Goal: Task Accomplishment & Management: Use online tool/utility

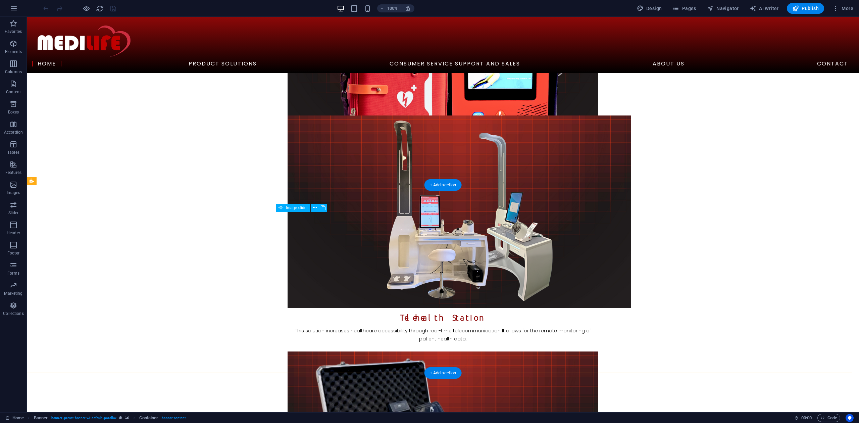
scroll to position [492, 0]
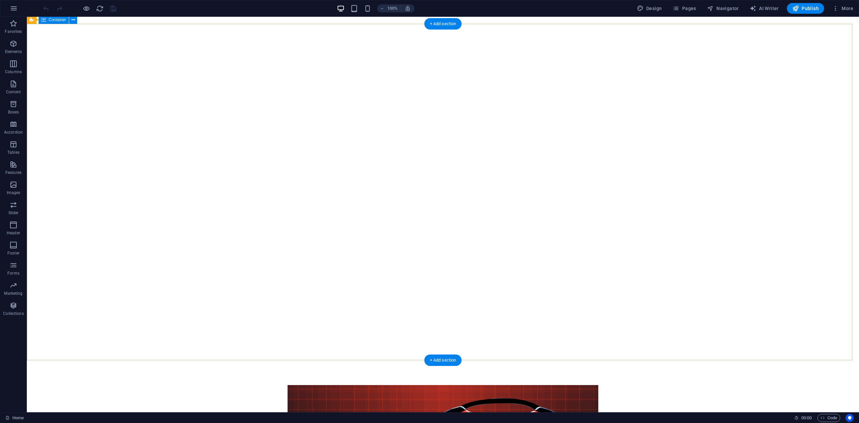
scroll to position [89, 0]
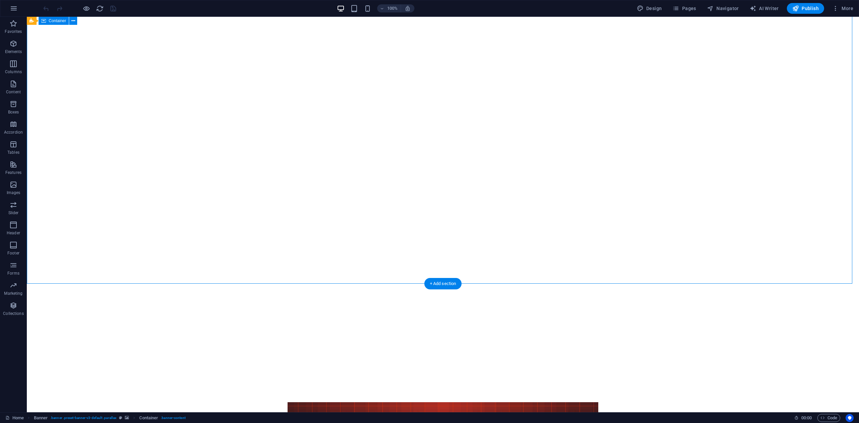
scroll to position [0, 0]
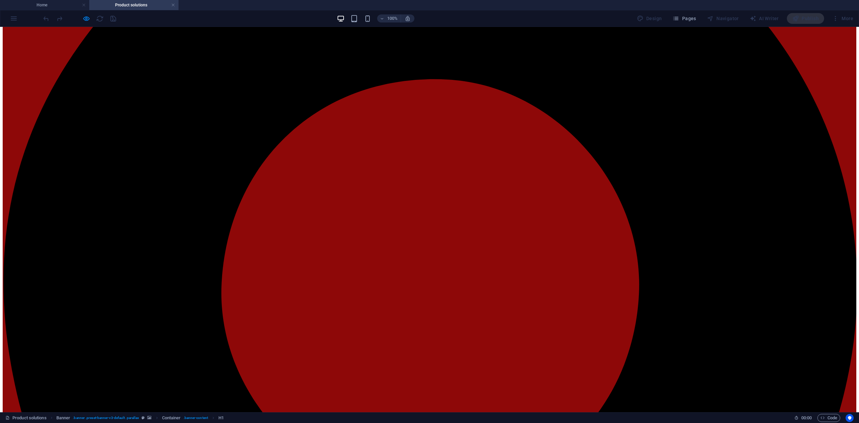
scroll to position [179, 0]
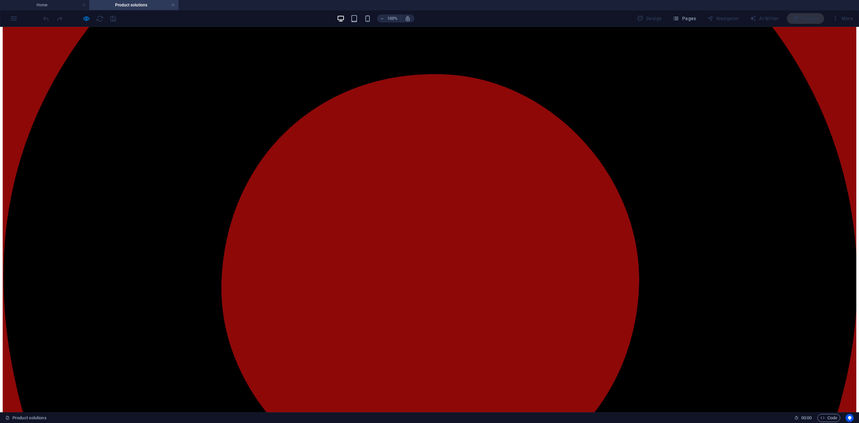
click at [86, 20] on icon "button" at bounding box center [87, 19] width 8 height 8
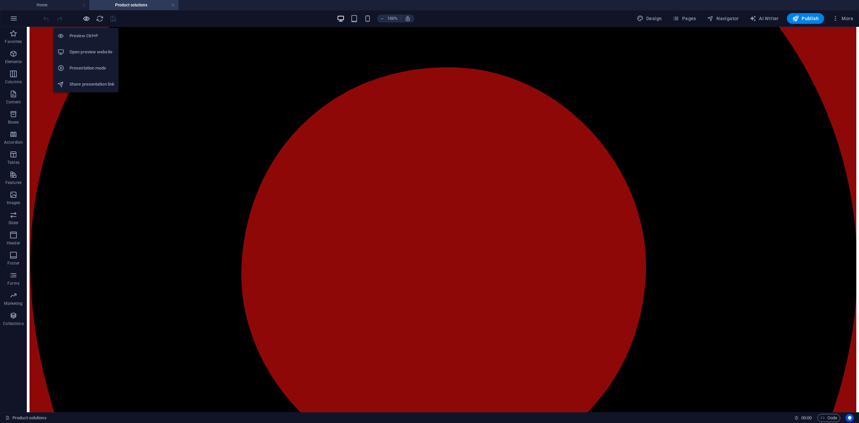
click at [85, 19] on icon "button" at bounding box center [87, 19] width 8 height 8
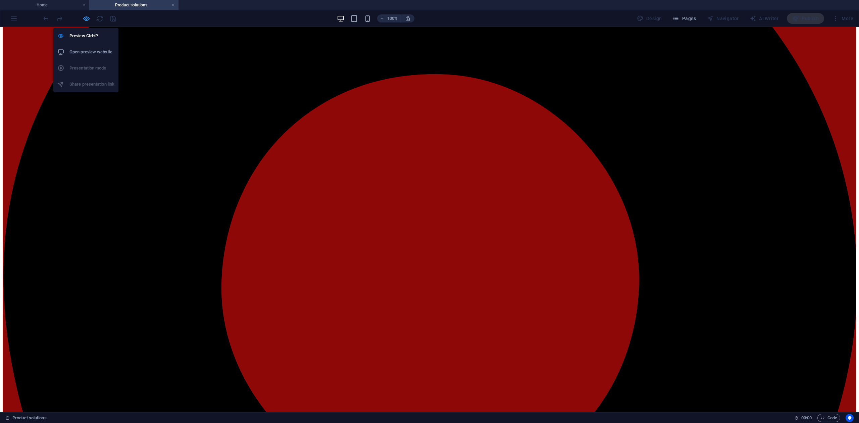
click at [86, 19] on icon "button" at bounding box center [87, 19] width 8 height 8
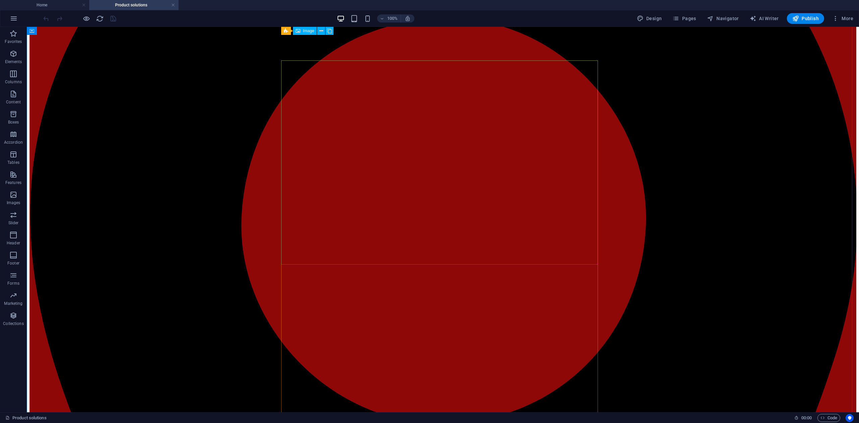
scroll to position [223, 0]
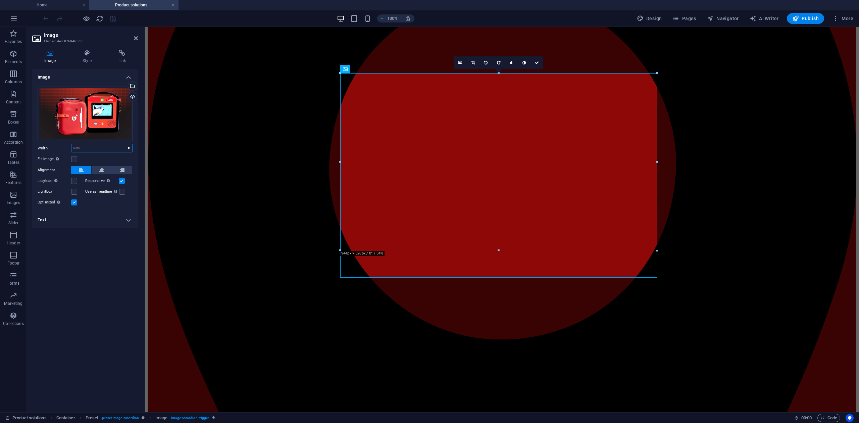
click at [125, 145] on select "Default auto px rem % em vh vw" at bounding box center [101, 148] width 61 height 8
click at [71, 144] on select "Default auto px rem % em vh vw" at bounding box center [101, 148] width 61 height 8
select select "DISABLED_OPTION_VALUE"
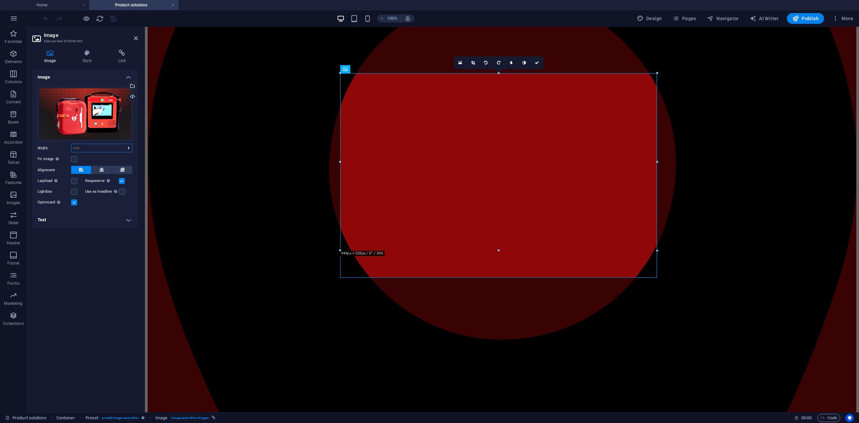
click at [118, 148] on select "Default auto px rem % em vh vw" at bounding box center [101, 148] width 61 height 8
click at [71, 144] on select "Default auto px rem % em vh vw" at bounding box center [101, 148] width 61 height 8
select select "DISABLED_OPTION_VALUE"
click at [538, 63] on icon at bounding box center [537, 63] width 4 height 4
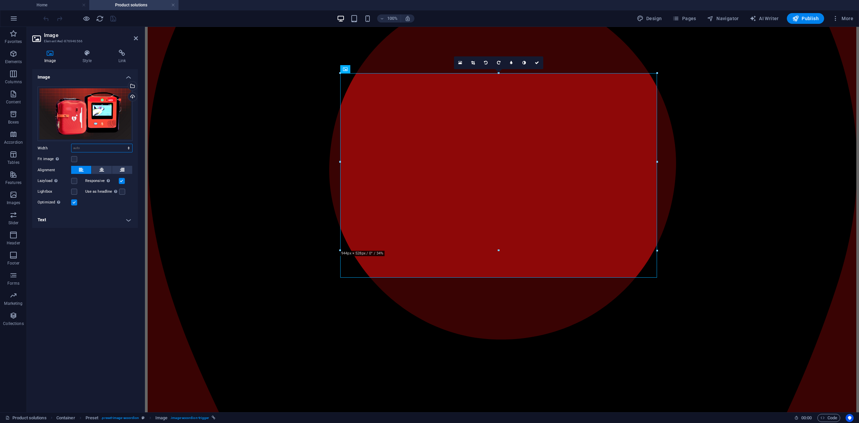
click at [123, 150] on select "Default auto px rem % em vh vw" at bounding box center [101, 148] width 61 height 8
click at [71, 144] on select "Default auto px rem % em vh vw" at bounding box center [101, 148] width 61 height 8
select select "DISABLED_OPTION_VALUE"
click at [538, 63] on icon at bounding box center [537, 63] width 4 height 4
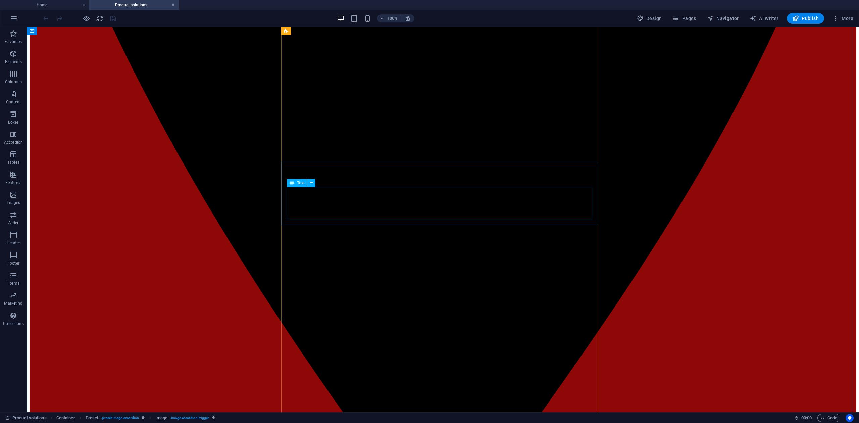
scroll to position [715, 0]
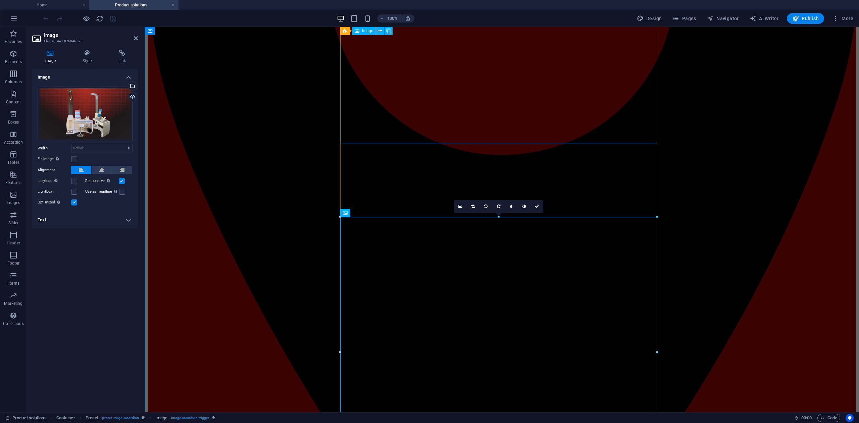
scroll to position [358, 0]
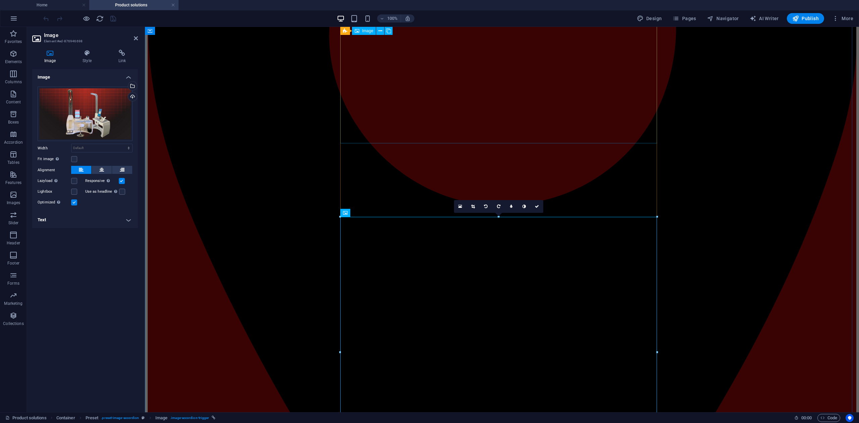
drag, startPoint x: 446, startPoint y: 109, endPoint x: 565, endPoint y: 109, distance: 118.7
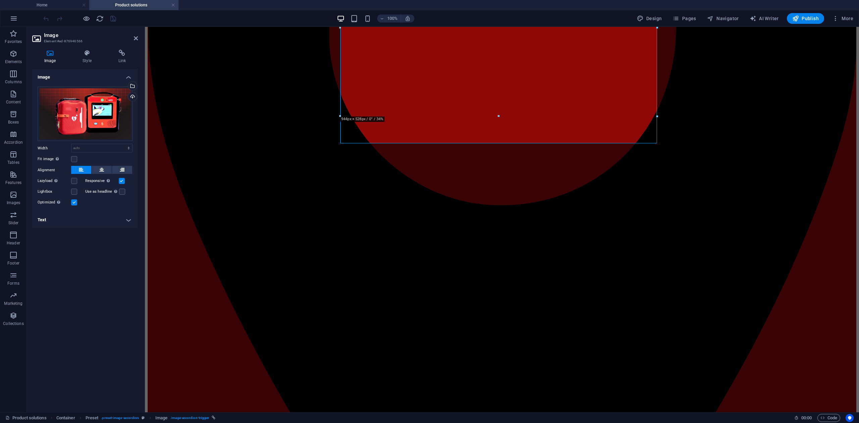
click at [123, 142] on div "Drag files here, click to choose files or select files from Files or our free s…" at bounding box center [85, 146] width 106 height 131
click at [117, 148] on select "Default auto px rem % em vh vw" at bounding box center [101, 148] width 61 height 8
click at [71, 144] on select "Default auto px rem % em vh vw" at bounding box center [101, 148] width 61 height 8
select select "DISABLED_OPTION_VALUE"
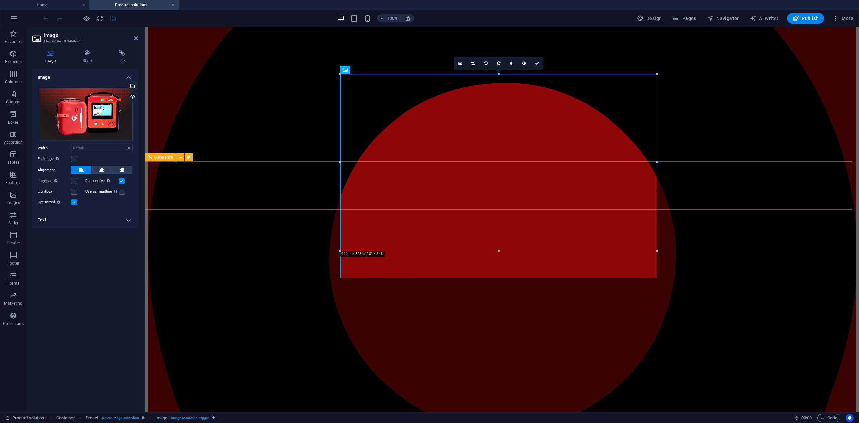
scroll to position [89, 0]
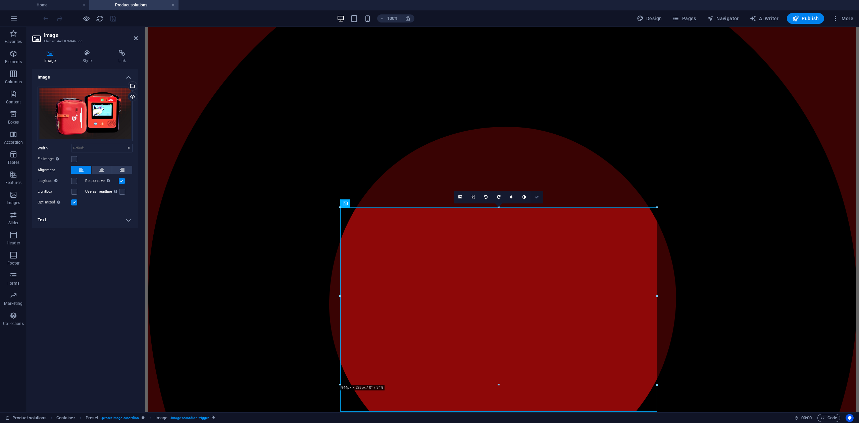
click at [539, 197] on link at bounding box center [536, 197] width 13 height 13
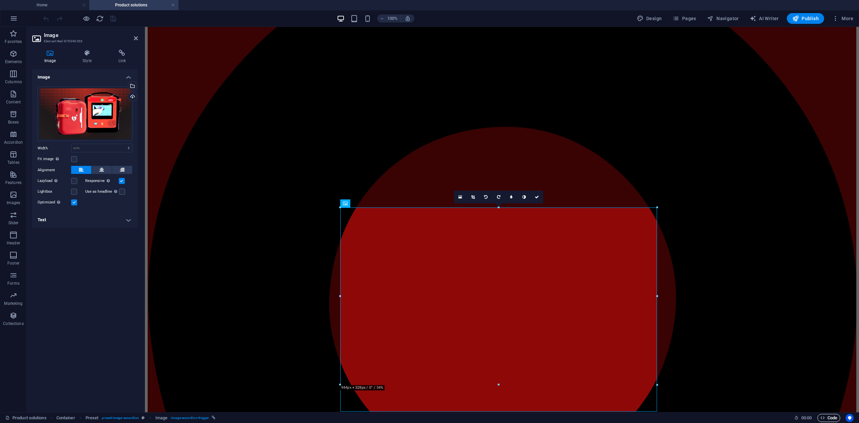
click at [822, 415] on icon "button" at bounding box center [822, 417] width 4 height 4
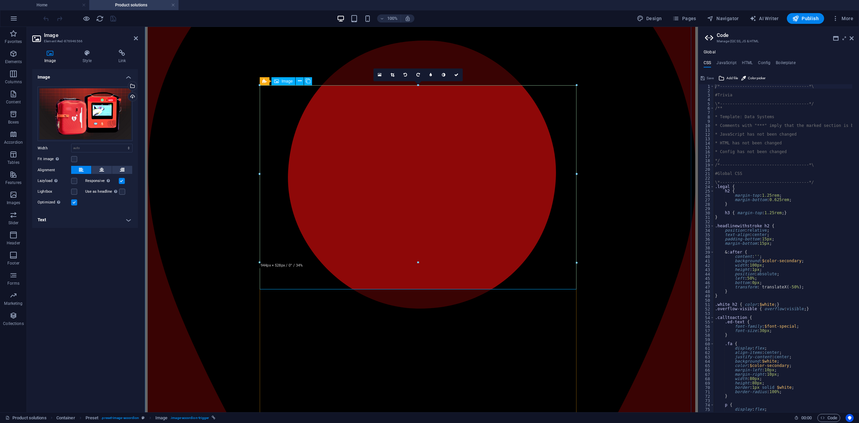
scroll to position [223, 0]
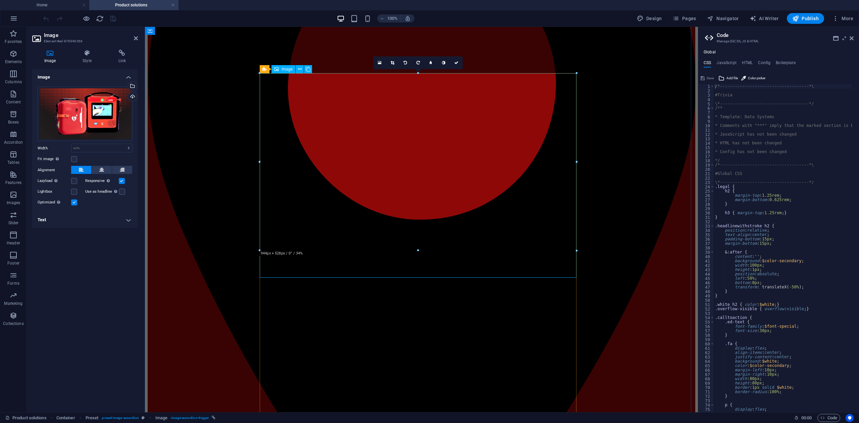
click at [769, 240] on div "/*------------------------------------*\ #Trivia \*----------------------------…" at bounding box center [814, 249] width 202 height 330
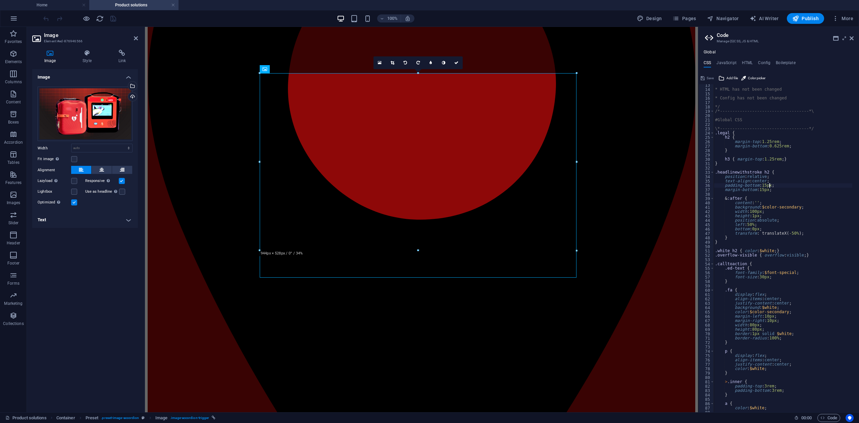
click at [745, 158] on div "* HTML has not been changed * Config has not been changed */ /*----------------…" at bounding box center [814, 248] width 202 height 330
type textarea "h3 { margin-top: 1.25rem; }"
type input "ฟ"
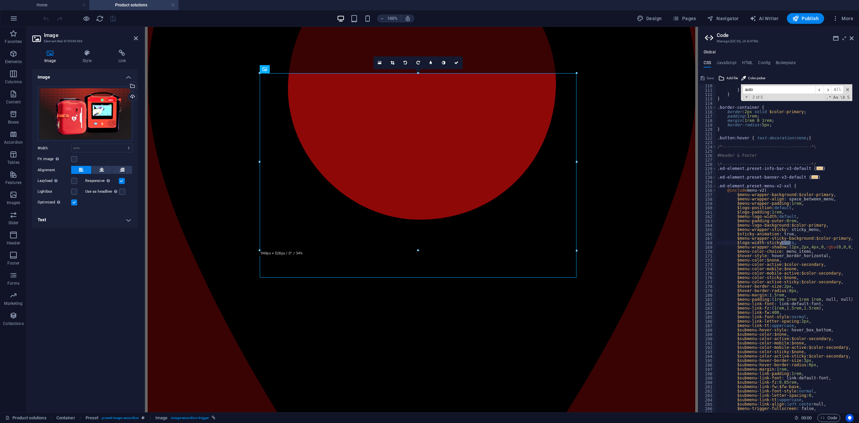
scroll to position [476, 0]
click at [829, 90] on span "​" at bounding box center [827, 90] width 8 height 8
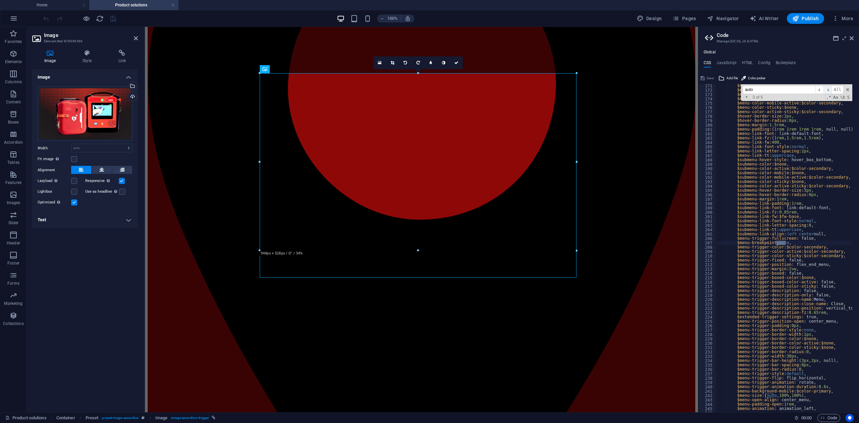
scroll to position [646, 0]
click at [829, 90] on span "​" at bounding box center [827, 90] width 8 height 8
click at [829, 89] on span "​" at bounding box center [827, 90] width 8 height 8
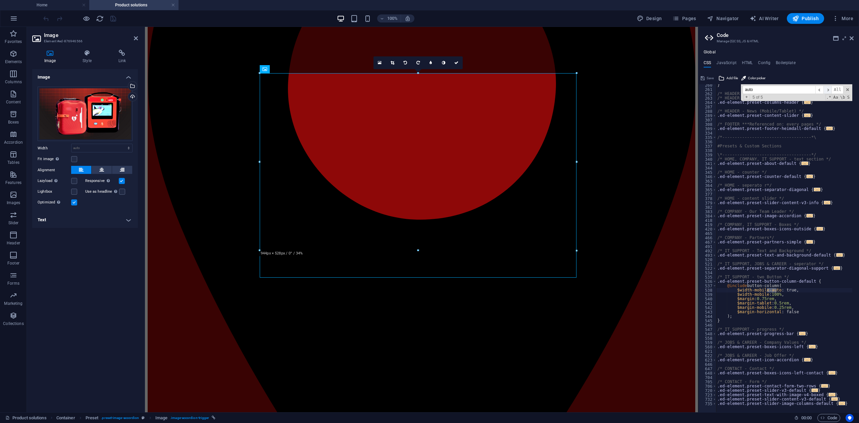
click at [829, 89] on span "​" at bounding box center [827, 90] width 8 height 8
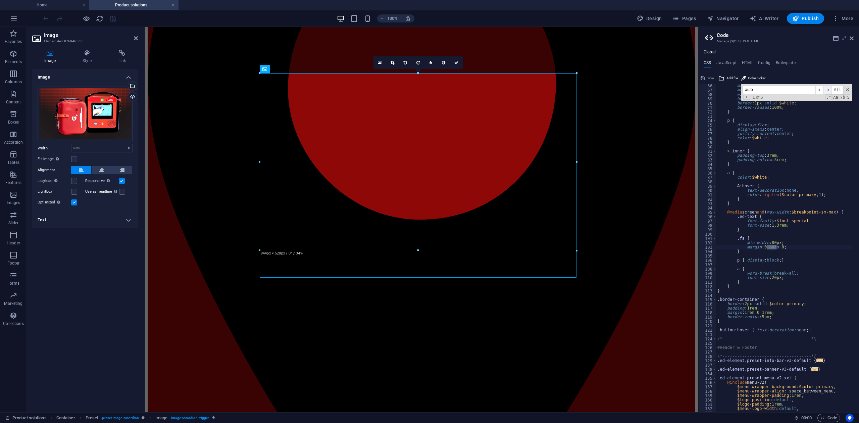
click at [829, 89] on span "​" at bounding box center [827, 90] width 8 height 8
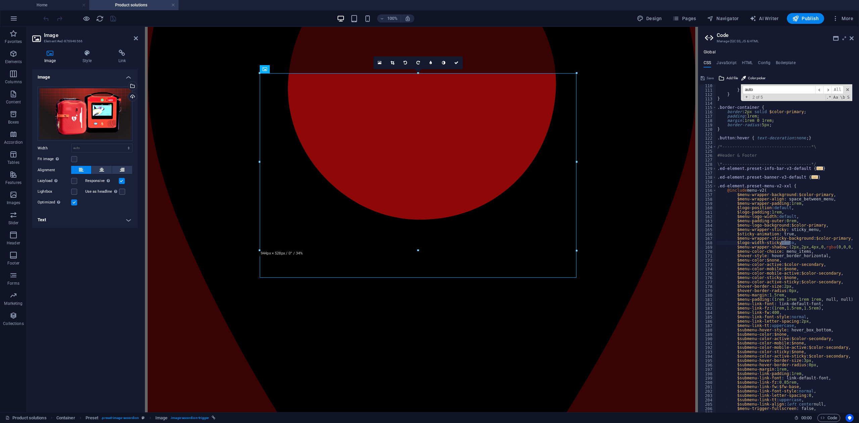
click at [793, 89] on input "auto" at bounding box center [778, 90] width 73 height 8
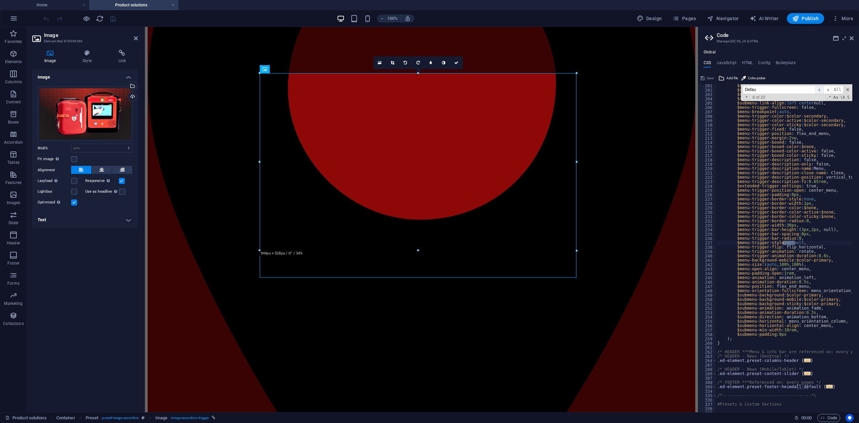
scroll to position [777, 0]
click at [817, 89] on span "​" at bounding box center [819, 90] width 8 height 8
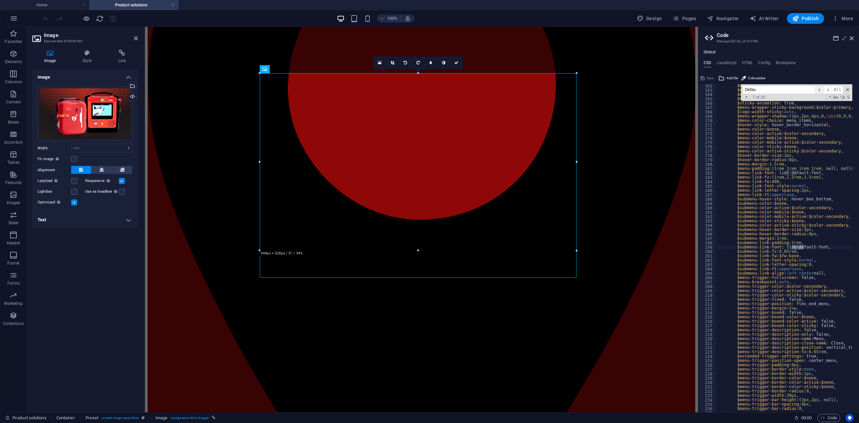
click at [817, 89] on span "​" at bounding box center [819, 90] width 8 height 8
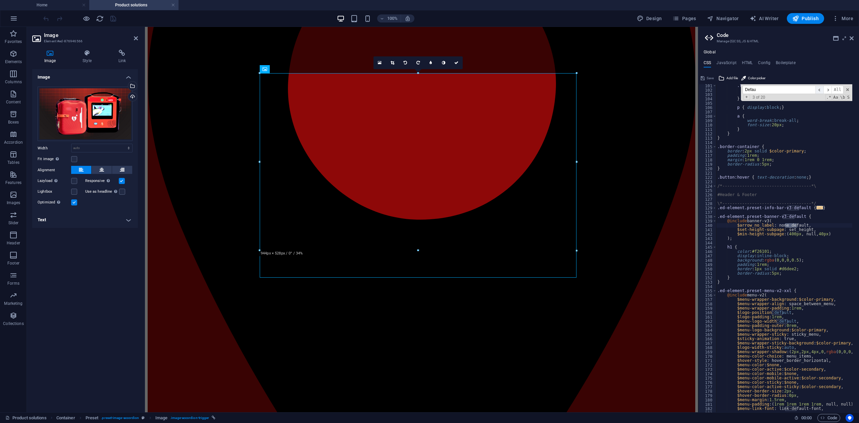
click at [817, 89] on span "​" at bounding box center [819, 90] width 8 height 8
click at [831, 90] on span "​" at bounding box center [827, 90] width 8 height 8
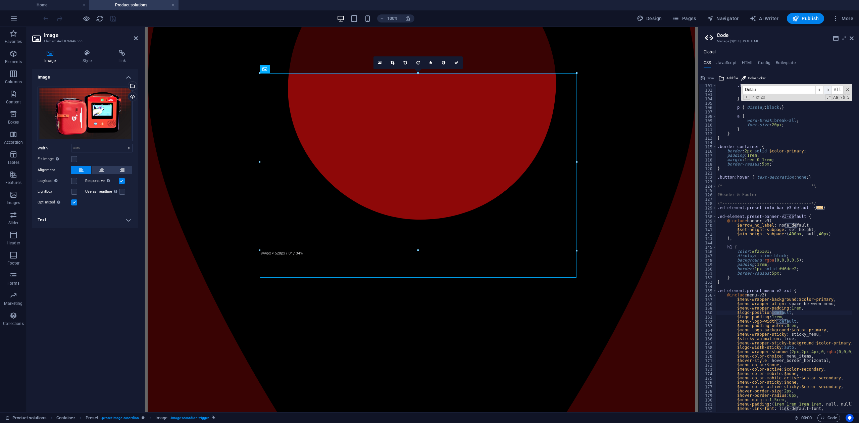
click at [831, 90] on span "​" at bounding box center [827, 90] width 8 height 8
click at [806, 89] on input "Defau" at bounding box center [778, 90] width 73 height 8
type input "A"
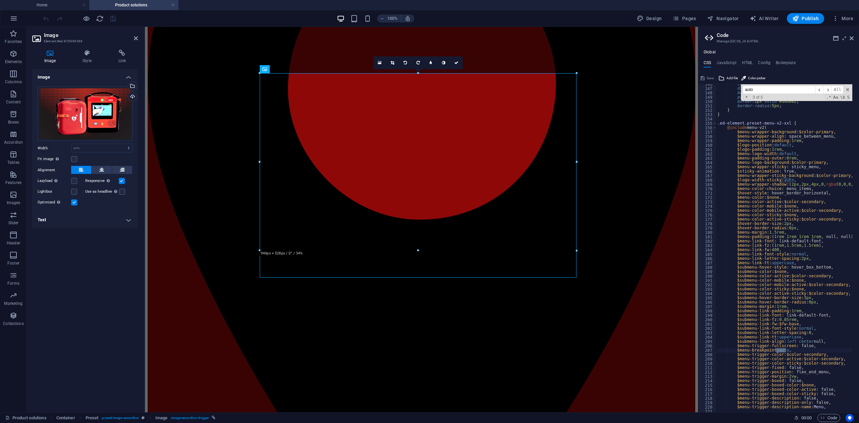
scroll to position [604, 0]
type input "auto"
click at [815, 92] on span "​" at bounding box center [819, 90] width 8 height 8
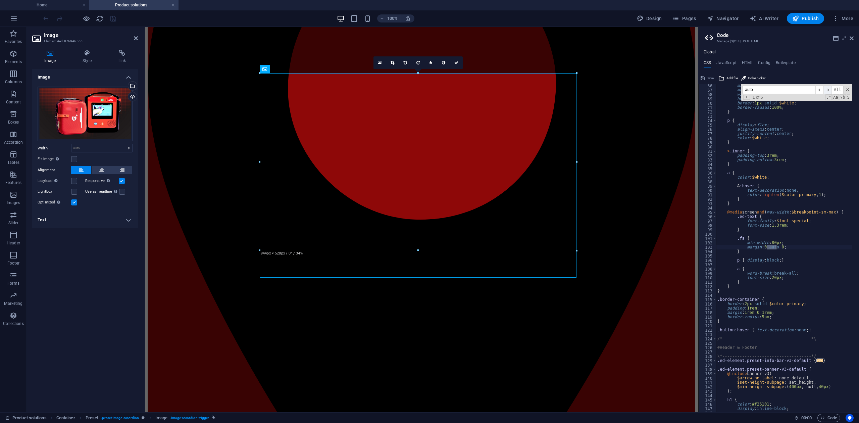
click at [824, 90] on span "​" at bounding box center [827, 90] width 8 height 8
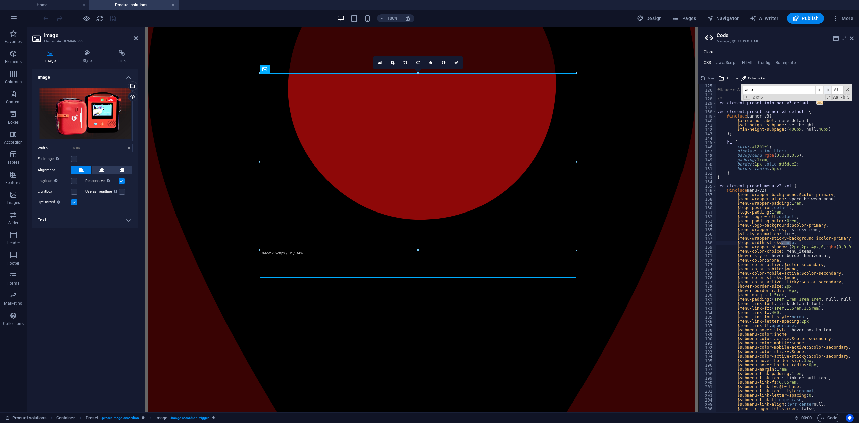
click at [825, 91] on span "​" at bounding box center [827, 90] width 8 height 8
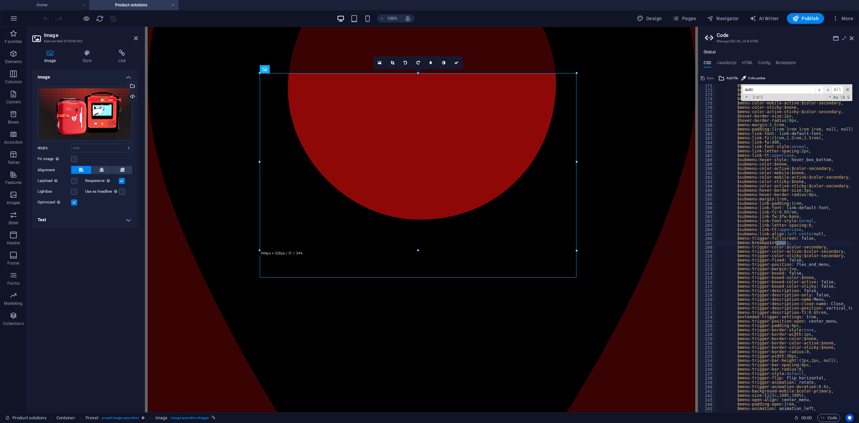
scroll to position [711, 0]
click at [818, 90] on span "​" at bounding box center [819, 90] width 8 height 8
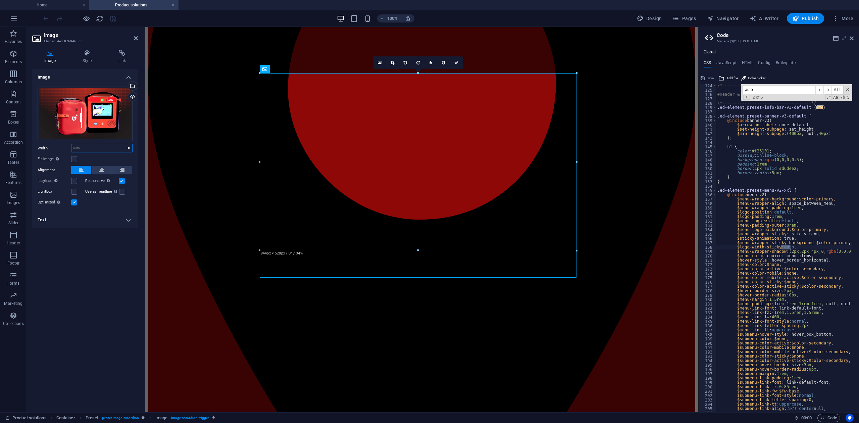
drag, startPoint x: 107, startPoint y: 146, endPoint x: 106, endPoint y: 151, distance: 4.8
click at [107, 146] on select "Default auto px rem % em vh vw" at bounding box center [101, 148] width 61 height 8
click at [71, 144] on select "Default auto px rem % em vh vw" at bounding box center [101, 148] width 61 height 8
select select "DISABLED_OPTION_VALUE"
click at [454, 66] on link at bounding box center [456, 62] width 13 height 13
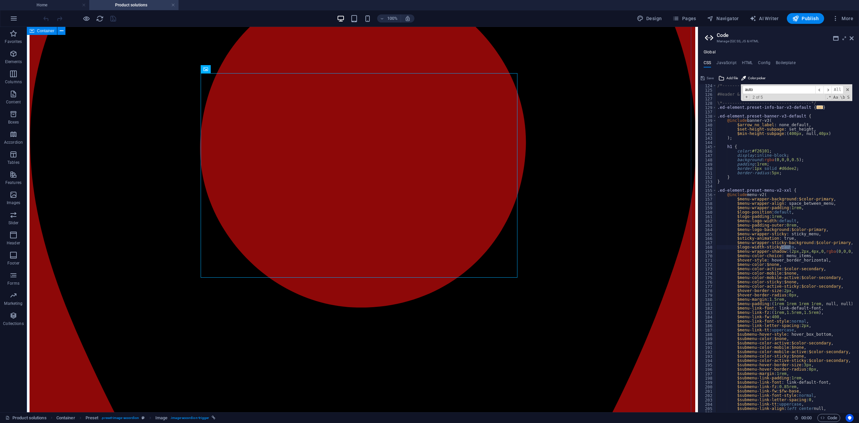
click at [851, 38] on icon at bounding box center [851, 38] width 4 height 5
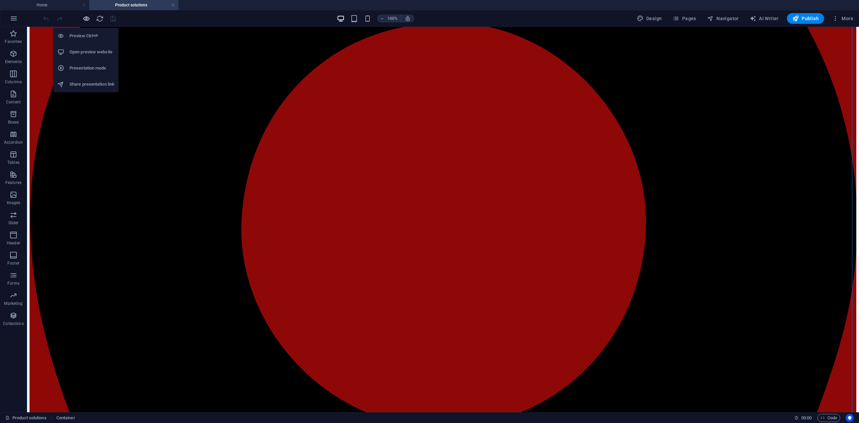
click at [88, 21] on icon "button" at bounding box center [87, 19] width 8 height 8
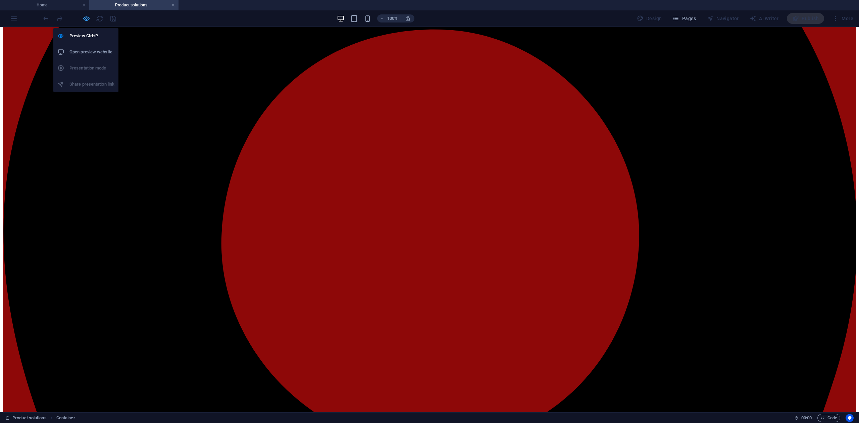
click at [88, 21] on icon "button" at bounding box center [87, 19] width 8 height 8
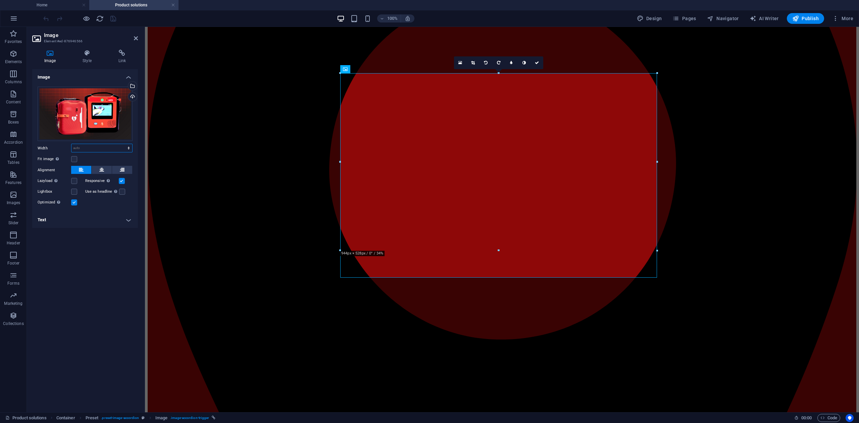
click at [122, 152] on select "Default auto px rem % em vh vw" at bounding box center [101, 148] width 61 height 8
click at [71, 144] on select "Default auto px rem % em vh vw" at bounding box center [101, 148] width 61 height 8
select select "DISABLED_OPTION_VALUE"
click at [539, 65] on link at bounding box center [536, 62] width 13 height 13
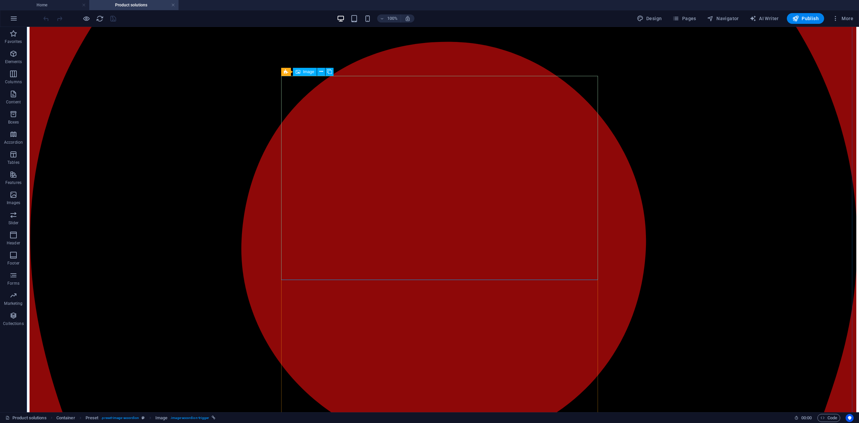
scroll to position [223, 0]
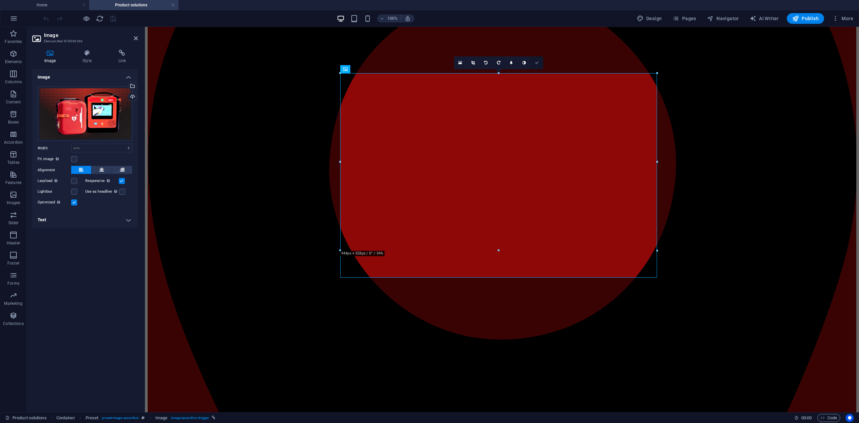
click at [537, 62] on icon at bounding box center [537, 63] width 4 height 4
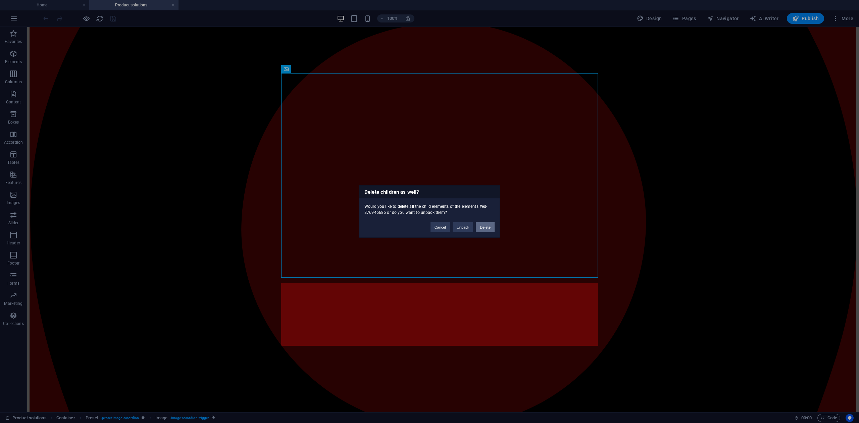
click at [484, 225] on button "Delete" at bounding box center [485, 227] width 19 height 10
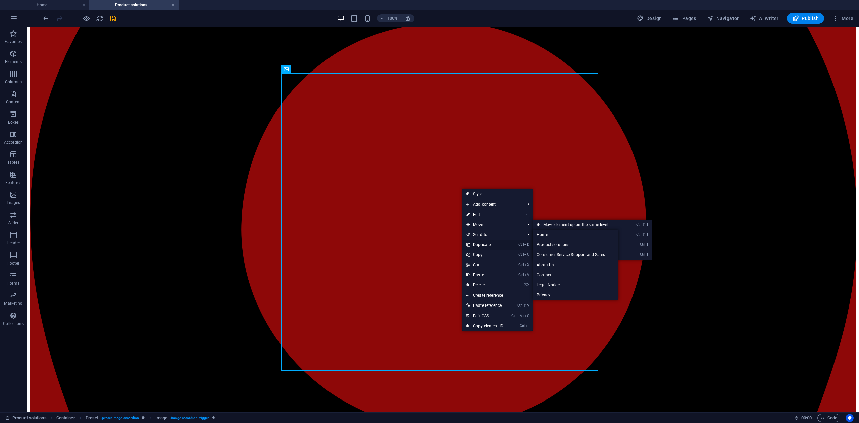
click at [478, 243] on link "Ctrl D Duplicate" at bounding box center [484, 244] width 45 height 10
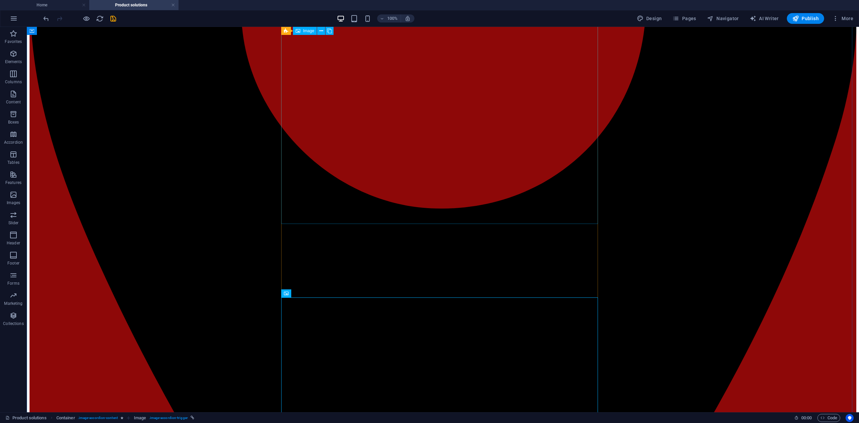
scroll to position [447, 0]
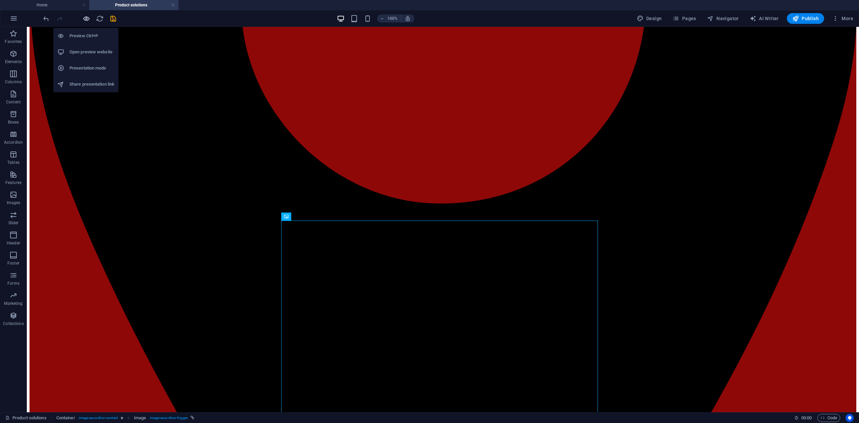
click at [88, 20] on icon "button" at bounding box center [87, 19] width 8 height 8
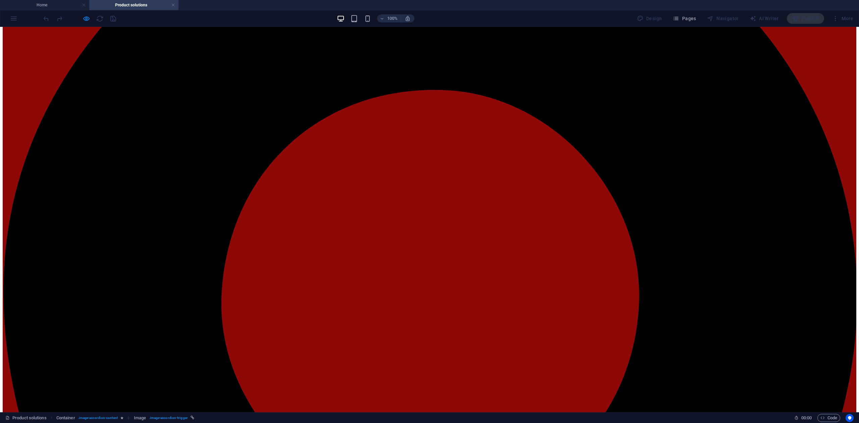
scroll to position [268, 0]
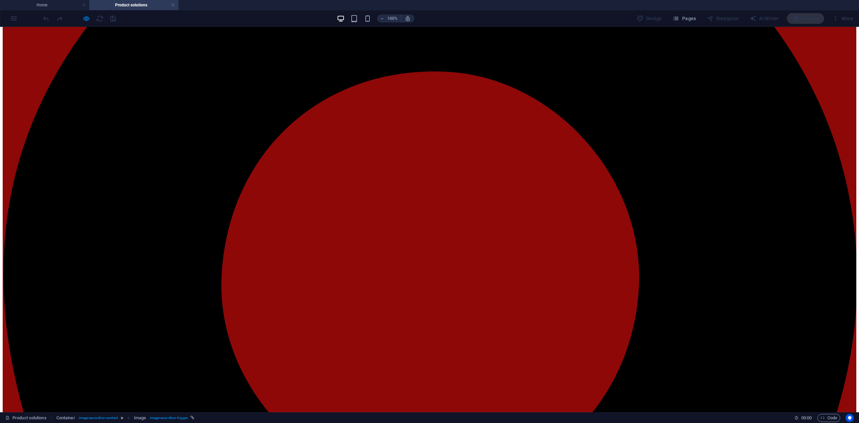
scroll to position [179, 0]
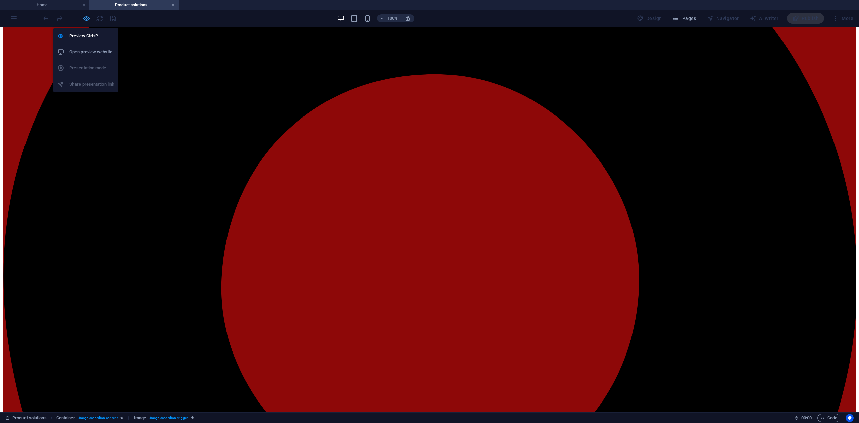
click at [85, 19] on icon "button" at bounding box center [87, 19] width 8 height 8
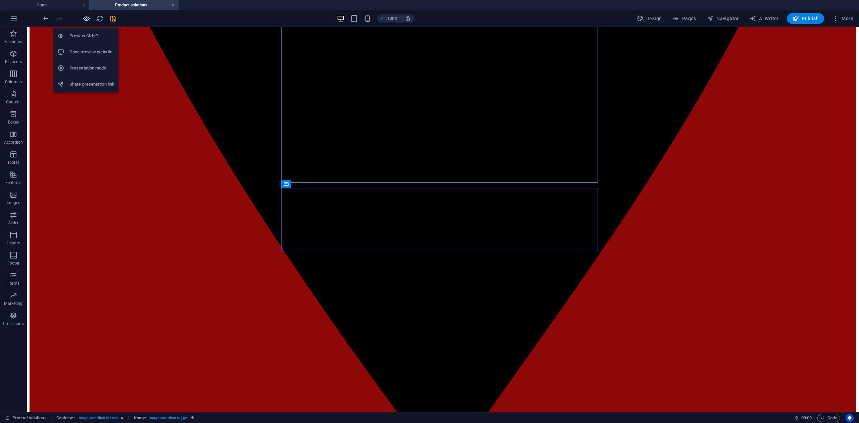
click at [85, 19] on icon "button" at bounding box center [87, 19] width 8 height 8
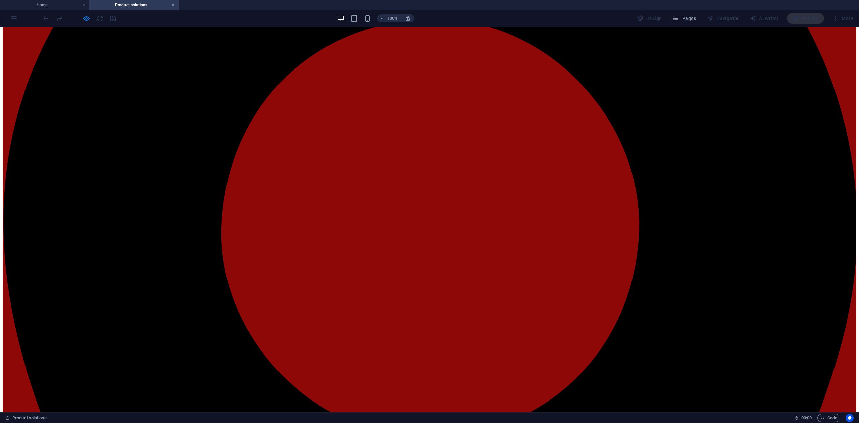
scroll to position [232, 0]
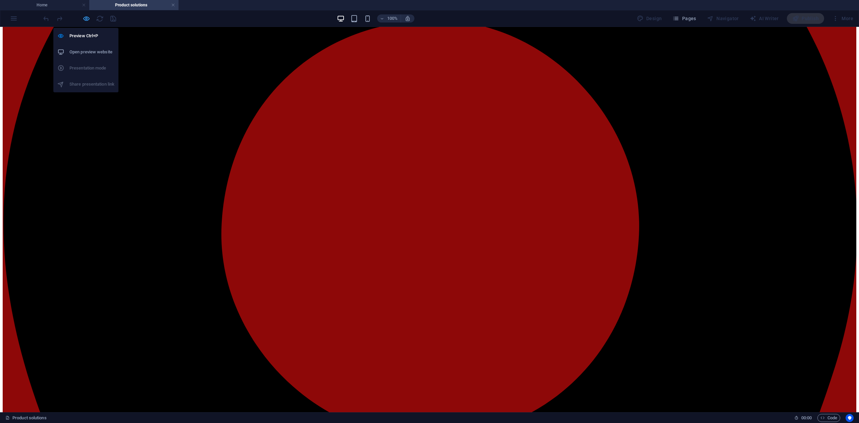
click at [89, 18] on icon "button" at bounding box center [87, 19] width 8 height 8
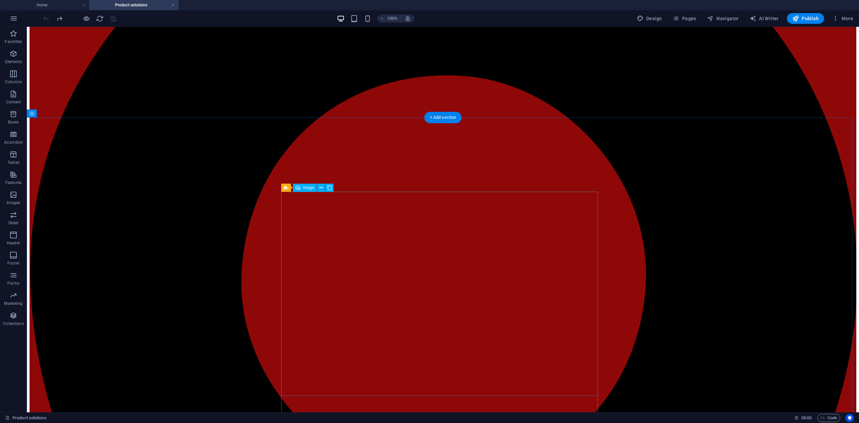
scroll to position [188, 0]
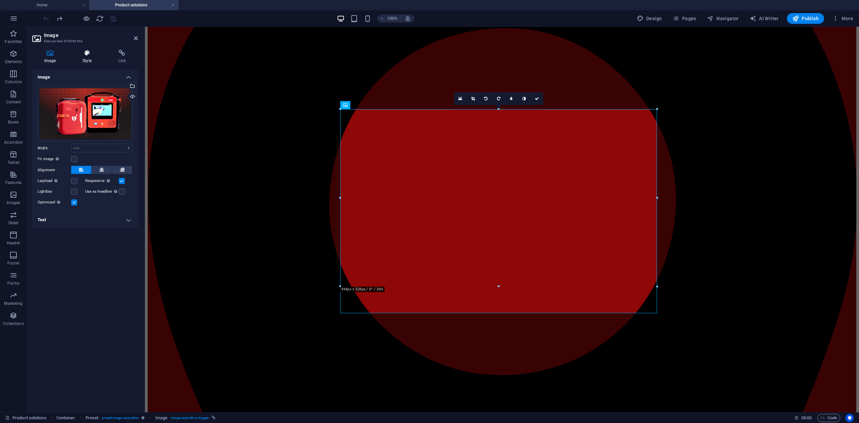
click at [85, 58] on h4 "Style" at bounding box center [88, 57] width 36 height 14
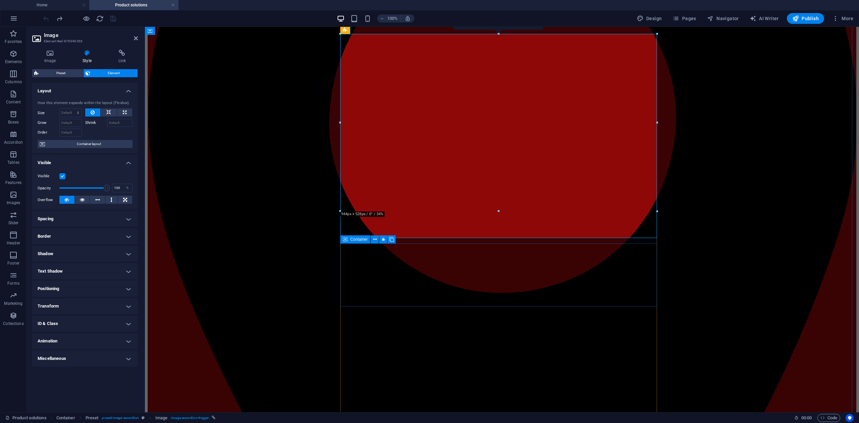
scroll to position [277, 0]
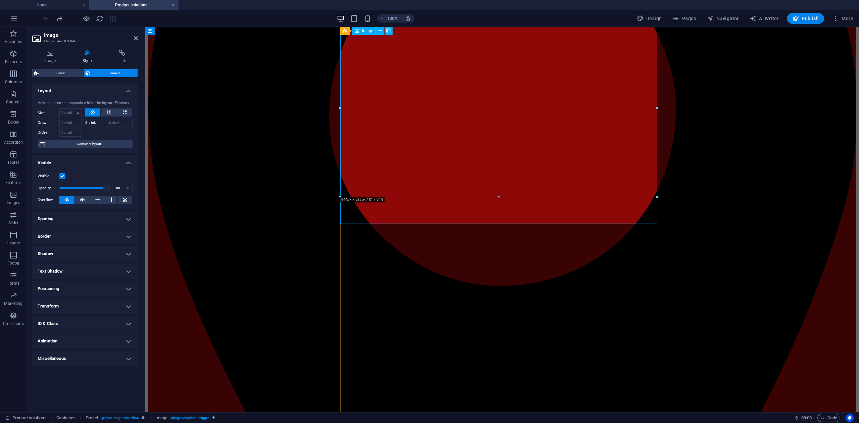
drag, startPoint x: 490, startPoint y: 195, endPoint x: 635, endPoint y: 222, distance: 147.4
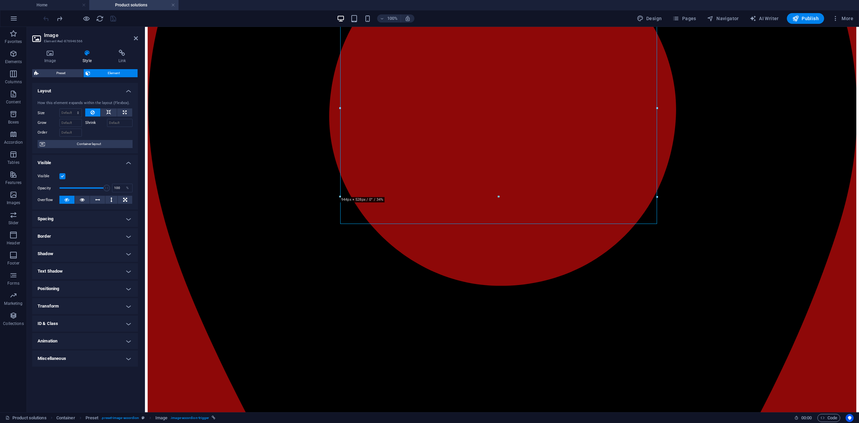
click at [490, 196] on div at bounding box center [498, 197] width 317 height 2
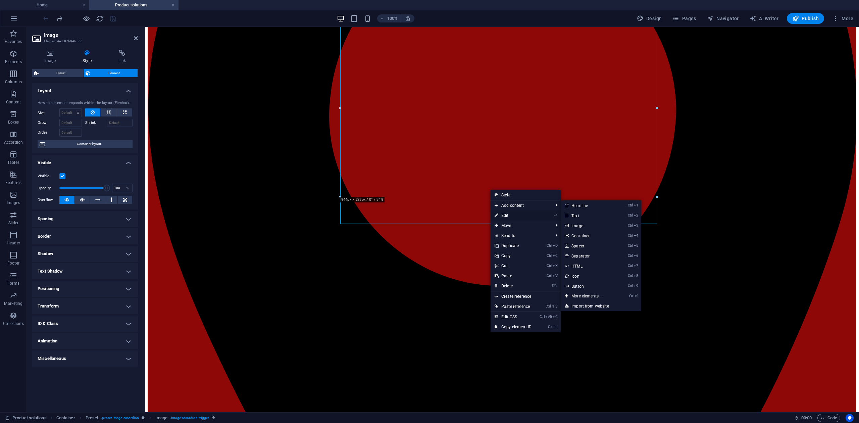
click at [513, 215] on link "⏎ Edit" at bounding box center [512, 215] width 45 height 10
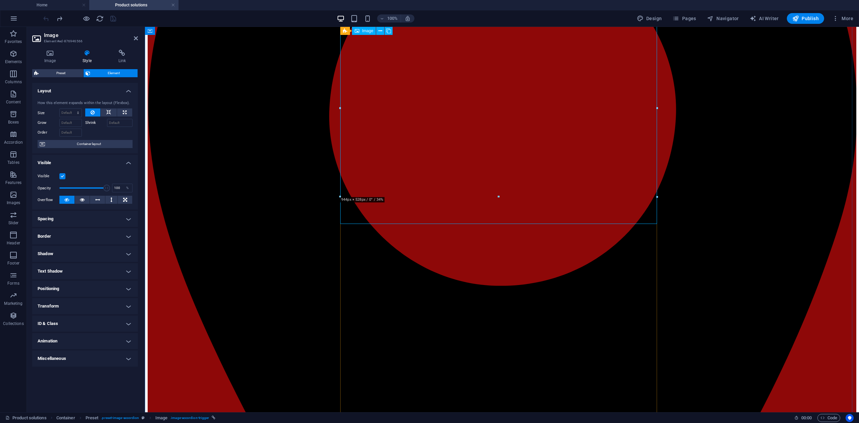
drag, startPoint x: 511, startPoint y: 200, endPoint x: 499, endPoint y: 185, distance: 18.7
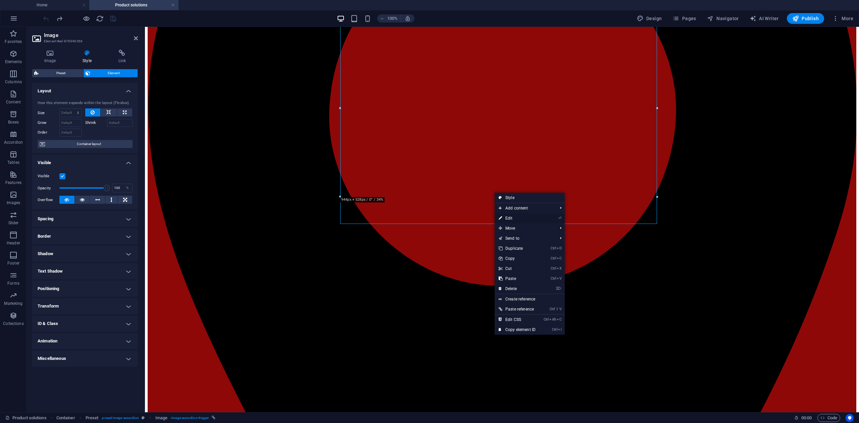
click at [518, 216] on link "⏎ Edit" at bounding box center [516, 218] width 45 height 10
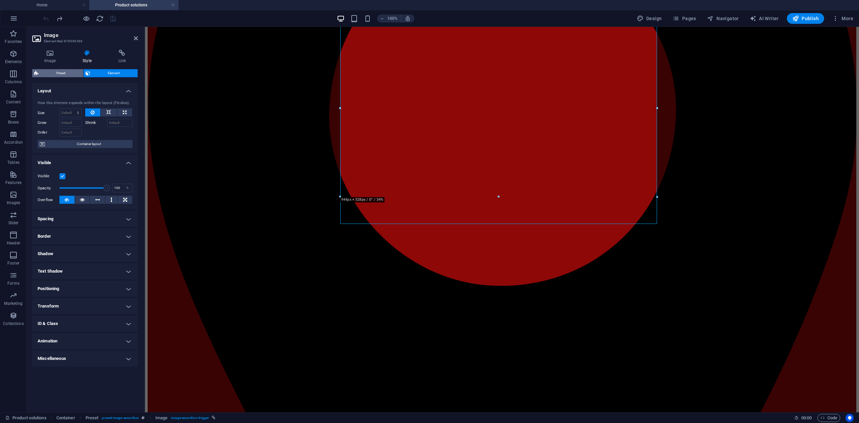
click at [67, 71] on span "Preset" at bounding box center [61, 73] width 41 height 8
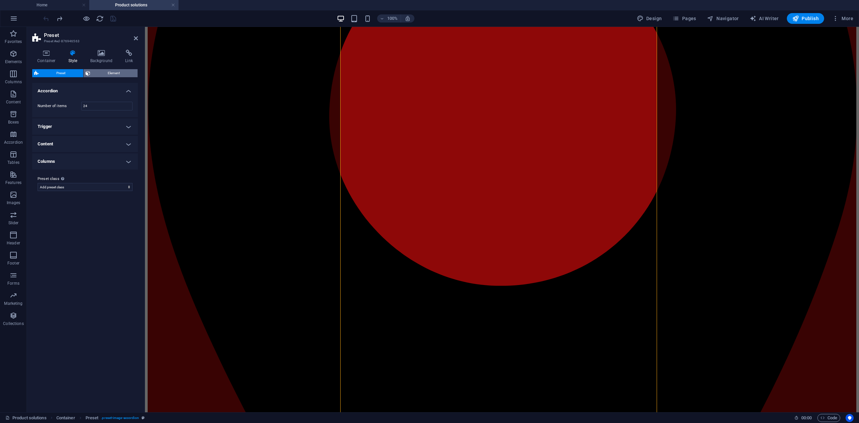
click at [105, 72] on span "Element" at bounding box center [114, 73] width 44 height 8
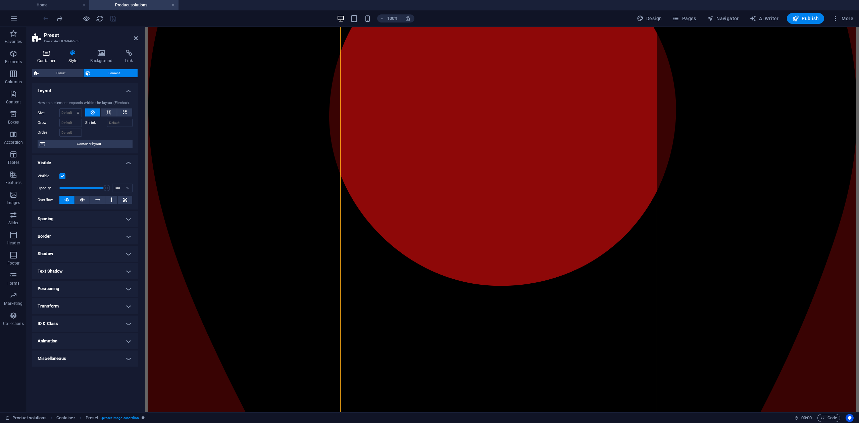
click at [46, 55] on icon at bounding box center [46, 53] width 29 height 7
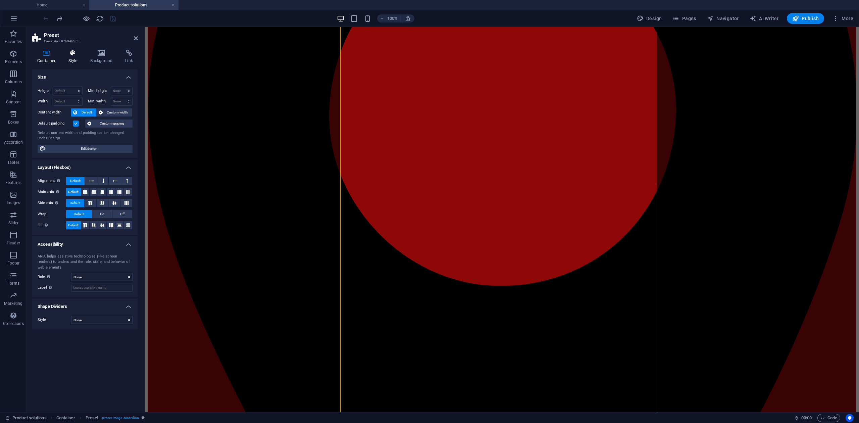
click at [67, 56] on h4 "Style" at bounding box center [74, 57] width 22 height 14
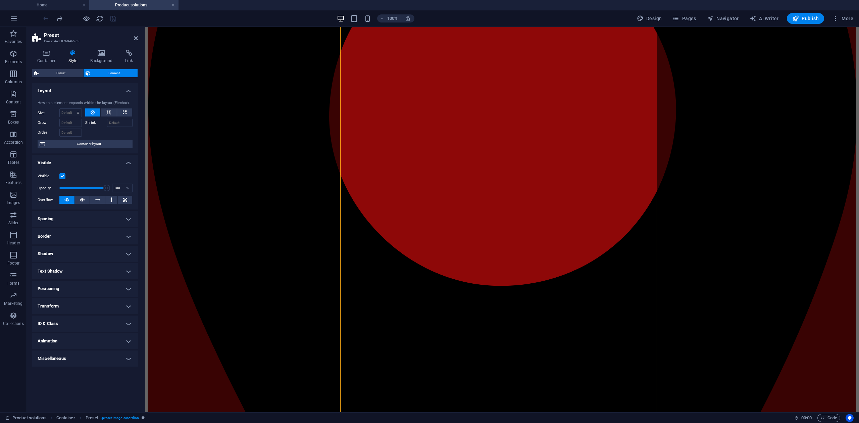
click at [67, 273] on h4 "Text Shadow" at bounding box center [85, 271] width 106 height 16
click at [68, 273] on h4 "Text Shadow" at bounding box center [85, 269] width 106 height 12
click at [649, 19] on span "Design" at bounding box center [649, 18] width 25 height 7
select select "px"
select select "300"
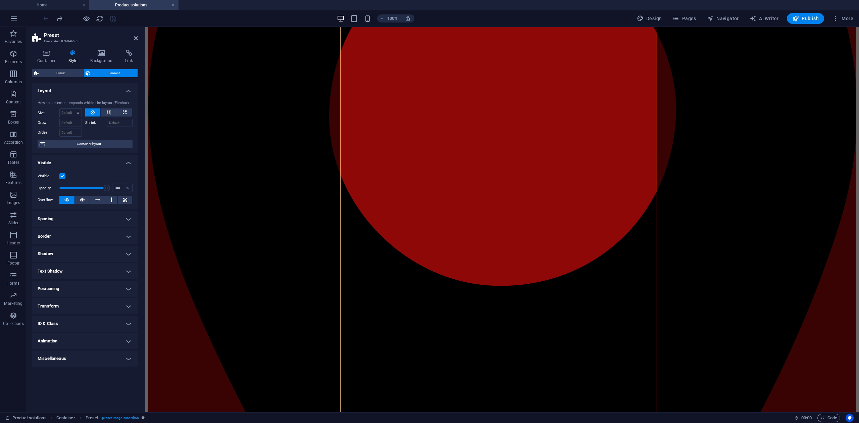
select select "px"
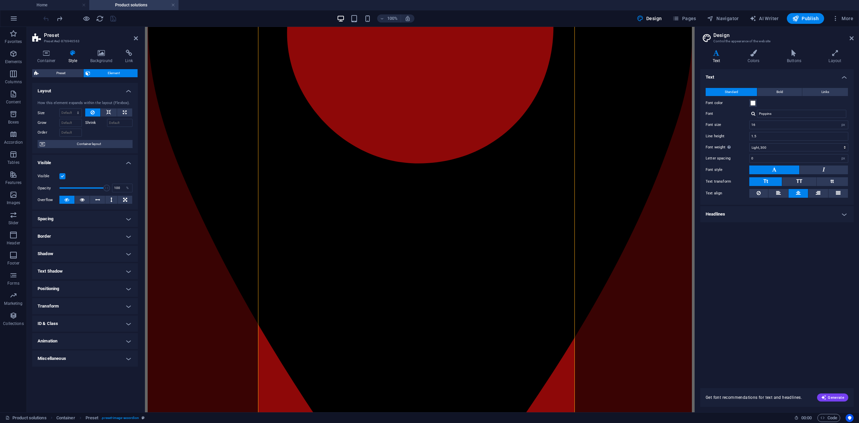
click at [747, 213] on h4 "Headlines" at bounding box center [776, 214] width 153 height 16
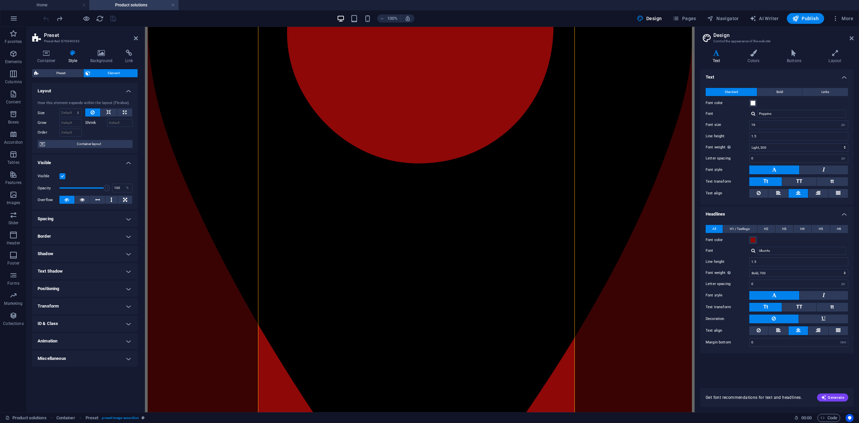
click at [748, 212] on h4 "Headlines" at bounding box center [776, 212] width 153 height 12
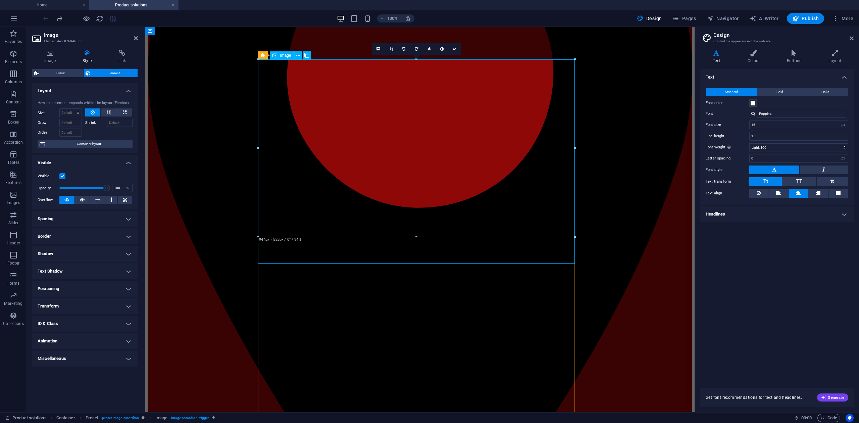
scroll to position [232, 0]
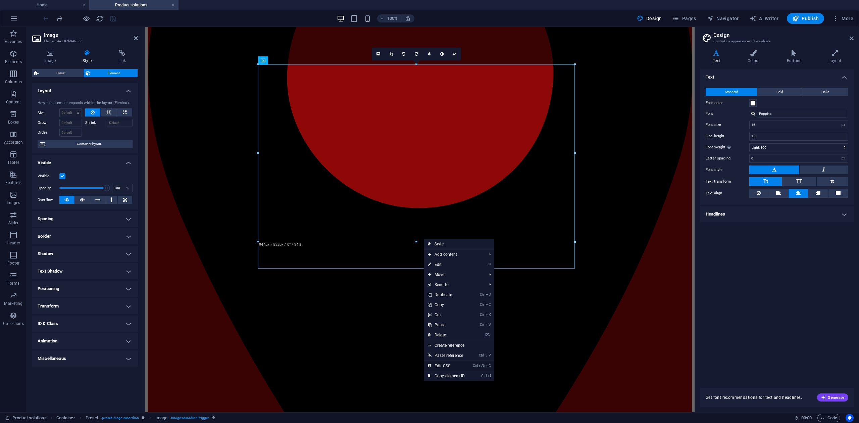
click at [452, 364] on link "Ctrl Alt C Edit CSS" at bounding box center [446, 366] width 45 height 10
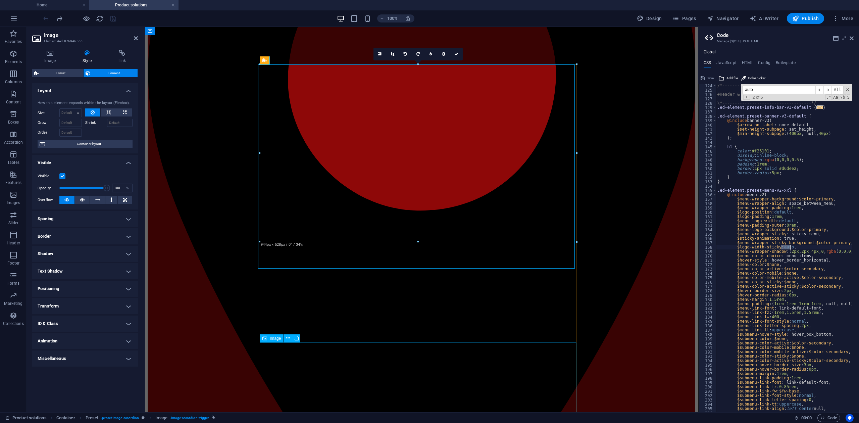
type textarea "&.active>span { height: 30%; }"
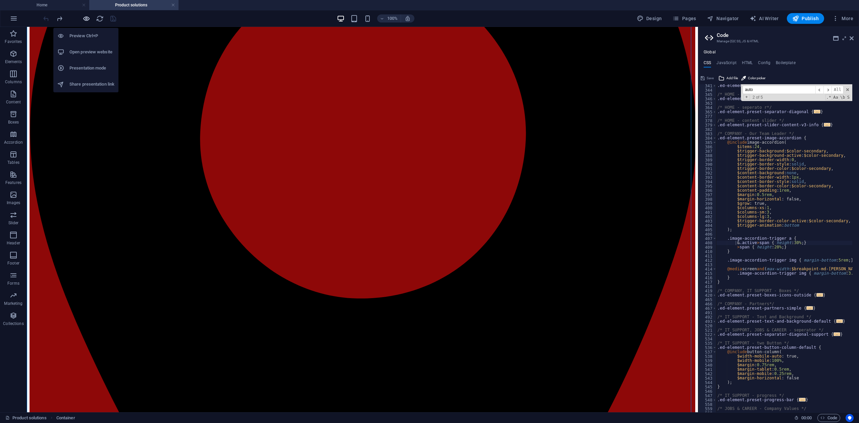
click at [85, 17] on icon "button" at bounding box center [87, 19] width 8 height 8
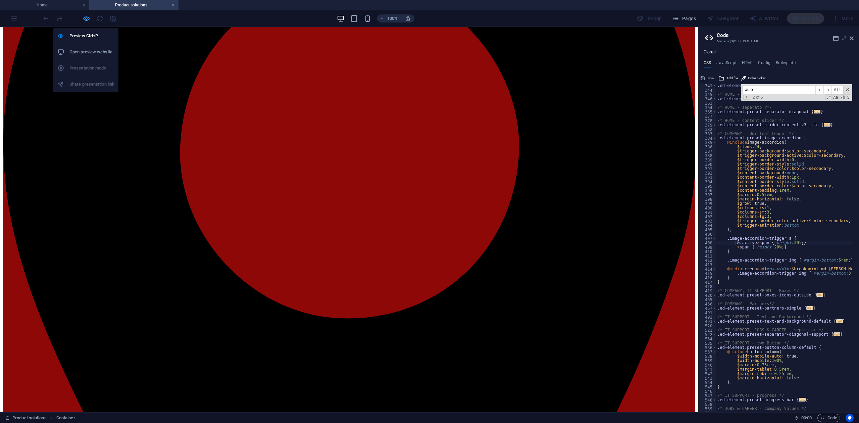
click at [85, 17] on icon "button" at bounding box center [87, 19] width 8 height 8
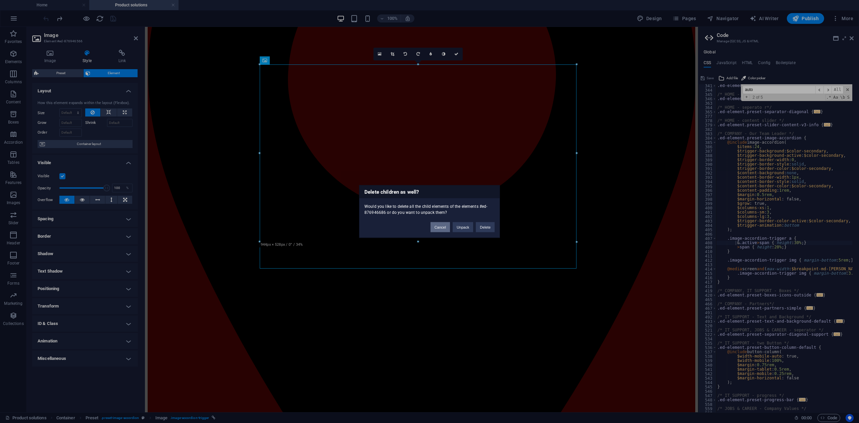
click at [433, 226] on button "Cancel" at bounding box center [439, 227] width 19 height 10
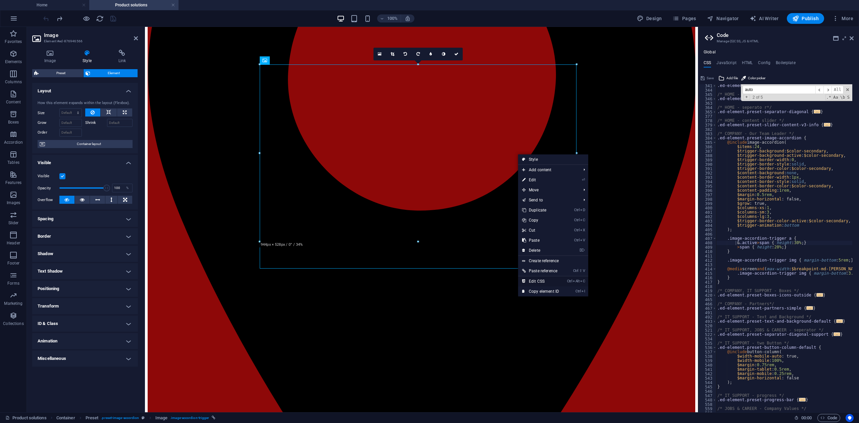
click at [557, 283] on link "Ctrl Alt C Edit CSS" at bounding box center [540, 281] width 45 height 10
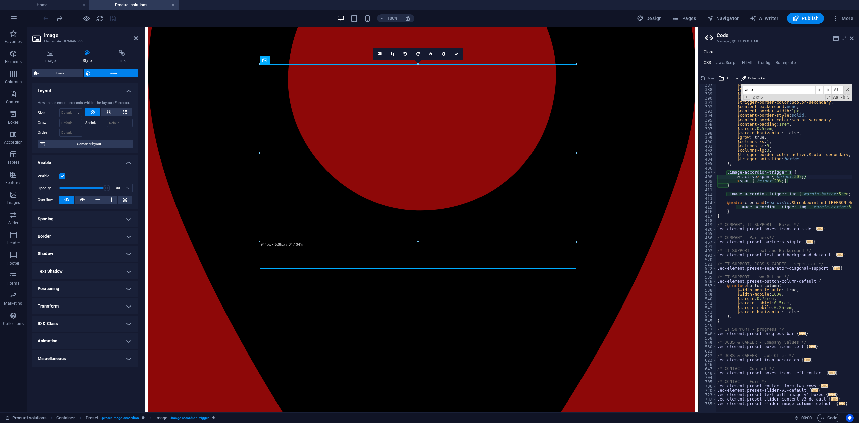
scroll to position [1244, 0]
click at [849, 90] on span at bounding box center [847, 89] width 5 height 5
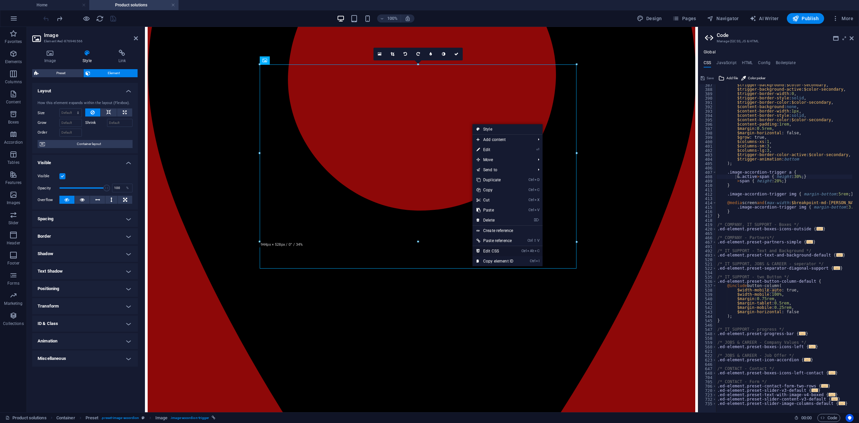
click at [500, 252] on link "Ctrl Alt C Edit CSS" at bounding box center [494, 251] width 45 height 10
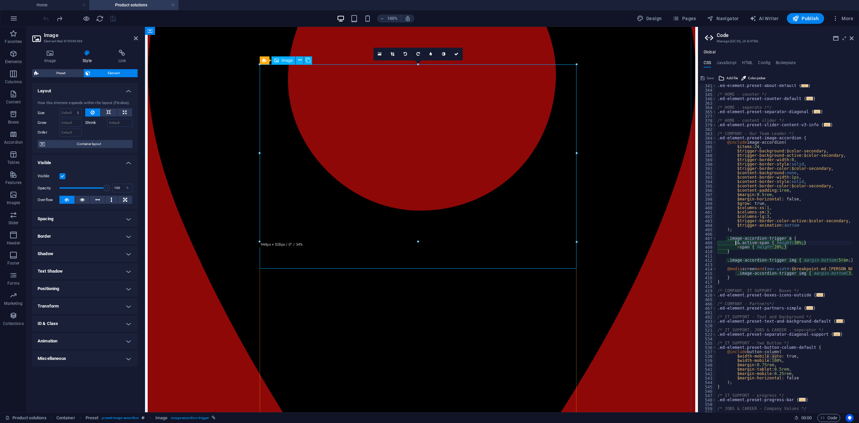
scroll to position [1178, 0]
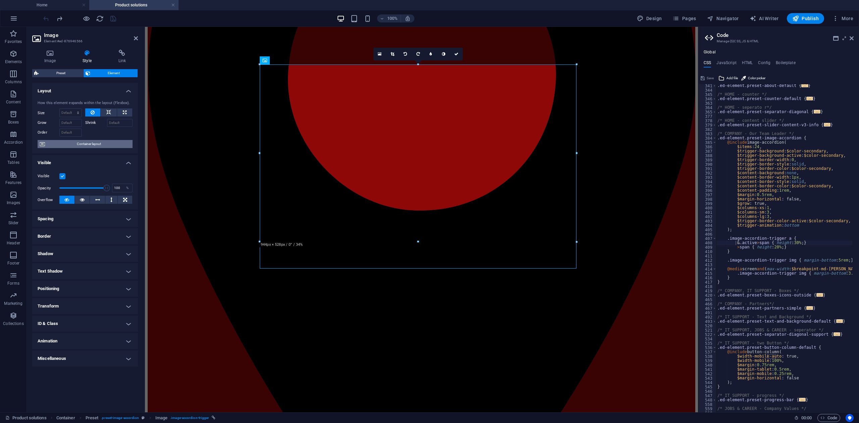
click at [97, 145] on span "Container layout" at bounding box center [89, 144] width 84 height 8
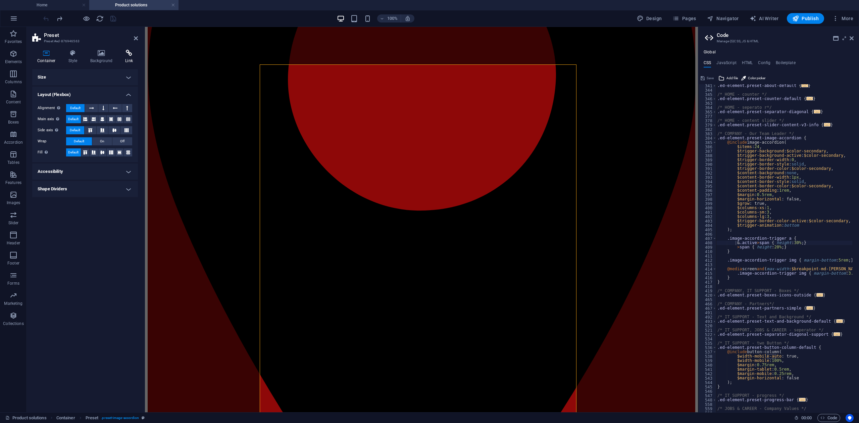
click at [135, 54] on icon at bounding box center [129, 53] width 18 height 7
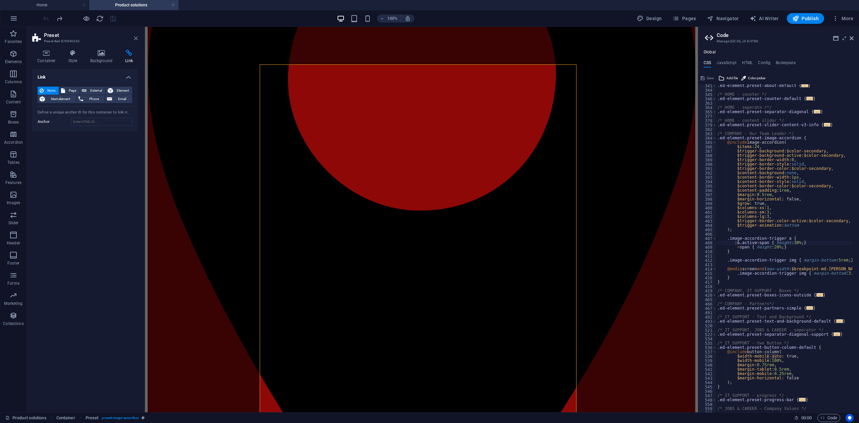
click at [135, 40] on aside "Preset Preset #ed-876946563 Container Style Background Link Size Height Default…" at bounding box center [86, 219] width 118 height 385
click at [134, 40] on icon at bounding box center [136, 38] width 4 height 5
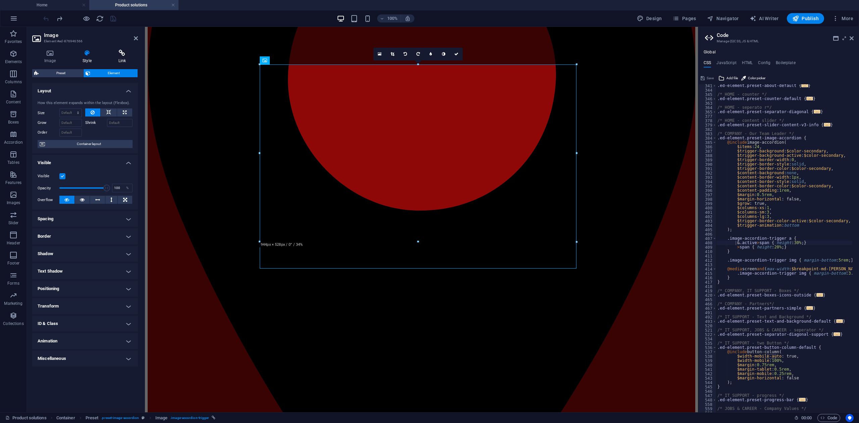
click at [124, 57] on h4 "Link" at bounding box center [122, 57] width 32 height 14
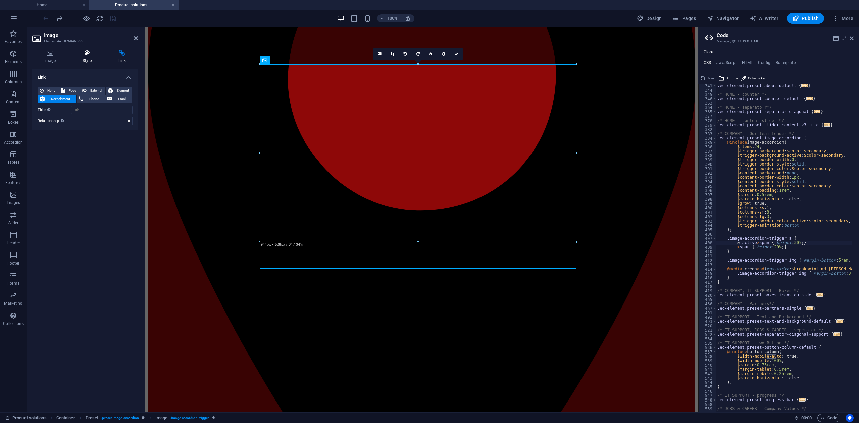
click at [91, 57] on h4 "Style" at bounding box center [88, 57] width 36 height 14
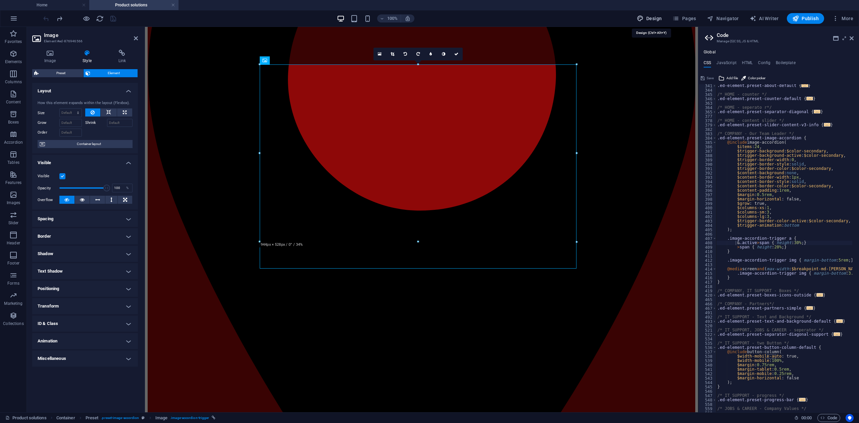
click at [652, 19] on span "Design" at bounding box center [649, 18] width 25 height 7
select select "px"
select select "300"
select select "px"
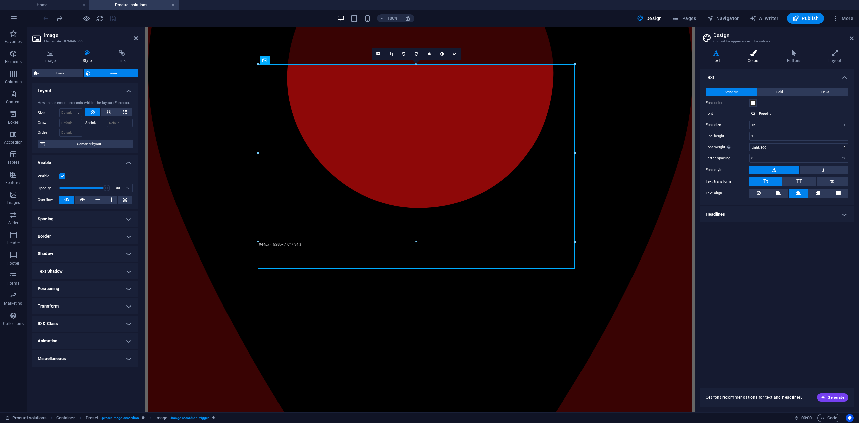
click at [755, 53] on icon at bounding box center [753, 53] width 37 height 7
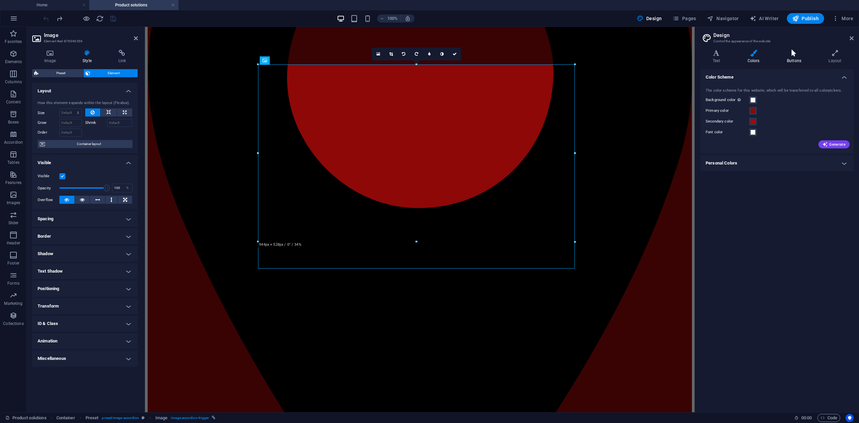
click at [804, 55] on icon at bounding box center [793, 53] width 39 height 7
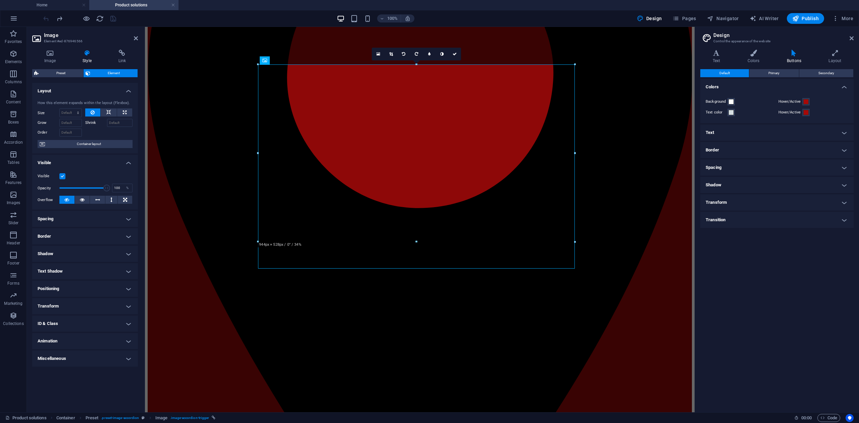
click at [737, 134] on h4 "Text" at bounding box center [776, 132] width 153 height 16
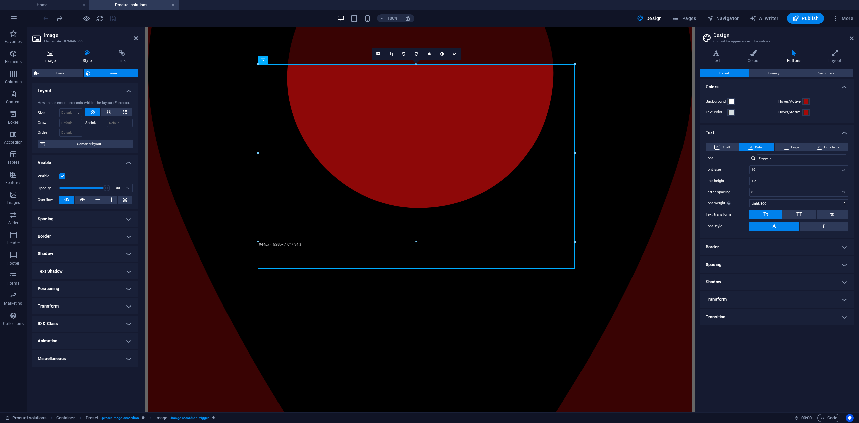
click at [50, 58] on h4 "Image" at bounding box center [51, 57] width 38 height 14
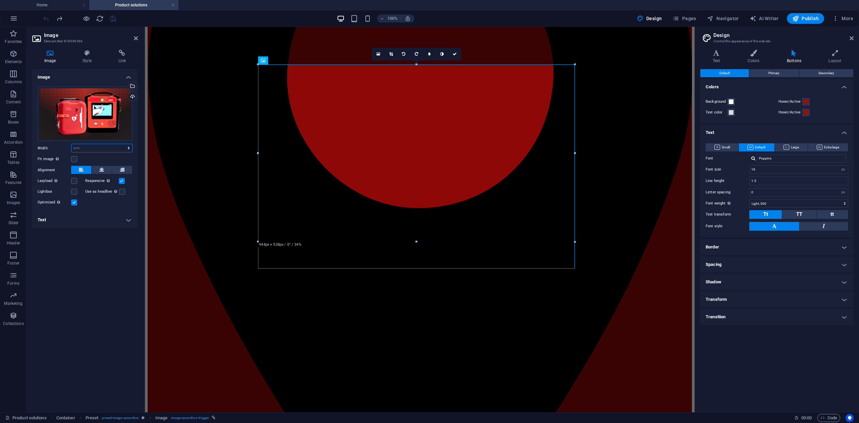
click at [121, 152] on select "Default auto px rem % em vh vw" at bounding box center [101, 148] width 61 height 8
click at [71, 144] on select "Default auto px rem % em vh vw" at bounding box center [101, 148] width 61 height 8
select select "DISABLED_OPTION_VALUE"
click at [792, 312] on h4 "Transition" at bounding box center [776, 317] width 153 height 16
click at [792, 312] on h4 "Transition" at bounding box center [776, 315] width 153 height 12
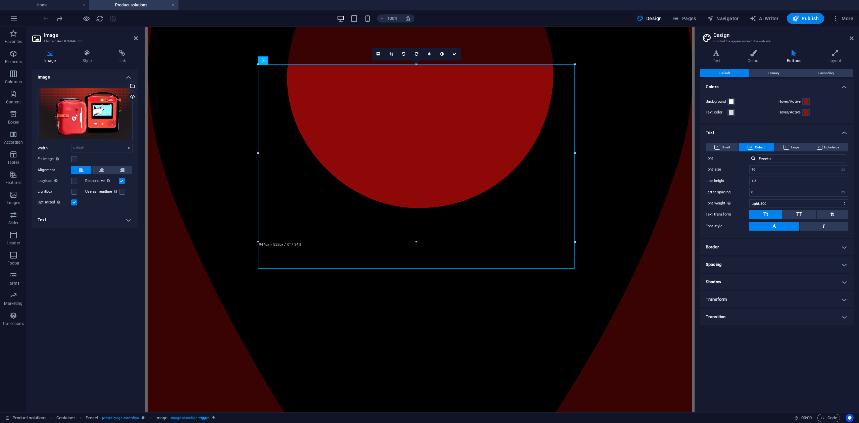
click at [793, 297] on h4 "Transform" at bounding box center [776, 299] width 153 height 16
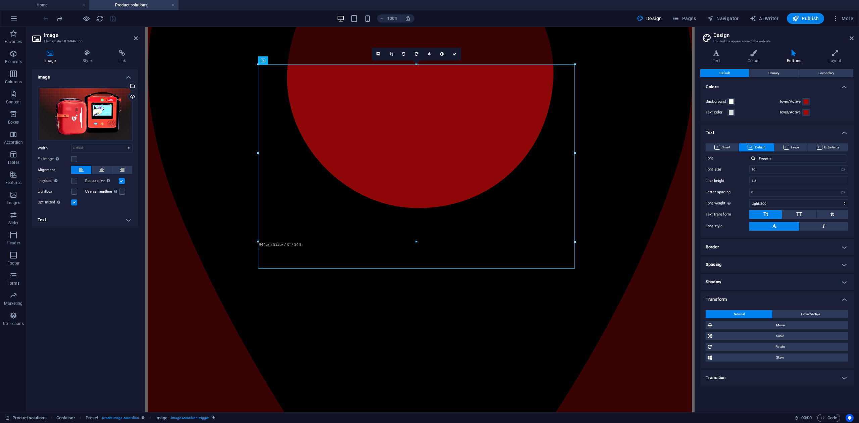
click at [793, 297] on h4 "Transform" at bounding box center [776, 297] width 153 height 12
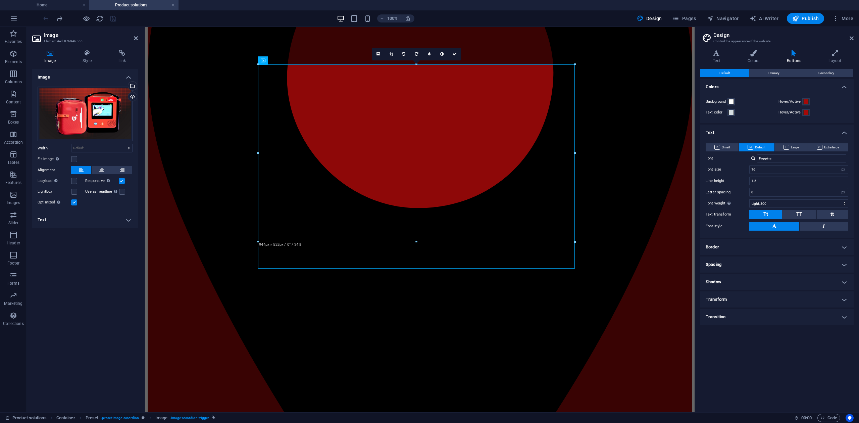
click at [796, 290] on h4 "Shadow" at bounding box center [776, 282] width 153 height 16
click at [797, 285] on h4 "Shadow" at bounding box center [776, 280] width 153 height 12
click at [792, 250] on h4 "Border" at bounding box center [776, 247] width 153 height 16
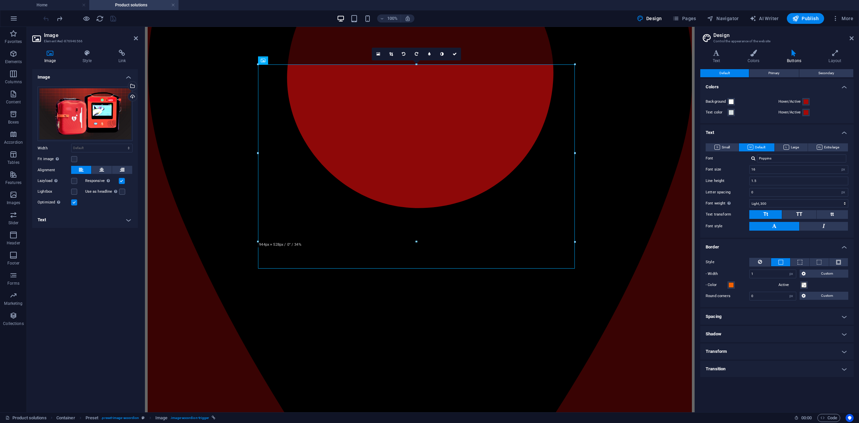
click at [788, 245] on h4 "Border" at bounding box center [776, 245] width 153 height 12
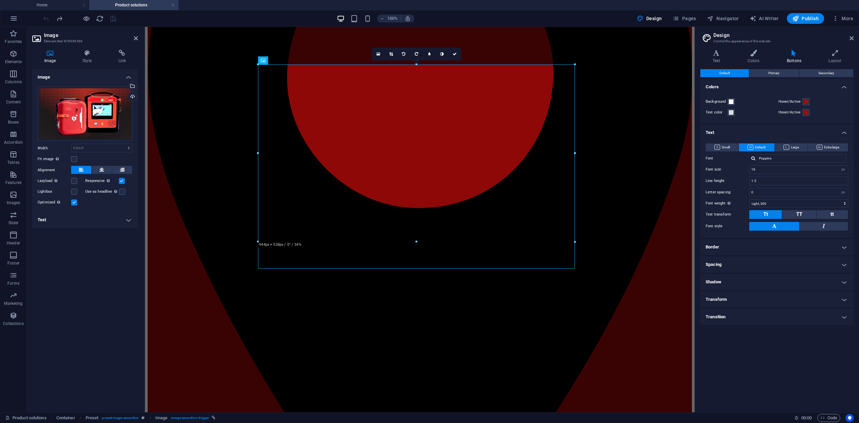
click at [785, 261] on h4 "Spacing" at bounding box center [776, 264] width 153 height 16
click at [785, 261] on h4 "Spacing" at bounding box center [776, 262] width 153 height 12
click at [793, 74] on button "Primary" at bounding box center [773, 73] width 49 height 8
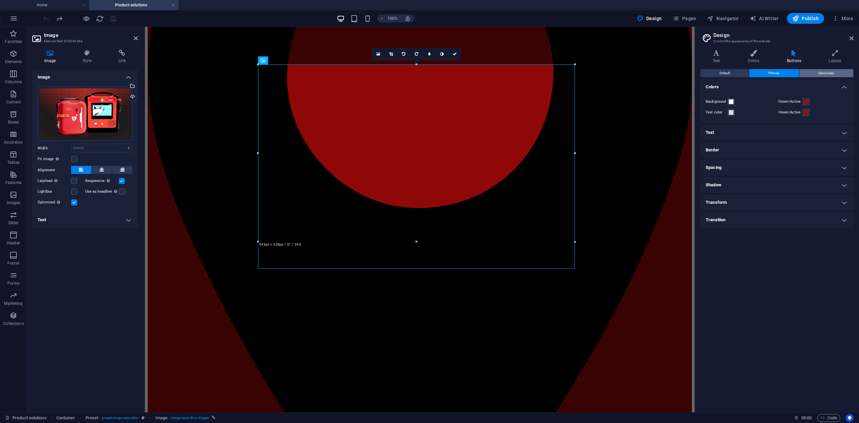
click at [815, 73] on button "Secondary" at bounding box center [826, 73] width 54 height 8
click at [733, 71] on button "Default" at bounding box center [724, 73] width 49 height 8
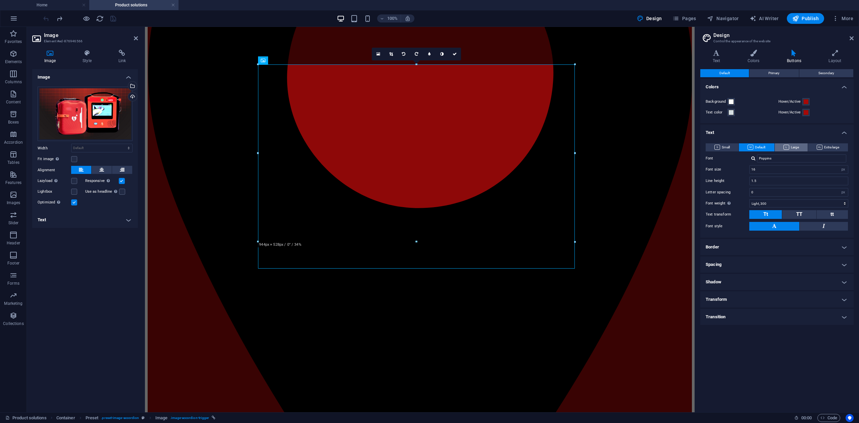
click at [792, 147] on span "Large" at bounding box center [790, 147] width 15 height 8
click at [767, 149] on button "Default" at bounding box center [756, 147] width 35 height 8
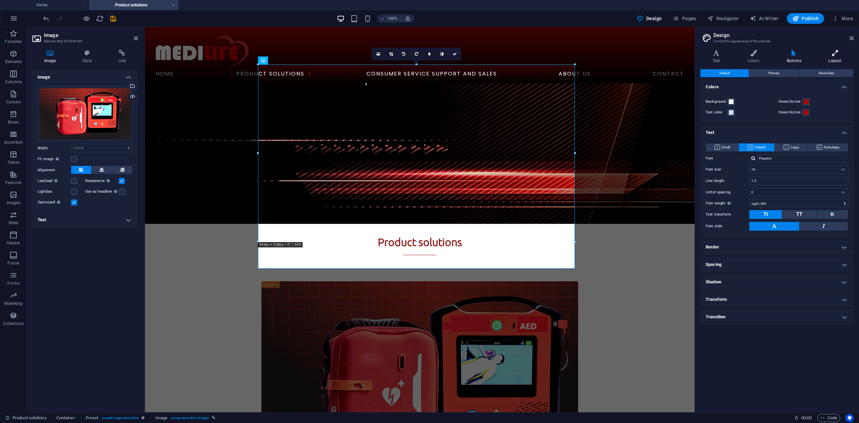
click at [827, 51] on icon at bounding box center [834, 53] width 37 height 7
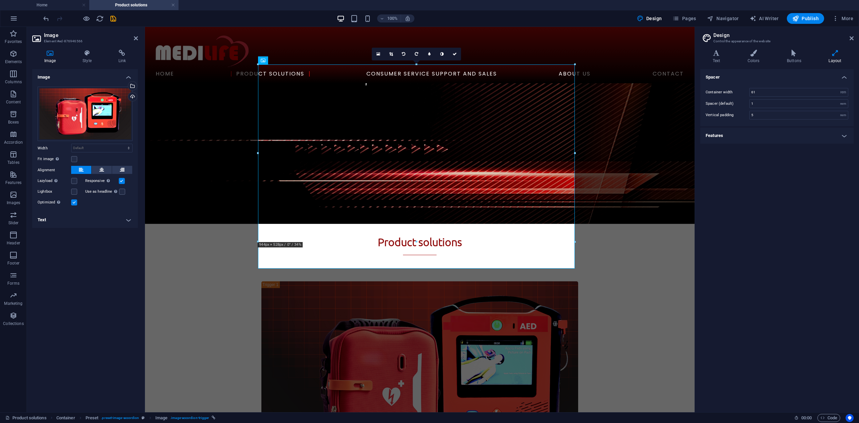
click at [783, 136] on h4 "Features" at bounding box center [776, 135] width 153 height 16
click at [743, 48] on div "Variants Text Colors Buttons Layout Text Standard Bold Links Font color Font Po…" at bounding box center [777, 228] width 164 height 368
click at [749, 55] on icon at bounding box center [753, 53] width 37 height 7
click at [745, 160] on h4 "Personal Colors" at bounding box center [776, 163] width 153 height 16
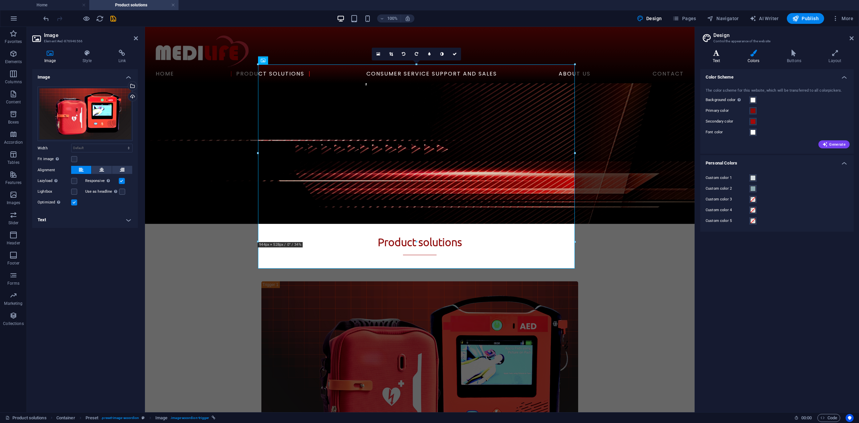
click at [721, 59] on h4 "Text" at bounding box center [717, 57] width 35 height 14
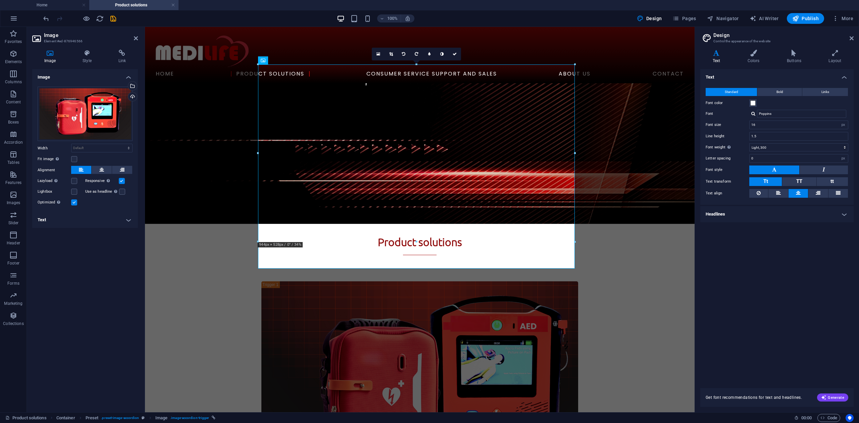
click at [772, 207] on h4 "Headlines" at bounding box center [776, 214] width 153 height 16
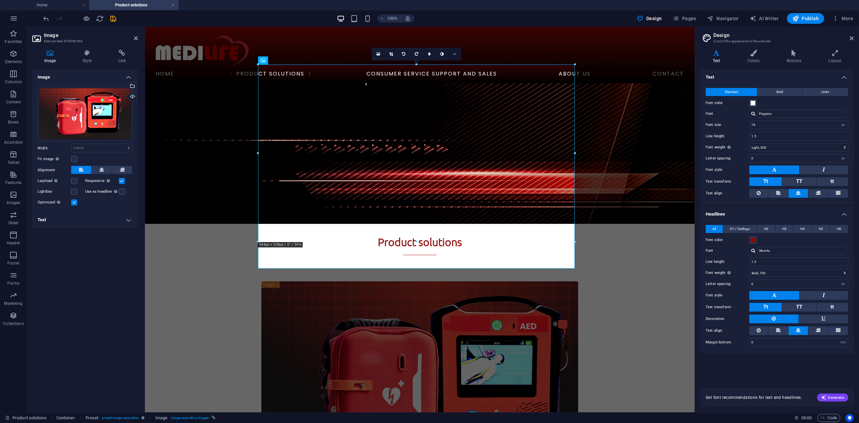
click at [455, 51] on link at bounding box center [454, 54] width 13 height 13
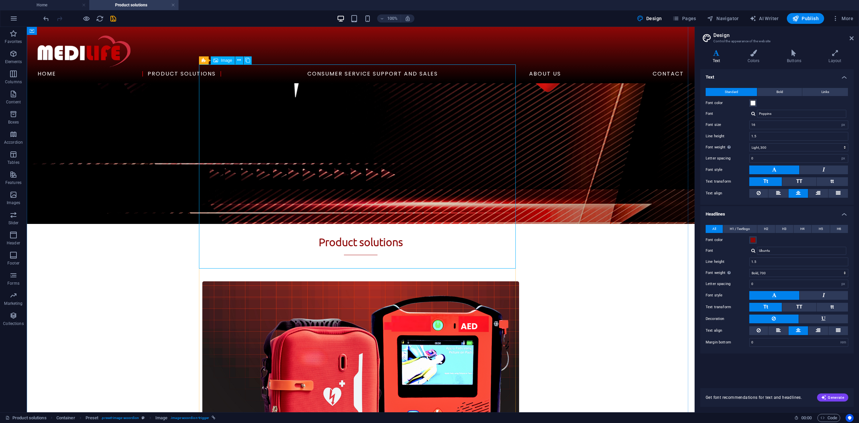
click at [334, 281] on figure "AED Connected Solution" at bounding box center [360, 390] width 317 height 219
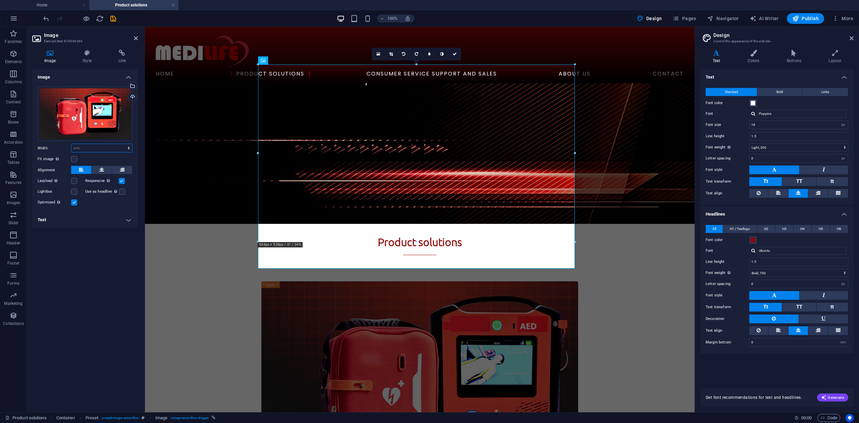
click at [122, 146] on select "Default auto px rem % em vh vw" at bounding box center [101, 148] width 61 height 8
click at [71, 144] on select "Default auto px rem % em vh vw" at bounding box center [101, 148] width 61 height 8
select select "DISABLED_OPTION_VALUE"
click at [126, 226] on h4 "Text" at bounding box center [85, 220] width 106 height 16
click at [106, 269] on p "AED Connected Solution" at bounding box center [85, 271] width 88 height 6
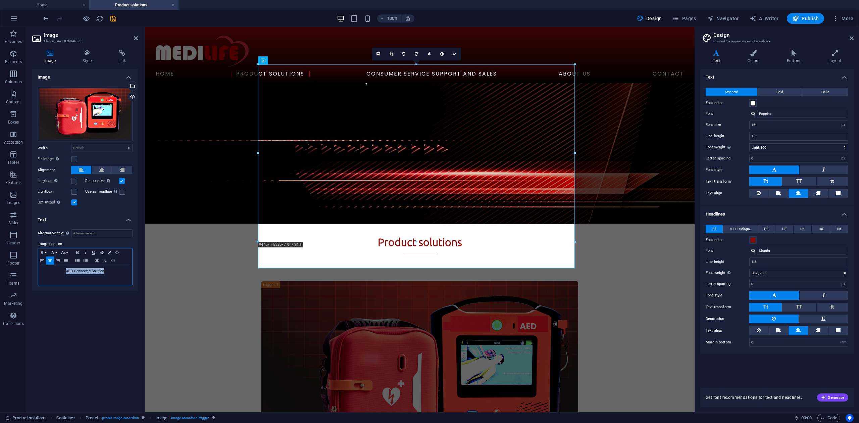
drag, startPoint x: 112, startPoint y: 270, endPoint x: 35, endPoint y: 262, distance: 77.3
click at [35, 262] on div "Alternative text The alternative text is used by devices that cannot display im…" at bounding box center [85, 257] width 106 height 67
copy p "AED Connected Solution"
click at [473, 242] on div at bounding box center [416, 241] width 317 height 2
click at [459, 52] on link at bounding box center [454, 54] width 13 height 13
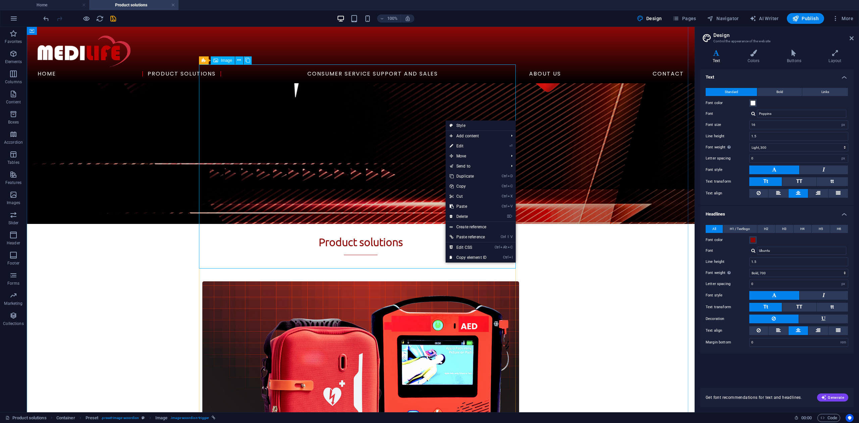
click at [403, 281] on figure "AED Connected Solution" at bounding box center [360, 390] width 317 height 219
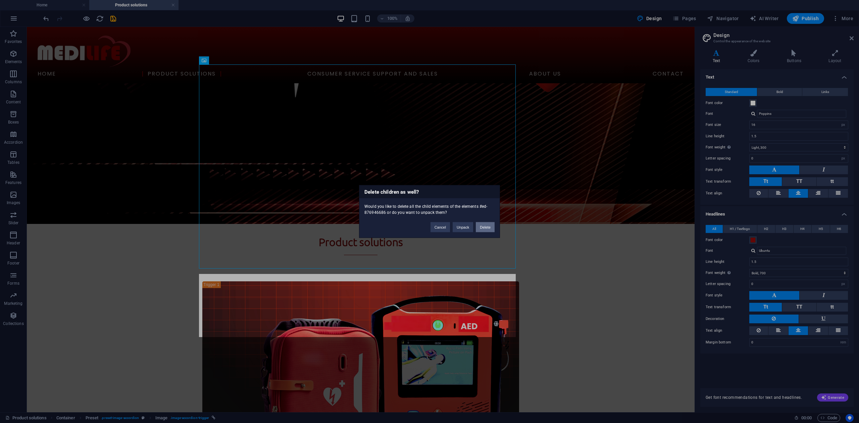
click at [481, 223] on button "Delete" at bounding box center [485, 227] width 19 height 10
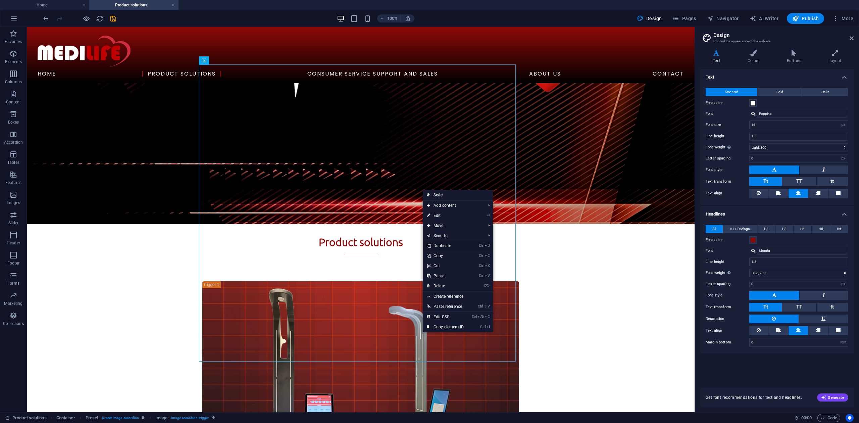
click at [448, 244] on link "Ctrl D Duplicate" at bounding box center [445, 245] width 45 height 10
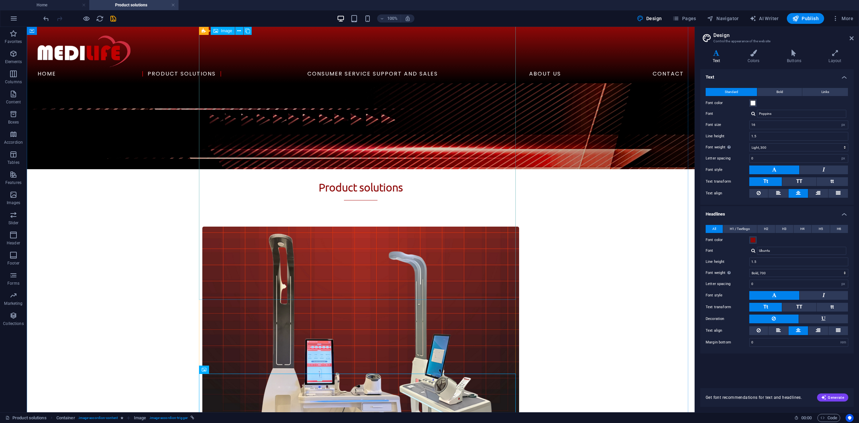
scroll to position [277, 0]
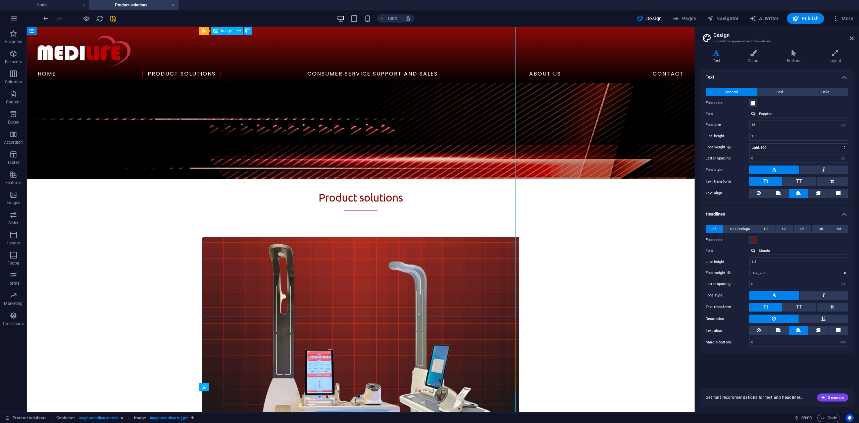
click at [375, 258] on figure "Telehealth Station" at bounding box center [360, 384] width 317 height 297
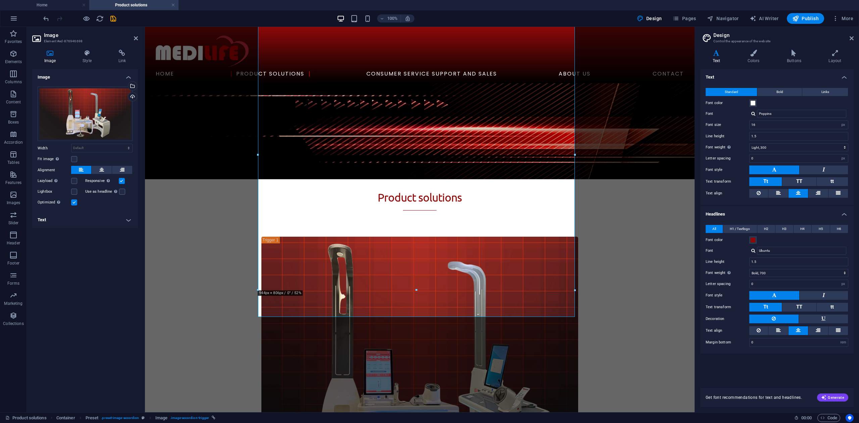
click at [124, 223] on h4 "Text" at bounding box center [85, 220] width 106 height 16
drag, startPoint x: 91, startPoint y: 269, endPoint x: 20, endPoint y: 267, distance: 70.8
click at [20, 267] on section "Favorites Elements Columns Content Boxes Accordion Tables Features Images Slide…" at bounding box center [347, 219] width 694 height 385
click at [105, 109] on div "Drag files here, click to choose files or select files from Files or our free s…" at bounding box center [85, 114] width 95 height 55
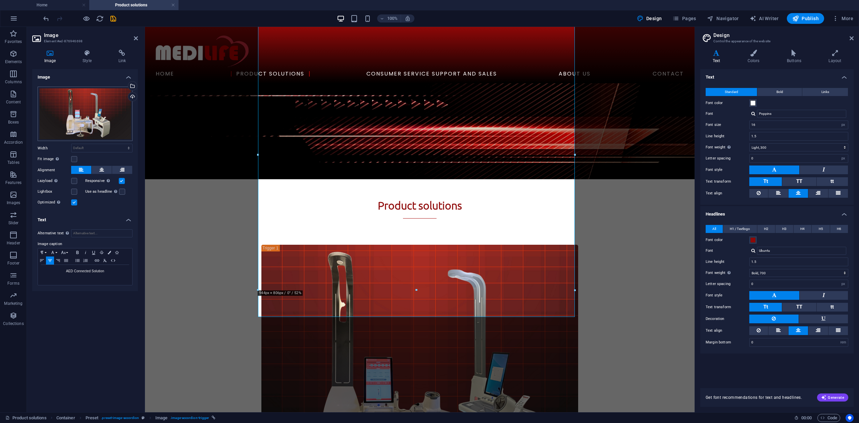
scroll to position [285, 0]
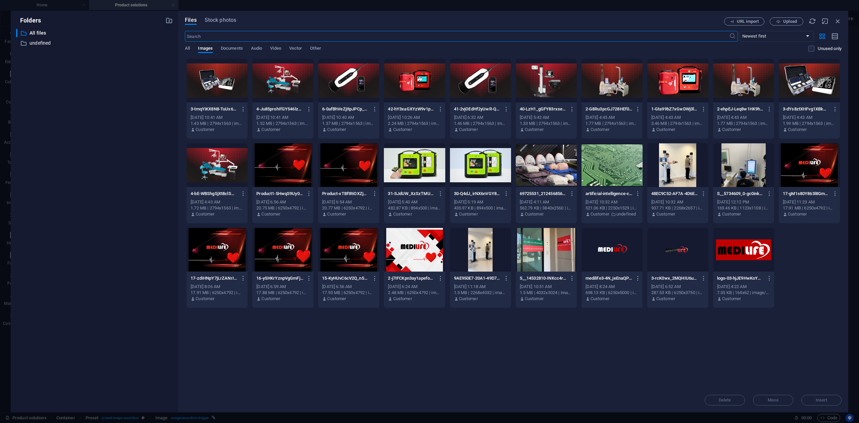
click at [423, 82] on div at bounding box center [414, 81] width 61 height 44
click at [423, 82] on div "1" at bounding box center [414, 81] width 61 height 44
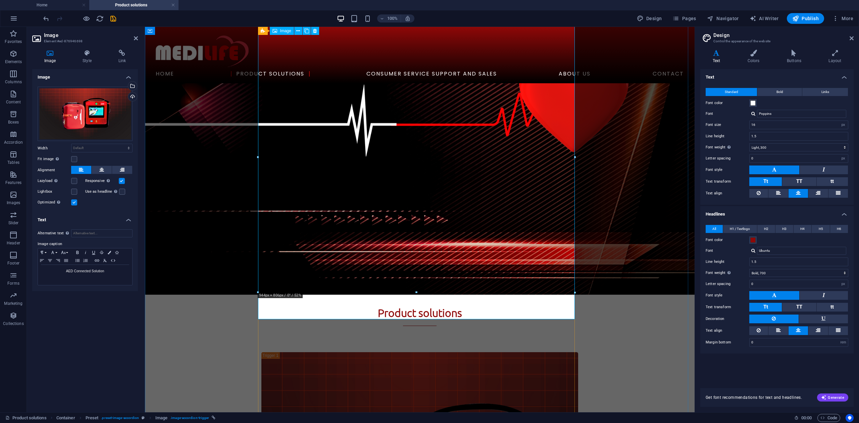
scroll to position [143, 0]
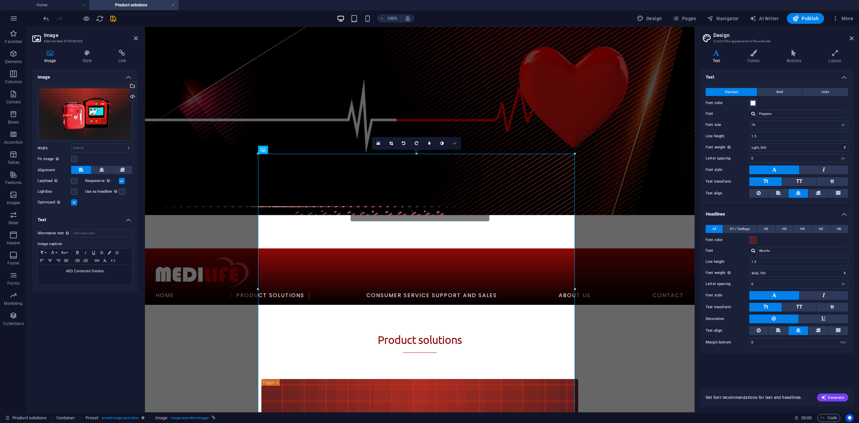
click at [456, 142] on icon at bounding box center [454, 143] width 4 height 4
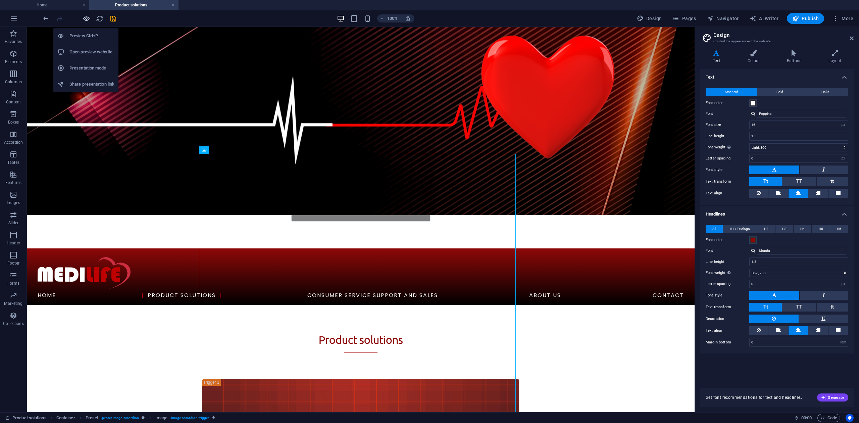
click at [85, 17] on icon "button" at bounding box center [87, 19] width 8 height 8
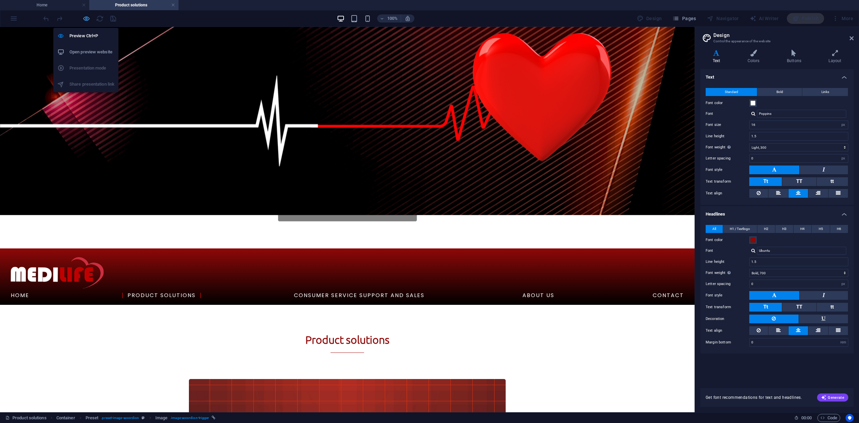
click at [85, 17] on icon "button" at bounding box center [87, 19] width 8 height 8
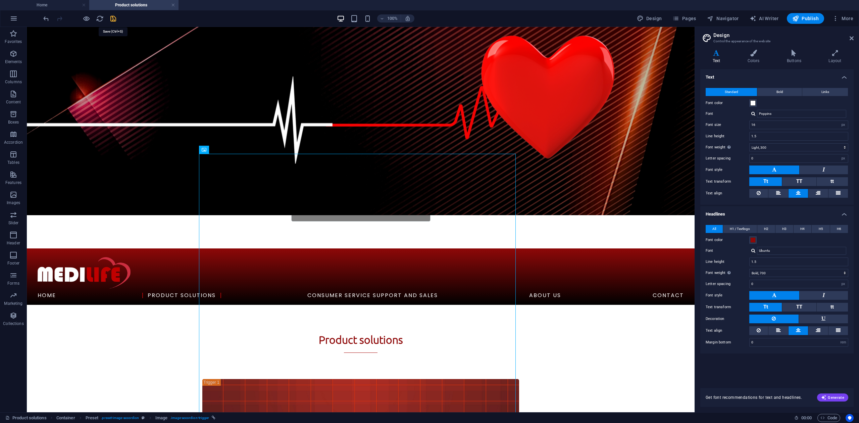
click at [116, 16] on icon "save" at bounding box center [113, 19] width 8 height 8
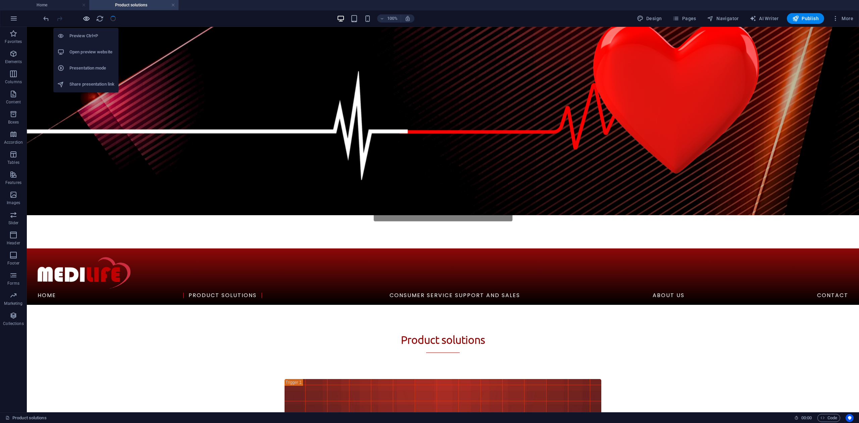
click at [90, 22] on icon "button" at bounding box center [87, 19] width 8 height 8
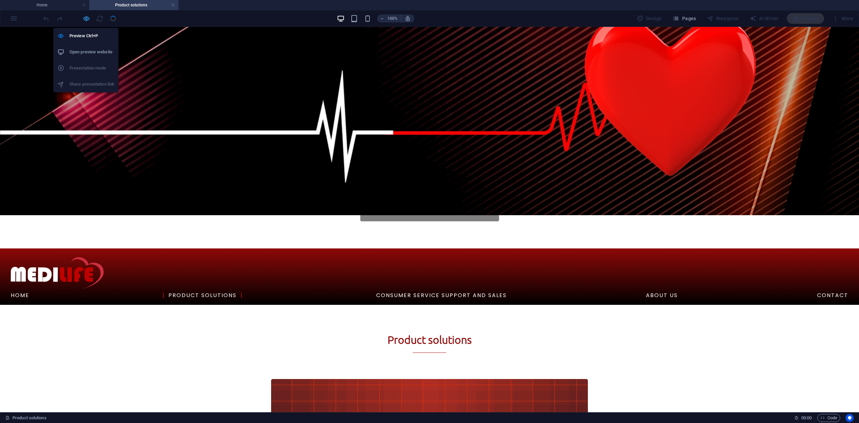
click at [90, 22] on icon "button" at bounding box center [87, 19] width 8 height 8
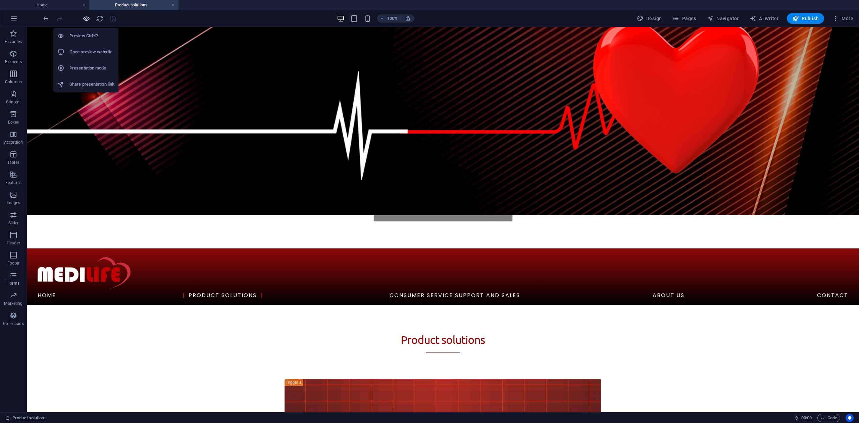
click at [90, 22] on icon "button" at bounding box center [87, 19] width 8 height 8
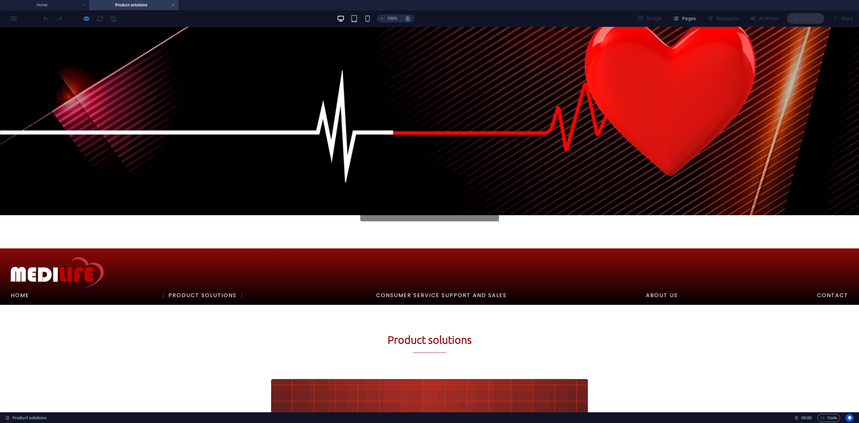
click at [83, 21] on icon "button" at bounding box center [87, 19] width 8 height 8
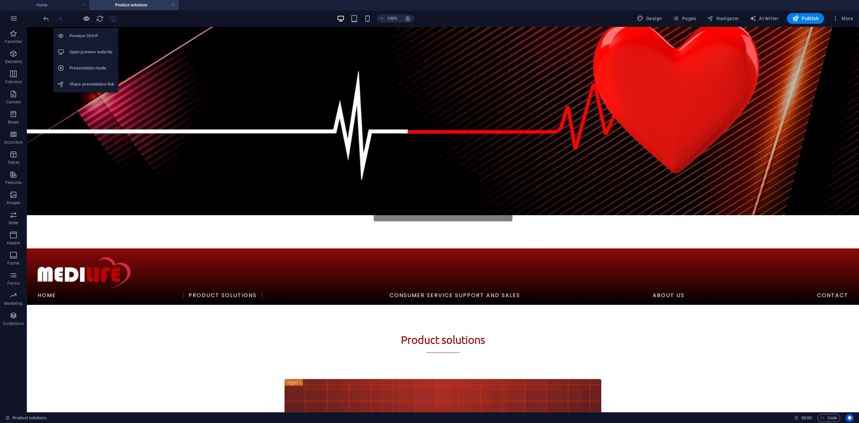
click at [85, 20] on icon "button" at bounding box center [87, 19] width 8 height 8
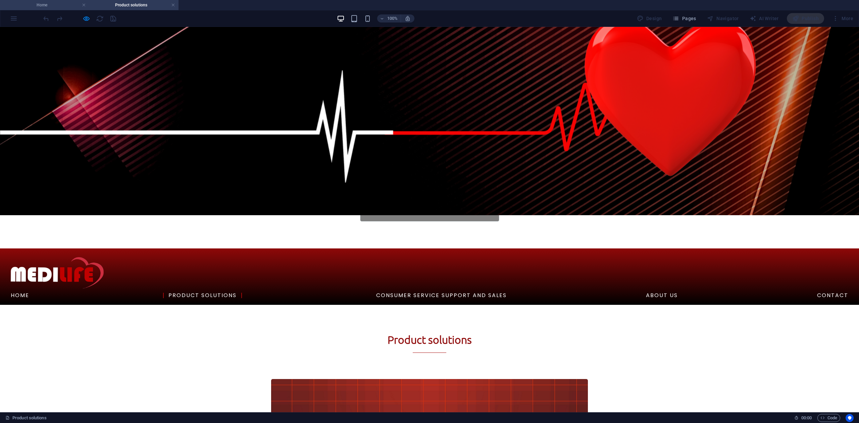
click at [63, 3] on h4 "Home" at bounding box center [44, 4] width 89 height 7
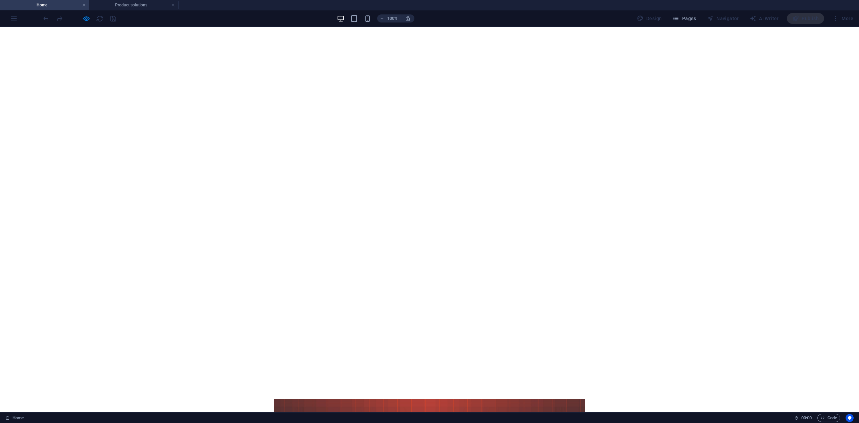
scroll to position [45, 0]
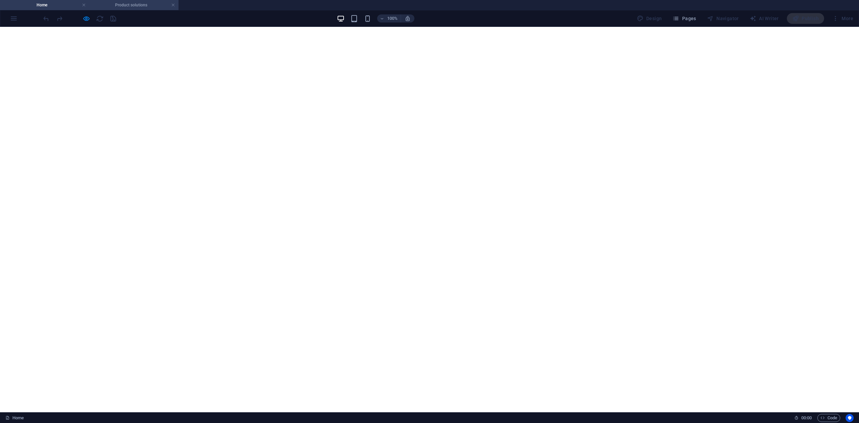
click at [104, 5] on h4 "Product solutions" at bounding box center [133, 4] width 89 height 7
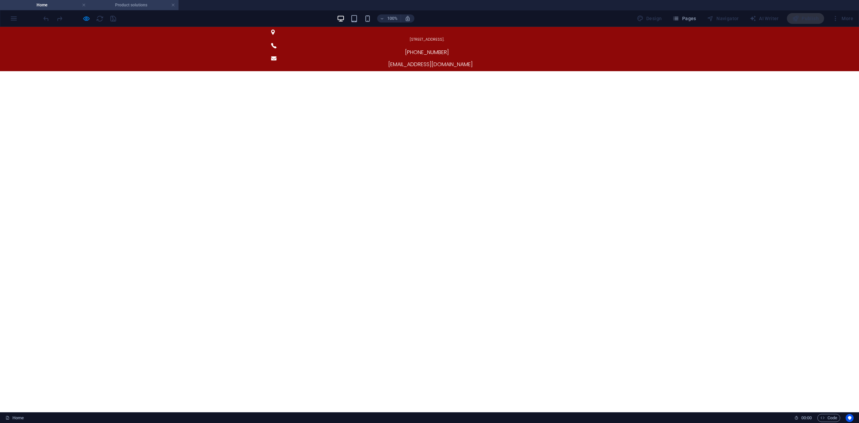
scroll to position [143, 0]
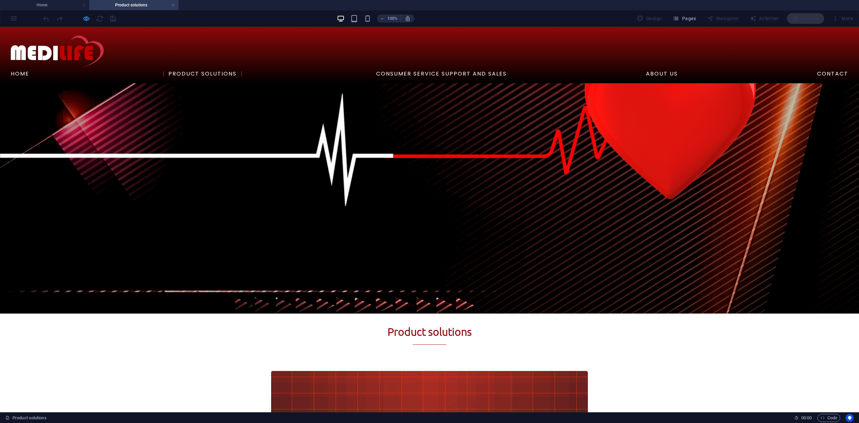
click at [88, 19] on icon "button" at bounding box center [87, 19] width 8 height 8
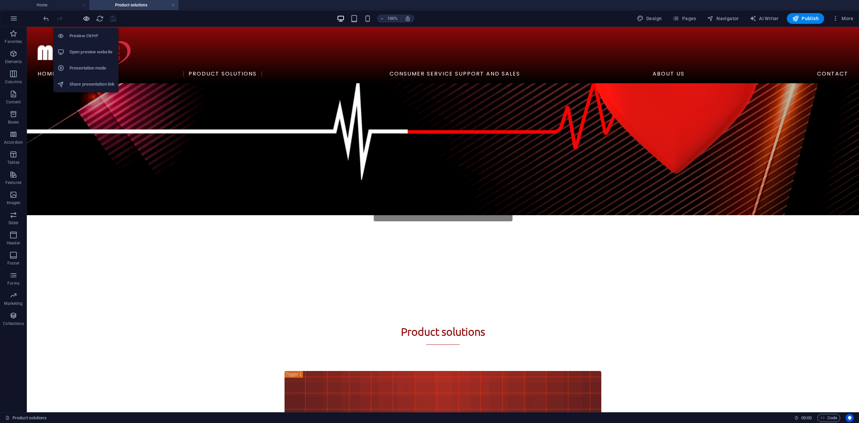
click at [88, 19] on icon "button" at bounding box center [87, 19] width 8 height 8
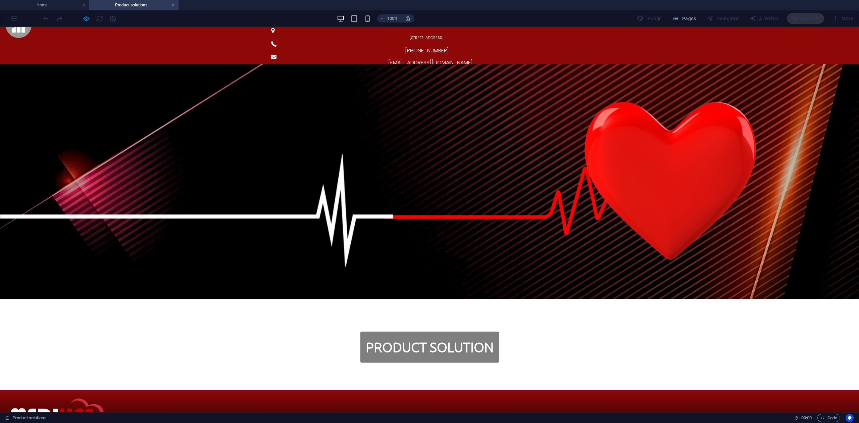
scroll to position [0, 0]
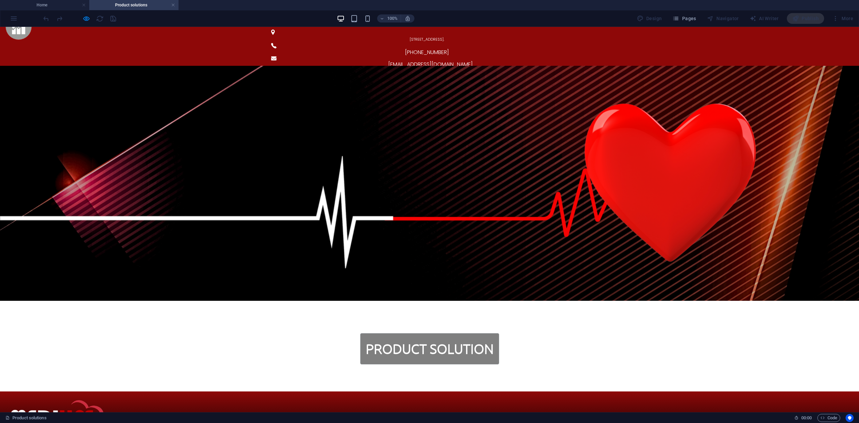
click at [836, 33] on div "[STREET_ADDRESS]. [PHONE_NUMBER] [EMAIL_ADDRESS][DOMAIN_NAME]" at bounding box center [429, 49] width 859 height 44
click at [565, 306] on div "Product Solution" at bounding box center [429, 348] width 859 height 85
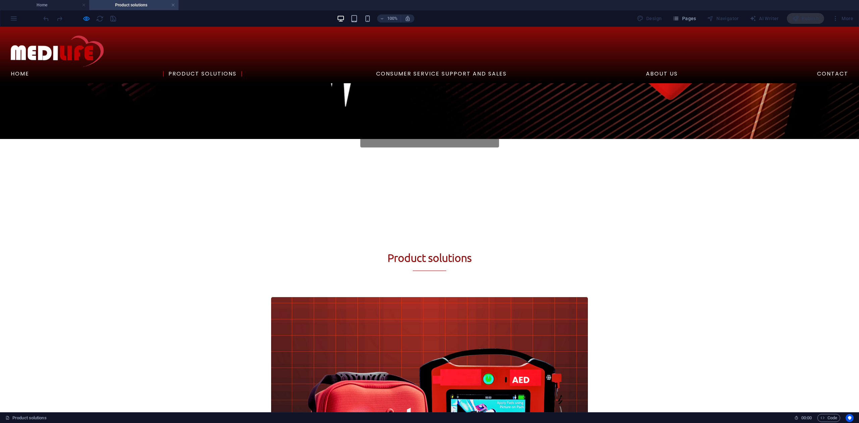
scroll to position [223, 0]
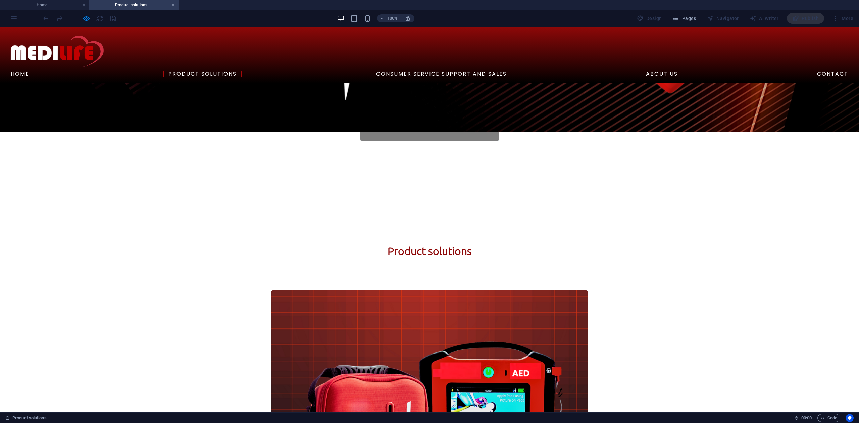
click at [88, 20] on icon "button" at bounding box center [87, 19] width 8 height 8
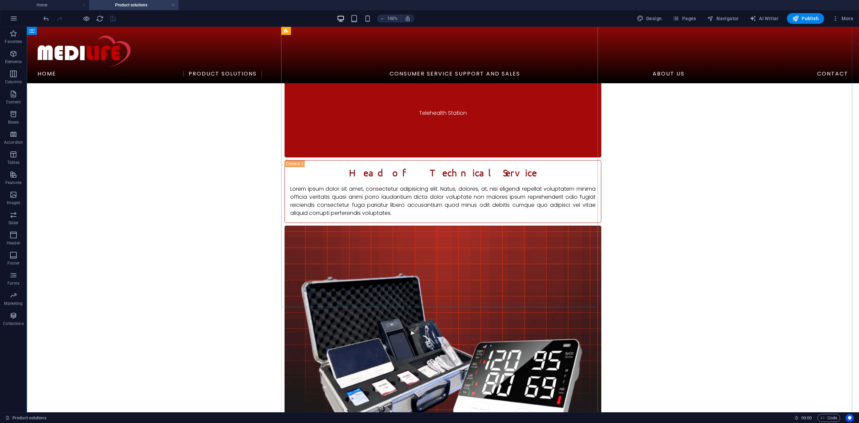
scroll to position [1028, 0]
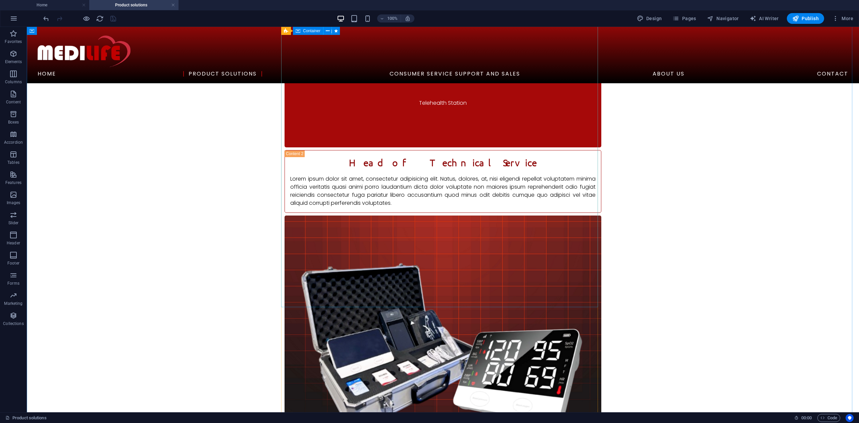
click at [437, 273] on figure "Mobile Telehealth" at bounding box center [442, 363] width 317 height 297
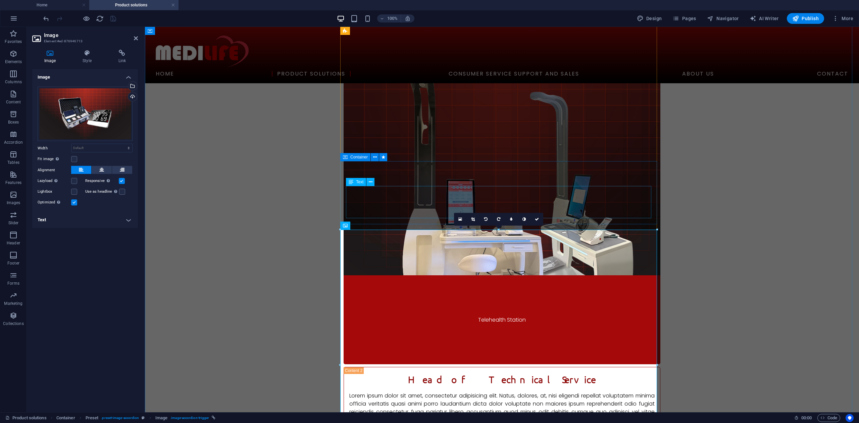
scroll to position [805, 0]
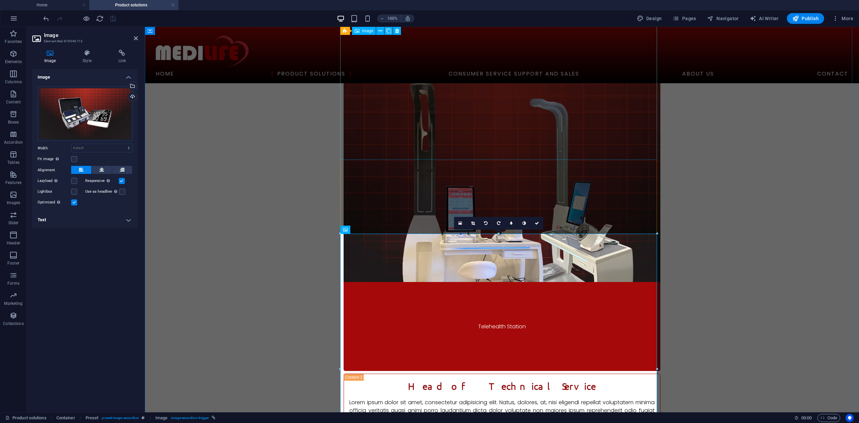
click at [455, 125] on figure "Telehealth Station" at bounding box center [501, 222] width 317 height 297
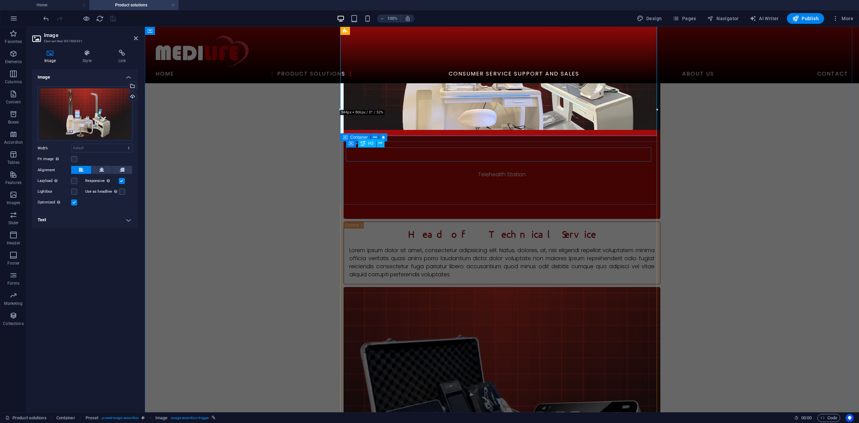
scroll to position [984, 0]
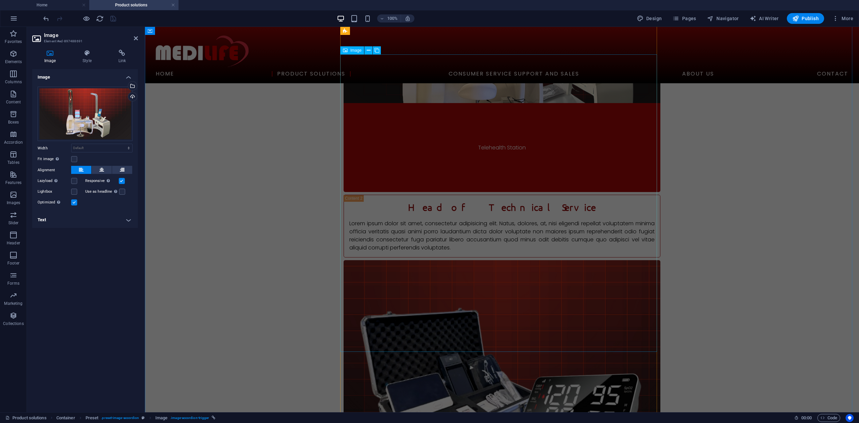
click at [454, 269] on figure "Mobile Telehealth" at bounding box center [501, 408] width 317 height 297
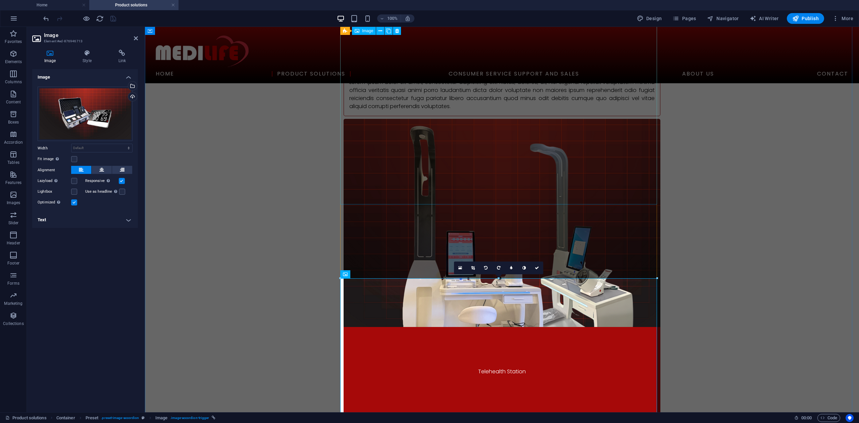
click at [458, 149] on figure "Telehealth Station" at bounding box center [501, 267] width 317 height 297
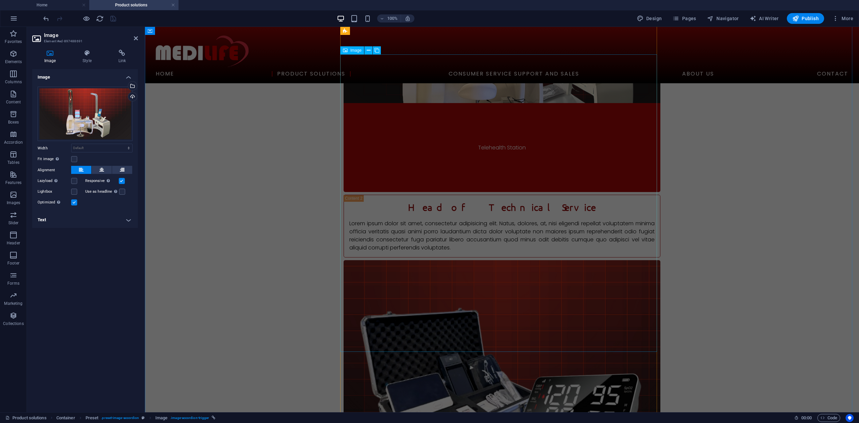
click at [476, 262] on figure "Mobile Telehealth" at bounding box center [501, 408] width 317 height 297
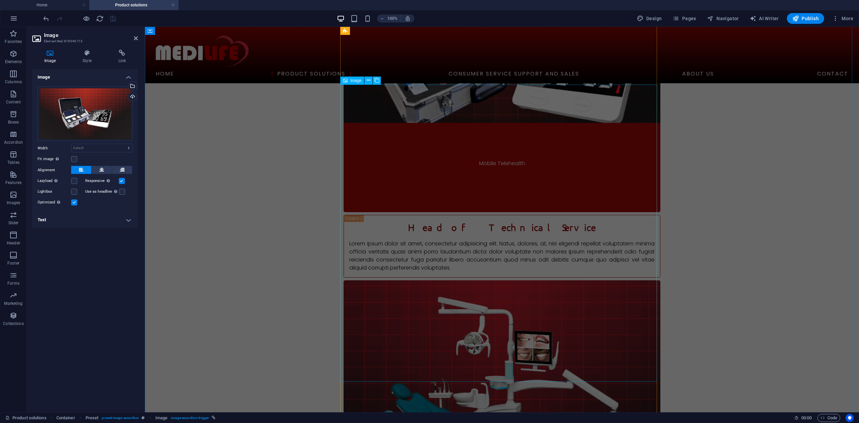
scroll to position [1342, 0]
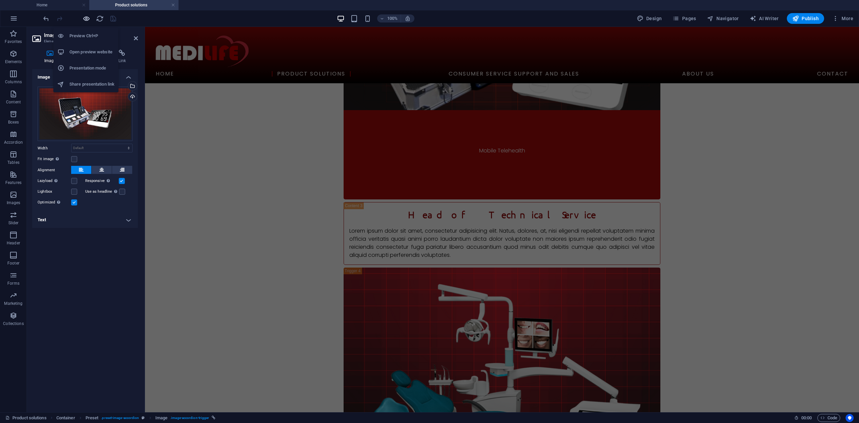
click at [86, 20] on icon "button" at bounding box center [87, 19] width 8 height 8
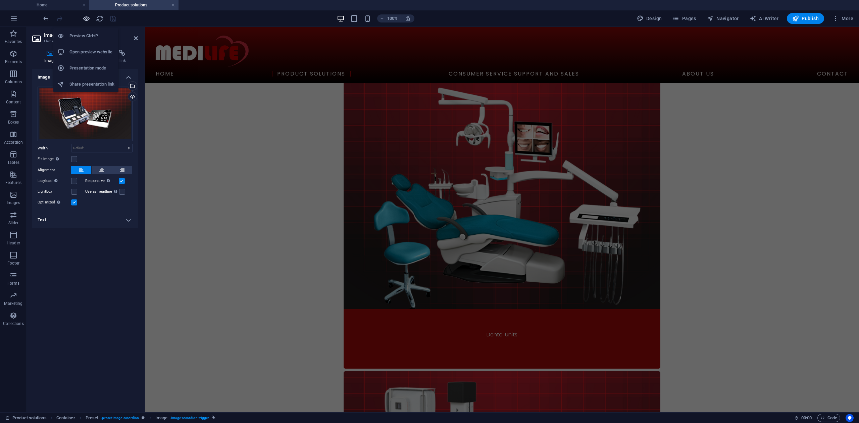
scroll to position [213, 0]
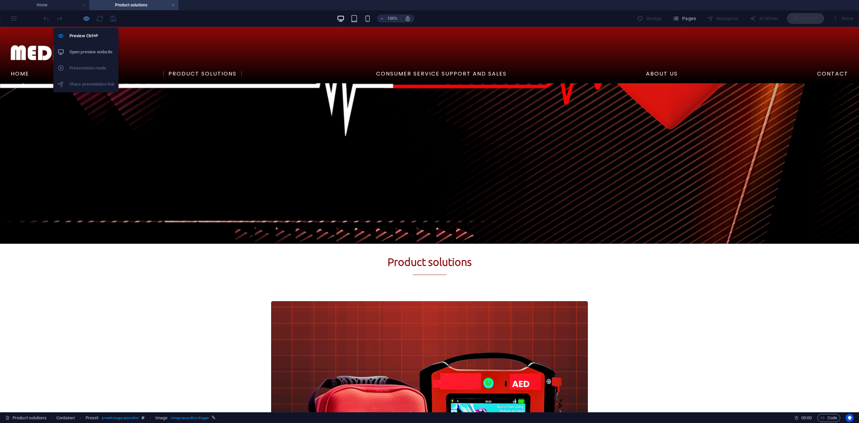
click at [86, 20] on icon "button" at bounding box center [87, 19] width 8 height 8
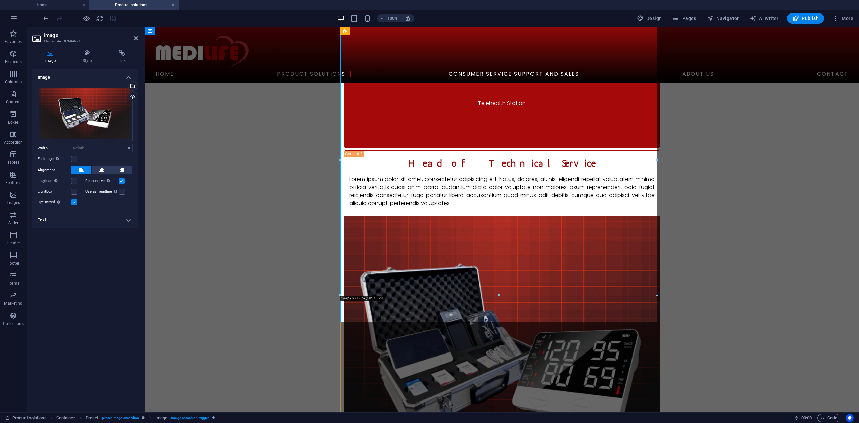
scroll to position [1044, 0]
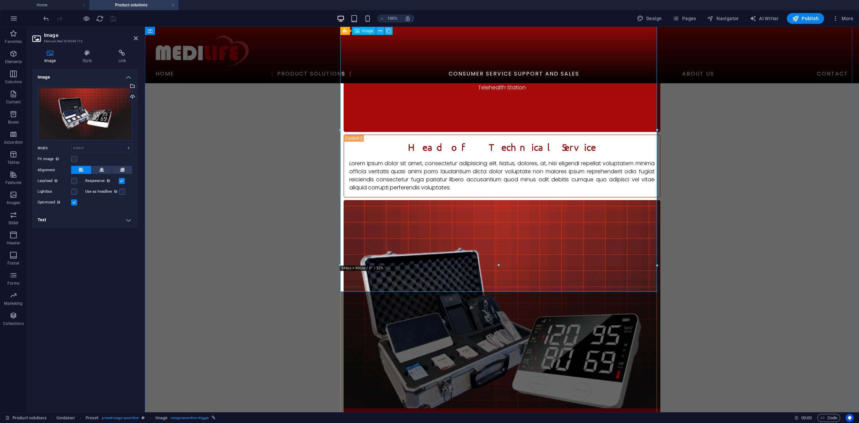
click at [512, 267] on figure "Mobile Telehealth" at bounding box center [501, 348] width 317 height 297
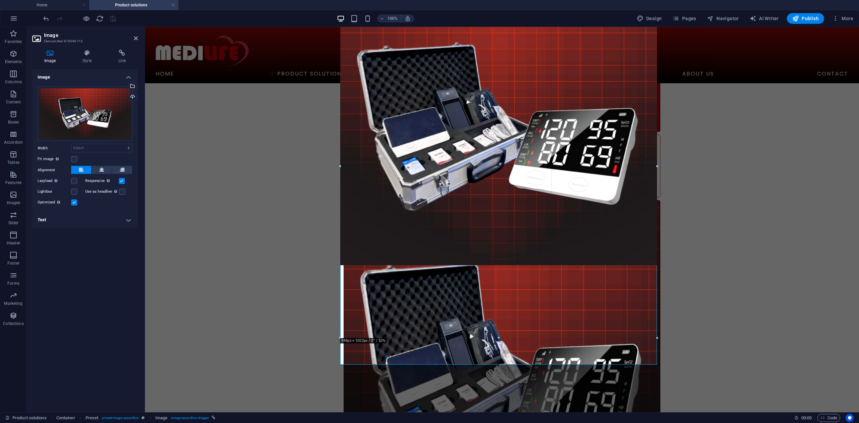
drag, startPoint x: 360, startPoint y: 239, endPoint x: 494, endPoint y: 337, distance: 166.0
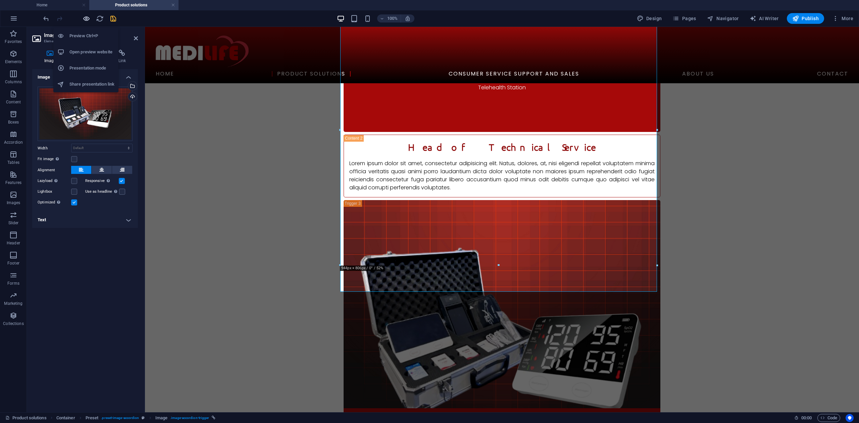
click at [89, 17] on icon "button" at bounding box center [87, 19] width 8 height 8
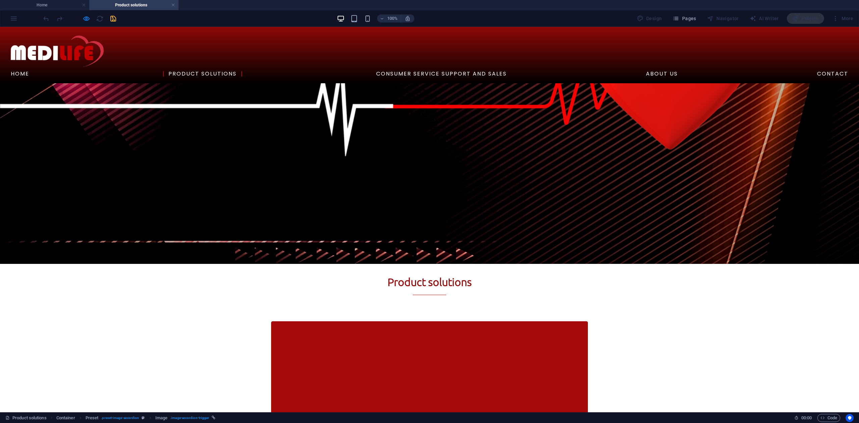
scroll to position [168, 0]
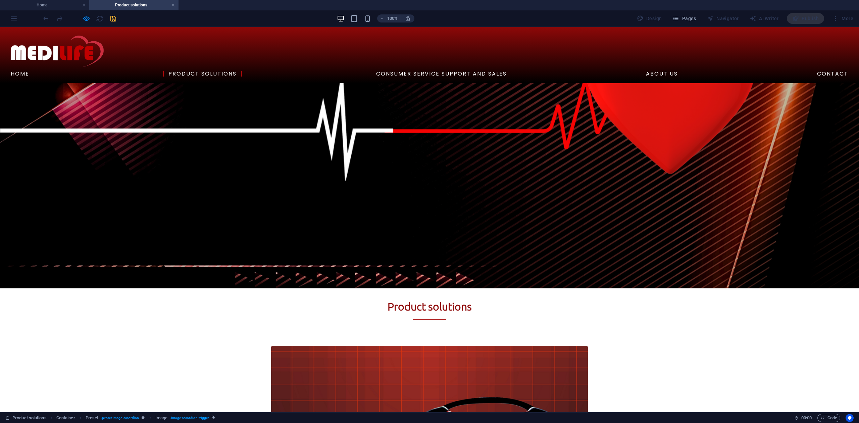
click at [80, 19] on div at bounding box center [79, 18] width 75 height 11
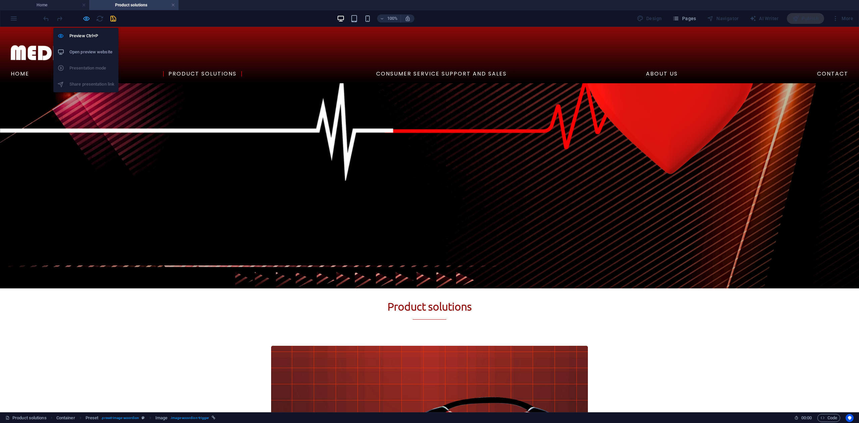
click at [85, 18] on icon "button" at bounding box center [87, 19] width 8 height 8
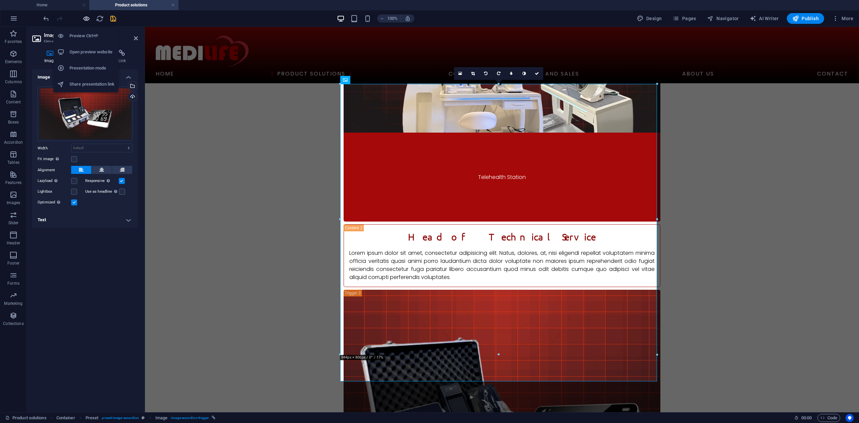
click at [85, 18] on icon "button" at bounding box center [87, 19] width 8 height 8
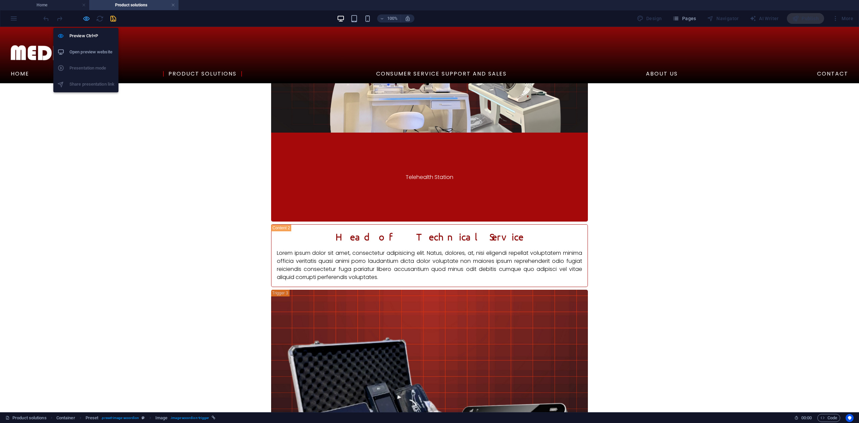
scroll to position [213, 0]
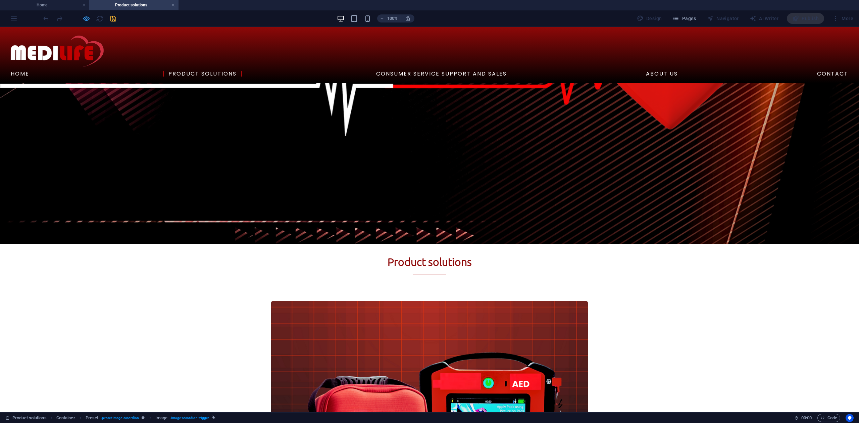
click at [86, 15] on icon "button" at bounding box center [87, 19] width 8 height 8
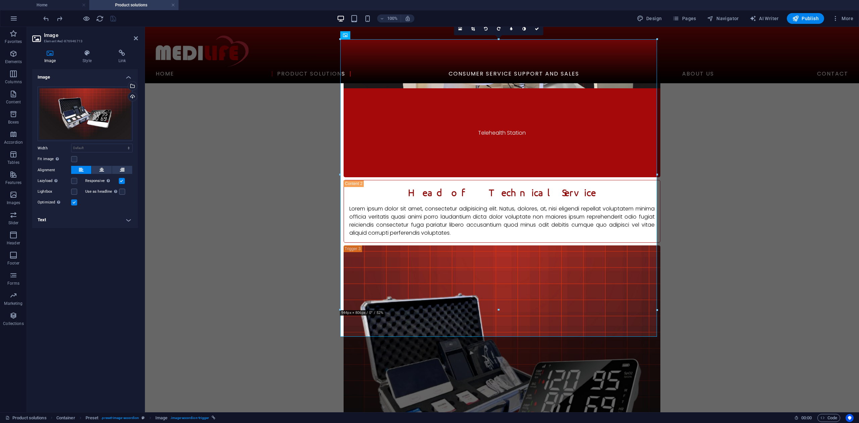
scroll to position [999, 0]
click at [64, 225] on h4 "Text" at bounding box center [85, 220] width 106 height 16
click at [49, 261] on icon "button" at bounding box center [50, 260] width 8 height 5
click at [66, 262] on icon "button" at bounding box center [66, 260] width 8 height 5
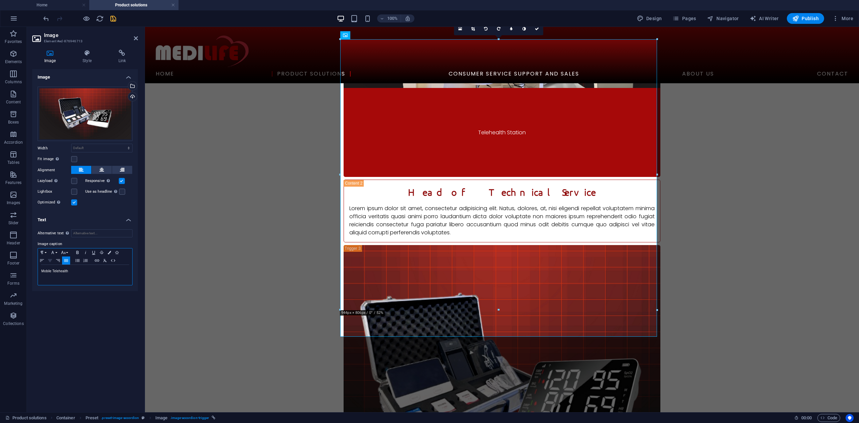
click at [50, 262] on icon "button" at bounding box center [50, 260] width 8 height 5
click at [101, 273] on p "Mobile Telehealth" at bounding box center [85, 271] width 88 height 6
click at [77, 262] on icon "button" at bounding box center [77, 260] width 8 height 5
click at [50, 261] on icon "button" at bounding box center [50, 260] width 8 height 5
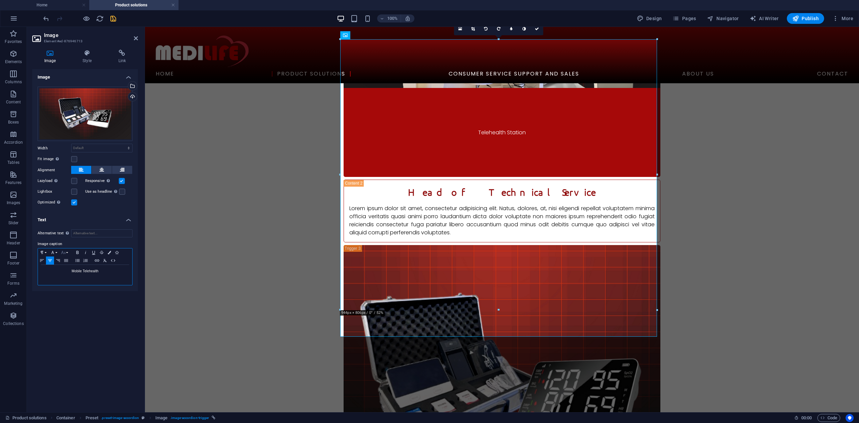
click at [67, 254] on icon "button" at bounding box center [63, 252] width 8 height 5
click at [65, 251] on icon "button" at bounding box center [63, 252] width 8 height 5
click at [54, 251] on icon "button" at bounding box center [53, 252] width 8 height 5
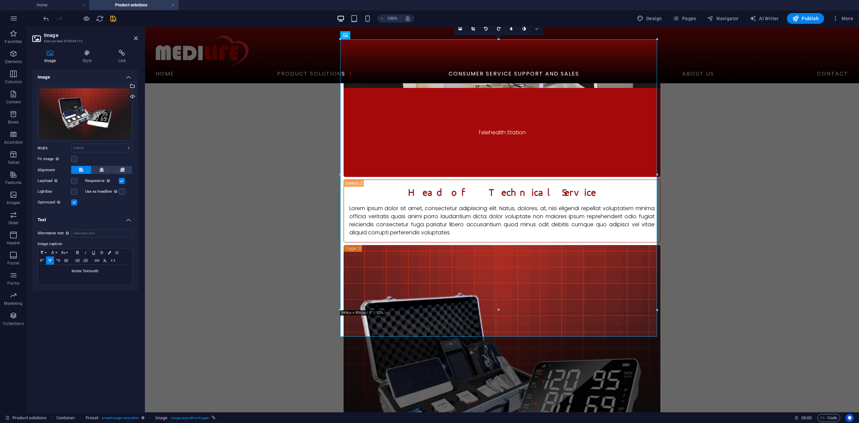
click at [536, 31] on link at bounding box center [536, 28] width 13 height 13
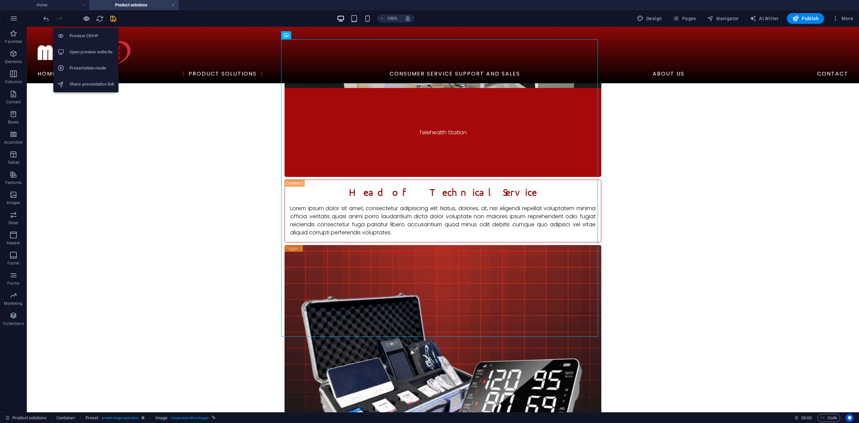
click at [86, 17] on icon "button" at bounding box center [87, 19] width 8 height 8
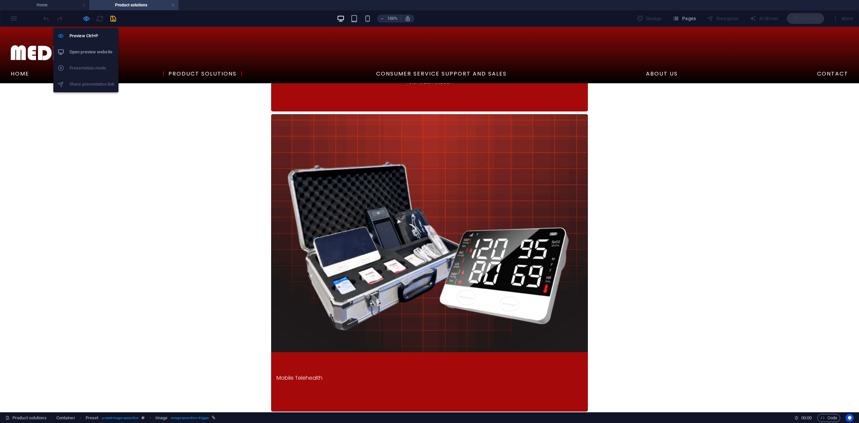
scroll to position [258, 0]
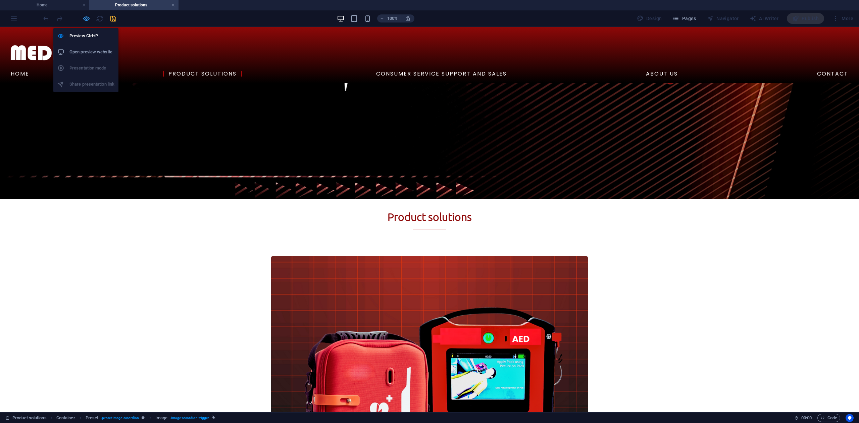
click at [86, 17] on icon "button" at bounding box center [87, 19] width 8 height 8
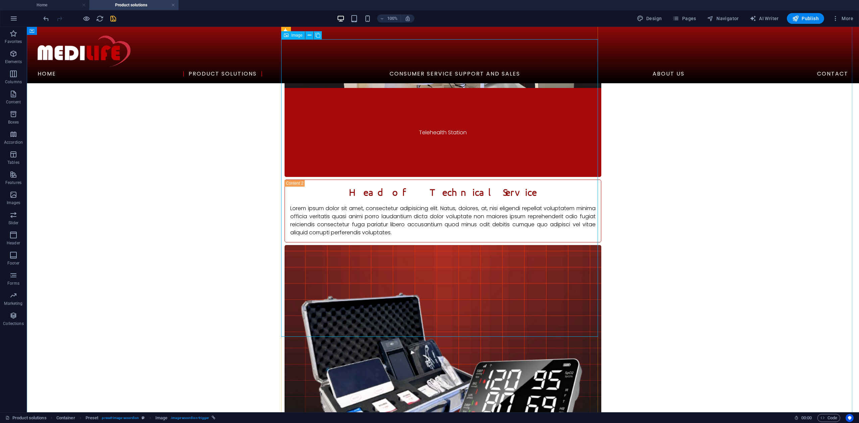
click at [452, 275] on figure "Mobile Telehealth" at bounding box center [442, 393] width 317 height 297
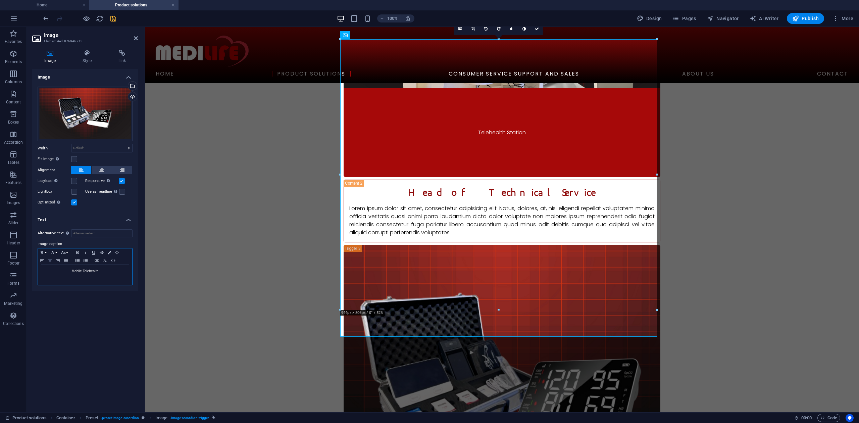
click at [52, 262] on icon "button" at bounding box center [50, 260] width 8 height 5
click at [56, 261] on icon "button" at bounding box center [58, 260] width 8 height 5
click at [51, 261] on icon "button" at bounding box center [50, 260] width 8 height 5
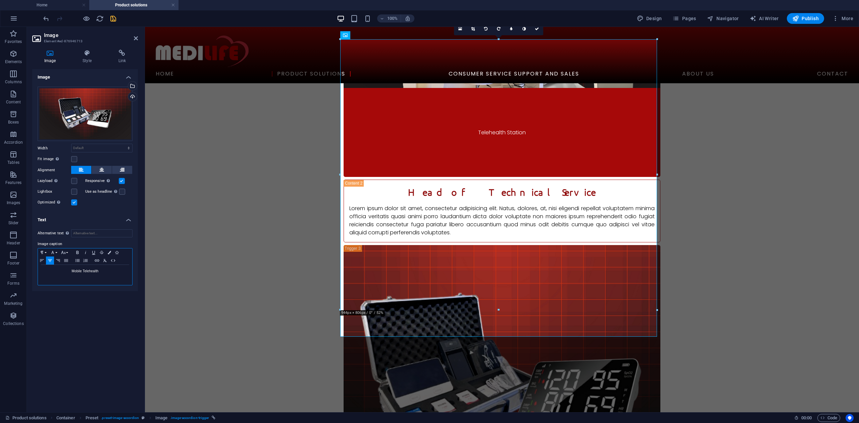
click at [51, 261] on icon "button" at bounding box center [50, 260] width 8 height 5
click at [67, 261] on icon "button" at bounding box center [66, 260] width 8 height 5
click at [78, 259] on icon "button" at bounding box center [77, 260] width 4 height 3
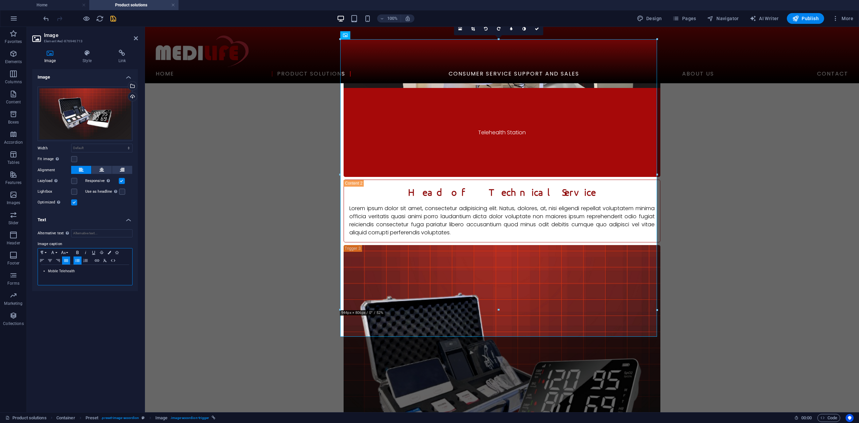
click at [78, 259] on icon "button" at bounding box center [77, 260] width 4 height 3
click at [53, 262] on icon "button" at bounding box center [50, 260] width 8 height 5
click at [45, 16] on icon "undo" at bounding box center [46, 19] width 8 height 8
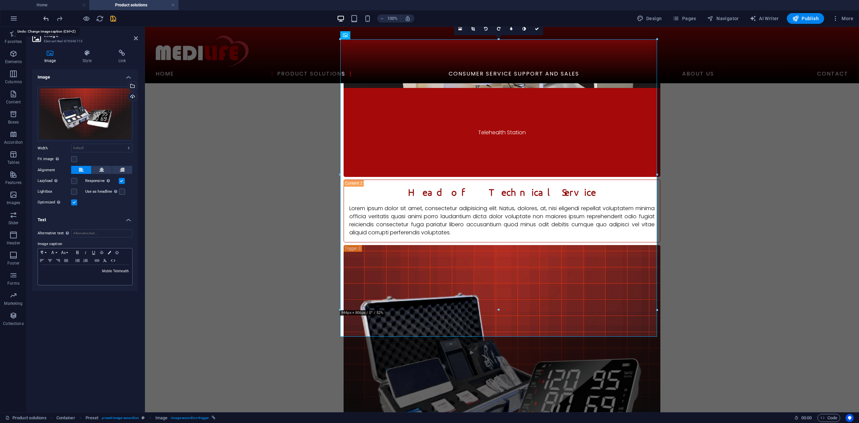
click at [45, 16] on icon "undo" at bounding box center [46, 19] width 8 height 8
click at [70, 273] on p "Mobile Telehealth" at bounding box center [85, 271] width 88 height 6
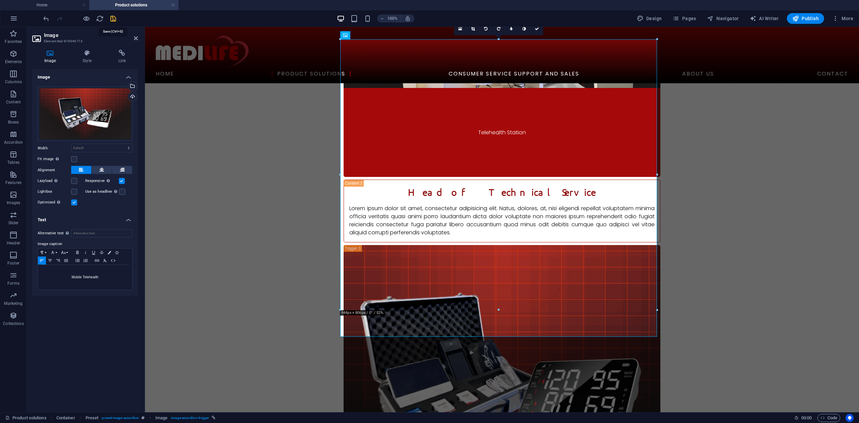
click at [114, 17] on icon "save" at bounding box center [113, 19] width 8 height 8
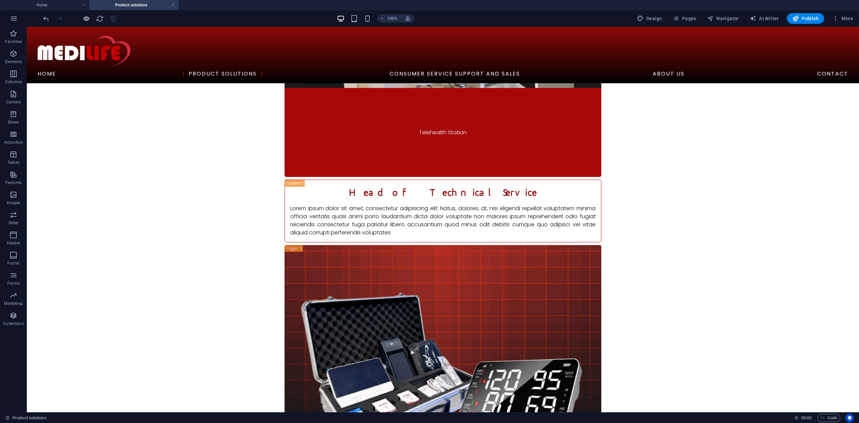
click at [88, 16] on icon "button" at bounding box center [87, 19] width 8 height 8
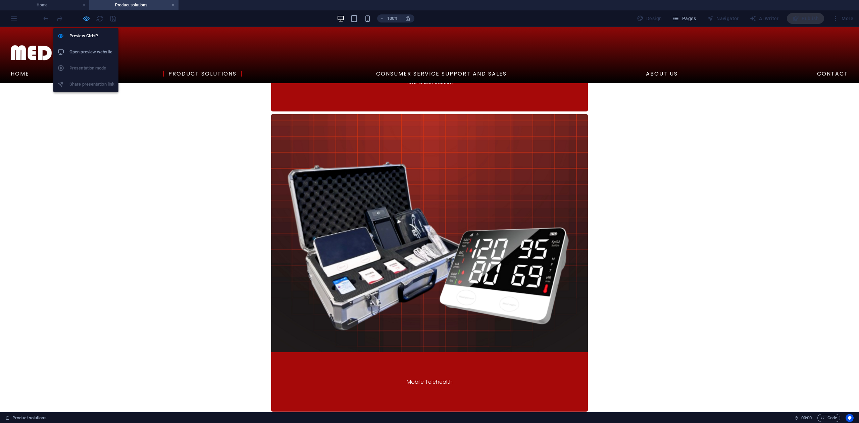
scroll to position [258, 0]
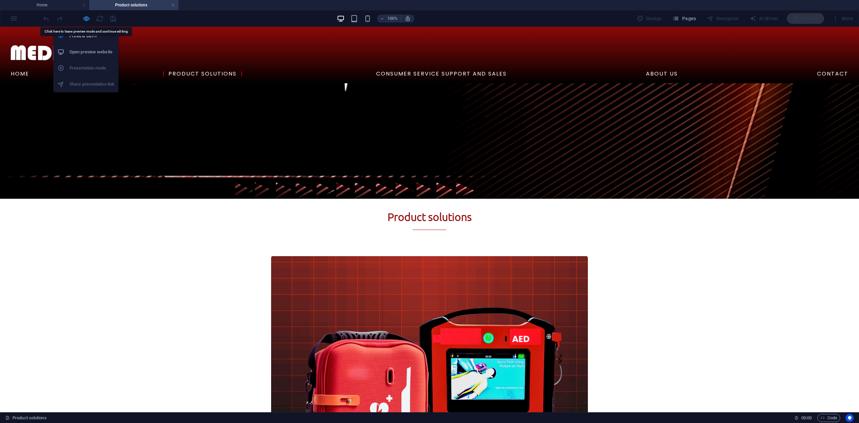
click at [90, 22] on icon "button" at bounding box center [87, 19] width 8 height 8
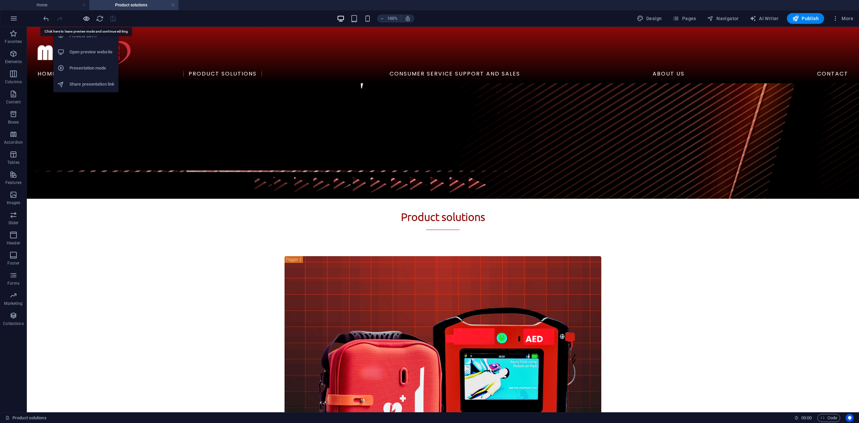
click at [90, 22] on icon "button" at bounding box center [87, 19] width 8 height 8
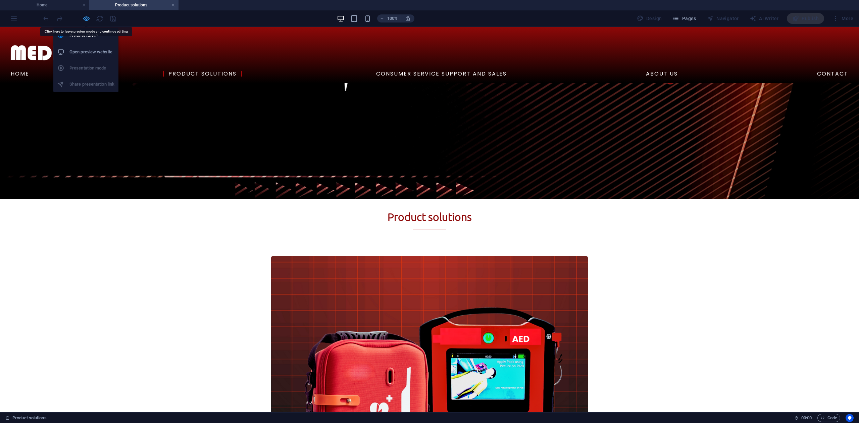
click at [90, 22] on icon "button" at bounding box center [87, 19] width 8 height 8
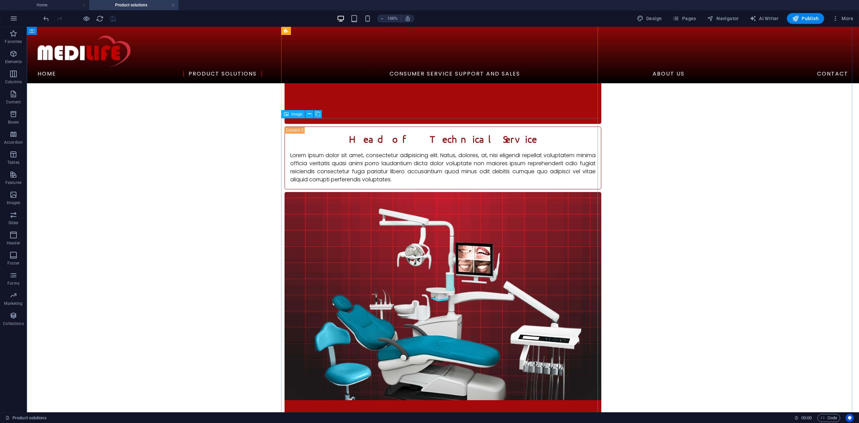
scroll to position [1420, 0]
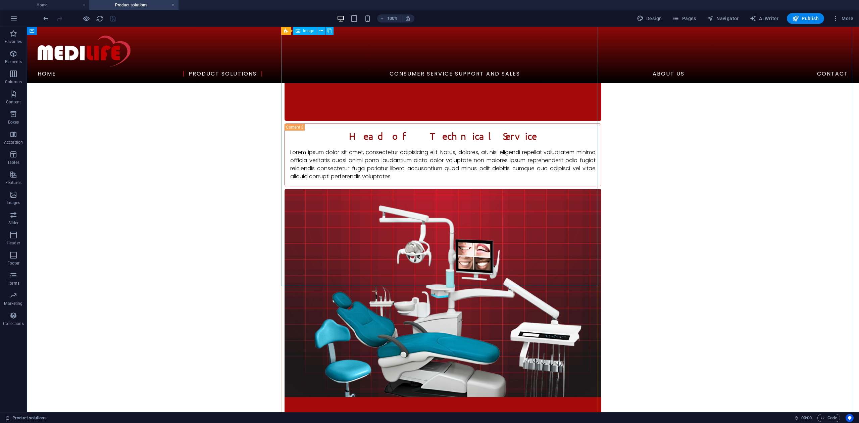
click at [453, 274] on figure "Dental Units" at bounding box center [442, 337] width 317 height 297
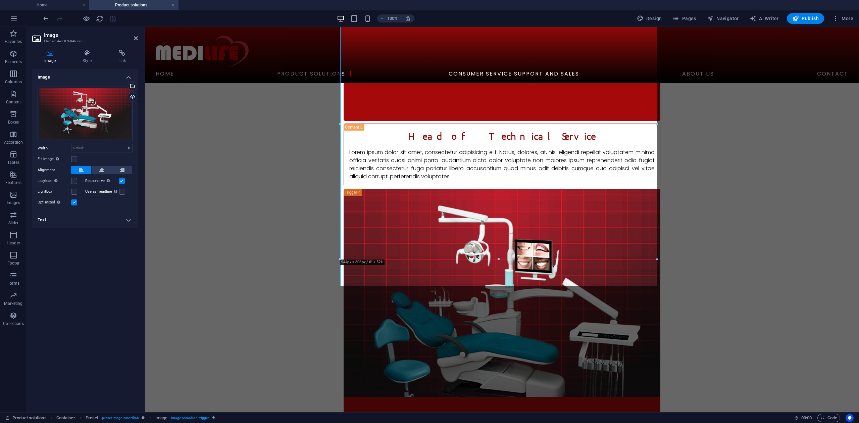
click at [62, 222] on h4 "Text" at bounding box center [85, 220] width 106 height 16
click at [75, 272] on p "Dental Units" at bounding box center [85, 271] width 88 height 6
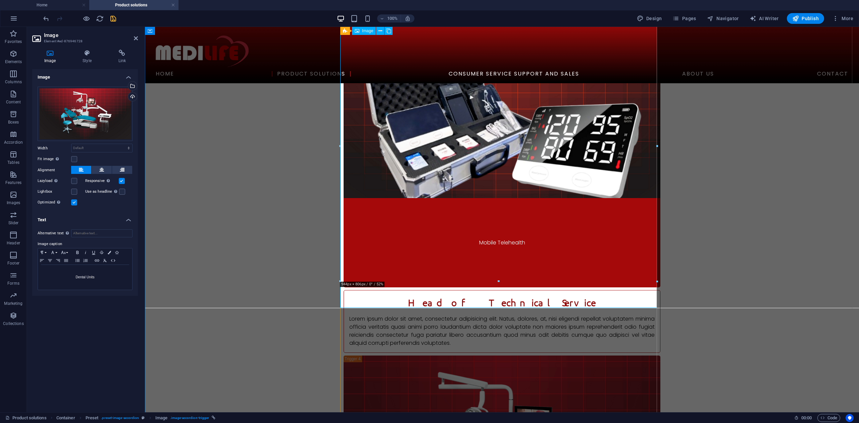
scroll to position [1241, 0]
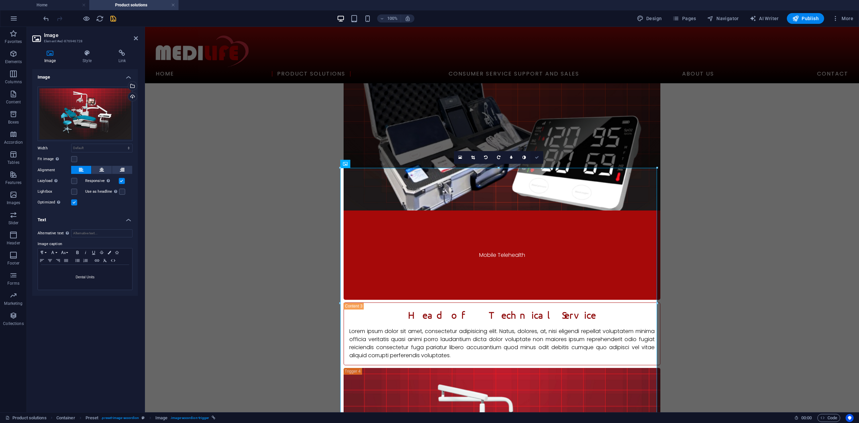
click at [542, 158] on link at bounding box center [536, 157] width 13 height 13
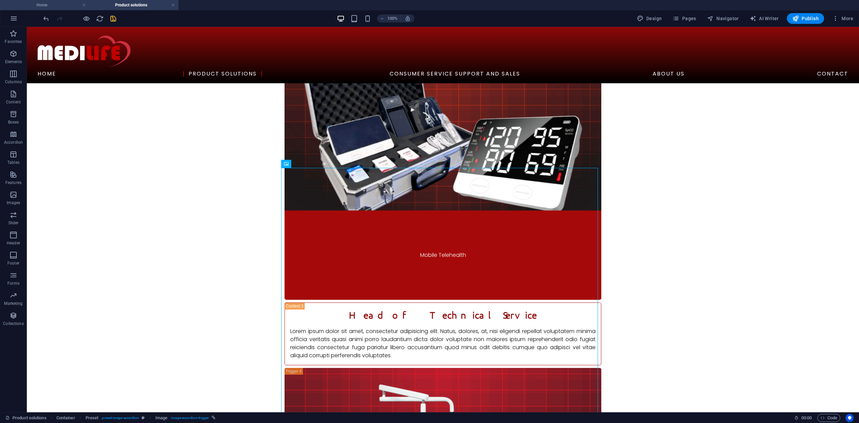
click at [56, 7] on h4 "Home" at bounding box center [44, 4] width 89 height 7
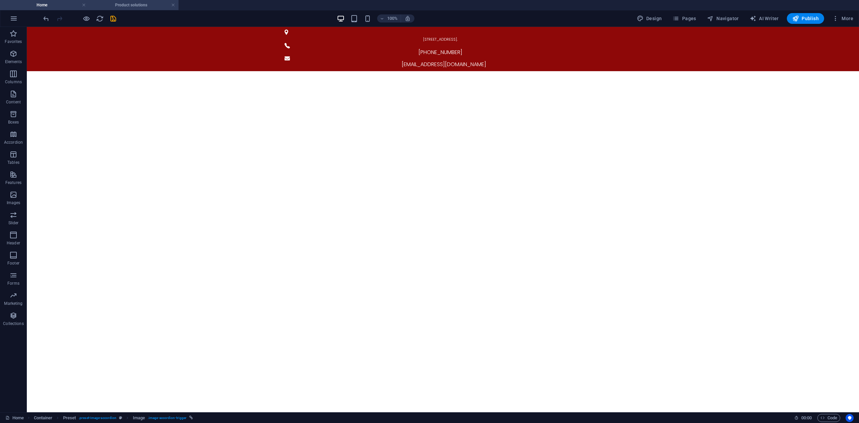
scroll to position [0, 0]
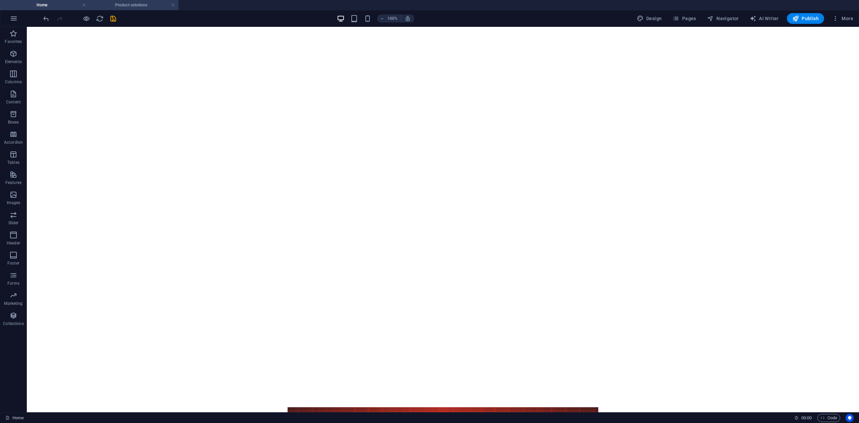
click at [113, 6] on h4 "Product solutions" at bounding box center [133, 4] width 89 height 7
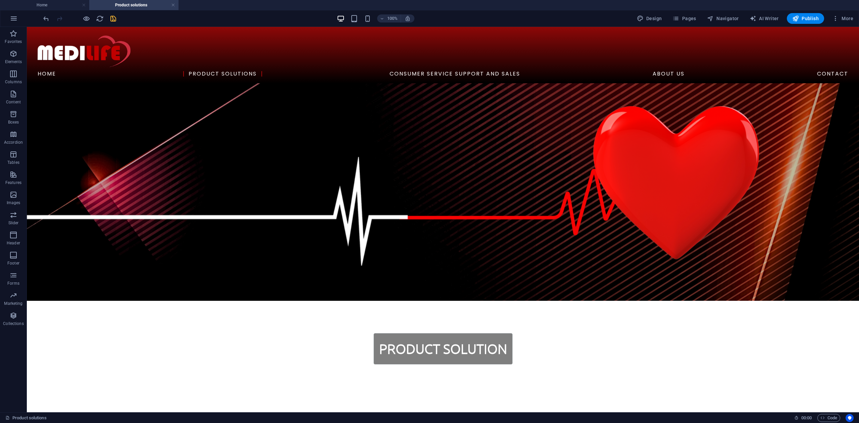
scroll to position [1241, 0]
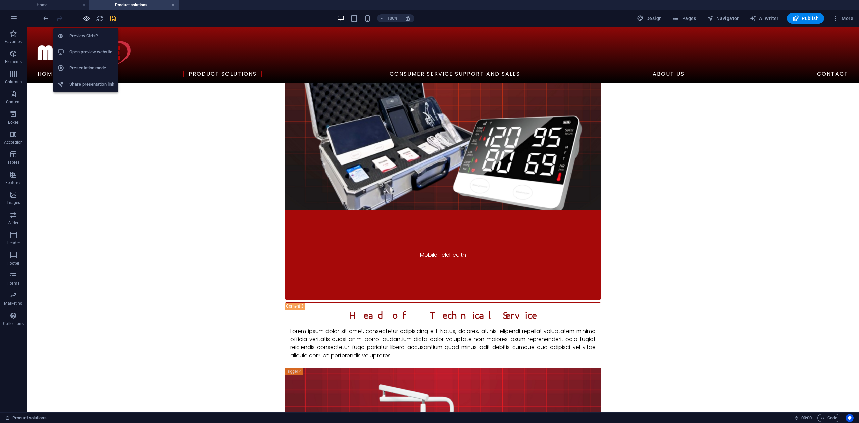
click at [84, 20] on icon "button" at bounding box center [87, 19] width 8 height 8
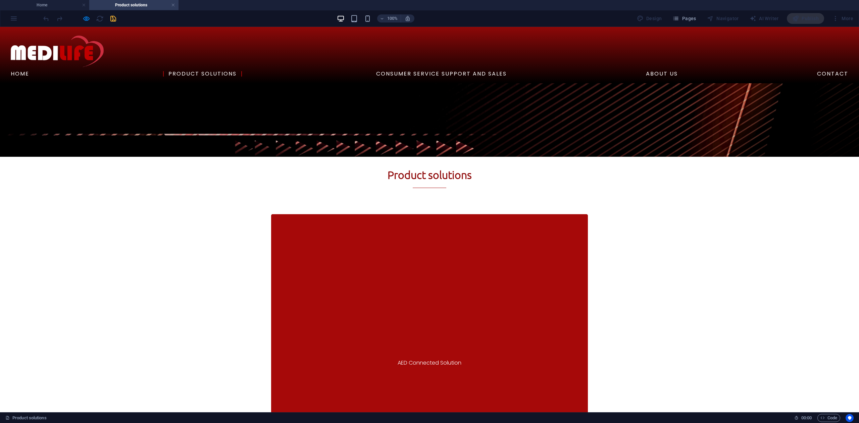
scroll to position [276, 0]
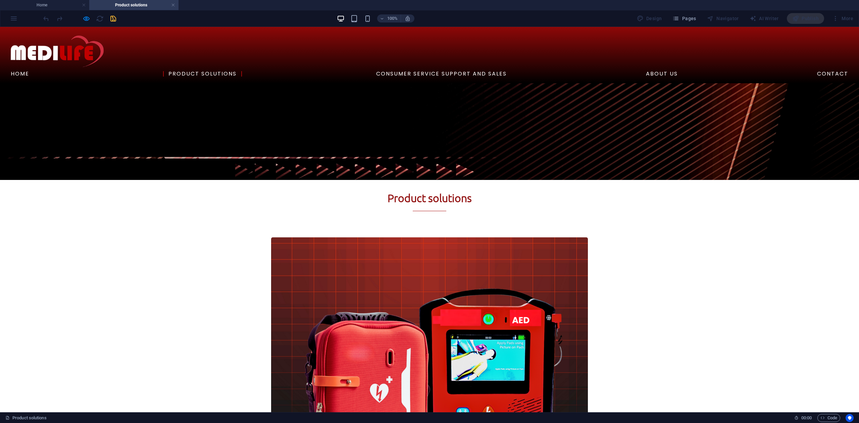
click at [88, 14] on div at bounding box center [79, 18] width 75 height 11
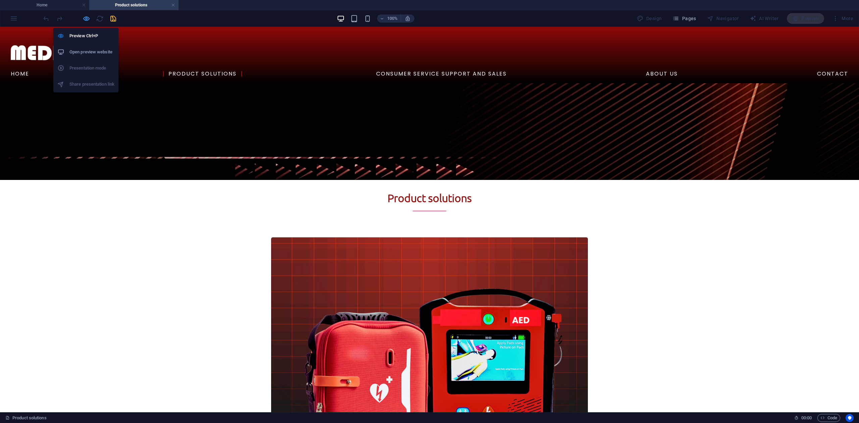
click at [87, 19] on icon "button" at bounding box center [87, 19] width 8 height 8
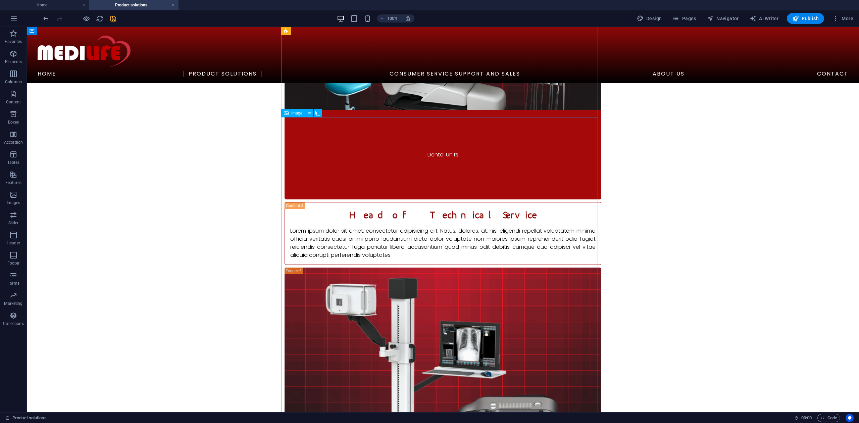
scroll to position [1797, 0]
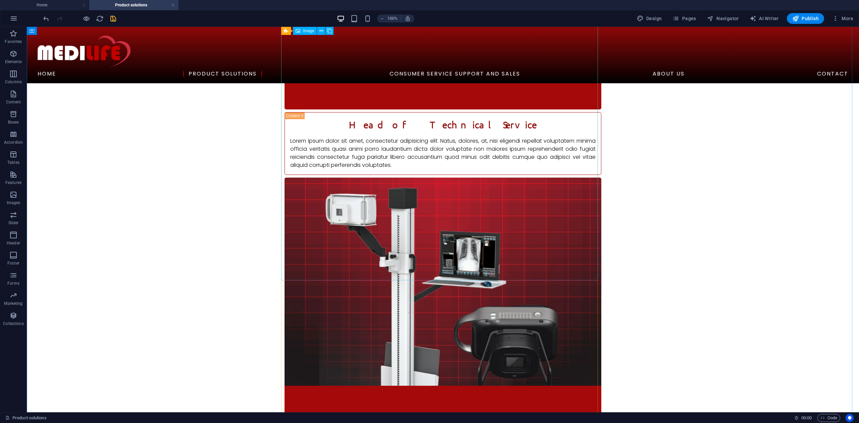
click at [435, 234] on figure "Digital X-Ray System" at bounding box center [442, 325] width 317 height 297
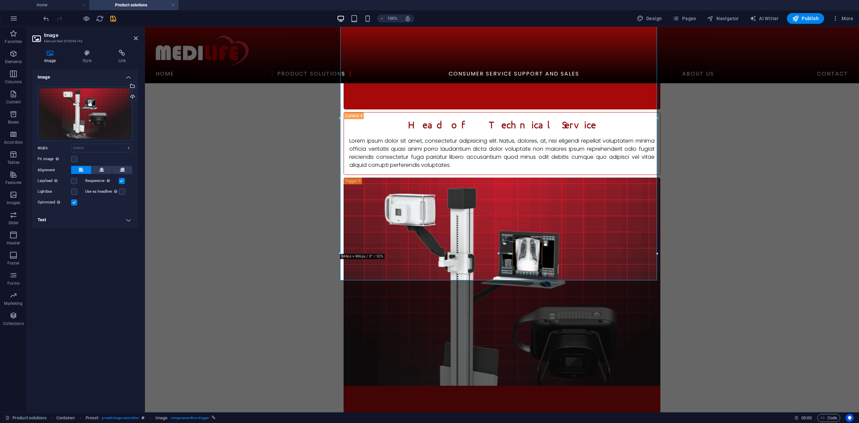
click at [91, 190] on label "Use as headline The image will be wrapped in an H1 headline tag. Useful for giv…" at bounding box center [102, 191] width 34 height 8
click at [0, 0] on input "Use as headline The image will be wrapped in an H1 headline tag. Useful for giv…" at bounding box center [0, 0] width 0 height 0
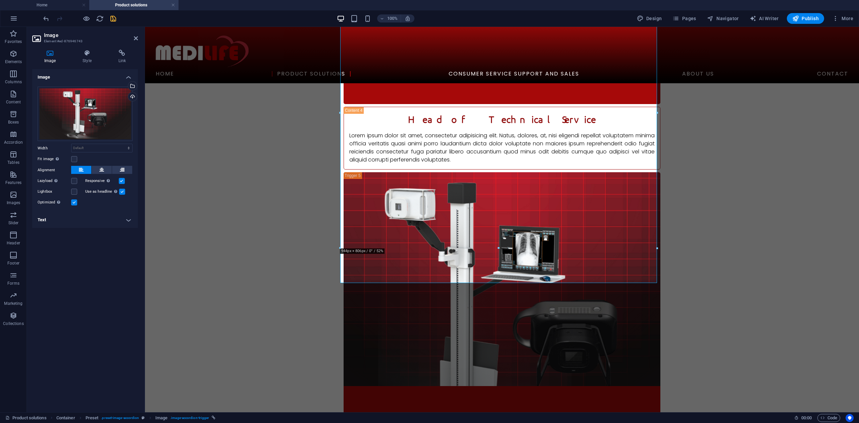
click at [109, 190] on label "Use as headline The image will be wrapped in an H1 headline tag. Useful for giv…" at bounding box center [102, 191] width 34 height 8
click at [0, 0] on input "Use as headline The image will be wrapped in an H1 headline tag. Useful for giv…" at bounding box center [0, 0] width 0 height 0
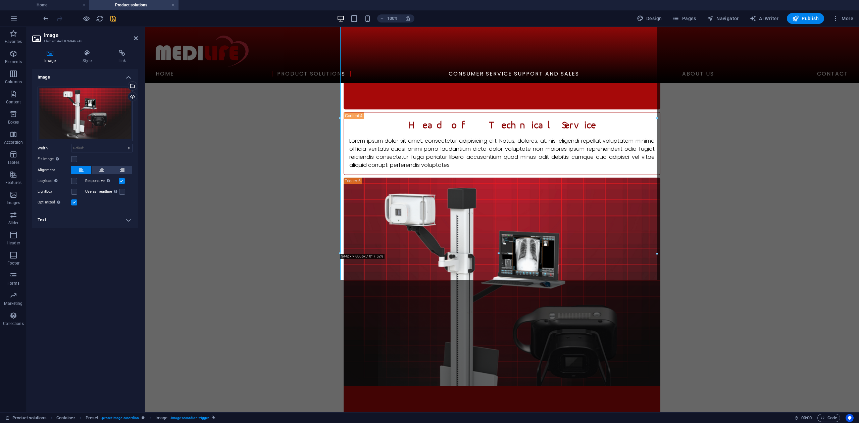
click at [116, 216] on h4 "Text" at bounding box center [85, 220] width 106 height 16
click at [69, 272] on p "Digital X-Ray System" at bounding box center [85, 271] width 88 height 6
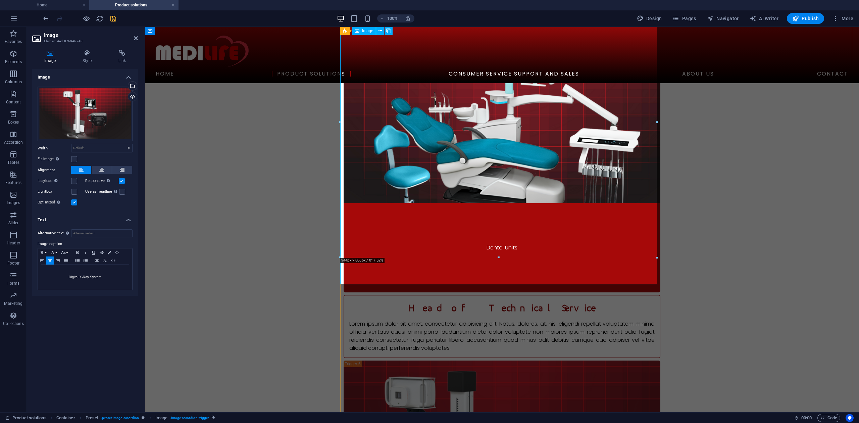
scroll to position [1573, 0]
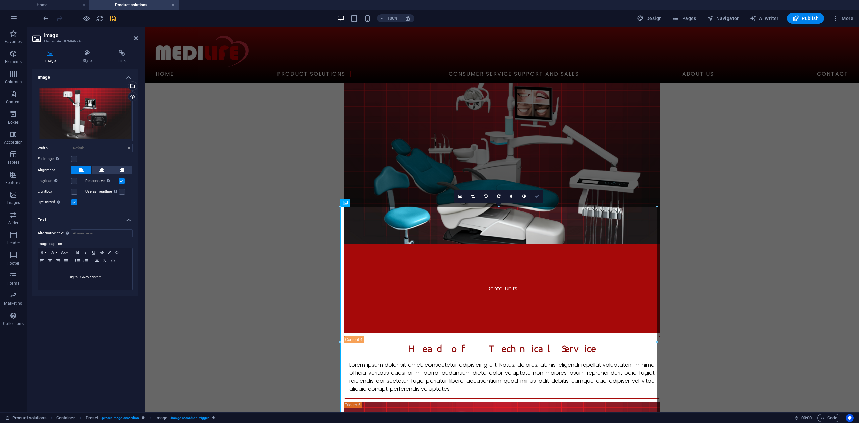
click at [535, 193] on link at bounding box center [536, 196] width 13 height 13
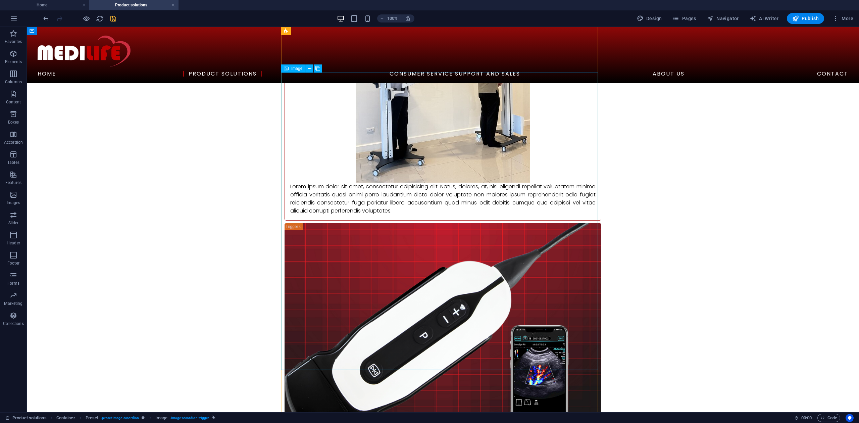
scroll to position [2333, 0]
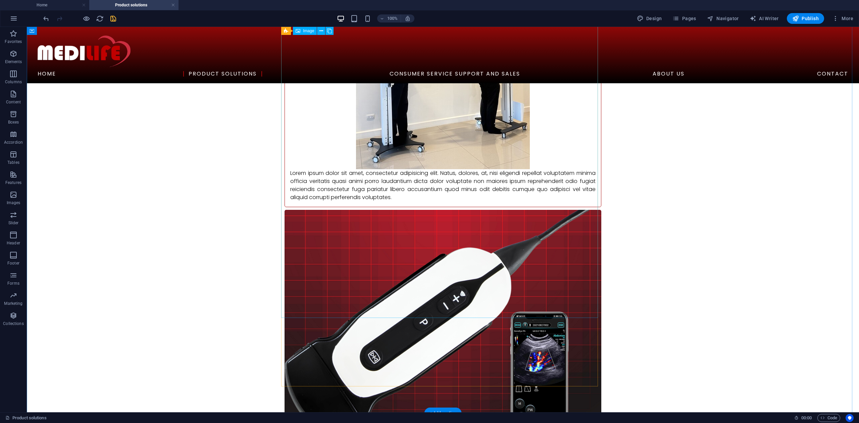
click at [460, 278] on figure "Tele-Diagnostic Ultrasound System" at bounding box center [442, 358] width 317 height 297
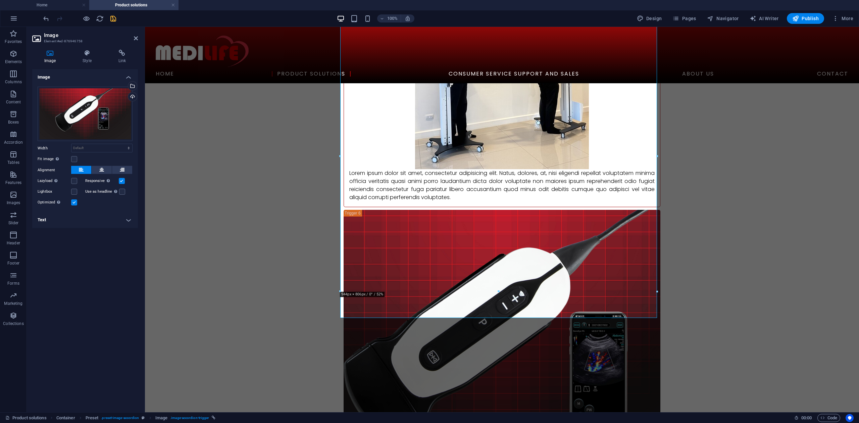
click at [118, 216] on h4 "Text" at bounding box center [85, 220] width 106 height 16
click at [115, 20] on icon "save" at bounding box center [113, 19] width 8 height 8
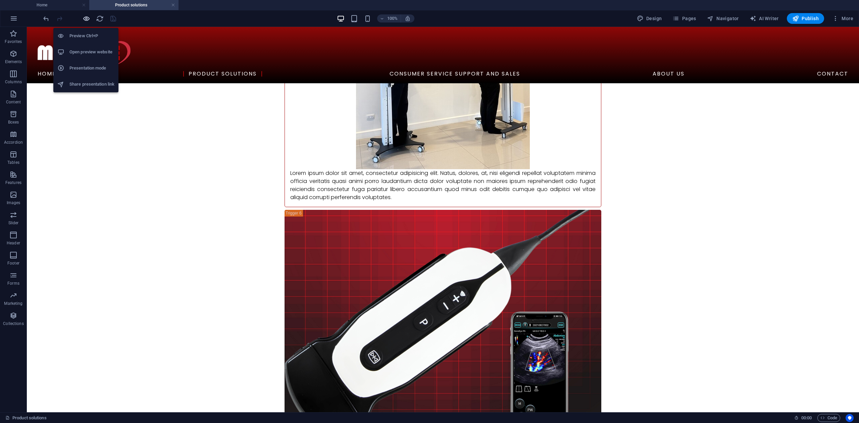
click at [86, 19] on icon "button" at bounding box center [87, 19] width 8 height 8
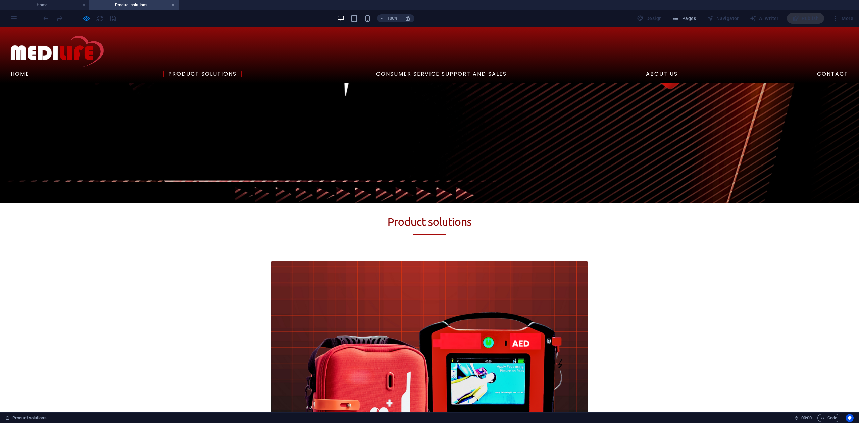
scroll to position [261, 0]
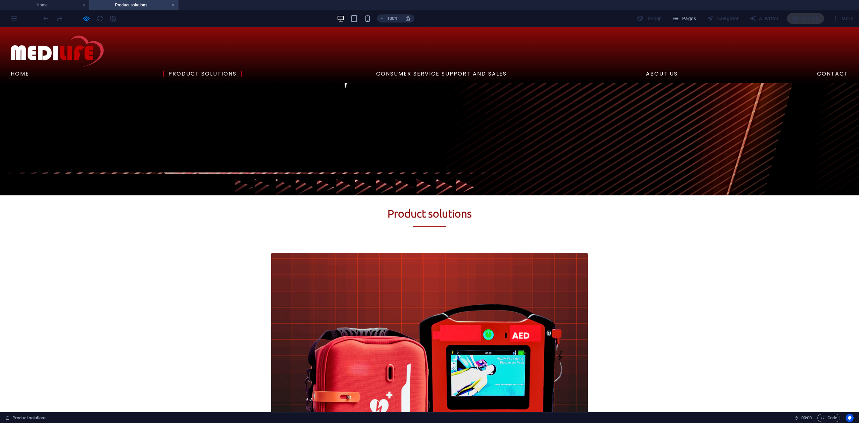
click at [83, 16] on icon "button" at bounding box center [87, 19] width 8 height 8
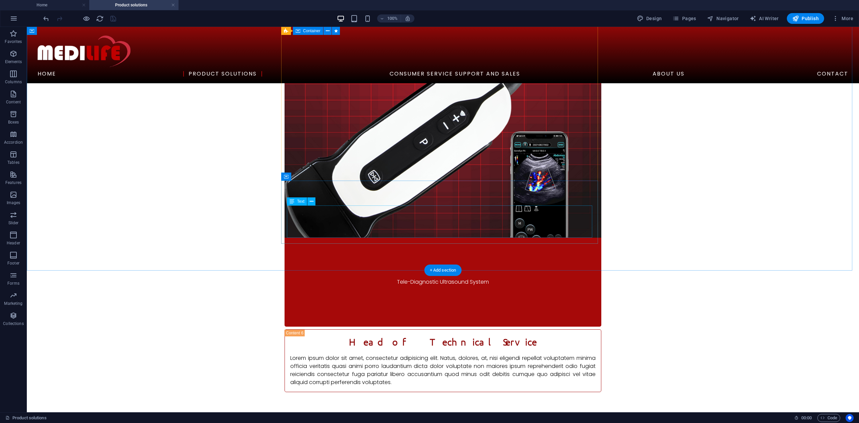
scroll to position [2453, 0]
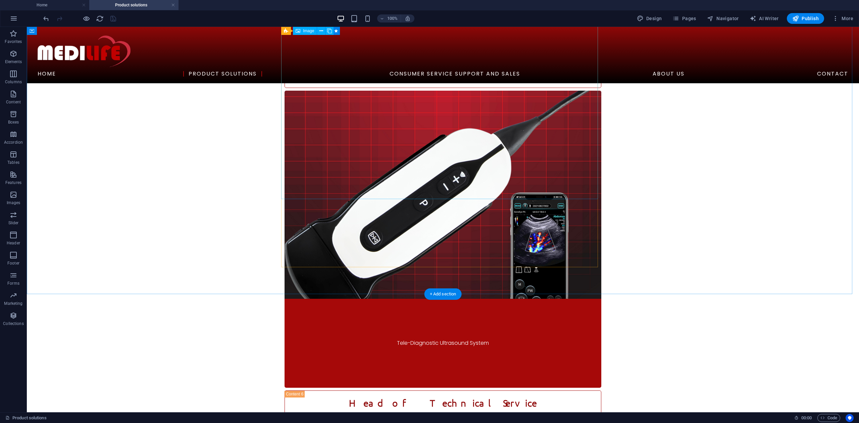
click at [436, 166] on figure "Tele-Diagnostic Ultrasound System" at bounding box center [442, 239] width 317 height 297
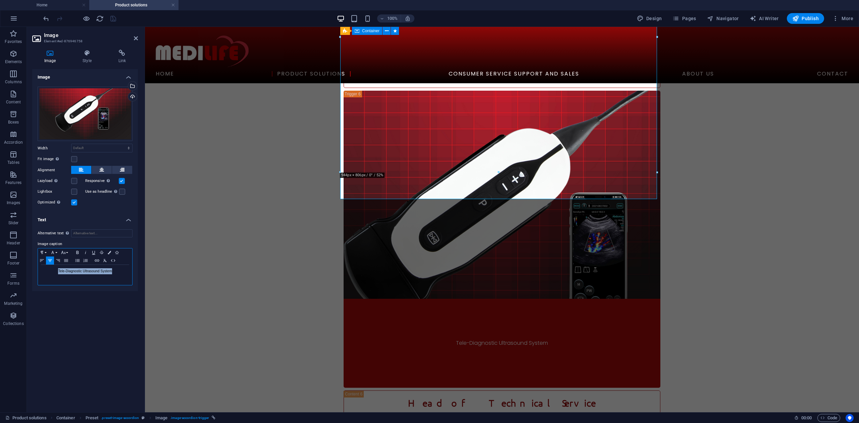
drag, startPoint x: 111, startPoint y: 271, endPoint x: 58, endPoint y: 272, distance: 53.0
click at [58, 272] on p "Tele-Diagnostic Ultrasound System" at bounding box center [85, 271] width 88 height 6
click at [56, 254] on icon "button" at bounding box center [53, 252] width 8 height 5
click at [58, 251] on button "Font Family" at bounding box center [54, 252] width 11 height 8
click at [65, 252] on icon "button" at bounding box center [63, 252] width 8 height 5
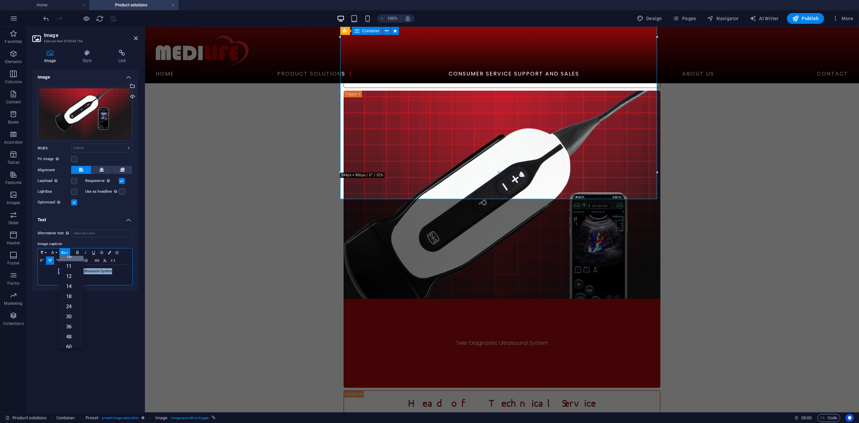
scroll to position [0, 0]
click at [74, 266] on link "8" at bounding box center [71, 263] width 24 height 10
click at [67, 253] on button "Font Size" at bounding box center [64, 252] width 11 height 8
click at [76, 267] on link "9" at bounding box center [71, 266] width 24 height 10
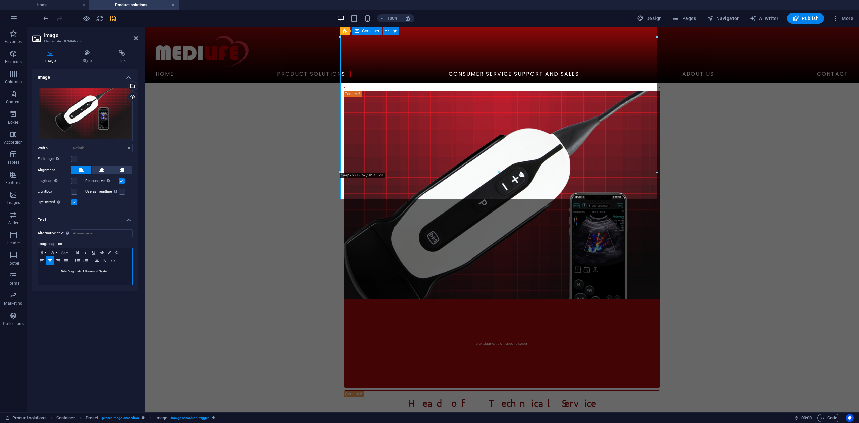
click at [69, 253] on button "Font Size" at bounding box center [64, 252] width 11 height 8
click at [77, 291] on link "14" at bounding box center [71, 296] width 24 height 10
click at [67, 254] on icon "button" at bounding box center [63, 252] width 8 height 5
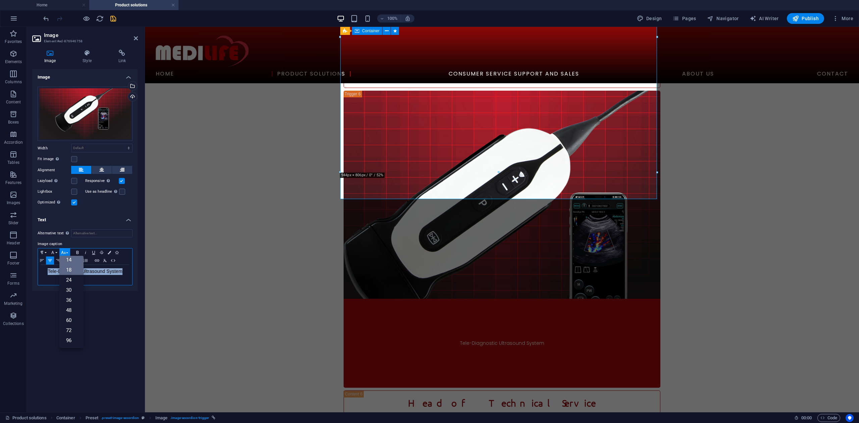
click at [73, 272] on link "18" at bounding box center [71, 270] width 24 height 10
click at [85, 21] on icon "button" at bounding box center [87, 19] width 8 height 8
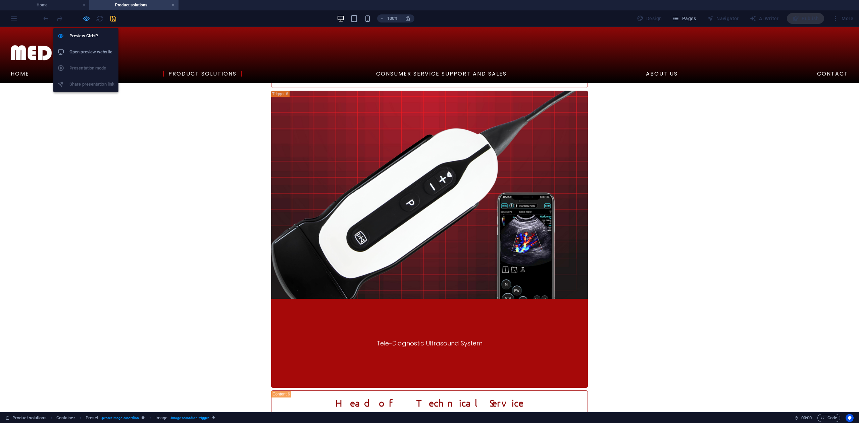
scroll to position [240, 0]
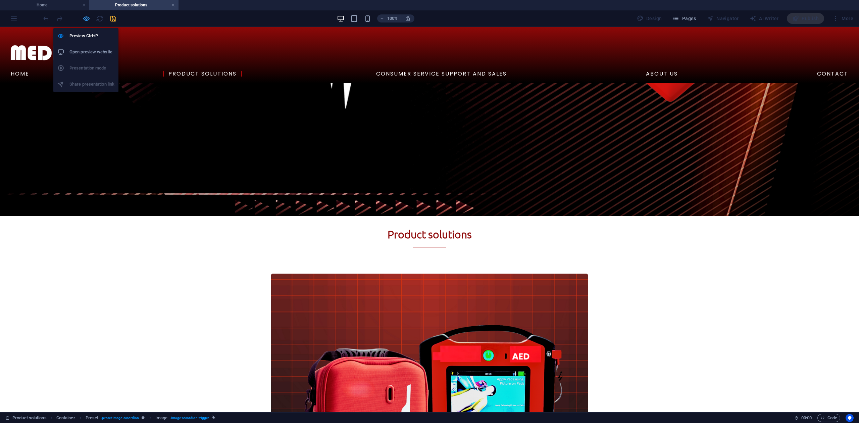
click at [85, 21] on icon "button" at bounding box center [87, 19] width 8 height 8
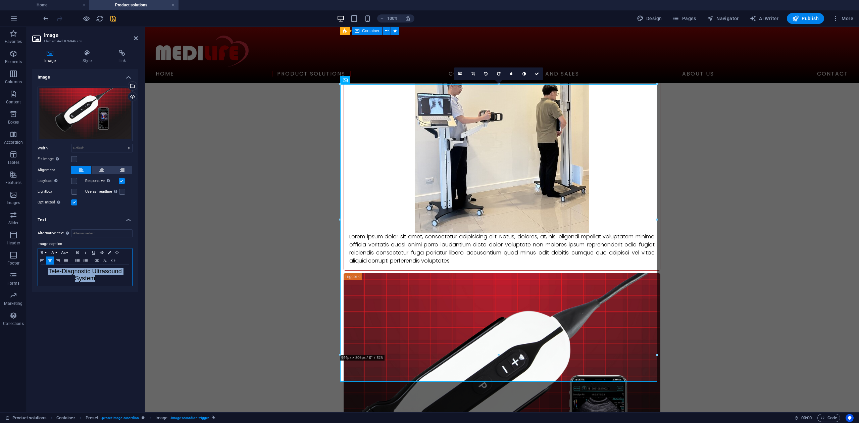
drag, startPoint x: 96, startPoint y: 278, endPoint x: 50, endPoint y: 271, distance: 46.2
click at [50, 271] on p "Tele-Diagnostic Ultrasound System" at bounding box center [85, 275] width 88 height 14
click at [65, 255] on icon "button" at bounding box center [63, 252] width 8 height 5
click at [75, 293] on link "12" at bounding box center [71, 294] width 24 height 10
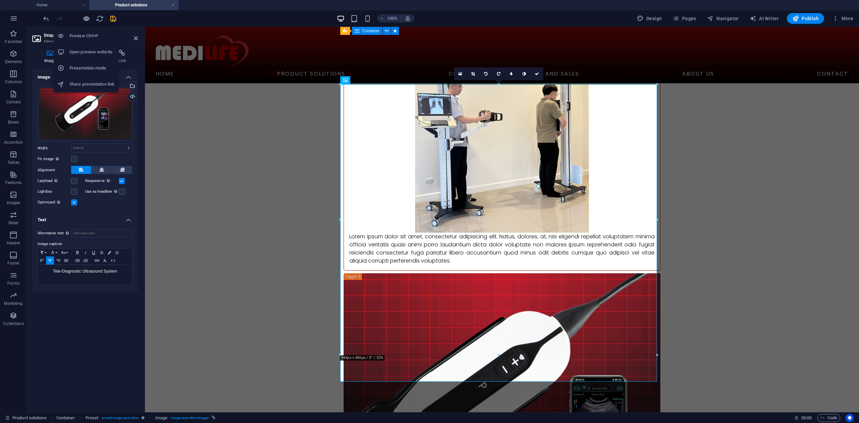
click at [84, 17] on icon "button" at bounding box center [87, 19] width 8 height 8
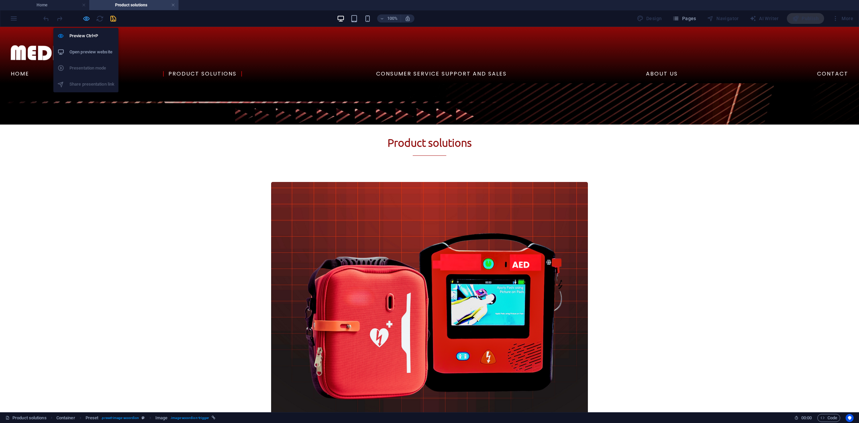
click at [88, 18] on icon "button" at bounding box center [87, 19] width 8 height 8
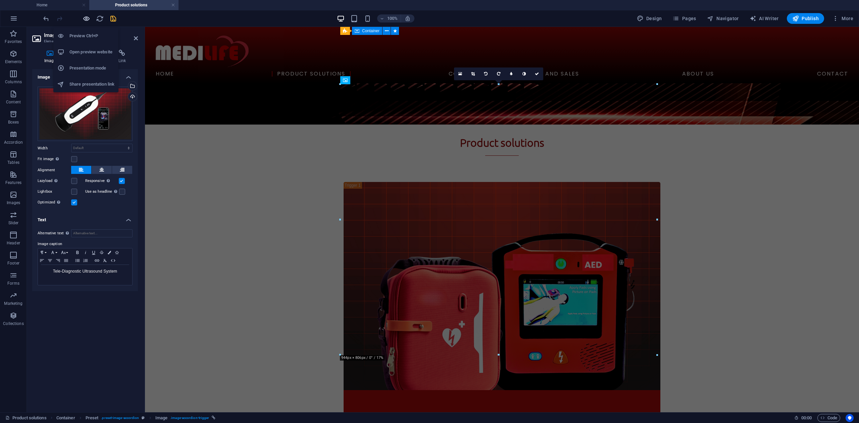
scroll to position [2270, 0]
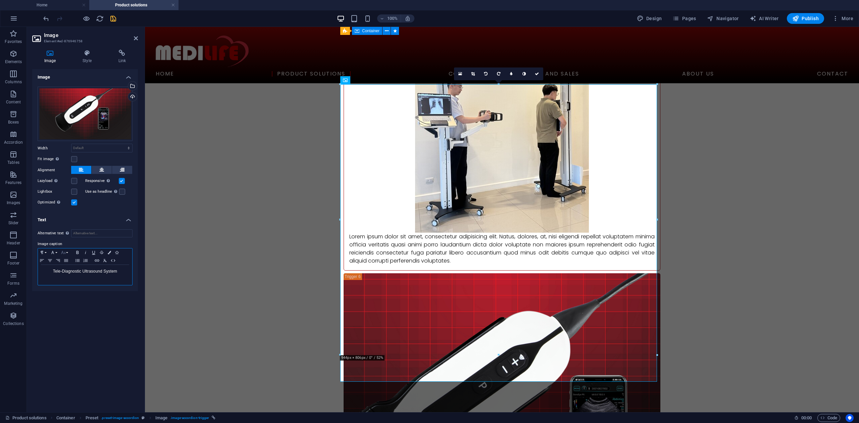
click at [68, 253] on button "Font Size" at bounding box center [64, 252] width 11 height 8
click at [76, 265] on link "11" at bounding box center [71, 266] width 24 height 10
drag, startPoint x: 54, startPoint y: 271, endPoint x: 115, endPoint y: 273, distance: 61.7
click at [115, 273] on span "Tele-Diagnostic Ultrasound System" at bounding box center [85, 271] width 64 height 5
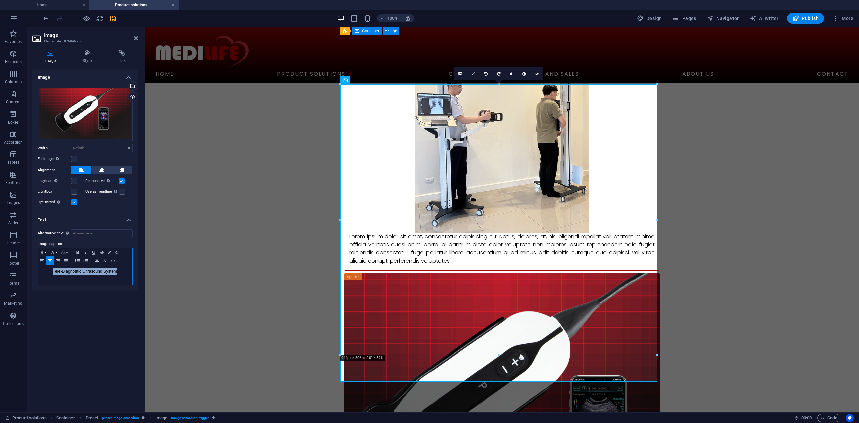
click at [66, 253] on button "Font Size" at bounding box center [64, 252] width 11 height 8
click at [77, 266] on link "14" at bounding box center [71, 266] width 24 height 10
click at [96, 19] on icon "reload" at bounding box center [100, 19] width 8 height 8
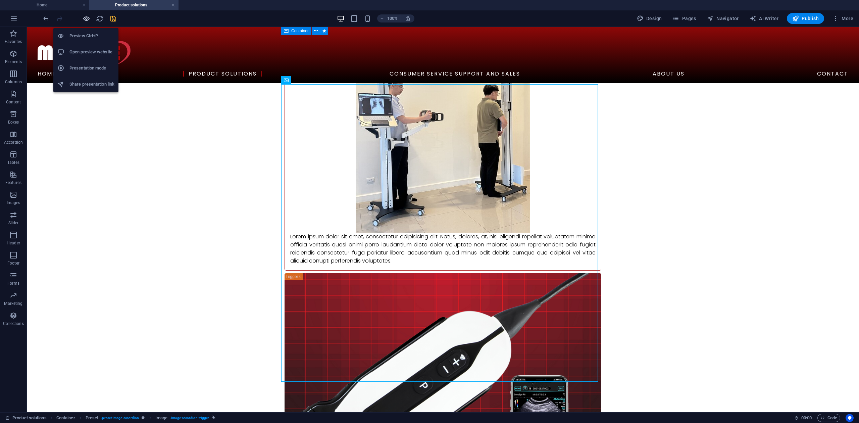
click at [89, 20] on icon "button" at bounding box center [87, 19] width 8 height 8
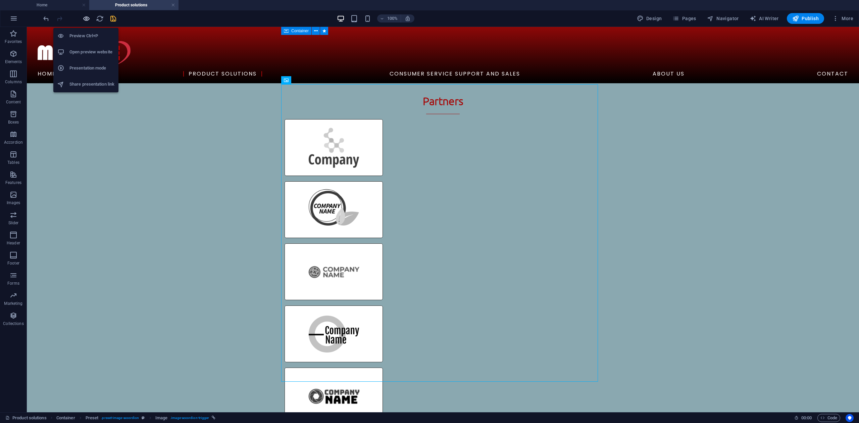
scroll to position [332, 0]
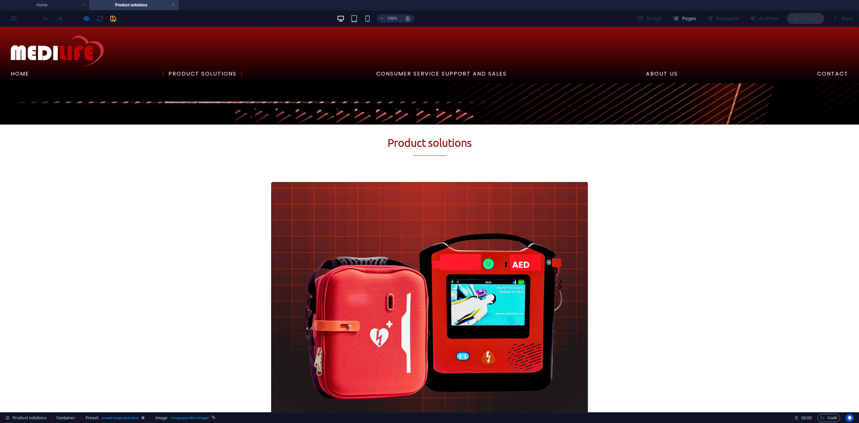
click at [91, 19] on div at bounding box center [79, 18] width 75 height 11
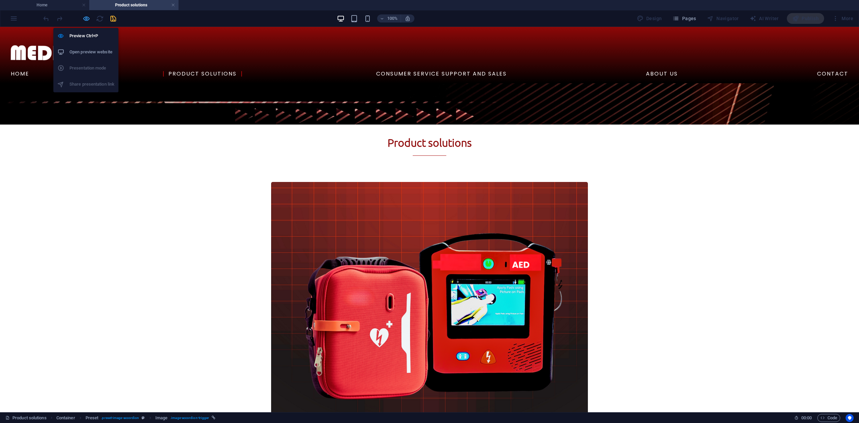
click at [89, 19] on icon "button" at bounding box center [87, 19] width 8 height 8
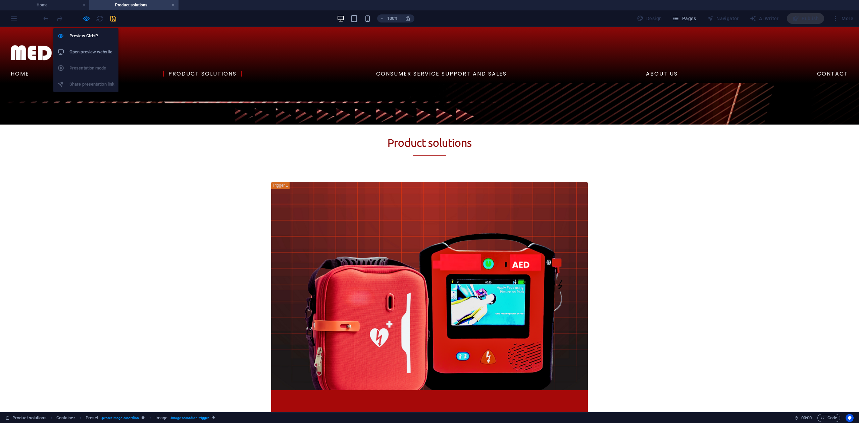
scroll to position [2270, 0]
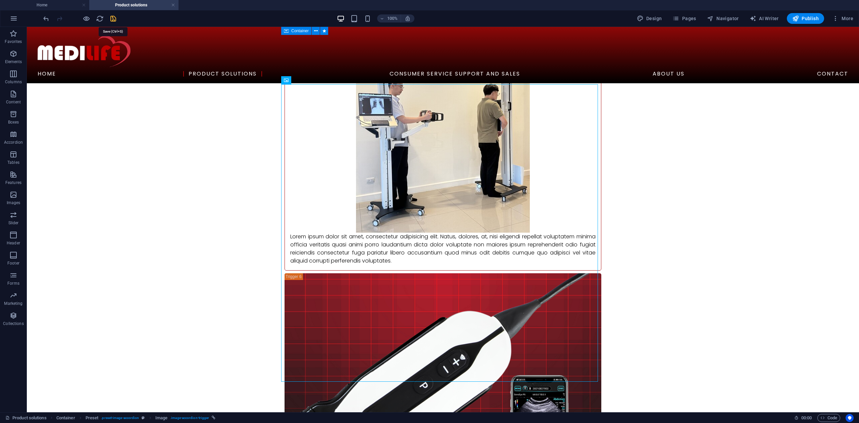
click at [113, 18] on icon "save" at bounding box center [113, 19] width 8 height 8
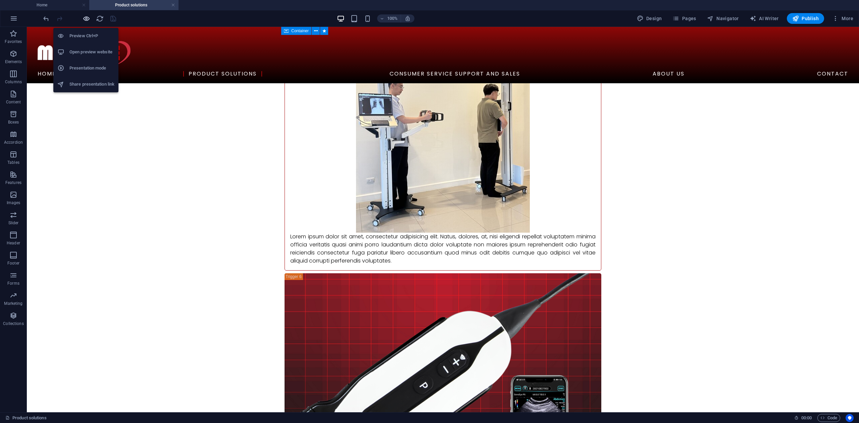
click at [85, 17] on icon "button" at bounding box center [87, 19] width 8 height 8
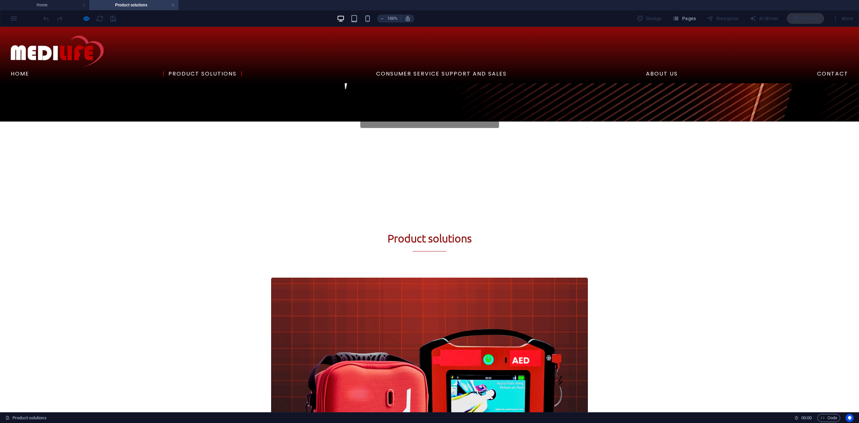
scroll to position [242, 0]
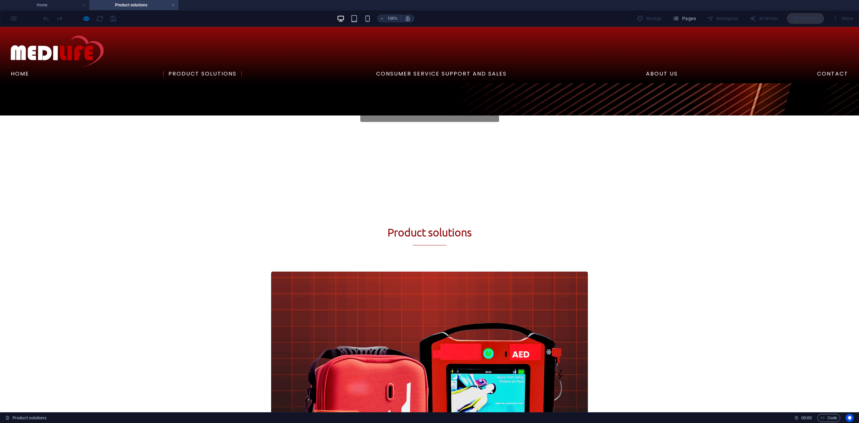
click at [683, 71] on link "About Us" at bounding box center [661, 73] width 43 height 5
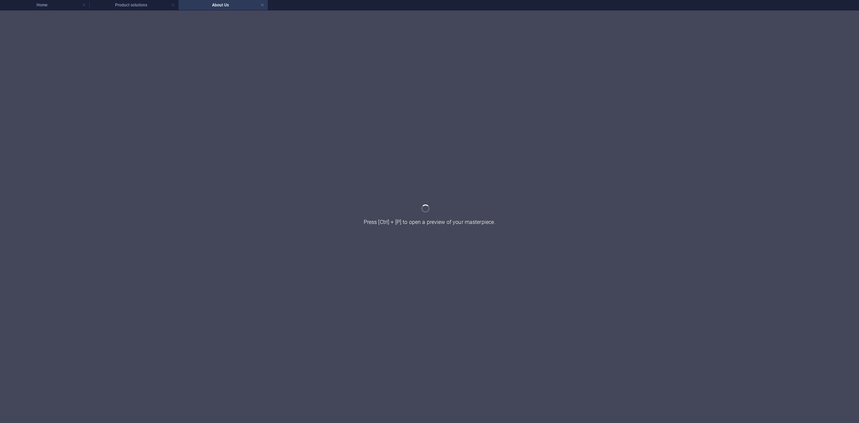
scroll to position [0, 0]
click at [262, 4] on link at bounding box center [262, 5] width 4 height 6
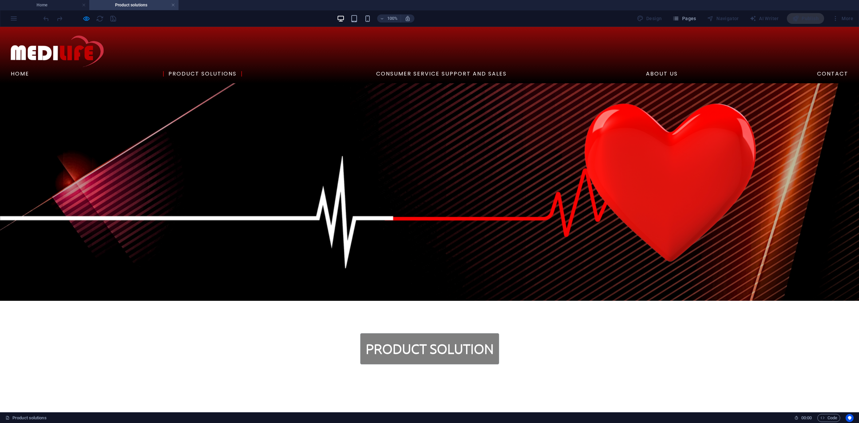
scroll to position [242, 0]
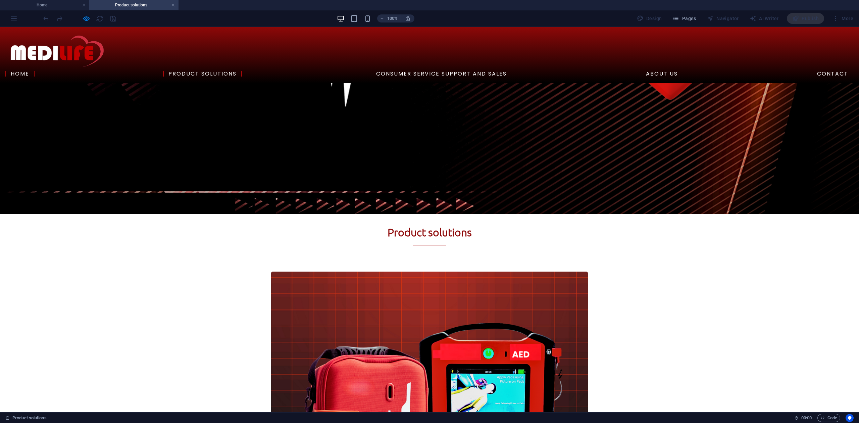
click at [35, 71] on link "Home" at bounding box center [19, 73] width 29 height 5
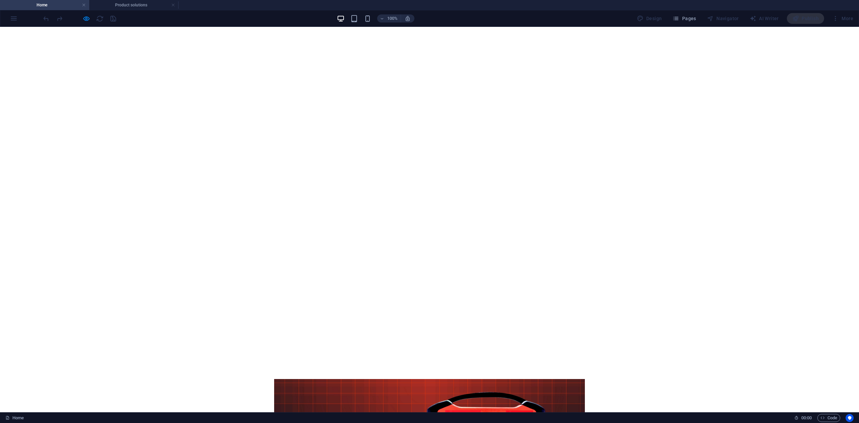
scroll to position [0, 0]
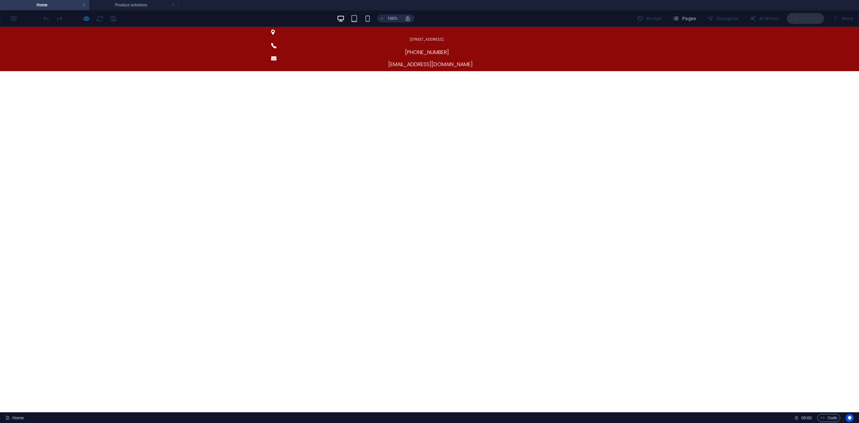
click at [111, 2] on h4 "Product solutions" at bounding box center [133, 4] width 89 height 7
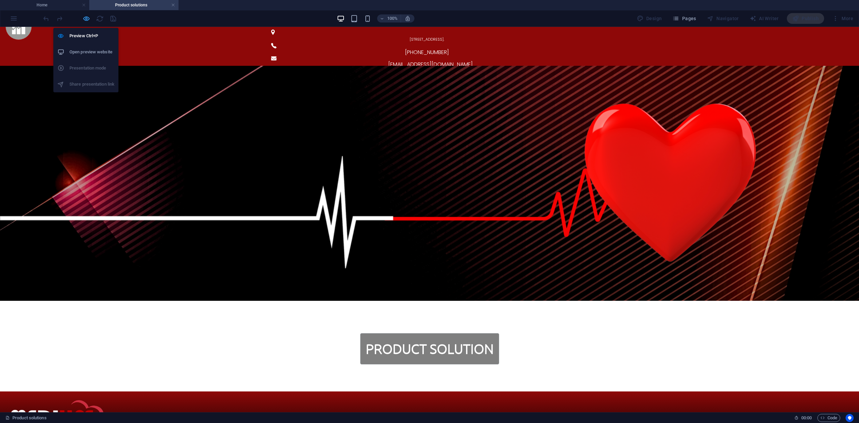
click at [84, 21] on icon "button" at bounding box center [87, 19] width 8 height 8
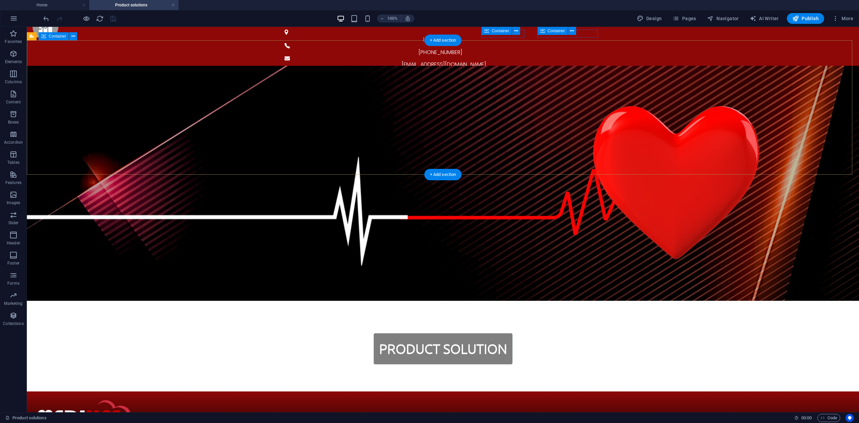
click at [623, 306] on div "Product Solution" at bounding box center [443, 348] width 832 height 85
click at [724, 34] on div "[STREET_ADDRESS]. [PHONE_NUMBER] [EMAIL_ADDRESS][DOMAIN_NAME]" at bounding box center [443, 49] width 832 height 44
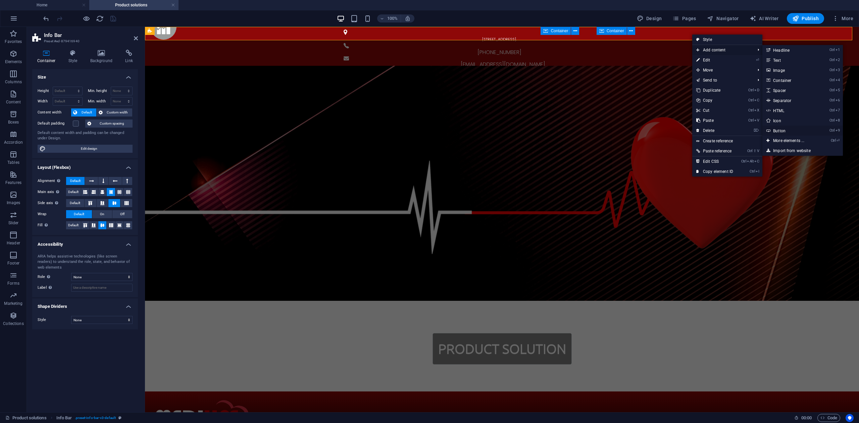
click at [788, 129] on link "Ctrl 9 Button" at bounding box center [789, 130] width 55 height 10
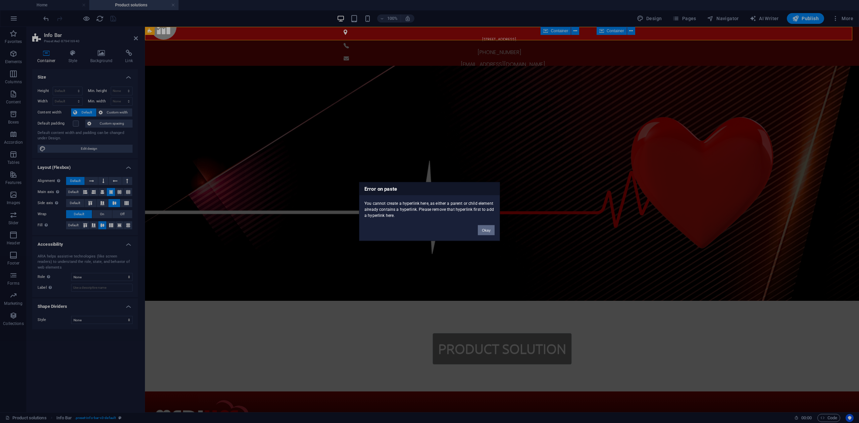
click at [481, 230] on button "Okay" at bounding box center [486, 230] width 17 height 10
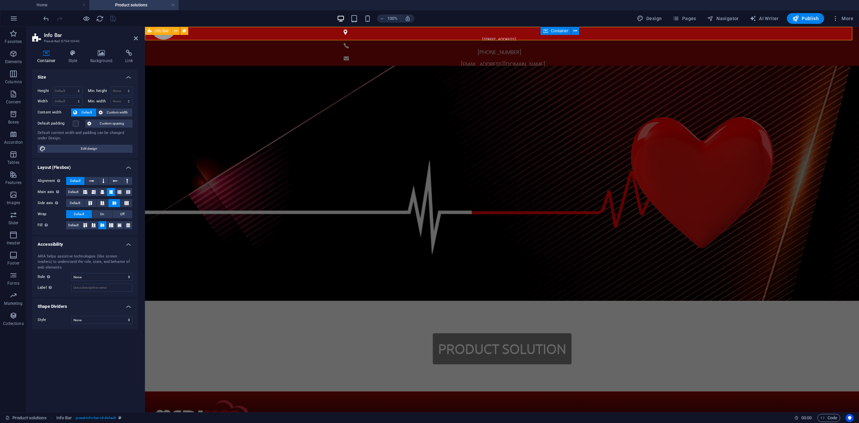
click at [678, 33] on div "[STREET_ADDRESS]. [PHONE_NUMBER] [EMAIL_ADDRESS][DOMAIN_NAME]" at bounding box center [502, 49] width 714 height 44
click at [558, 34] on div "Container" at bounding box center [555, 31] width 30 height 8
click at [17, 58] on span "Elements" at bounding box center [13, 58] width 27 height 16
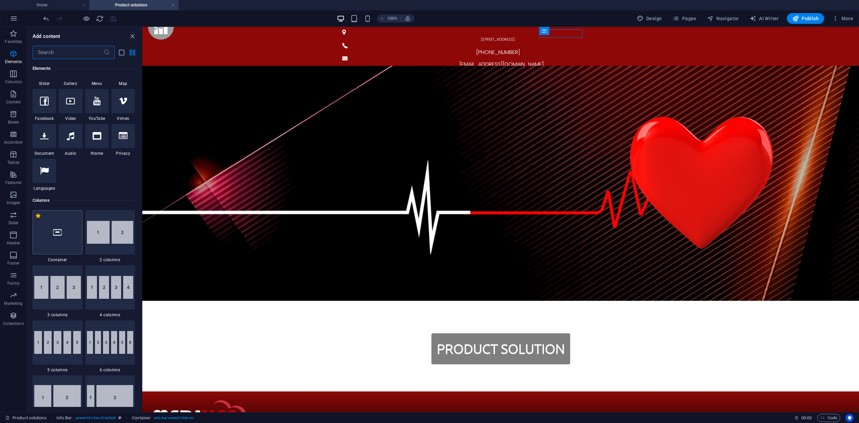
scroll to position [206, 0]
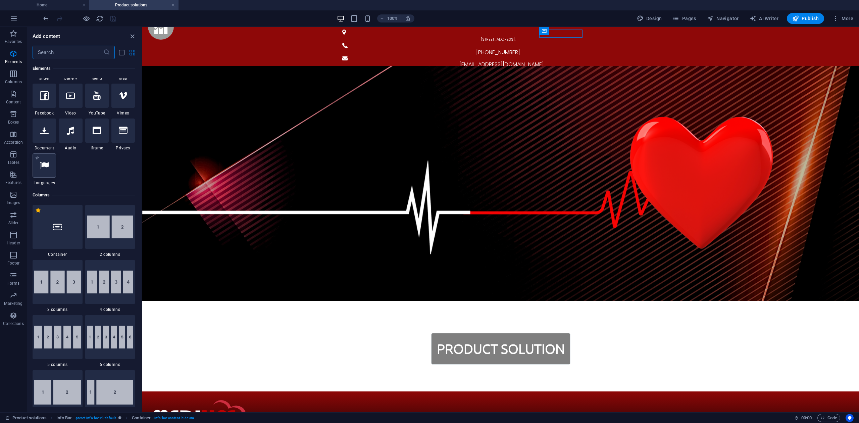
click at [47, 171] on div at bounding box center [44, 165] width 23 height 24
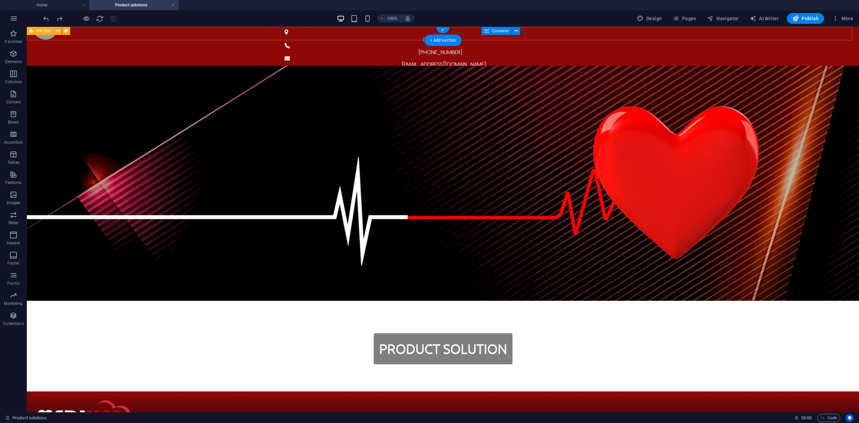
click at [805, 29] on div "[STREET_ADDRESS]. [PHONE_NUMBER] [EMAIL_ADDRESS][DOMAIN_NAME]" at bounding box center [443, 49] width 832 height 44
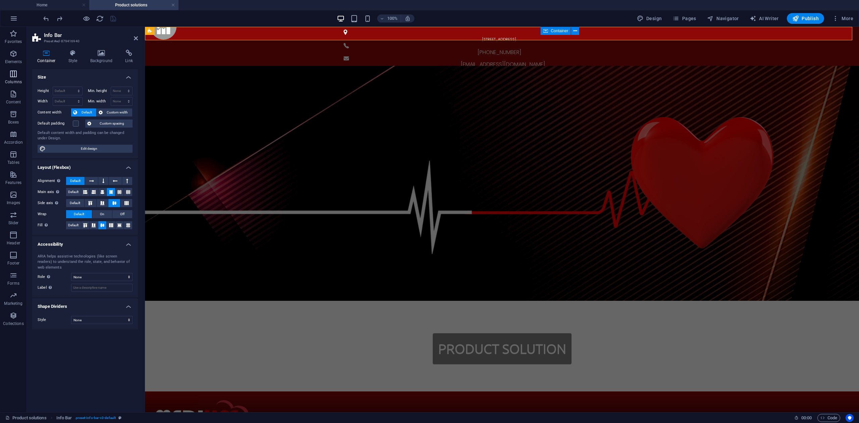
click at [19, 75] on span "Columns" at bounding box center [13, 78] width 27 height 16
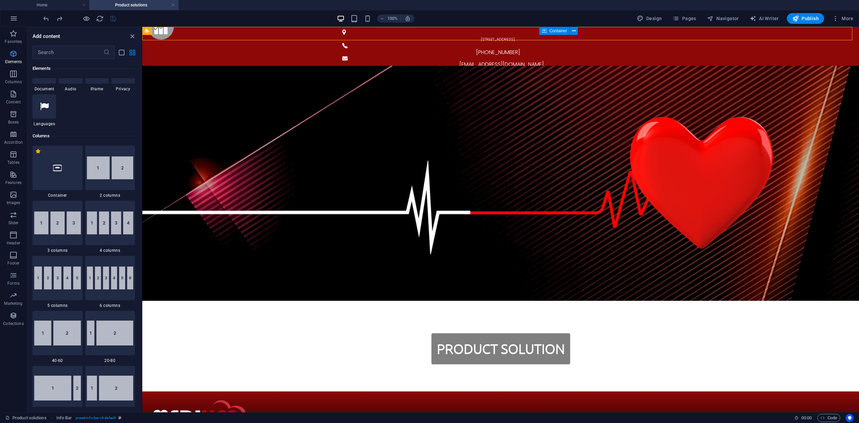
scroll to position [311, 0]
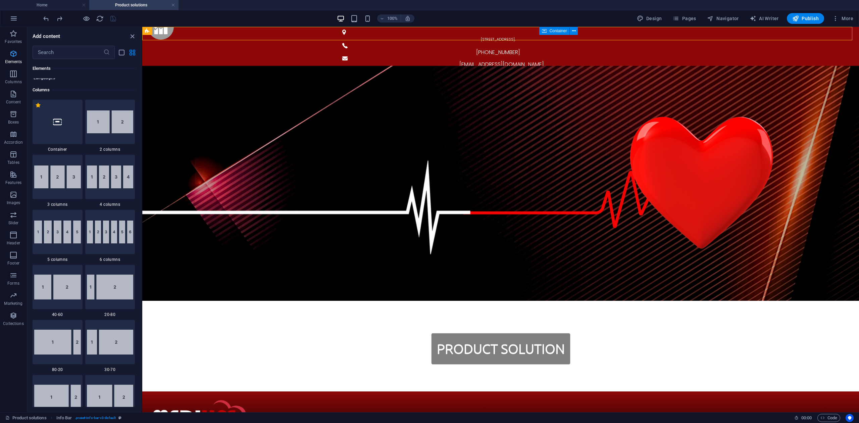
click at [16, 58] on span "Elements" at bounding box center [13, 58] width 27 height 16
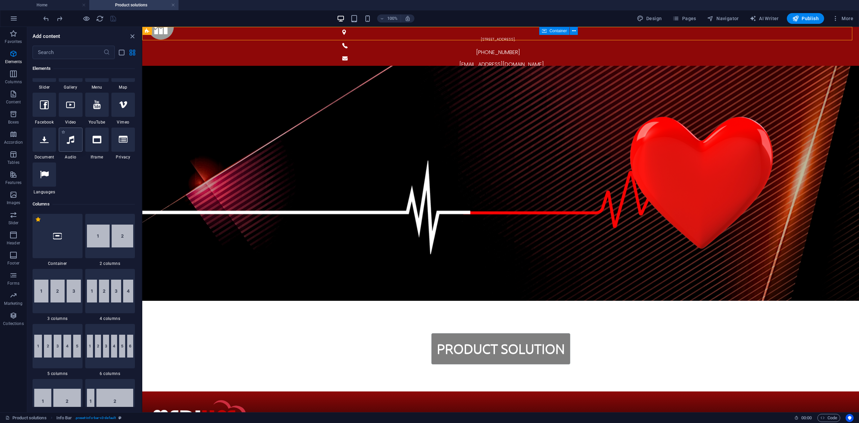
scroll to position [176, 0]
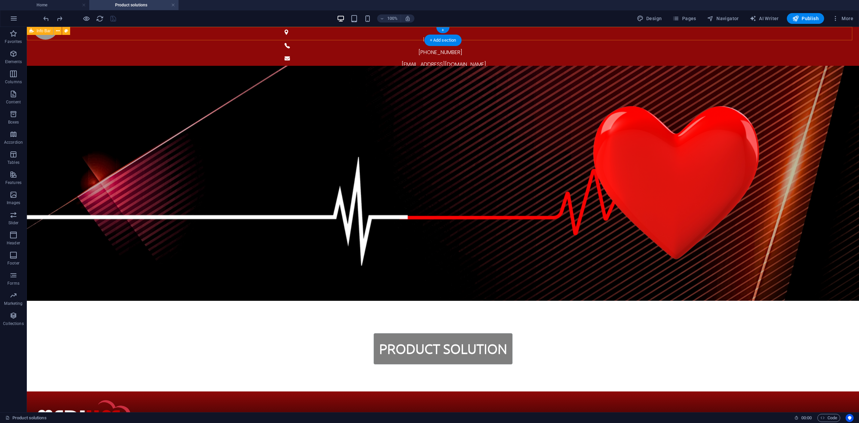
click at [714, 33] on div "[STREET_ADDRESS]. [PHONE_NUMBER] [EMAIL_ADDRESS][DOMAIN_NAME]" at bounding box center [443, 49] width 832 height 44
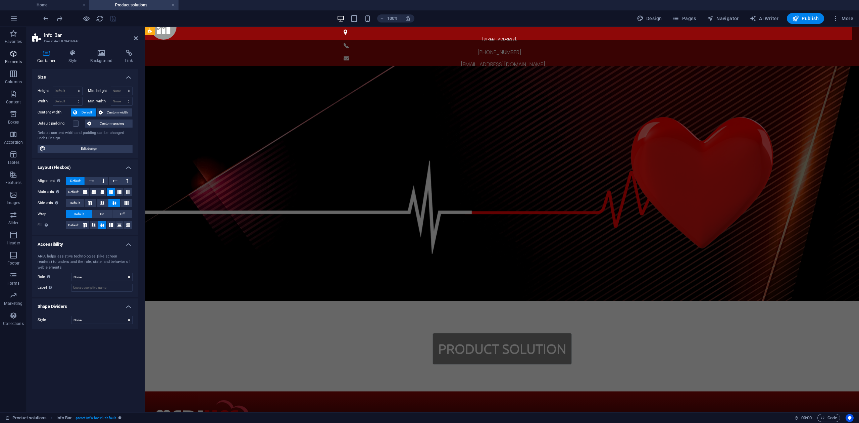
click at [8, 59] on p "Elements" at bounding box center [13, 61] width 17 height 5
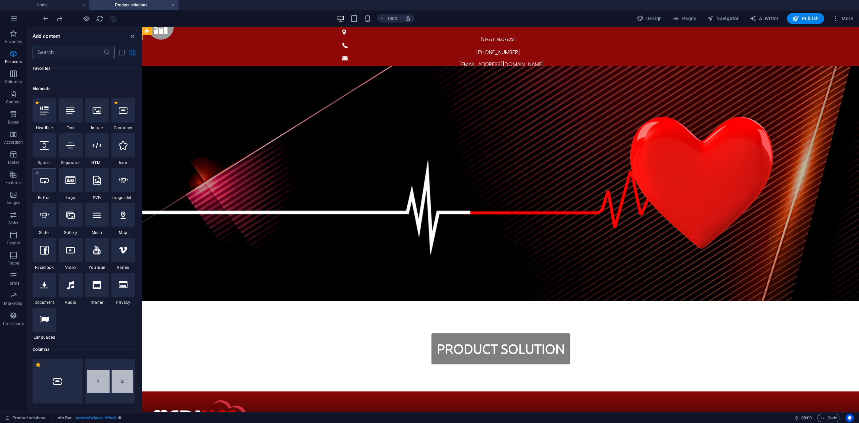
scroll to position [71, 0]
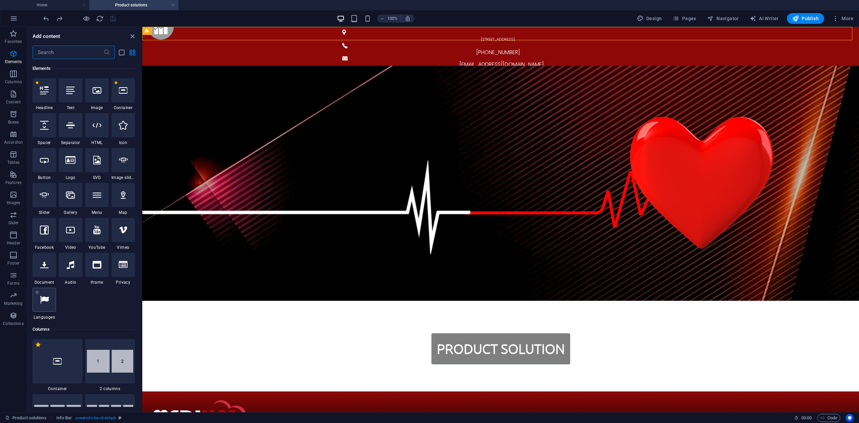
click at [47, 300] on icon at bounding box center [44, 299] width 9 height 9
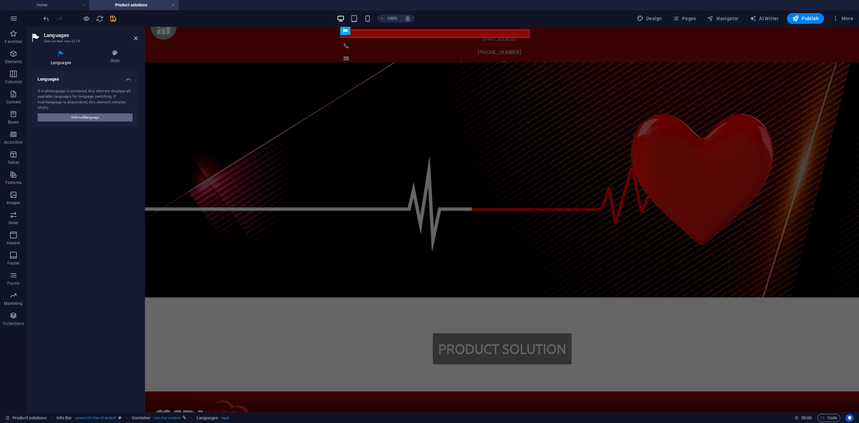
click at [98, 114] on span "Edit multilanguage" at bounding box center [85, 117] width 28 height 8
select select "159"
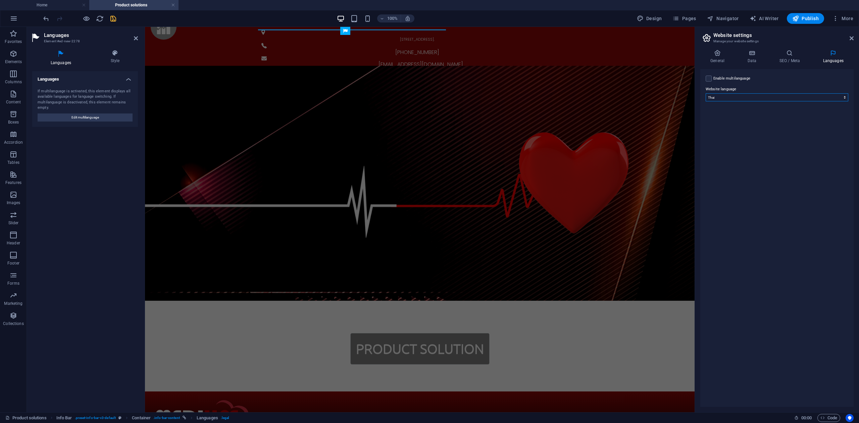
click at [724, 95] on select "Abkhazian Afar Afrikaans Akan Albanian Amharic Arabic Aragonese Armenian Assame…" at bounding box center [776, 97] width 143 height 8
click at [718, 79] on label "Enable multilanguage To disable multilanguage delete all languages until only o…" at bounding box center [731, 78] width 37 height 8
click at [0, 0] on input "Enable multilanguage To disable multilanguage delete all languages until only o…" at bounding box center [0, 0] width 0 height 0
select select
click at [734, 80] on label "Enable multilanguage To disable multilanguage delete all languages until only o…" at bounding box center [731, 78] width 37 height 8
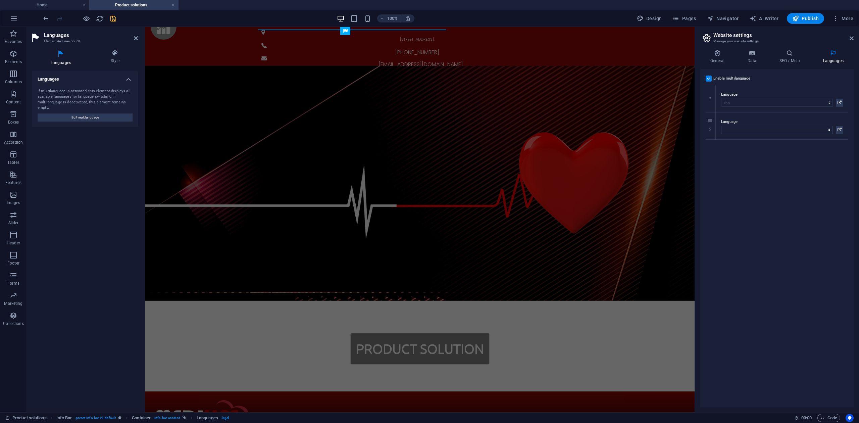
click at [0, 0] on input "Enable multilanguage To disable multilanguage delete all languages until only o…" at bounding box center [0, 0] width 0 height 0
click at [738, 96] on select "Abkhazian Afar Afrikaans Akan Albanian Amharic Arabic Aragonese Armenian Assame…" at bounding box center [776, 97] width 143 height 8
select select "41"
click at [705, 93] on select "Abkhazian Afar Afrikaans Akan Albanian Amharic Arabic Aragonese Armenian Assame…" at bounding box center [776, 97] width 143 height 8
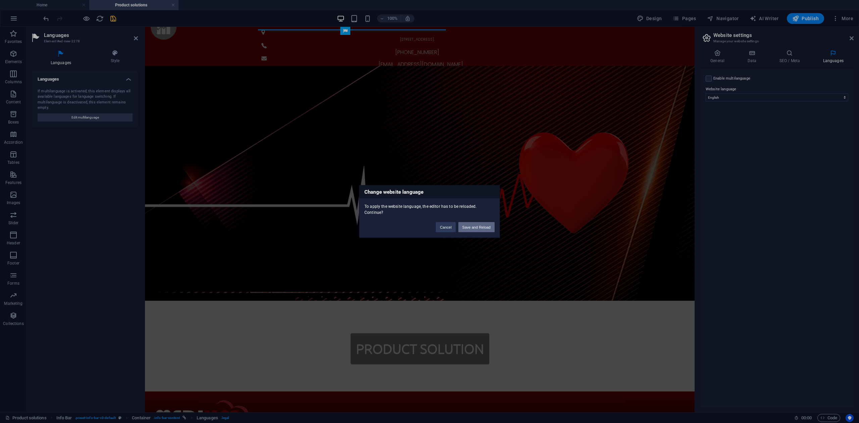
click at [476, 228] on button "Save and Reload" at bounding box center [476, 227] width 36 height 10
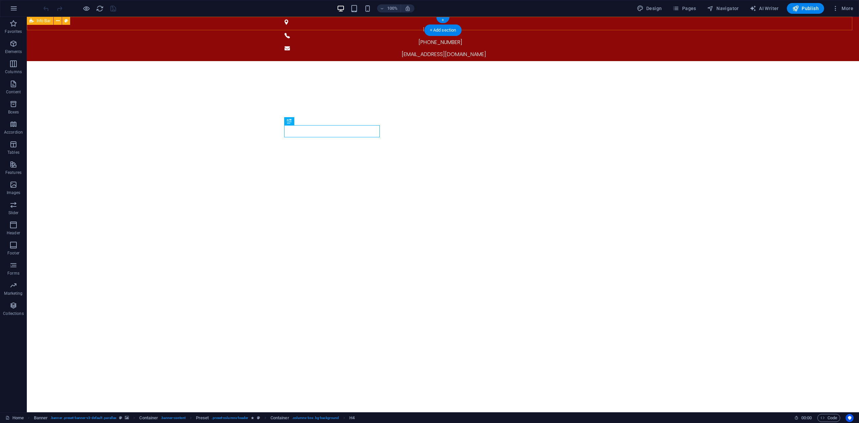
click at [643, 22] on div "[STREET_ADDRESS]. [PHONE_NUMBER] [EMAIL_ADDRESS][DOMAIN_NAME]" at bounding box center [443, 39] width 832 height 44
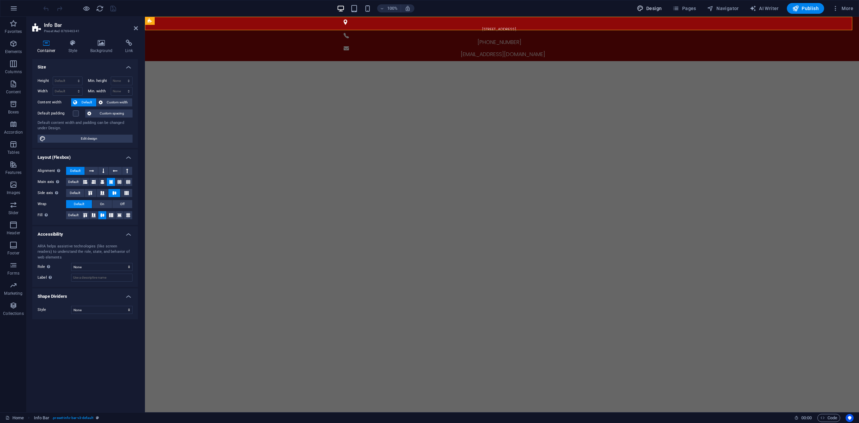
select select "px"
select select "300"
select select "px"
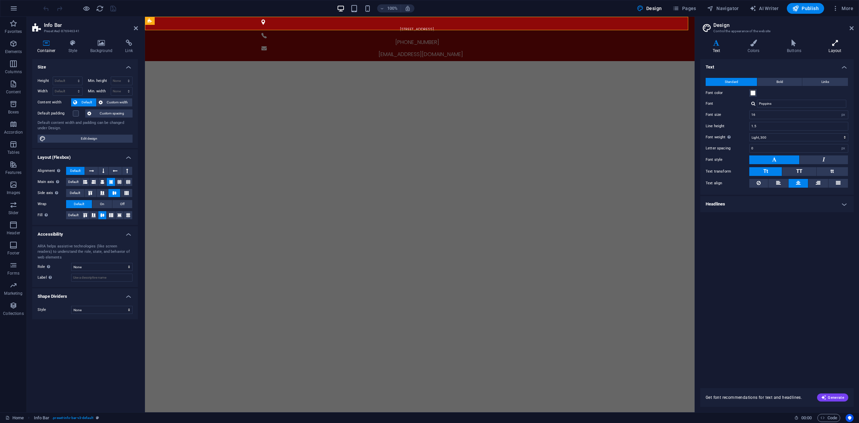
click at [829, 48] on h4 "Layout" at bounding box center [834, 47] width 37 height 14
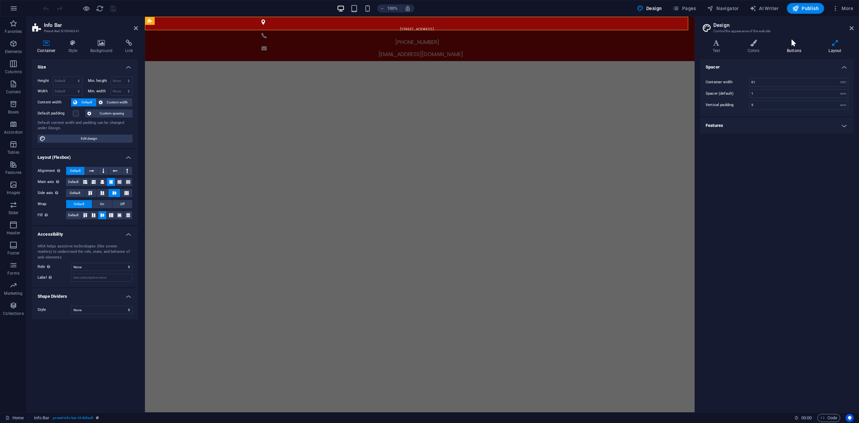
click at [799, 43] on icon at bounding box center [793, 43] width 39 height 7
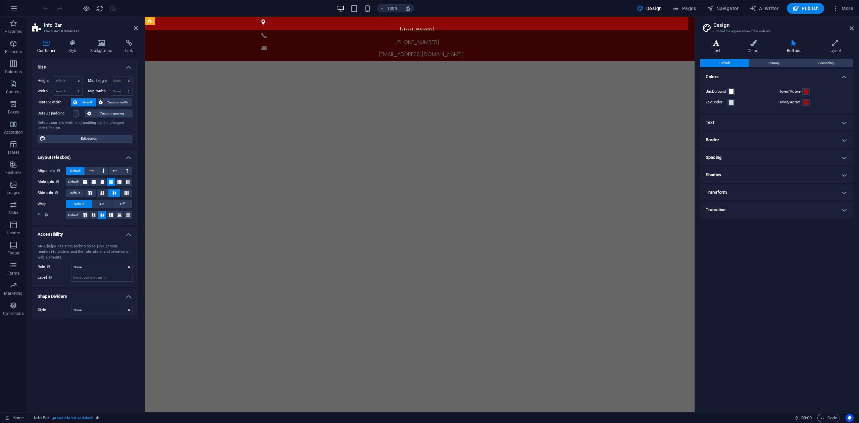
click at [731, 43] on icon at bounding box center [716, 43] width 32 height 7
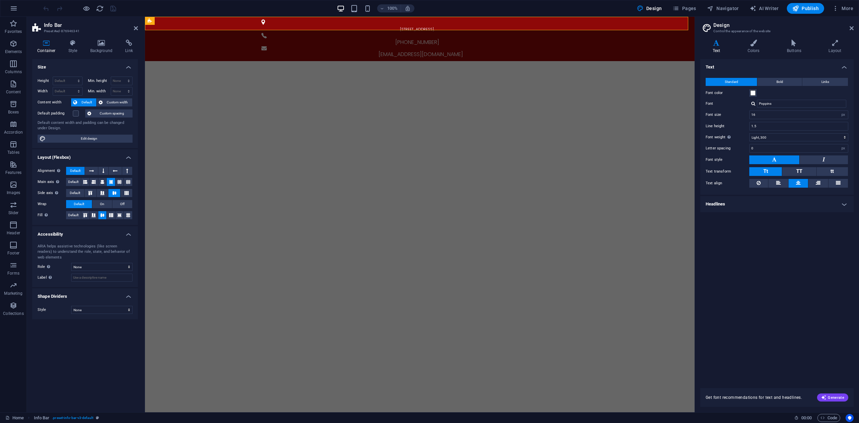
click at [760, 200] on h4 "Headlines" at bounding box center [776, 204] width 153 height 16
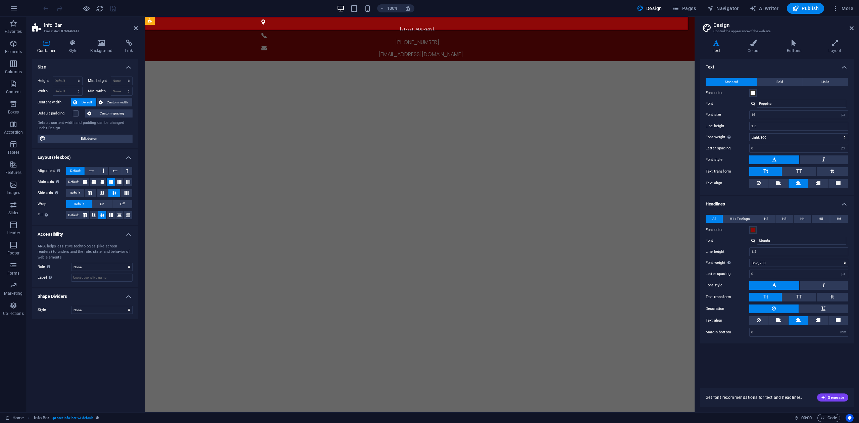
click at [760, 200] on h4 "Headlines" at bounding box center [776, 202] width 153 height 12
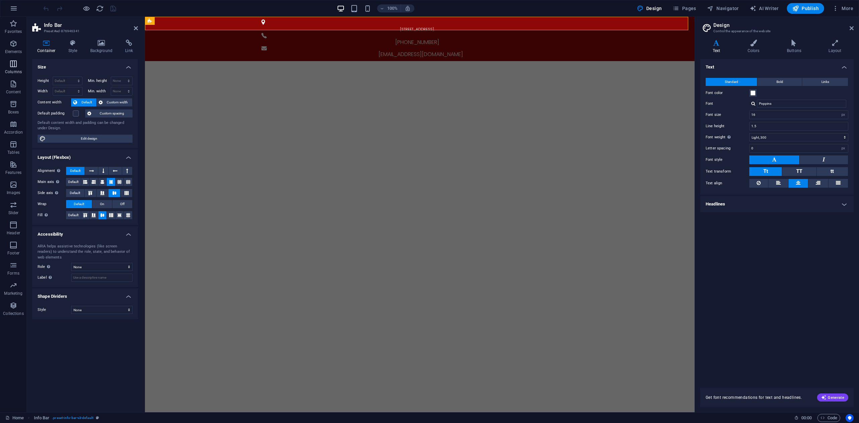
click at [11, 72] on p "Columns" at bounding box center [13, 71] width 17 height 5
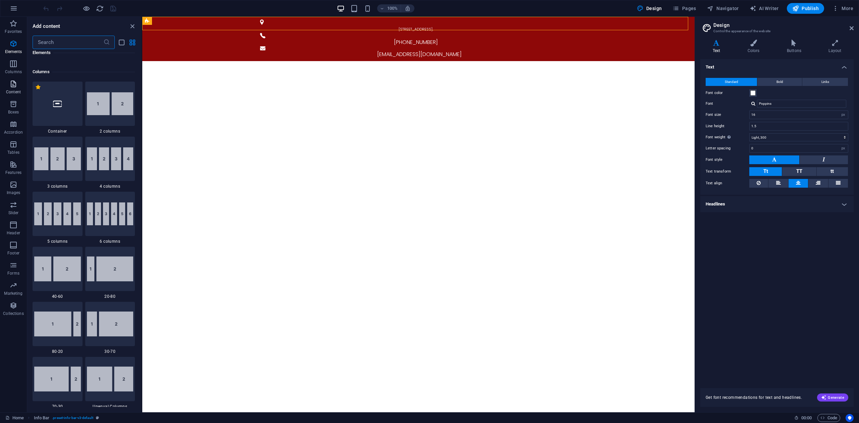
scroll to position [332, 0]
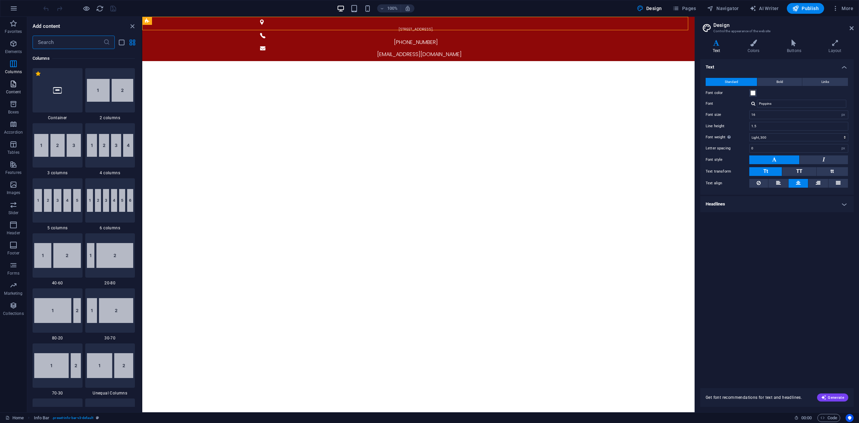
click at [15, 87] on icon "button" at bounding box center [13, 84] width 8 height 8
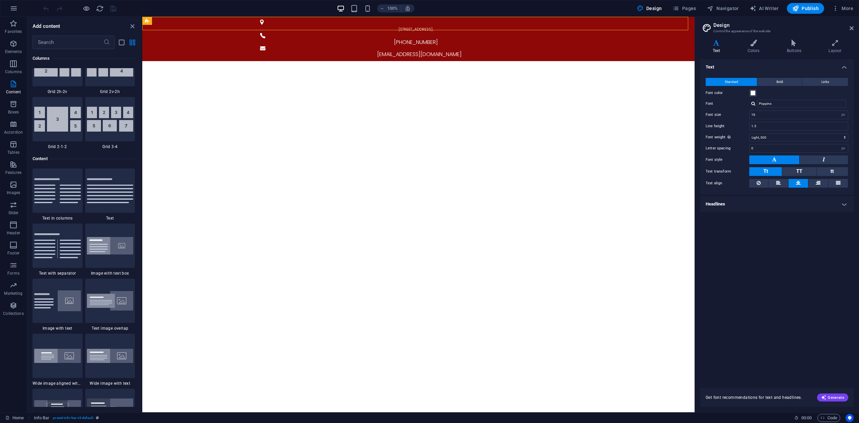
scroll to position [1173, 0]
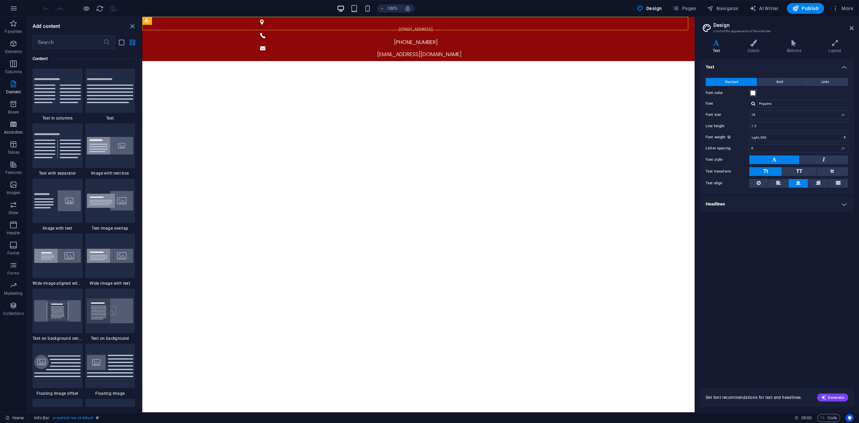
click at [18, 135] on p "Accordion" at bounding box center [13, 131] width 19 height 5
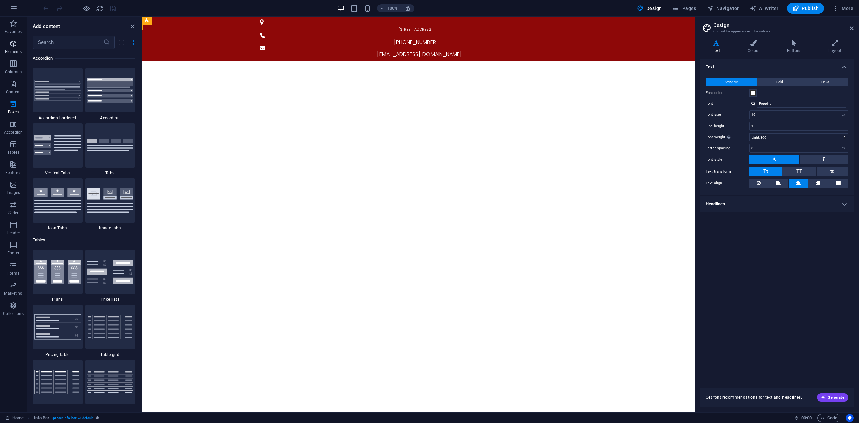
click at [11, 49] on p "Elements" at bounding box center [13, 51] width 17 height 5
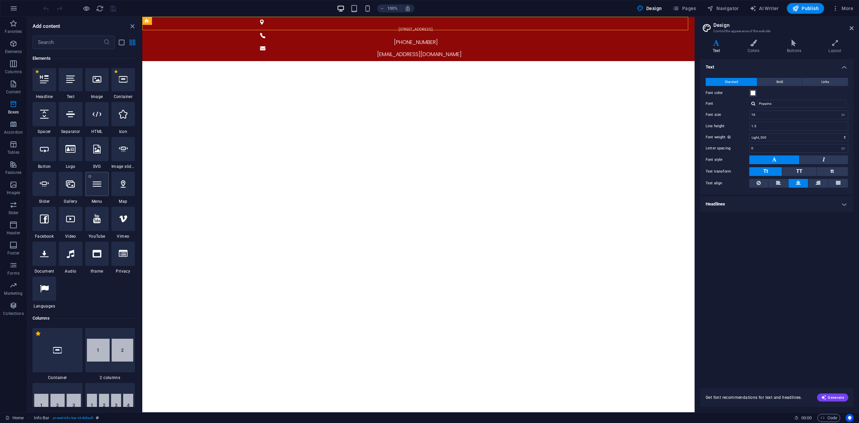
scroll to position [71, 0]
click at [48, 296] on div at bounding box center [44, 289] width 23 height 24
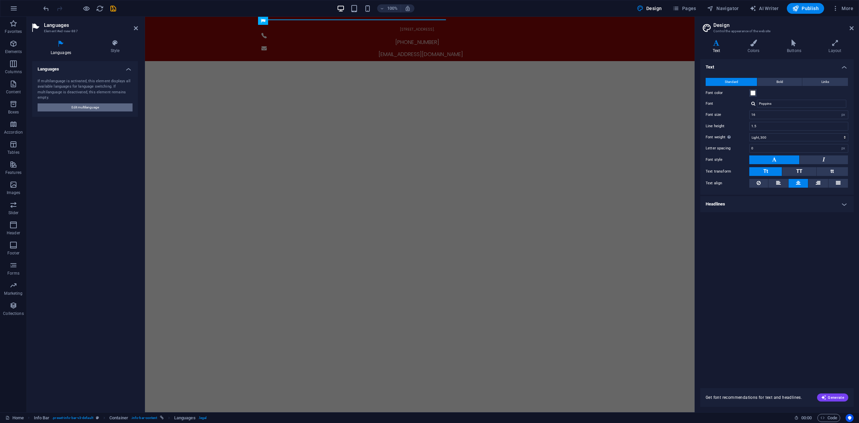
click at [125, 105] on button "Edit multilanguage" at bounding box center [85, 107] width 95 height 8
select select "41"
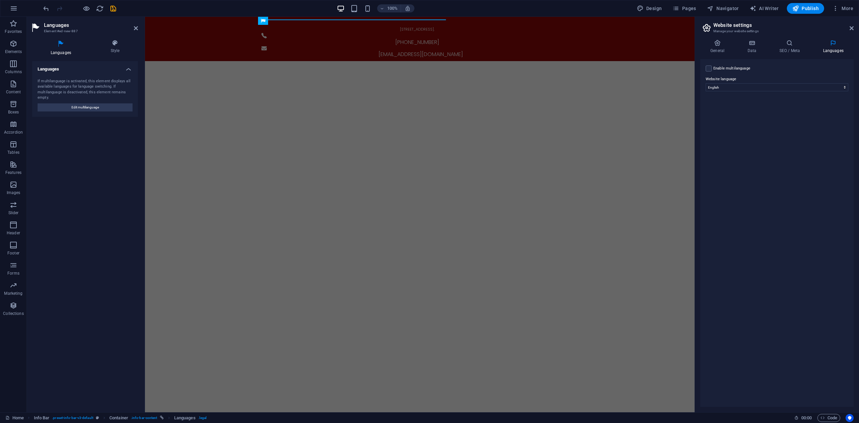
click at [732, 70] on label "Enable multilanguage To disable multilanguage delete all languages until only o…" at bounding box center [731, 68] width 37 height 8
click at [0, 0] on input "Enable multilanguage To disable multilanguage delete all languages until only o…" at bounding box center [0, 0] width 0 height 0
click at [741, 116] on select "Abkhazian Afar Afrikaans Akan Albanian Amharic Arabic Aragonese Armenian Assame…" at bounding box center [777, 120] width 112 height 8
select select "159"
click at [721, 116] on select "Abkhazian Afar Afrikaans Akan Albanian Amharic Arabic Aragonese Armenian Assame…" at bounding box center [777, 120] width 112 height 8
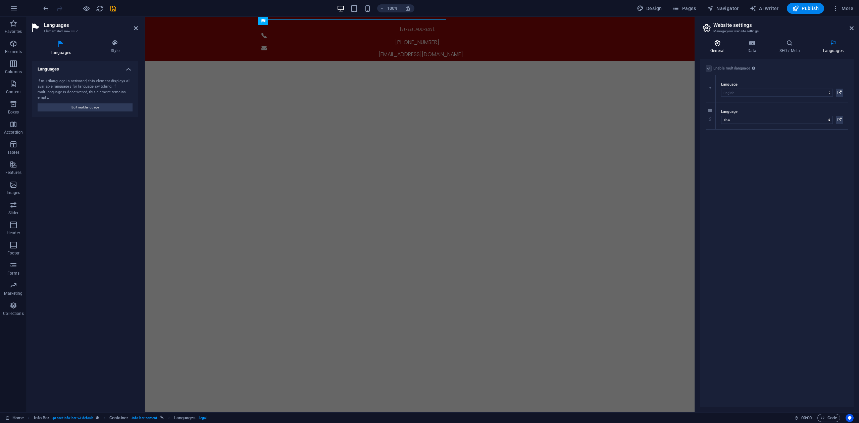
click at [722, 49] on h4 "General" at bounding box center [718, 47] width 37 height 14
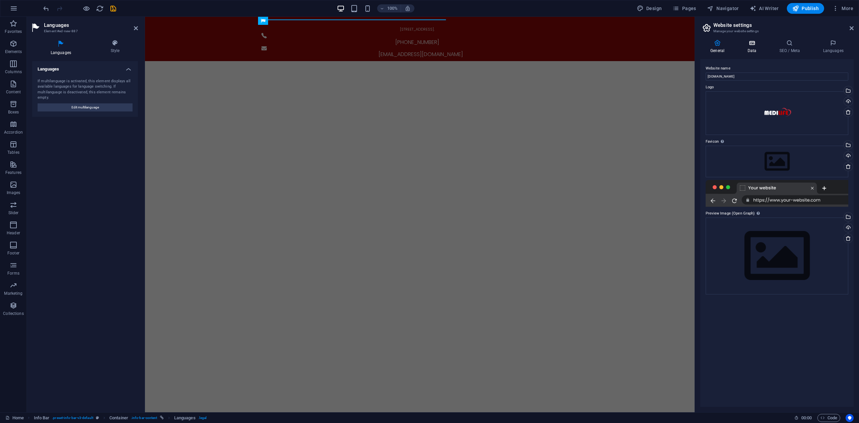
click at [751, 48] on h4 "Data" at bounding box center [753, 47] width 32 height 14
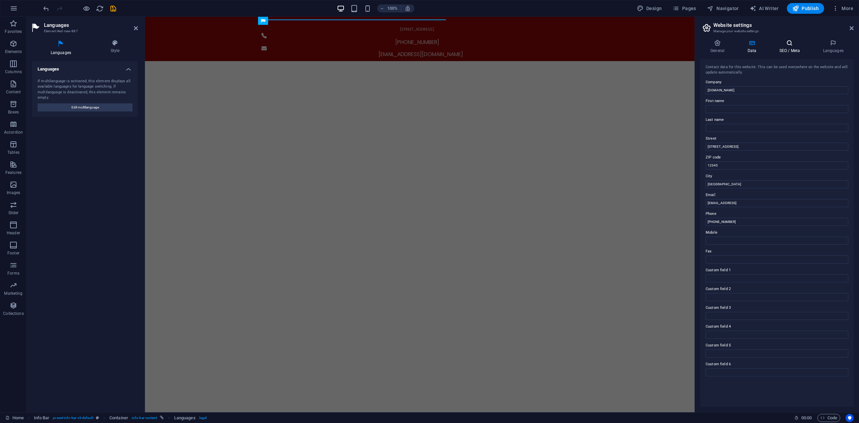
click at [784, 50] on h4 "SEO / Meta" at bounding box center [791, 47] width 44 height 14
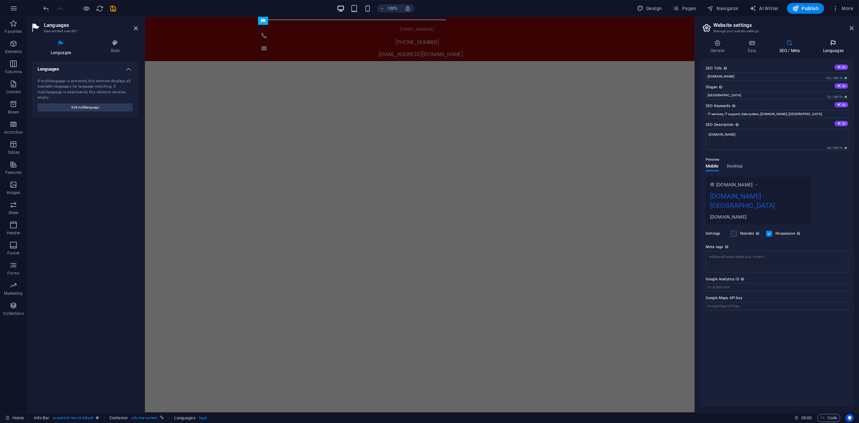
click at [826, 50] on h4 "Languages" at bounding box center [832, 47] width 41 height 14
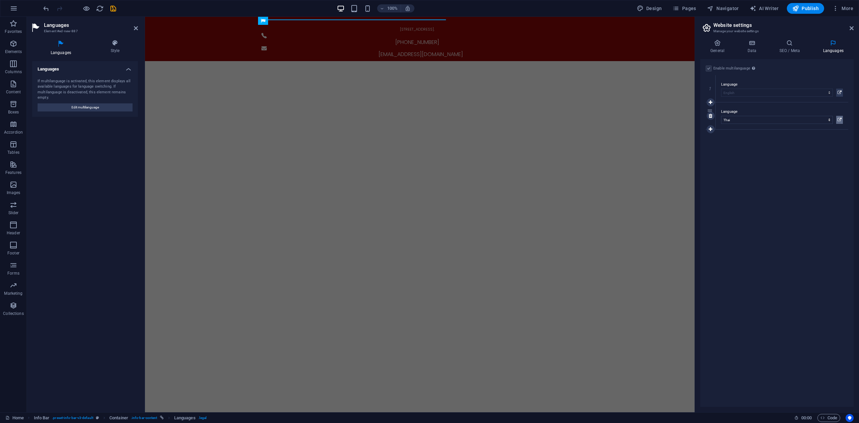
click at [840, 118] on icon at bounding box center [839, 120] width 4 height 8
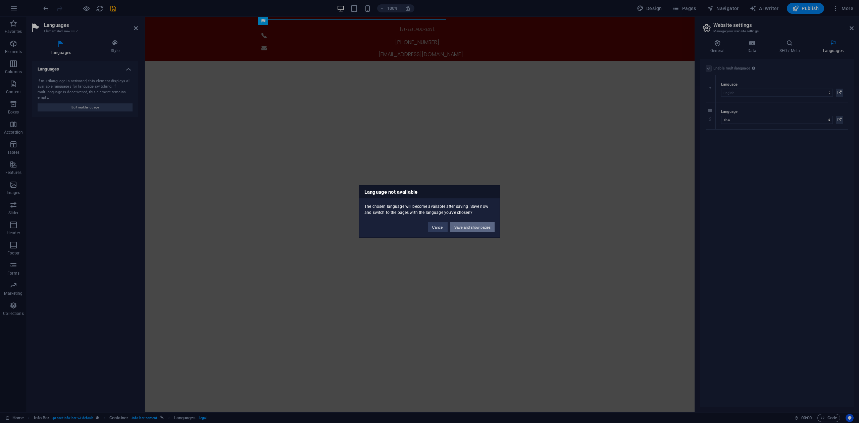
click at [470, 227] on button "Save and show pages" at bounding box center [472, 227] width 44 height 10
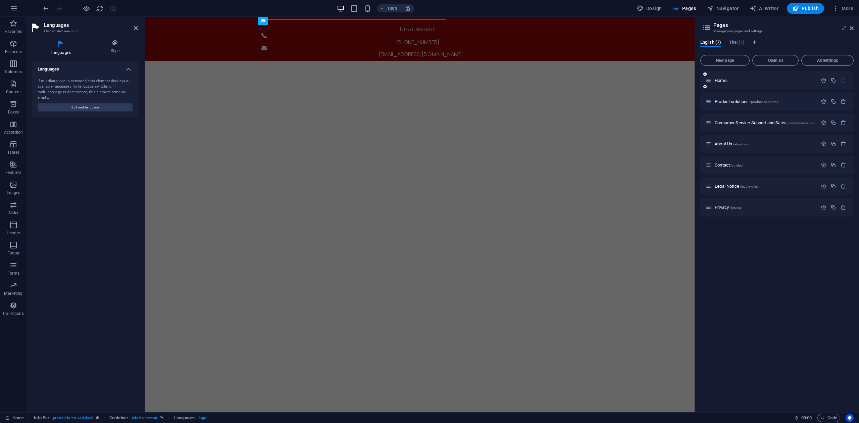
click at [711, 80] on div "Home /" at bounding box center [761, 80] width 112 height 8
click at [710, 80] on icon at bounding box center [708, 80] width 6 height 6
click at [763, 99] on span "Product solutions /product-solutions" at bounding box center [745, 101] width 63 height 5
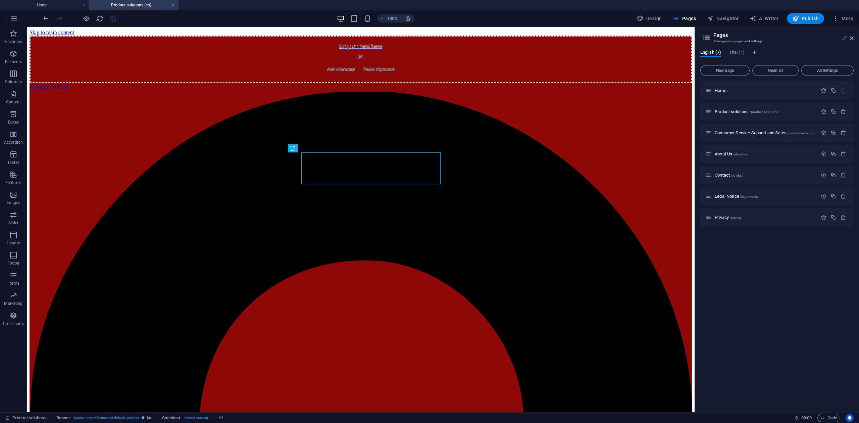
scroll to position [0, 0]
click at [731, 91] on p "Home /" at bounding box center [764, 90] width 101 height 4
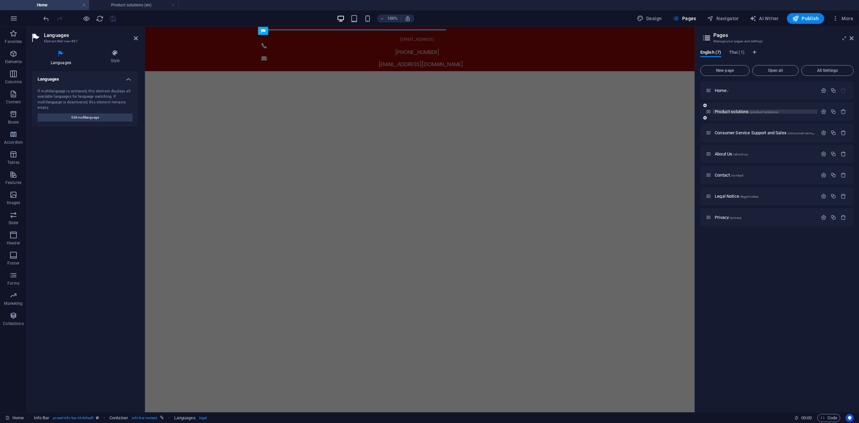
click at [749, 113] on span "Product solutions /product-solutions" at bounding box center [745, 111] width 63 height 5
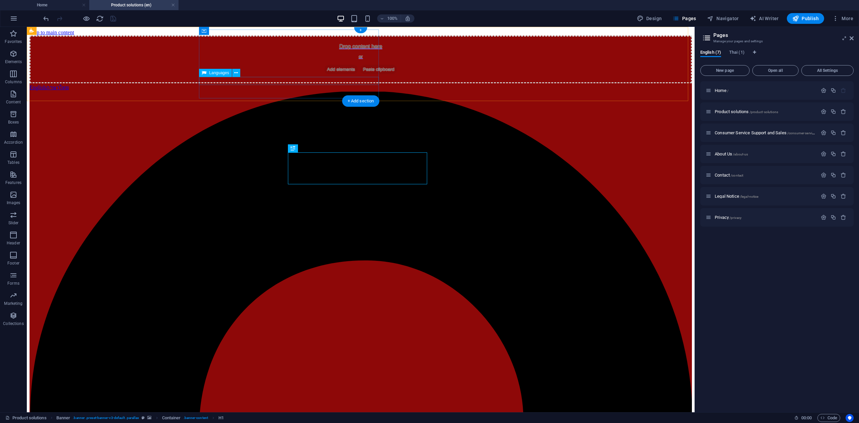
click at [306, 83] on div "English ภาษาไทย" at bounding box center [361, 87] width 662 height 8
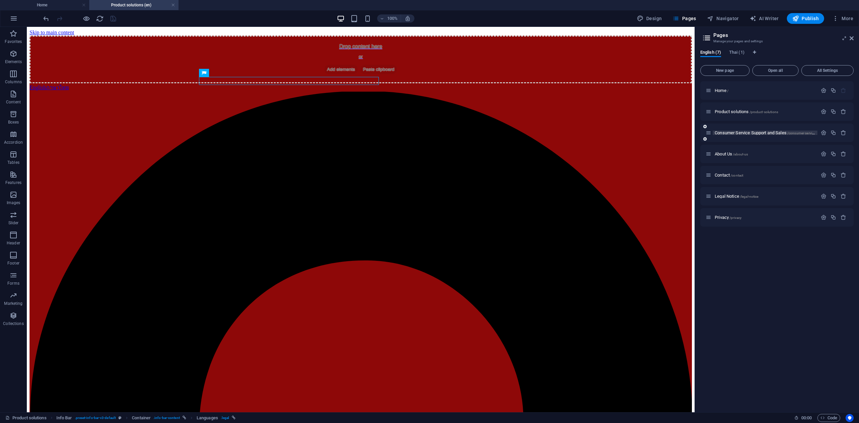
click at [765, 131] on span "Consumer Service Support and Sales /consumer-service-support-and-sales" at bounding box center [778, 132] width 129 height 5
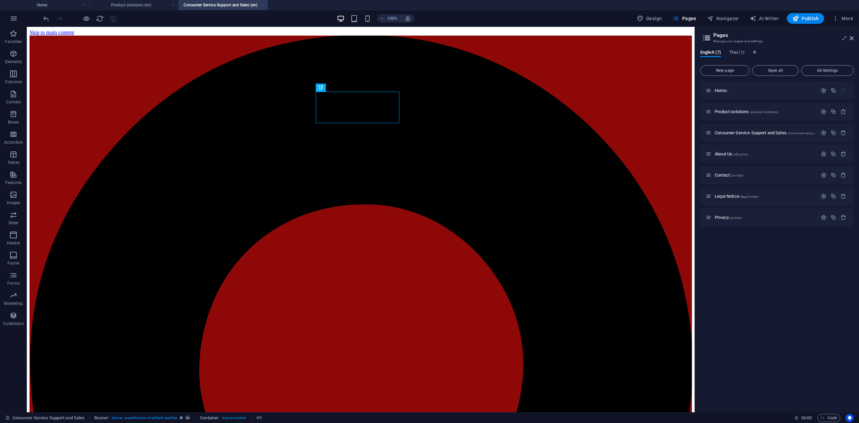
click at [260, 4] on link at bounding box center [262, 5] width 4 height 6
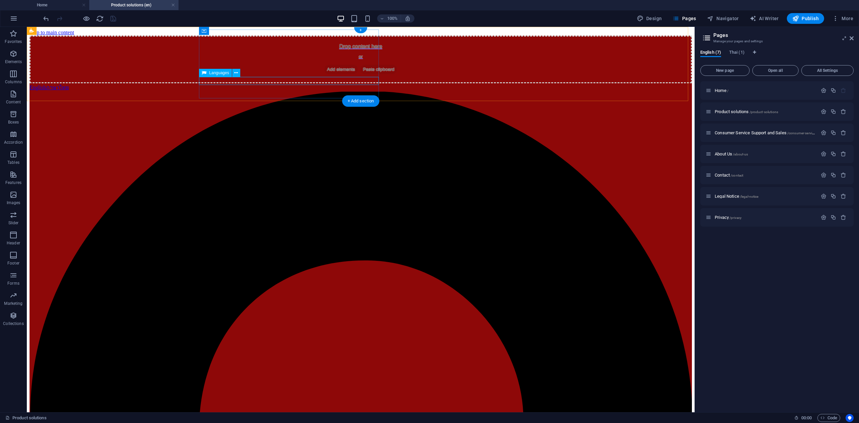
click at [276, 83] on div "English ภาษาไทย" at bounding box center [361, 87] width 662 height 8
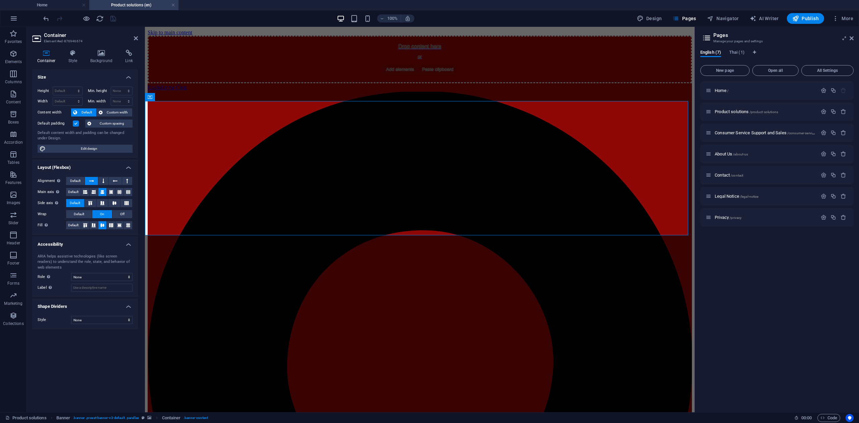
click at [141, 41] on aside "Container Element #ed-876946674 Container Style Background Link Size Height Def…" at bounding box center [86, 219] width 118 height 385
click at [138, 40] on aside "Container Element #ed-876946674 Container Style Background Link Size Height Def…" at bounding box center [86, 219] width 118 height 385
click at [135, 38] on icon at bounding box center [136, 38] width 4 height 5
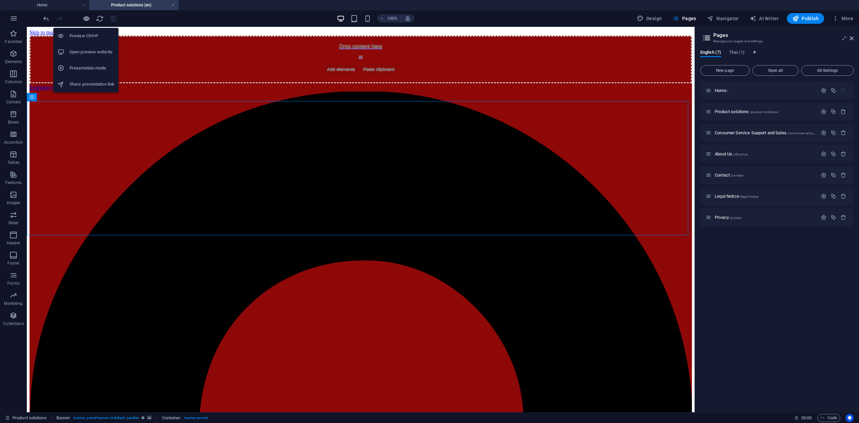
click at [84, 20] on icon "button" at bounding box center [87, 19] width 8 height 8
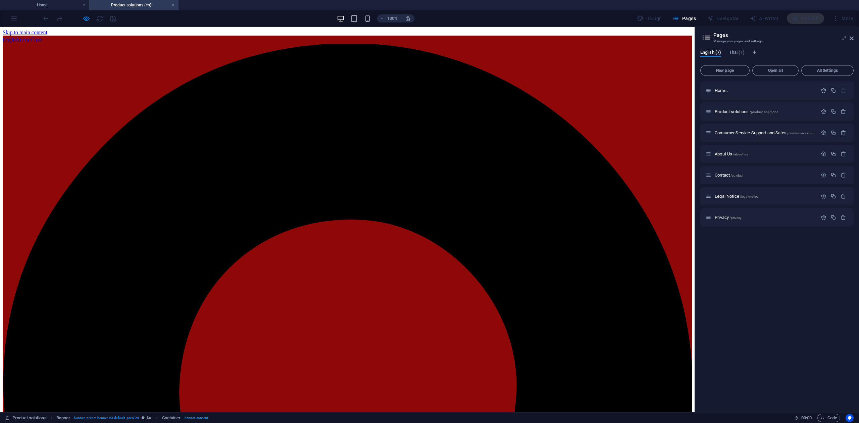
click at [42, 37] on link "ภาษาไทย" at bounding box center [30, 40] width 23 height 6
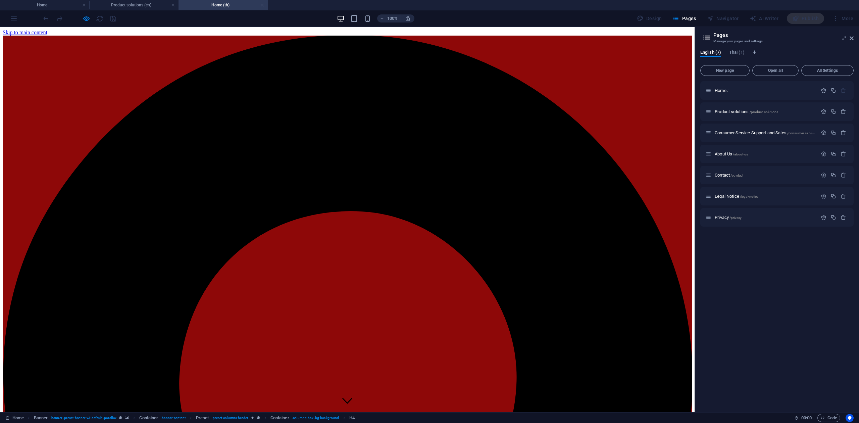
click at [262, 6] on link at bounding box center [262, 5] width 4 height 6
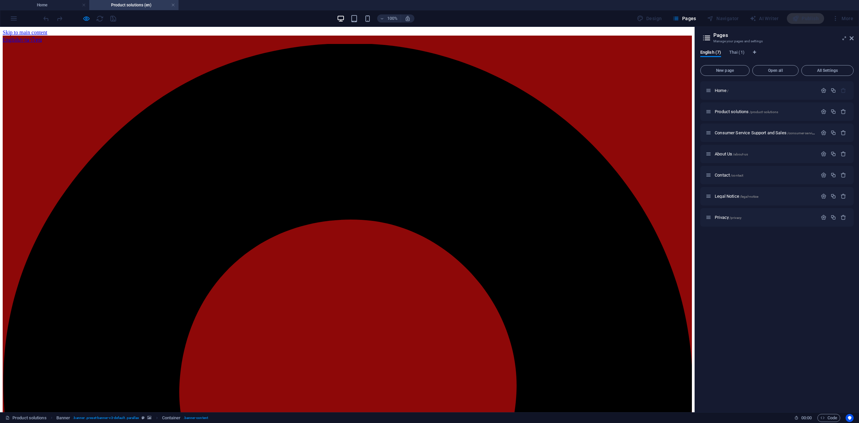
click at [19, 37] on link "English" at bounding box center [11, 40] width 16 height 6
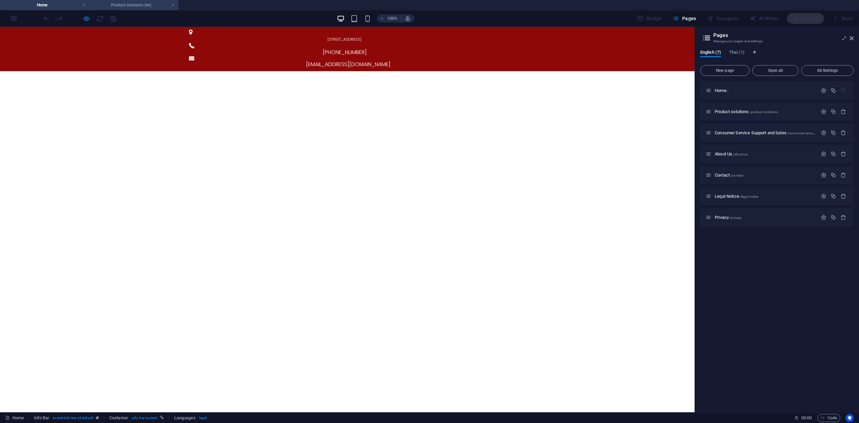
click at [144, 7] on h4 "Product solutions (en)" at bounding box center [133, 4] width 89 height 7
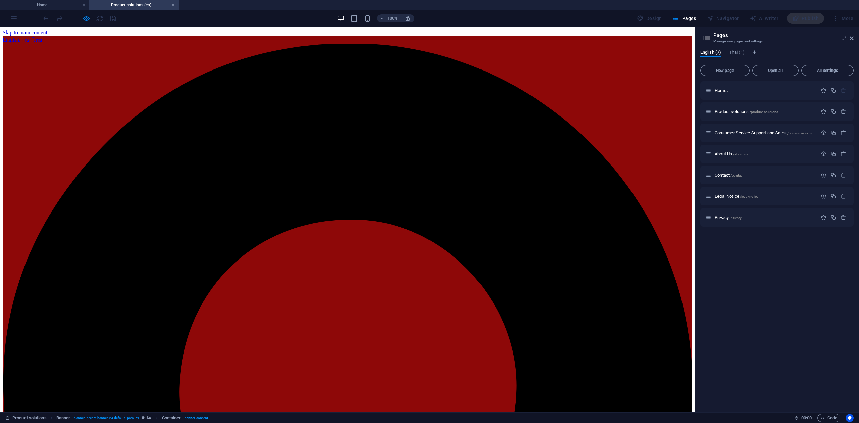
click at [42, 37] on link "ภาษาไทย" at bounding box center [30, 40] width 23 height 6
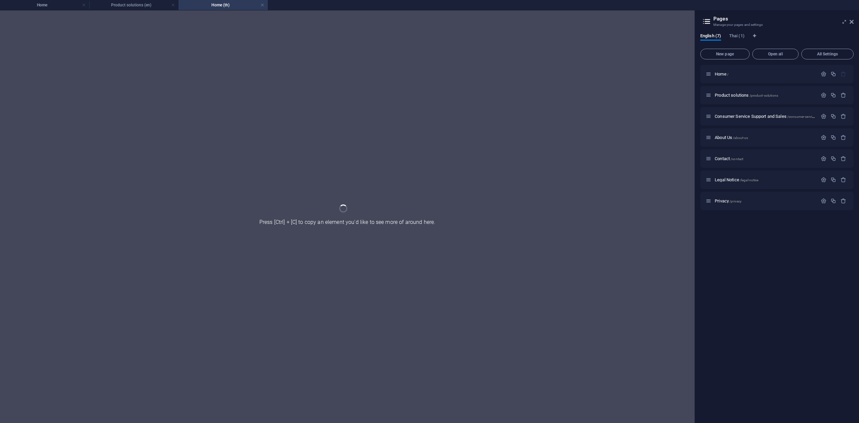
click at [262, 8] on h4 "Home (th)" at bounding box center [222, 4] width 89 height 7
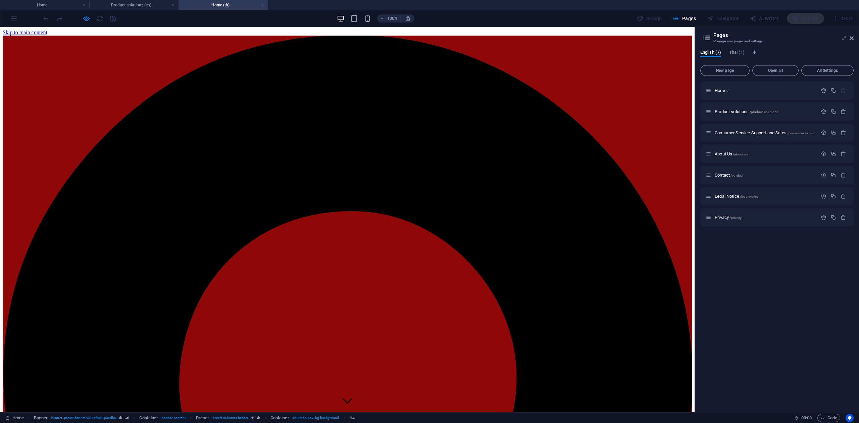
click at [262, 6] on link at bounding box center [262, 5] width 4 height 6
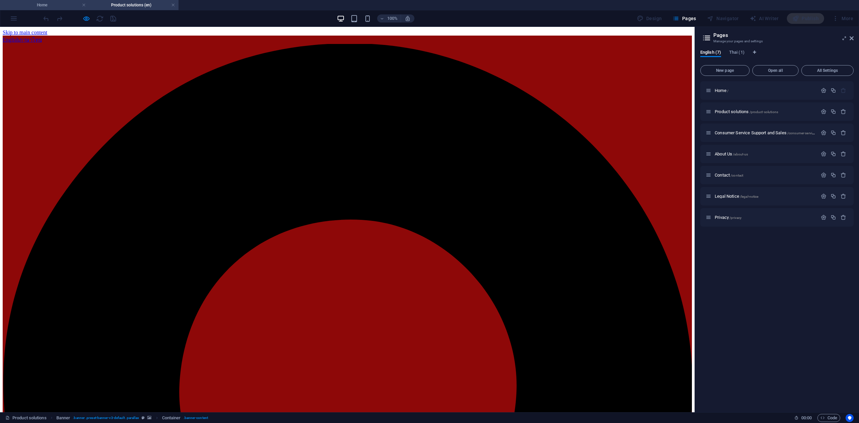
click at [63, 3] on h4 "Home" at bounding box center [44, 4] width 89 height 7
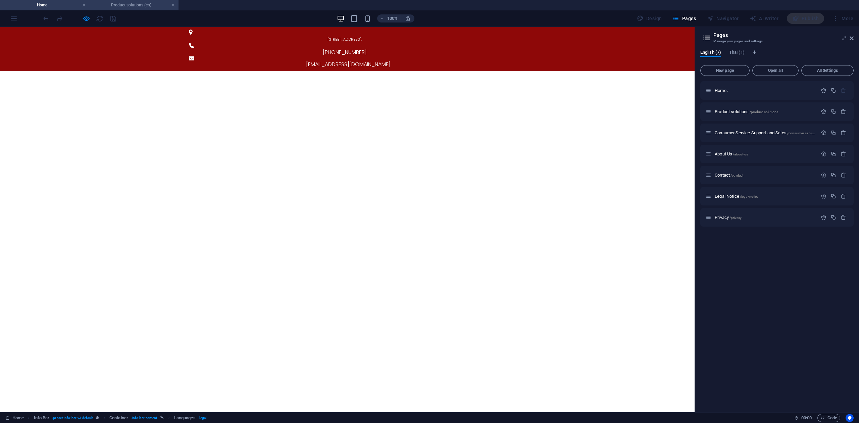
click at [125, 3] on h4 "Product solutions (en)" at bounding box center [133, 4] width 89 height 7
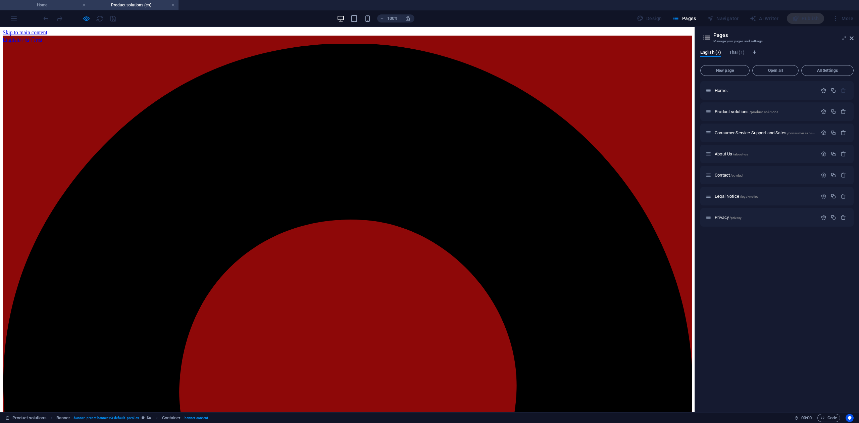
click at [53, 3] on h4 "Home" at bounding box center [44, 4] width 89 height 7
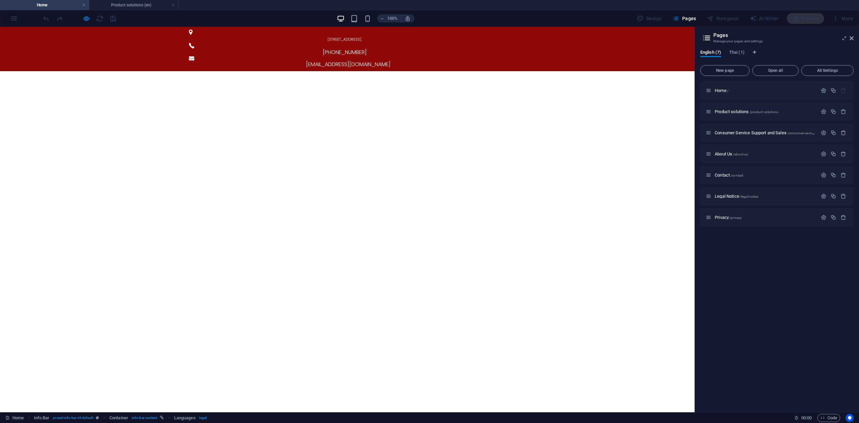
click at [133, 6] on h4 "Product solutions (en)" at bounding box center [133, 4] width 89 height 7
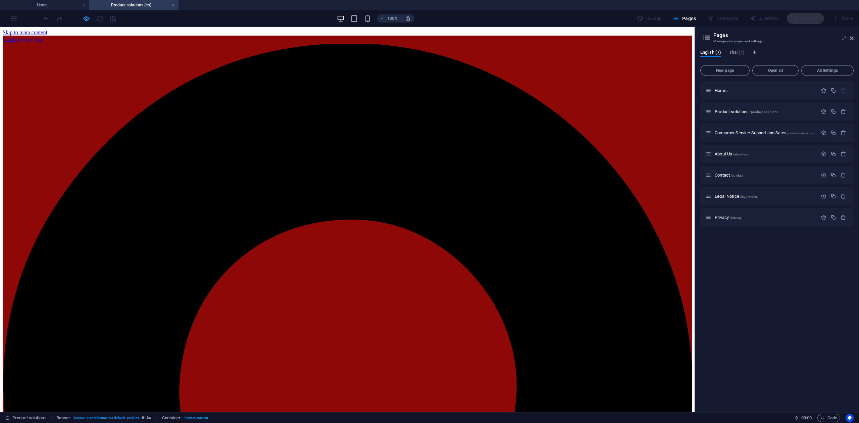
click at [83, 18] on icon "button" at bounding box center [87, 19] width 8 height 8
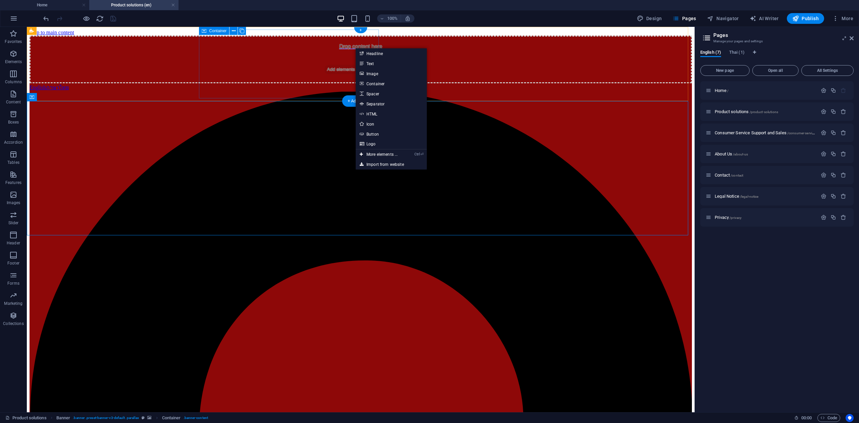
click at [321, 56] on div "Drop content here or Add elements Paste clipboard" at bounding box center [361, 60] width 662 height 48
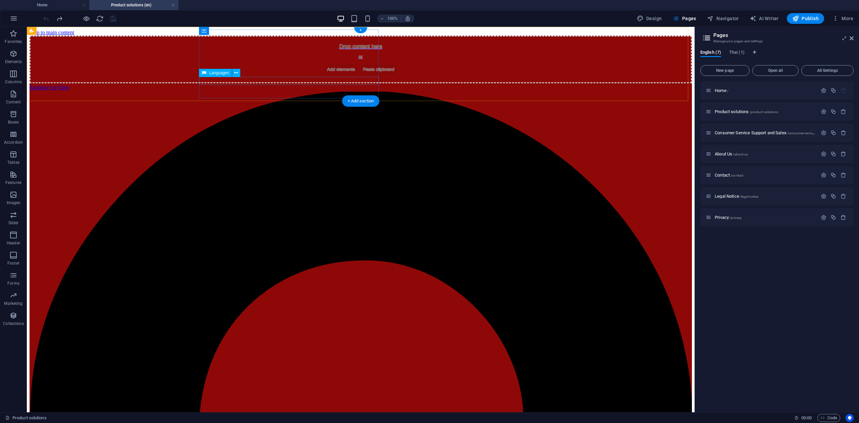
click at [331, 84] on div "English ภาษาไทย" at bounding box center [361, 87] width 662 height 8
click at [329, 83] on div "English ภาษาไทย" at bounding box center [361, 87] width 662 height 8
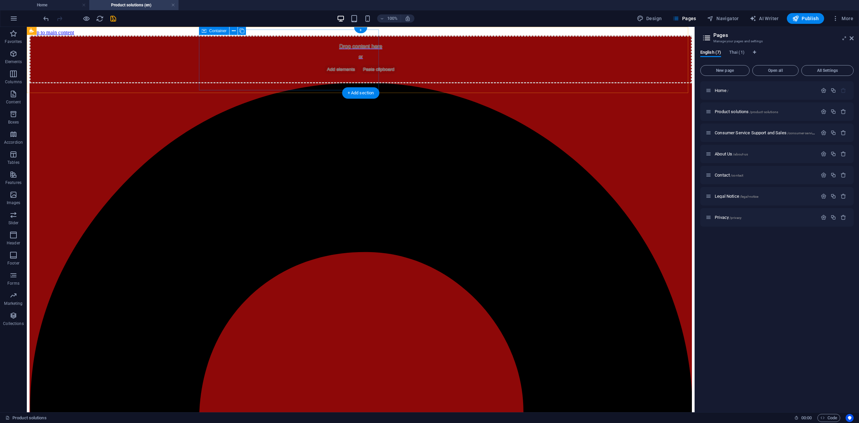
click at [332, 76] on div "Drop content here or Add elements Paste clipboard" at bounding box center [361, 60] width 662 height 48
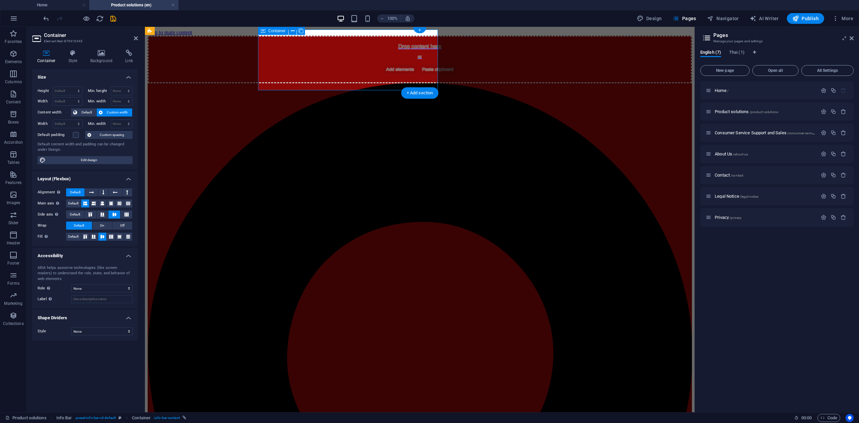
click at [419, 66] on span "Paste clipboard" at bounding box center [437, 69] width 37 height 9
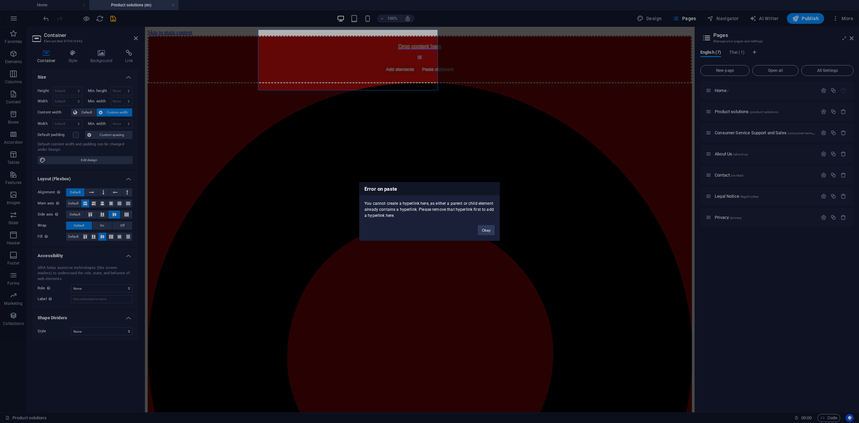
click at [355, 66] on div "Error on paste You cannot create a hyperlink here, as either a parent or child …" at bounding box center [429, 211] width 859 height 423
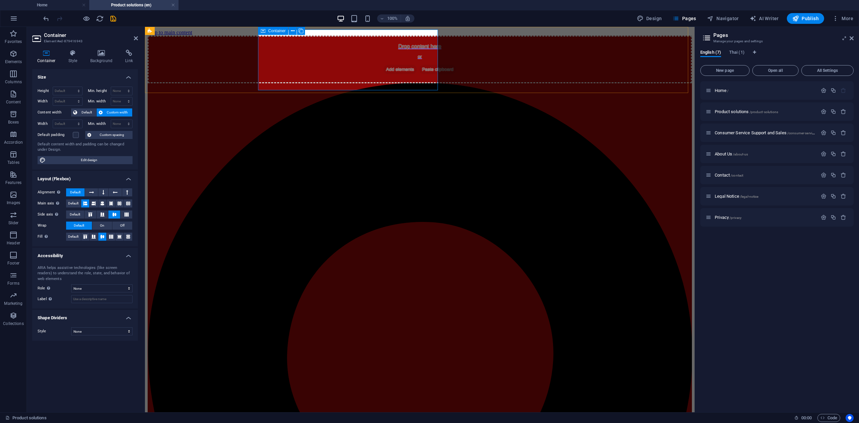
click at [373, 70] on div "Drop content here or Add elements Paste clipboard" at bounding box center [420, 60] width 544 height 48
select select "xMinYMid"
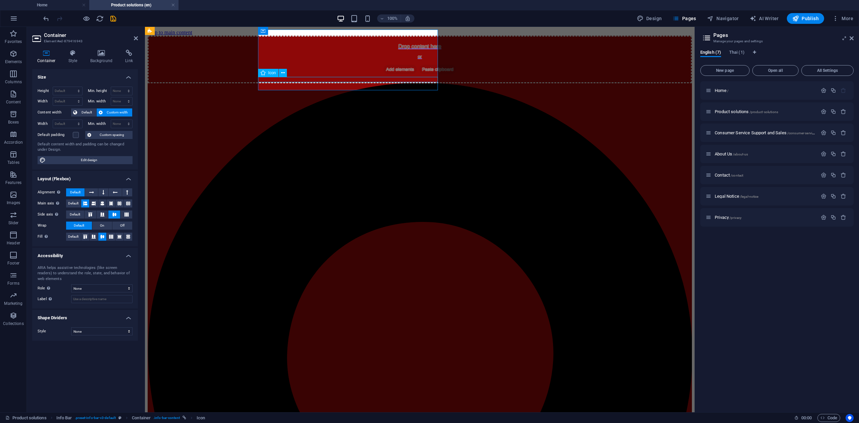
select select "px"
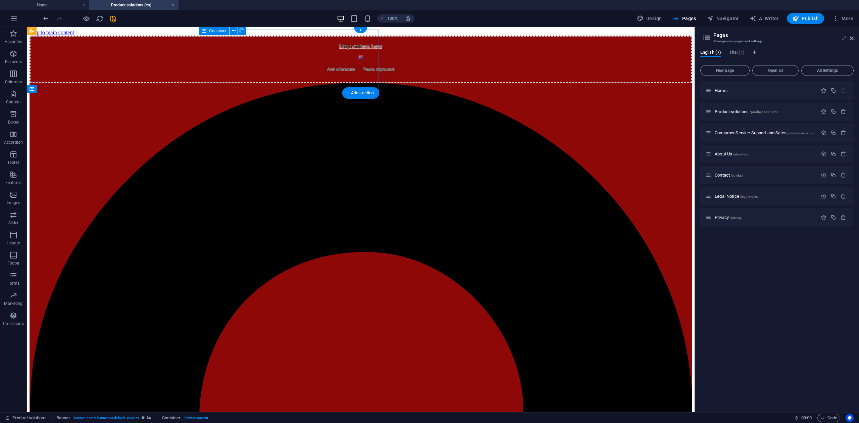
click at [371, 66] on div "Drop content here or Add elements Paste clipboard" at bounding box center [361, 60] width 662 height 48
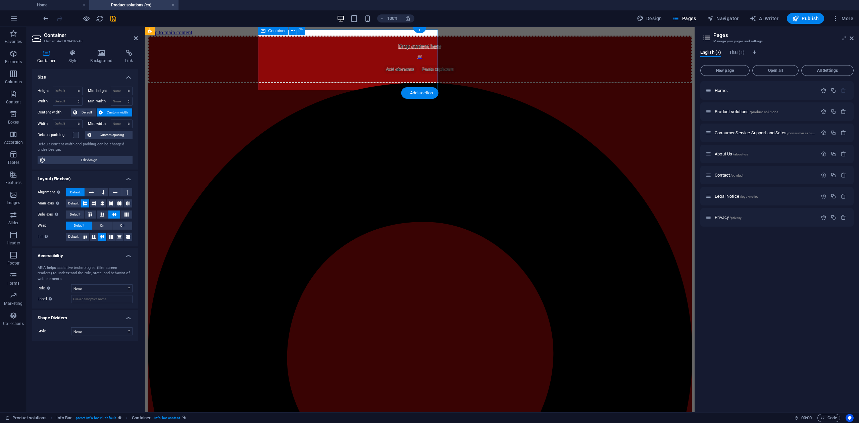
click at [419, 66] on span "Paste clipboard" at bounding box center [437, 69] width 37 height 9
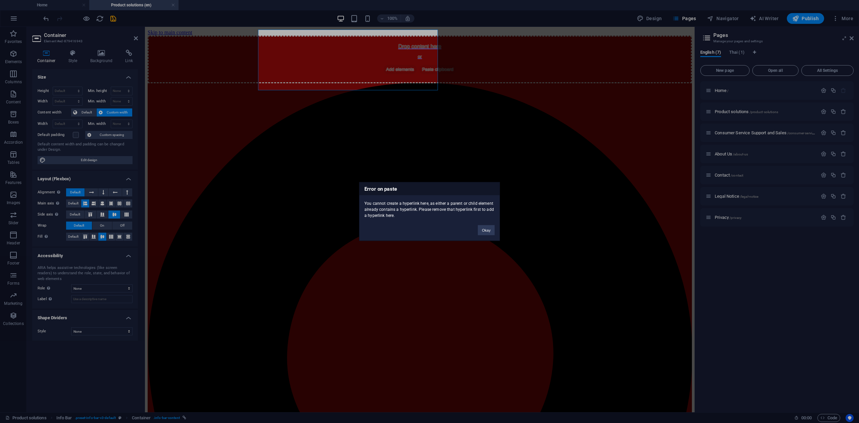
click at [371, 66] on div "Error on paste You cannot create a hyperlink here, as either a parent or child …" at bounding box center [429, 211] width 859 height 423
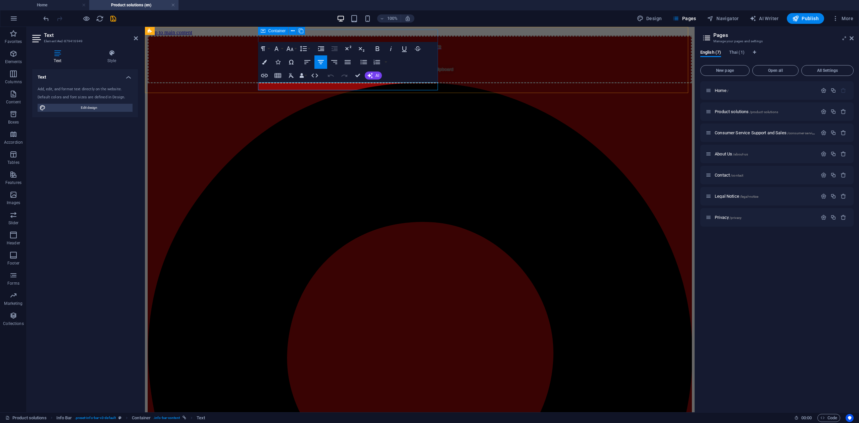
click at [424, 36] on div "Drop content here or Add elements Paste clipboard" at bounding box center [420, 60] width 544 height 48
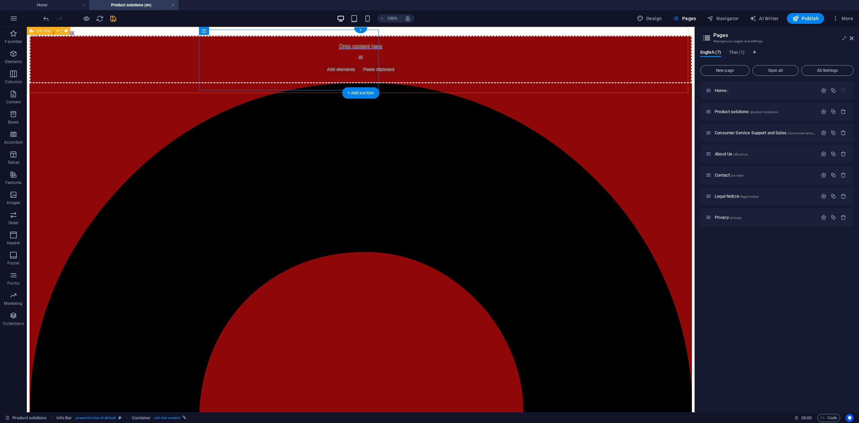
click at [363, 46] on div "Drop content here or Add elements Paste clipboard" at bounding box center [361, 60] width 662 height 48
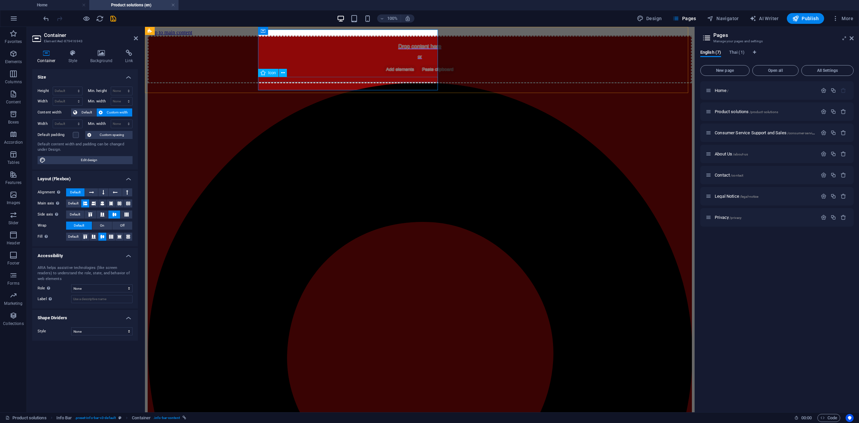
select select "xMinYMid"
select select "px"
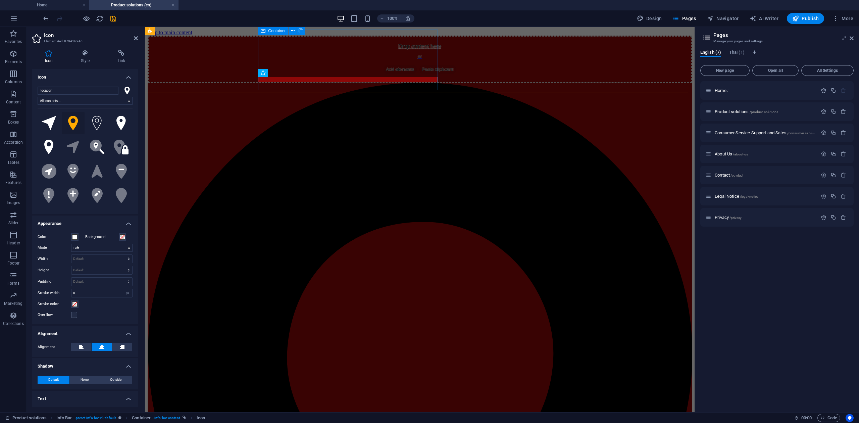
click at [403, 56] on div "Drop content here or Add elements Paste clipboard" at bounding box center [420, 60] width 544 height 48
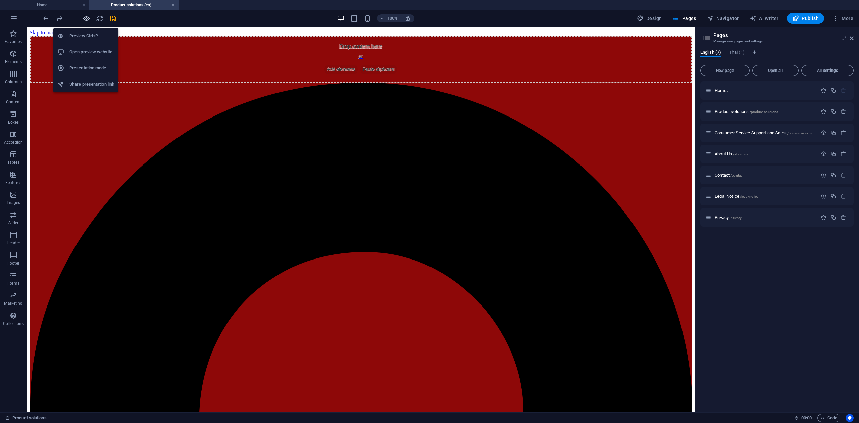
click at [87, 19] on icon "button" at bounding box center [87, 19] width 8 height 8
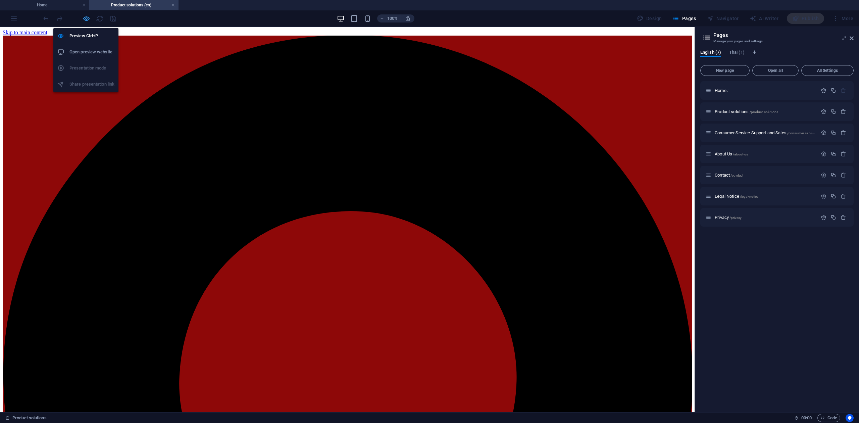
click at [87, 19] on icon "button" at bounding box center [87, 19] width 8 height 8
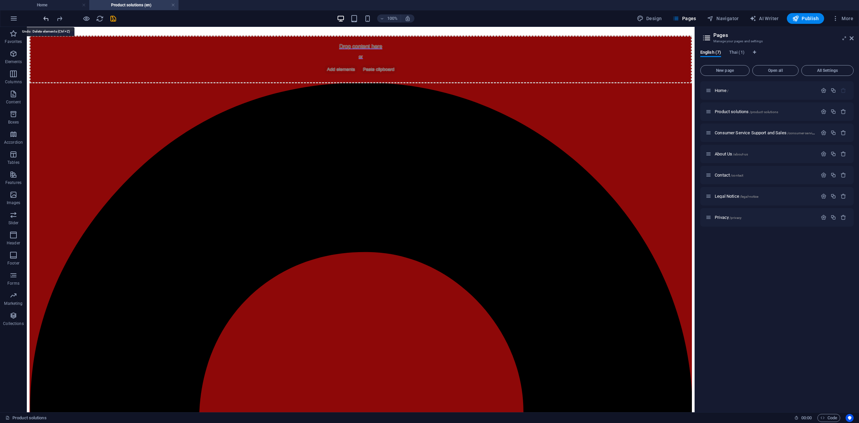
click at [46, 19] on icon "undo" at bounding box center [46, 19] width 8 height 8
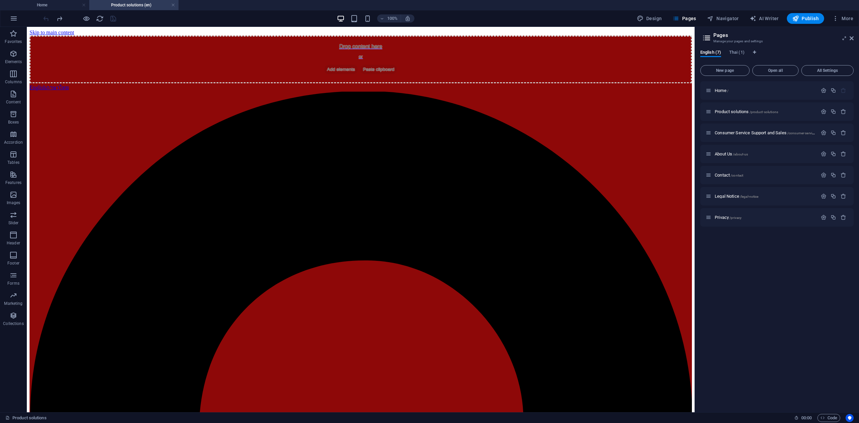
click at [46, 19] on div at bounding box center [79, 18] width 75 height 11
click at [360, 65] on span "Paste clipboard" at bounding box center [378, 69] width 37 height 9
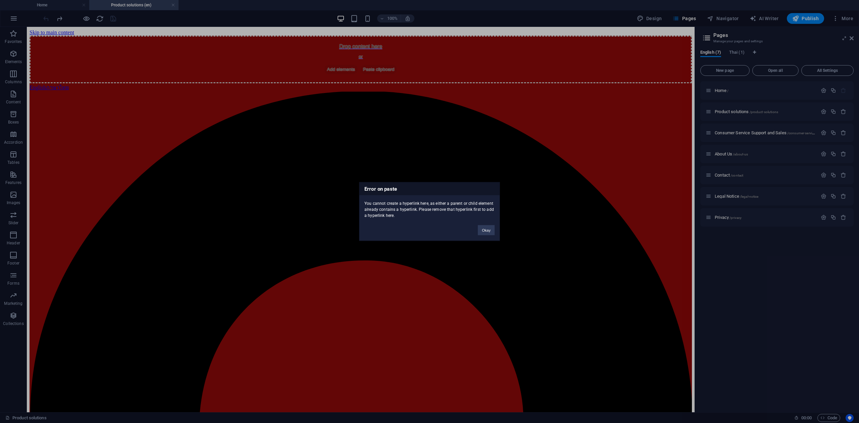
click at [321, 62] on div "Error on paste You cannot create a hyperlink here, as either a parent or child …" at bounding box center [429, 211] width 859 height 423
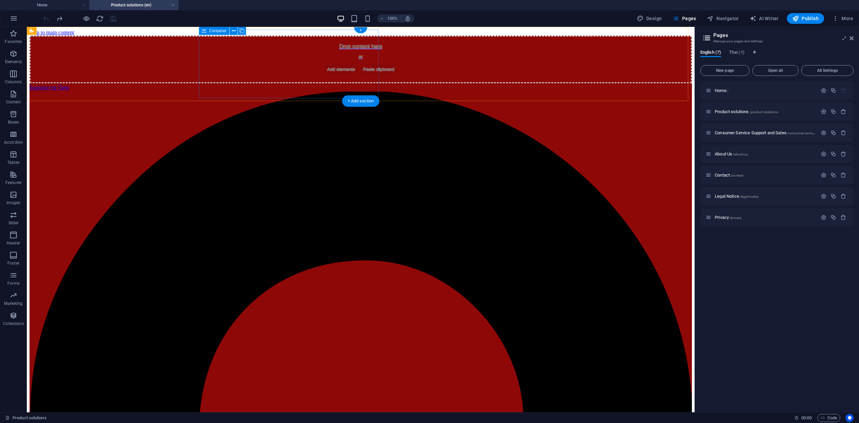
click at [340, 60] on div "Drop content here or Add elements Paste clipboard" at bounding box center [361, 60] width 662 height 48
click at [360, 65] on span "Paste clipboard" at bounding box center [378, 69] width 37 height 9
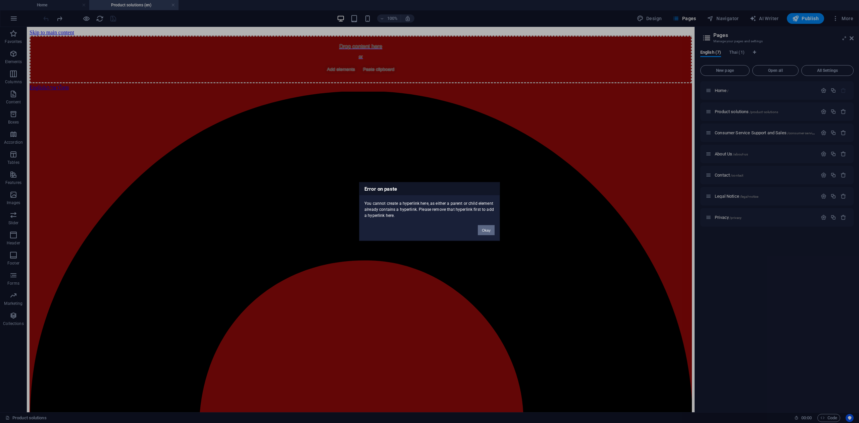
click at [485, 226] on button "Okay" at bounding box center [486, 230] width 17 height 10
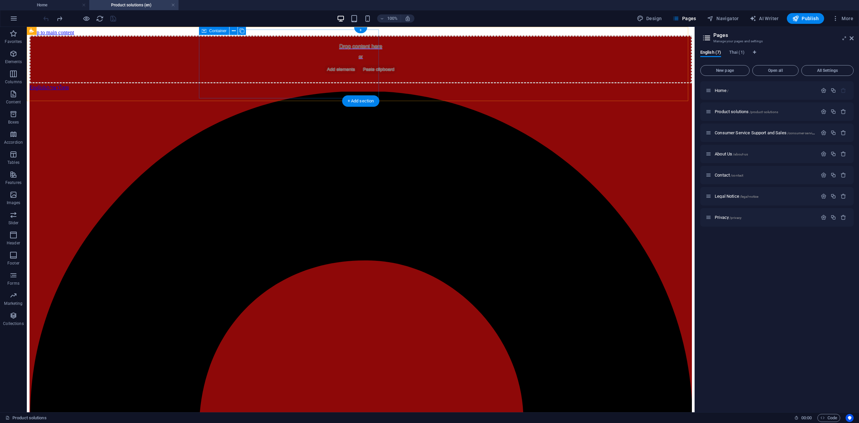
click at [337, 59] on div "Drop content here or Add elements Paste clipboard" at bounding box center [361, 60] width 662 height 48
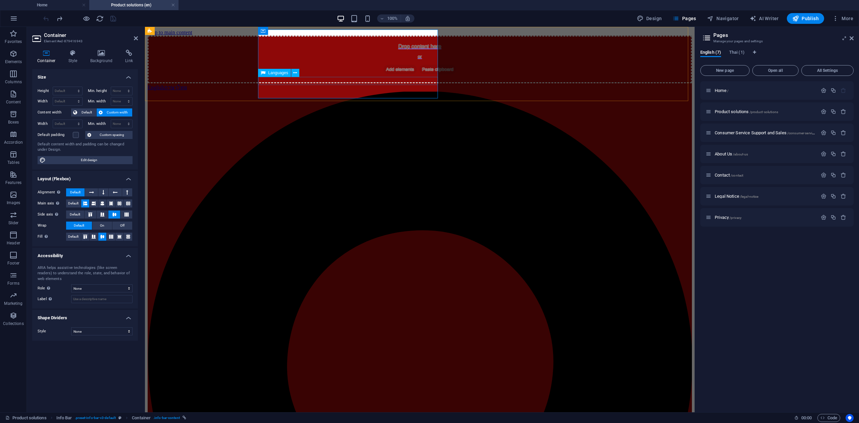
click at [344, 83] on div "English ภาษาไทย" at bounding box center [420, 87] width 544 height 8
click at [371, 83] on div "English ภาษาไทย" at bounding box center [420, 87] width 544 height 8
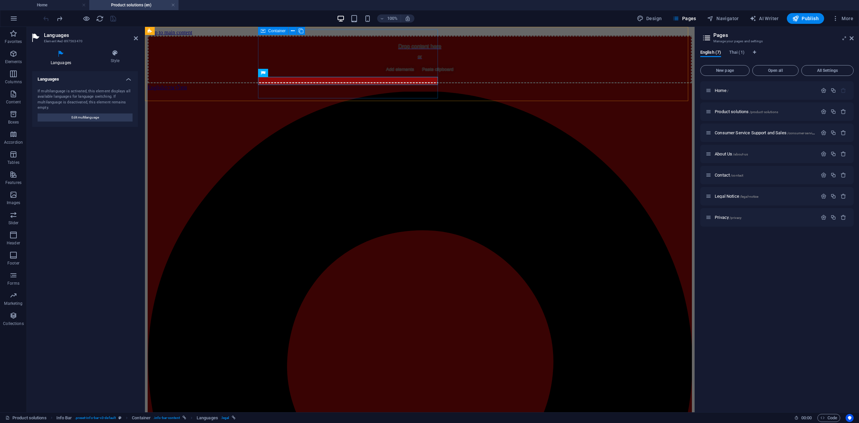
click at [403, 66] on div "Drop content here or Add elements Paste clipboard" at bounding box center [420, 60] width 544 height 48
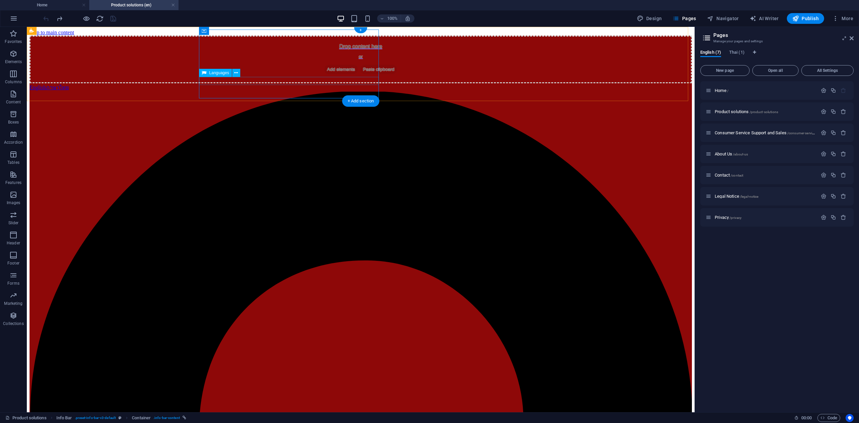
click at [329, 83] on div "English ภาษาไทย" at bounding box center [361, 87] width 662 height 8
click at [55, 8] on h4 "Home" at bounding box center [44, 4] width 89 height 7
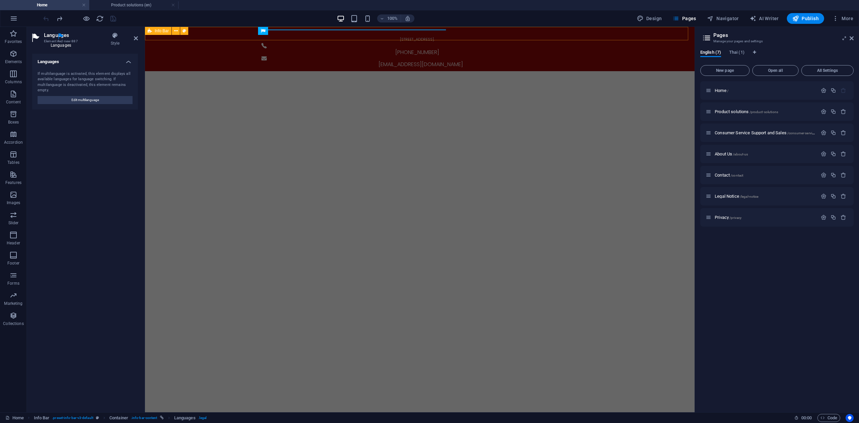
click at [224, 38] on div "[STREET_ADDRESS] [PHONE_NUMBER] [EMAIL_ADDRESS][DOMAIN_NAME]" at bounding box center [419, 49] width 549 height 44
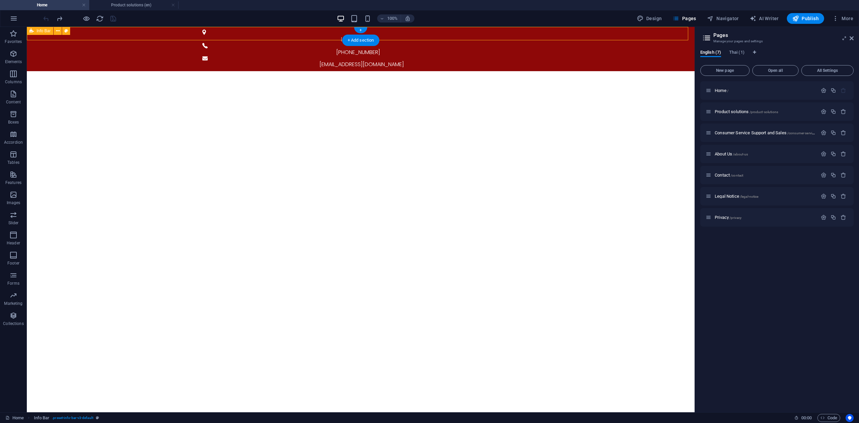
click at [179, 32] on div "[STREET_ADDRESS] [PHONE_NUMBER] [EMAIL_ADDRESS][DOMAIN_NAME]" at bounding box center [360, 49] width 667 height 44
click at [127, 2] on h4 "Product solutions (en)" at bounding box center [133, 4] width 89 height 7
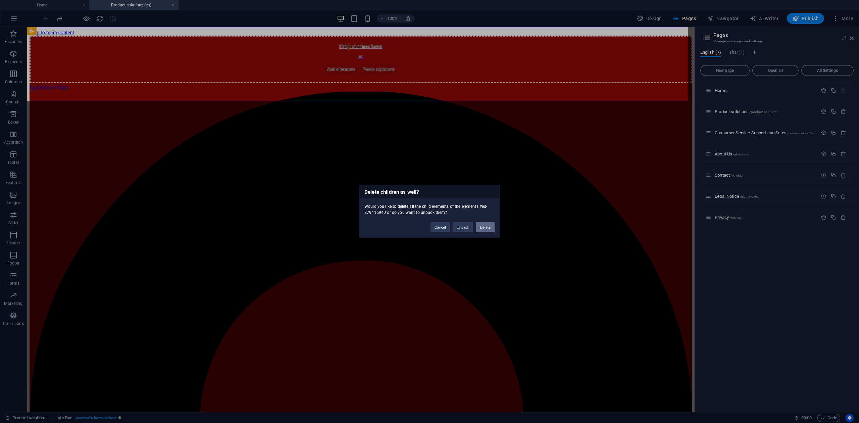
click at [484, 228] on button "Delete" at bounding box center [485, 227] width 19 height 10
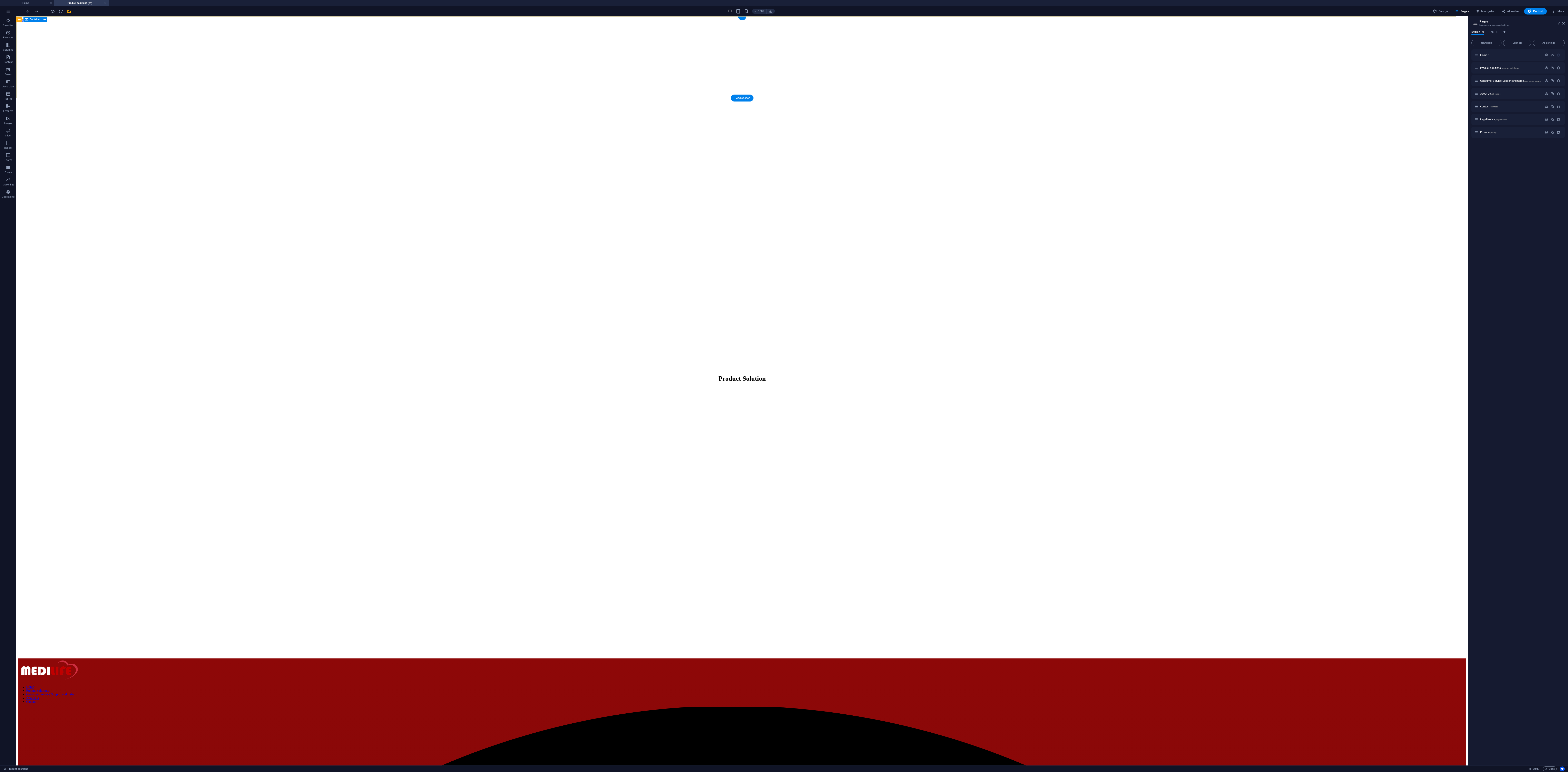
click at [457, 257] on div "Product Solution" at bounding box center [742, 378] width 1448 height 16
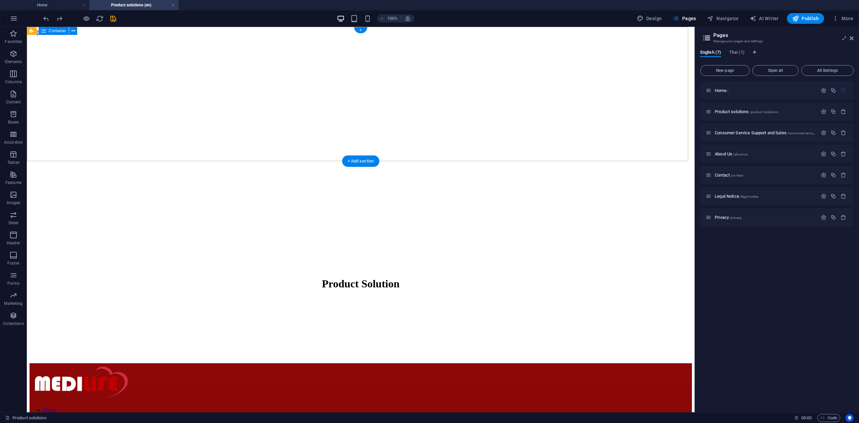
click at [253, 270] on div "Product Solution" at bounding box center [361, 283] width 662 height 27
click at [249, 270] on div "Product Solution" at bounding box center [361, 283] width 662 height 27
click at [58, 8] on h4 "Home" at bounding box center [44, 4] width 89 height 7
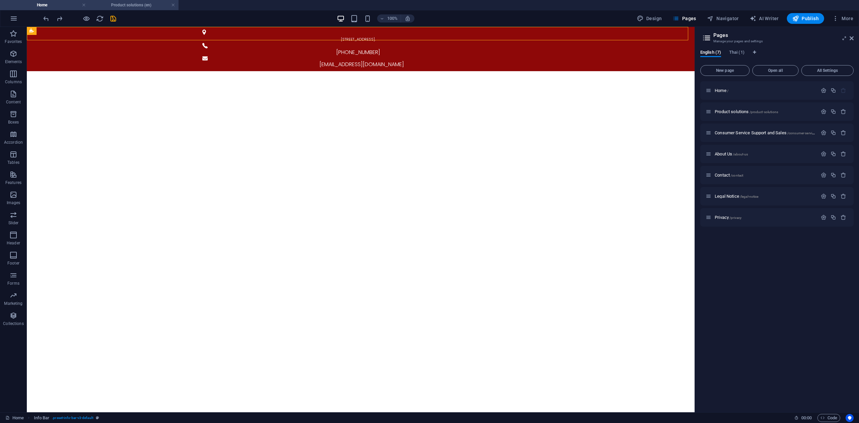
click at [140, 4] on h4 "Product solutions (en)" at bounding box center [133, 4] width 89 height 7
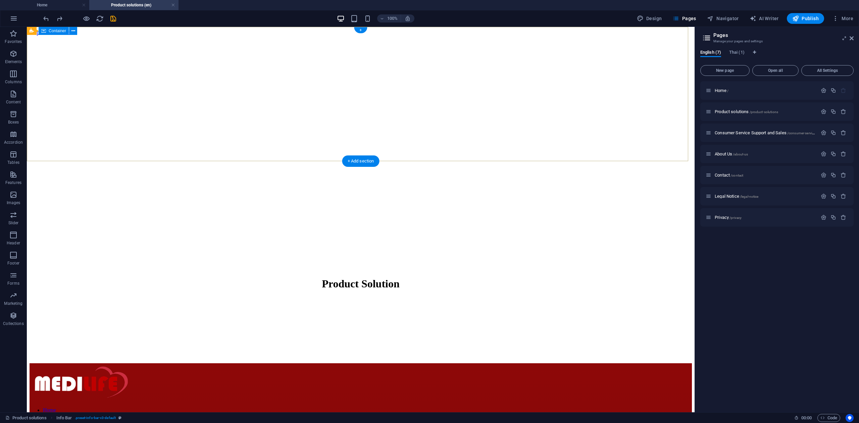
click at [185, 270] on div "Product Solution" at bounding box center [361, 283] width 662 height 27
click at [174, 270] on div "Product Solution" at bounding box center [361, 283] width 662 height 27
click at [58, 5] on h4 "Home" at bounding box center [44, 4] width 89 height 7
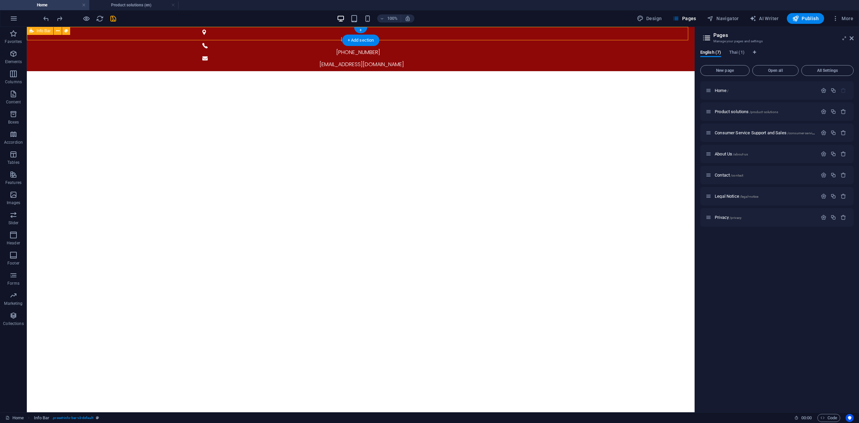
click at [547, 30] on div "[STREET_ADDRESS]. [PHONE_NUMBER] [EMAIL_ADDRESS][DOMAIN_NAME]" at bounding box center [360, 49] width 667 height 44
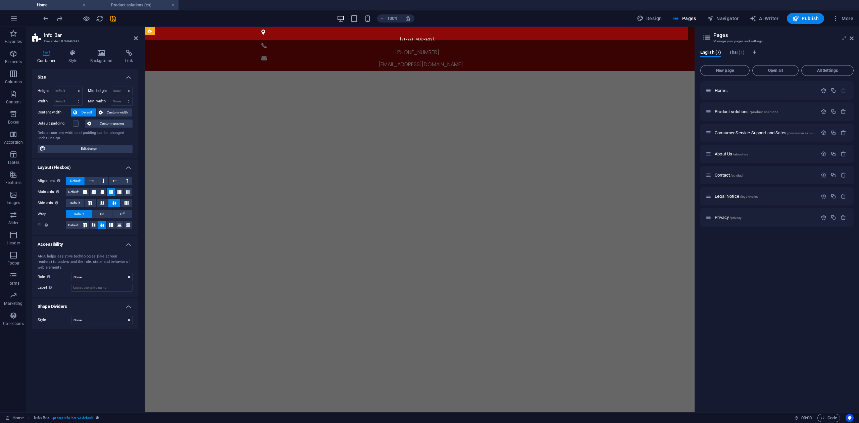
click at [125, 7] on h4 "Product solutions (en)" at bounding box center [133, 4] width 89 height 7
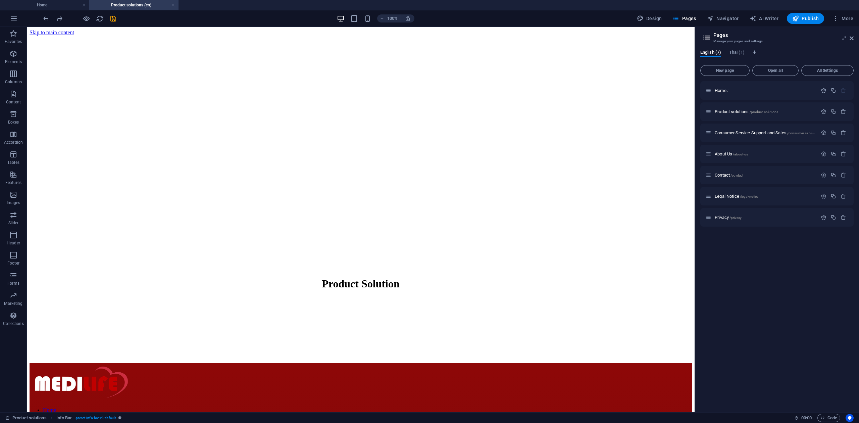
click at [174, 6] on link at bounding box center [173, 5] width 4 height 6
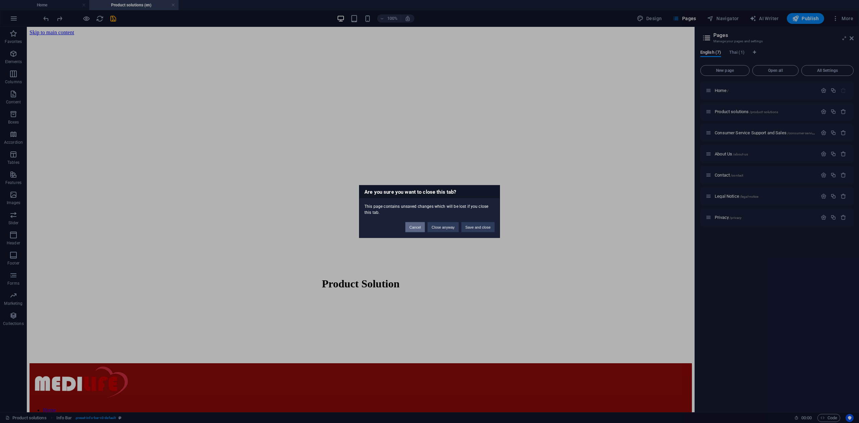
click at [417, 228] on button "Cancel" at bounding box center [414, 227] width 19 height 10
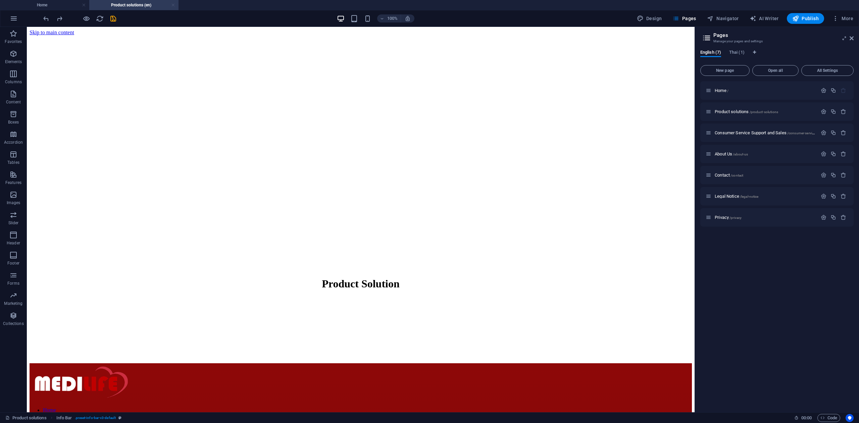
click at [174, 4] on link at bounding box center [173, 5] width 4 height 6
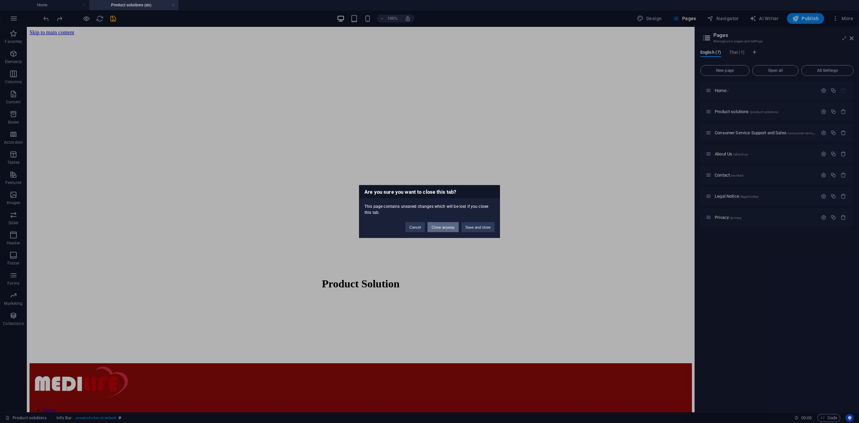
click at [441, 227] on button "Close anyway" at bounding box center [442, 227] width 31 height 10
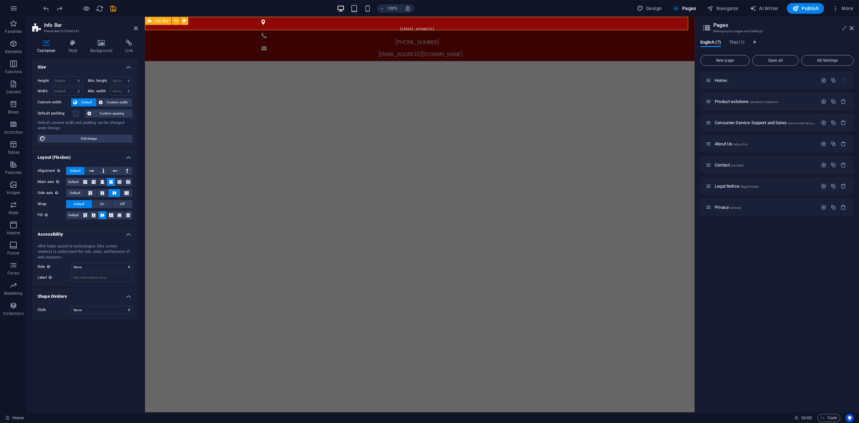
click at [237, 20] on div "[STREET_ADDRESS]. [PHONE_NUMBER] [EMAIL_ADDRESS][DOMAIN_NAME]" at bounding box center [419, 39] width 549 height 44
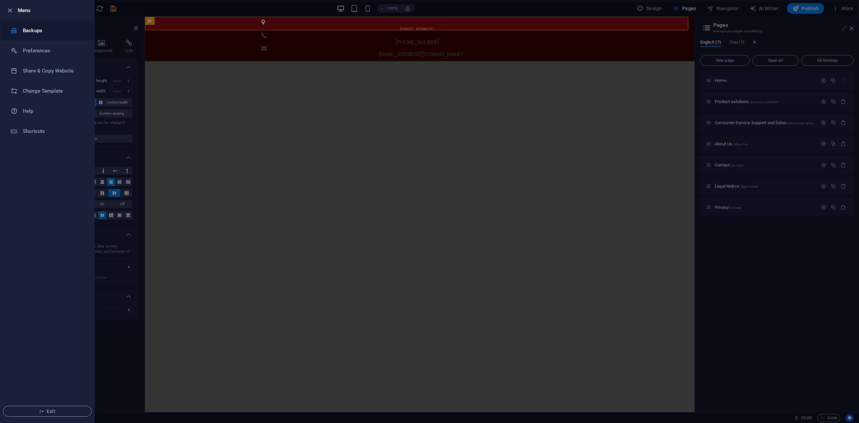
click at [33, 32] on h6 "Backups" at bounding box center [54, 30] width 62 height 8
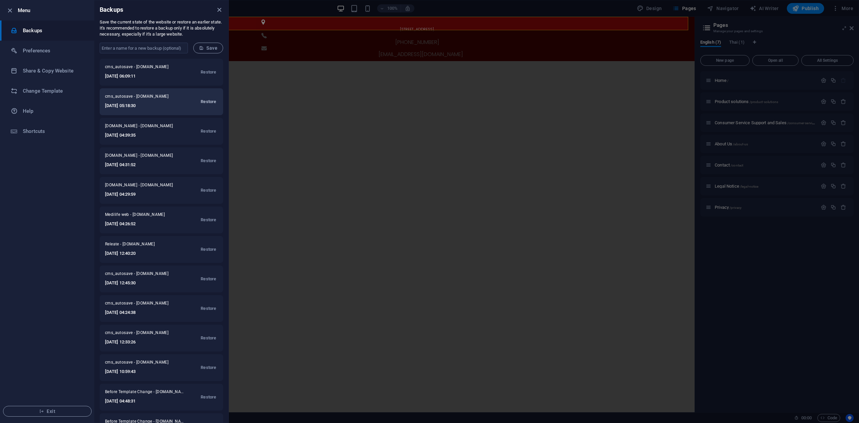
click at [211, 104] on span "Restore" at bounding box center [208, 102] width 15 height 8
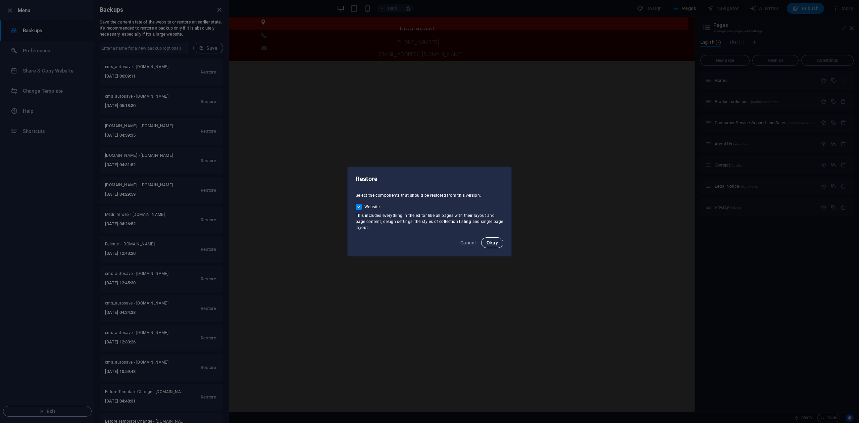
click at [487, 240] on span "Okay" at bounding box center [491, 242] width 11 height 5
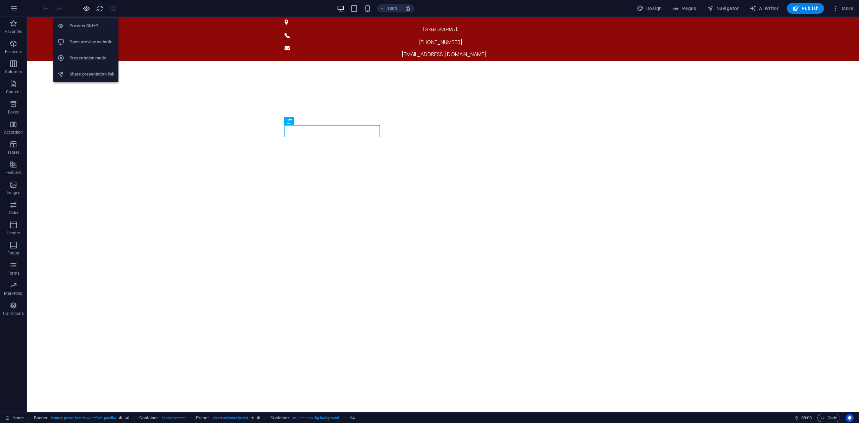
drag, startPoint x: 88, startPoint y: 9, endPoint x: 144, endPoint y: 4, distance: 56.9
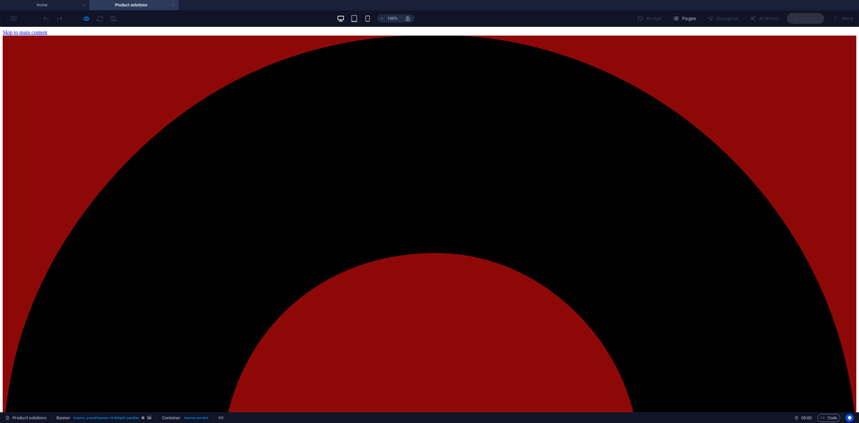
click at [172, 6] on link at bounding box center [173, 5] width 4 height 6
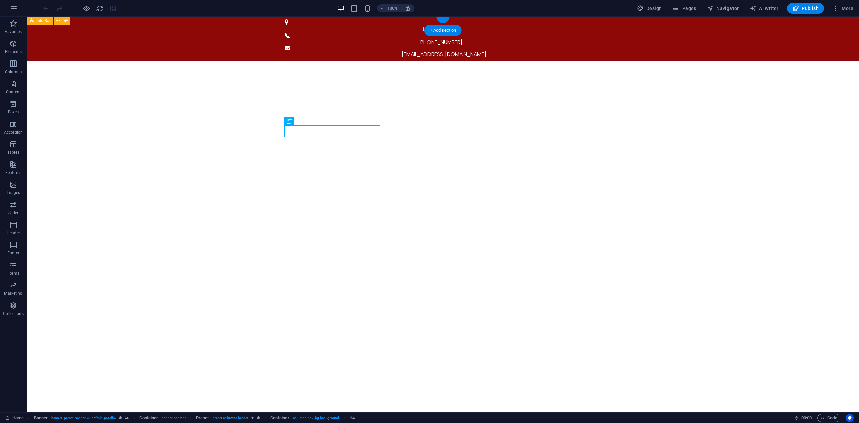
click at [714, 23] on div "[STREET_ADDRESS]. [PHONE_NUMBER] [EMAIL_ADDRESS][DOMAIN_NAME]" at bounding box center [443, 39] width 832 height 44
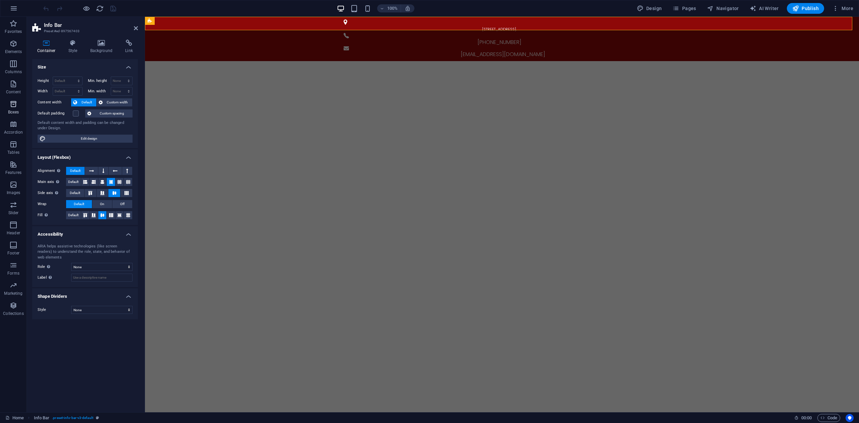
click at [13, 106] on icon "button" at bounding box center [13, 104] width 8 height 8
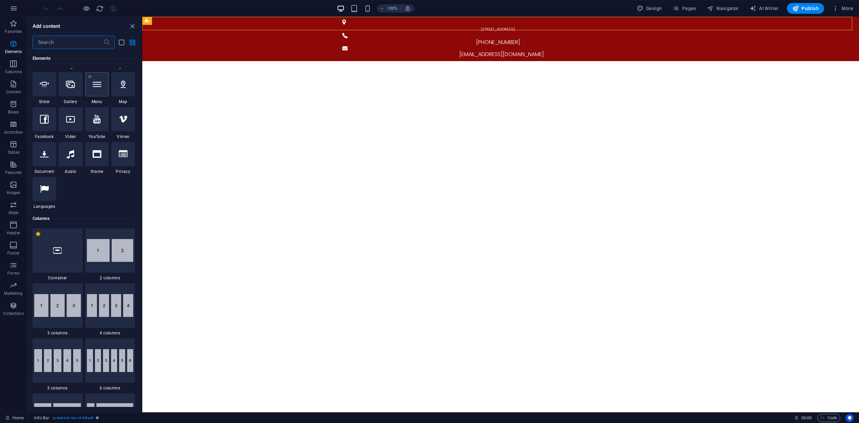
scroll to position [106, 0]
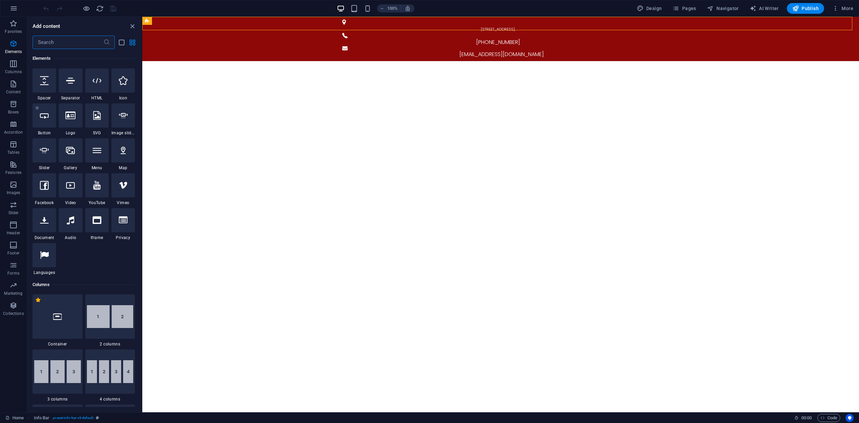
click at [46, 130] on span "Button" at bounding box center [44, 132] width 23 height 5
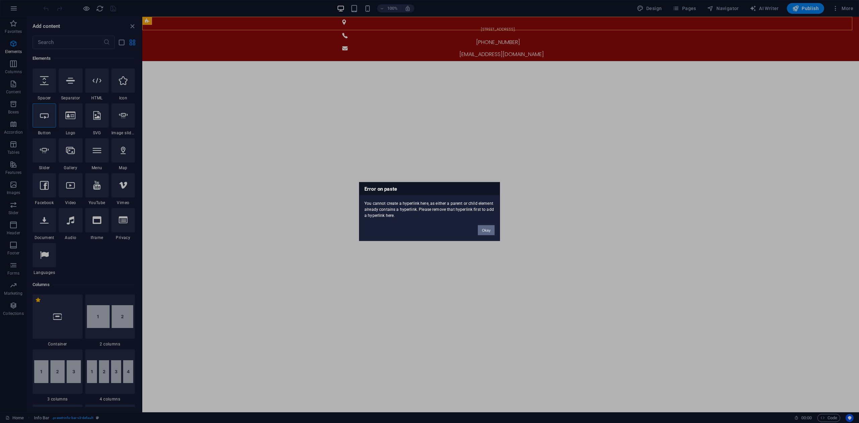
click at [482, 232] on button "Okay" at bounding box center [486, 230] width 17 height 10
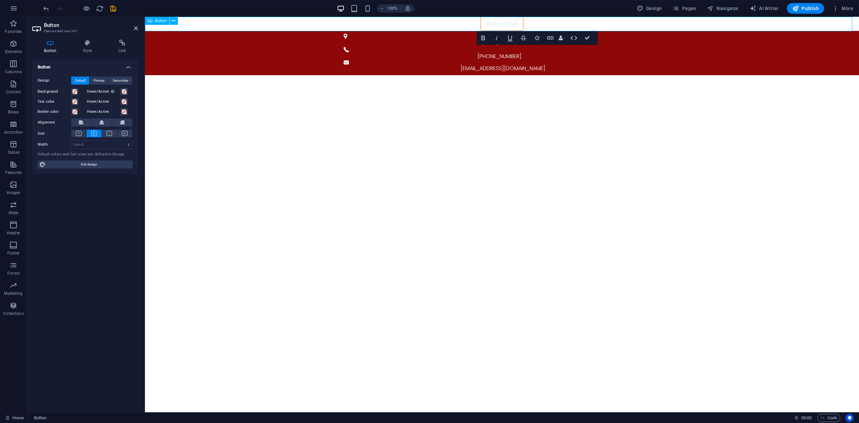
click at [579, 23] on div "Button label" at bounding box center [502, 24] width 714 height 14
drag, startPoint x: 496, startPoint y: 23, endPoint x: 690, endPoint y: 40, distance: 194.0
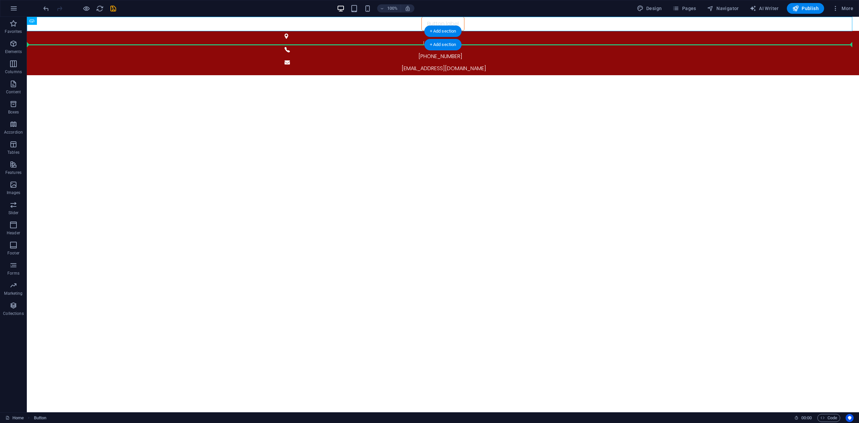
drag, startPoint x: 453, startPoint y: 21, endPoint x: 634, endPoint y: 41, distance: 181.8
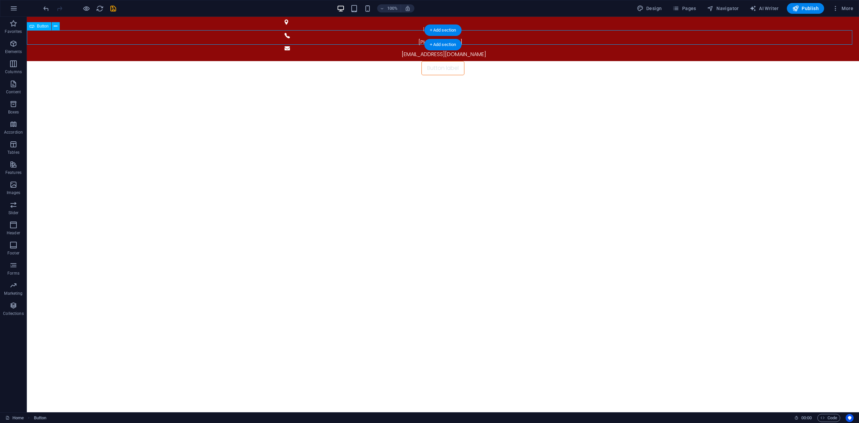
click at [537, 61] on div "Button label" at bounding box center [443, 68] width 832 height 14
click at [698, 12] on button "Pages" at bounding box center [683, 8] width 29 height 11
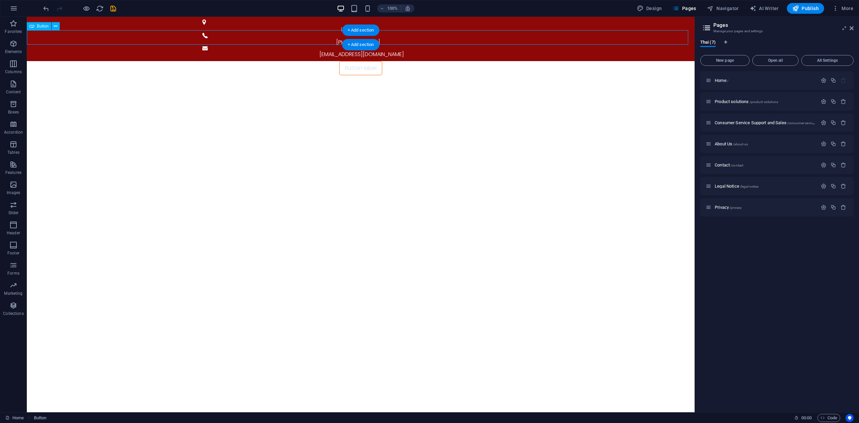
click at [386, 61] on div "Button label" at bounding box center [360, 68] width 667 height 14
click at [732, 86] on div "Home /" at bounding box center [776, 80] width 153 height 18
click at [708, 79] on icon at bounding box center [708, 80] width 6 height 6
click at [728, 10] on span "Navigator" at bounding box center [723, 8] width 32 height 7
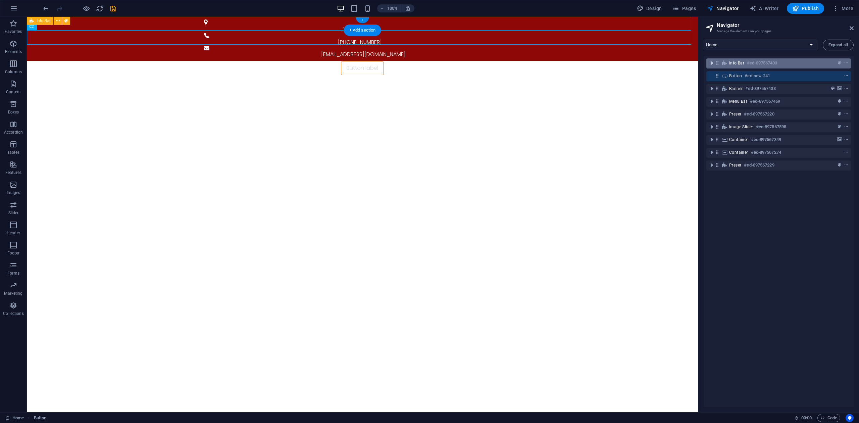
click at [712, 64] on icon "toggle-expand" at bounding box center [711, 63] width 7 height 7
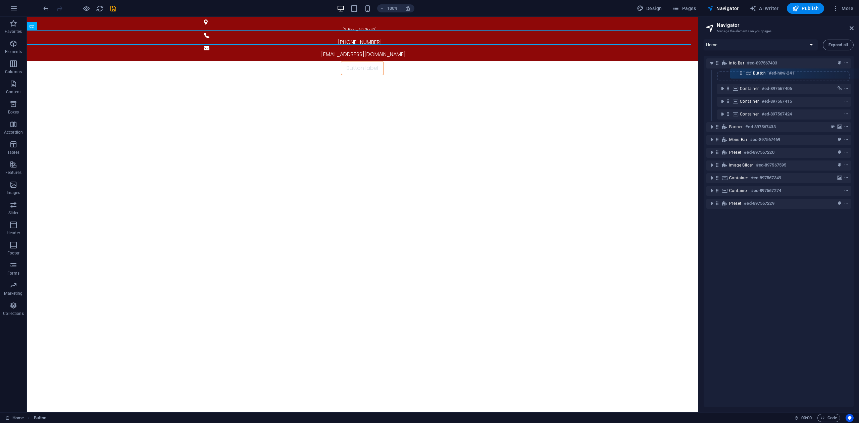
drag, startPoint x: 716, startPoint y: 115, endPoint x: 741, endPoint y: 74, distance: 48.4
click at [741, 74] on div "Info Bar #ed-897567403 Container #ed-897567406 Container #ed-897567415 Containe…" at bounding box center [778, 231] width 150 height 351
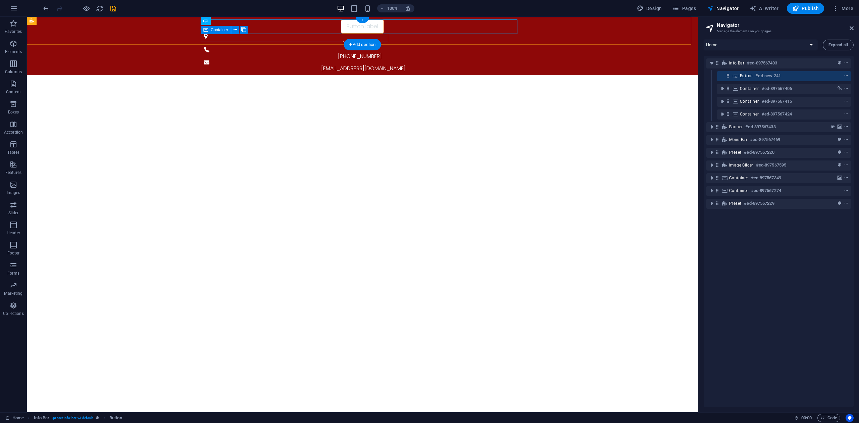
drag, startPoint x: 733, startPoint y: 75, endPoint x: 730, endPoint y: 79, distance: 4.6
click at [733, 81] on div "Button #ed-new-241" at bounding box center [778, 76] width 145 height 13
drag, startPoint x: 728, startPoint y: 76, endPoint x: 734, endPoint y: 116, distance: 40.8
click at [734, 116] on div "Info Bar #ed-897567403 Button #ed-new-241 Container #ed-897567406 Container #ed…" at bounding box center [778, 231] width 150 height 351
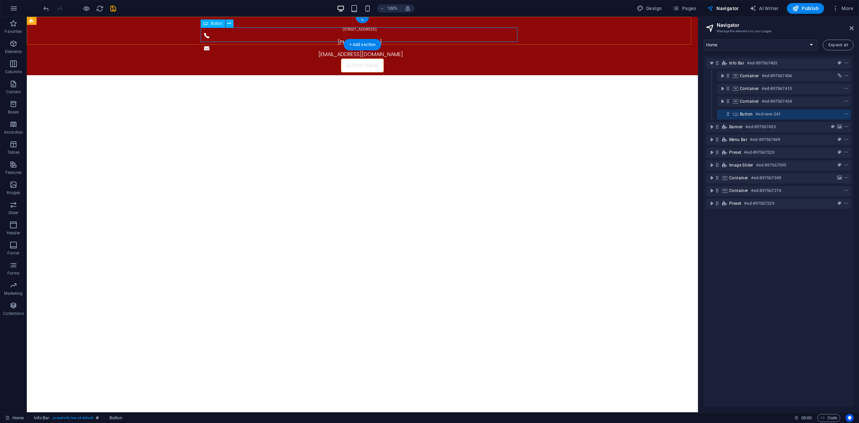
click at [360, 58] on div "Button label" at bounding box center [362, 65] width 317 height 14
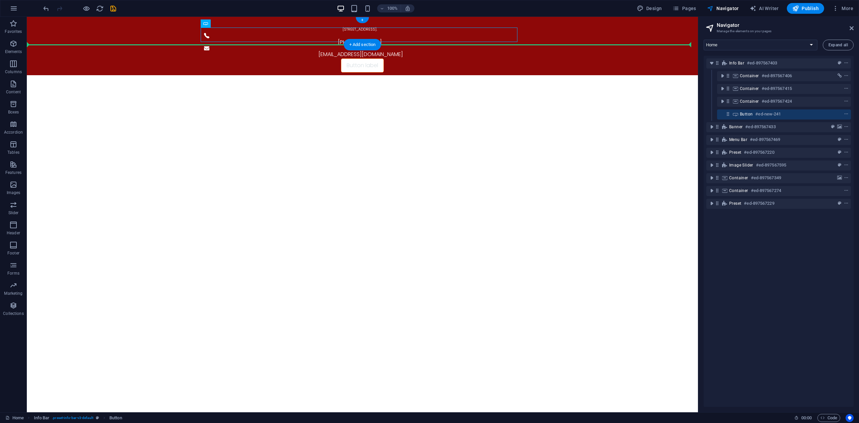
drag, startPoint x: 353, startPoint y: 33, endPoint x: 570, endPoint y: 33, distance: 217.4
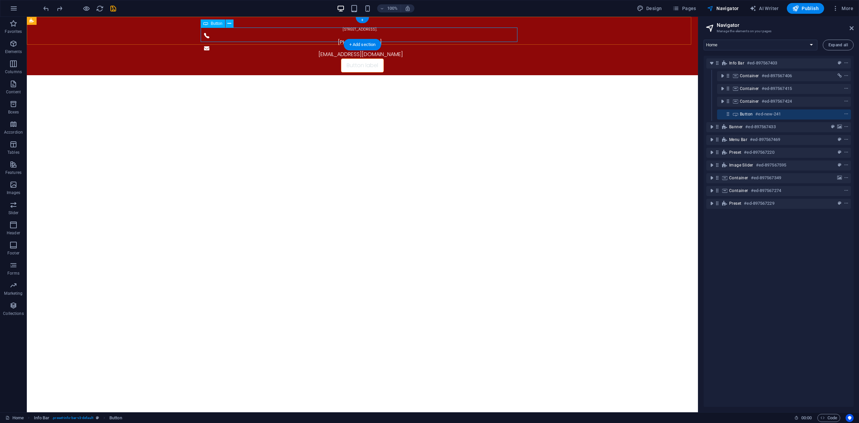
click at [372, 58] on div "Button label" at bounding box center [362, 65] width 317 height 14
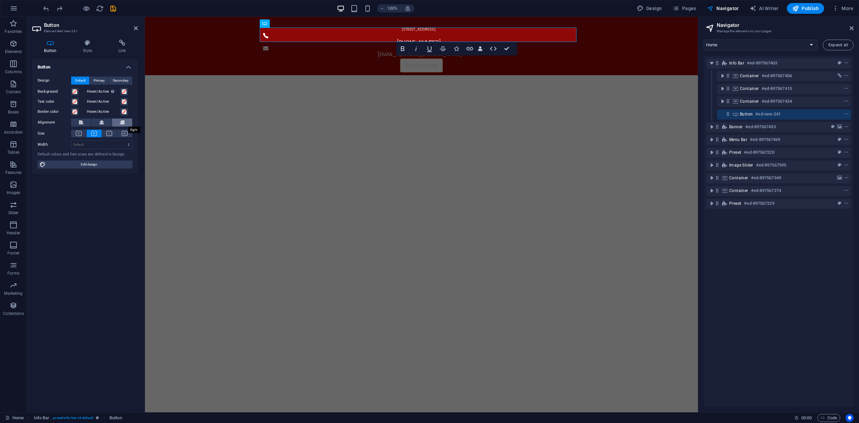
click at [120, 122] on icon at bounding box center [122, 122] width 5 height 8
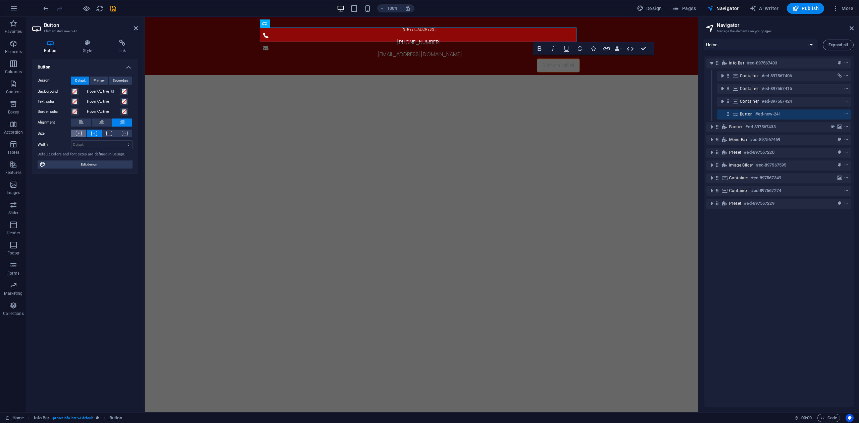
click at [77, 134] on icon at bounding box center [79, 133] width 6 height 5
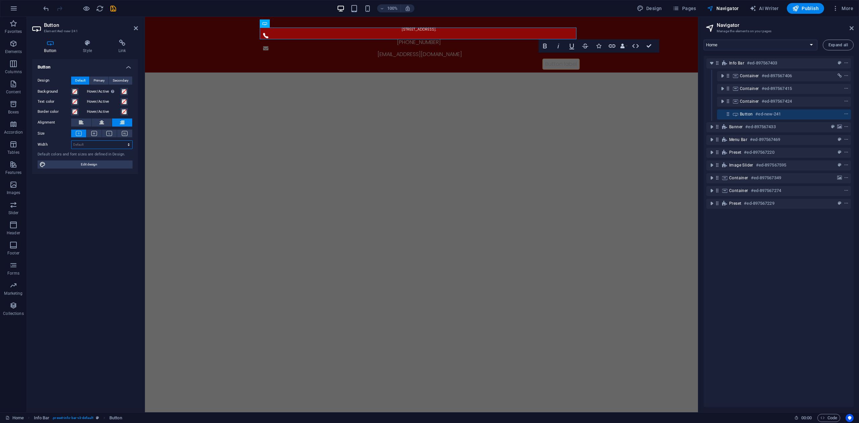
click at [95, 147] on select "Default px rem % em vh vw" at bounding box center [101, 145] width 61 height 8
click at [113, 144] on select "Default px rem % em vh vw" at bounding box center [101, 145] width 61 height 8
click at [93, 52] on h4 "Style" at bounding box center [89, 47] width 36 height 14
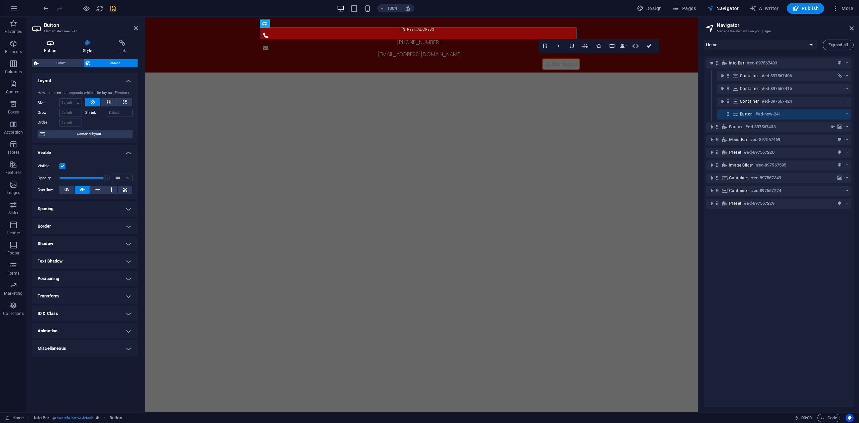
click at [53, 47] on h4 "Button" at bounding box center [51, 47] width 39 height 14
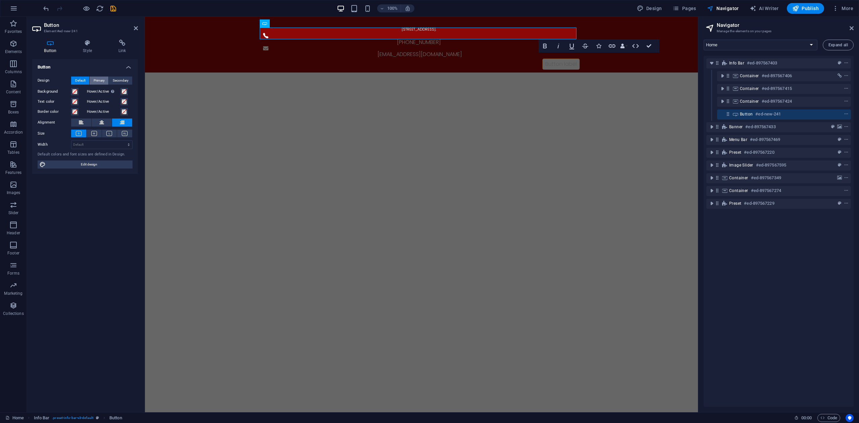
click at [101, 80] on span "Primary" at bounding box center [99, 80] width 11 height 8
click at [81, 81] on span "Default" at bounding box center [80, 80] width 10 height 8
click at [93, 46] on icon at bounding box center [87, 43] width 33 height 7
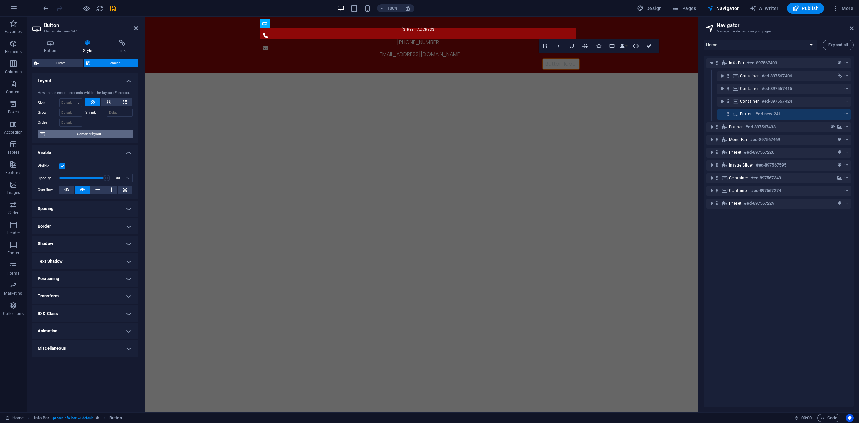
click at [92, 131] on span "Container layout" at bounding box center [89, 134] width 84 height 8
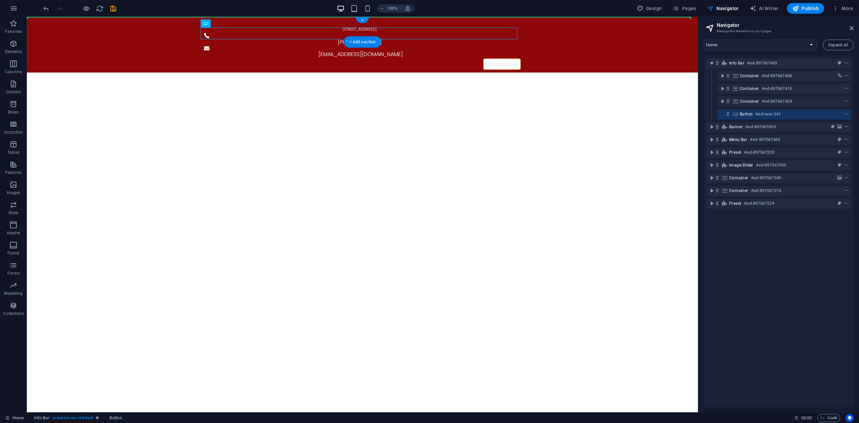
drag, startPoint x: 432, startPoint y: 31, endPoint x: 611, endPoint y: 26, distance: 178.9
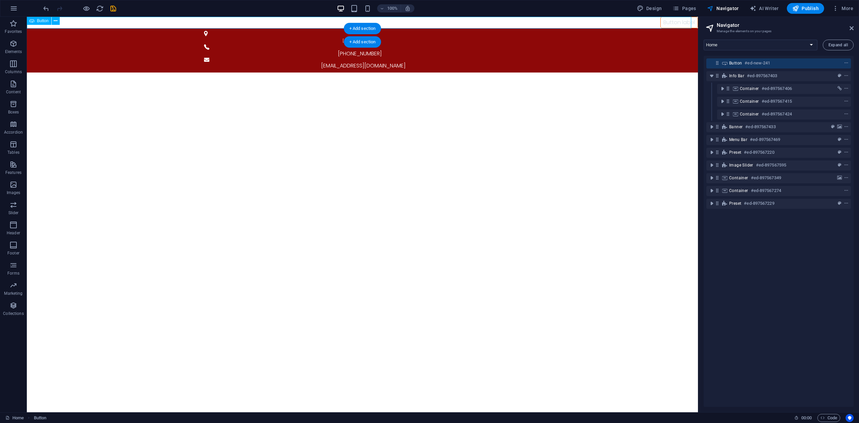
click at [674, 23] on div "Button label" at bounding box center [362, 22] width 671 height 11
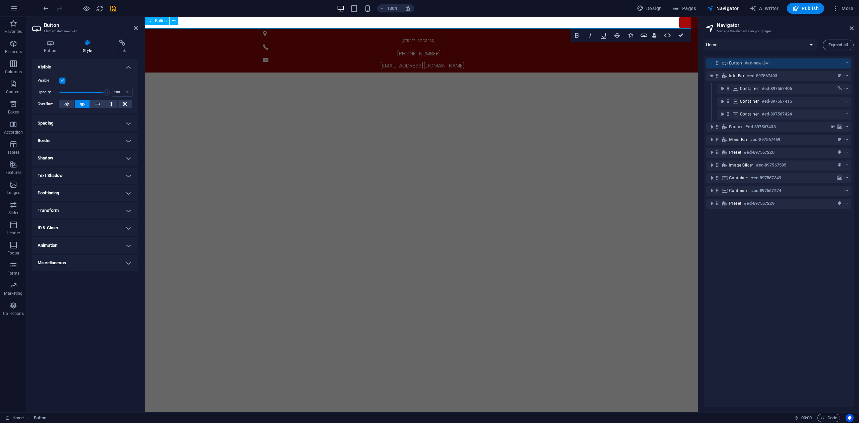
click at [679, 20] on link "Lang" at bounding box center [688, 22] width 19 height 11
click at [666, 23] on link "language" at bounding box center [682, 22] width 32 height 11
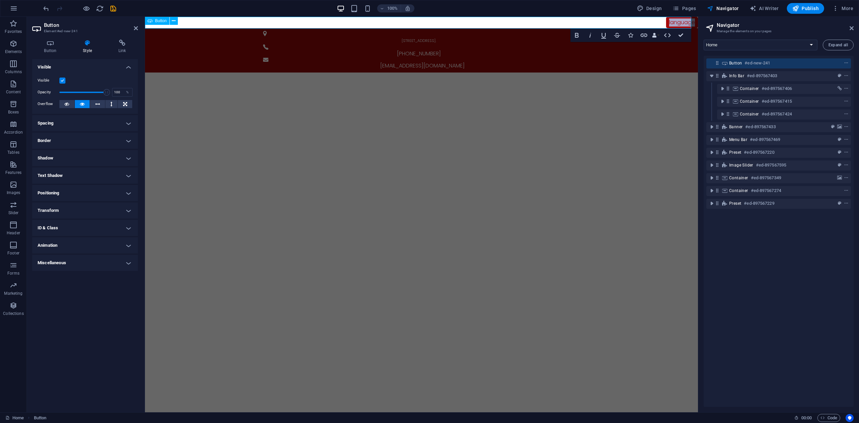
click at [666, 23] on link "language" at bounding box center [682, 22] width 32 height 11
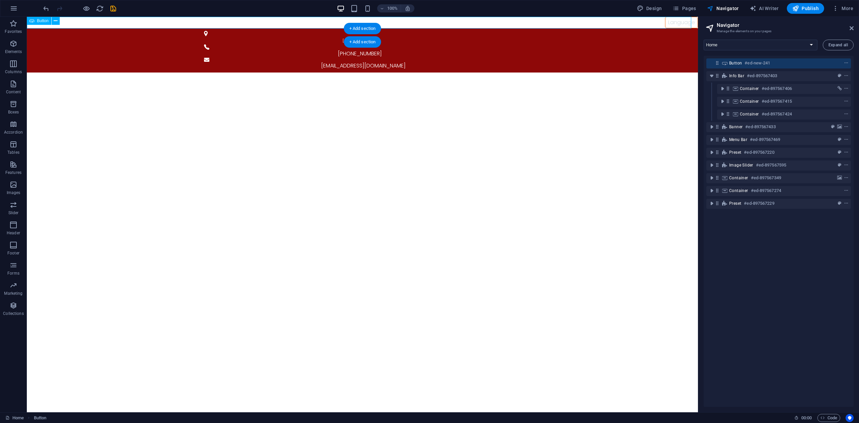
click at [640, 24] on div "Language" at bounding box center [362, 22] width 671 height 11
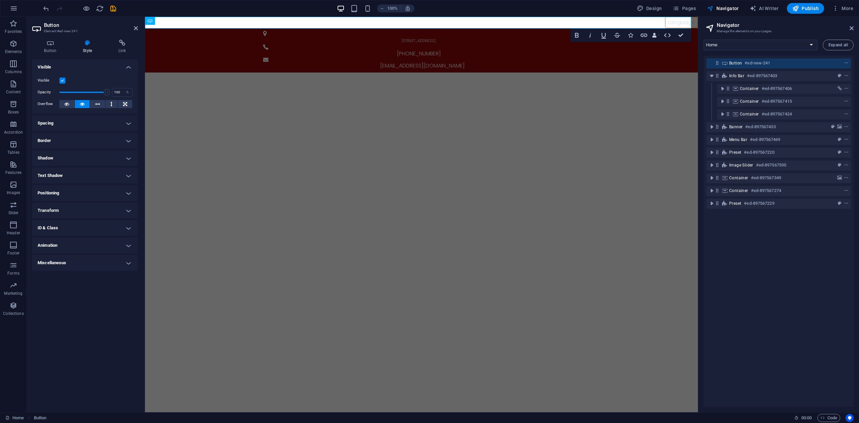
drag, startPoint x: 723, startPoint y: 65, endPoint x: 729, endPoint y: 65, distance: 5.7
click at [731, 69] on div "Button #ed-new-241" at bounding box center [778, 63] width 145 height 13
click at [729, 62] on span "Button" at bounding box center [735, 62] width 13 height 5
drag, startPoint x: 719, startPoint y: 62, endPoint x: 740, endPoint y: 80, distance: 27.1
click at [740, 80] on div "Button #ed-new-241 Info Bar #ed-897567403 Container #ed-897567406 Container #ed…" at bounding box center [778, 231] width 150 height 351
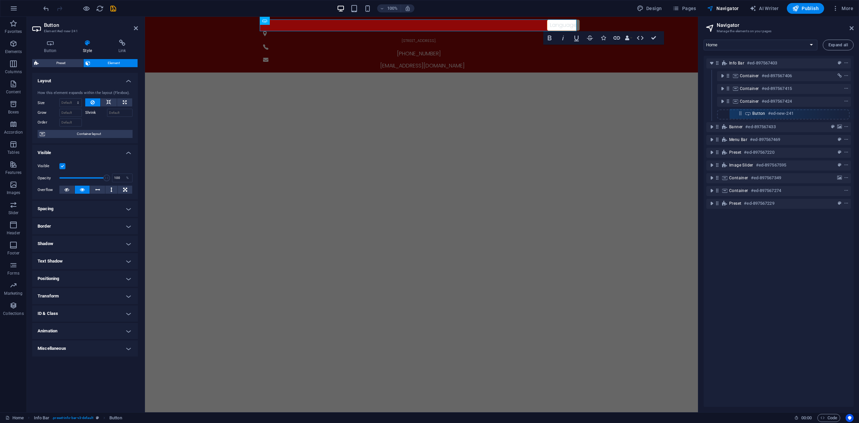
drag, startPoint x: 727, startPoint y: 76, endPoint x: 741, endPoint y: 115, distance: 40.9
click at [741, 115] on div "Info Bar #ed-897567403 Button #ed-new-241 Container #ed-897567406 Container #ed…" at bounding box center [778, 231] width 150 height 351
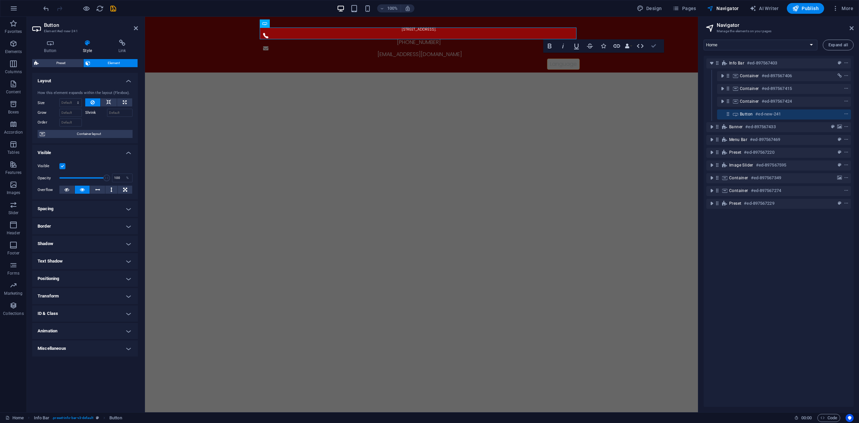
drag, startPoint x: 655, startPoint y: 48, endPoint x: 517, endPoint y: 52, distance: 138.9
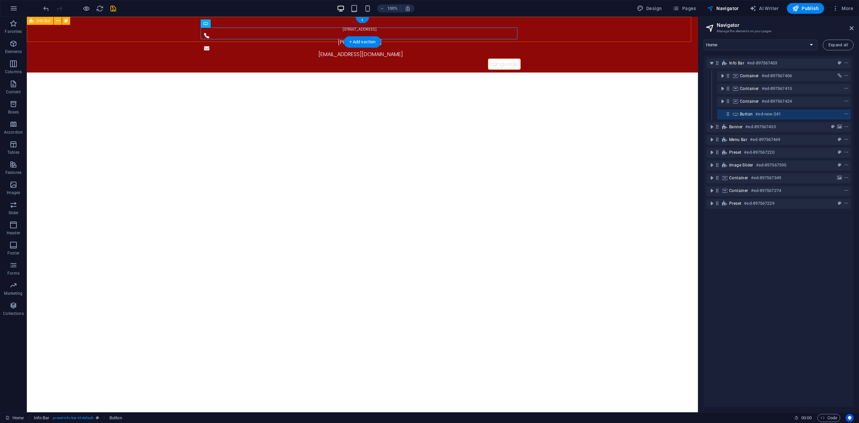
click at [609, 27] on div "59/62 The Eiffel Project, Kanchanaphisek Rd., Rat Phatthana, Saphan Sung, Bangk…" at bounding box center [362, 45] width 671 height 56
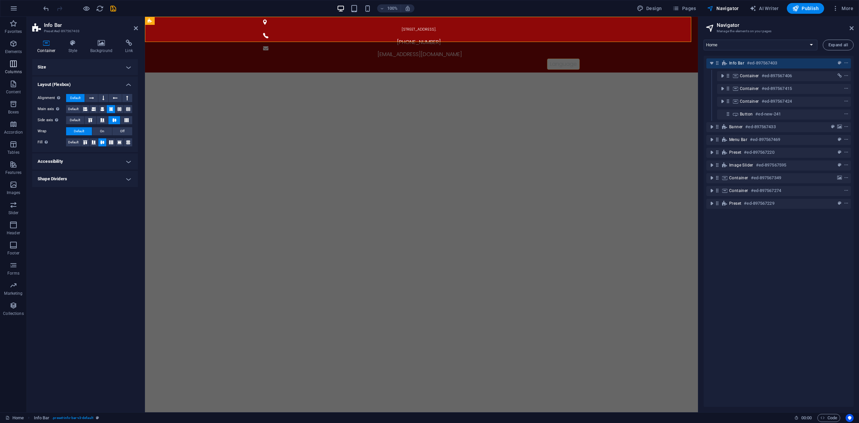
click at [13, 74] on span "Columns" at bounding box center [13, 68] width 27 height 16
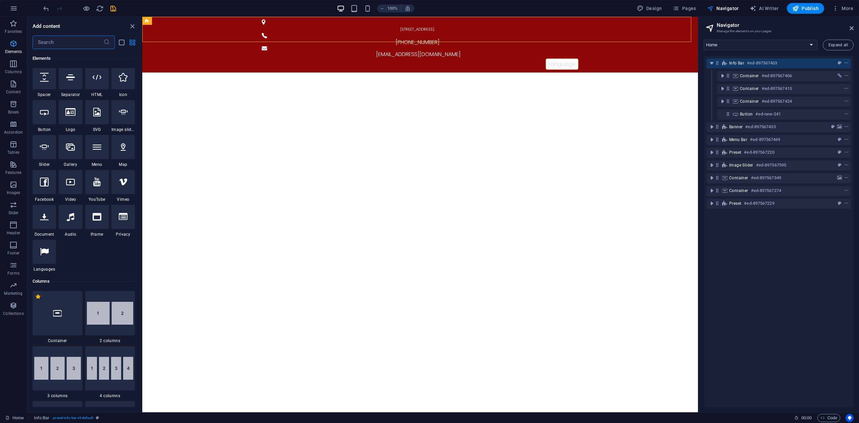
scroll to position [322, 0]
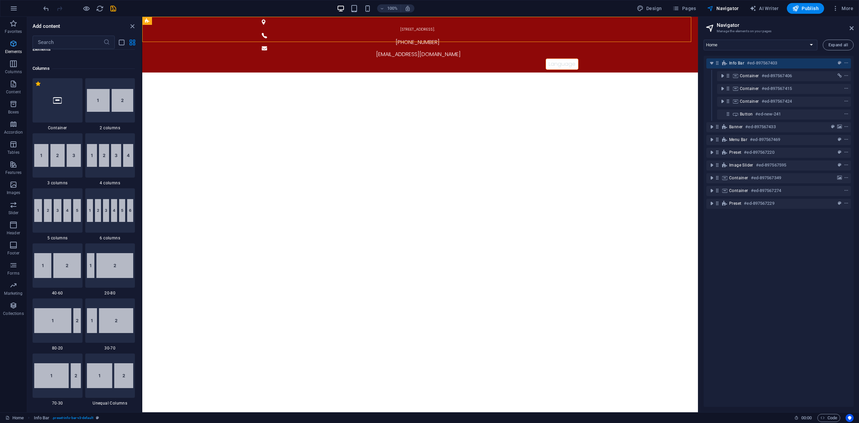
click at [11, 55] on span "Elements" at bounding box center [13, 48] width 27 height 16
click at [11, 49] on p "Elements" at bounding box center [13, 51] width 17 height 5
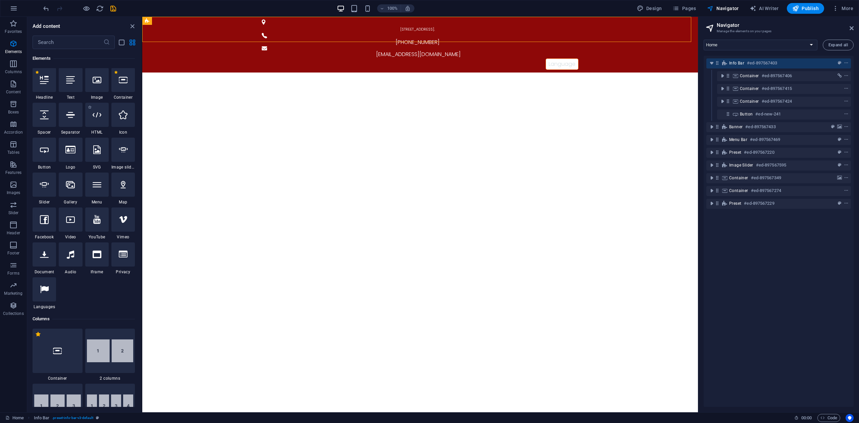
scroll to position [71, 0]
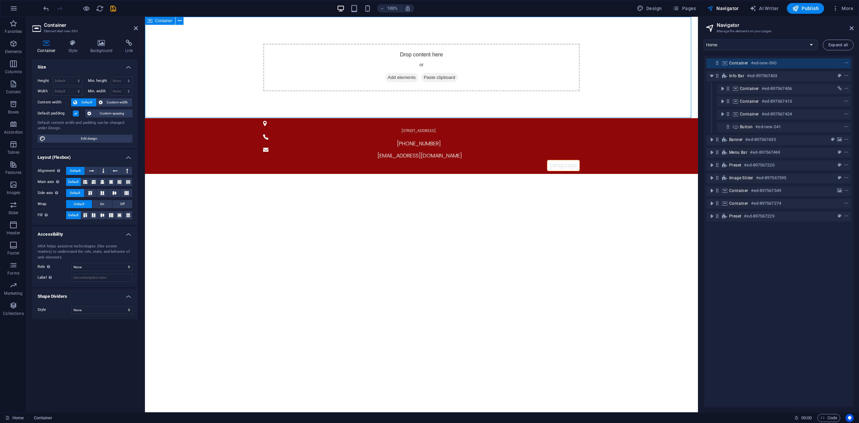
drag, startPoint x: 459, startPoint y: 63, endPoint x: 451, endPoint y: 70, distance: 10.7
click at [459, 63] on div "Drop content here or Add elements Paste clipboard" at bounding box center [421, 68] width 317 height 48
drag, startPoint x: 445, startPoint y: 47, endPoint x: 524, endPoint y: 93, distance: 90.8
click at [522, 93] on div "Drop content here or Add elements Paste clipboard" at bounding box center [421, 67] width 553 height 101
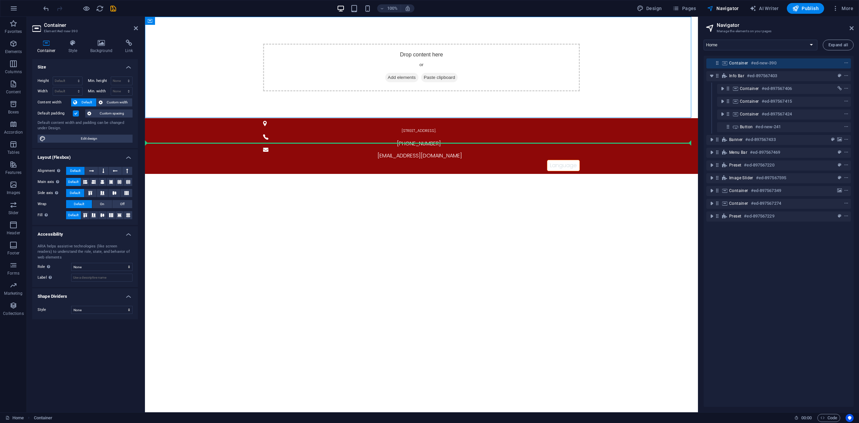
drag, startPoint x: 520, startPoint y: 58, endPoint x: 631, endPoint y: 132, distance: 133.4
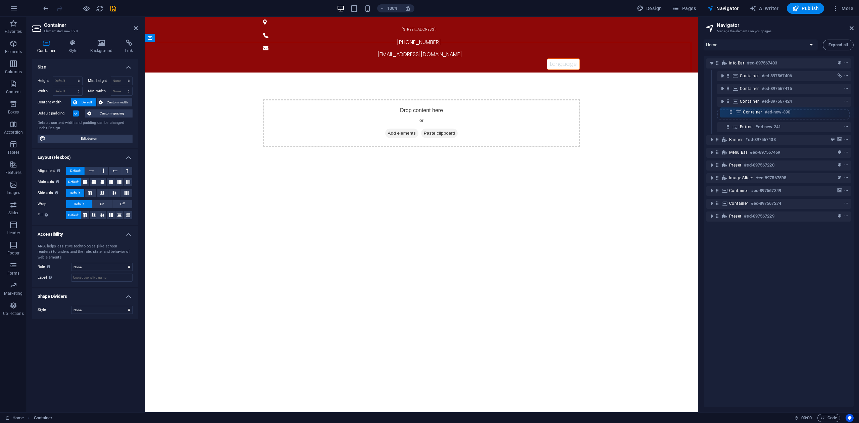
drag, startPoint x: 716, startPoint y: 127, endPoint x: 733, endPoint y: 109, distance: 24.0
click at [733, 109] on div "Info Bar #ed-897567403 Container #ed-897567406 Container #ed-897567415 Containe…" at bounding box center [778, 231] width 150 height 351
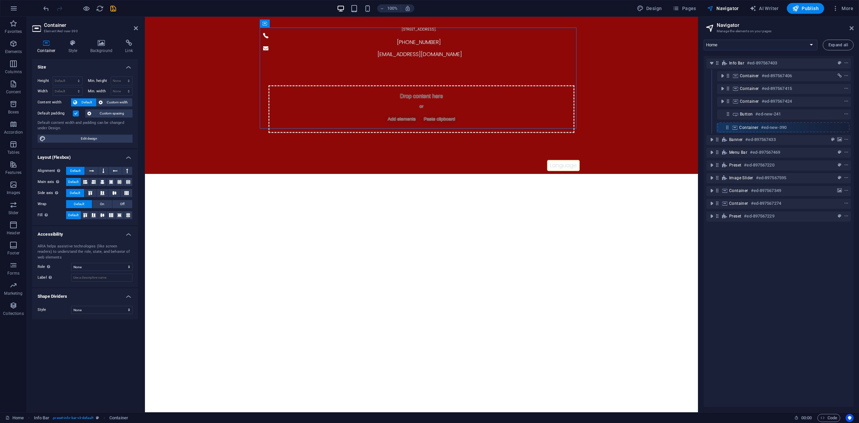
drag, startPoint x: 729, startPoint y: 115, endPoint x: 728, endPoint y: 130, distance: 15.1
click at [728, 130] on div "Info Bar #ed-897567403 Container #ed-897567406 Container #ed-897567415 Containe…" at bounding box center [778, 231] width 150 height 351
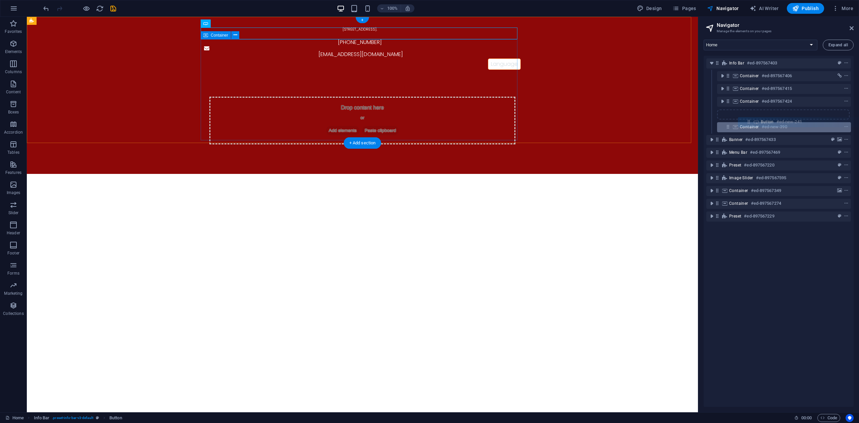
drag, startPoint x: 725, startPoint y: 114, endPoint x: 749, endPoint y: 123, distance: 25.3
click at [749, 123] on div "Info Bar #ed-897567403 Container #ed-897567406 Container #ed-897567415 Containe…" at bounding box center [778, 231] width 150 height 351
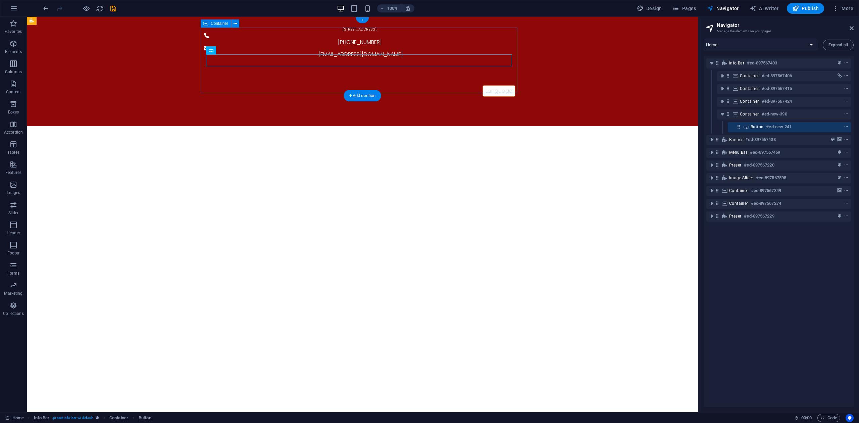
click at [305, 58] on div "Language" at bounding box center [362, 90] width 317 height 65
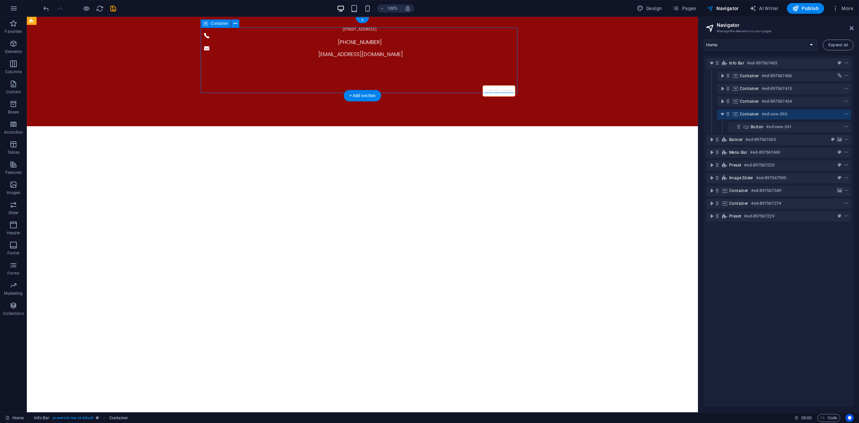
click at [250, 58] on div "Language" at bounding box center [362, 90] width 317 height 65
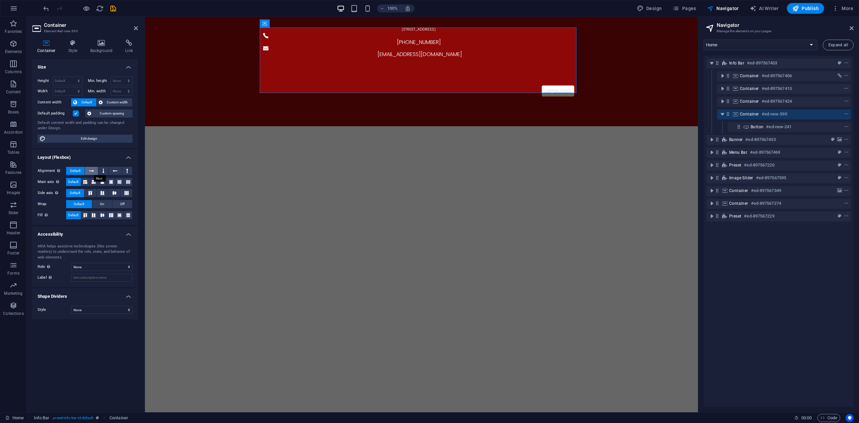
click at [95, 168] on button at bounding box center [91, 171] width 13 height 8
click at [79, 168] on span "Default" at bounding box center [75, 171] width 10 height 8
click at [100, 178] on icon at bounding box center [102, 182] width 4 height 8
click at [74, 178] on span "Default" at bounding box center [73, 182] width 10 height 8
click at [70, 50] on h4 "Style" at bounding box center [74, 47] width 22 height 14
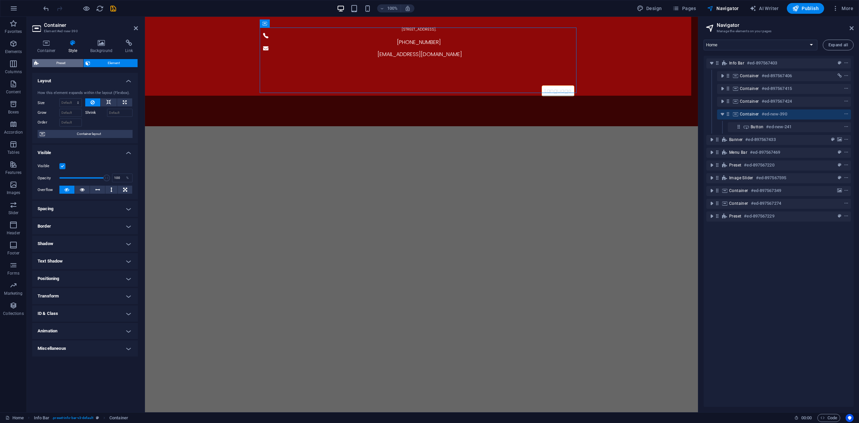
click at [61, 64] on span "Preset" at bounding box center [61, 63] width 41 height 8
select select "rem"
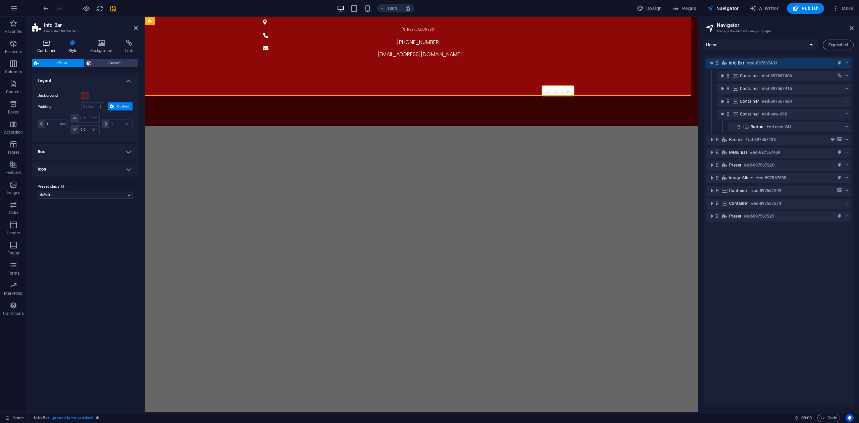
click at [50, 44] on icon at bounding box center [46, 43] width 29 height 7
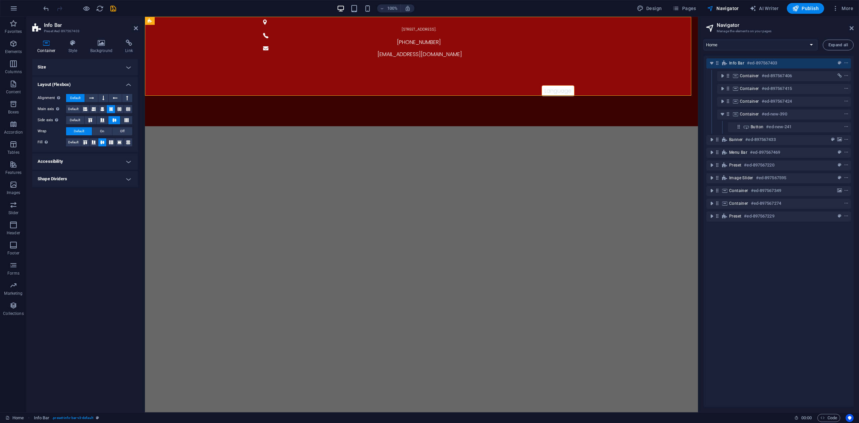
click at [63, 64] on h4 "Size" at bounding box center [85, 67] width 106 height 16
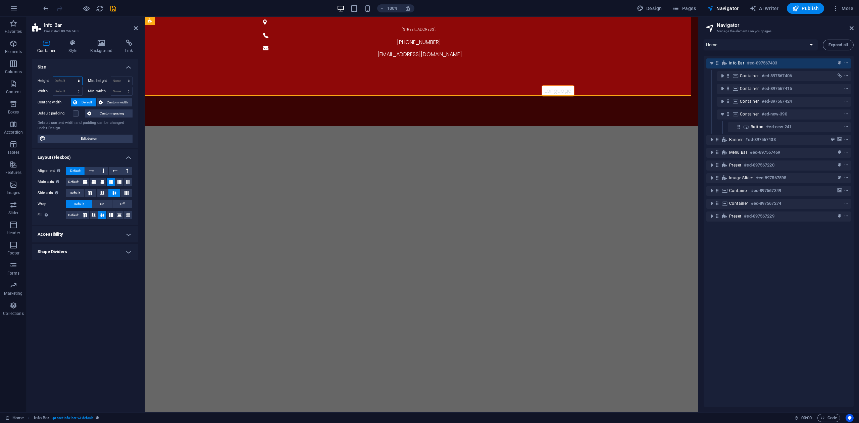
click at [74, 79] on select "Default px rem % vh vw" at bounding box center [67, 81] width 29 height 8
click at [74, 112] on label at bounding box center [76, 113] width 6 height 6
click at [0, 0] on input "Default padding" at bounding box center [0, 0] width 0 height 0
click at [107, 114] on span "Custom spacing" at bounding box center [111, 113] width 37 height 8
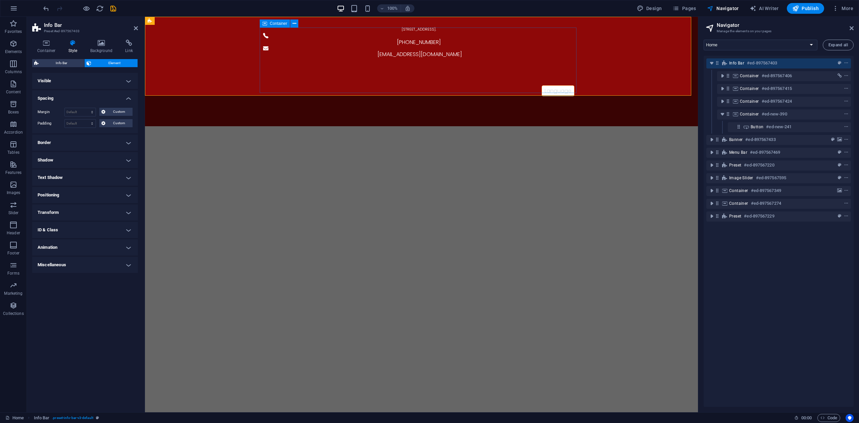
click at [431, 70] on div "Language" at bounding box center [421, 90] width 317 height 65
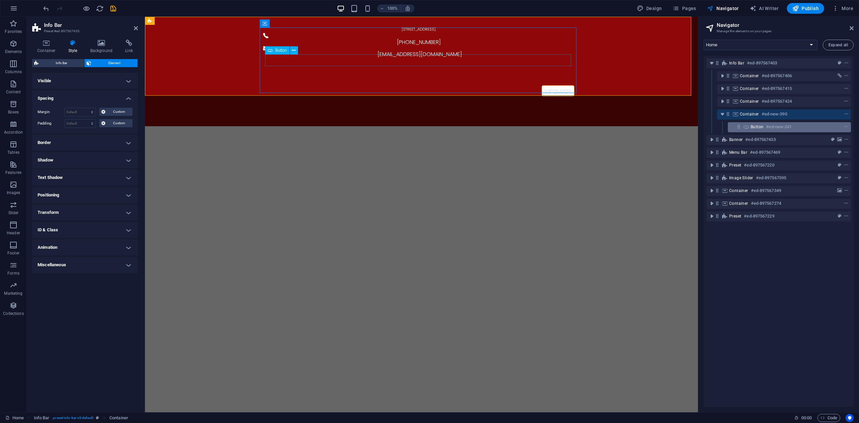
click at [745, 125] on icon at bounding box center [745, 126] width 7 height 5
click at [546, 58] on div "Language" at bounding box center [421, 90] width 317 height 65
click at [629, 39] on div "59/62 The Eiffel Project, Kanchanaphisek Rd., Rat Phatthana, Saphan Sung, Bangk…" at bounding box center [421, 71] width 553 height 109
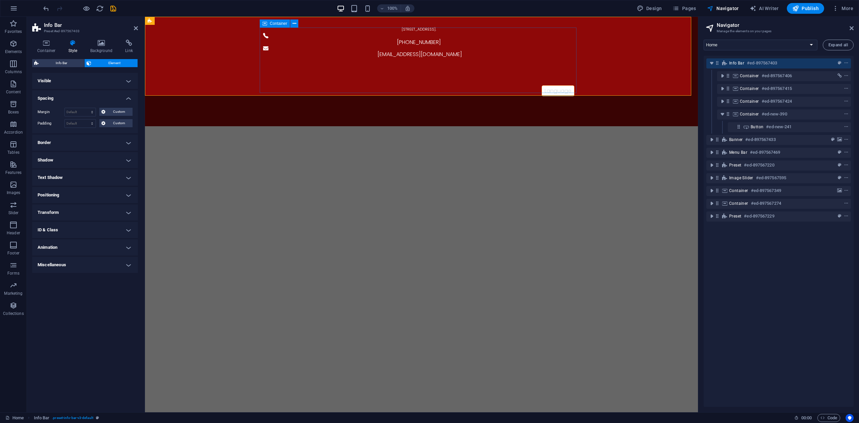
click at [503, 58] on div "Language" at bounding box center [421, 90] width 317 height 65
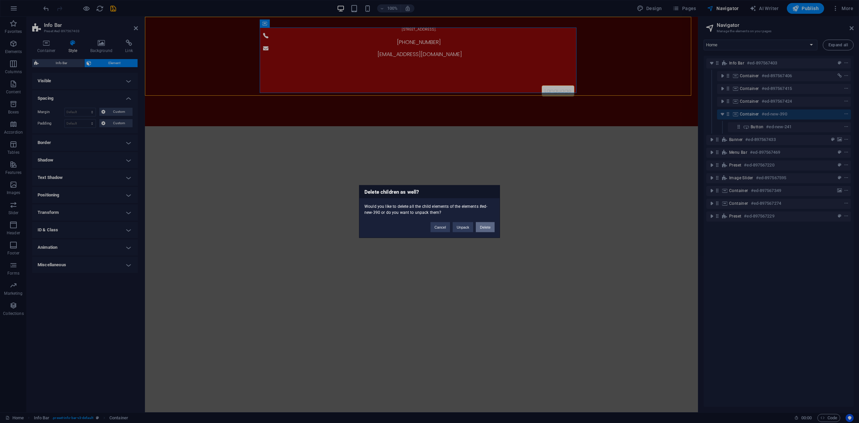
click at [482, 225] on button "Delete" at bounding box center [485, 227] width 19 height 10
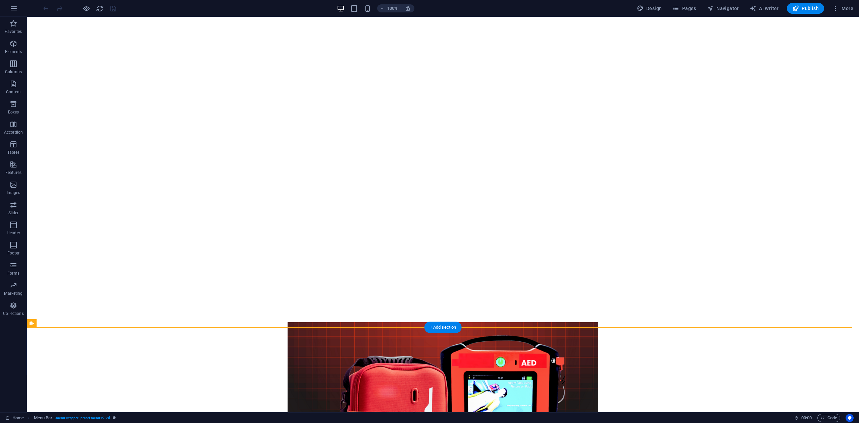
scroll to position [134, 0]
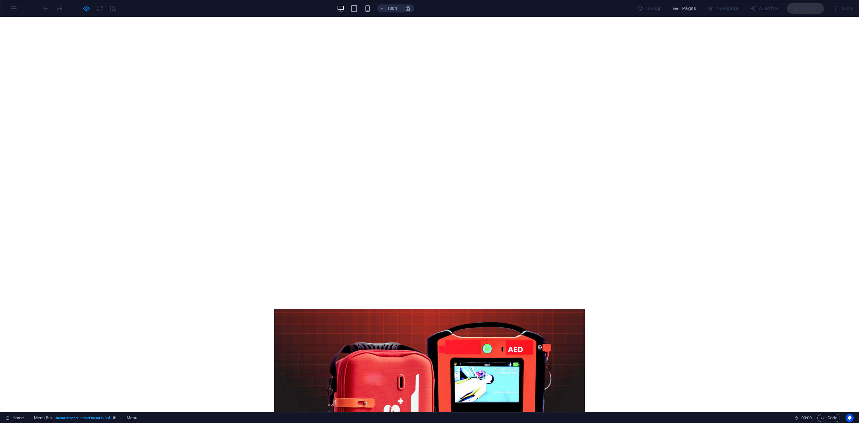
scroll to position [179, 0]
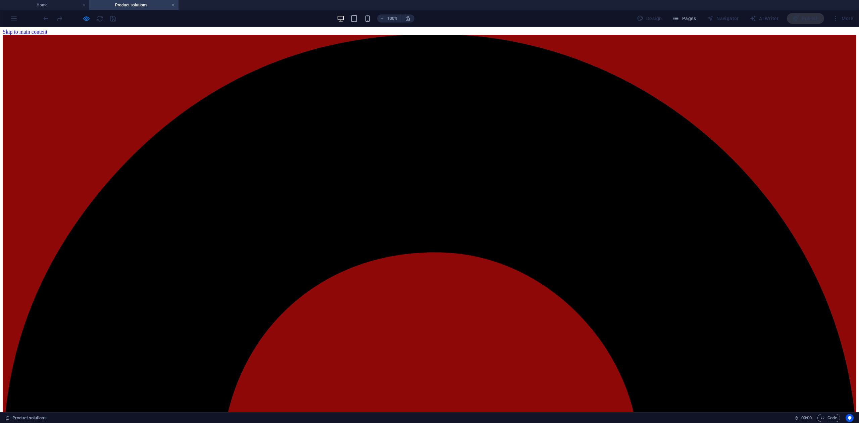
scroll to position [0, 0]
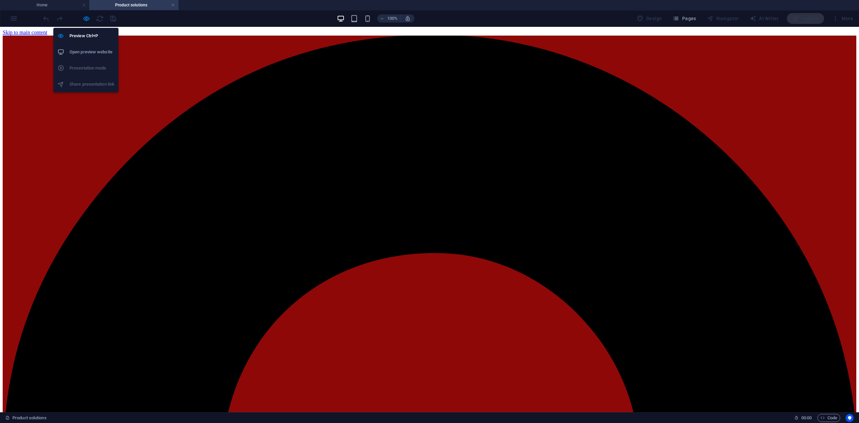
click at [94, 21] on div at bounding box center [79, 18] width 75 height 11
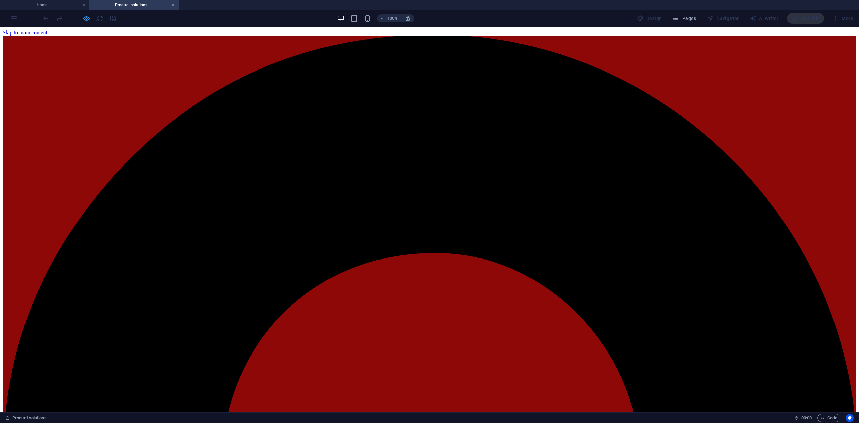
click at [89, 21] on icon "button" at bounding box center [87, 19] width 8 height 8
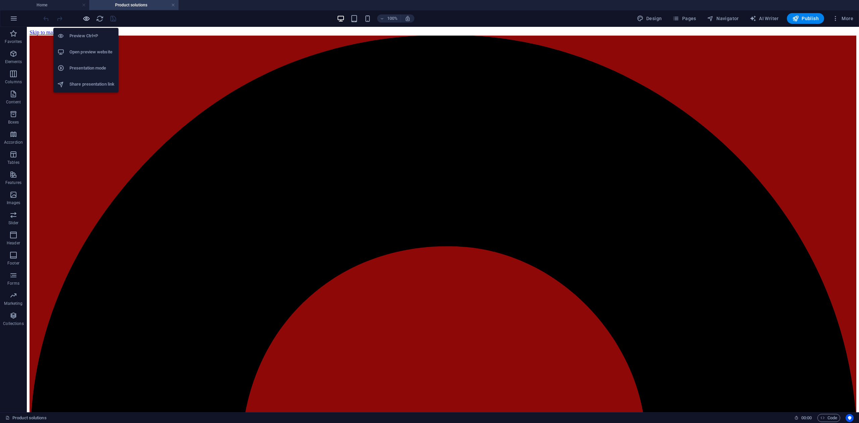
click at [89, 21] on icon "button" at bounding box center [87, 19] width 8 height 8
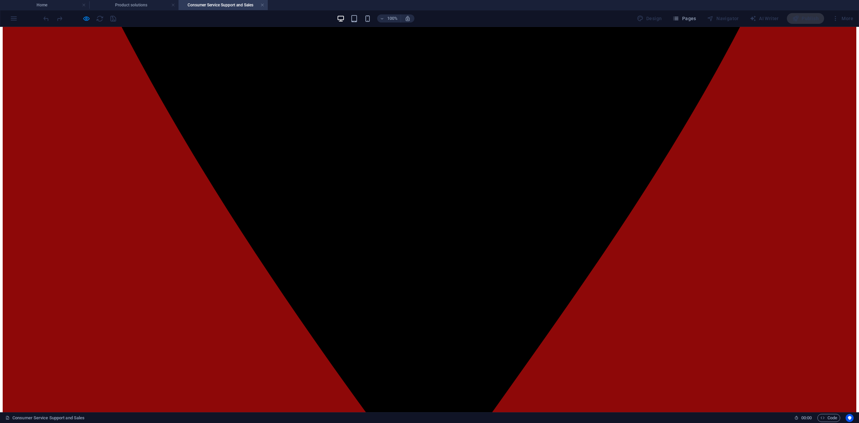
scroll to position [733, 0]
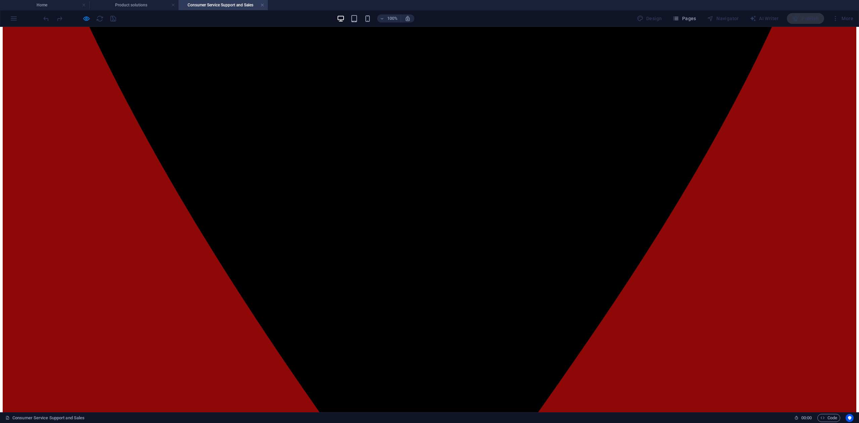
click at [80, 17] on div at bounding box center [79, 18] width 75 height 11
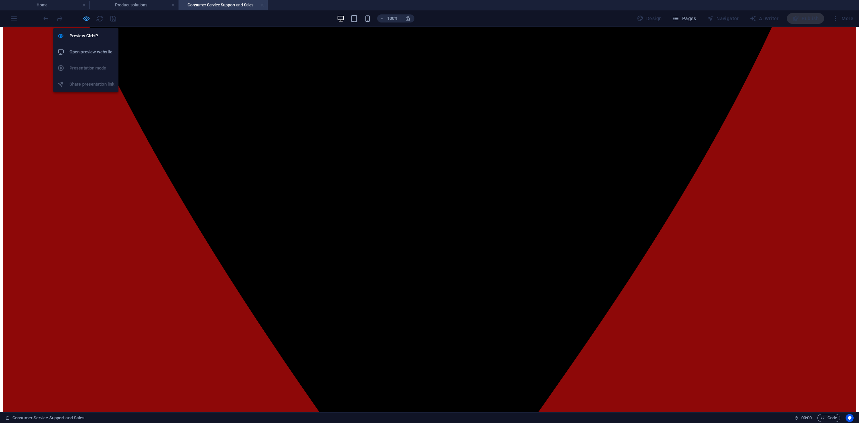
click at [84, 17] on icon "button" at bounding box center [87, 19] width 8 height 8
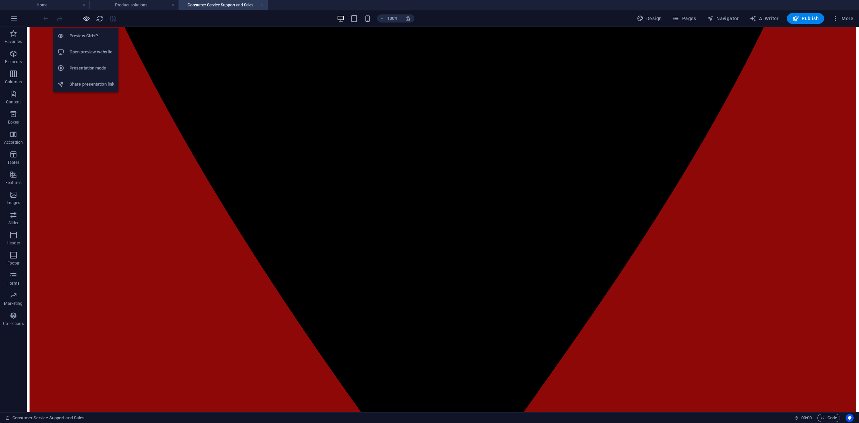
click at [84, 17] on icon "button" at bounding box center [87, 19] width 8 height 8
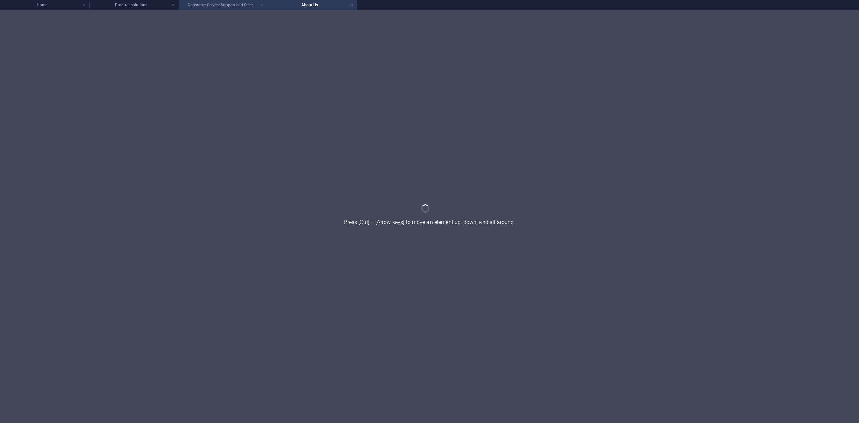
click at [261, 6] on link at bounding box center [262, 5] width 4 height 6
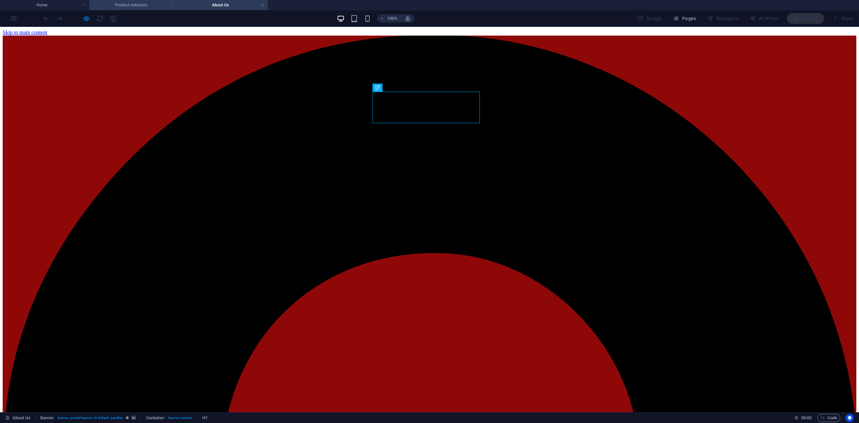
click at [172, 5] on link at bounding box center [173, 5] width 4 height 6
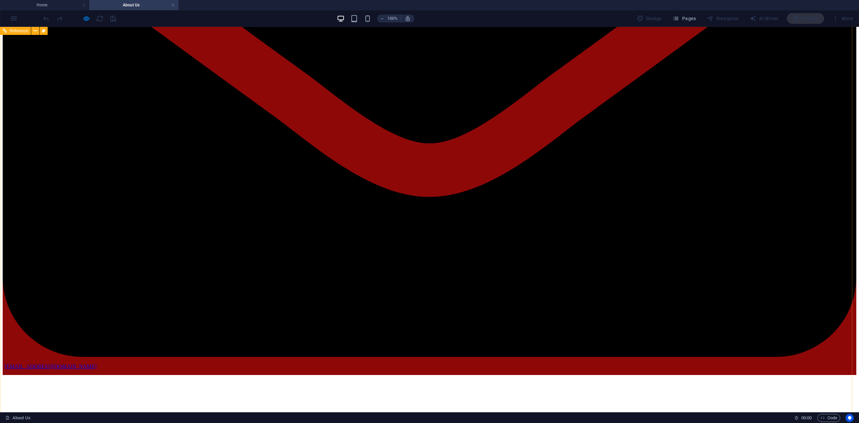
scroll to position [2467, 0]
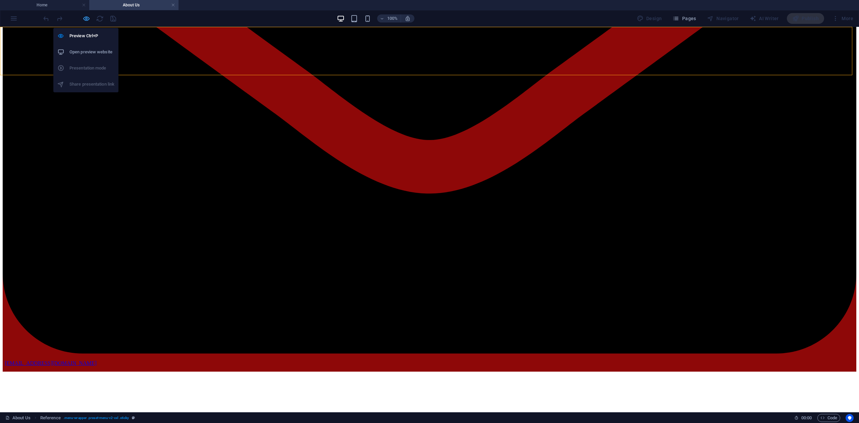
click at [86, 18] on icon "button" at bounding box center [87, 19] width 8 height 8
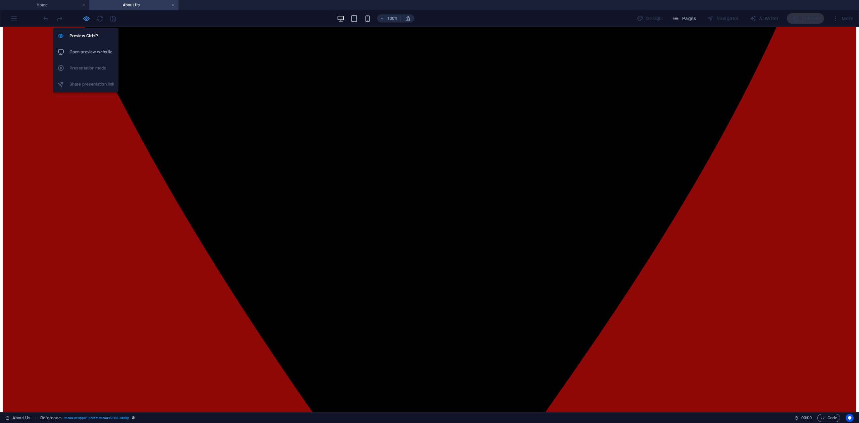
click at [86, 18] on icon "button" at bounding box center [87, 19] width 8 height 8
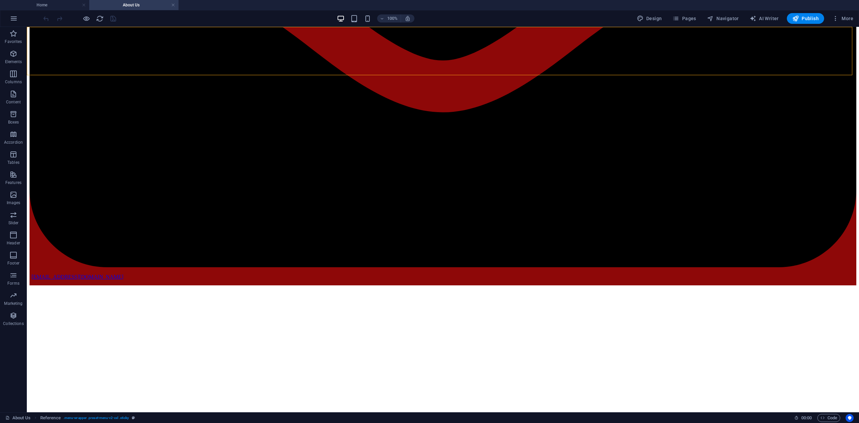
click at [85, 21] on icon "button" at bounding box center [87, 19] width 8 height 8
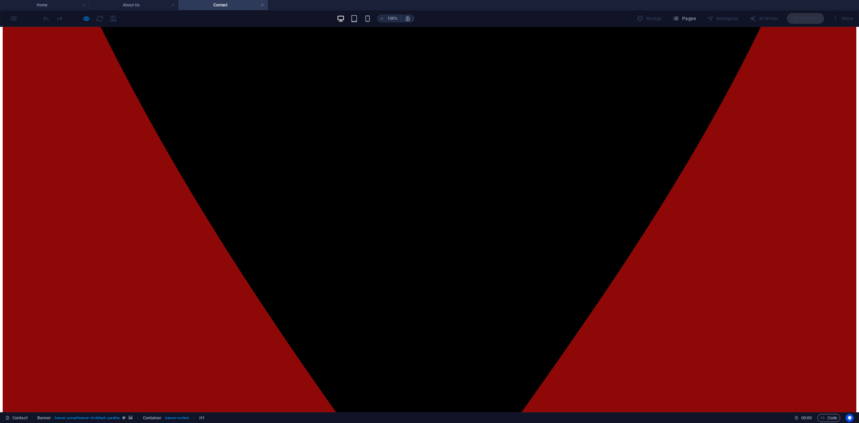
scroll to position [757, 0]
click at [718, 4] on ul "Home About Us Contact" at bounding box center [429, 5] width 859 height 10
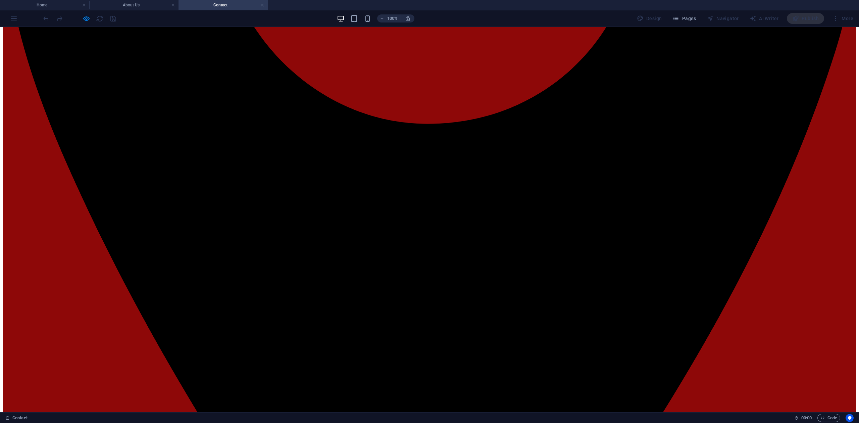
scroll to position [533, 0]
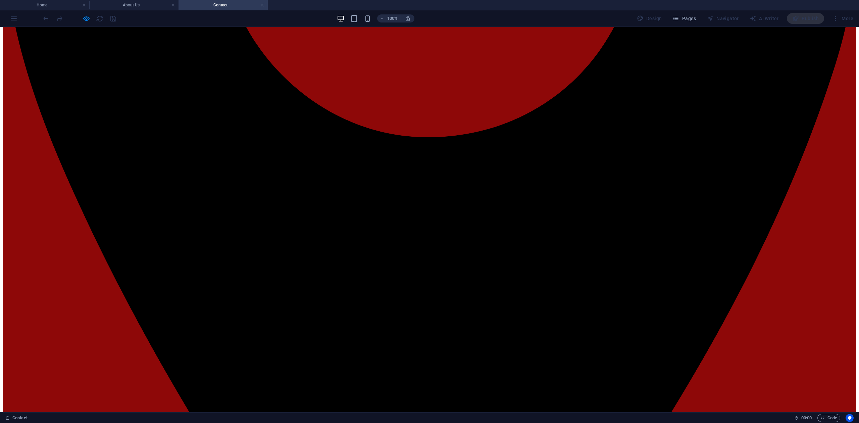
drag, startPoint x: 174, startPoint y: 6, endPoint x: 170, endPoint y: 7, distance: 3.5
click at [174, 6] on link at bounding box center [173, 5] width 4 height 6
click at [84, 6] on link at bounding box center [84, 5] width 4 height 6
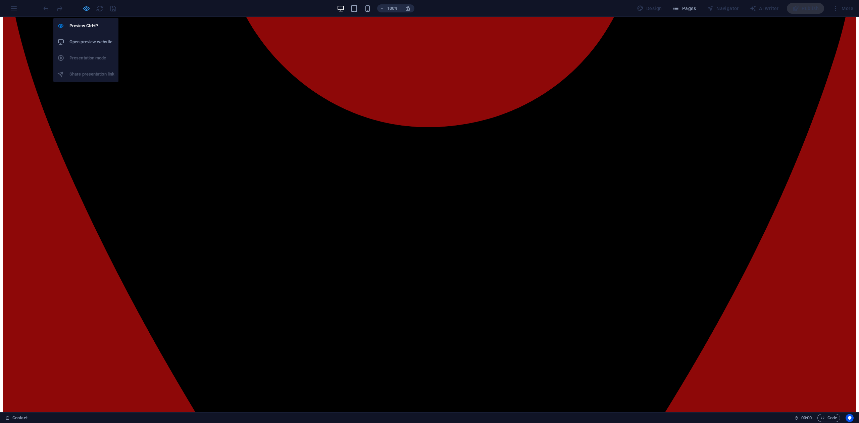
click at [84, 9] on icon "button" at bounding box center [87, 9] width 8 height 8
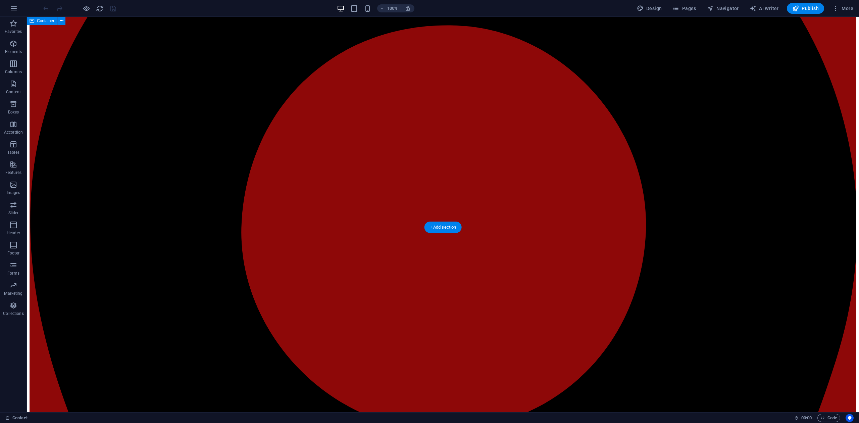
scroll to position [42, 0]
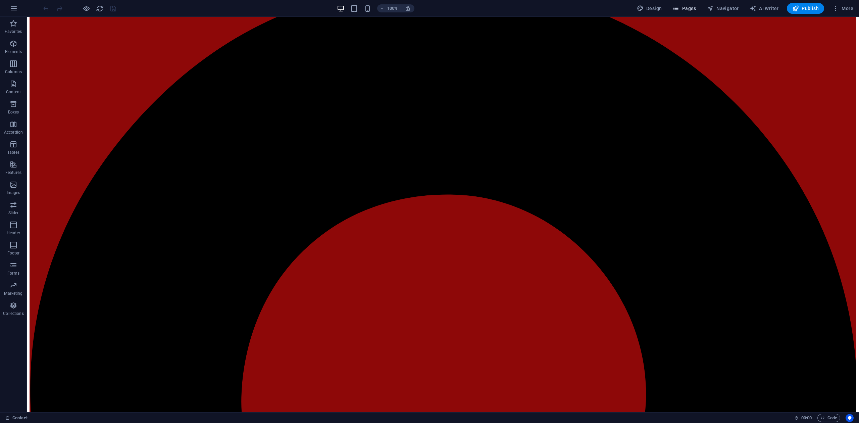
click at [696, 9] on span "Pages" at bounding box center [683, 8] width 23 height 7
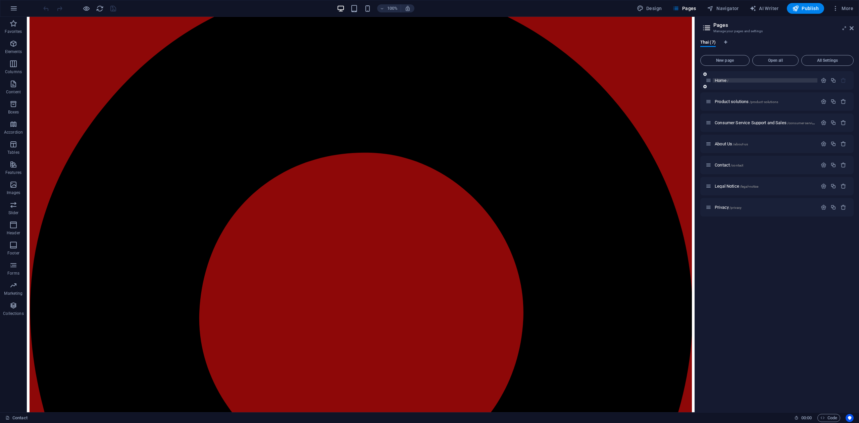
click at [730, 81] on p "Home /" at bounding box center [764, 80] width 101 height 4
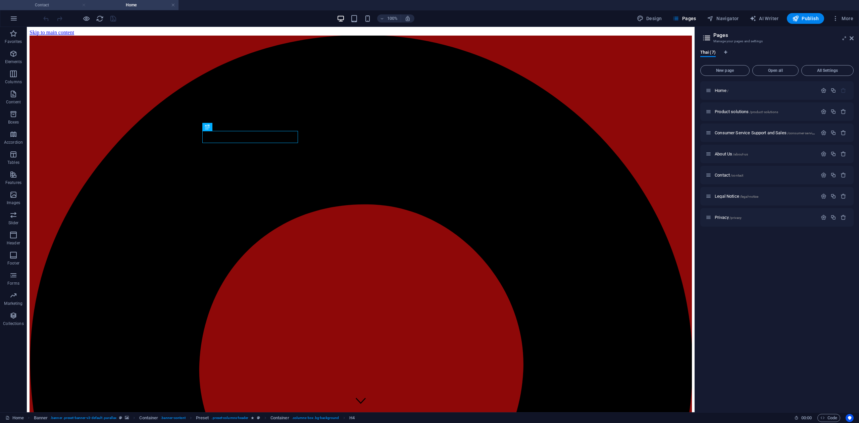
scroll to position [0, 0]
click at [84, 7] on link at bounding box center [84, 5] width 4 height 6
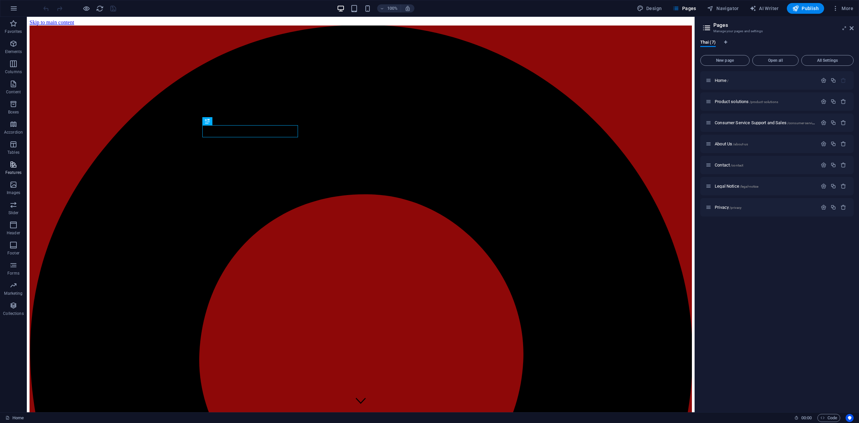
click at [17, 166] on icon "button" at bounding box center [13, 164] width 8 height 8
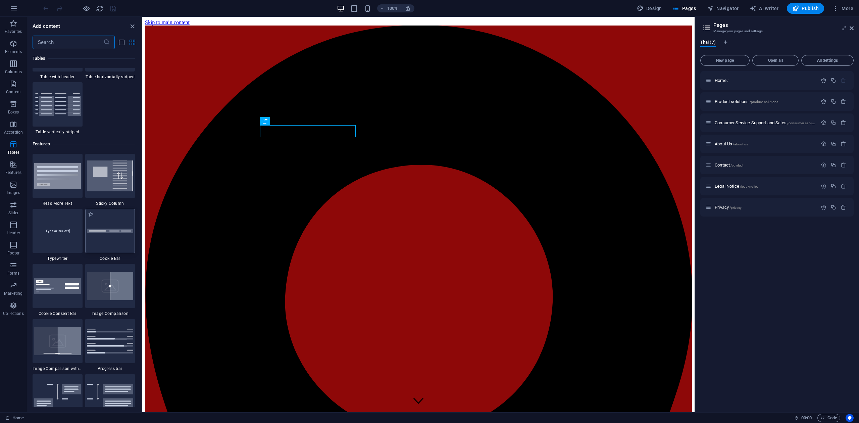
scroll to position [2525, 0]
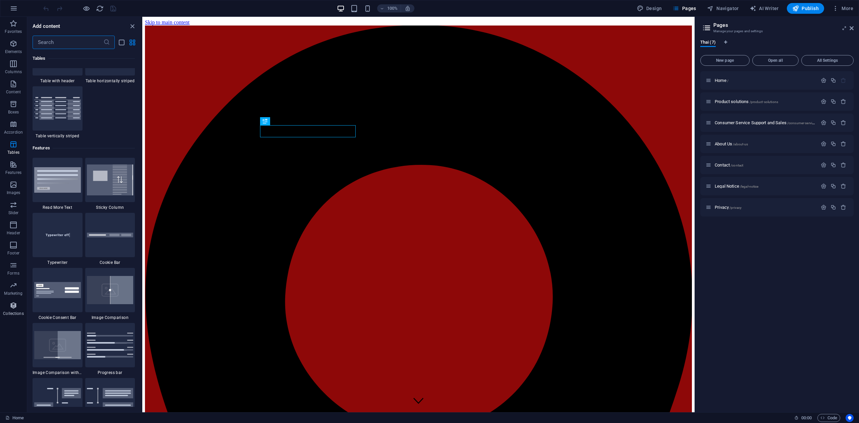
click at [15, 310] on span "Collections" at bounding box center [13, 309] width 27 height 16
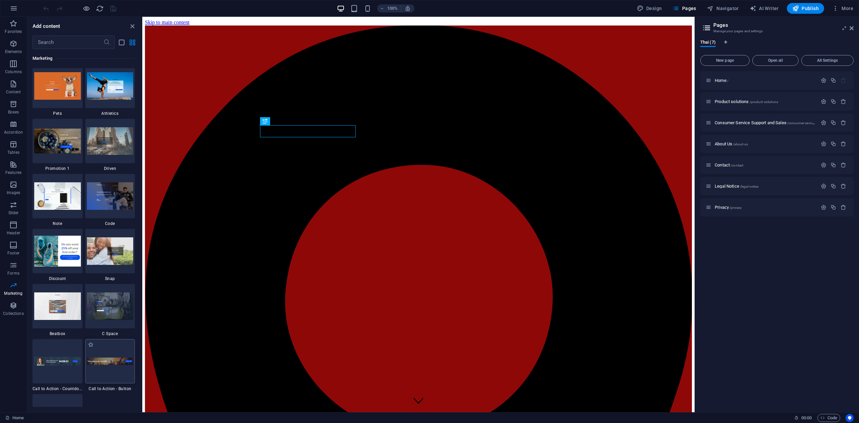
scroll to position [5693, 0]
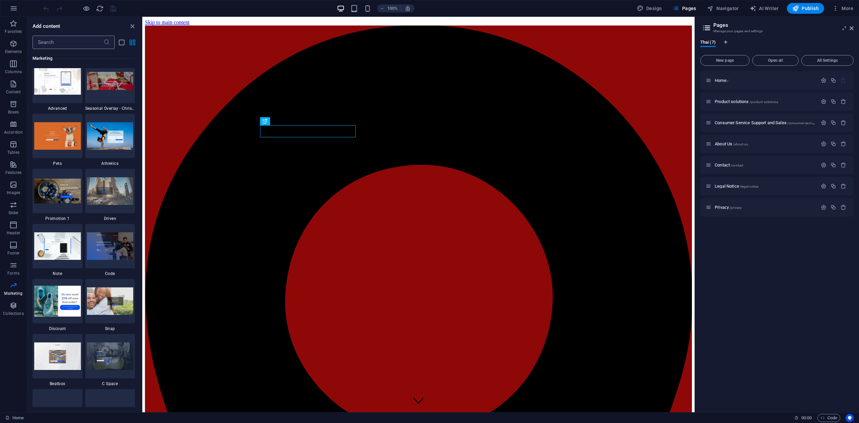
click at [81, 44] on input "text" at bounding box center [68, 42] width 71 height 13
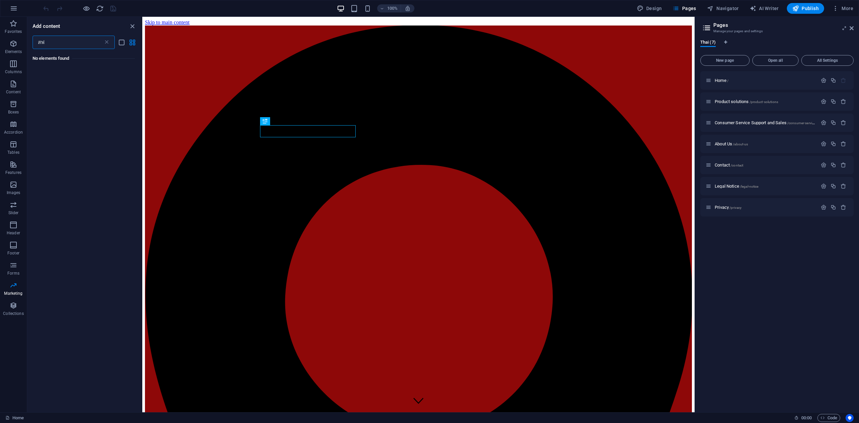
type input "ส"
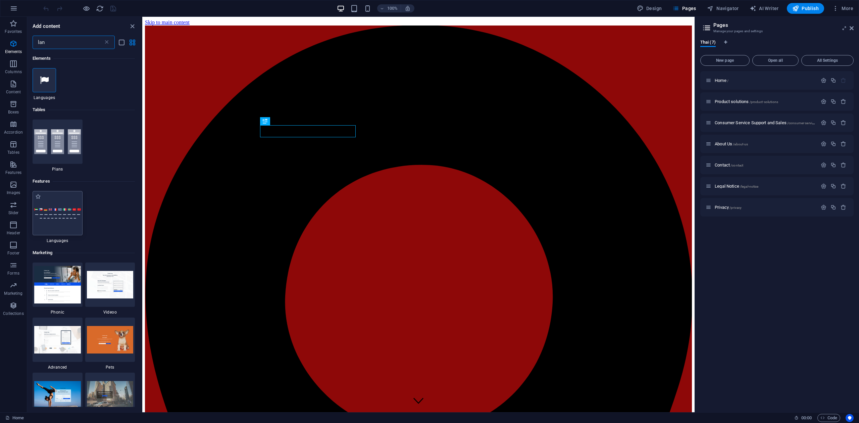
type input "lan"
click at [61, 207] on div at bounding box center [58, 213] width 50 height 44
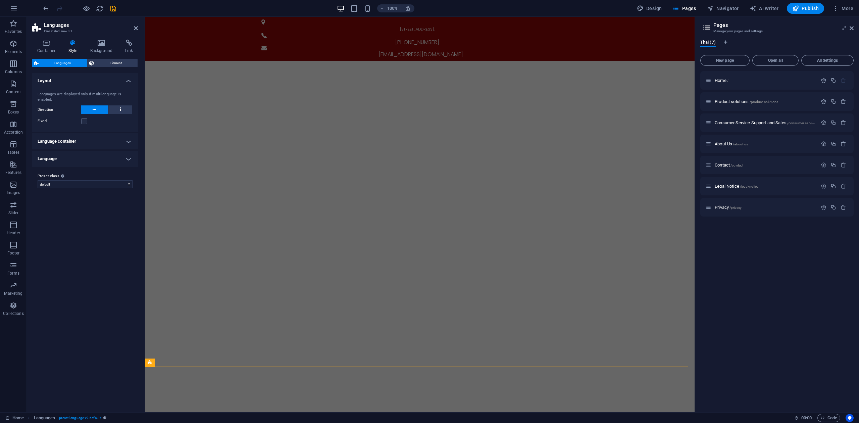
click at [105, 140] on h4 "Language container" at bounding box center [85, 141] width 106 height 16
click at [104, 178] on button at bounding box center [101, 178] width 9 height 8
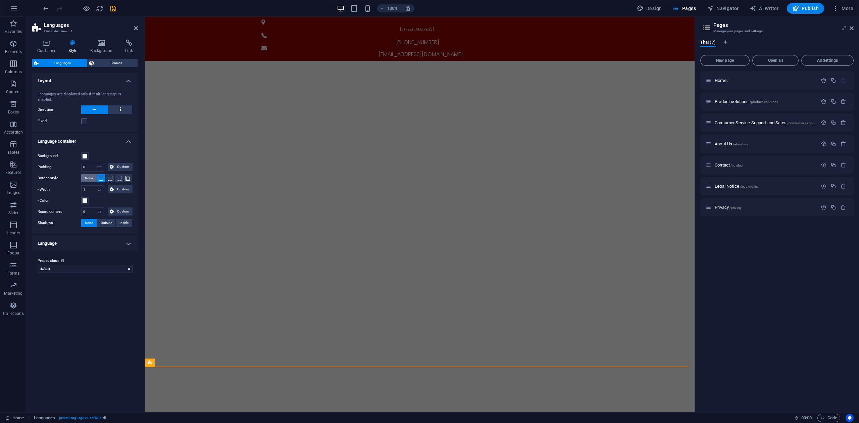
click at [85, 178] on span "None" at bounding box center [89, 178] width 8 height 8
click at [111, 247] on select "default Add preset class" at bounding box center [85, 247] width 95 height 8
click at [110, 244] on select "default Add preset class" at bounding box center [85, 247] width 95 height 8
click at [88, 120] on div "Fixed" at bounding box center [85, 121] width 95 height 8
click at [85, 121] on label at bounding box center [84, 121] width 6 height 6
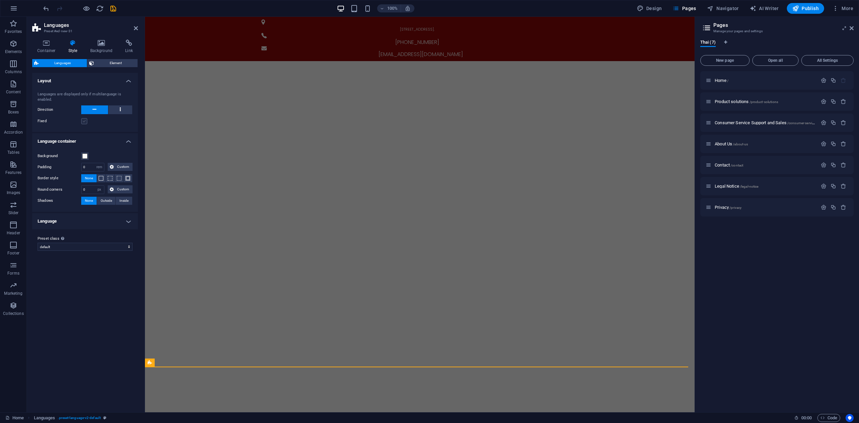
click at [0, 0] on input "Fixed" at bounding box center [0, 0] width 0 height 0
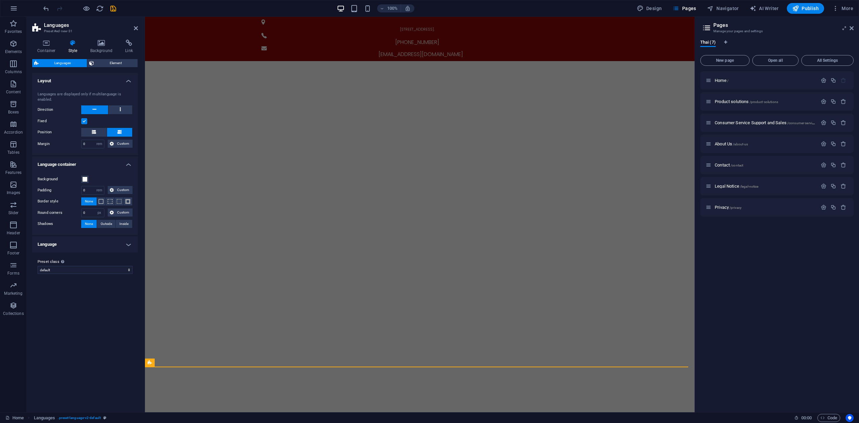
click at [85, 121] on label at bounding box center [84, 121] width 6 height 6
click at [0, 0] on input "Fixed" at bounding box center [0, 0] width 0 height 0
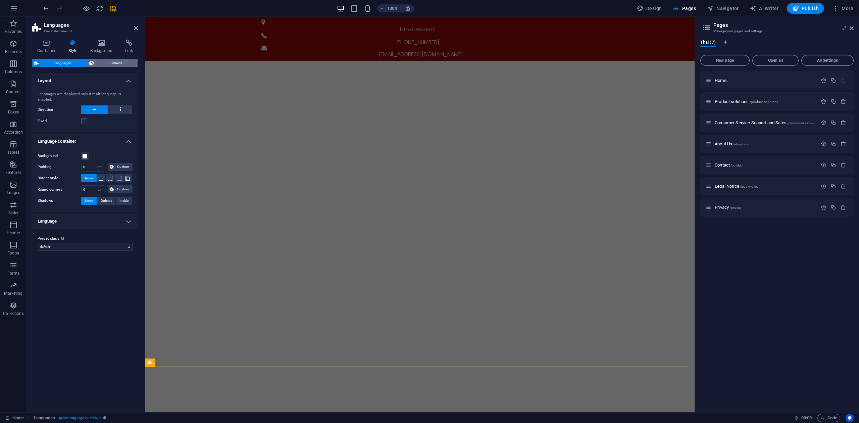
click at [106, 63] on span "Element" at bounding box center [116, 63] width 40 height 8
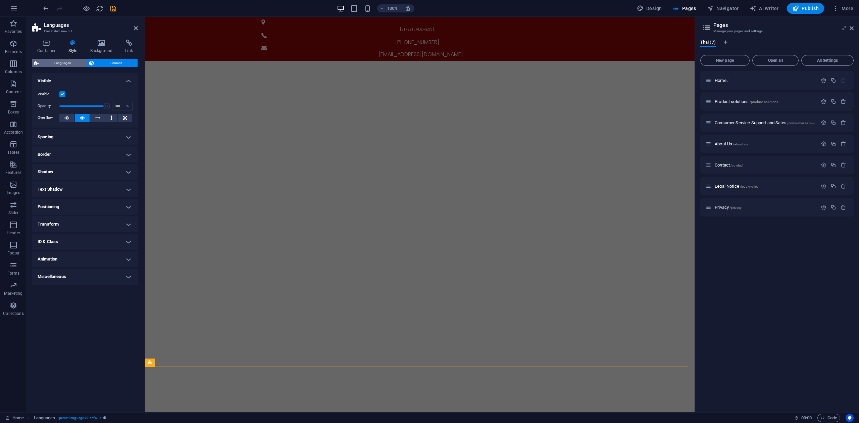
click at [78, 65] on span "Languages" at bounding box center [63, 63] width 44 height 8
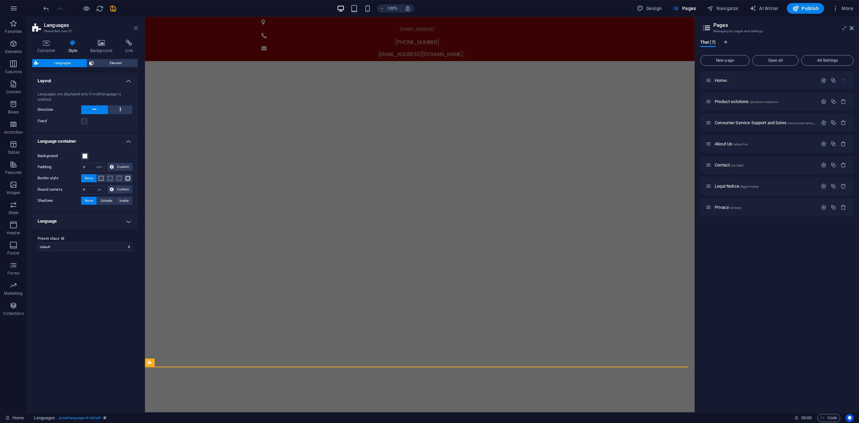
click at [136, 27] on icon at bounding box center [136, 27] width 4 height 5
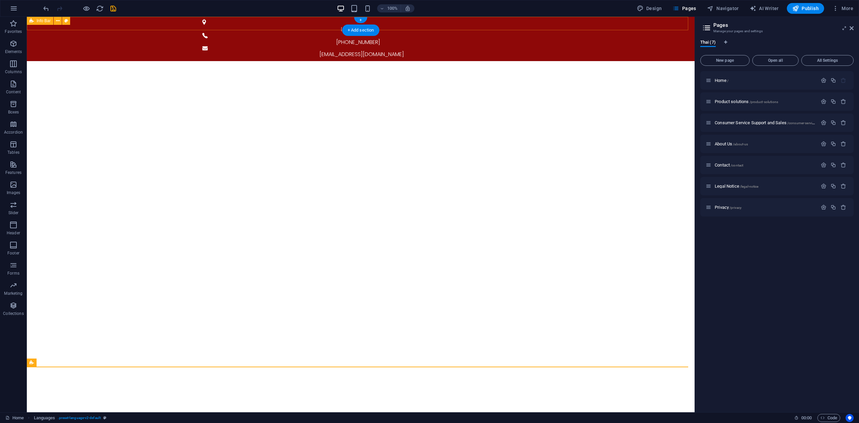
click at [557, 26] on div "[STREET_ADDRESS]. [PHONE_NUMBER] [EMAIL_ADDRESS][DOMAIN_NAME]" at bounding box center [360, 39] width 667 height 44
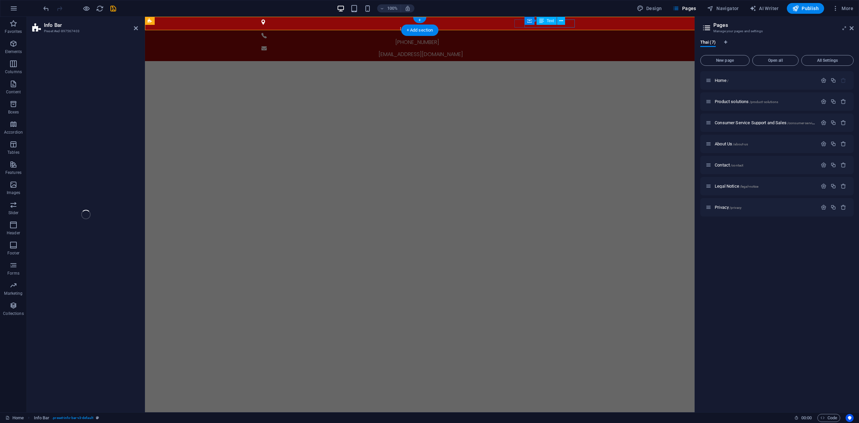
click at [557, 50] on div "[EMAIL_ADDRESS][DOMAIN_NAME]" at bounding box center [420, 54] width 315 height 8
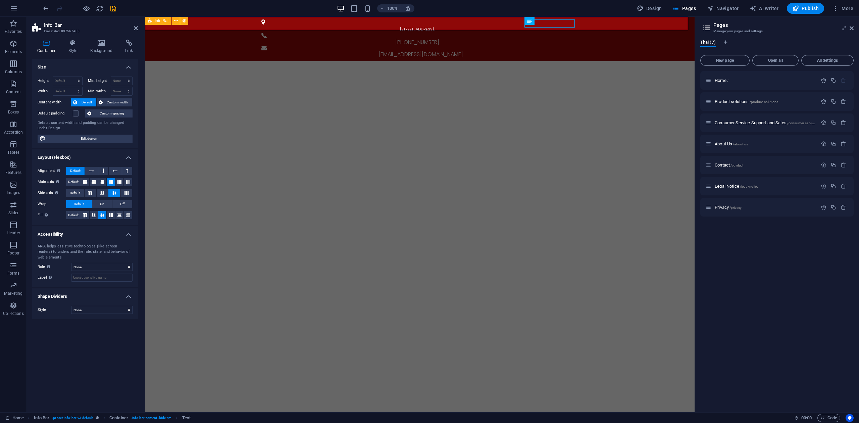
click at [625, 24] on div "[STREET_ADDRESS]. [PHONE_NUMBER] [EMAIL_ADDRESS][DOMAIN_NAME]" at bounding box center [419, 39] width 549 height 44
click at [67, 46] on icon at bounding box center [72, 43] width 19 height 7
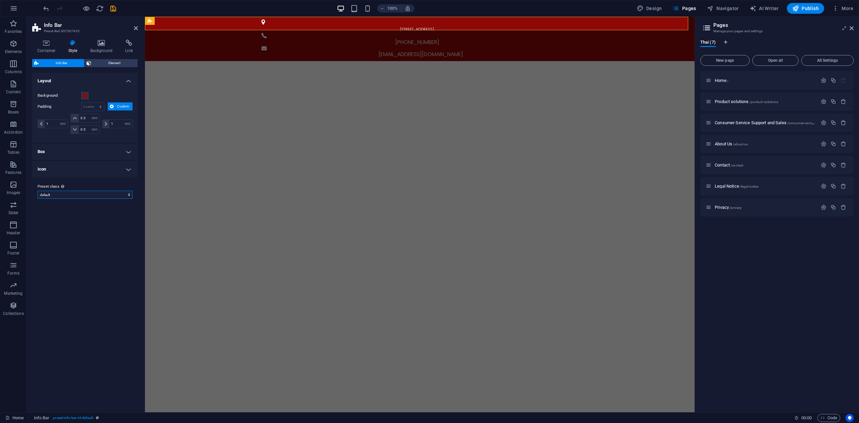
click at [94, 196] on select "default Add preset class" at bounding box center [85, 195] width 95 height 8
click at [38, 191] on select "default Add preset class" at bounding box center [85, 195] width 95 height 8
select select "preset-info-bar-v3-default"
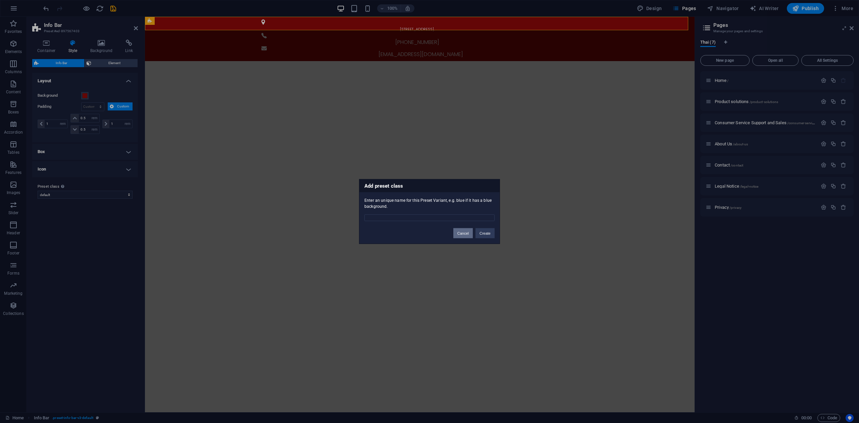
click at [463, 233] on button "Cancel" at bounding box center [462, 233] width 19 height 10
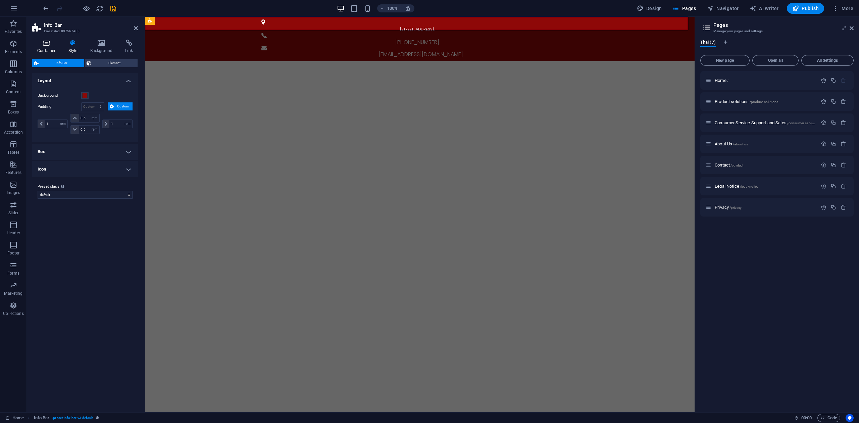
click at [49, 51] on h4 "Container" at bounding box center [47, 47] width 31 height 14
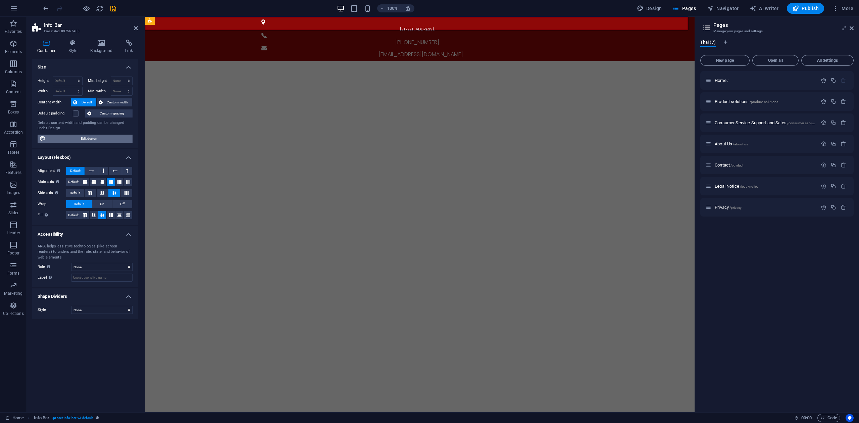
click at [91, 142] on span "Edit design" at bounding box center [89, 139] width 83 height 8
select select "rem"
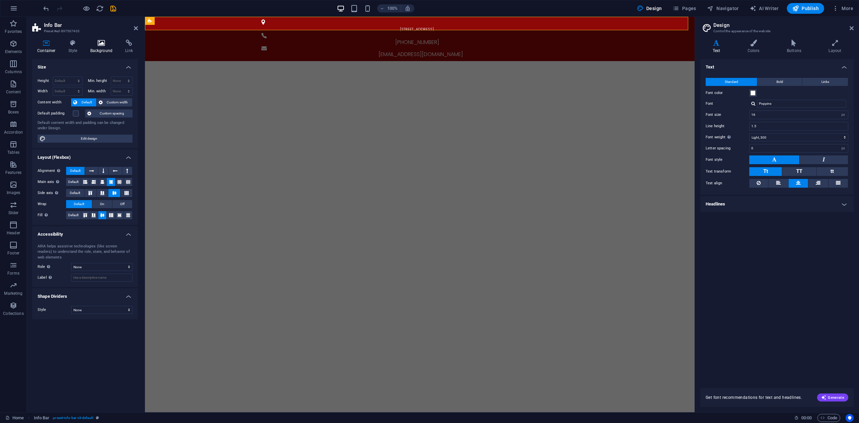
click at [105, 49] on h4 "Background" at bounding box center [102, 47] width 35 height 14
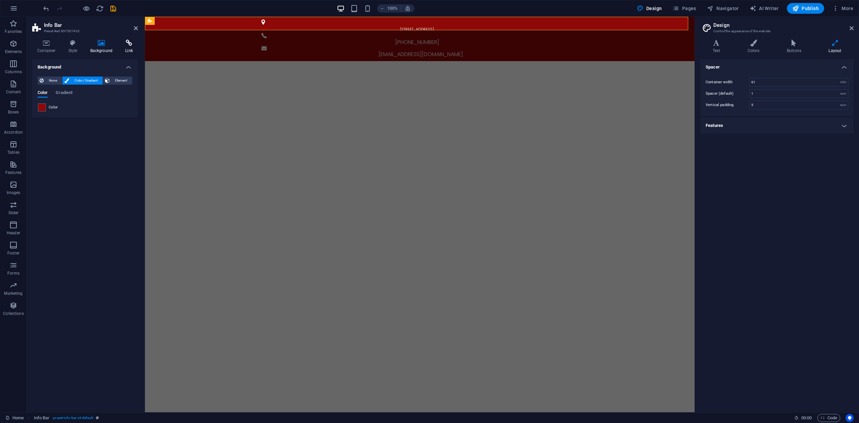
click at [129, 48] on h4 "Link" at bounding box center [129, 47] width 18 height 14
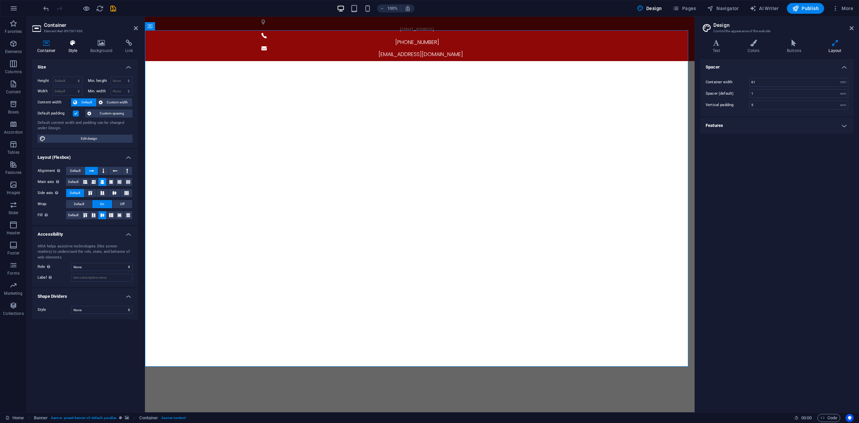
click at [78, 51] on h4 "Style" at bounding box center [74, 47] width 22 height 14
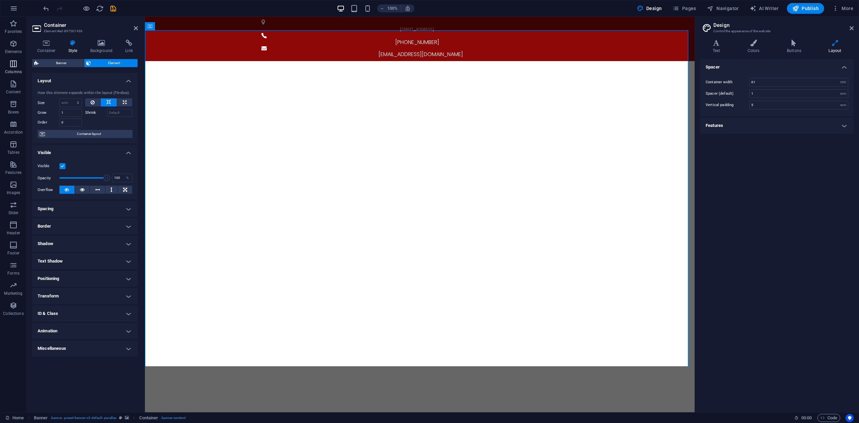
click at [18, 65] on span "Columns" at bounding box center [13, 68] width 27 height 16
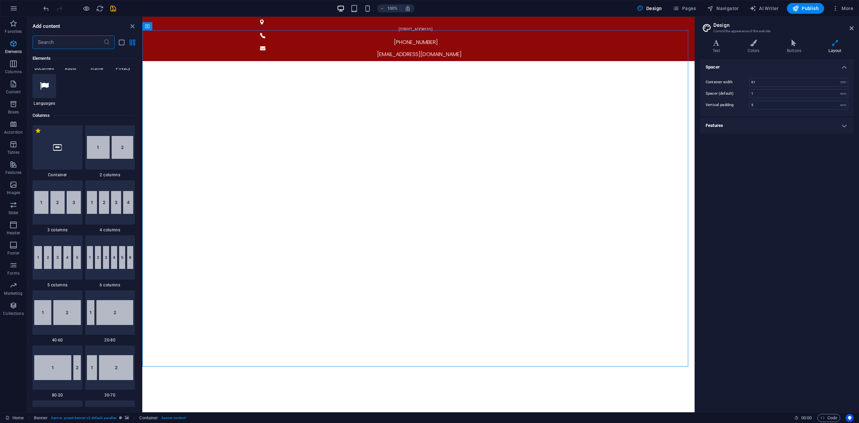
scroll to position [332, 0]
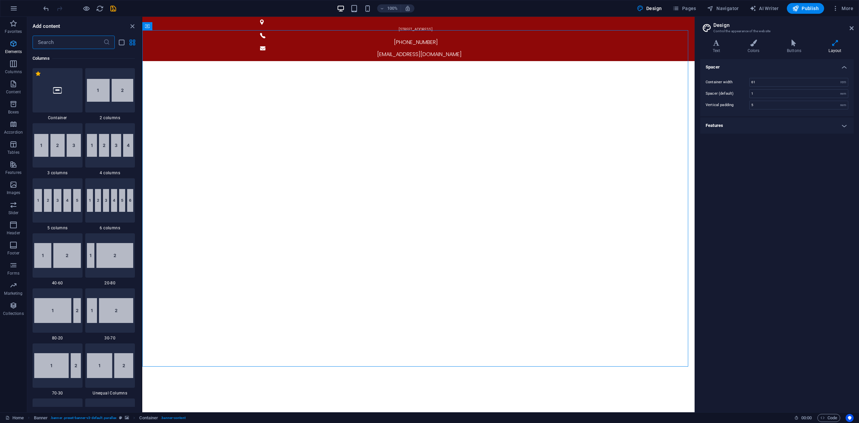
click at [17, 50] on p "Elements" at bounding box center [13, 51] width 17 height 5
click at [15, 309] on icon "button" at bounding box center [13, 305] width 8 height 8
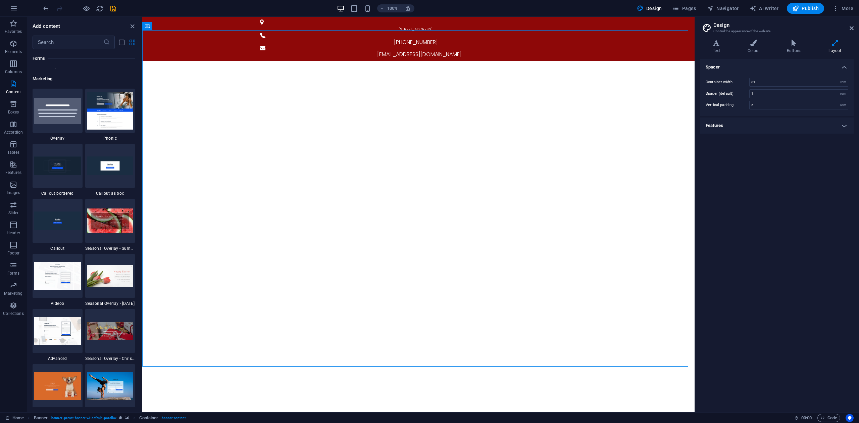
scroll to position [6140, 0]
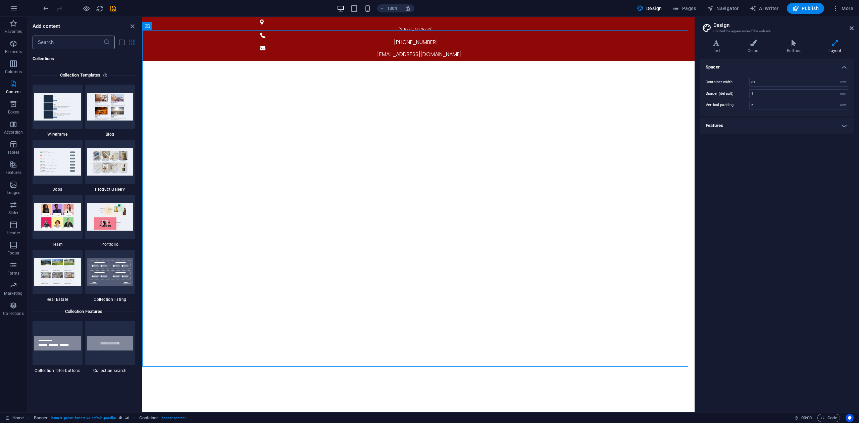
click at [82, 42] on input "text" at bounding box center [68, 42] width 71 height 13
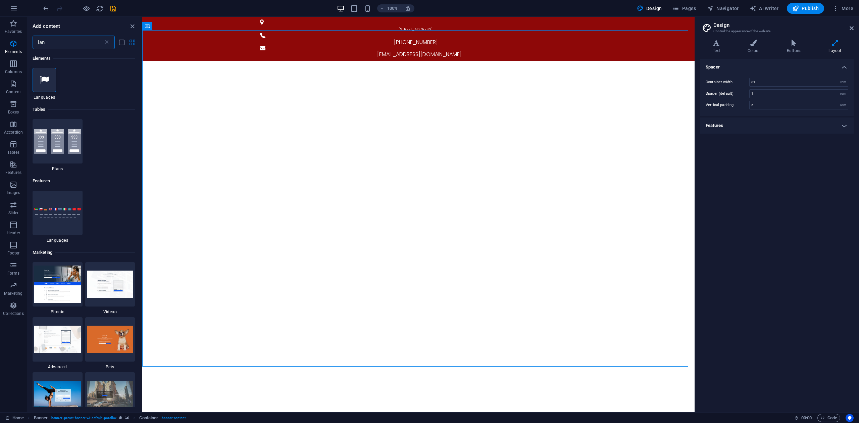
scroll to position [0, 0]
type input "lan"
click at [64, 220] on div at bounding box center [58, 213] width 50 height 44
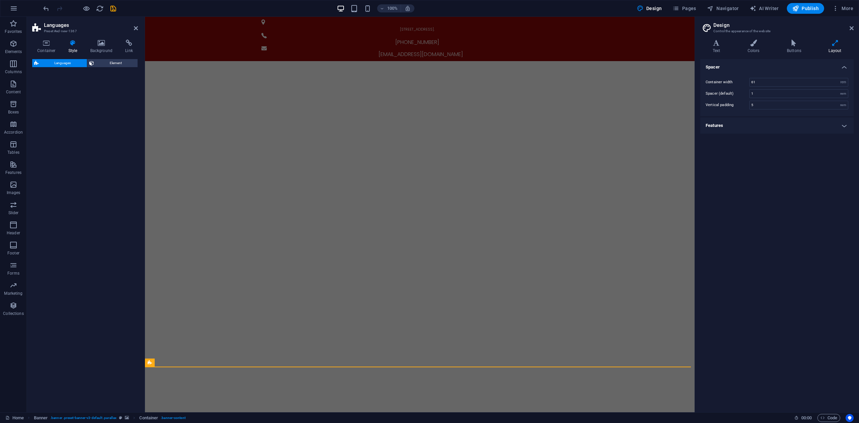
select select "rem"
select select "px"
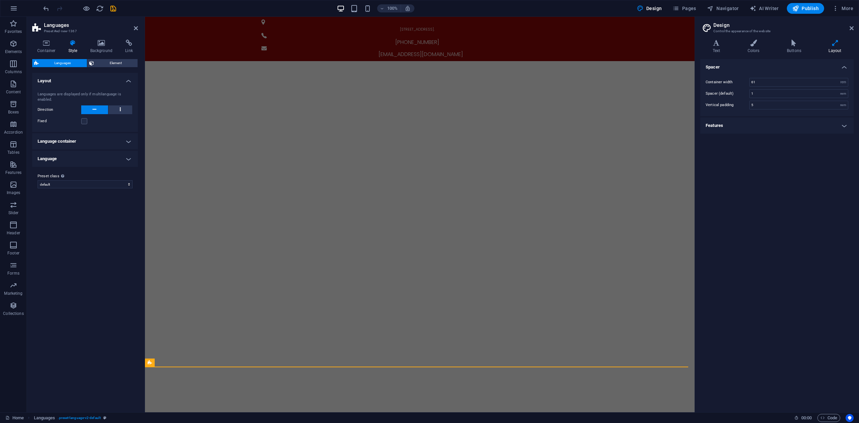
click at [99, 156] on h4 "Language" at bounding box center [85, 159] width 106 height 16
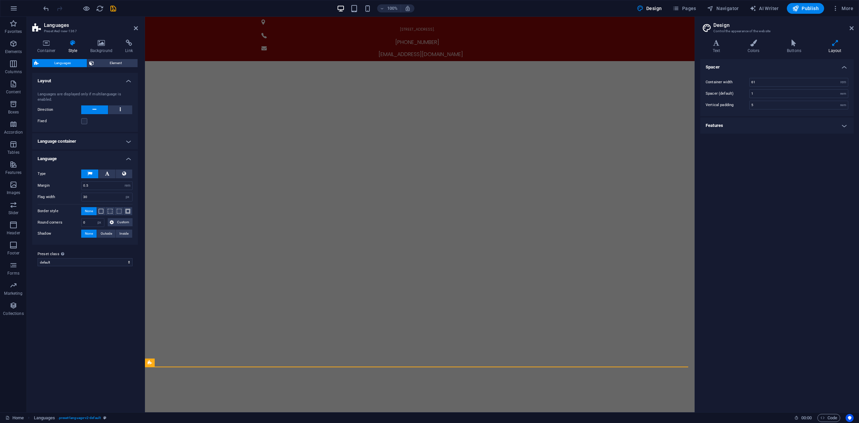
click at [100, 142] on h4 "Language container" at bounding box center [85, 141] width 106 height 16
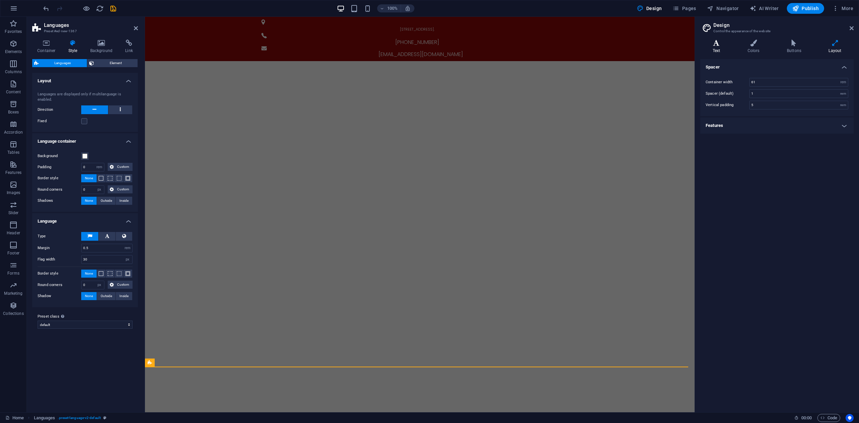
click at [721, 53] on h4 "Text" at bounding box center [717, 47] width 35 height 14
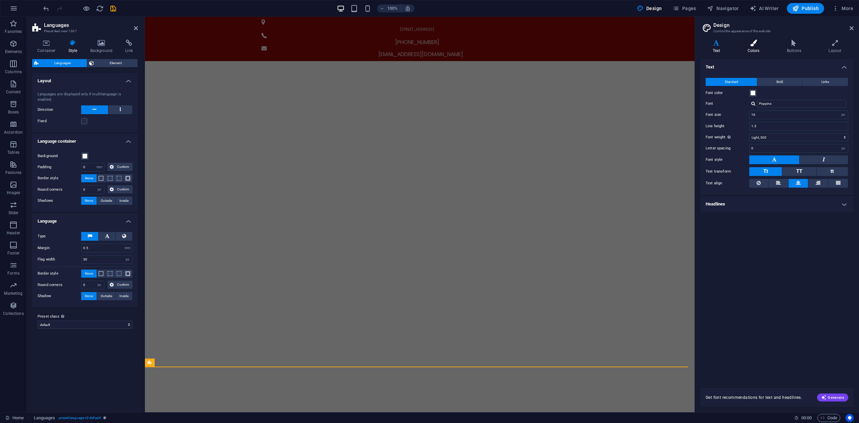
click at [749, 45] on icon at bounding box center [753, 43] width 37 height 7
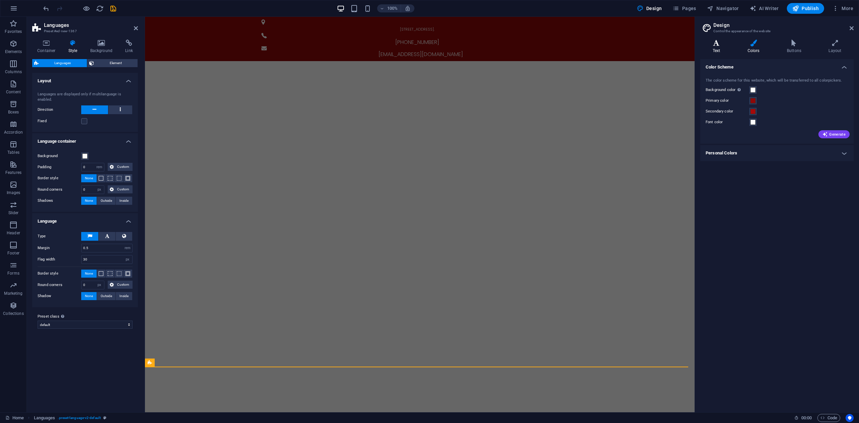
click at [723, 43] on icon at bounding box center [716, 43] width 32 height 7
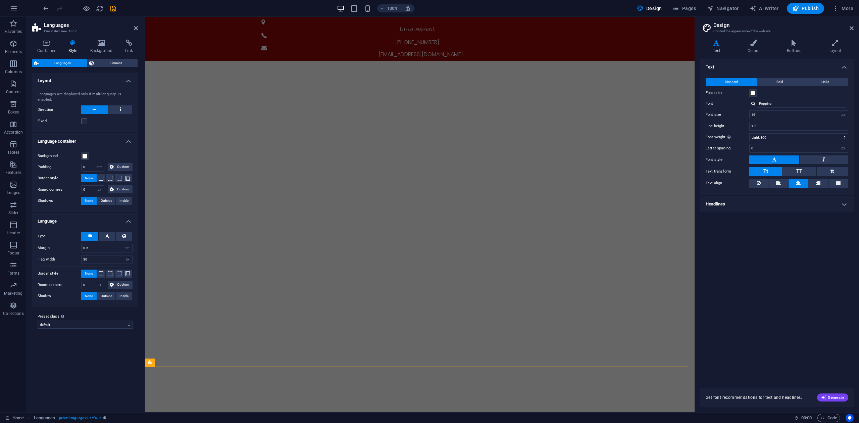
click at [608, 420] on div "Home Languages . preset-language-v2-default" at bounding box center [396, 418] width 783 height 8
click at [112, 235] on button at bounding box center [107, 236] width 17 height 9
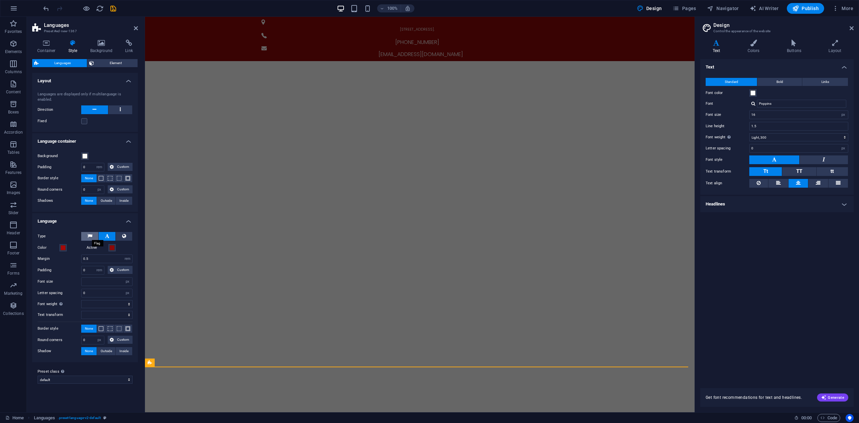
click at [90, 236] on icon at bounding box center [90, 236] width 5 height 8
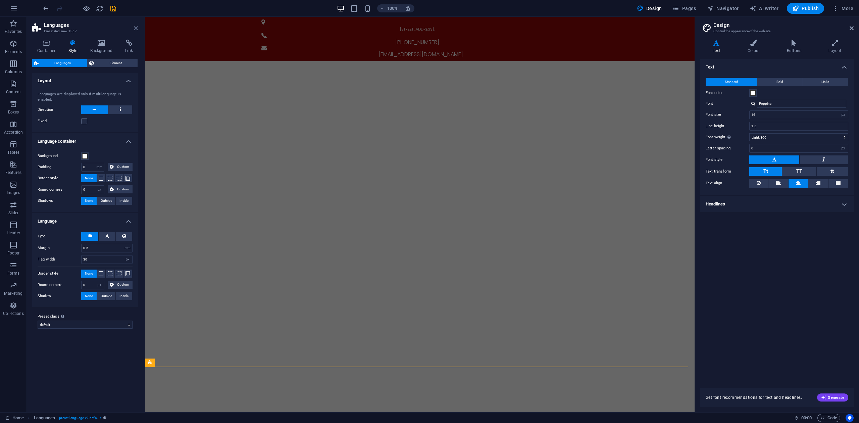
click at [136, 28] on icon at bounding box center [136, 27] width 4 height 5
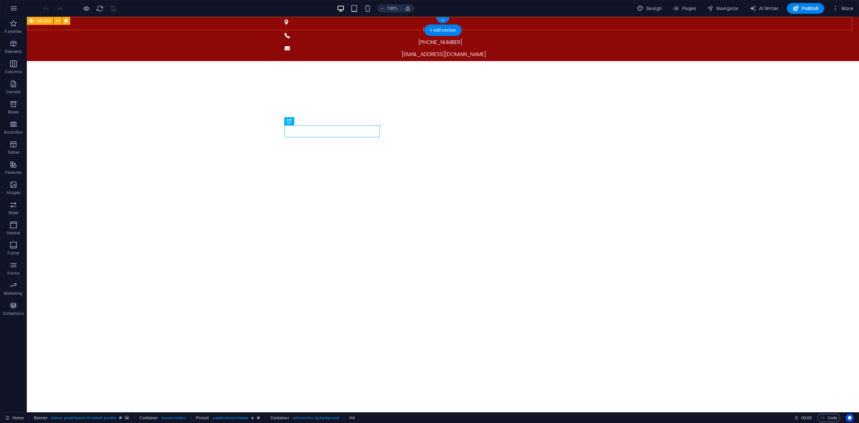
click at [616, 21] on div "[STREET_ADDRESS]. [PHONE_NUMBER] [EMAIL_ADDRESS][DOMAIN_NAME]" at bounding box center [443, 39] width 832 height 44
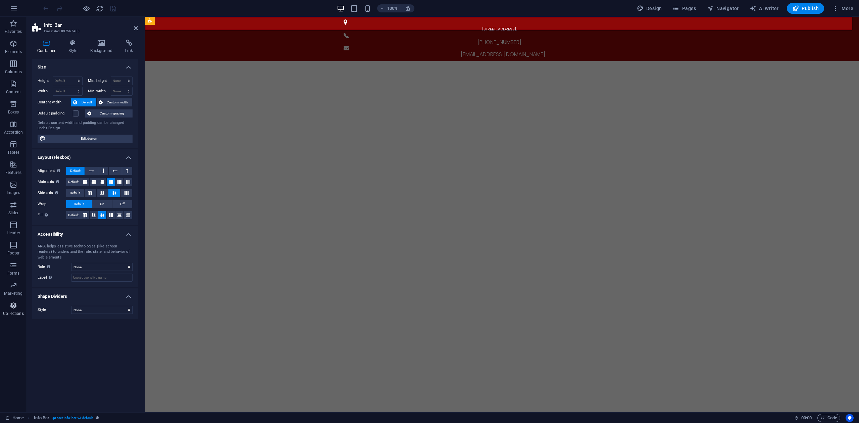
click at [18, 301] on span "Collections" at bounding box center [13, 309] width 27 height 16
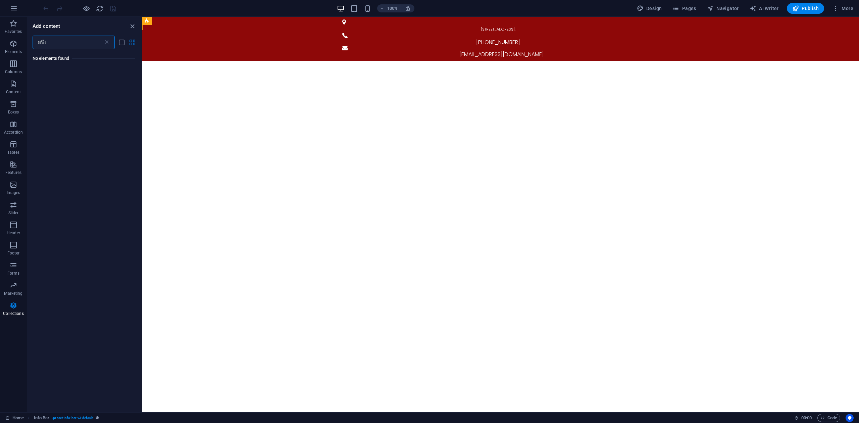
drag, startPoint x: 60, startPoint y: 43, endPoint x: -36, endPoint y: 33, distance: 96.9
click at [0, 33] on html "[DOMAIN_NAME] Home Favorites Elements Columns Content Boxes Accordion Tables Fe…" at bounding box center [429, 211] width 859 height 423
type input "lang"
click at [73, 144] on div at bounding box center [58, 141] width 50 height 44
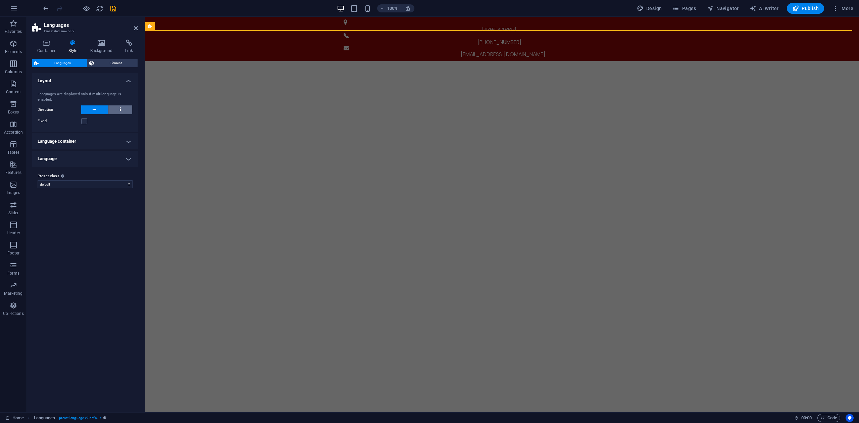
click at [125, 112] on button at bounding box center [120, 109] width 24 height 9
click at [102, 108] on button at bounding box center [94, 109] width 27 height 9
click at [85, 121] on label at bounding box center [84, 121] width 6 height 6
click at [0, 0] on input "Fixed" at bounding box center [0, 0] width 0 height 0
click at [92, 131] on icon at bounding box center [94, 132] width 4 height 4
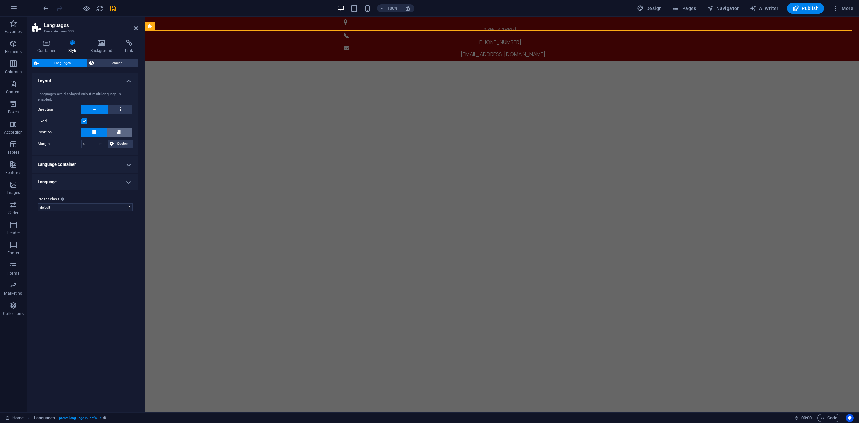
click at [122, 129] on button at bounding box center [119, 132] width 25 height 9
click at [92, 117] on div "Fixed" at bounding box center [85, 121] width 95 height 8
click at [89, 120] on div "Fixed" at bounding box center [85, 121] width 95 height 8
click at [86, 121] on label at bounding box center [84, 121] width 6 height 6
click at [0, 0] on input "Fixed" at bounding box center [0, 0] width 0 height 0
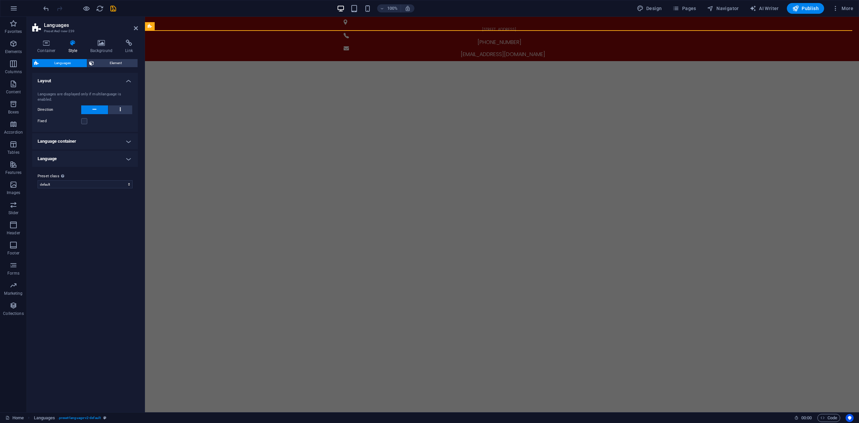
click at [99, 140] on h4 "Language container" at bounding box center [85, 141] width 106 height 16
click at [113, 221] on h4 "Language" at bounding box center [85, 221] width 106 height 16
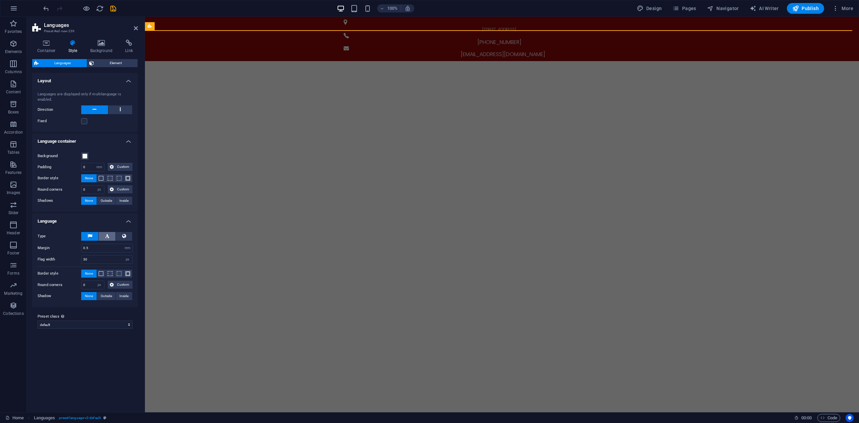
click at [110, 236] on button at bounding box center [107, 236] width 17 height 9
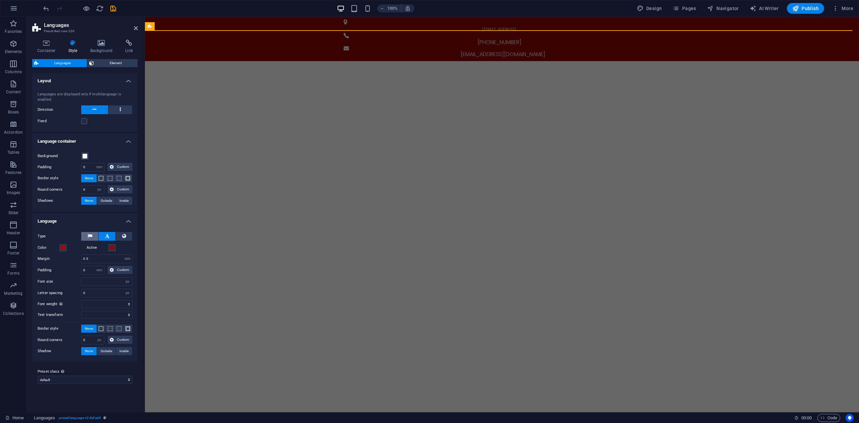
click at [93, 233] on button at bounding box center [89, 236] width 17 height 9
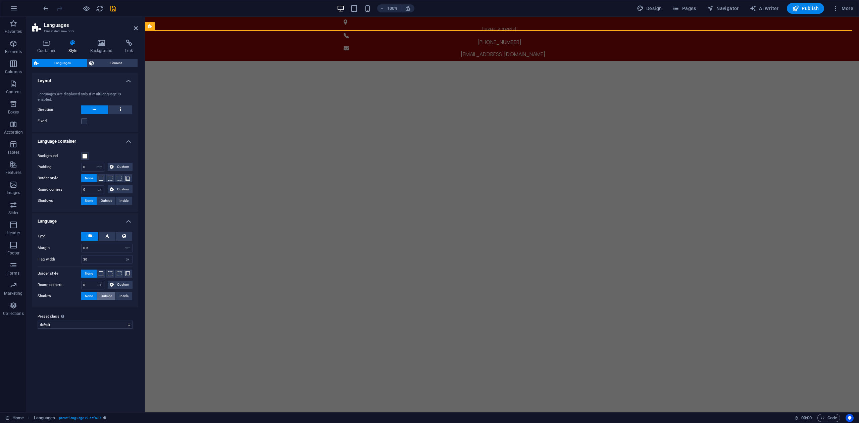
click at [108, 294] on span "Outside" at bounding box center [106, 296] width 11 height 8
type input "2"
type input "4"
click at [85, 295] on span "None" at bounding box center [89, 296] width 8 height 8
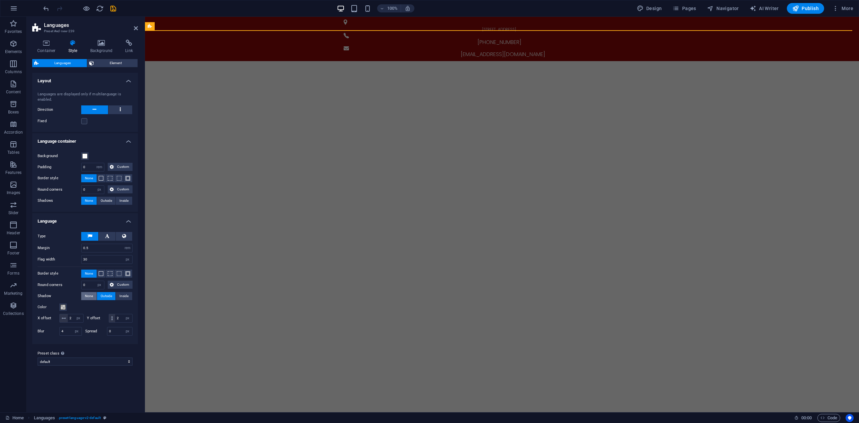
type input "0"
click at [112, 297] on span "Outside" at bounding box center [106, 296] width 11 height 8
type input "2"
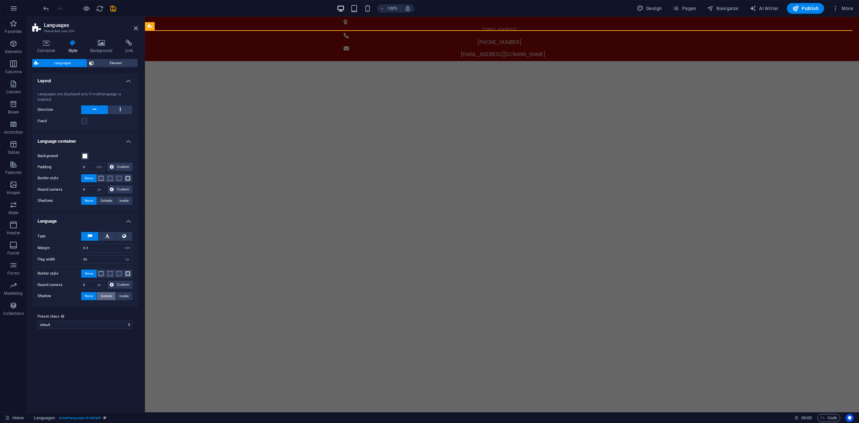
type input "2"
type input "4"
click at [62, 309] on span at bounding box center [62, 306] width 5 height 5
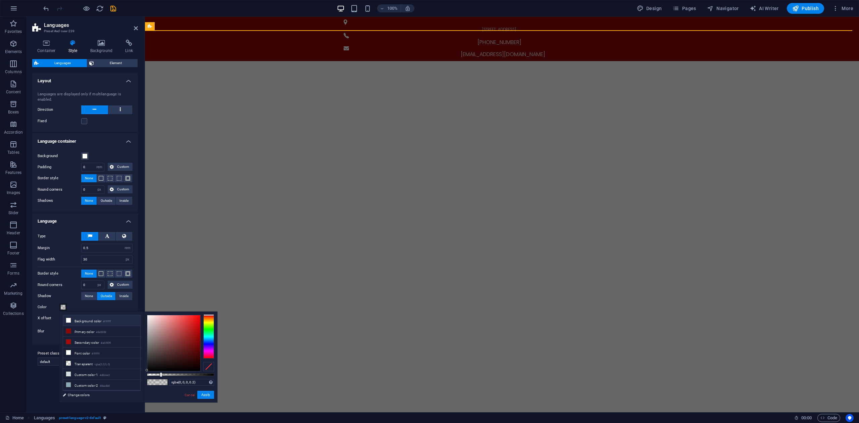
click at [91, 317] on li "Background color #ffffff" at bounding box center [101, 320] width 77 height 11
type input "rgba(0, 0, 0, 0.2)"
click at [207, 393] on button "Apply" at bounding box center [205, 394] width 17 height 8
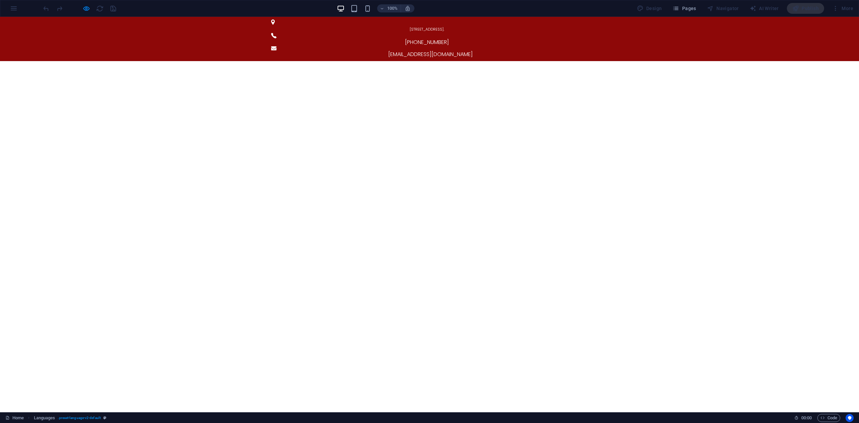
click at [211, 22] on div "[STREET_ADDRESS] [PHONE_NUMBER] [EMAIL_ADDRESS][DOMAIN_NAME]" at bounding box center [429, 39] width 859 height 44
click at [434, 26] on span "[STREET_ADDRESS]." at bounding box center [427, 28] width 35 height 5
click at [473, 50] on link "[EMAIL_ADDRESS][DOMAIN_NAME]" at bounding box center [430, 54] width 85 height 8
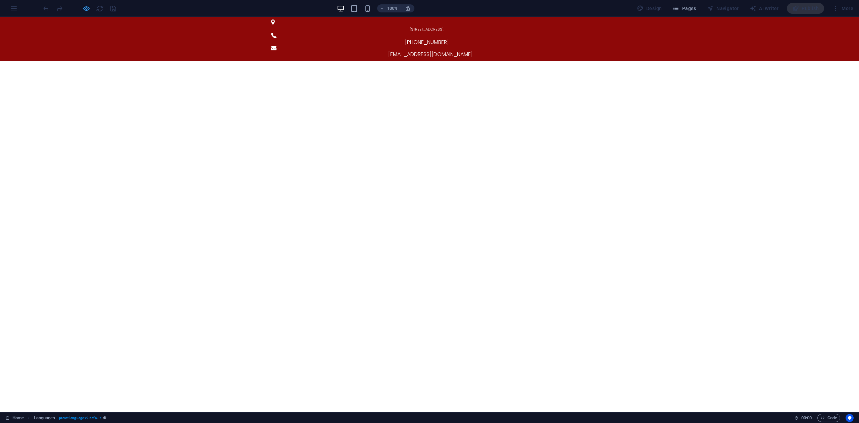
select select "rem"
select select "px"
select select "rem"
select select "px"
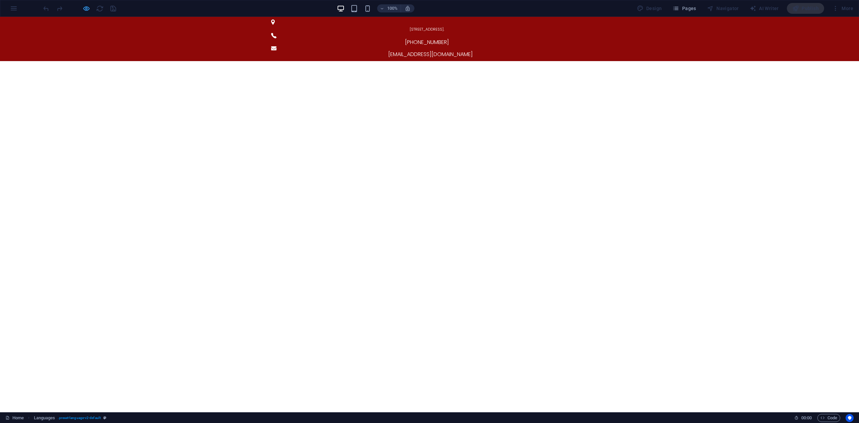
select select "px"
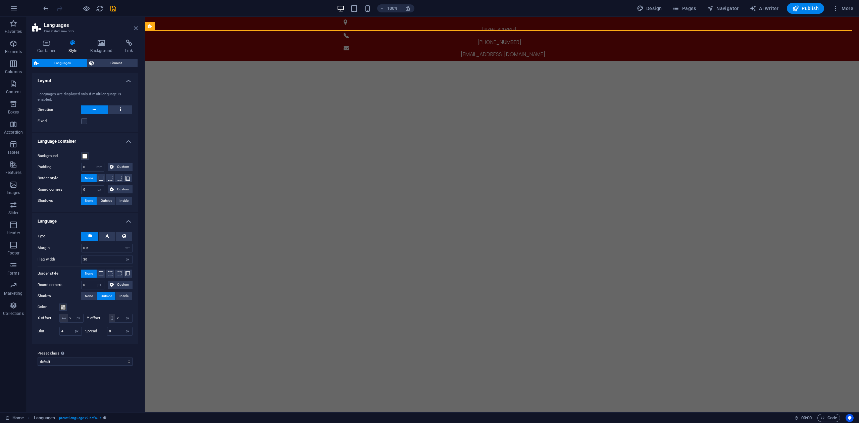
click at [136, 30] on icon at bounding box center [136, 27] width 4 height 5
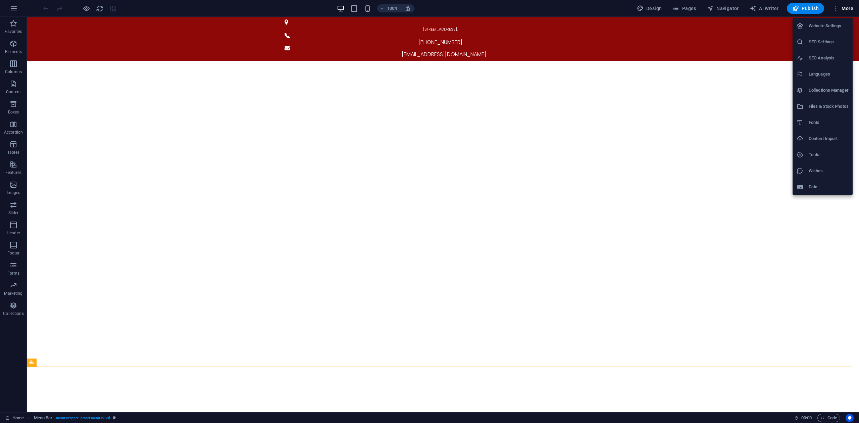
click at [821, 42] on h6 "SEO Settings" at bounding box center [828, 42] width 40 height 8
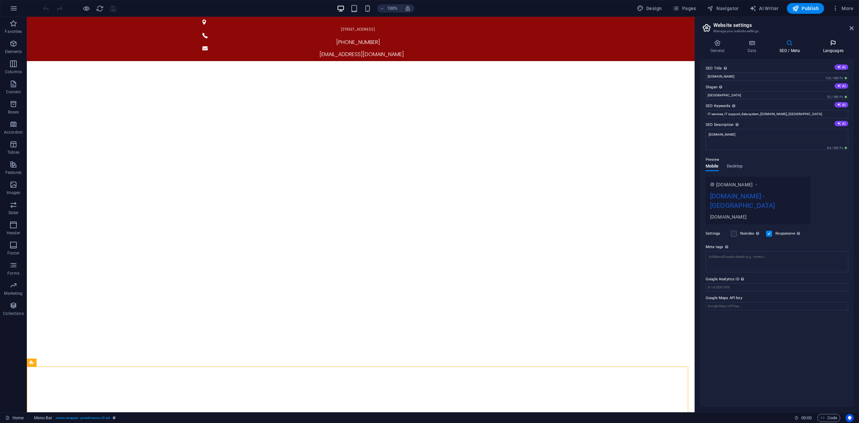
click at [828, 50] on h4 "Languages" at bounding box center [832, 47] width 41 height 14
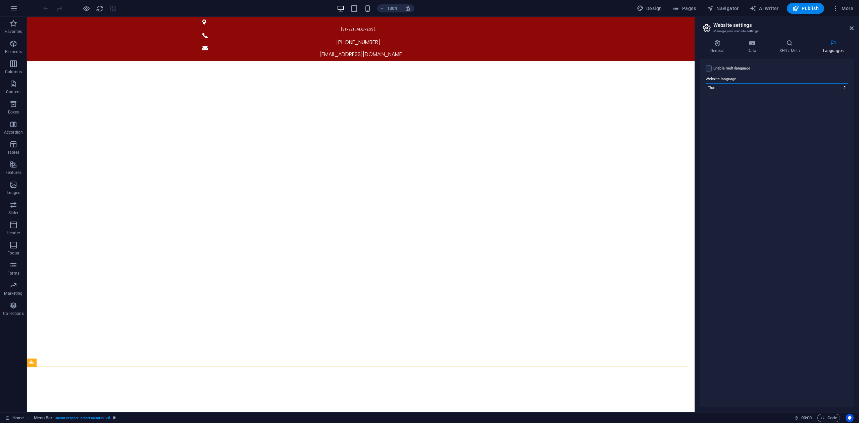
click at [716, 86] on select "Abkhazian Afar Afrikaans Akan Albanian Amharic Arabic Aragonese Armenian Assame…" at bounding box center [776, 87] width 143 height 8
select select "41"
click at [705, 83] on select "Abkhazian Afar Afrikaans Akan Albanian Amharic Arabic Aragonese Armenian Assame…" at bounding box center [776, 87] width 143 height 8
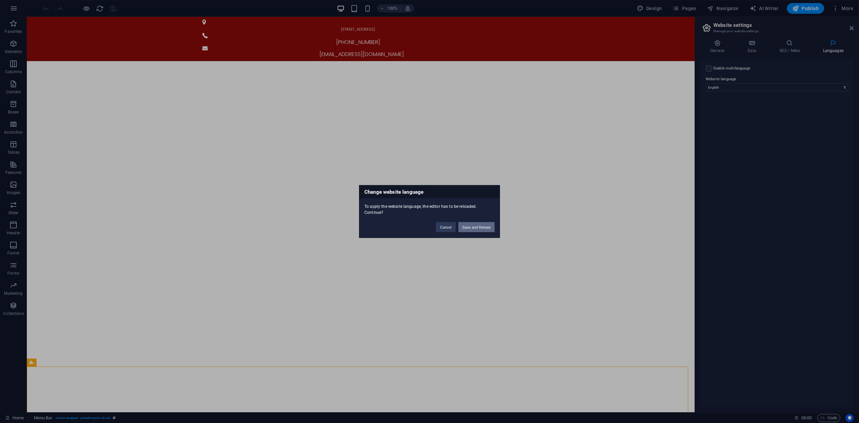
click at [471, 227] on button "Save and Reload" at bounding box center [476, 227] width 36 height 10
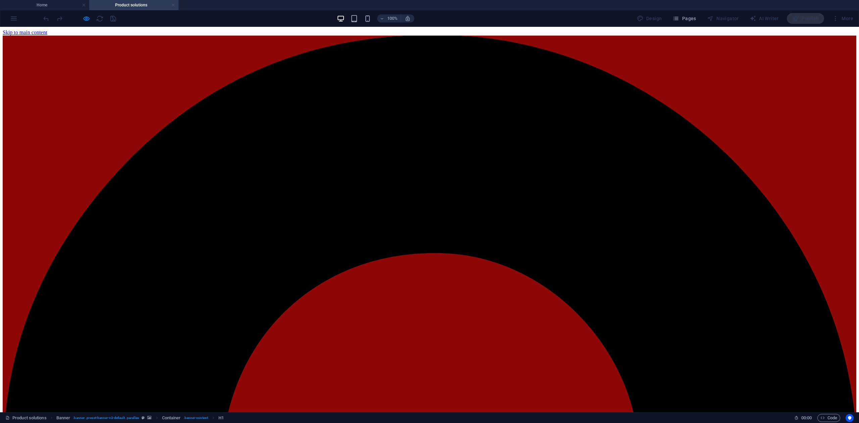
click at [172, 4] on link at bounding box center [173, 5] width 4 height 6
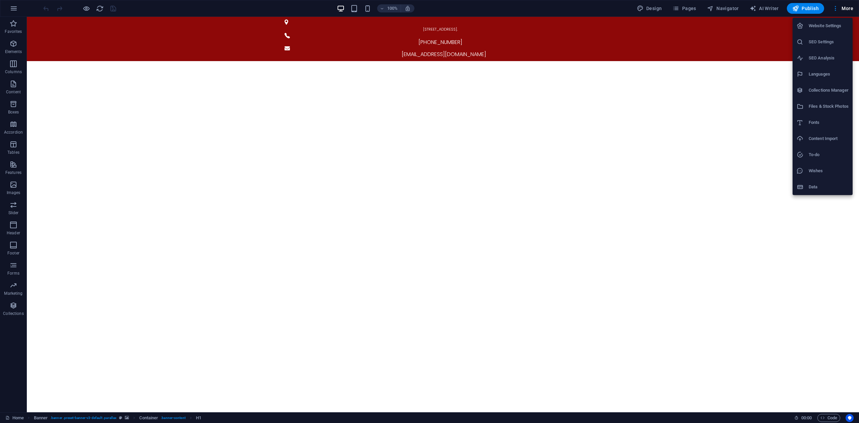
click at [825, 70] on h6 "Languages" at bounding box center [828, 74] width 40 height 8
select select "41"
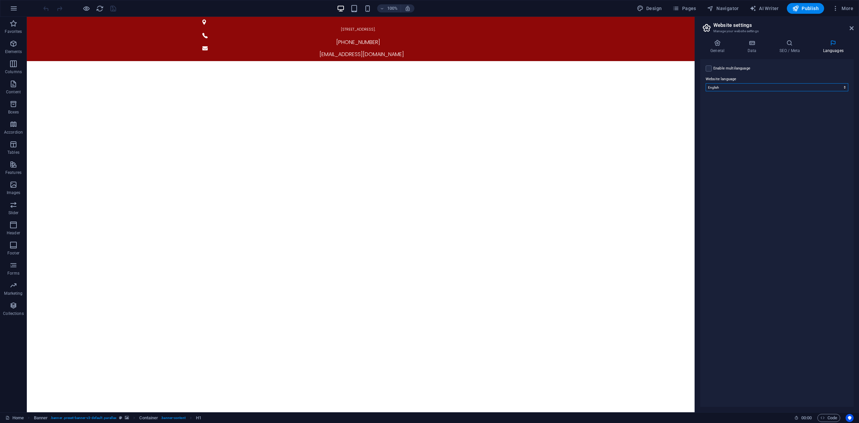
click at [748, 89] on select "Abkhazian Afar Afrikaans Akan Albanian Amharic Arabic Aragonese Armenian Assame…" at bounding box center [776, 87] width 143 height 8
click at [750, 86] on select "Abkhazian Afar Afrikaans Akan Albanian Amharic Arabic Aragonese Armenian Assame…" at bounding box center [776, 87] width 143 height 8
click at [735, 64] on label "Enable multilanguage To disable multilanguage delete all languages until only o…" at bounding box center [731, 68] width 37 height 8
click at [0, 0] on input "Enable multilanguage To disable multilanguage delete all languages until only o…" at bounding box center [0, 0] width 0 height 0
click at [829, 122] on select "Abkhazian Afar Afrikaans Akan Albanian Amharic Arabic Aragonese Armenian Assame…" at bounding box center [777, 120] width 112 height 8
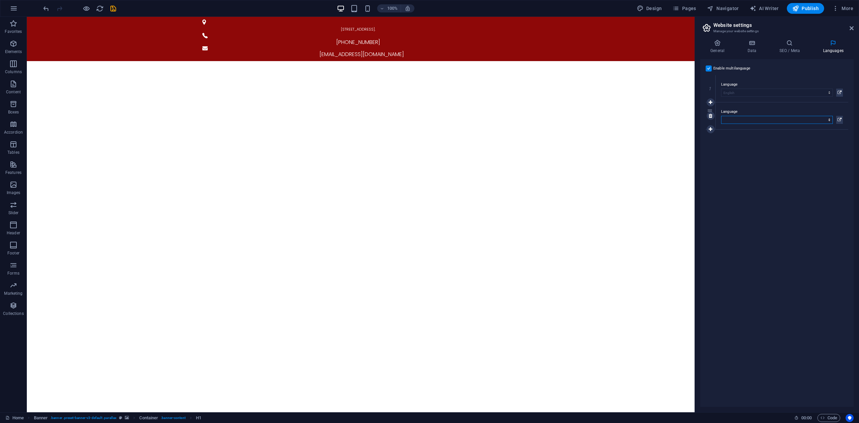
select select "159"
click at [721, 116] on select "Abkhazian Afar Afrikaans Akan Albanian Amharic Arabic Aragonese Armenian Assame…" at bounding box center [777, 120] width 112 height 8
click at [819, 149] on div "Enable multilanguage To disable multilanguage delete all languages until only o…" at bounding box center [776, 232] width 153 height 347
click at [840, 120] on icon at bounding box center [839, 120] width 4 height 8
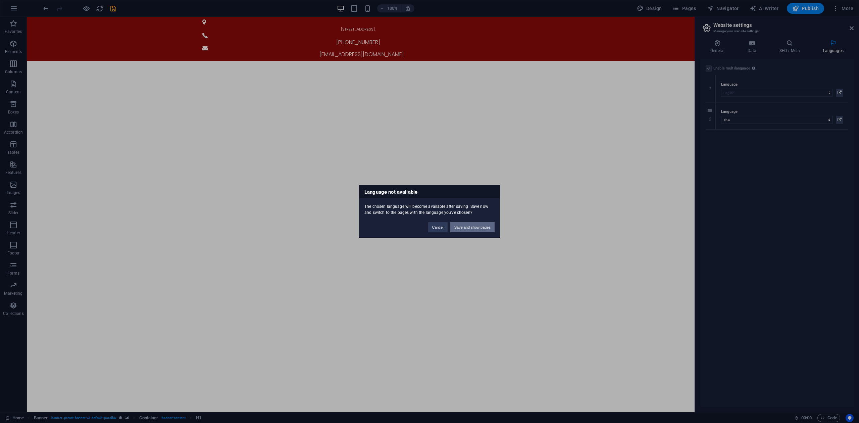
click at [470, 228] on button "Save and show pages" at bounding box center [472, 227] width 44 height 10
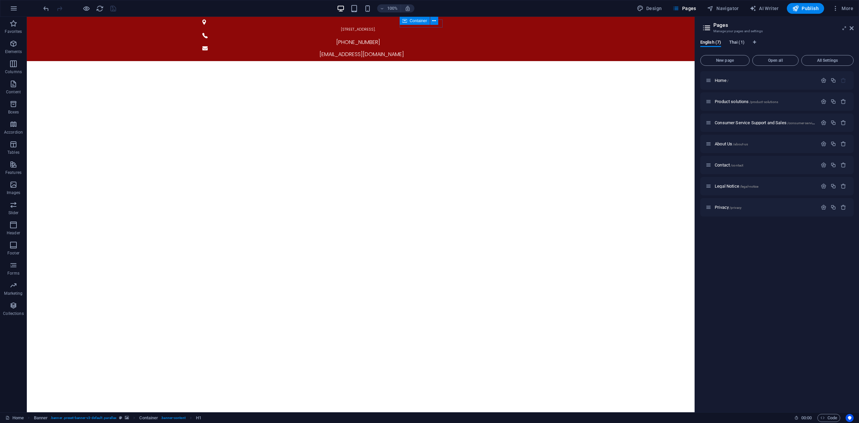
click at [737, 41] on span "Thai (1)" at bounding box center [736, 42] width 15 height 9
click at [712, 41] on span "English (7)" at bounding box center [710, 42] width 21 height 9
click at [732, 41] on span "Thai (1)" at bounding box center [736, 42] width 15 height 9
click at [705, 42] on span "English (7)" at bounding box center [710, 42] width 21 height 9
click at [734, 42] on span "Thai (1)" at bounding box center [736, 42] width 15 height 9
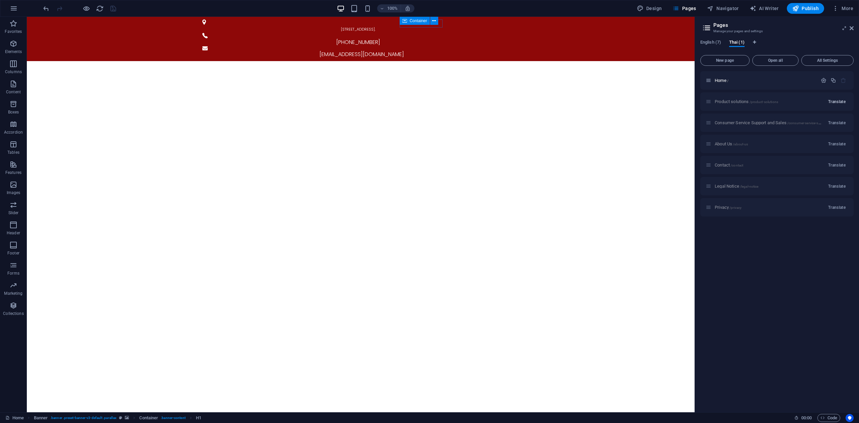
click at [837, 100] on span "Translate" at bounding box center [836, 101] width 17 height 5
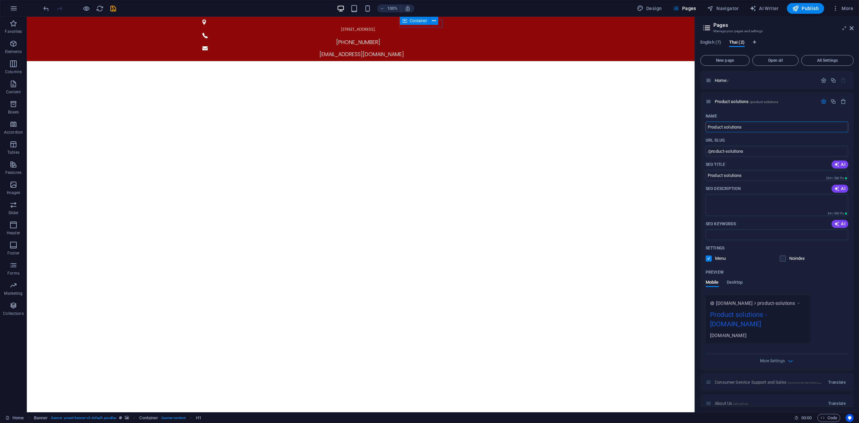
click at [823, 102] on icon "button" at bounding box center [823, 102] width 6 height 6
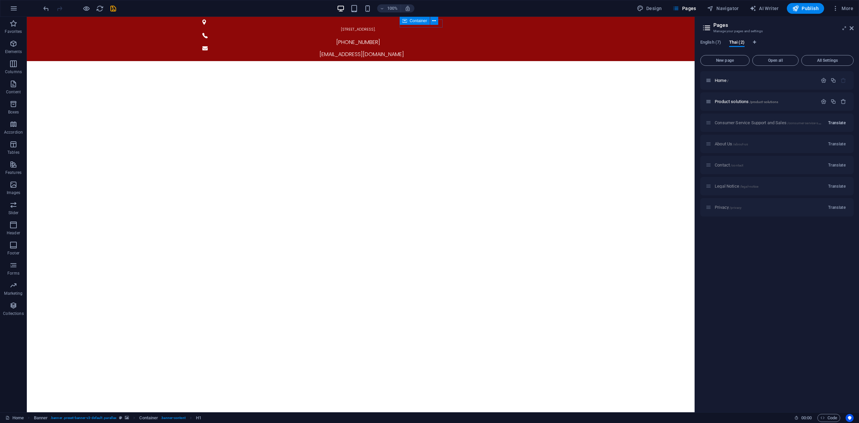
click at [835, 122] on span "Translate" at bounding box center [836, 122] width 17 height 5
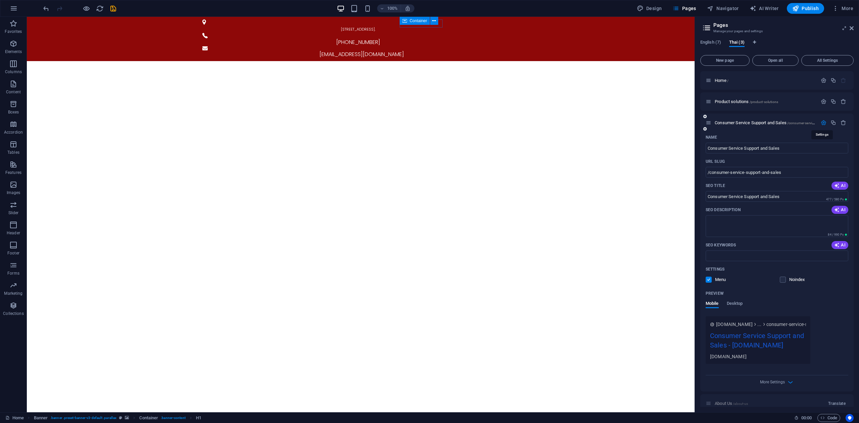
click at [820, 123] on icon "button" at bounding box center [823, 123] width 6 height 6
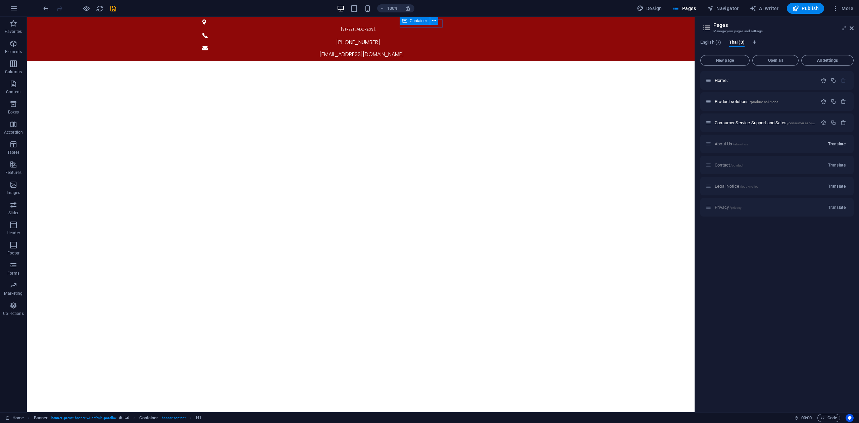
click at [838, 146] on span "Translate" at bounding box center [836, 143] width 17 height 5
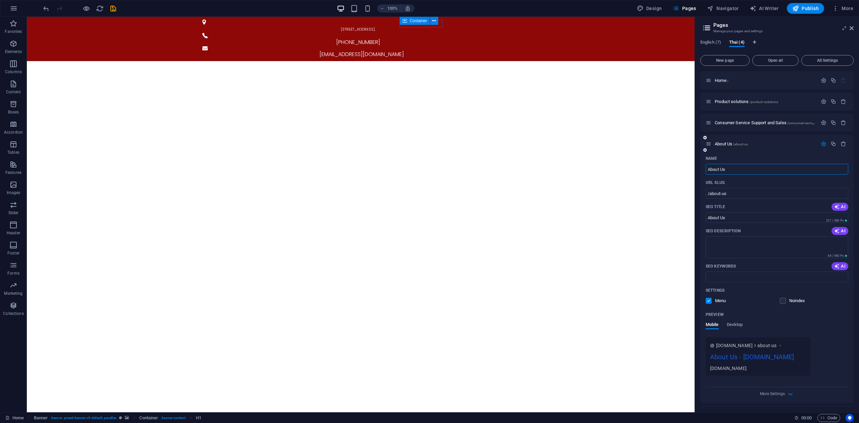
click at [822, 144] on icon "button" at bounding box center [823, 144] width 6 height 6
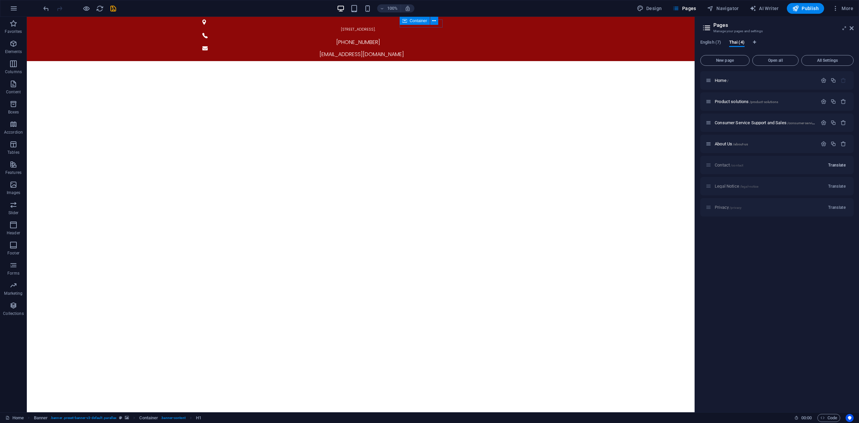
click at [837, 167] on span "Translate" at bounding box center [836, 164] width 17 height 5
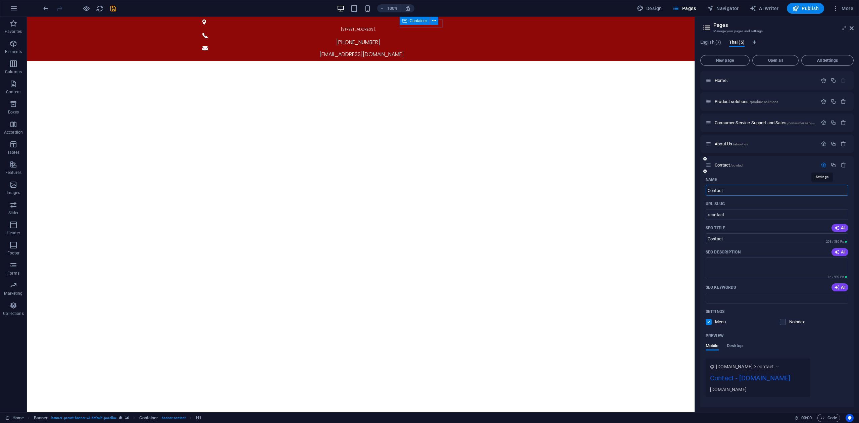
click at [821, 164] on icon "button" at bounding box center [823, 165] width 6 height 6
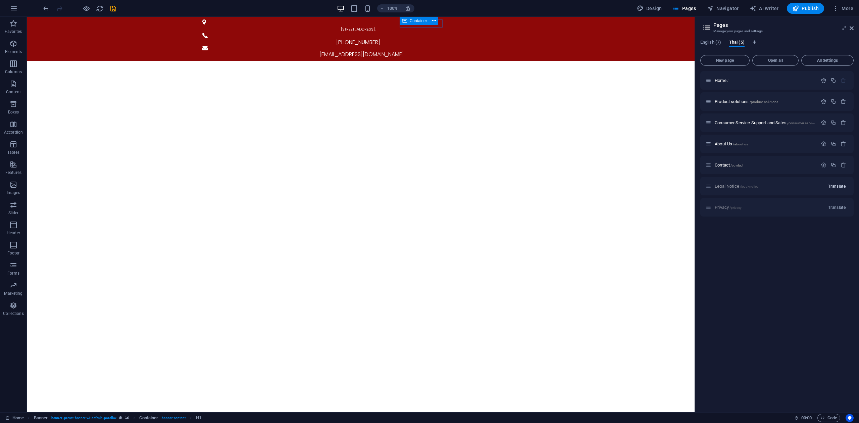
click at [835, 185] on span "Translate" at bounding box center [836, 185] width 17 height 5
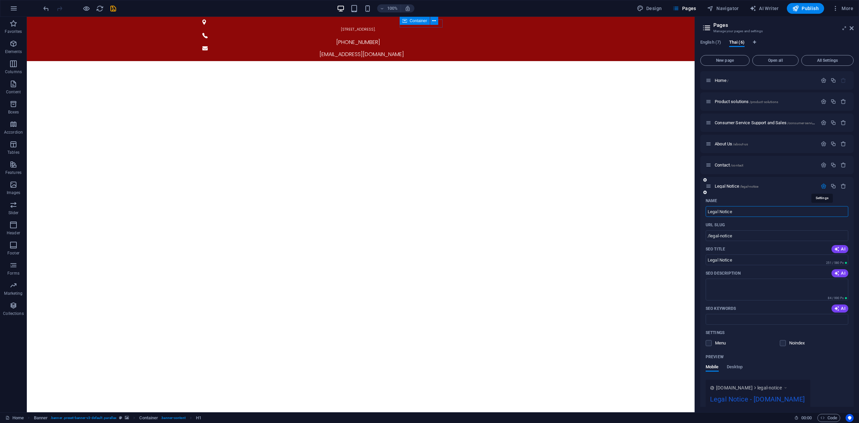
click at [821, 185] on icon "button" at bounding box center [823, 186] width 6 height 6
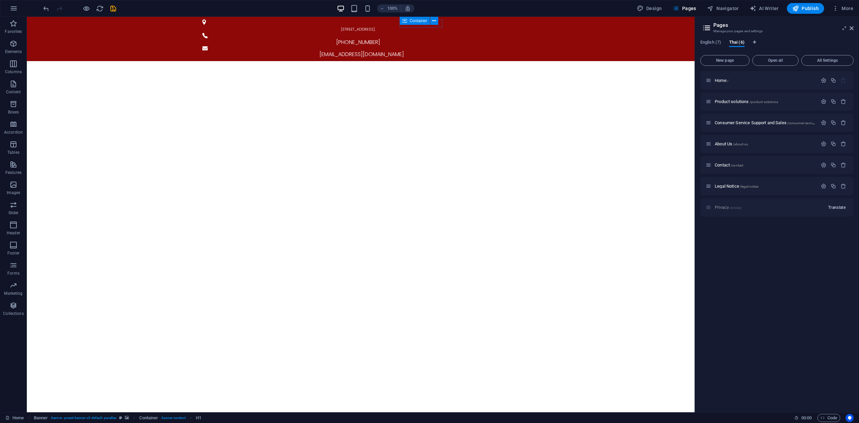
click at [834, 207] on span "Translate" at bounding box center [836, 207] width 17 height 5
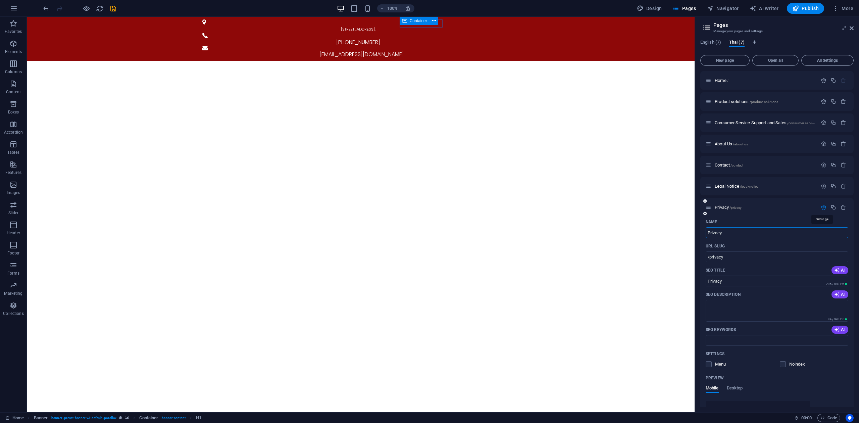
click at [822, 208] on icon "button" at bounding box center [823, 207] width 6 height 6
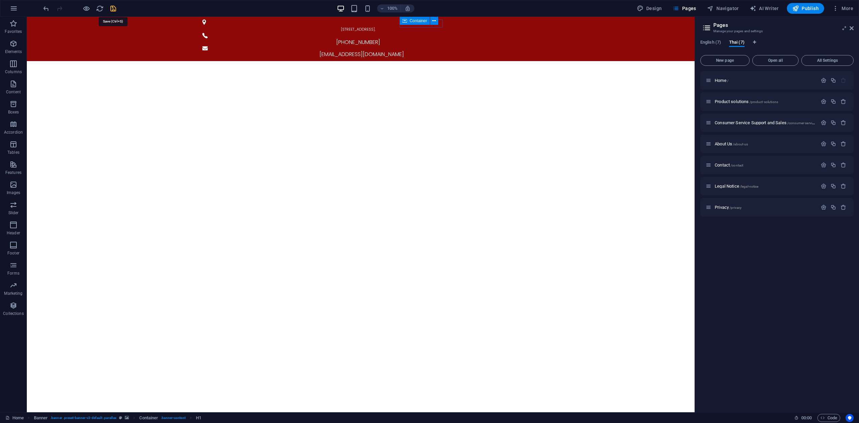
click at [112, 6] on icon "save" at bounding box center [113, 9] width 8 height 8
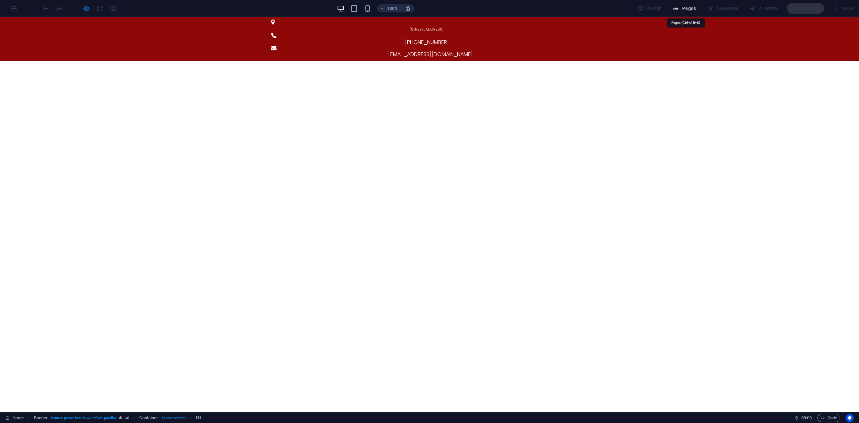
click at [687, 10] on span "Pages" at bounding box center [683, 8] width 23 height 7
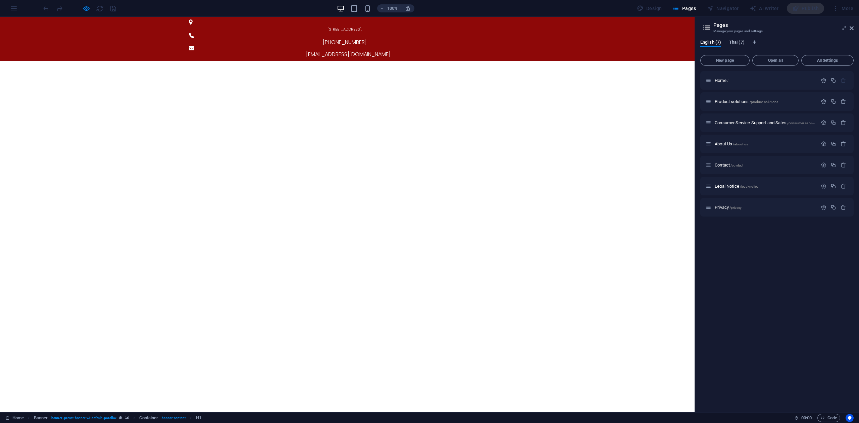
click at [737, 42] on span "Thai (7)" at bounding box center [736, 42] width 15 height 9
click at [713, 78] on div "Home /" at bounding box center [764, 80] width 105 height 4
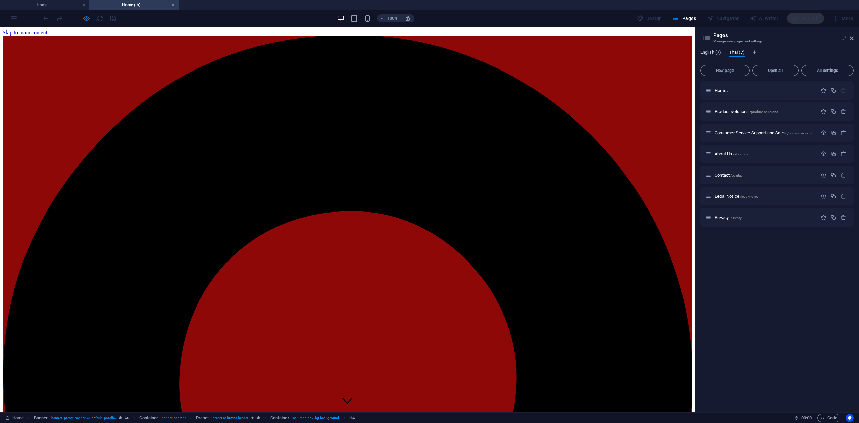
click at [711, 53] on span "English (7)" at bounding box center [710, 52] width 21 height 9
click at [722, 87] on div "Home /" at bounding box center [761, 91] width 112 height 8
click at [723, 91] on span "Home /" at bounding box center [721, 90] width 14 height 5
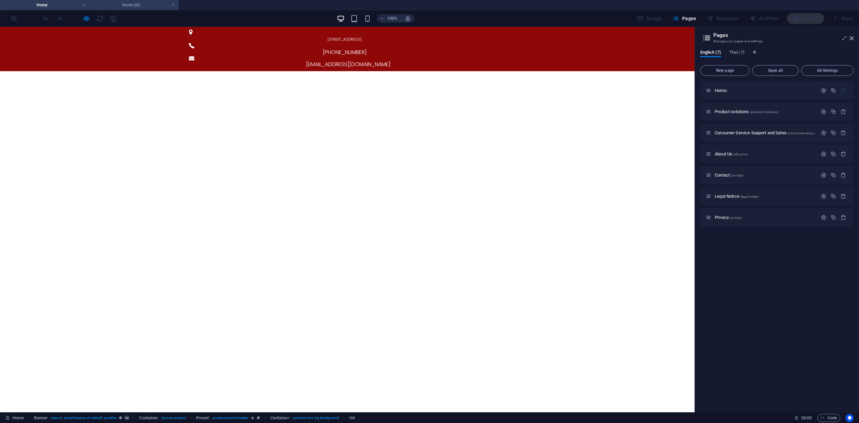
click at [121, 6] on h4 "Home (th)" at bounding box center [133, 4] width 89 height 7
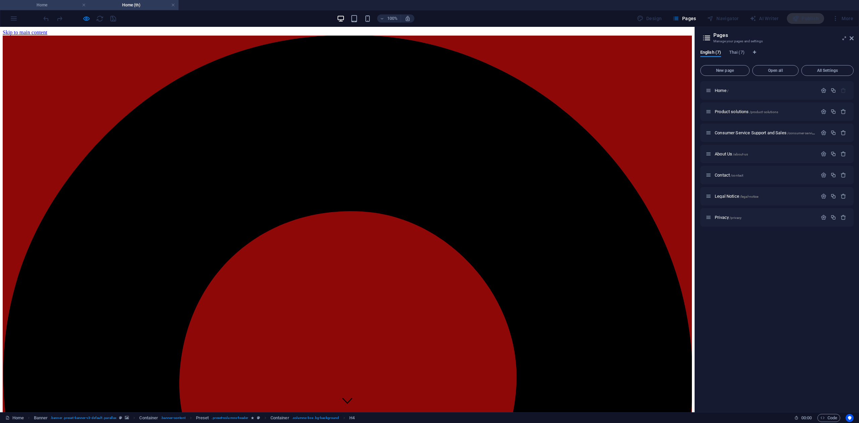
click at [58, 4] on h4 "Home" at bounding box center [44, 4] width 89 height 7
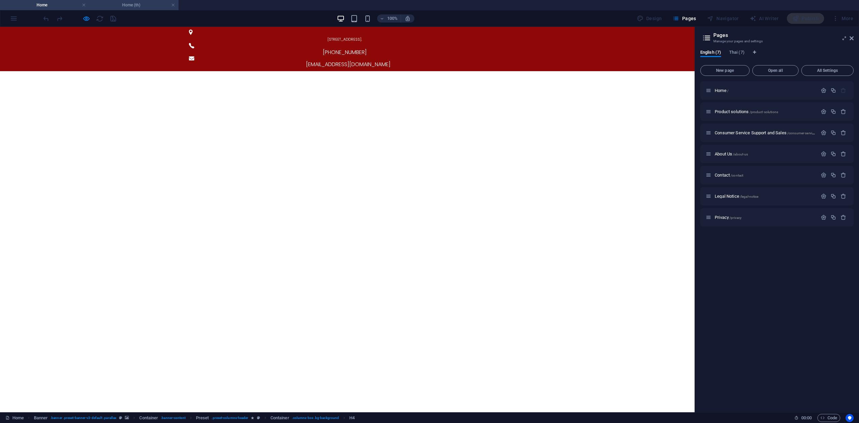
click at [105, 4] on h4 "Home (th)" at bounding box center [133, 4] width 89 height 7
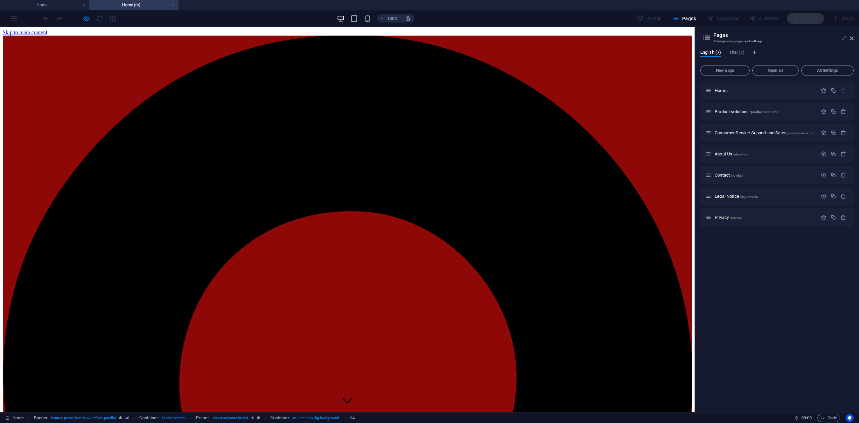
click at [171, 7] on link at bounding box center [173, 5] width 4 height 6
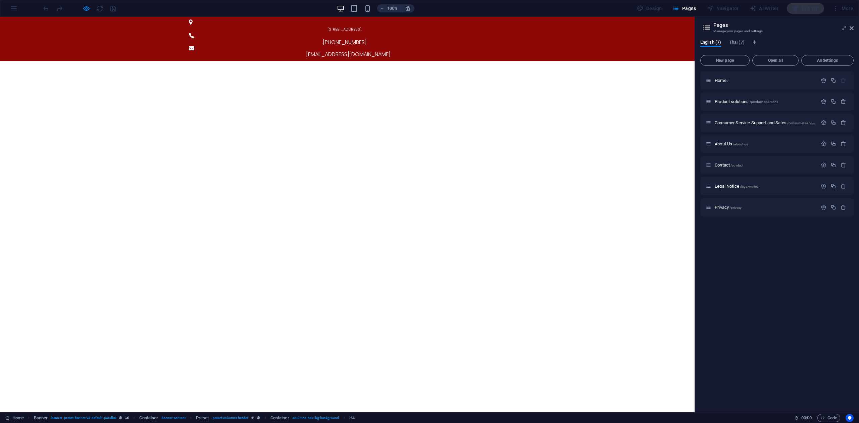
click at [838, 15] on div "100% Design Pages Navigator AI Writer Publish More" at bounding box center [429, 8] width 858 height 16
click at [851, 29] on icon at bounding box center [851, 27] width 4 height 5
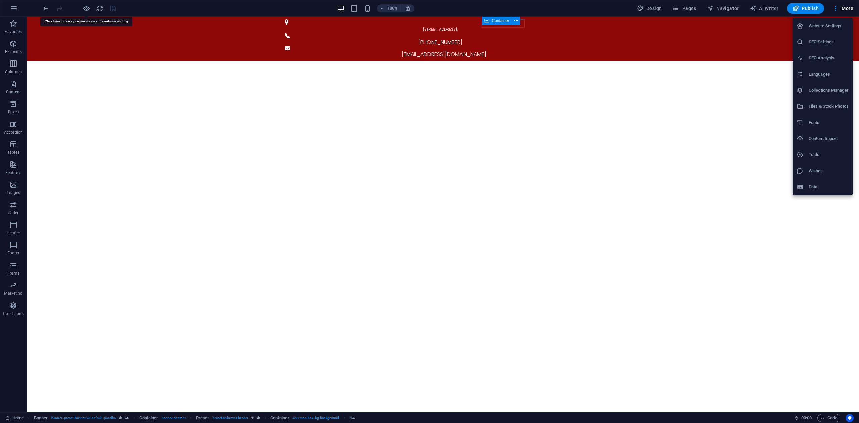
click at [832, 74] on h6 "Languages" at bounding box center [828, 74] width 40 height 8
select select "41"
select select "159"
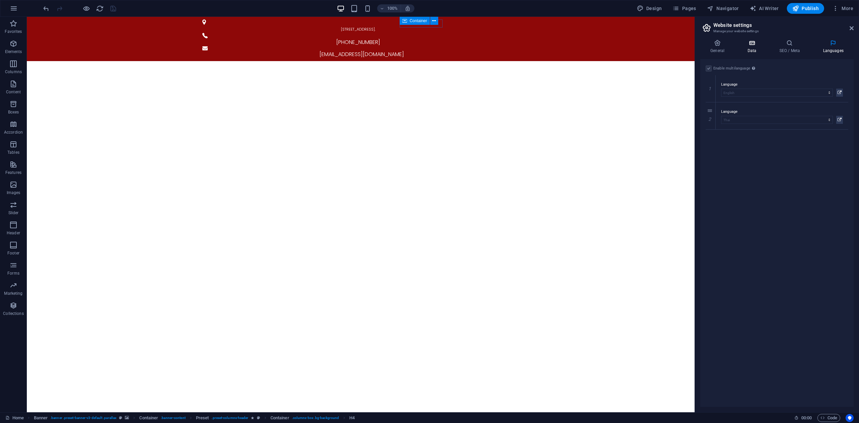
click at [753, 44] on icon at bounding box center [751, 43] width 29 height 7
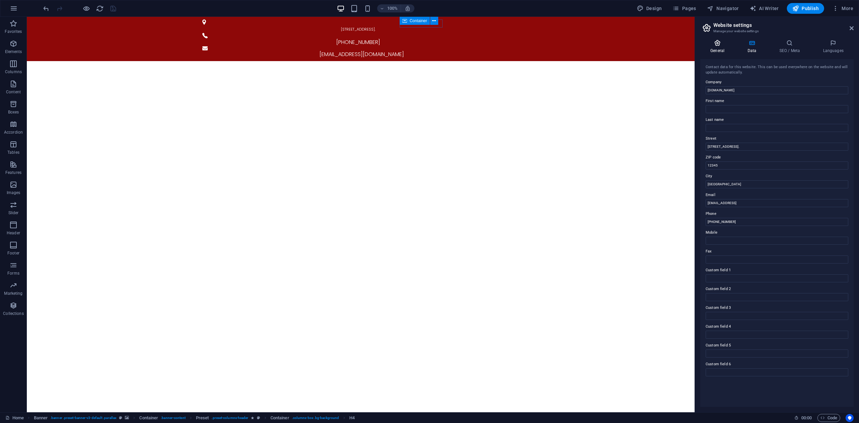
click at [715, 49] on h4 "General" at bounding box center [718, 47] width 37 height 14
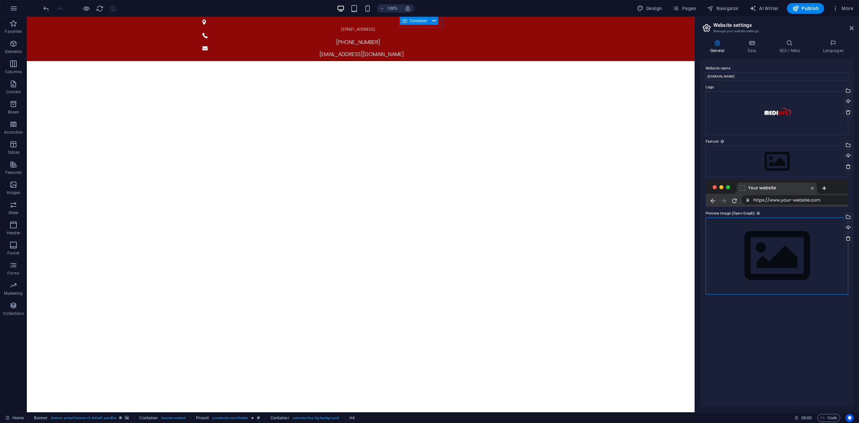
click at [797, 244] on div "Drag files here, click to choose files or select files from Files or our free s…" at bounding box center [776, 255] width 143 height 77
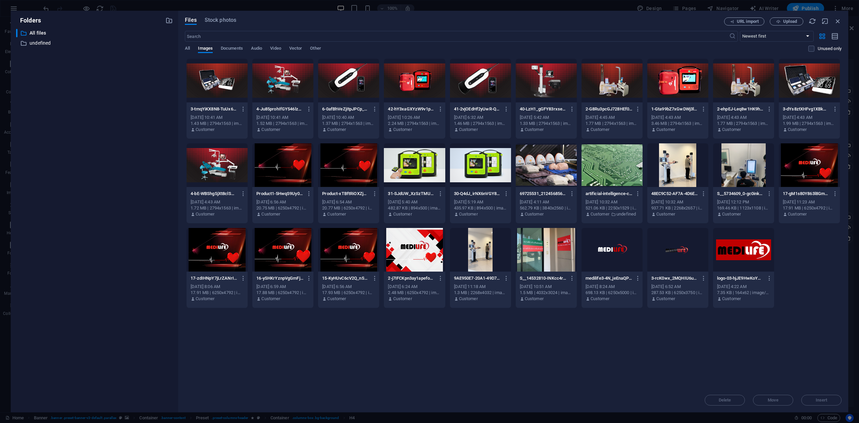
click at [619, 251] on div at bounding box center [611, 250] width 61 height 44
click at [817, 400] on span "Insert" at bounding box center [821, 400] width 12 height 4
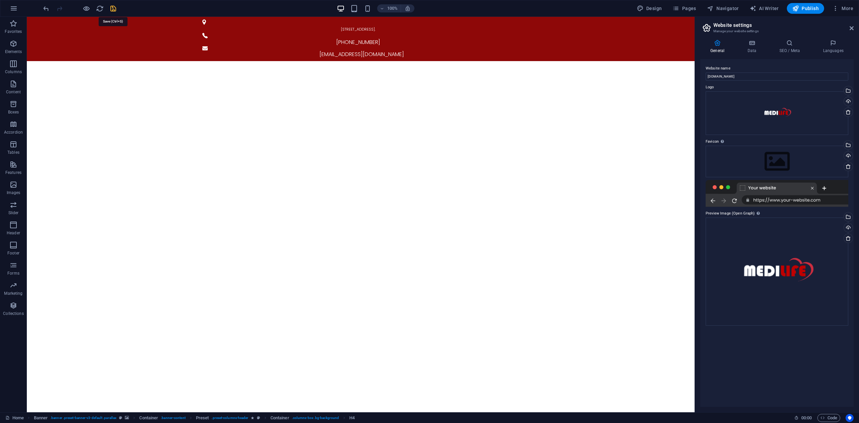
click at [116, 7] on icon "save" at bounding box center [113, 9] width 8 height 8
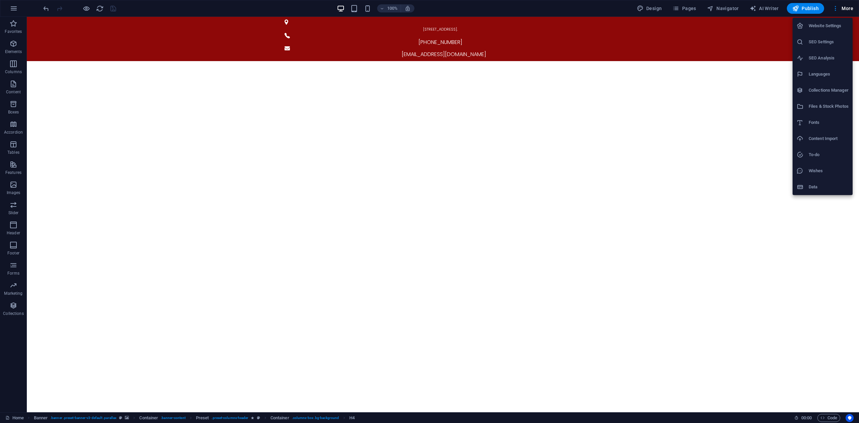
click at [828, 71] on h6 "Languages" at bounding box center [828, 74] width 40 height 8
select select "41"
select select "159"
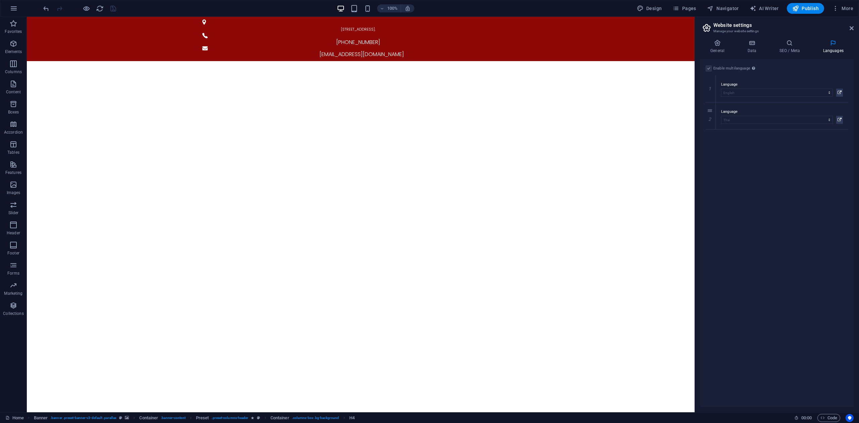
click at [710, 69] on label at bounding box center [708, 68] width 6 height 6
click at [711, 70] on div "Enable multilanguage To disable multilanguage delete all languages until only o…" at bounding box center [776, 68] width 143 height 8
click at [707, 69] on label at bounding box center [708, 68] width 6 height 6
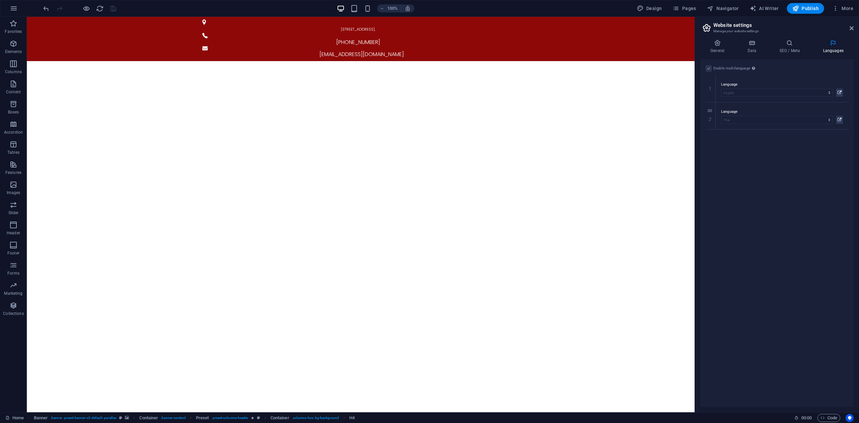
click at [707, 69] on label at bounding box center [708, 68] width 6 height 6
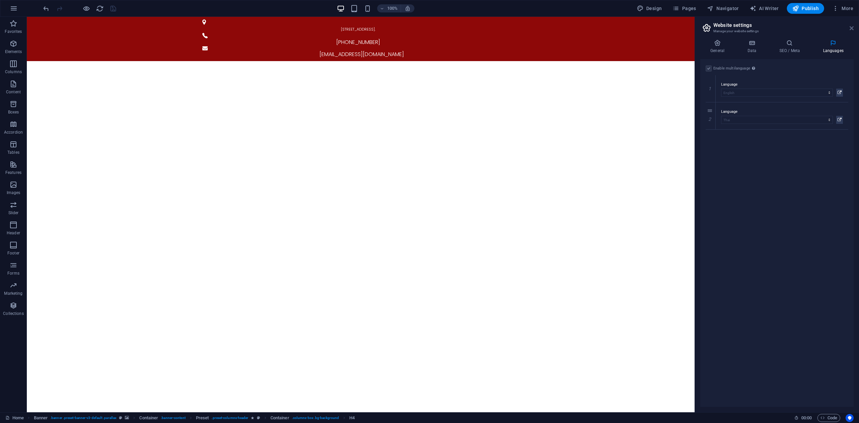
click at [852, 28] on icon at bounding box center [851, 27] width 4 height 5
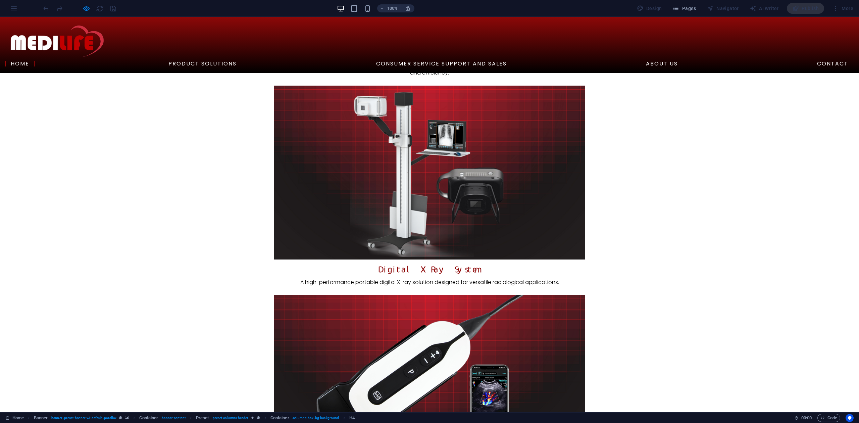
scroll to position [1157, 0]
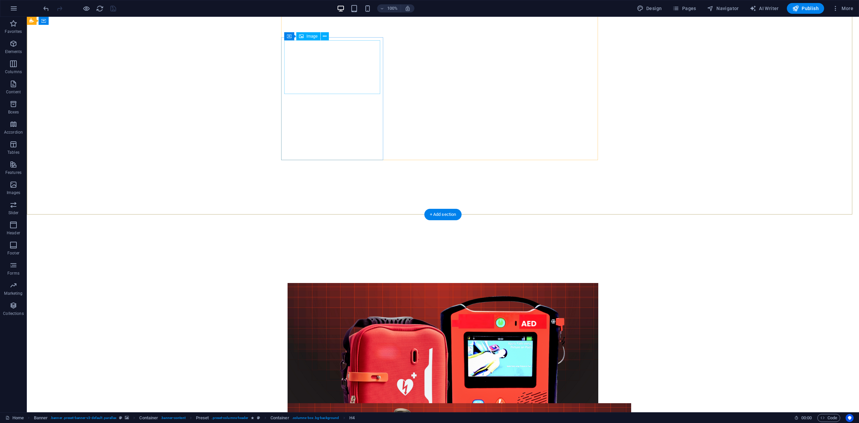
scroll to position [0, 0]
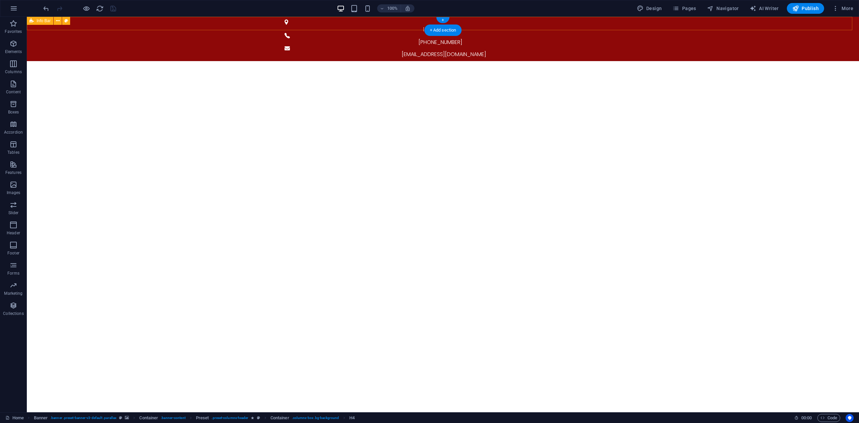
click at [640, 24] on div "[STREET_ADDRESS]. [PHONE_NUMBER] [EMAIL_ADDRESS][DOMAIN_NAME]" at bounding box center [443, 39] width 832 height 44
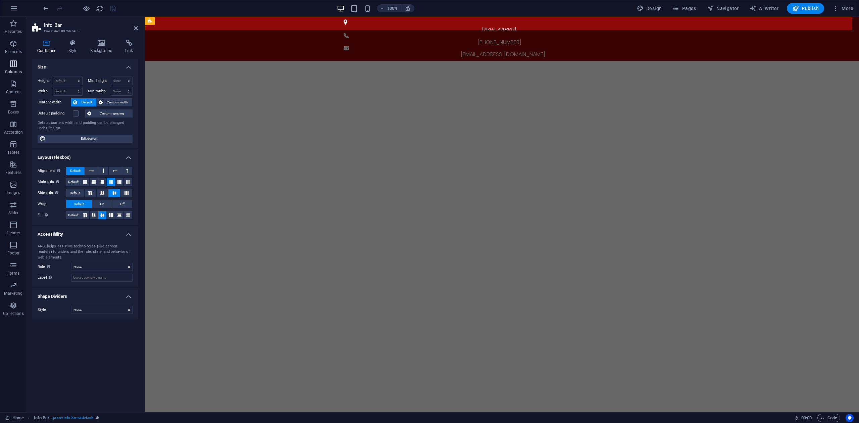
click at [12, 69] on p "Columns" at bounding box center [13, 71] width 17 height 5
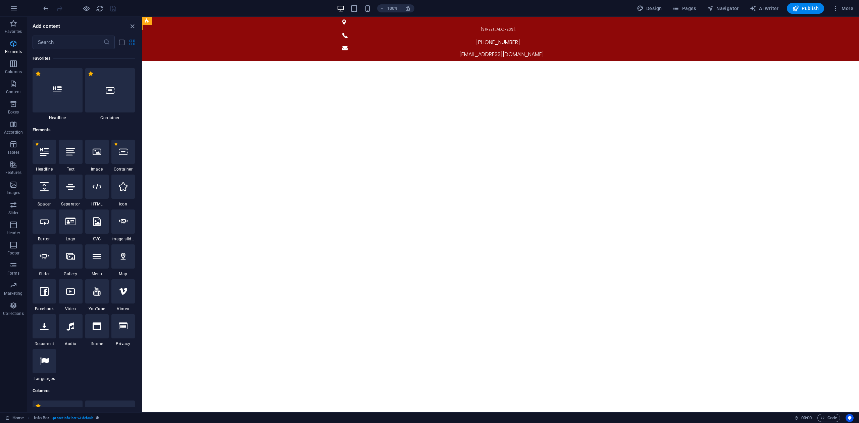
scroll to position [58, 0]
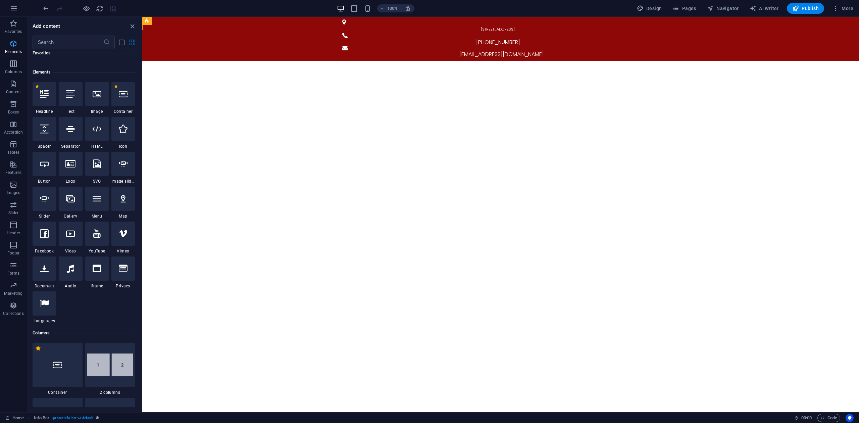
click at [12, 48] on span "Elements" at bounding box center [13, 48] width 27 height 16
click at [58, 46] on input "text" at bounding box center [68, 42] width 71 height 13
click at [52, 317] on div "1 Star Languages" at bounding box center [44, 307] width 23 height 32
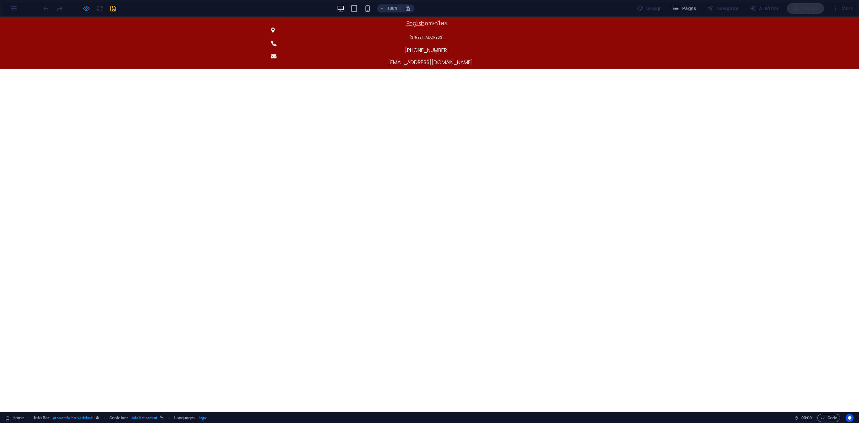
click at [407, 24] on link "English" at bounding box center [416, 23] width 18 height 8
click at [424, 24] on link "ภาษาไทย" at bounding box center [435, 23] width 23 height 8
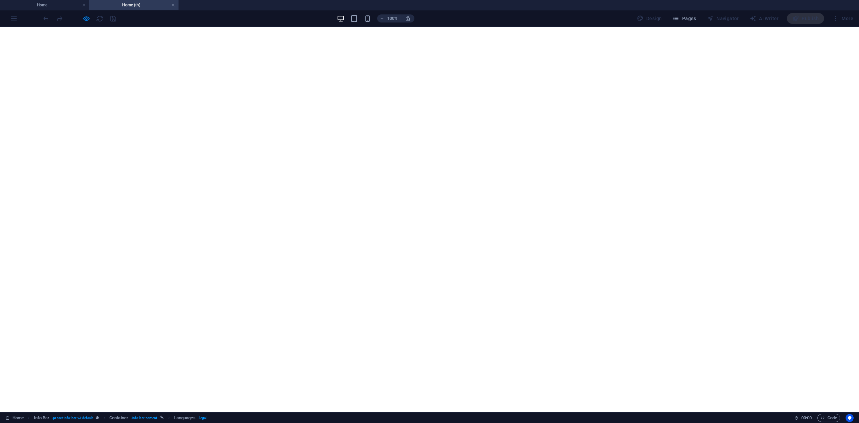
click at [170, 3] on h4 "Home (th)" at bounding box center [133, 4] width 89 height 7
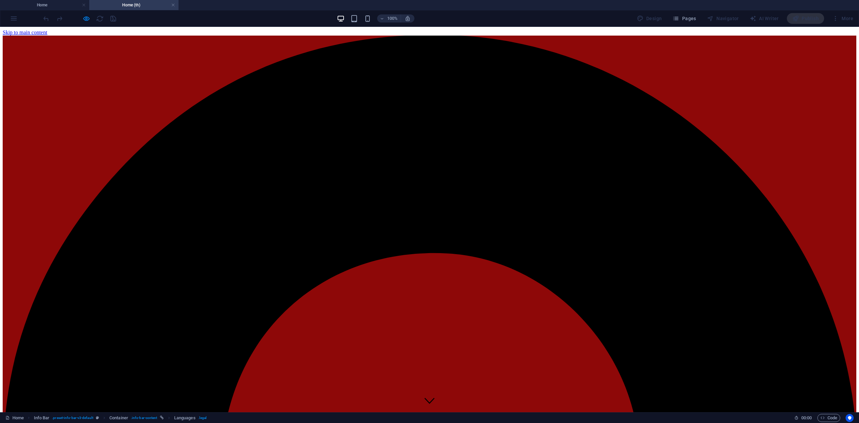
scroll to position [0, 0]
click at [172, 5] on link at bounding box center [173, 5] width 4 height 6
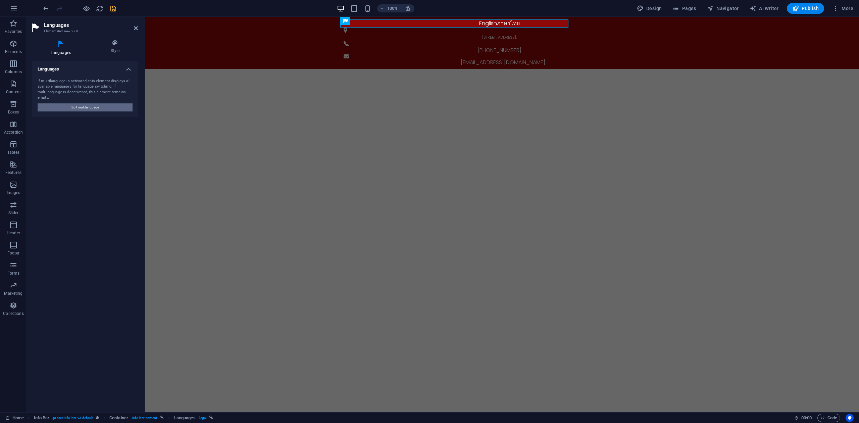
click at [84, 107] on span "Edit multilanguage" at bounding box center [85, 107] width 28 height 8
select select "41"
select select "159"
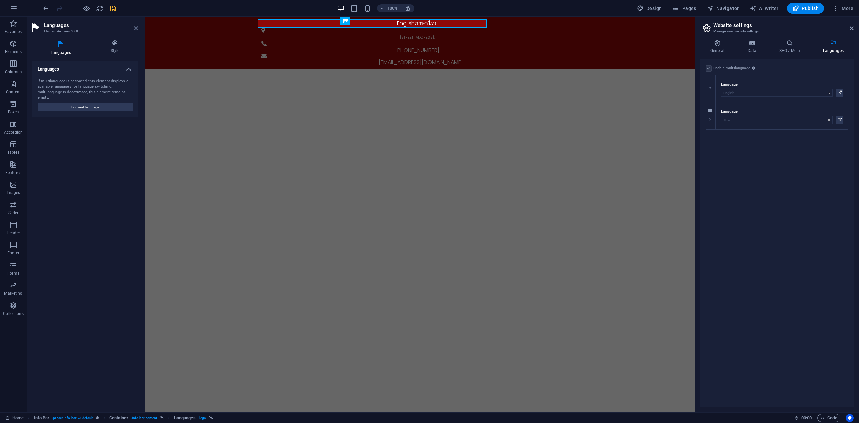
click at [134, 29] on icon at bounding box center [136, 27] width 4 height 5
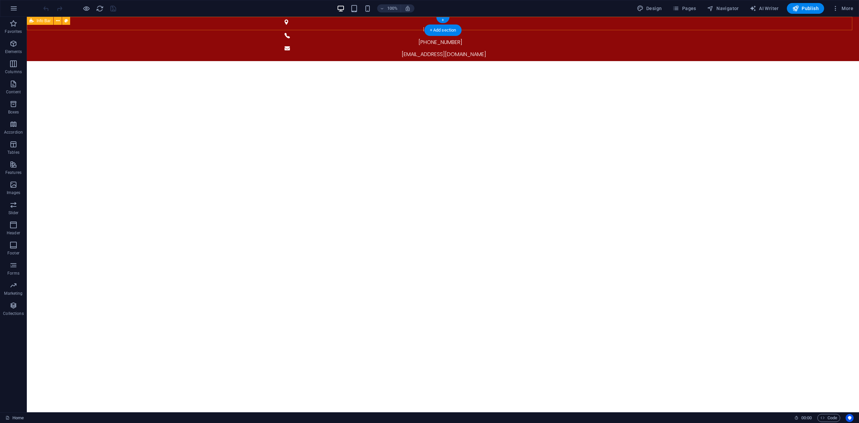
click at [604, 23] on div "[STREET_ADDRESS]. [PHONE_NUMBER] [EMAIL_ADDRESS][DOMAIN_NAME]" at bounding box center [443, 39] width 832 height 44
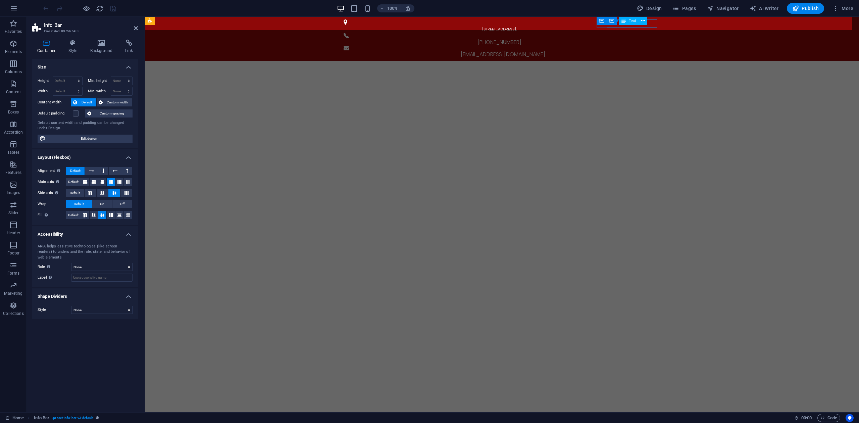
click at [648, 24] on div "Container Text" at bounding box center [628, 21] width 45 height 8
click at [674, 23] on div "[STREET_ADDRESS]. [PHONE_NUMBER] [EMAIL_ADDRESS][DOMAIN_NAME]" at bounding box center [502, 39] width 714 height 44
click at [14, 53] on p "Elements" at bounding box center [13, 51] width 17 height 5
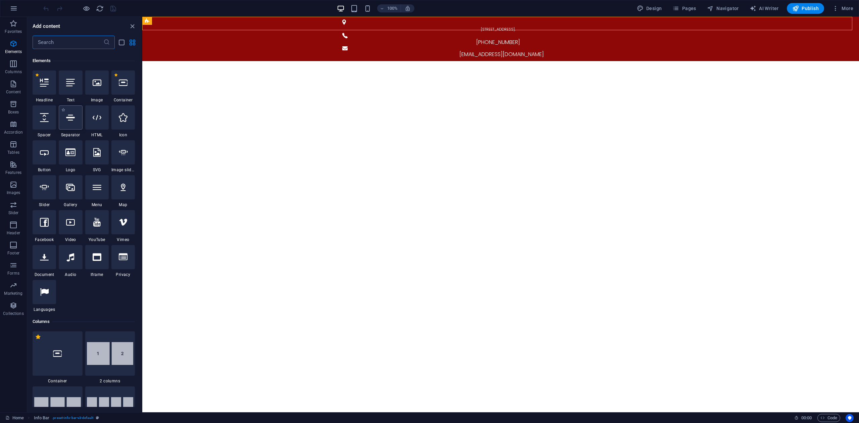
scroll to position [71, 0]
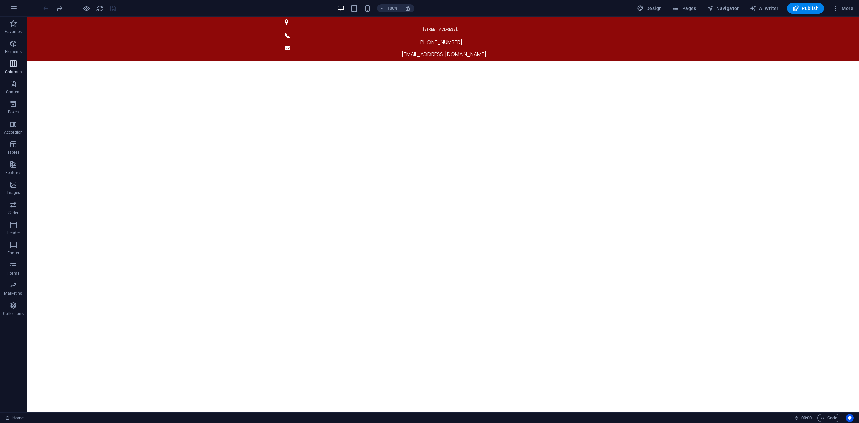
click at [14, 66] on icon "button" at bounding box center [13, 64] width 8 height 8
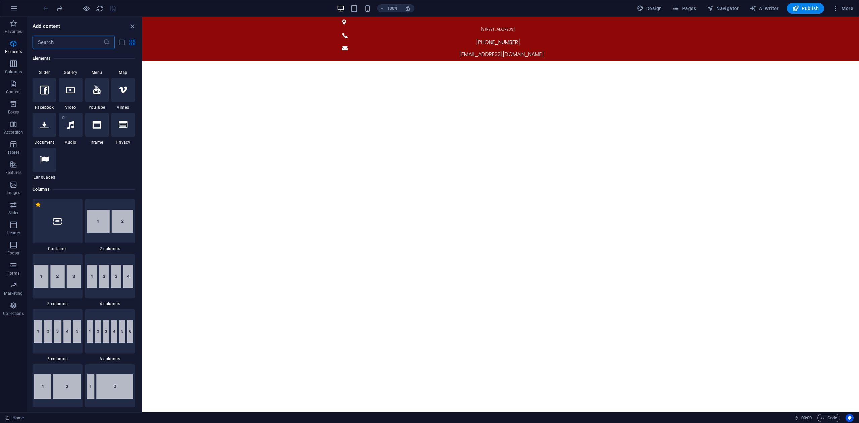
scroll to position [198, 0]
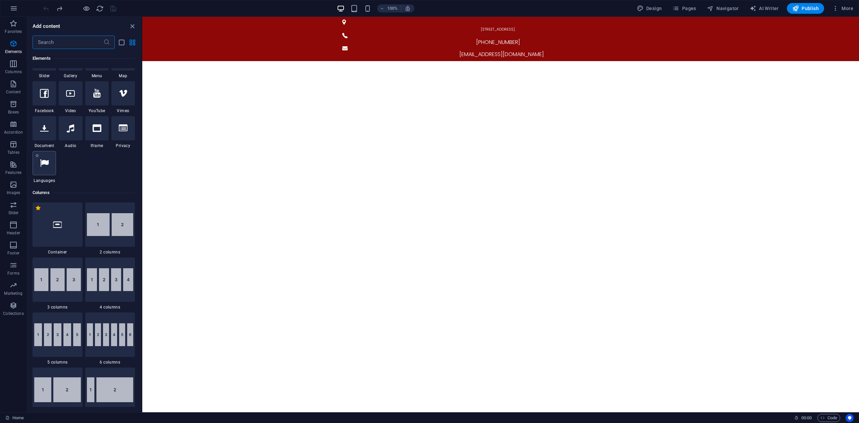
click at [42, 167] on div at bounding box center [44, 163] width 23 height 24
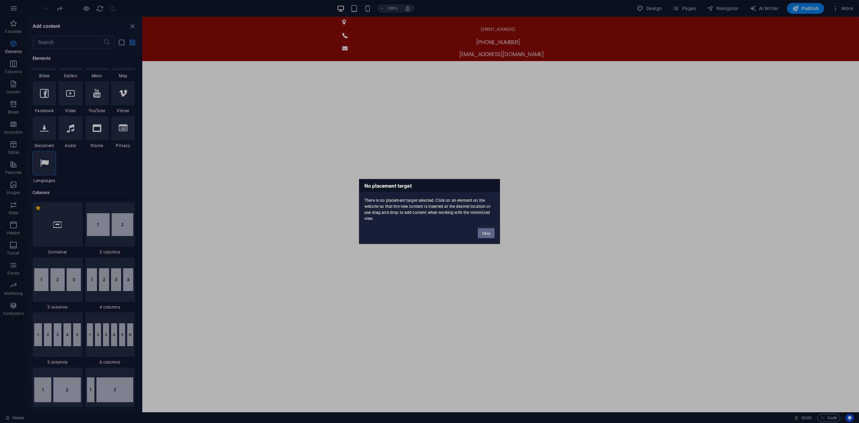
click at [486, 229] on button "Okay" at bounding box center [486, 233] width 17 height 10
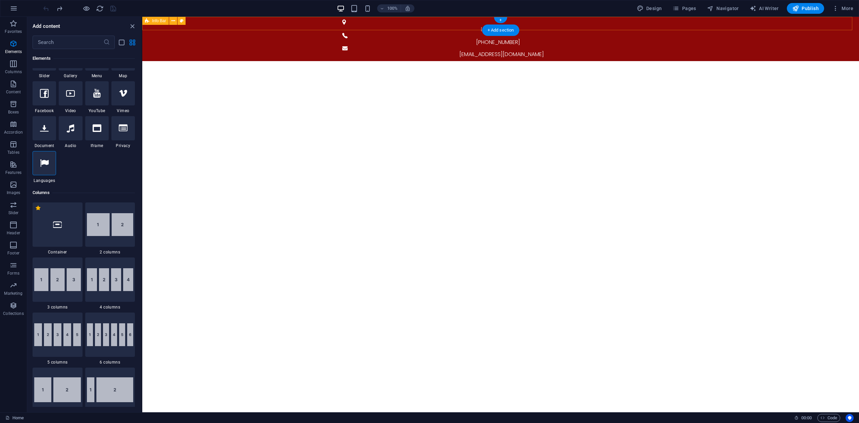
click at [666, 22] on div "[STREET_ADDRESS]. [PHONE_NUMBER] [EMAIL_ADDRESS][DOMAIN_NAME]" at bounding box center [500, 39] width 716 height 44
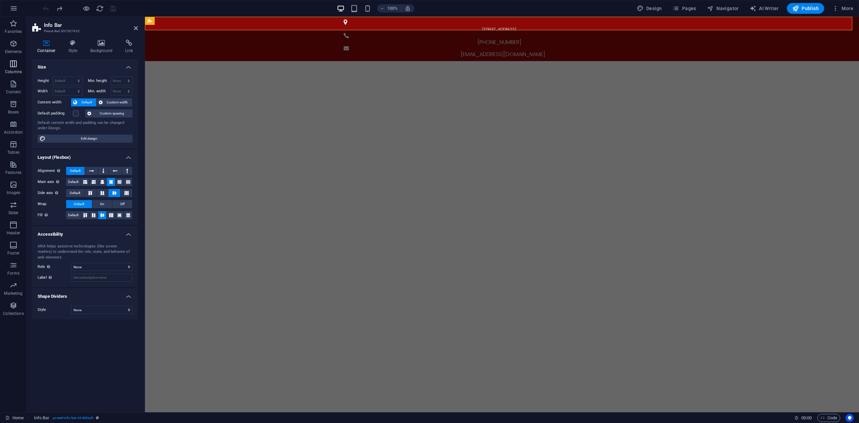
click at [13, 66] on icon "button" at bounding box center [13, 64] width 8 height 8
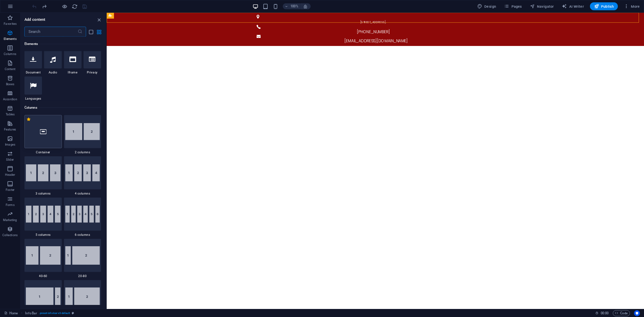
scroll to position [243, 0]
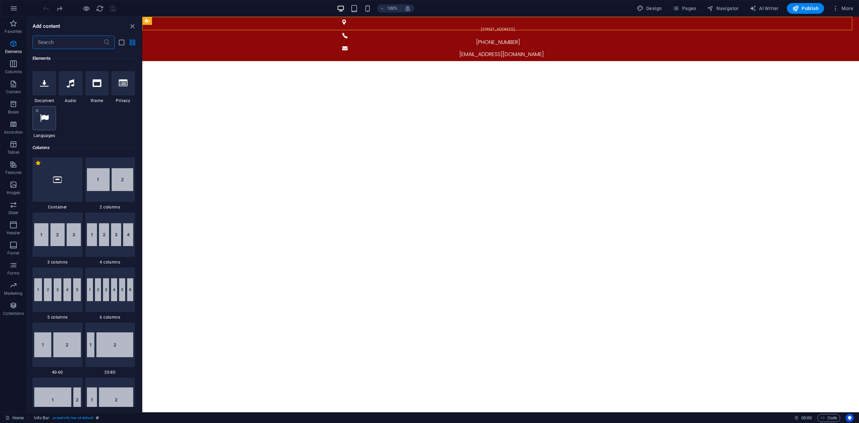
click at [46, 122] on div at bounding box center [44, 118] width 23 height 24
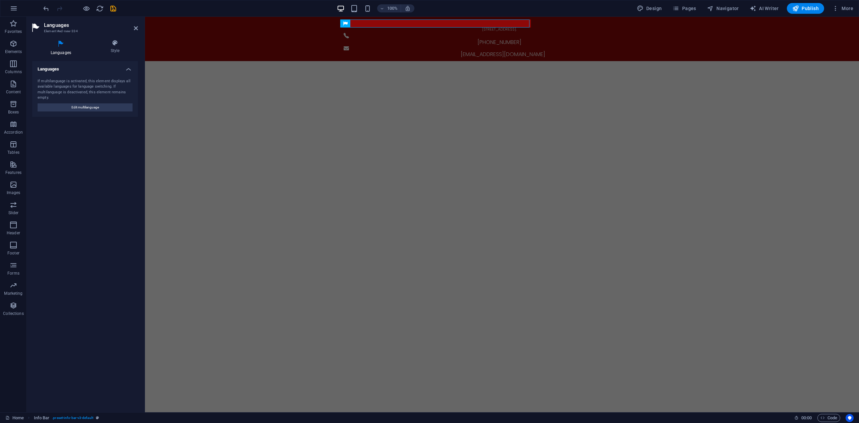
click at [46, 122] on div "Languages If multilanguage is activated, this element displays all available la…" at bounding box center [85, 233] width 106 height 345
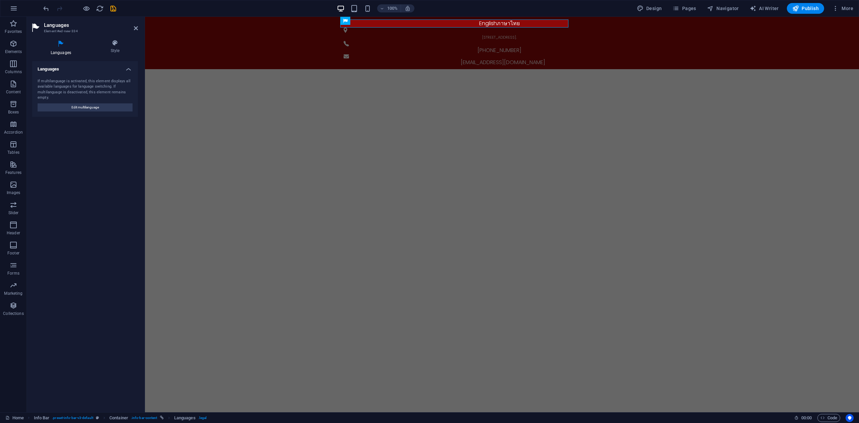
click at [108, 37] on div "Languages Style Languages If multilanguage is activated, this element displays …" at bounding box center [85, 223] width 116 height 378
click at [111, 40] on icon at bounding box center [115, 43] width 46 height 7
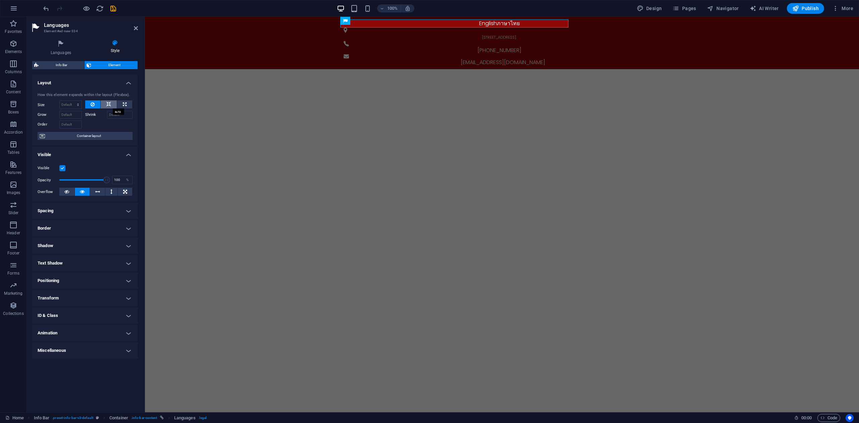
click at [106, 103] on icon at bounding box center [108, 104] width 5 height 8
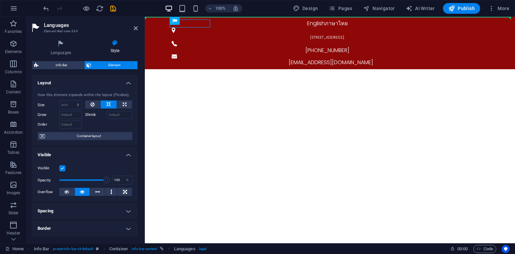
drag, startPoint x: 181, startPoint y: 25, endPoint x: 486, endPoint y: 23, distance: 304.9
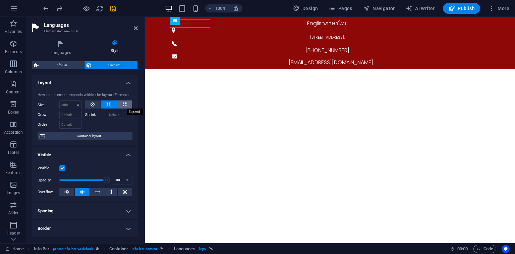
click at [124, 103] on icon at bounding box center [125, 104] width 4 height 8
type input "100"
select select "%"
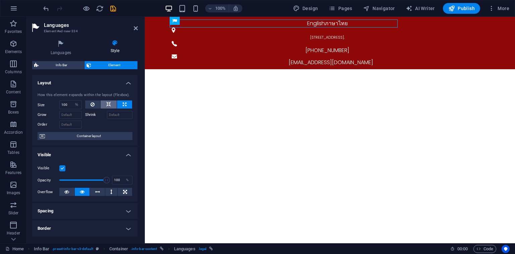
click at [111, 103] on button at bounding box center [109, 104] width 16 height 8
select select "DISABLED_OPTION_VALUE"
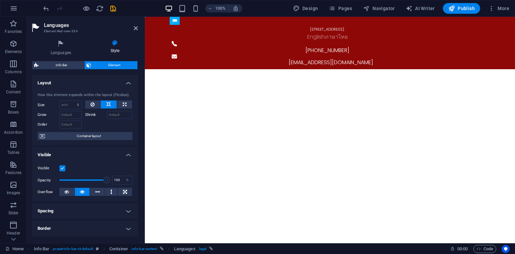
drag, startPoint x: 338, startPoint y: 39, endPoint x: 397, endPoint y: 25, distance: 61.1
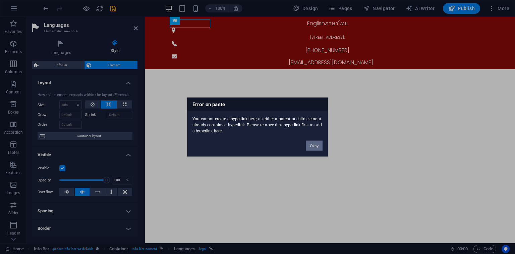
click at [314, 148] on button "Okay" at bounding box center [314, 146] width 17 height 10
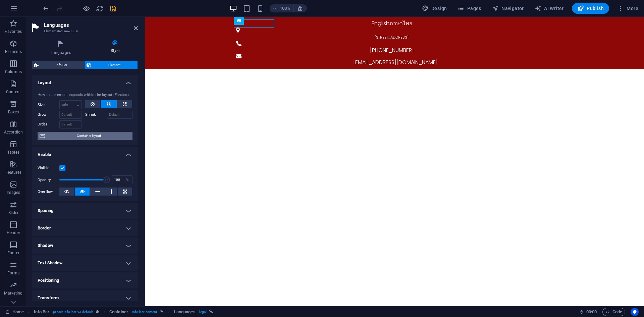
click at [99, 136] on span "Container layout" at bounding box center [89, 136] width 84 height 8
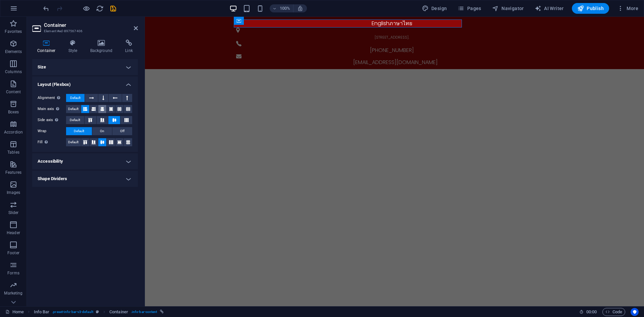
click at [100, 106] on button at bounding box center [102, 109] width 8 height 8
click at [86, 108] on icon at bounding box center [85, 109] width 4 height 8
click at [76, 107] on span "Default" at bounding box center [73, 109] width 10 height 8
click at [85, 108] on icon at bounding box center [85, 109] width 4 height 8
click at [104, 133] on span "On" at bounding box center [102, 131] width 4 height 8
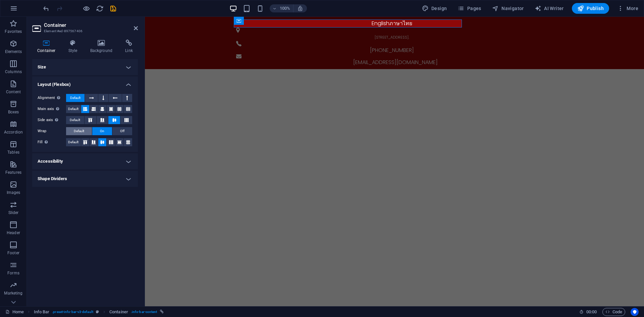
click at [88, 133] on button "Default" at bounding box center [79, 131] width 26 height 8
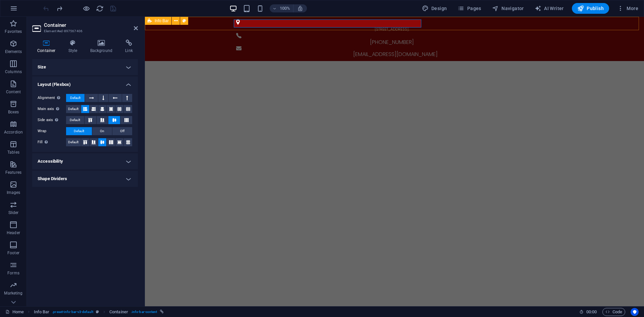
click at [599, 21] on div "[STREET_ADDRESS]. [PHONE_NUMBER] [EMAIL_ADDRESS][DOMAIN_NAME]" at bounding box center [394, 39] width 499 height 44
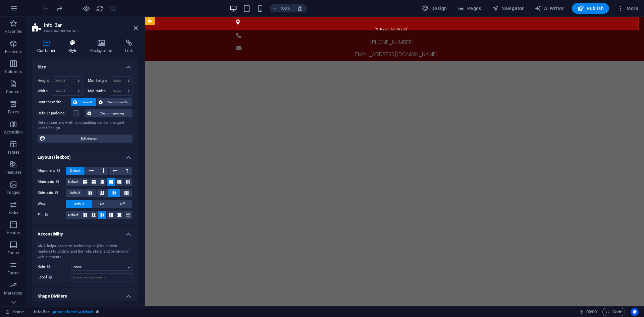
click at [73, 45] on icon at bounding box center [72, 43] width 19 height 7
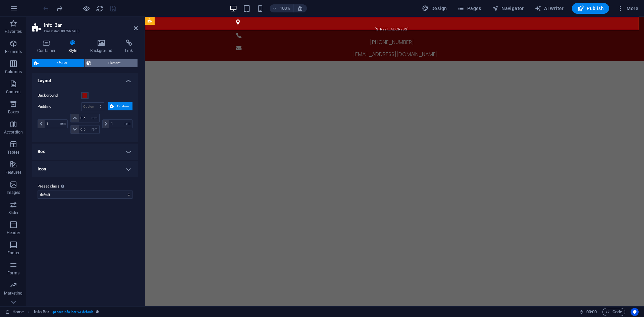
click at [112, 62] on span "Element" at bounding box center [114, 63] width 42 height 8
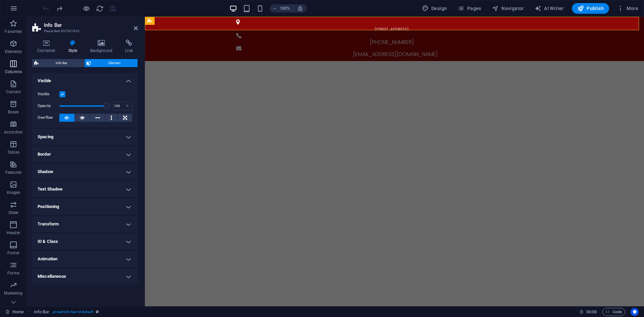
click at [15, 63] on icon "button" at bounding box center [13, 64] width 8 height 8
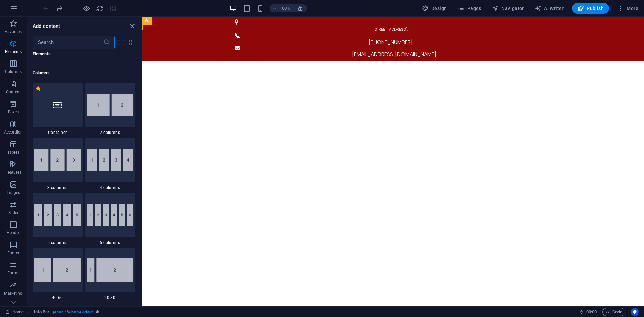
scroll to position [265, 0]
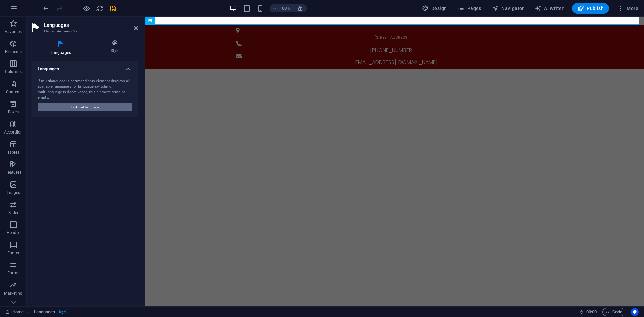
click at [89, 107] on span "Edit multilanguage" at bounding box center [85, 107] width 28 height 8
select select "41"
select select "159"
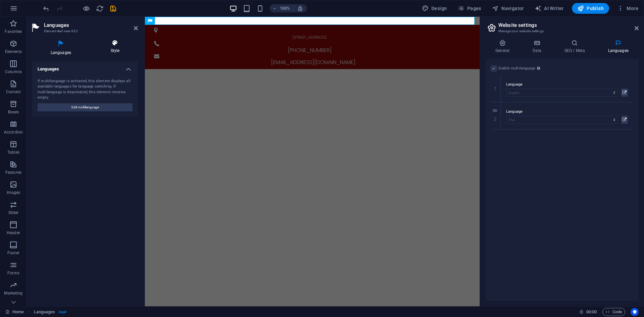
click at [109, 43] on icon at bounding box center [115, 43] width 46 height 7
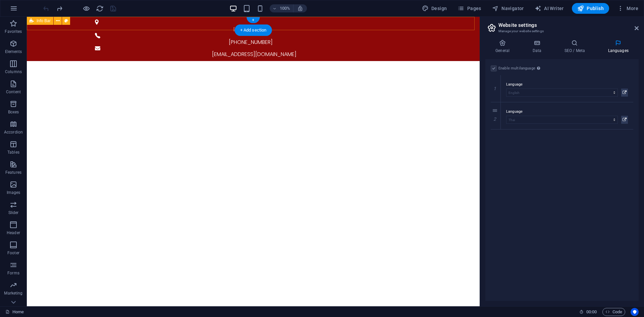
click at [437, 23] on div "[STREET_ADDRESS]. [PHONE_NUMBER] [EMAIL_ADDRESS][DOMAIN_NAME]" at bounding box center [253, 39] width 453 height 44
select select "rem"
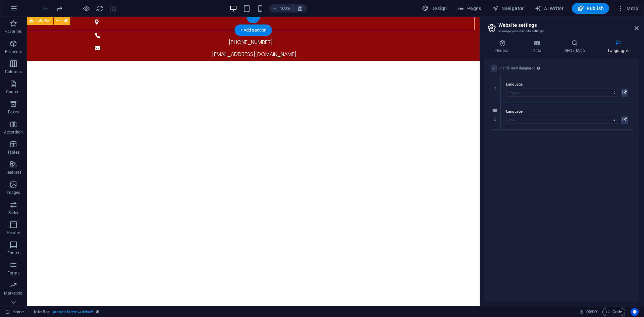
select select "rem"
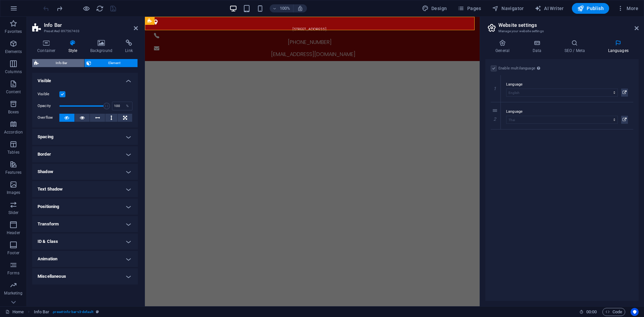
click at [65, 64] on span "Info Bar" at bounding box center [62, 63] width 42 height 8
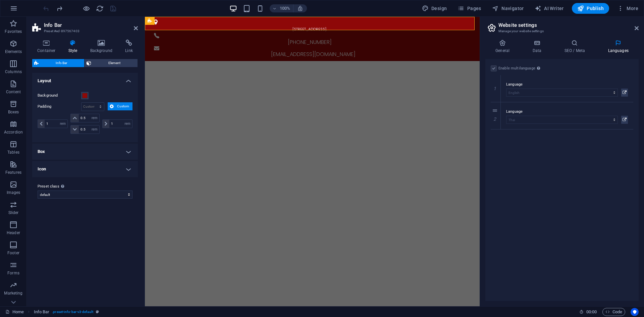
click at [77, 168] on h4 "Icon" at bounding box center [85, 169] width 106 height 16
click at [81, 145] on h4 "Box" at bounding box center [85, 152] width 106 height 16
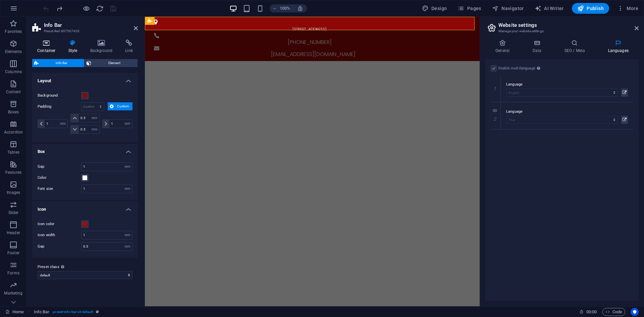
click at [43, 48] on h4 "Container" at bounding box center [47, 47] width 31 height 14
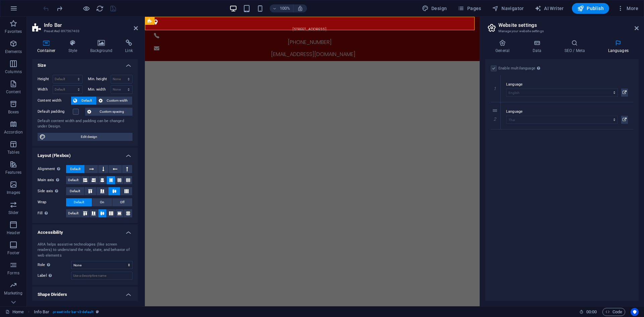
scroll to position [0, 0]
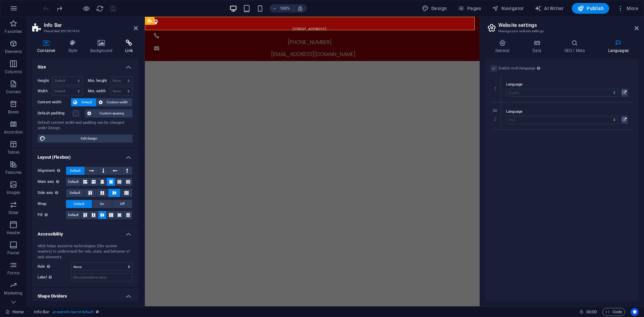
click at [128, 46] on icon at bounding box center [129, 43] width 18 height 7
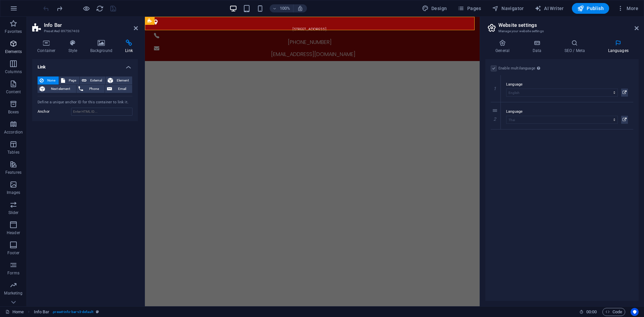
click at [19, 46] on span "Elements" at bounding box center [13, 48] width 27 height 16
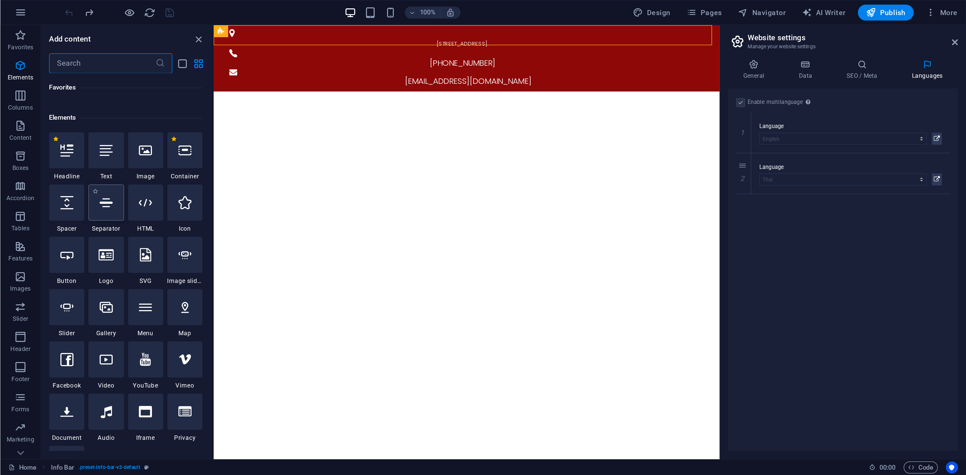
scroll to position [71, 0]
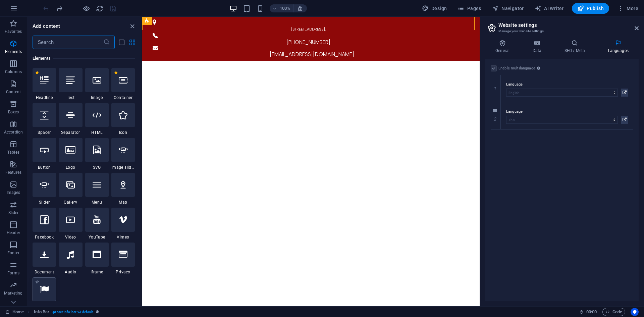
click at [42, 291] on icon at bounding box center [44, 289] width 9 height 9
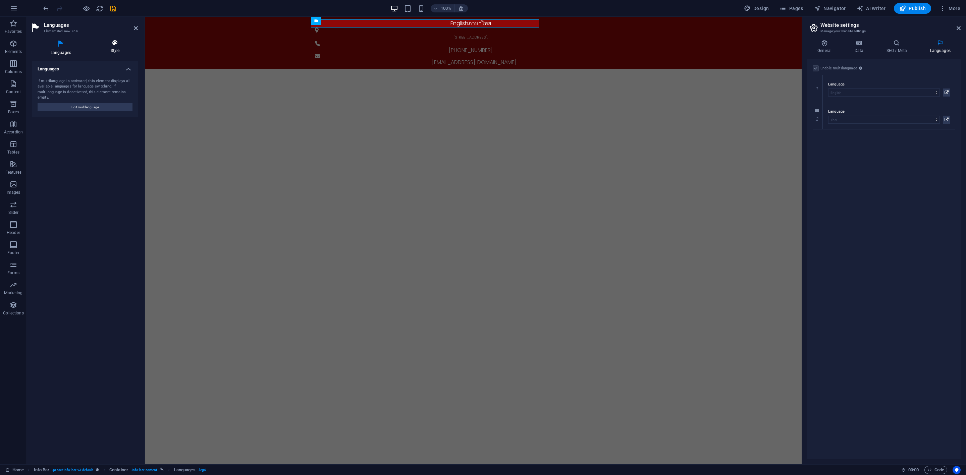
click at [113, 43] on icon at bounding box center [115, 43] width 46 height 7
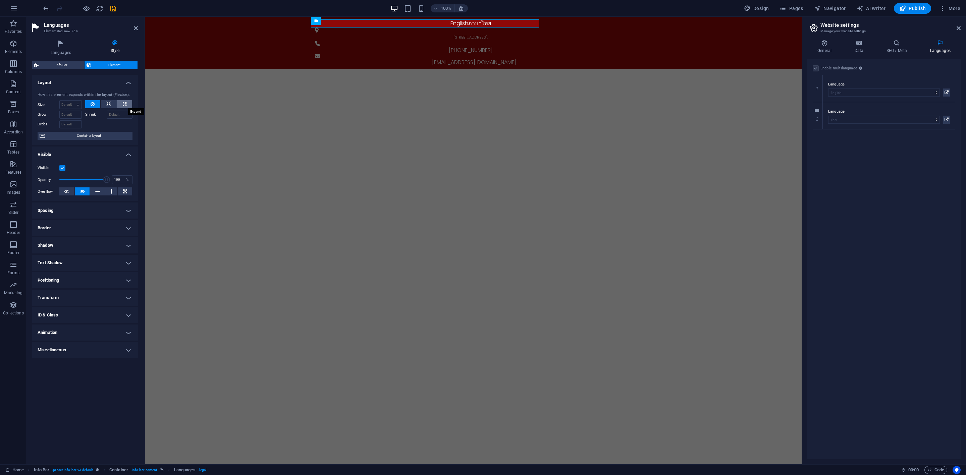
click at [120, 102] on button at bounding box center [124, 104] width 15 height 8
type input "100"
select select "%"
click at [98, 104] on button at bounding box center [92, 104] width 15 height 8
select select "DISABLED_OPTION_VALUE"
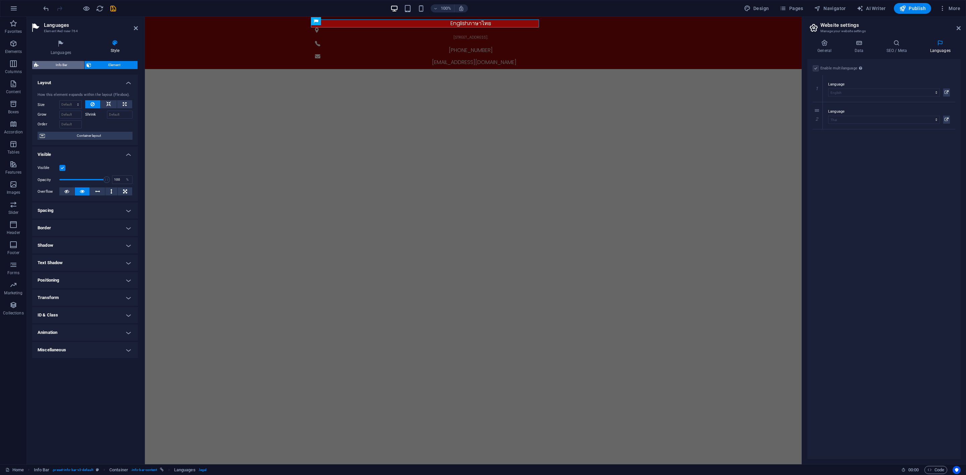
click at [64, 66] on span "Info Bar" at bounding box center [62, 65] width 42 height 8
select select "rem"
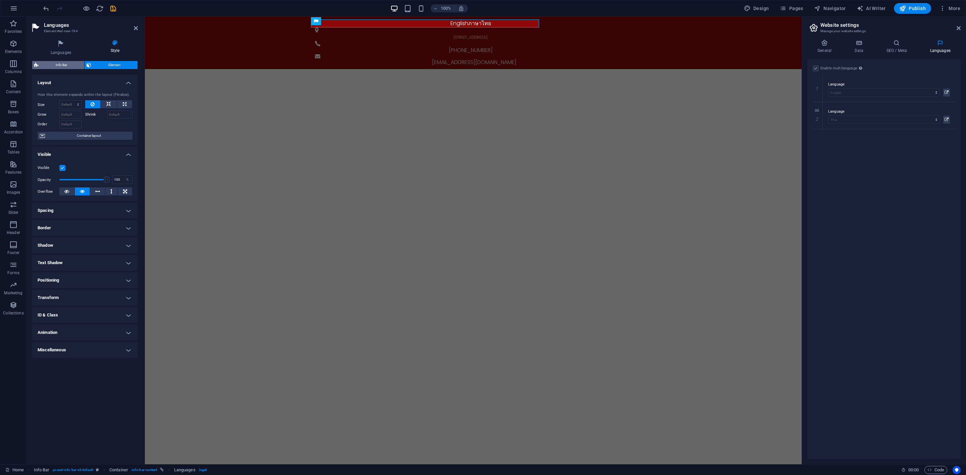
select select "rem"
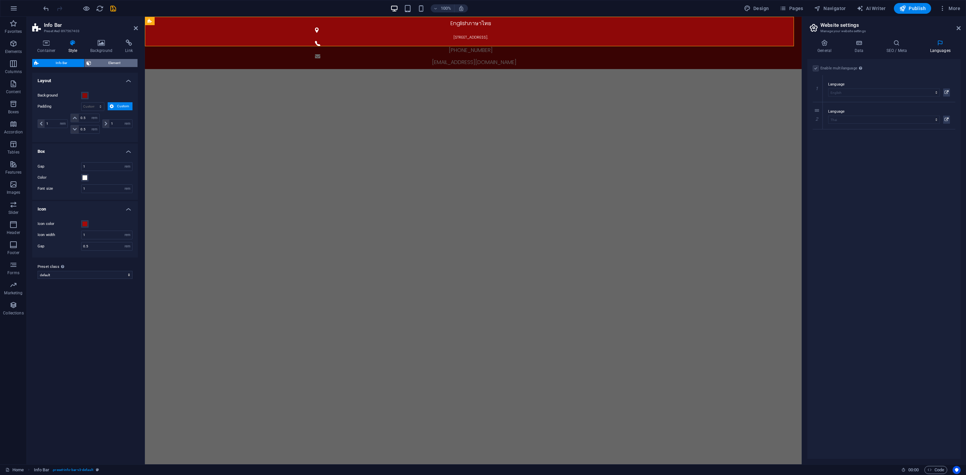
click at [114, 63] on span "Element" at bounding box center [114, 63] width 42 height 8
click at [66, 64] on span "Info Bar" at bounding box center [62, 63] width 42 height 8
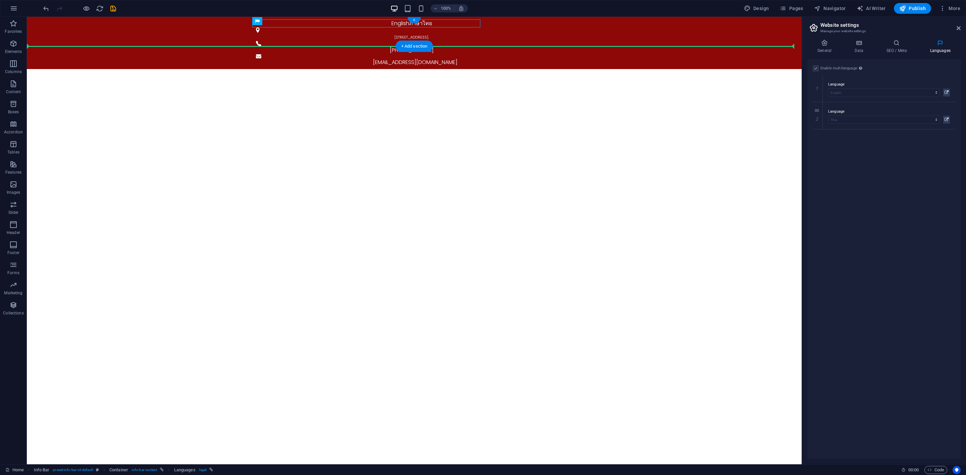
drag, startPoint x: 309, startPoint y: 22, endPoint x: 322, endPoint y: 40, distance: 22.3
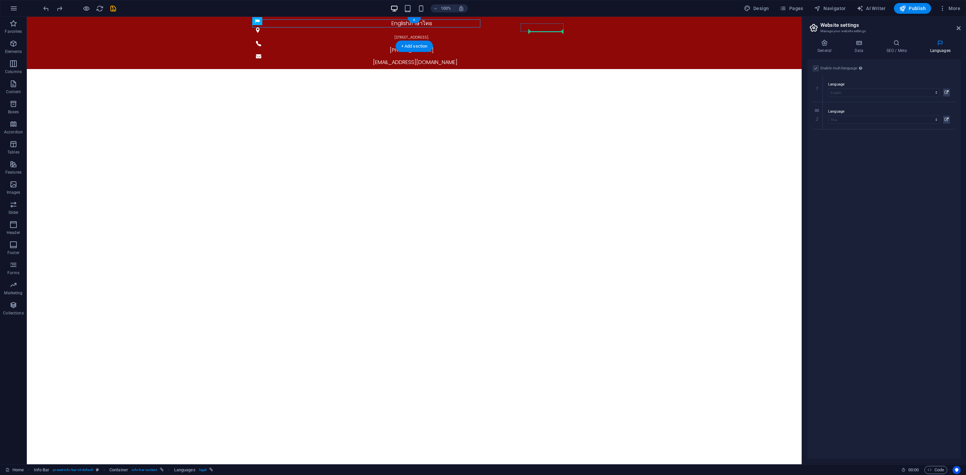
drag, startPoint x: 372, startPoint y: 20, endPoint x: 556, endPoint y: 31, distance: 185.1
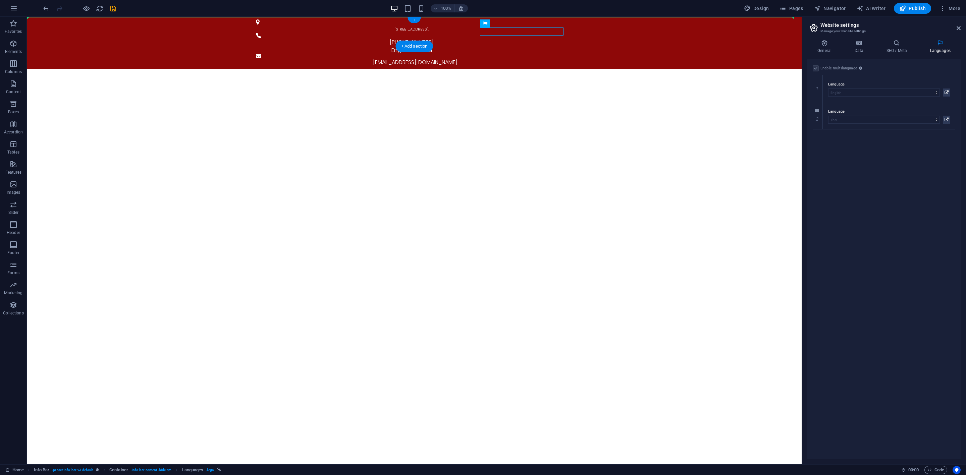
drag, startPoint x: 533, startPoint y: 30, endPoint x: 588, endPoint y: 24, distance: 55.0
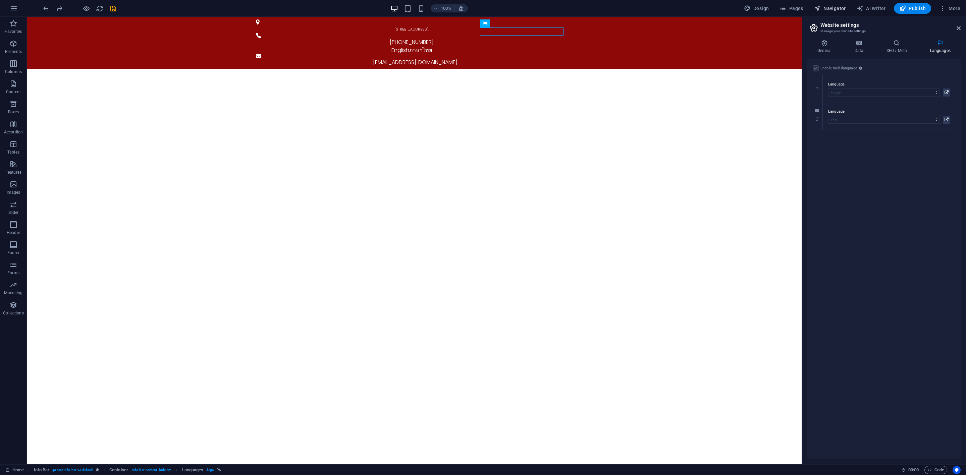
click at [827, 10] on span "Navigator" at bounding box center [830, 8] width 32 height 7
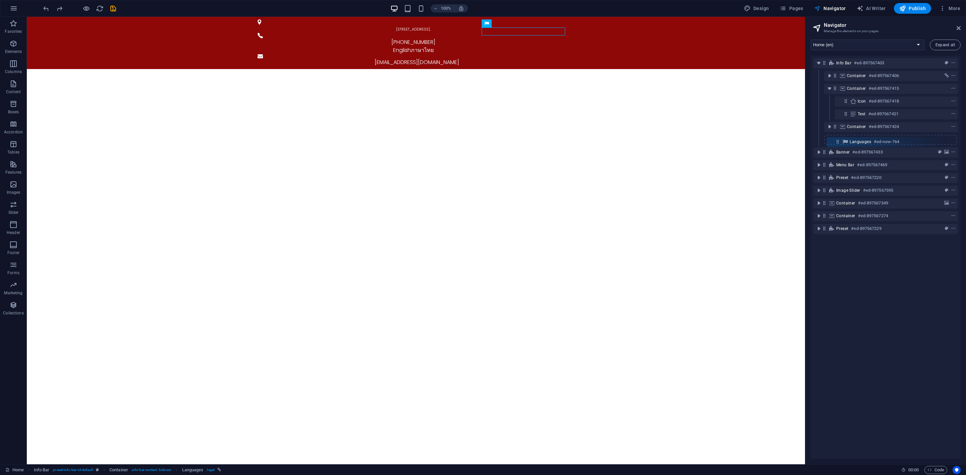
drag, startPoint x: 848, startPoint y: 128, endPoint x: 839, endPoint y: 144, distance: 18.2
click at [839, 144] on div "Info Bar #ed-897567403 Container #ed-897567406 Container #ed-897567415 Icon #ed…" at bounding box center [886, 258] width 150 height 404
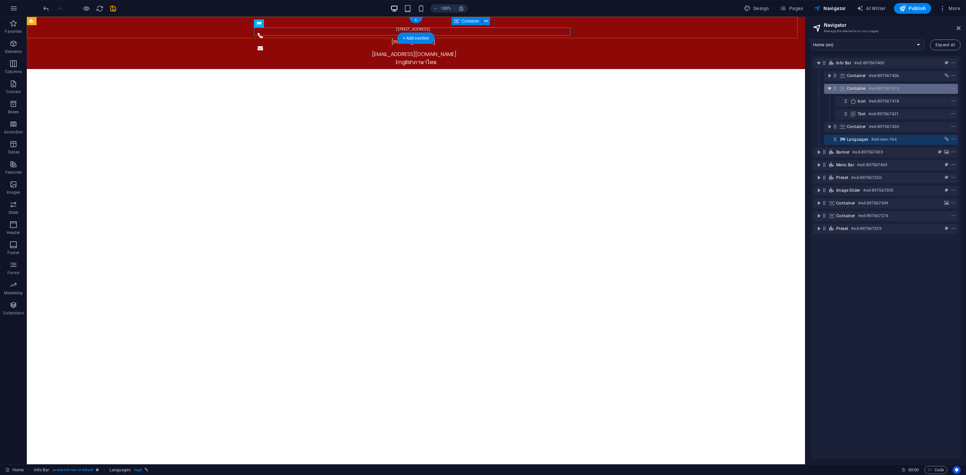
drag, startPoint x: 829, startPoint y: 90, endPoint x: 777, endPoint y: 83, distance: 52.8
click at [829, 90] on icon "toggle-expand" at bounding box center [829, 88] width 7 height 7
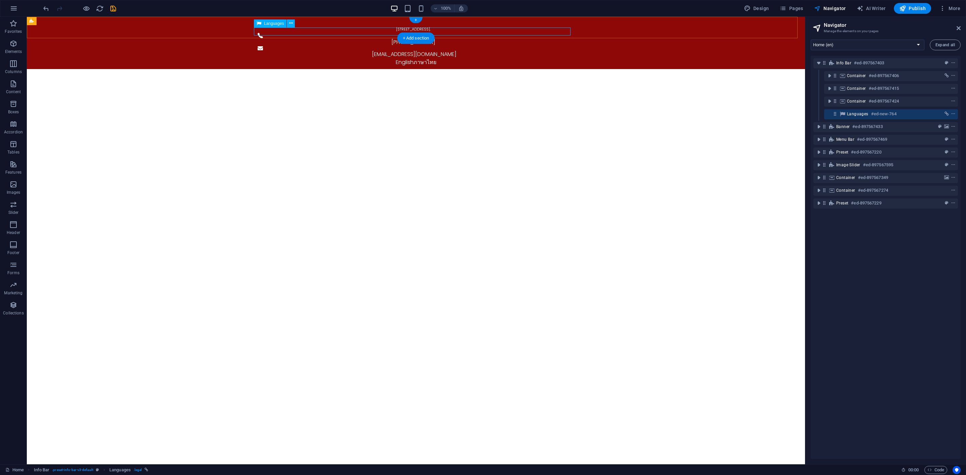
click at [372, 58] on div "English ภาษาไทย" at bounding box center [416, 62] width 317 height 8
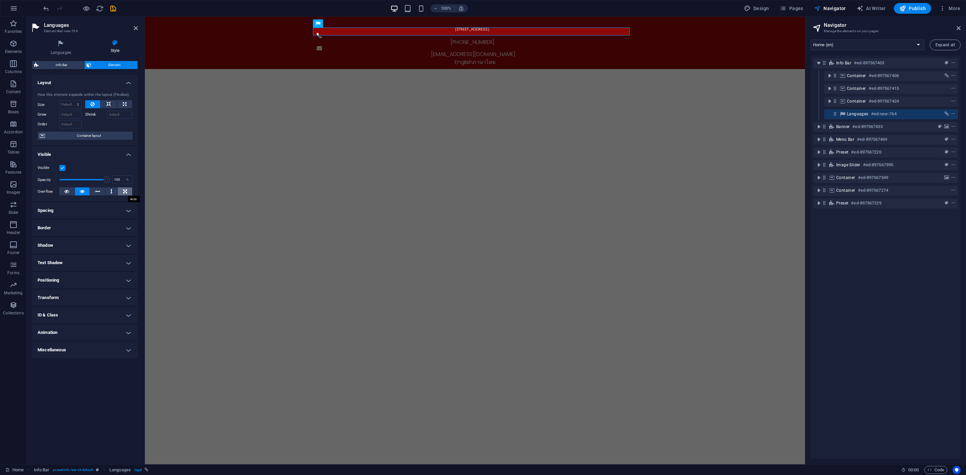
click at [120, 188] on button at bounding box center [125, 191] width 14 height 8
click at [87, 194] on button at bounding box center [82, 191] width 15 height 8
click at [91, 216] on h4 "Spacing" at bounding box center [85, 211] width 106 height 16
click at [95, 262] on h4 "Border" at bounding box center [85, 255] width 106 height 16
click at [86, 270] on span at bounding box center [88, 268] width 5 height 5
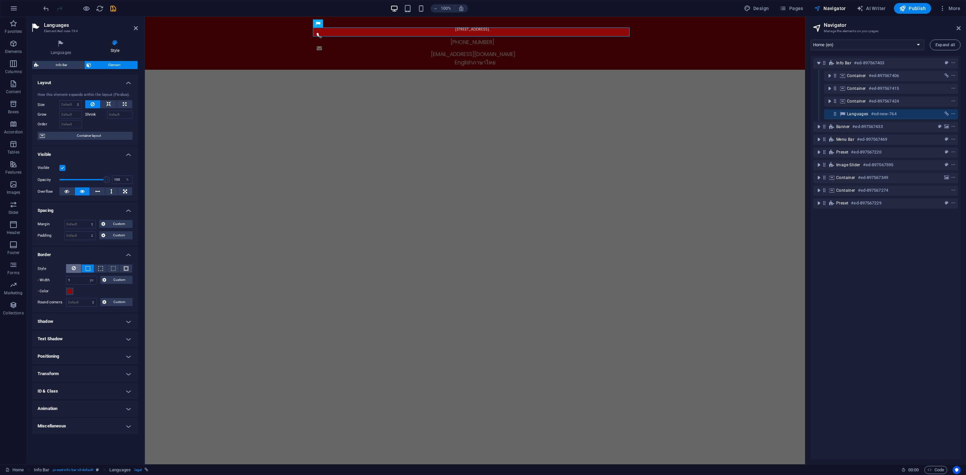
click at [71, 269] on button at bounding box center [73, 268] width 15 height 9
click at [84, 301] on h4 "Shadow" at bounding box center [85, 299] width 106 height 16
click at [84, 301] on h4 "Shadow" at bounding box center [85, 297] width 106 height 12
click at [82, 316] on h4 "Text Shadow" at bounding box center [85, 317] width 106 height 16
click at [82, 316] on h4 "Text Shadow" at bounding box center [85, 315] width 106 height 12
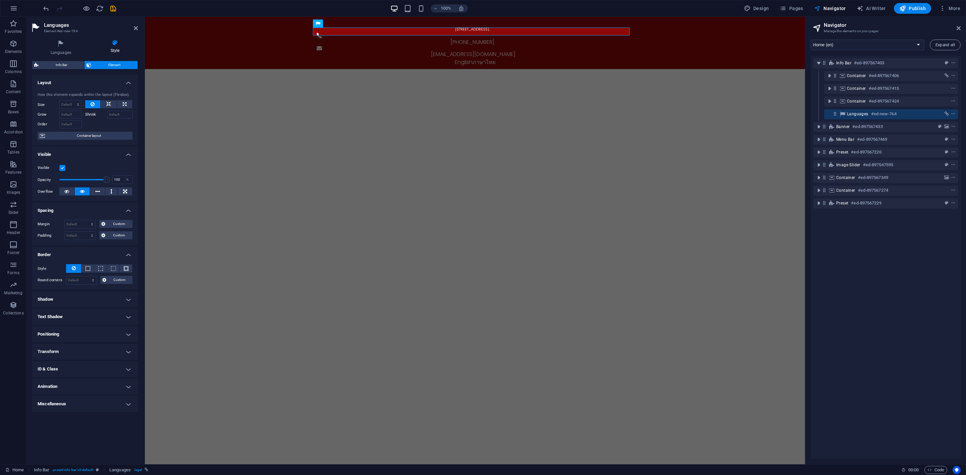
click at [77, 333] on h4 "Positioning" at bounding box center [85, 334] width 106 height 16
click at [77, 331] on h4 "Positioning" at bounding box center [85, 332] width 106 height 12
click at [73, 356] on h4 "Transform" at bounding box center [85, 352] width 106 height 16
click at [106, 366] on span "Move" at bounding box center [88, 365] width 84 height 8
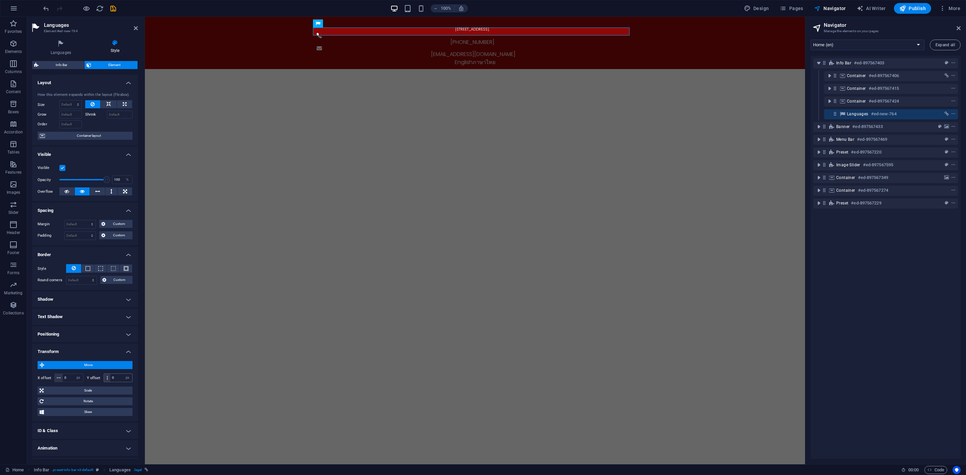
drag, startPoint x: 107, startPoint y: 379, endPoint x: 116, endPoint y: 379, distance: 9.1
click at [114, 382] on div "0 px rem % em vh vw" at bounding box center [118, 378] width 29 height 9
drag, startPoint x: 117, startPoint y: 378, endPoint x: 88, endPoint y: 380, distance: 28.9
click at [89, 380] on div "Y offset 0 px rem % em vh vw" at bounding box center [110, 378] width 46 height 9
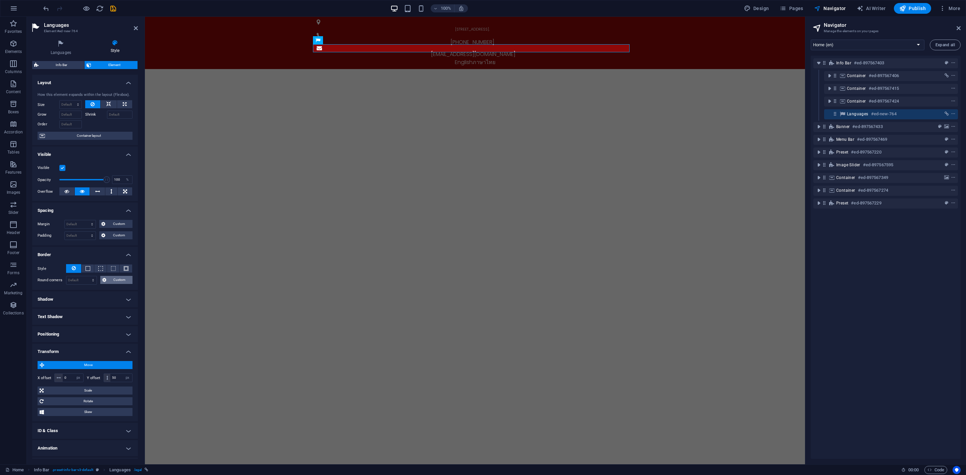
type input "0"
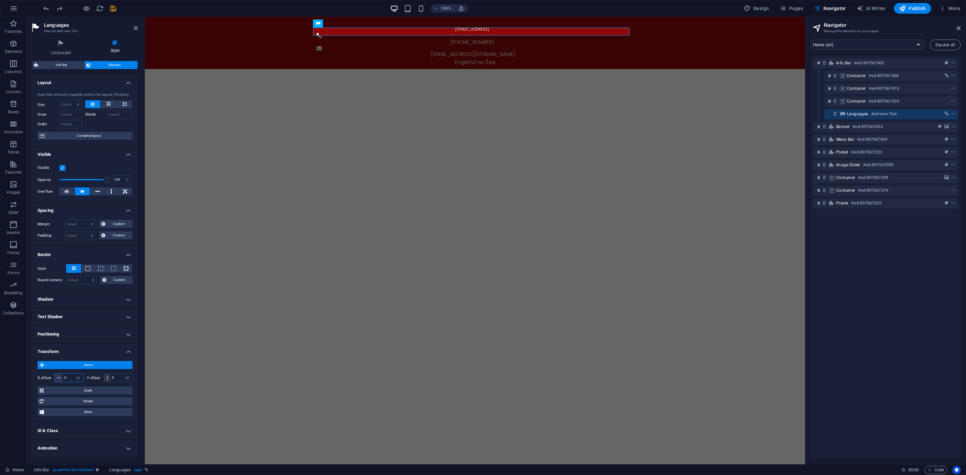
drag, startPoint x: 69, startPoint y: 380, endPoint x: 35, endPoint y: 380, distance: 34.2
click at [42, 381] on div "X offset 0 px rem % em vh vw" at bounding box center [61, 378] width 46 height 9
drag, startPoint x: 69, startPoint y: 379, endPoint x: 50, endPoint y: 379, distance: 19.1
click at [50, 379] on div "X offset 50 px rem % em vh vw" at bounding box center [61, 378] width 46 height 9
click at [74, 380] on select "px rem % em vh vw" at bounding box center [78, 378] width 9 height 8
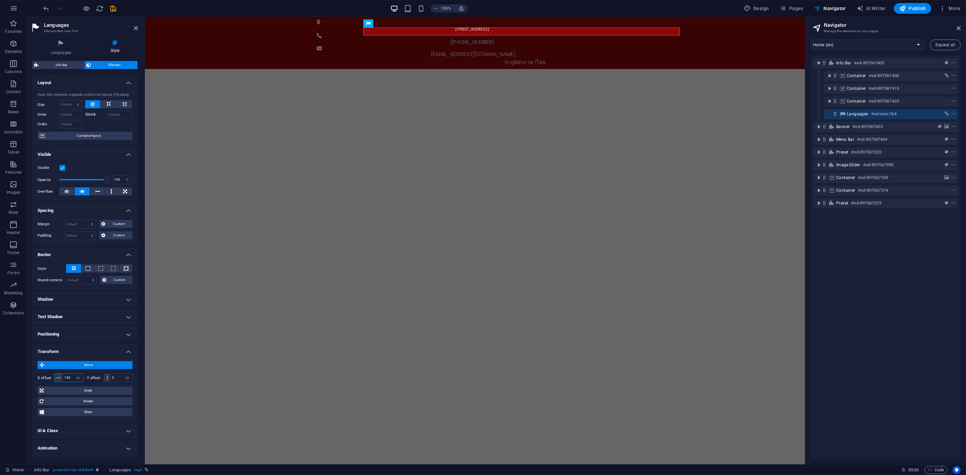
click at [70, 380] on input "150" at bounding box center [73, 378] width 20 height 8
click at [70, 378] on input "1500" at bounding box center [73, 378] width 20 height 8
click at [70, 380] on input "100" at bounding box center [73, 378] width 20 height 8
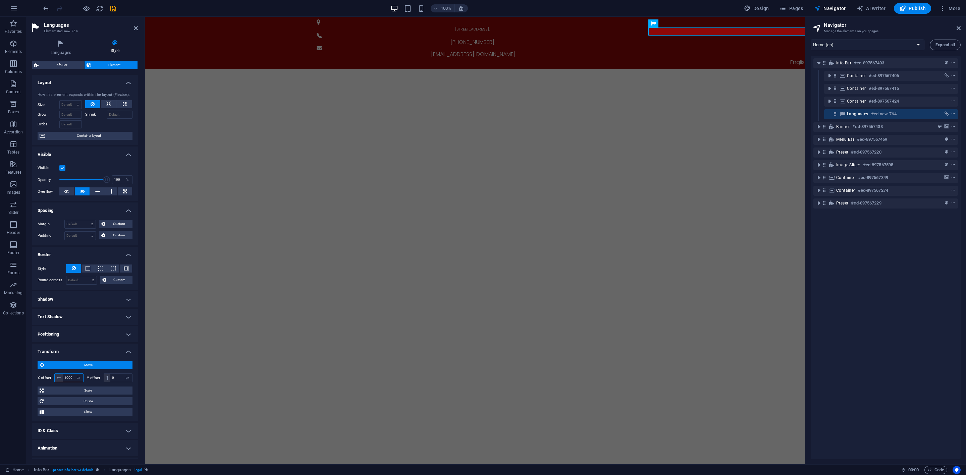
click at [66, 378] on input "1000" at bounding box center [73, 378] width 20 height 8
type input "850"
click at [49, 392] on span "Scale" at bounding box center [88, 391] width 85 height 8
drag, startPoint x: 73, startPoint y: 407, endPoint x: 60, endPoint y: 408, distance: 13.8
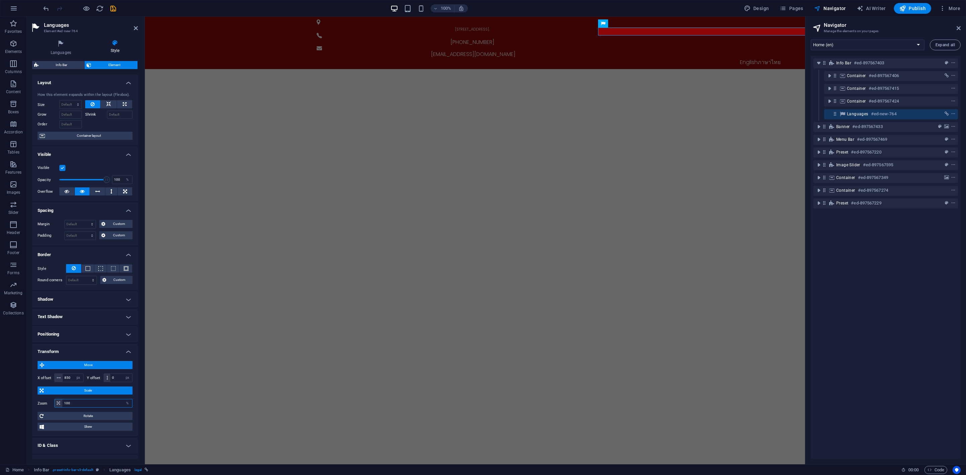
click at [60, 408] on div "100 %" at bounding box center [93, 403] width 78 height 9
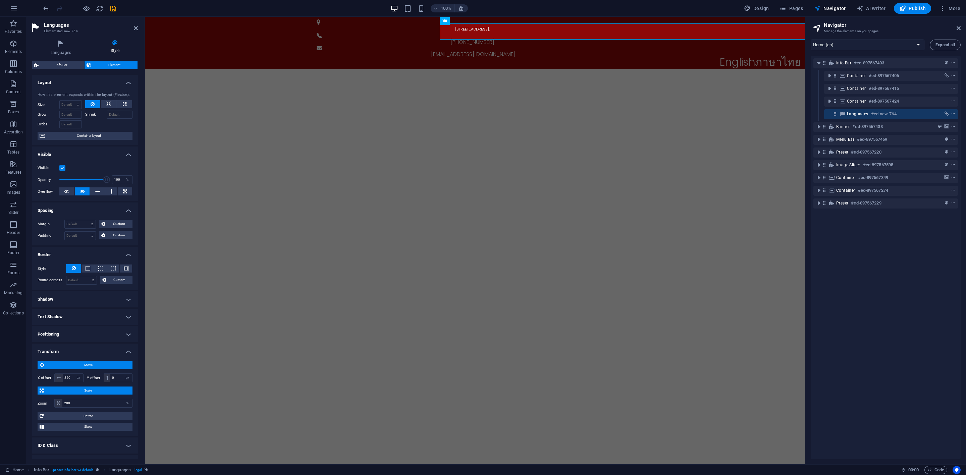
type input "100"
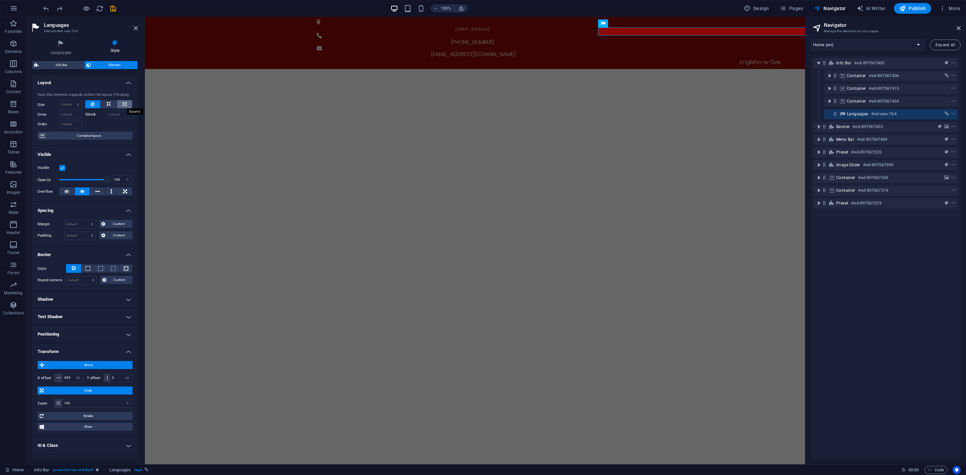
click at [118, 104] on button at bounding box center [124, 104] width 15 height 8
type input "100"
select select "%"
click at [108, 102] on icon at bounding box center [108, 104] width 5 height 8
select select "DISABLED_OPTION_VALUE"
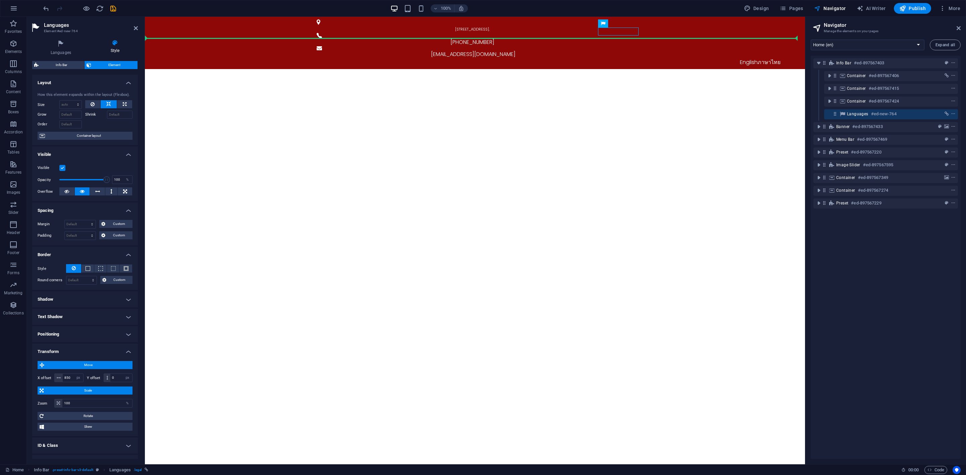
drag, startPoint x: 624, startPoint y: 31, endPoint x: 696, endPoint y: 31, distance: 71.4
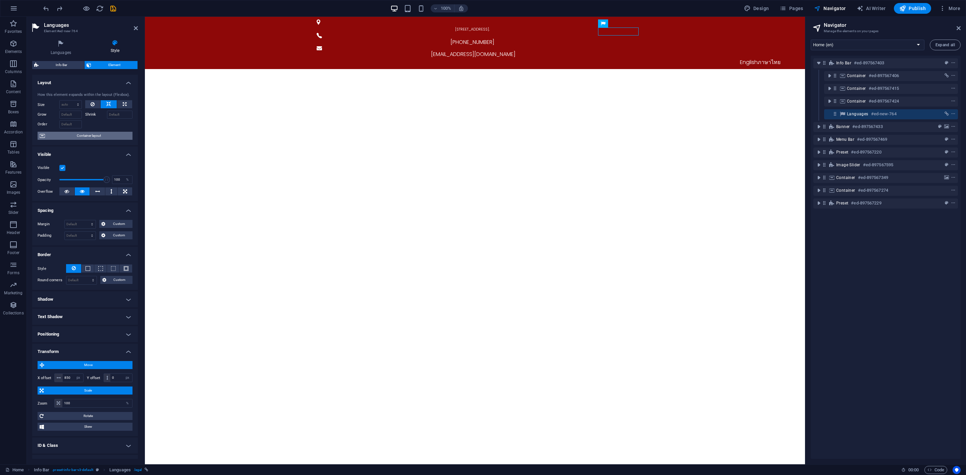
click at [98, 136] on span "Container layout" at bounding box center [89, 136] width 84 height 8
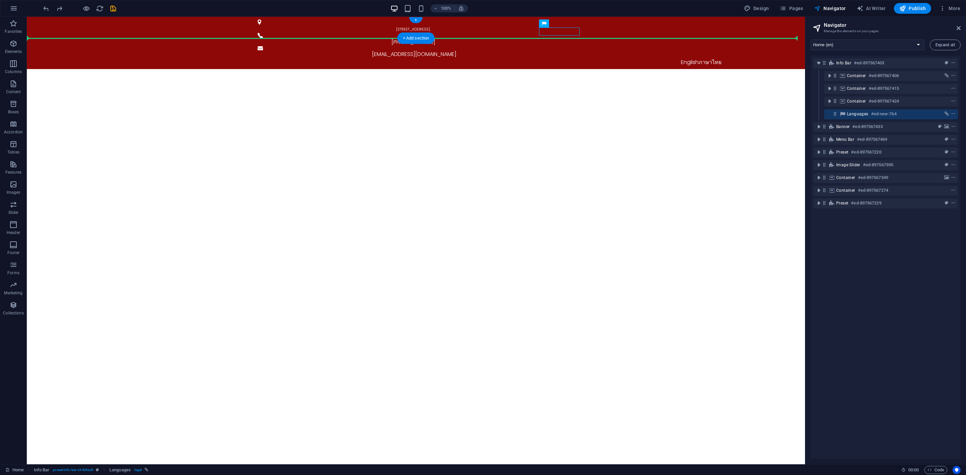
drag, startPoint x: 509, startPoint y: 31, endPoint x: 677, endPoint y: 28, distance: 167.7
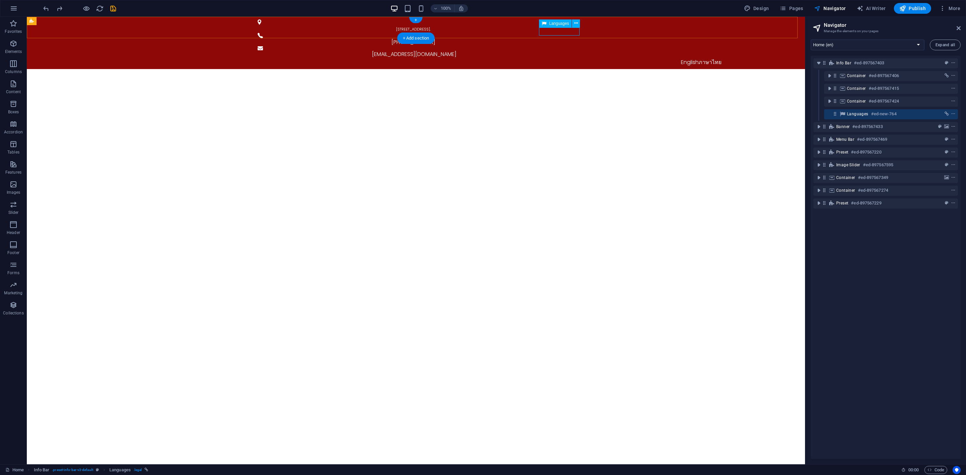
click at [567, 58] on div "English ภาษาไทย" at bounding box center [701, 62] width 317 height 8
select select "px"
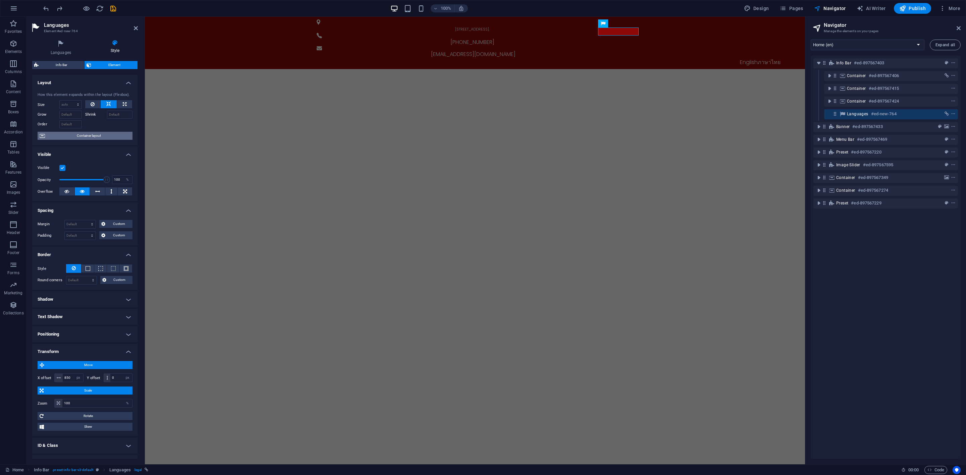
click at [97, 136] on span "Container layout" at bounding box center [89, 136] width 84 height 8
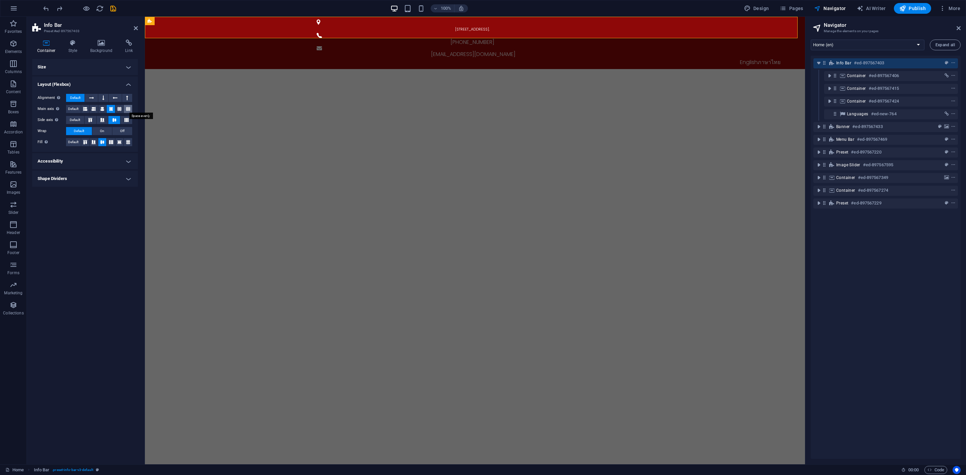
click at [129, 109] on icon at bounding box center [128, 109] width 4 height 8
click at [105, 111] on button at bounding box center [102, 109] width 8 height 8
click at [113, 108] on button at bounding box center [111, 109] width 8 height 8
click at [122, 107] on button at bounding box center [119, 109] width 8 height 8
click at [125, 120] on icon at bounding box center [126, 120] width 8 height 4
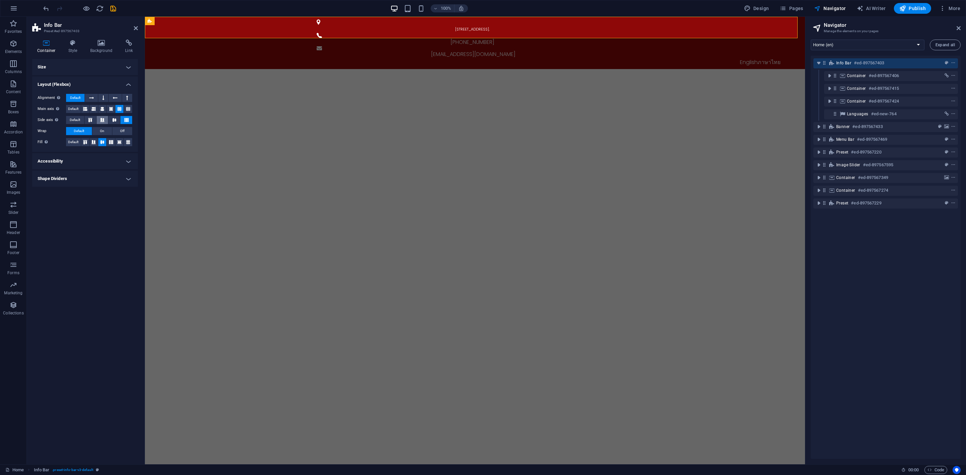
click at [103, 121] on icon at bounding box center [102, 120] width 8 height 4
click at [112, 118] on icon at bounding box center [114, 120] width 8 height 4
click at [113, 144] on button at bounding box center [111, 142] width 8 height 8
click at [124, 143] on icon at bounding box center [128, 142] width 8 height 4
click at [111, 142] on icon at bounding box center [111, 142] width 8 height 4
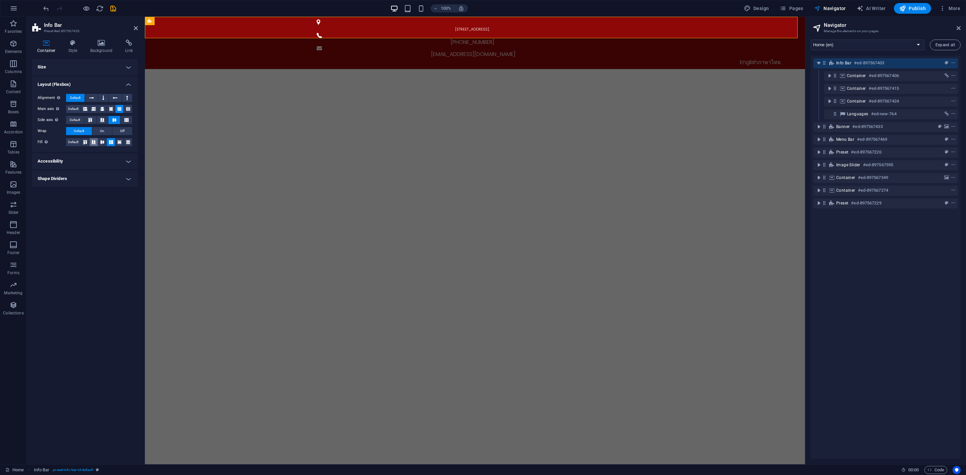
click at [97, 142] on icon at bounding box center [94, 142] width 8 height 4
click at [101, 142] on icon at bounding box center [102, 142] width 8 height 4
click at [99, 158] on h4 "Accessibility" at bounding box center [85, 161] width 106 height 16
click at [104, 221] on h4 "Shape Dividers" at bounding box center [85, 223] width 106 height 16
click at [115, 237] on select "None Triangle Square Diagonal Polygon 1 Polygon 2 Zigzag Multiple Zigzags Waves…" at bounding box center [101, 237] width 61 height 8
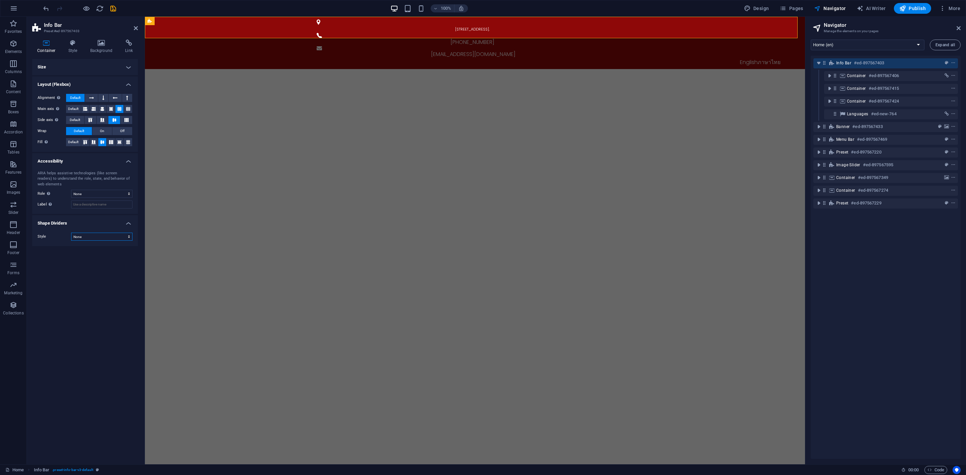
click at [115, 237] on select "None Triangle Square Diagonal Polygon 1 Polygon 2 Zigzag Multiple Zigzags Waves…" at bounding box center [101, 237] width 61 height 8
click at [75, 70] on h4 "Size" at bounding box center [85, 67] width 106 height 16
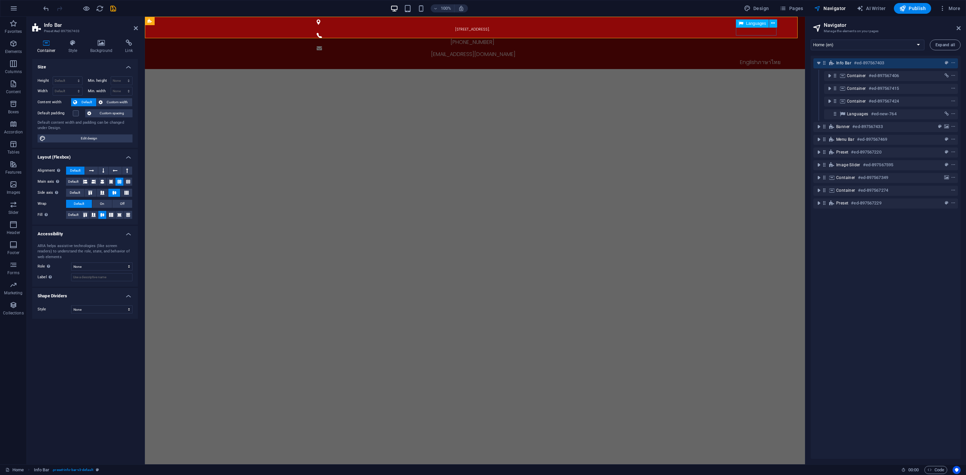
click at [759, 58] on div "English ภาษาไทย" at bounding box center [760, 62] width 317 height 8
click at [74, 47] on h4 "Style" at bounding box center [74, 47] width 22 height 14
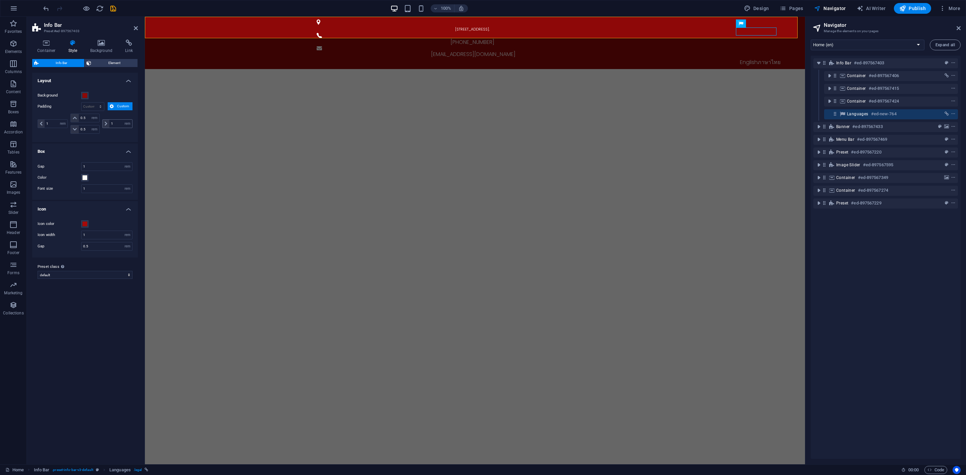
click at [106, 125] on icon at bounding box center [106, 124] width 3 height 4
click at [99, 279] on select "default Add preset class" at bounding box center [85, 275] width 95 height 8
click at [99, 278] on select "default Add preset class" at bounding box center [85, 275] width 95 height 8
click at [108, 61] on span "Element" at bounding box center [114, 63] width 42 height 8
click at [109, 134] on h4 "Spacing" at bounding box center [85, 137] width 106 height 16
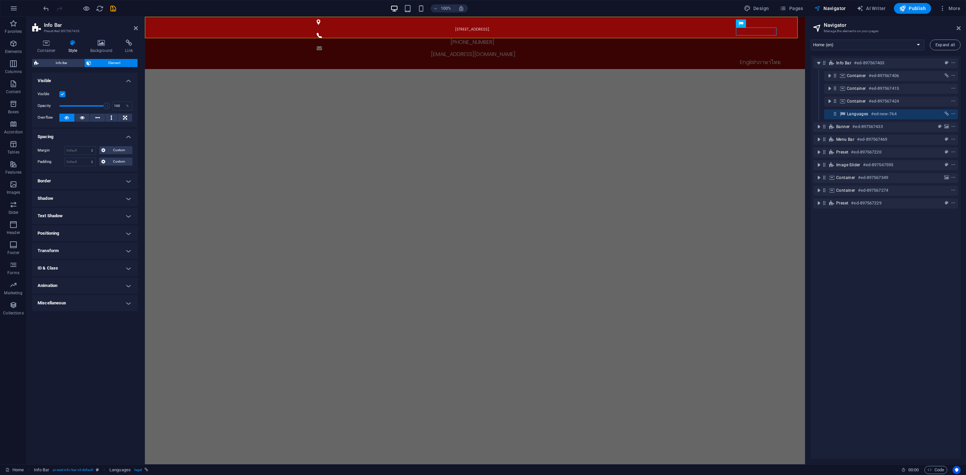
click at [110, 180] on h4 "Border" at bounding box center [85, 181] width 106 height 16
click at [106, 227] on h4 "Shadow" at bounding box center [85, 226] width 106 height 16
click at [95, 257] on h4 "Text Shadow" at bounding box center [85, 258] width 106 height 16
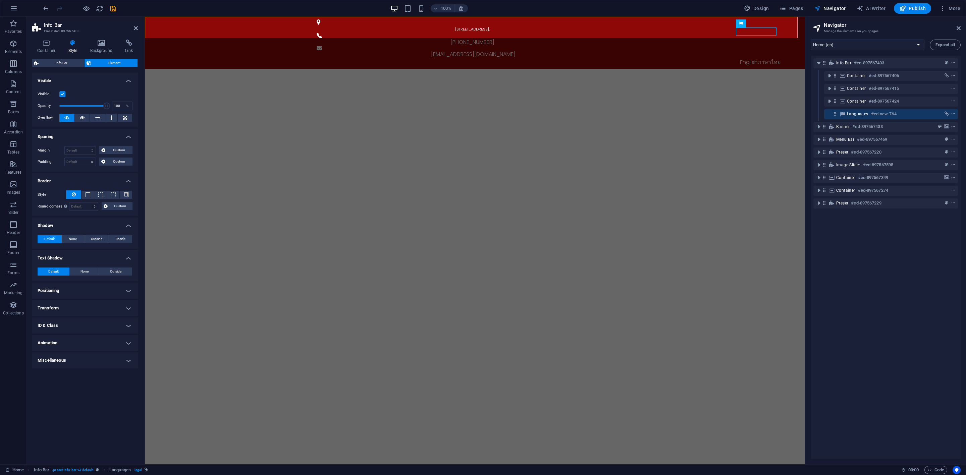
click at [99, 292] on h4 "Positioning" at bounding box center [85, 291] width 106 height 16
click at [121, 304] on span "Sticky" at bounding box center [125, 304] width 9 height 8
click at [107, 305] on span "Fixed" at bounding box center [111, 304] width 8 height 8
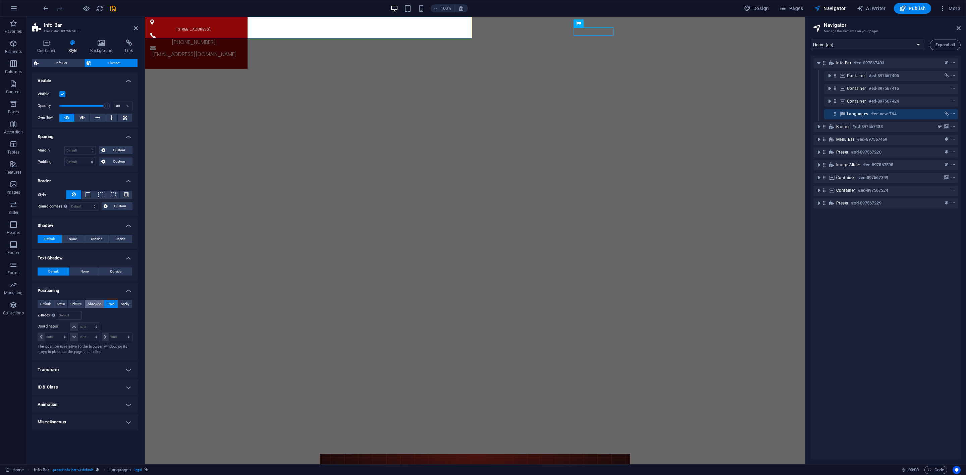
click at [96, 306] on span "Absolute" at bounding box center [94, 304] width 13 height 8
click at [82, 306] on span "Relative" at bounding box center [75, 304] width 11 height 8
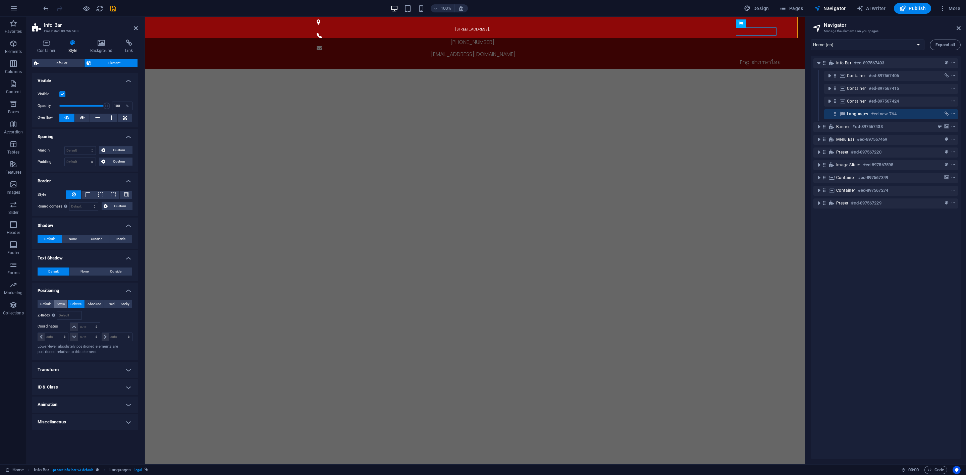
click at [61, 305] on span "Static" at bounding box center [61, 304] width 8 height 8
click at [43, 304] on span "Default" at bounding box center [45, 304] width 10 height 8
click at [87, 329] on h4 "Transform" at bounding box center [85, 331] width 106 height 16
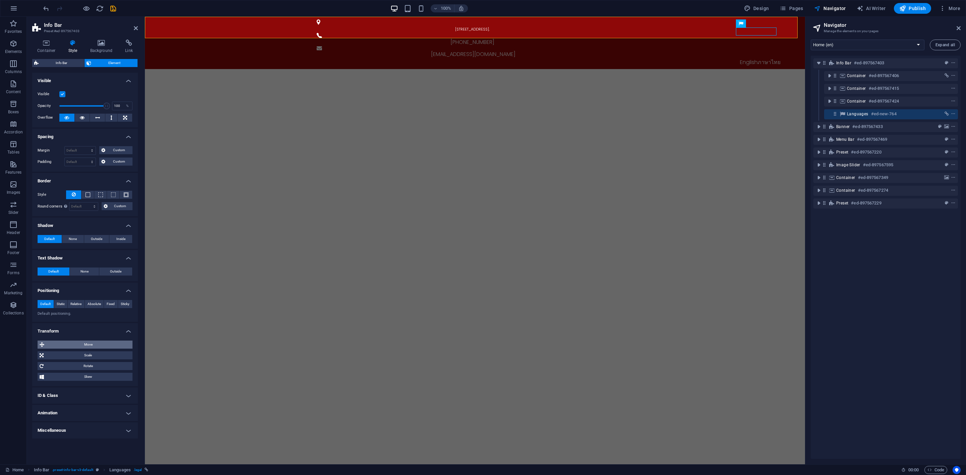
click at [80, 346] on span "Move" at bounding box center [88, 345] width 84 height 8
drag, startPoint x: 66, startPoint y: 358, endPoint x: 59, endPoint y: 358, distance: 7.0
click at [59, 358] on div "0 px rem % em vh vw" at bounding box center [68, 357] width 29 height 9
drag, startPoint x: 68, startPoint y: 358, endPoint x: 57, endPoint y: 360, distance: 10.6
click at [59, 360] on div "0 px rem % em vh vw" at bounding box center [68, 357] width 29 height 9
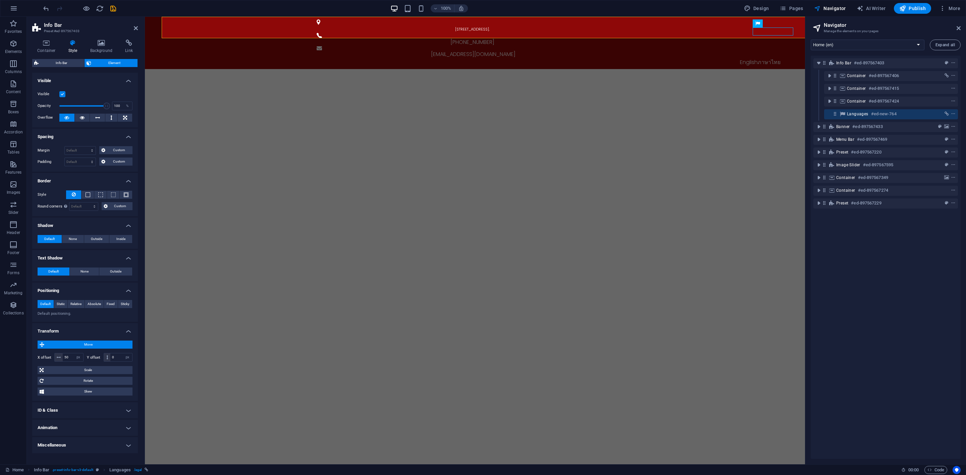
type input "0"
drag, startPoint x: 121, startPoint y: 360, endPoint x: 102, endPoint y: 360, distance: 19.1
click at [102, 360] on div "Y offset 0 px rem % em vh vw" at bounding box center [110, 357] width 46 height 9
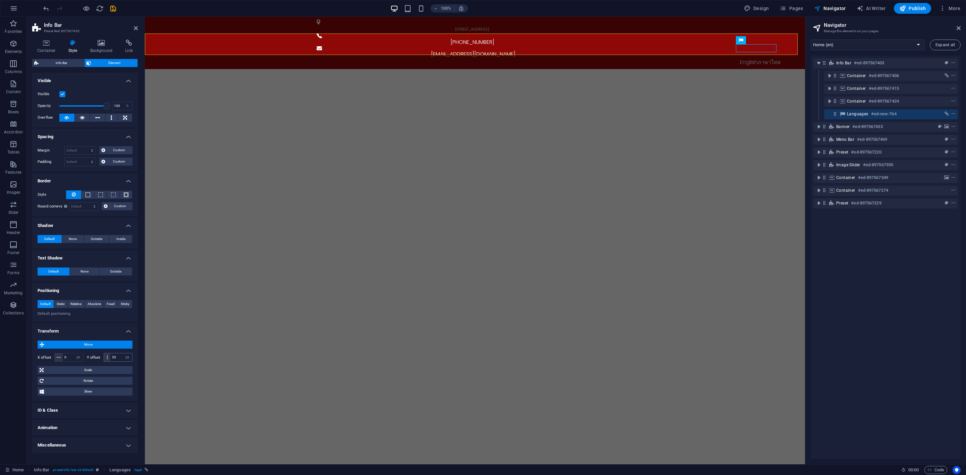
type input "0"
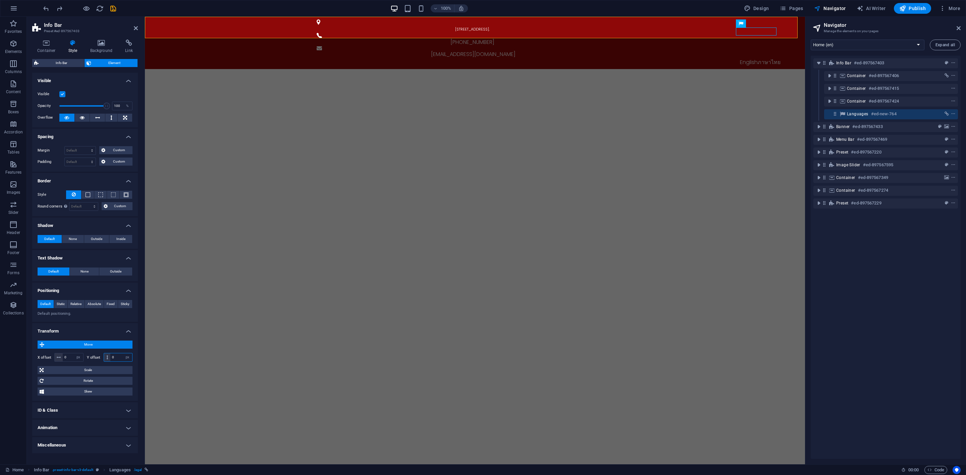
click at [115, 359] on input "0" at bounding box center [121, 358] width 22 height 8
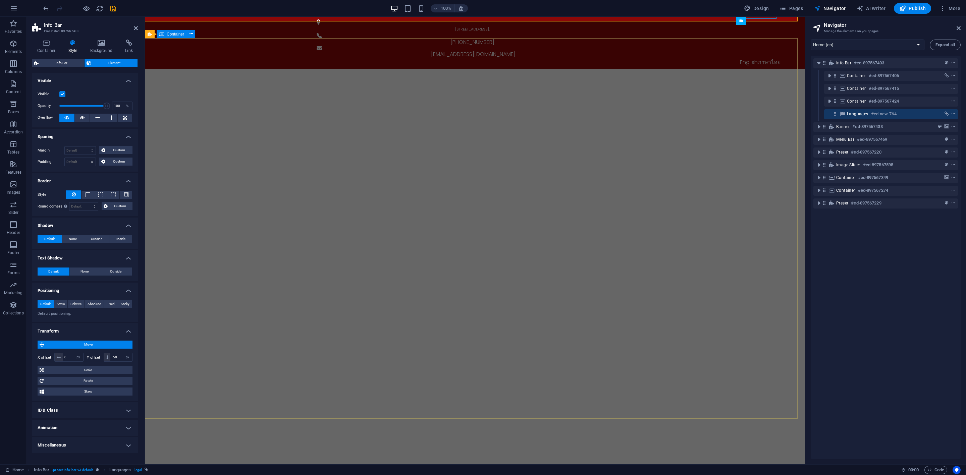
type input "0"
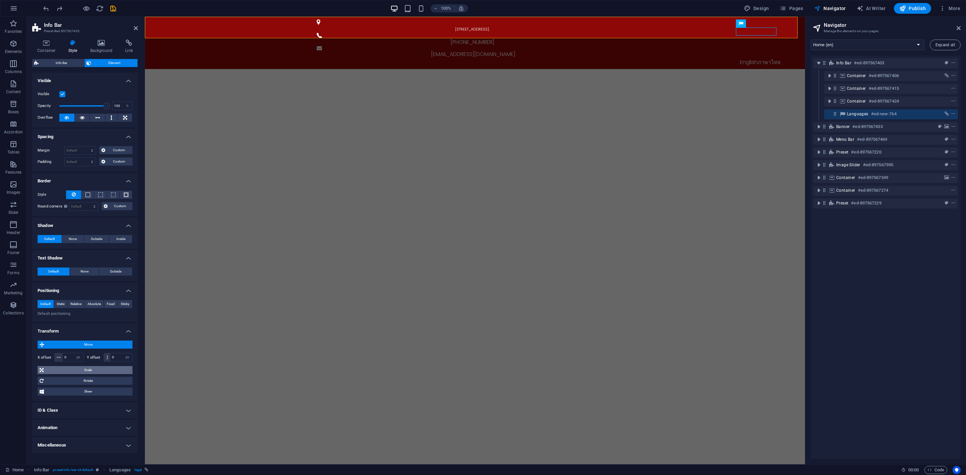
click at [80, 373] on span "Scale" at bounding box center [88, 370] width 85 height 8
click at [69, 63] on span "Info Bar" at bounding box center [62, 63] width 42 height 8
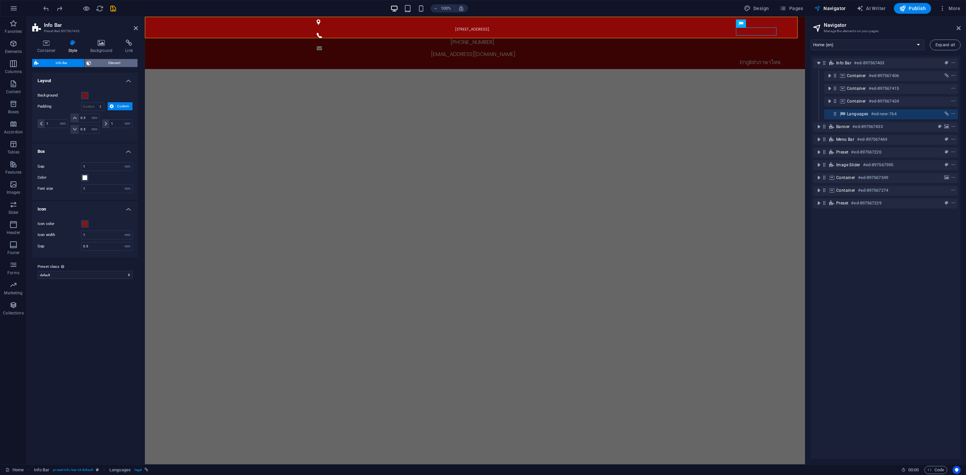
click at [100, 62] on span "Element" at bounding box center [114, 63] width 42 height 8
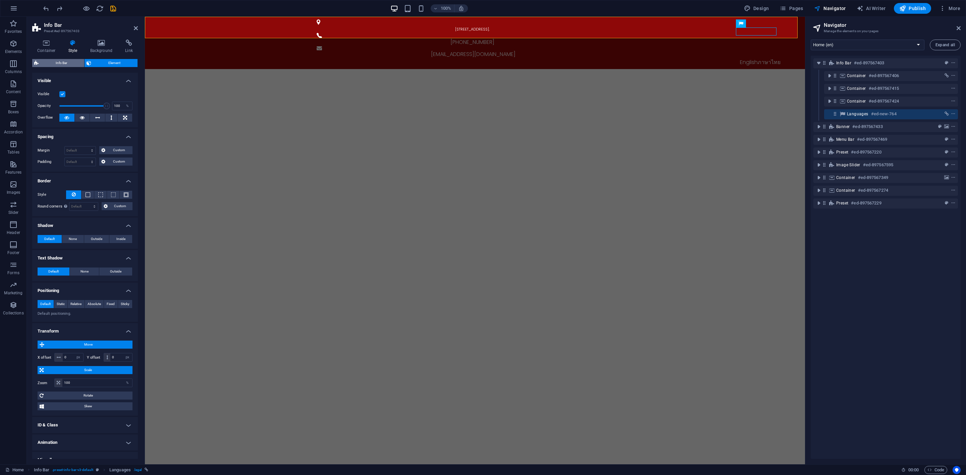
click at [67, 63] on span "Info Bar" at bounding box center [62, 63] width 42 height 8
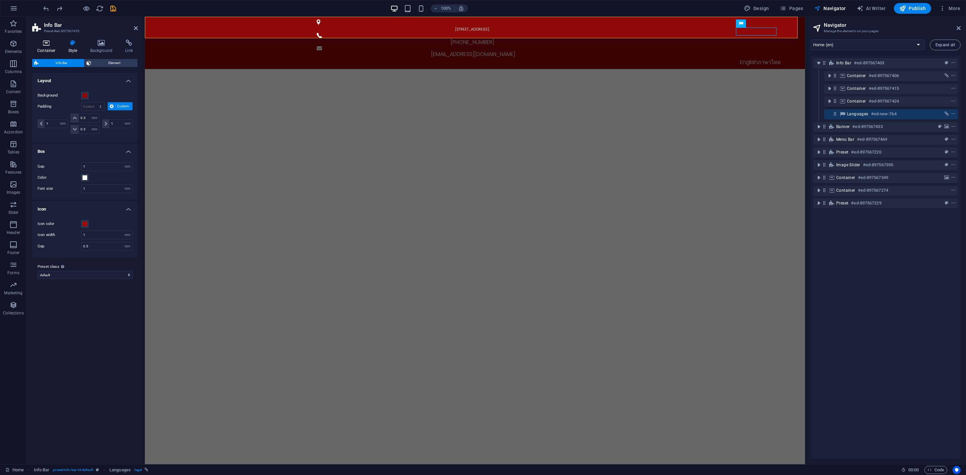
click at [42, 46] on h4 "Container" at bounding box center [47, 47] width 31 height 14
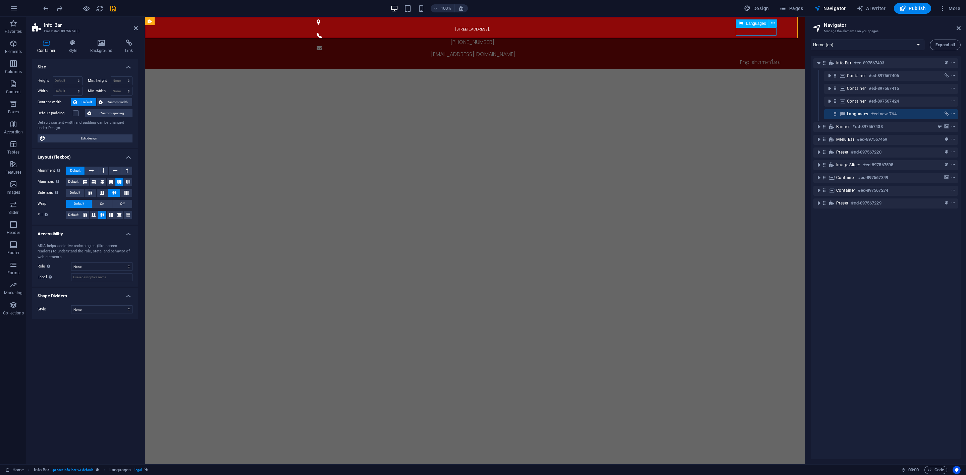
click at [757, 58] on div "English ภาษาไทย" at bounding box center [760, 62] width 317 height 8
select select "px"
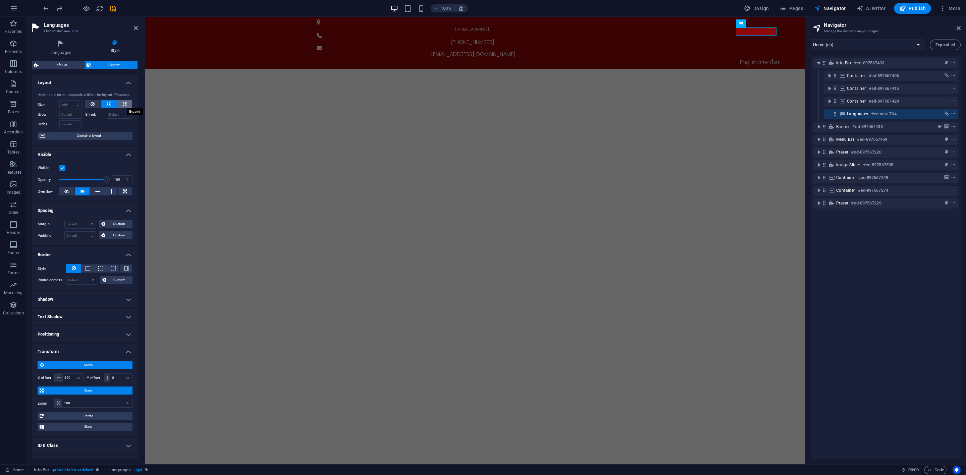
click at [124, 103] on icon at bounding box center [125, 104] width 4 height 8
type input "100"
select select "%"
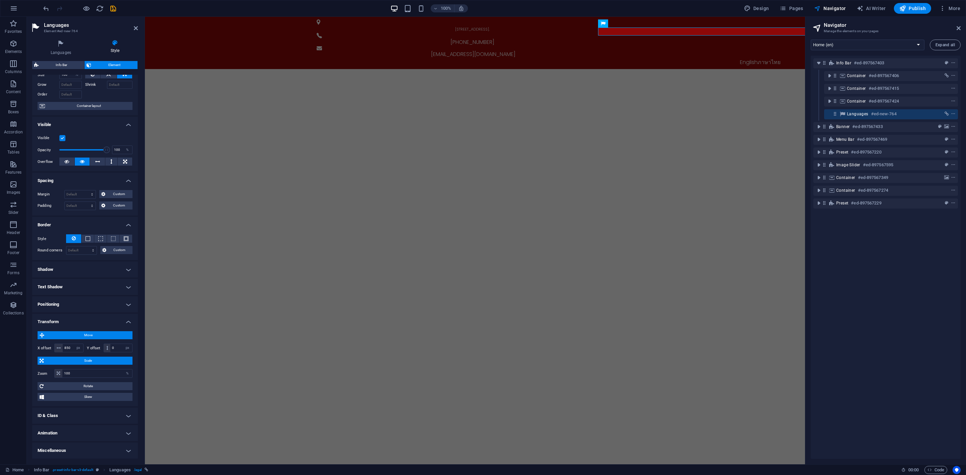
click at [96, 332] on span "Move" at bounding box center [88, 335] width 84 height 8
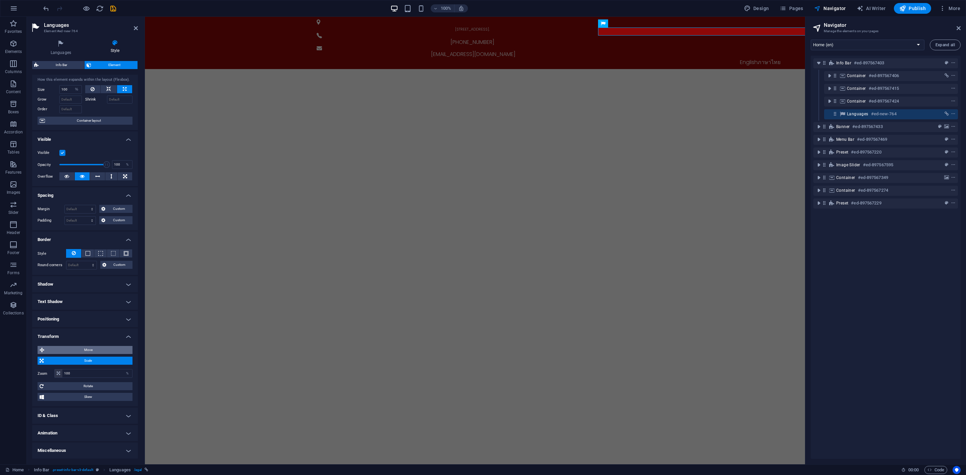
scroll to position [15, 0]
click at [95, 358] on span "Scale" at bounding box center [88, 361] width 85 height 8
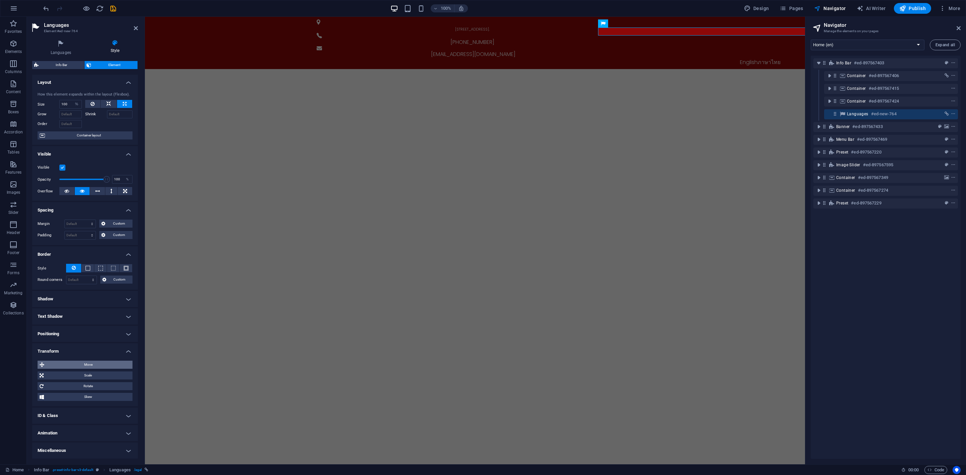
click at [95, 363] on span "Move" at bounding box center [88, 365] width 84 height 8
drag, startPoint x: 118, startPoint y: 378, endPoint x: 103, endPoint y: 378, distance: 14.8
click at [104, 378] on div "0 px rem % em vh vw" at bounding box center [118, 377] width 29 height 9
type input "-50"
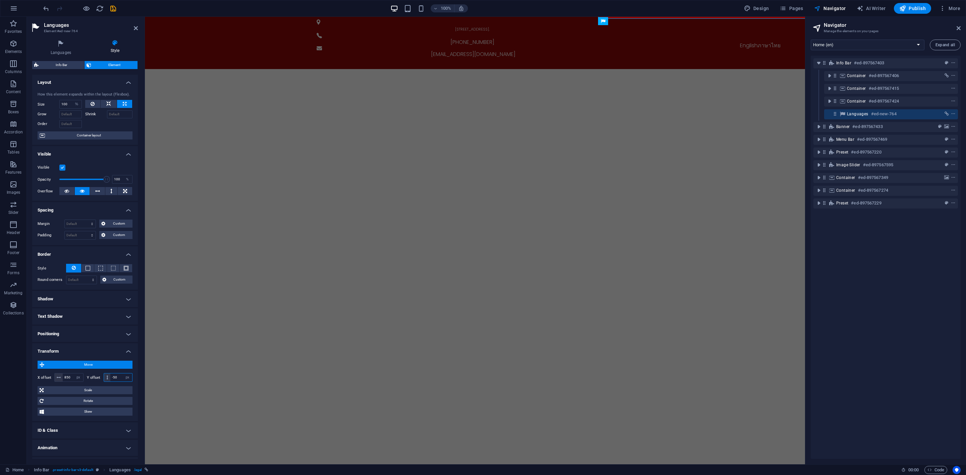
drag, startPoint x: 120, startPoint y: 378, endPoint x: 99, endPoint y: 380, distance: 20.9
click at [99, 380] on div "Y offset -50 px rem % em vh vw" at bounding box center [110, 377] width 46 height 9
type input "-35"
drag, startPoint x: 118, startPoint y: 380, endPoint x: 97, endPoint y: 380, distance: 21.5
click at [97, 380] on div "Y offset -35 px rem % em vh vw" at bounding box center [110, 377] width 46 height 9
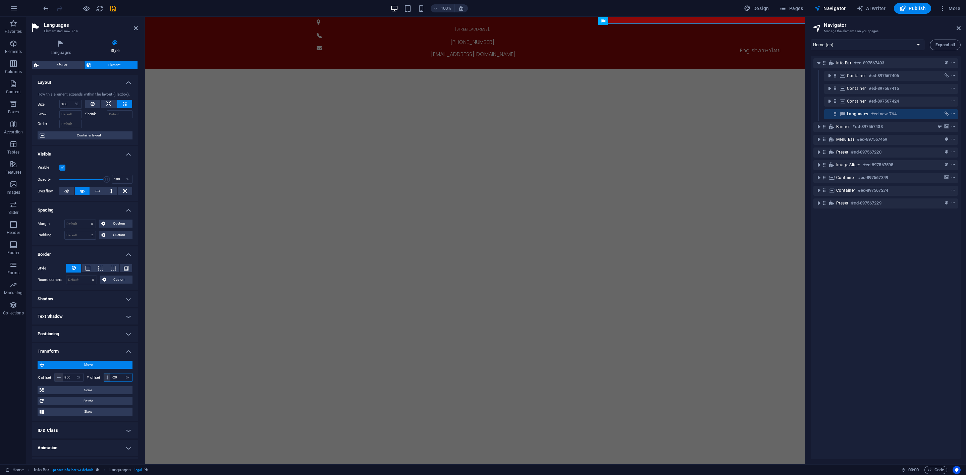
type input "-20"
click at [104, 381] on div "-20 px rem % em vh vw" at bounding box center [118, 377] width 29 height 9
type input "-15"
drag, startPoint x: 119, startPoint y: 377, endPoint x: 98, endPoint y: 380, distance: 21.3
click at [98, 380] on div "Y offset -15 px rem % em vh vw" at bounding box center [110, 377] width 46 height 9
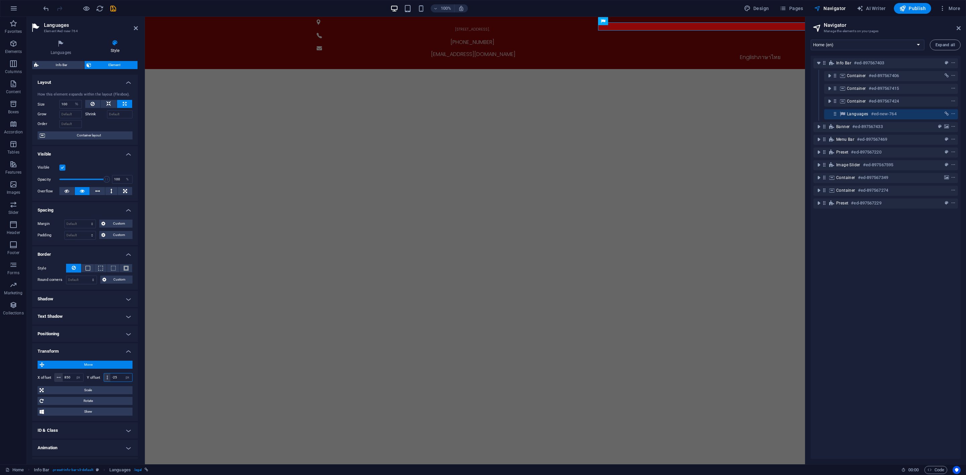
type input "-25"
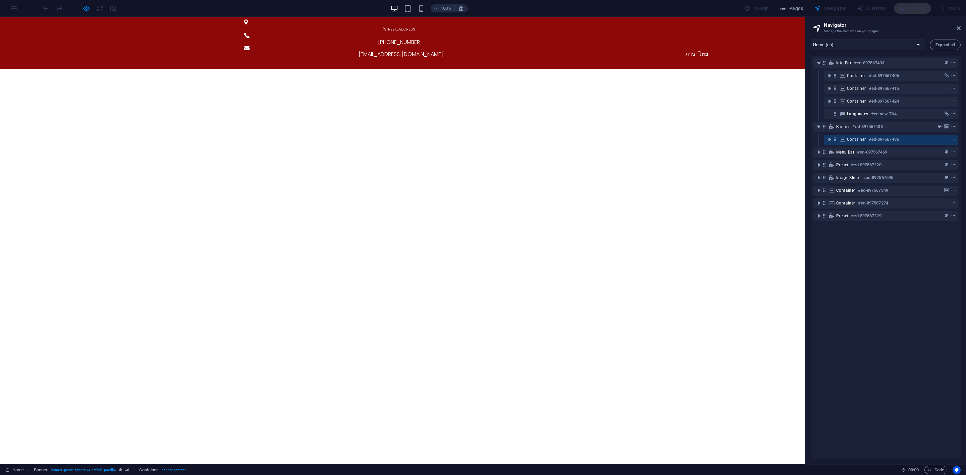
click at [670, 50] on link "English" at bounding box center [676, 54] width 18 height 8
click at [694, 50] on link "ภาษาไทย" at bounding box center [696, 54] width 23 height 8
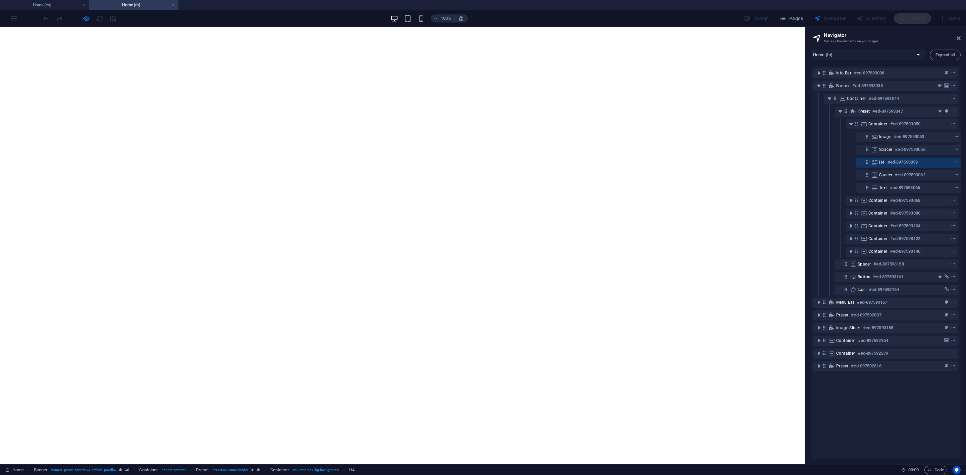
click at [171, 5] on link at bounding box center [173, 5] width 4 height 6
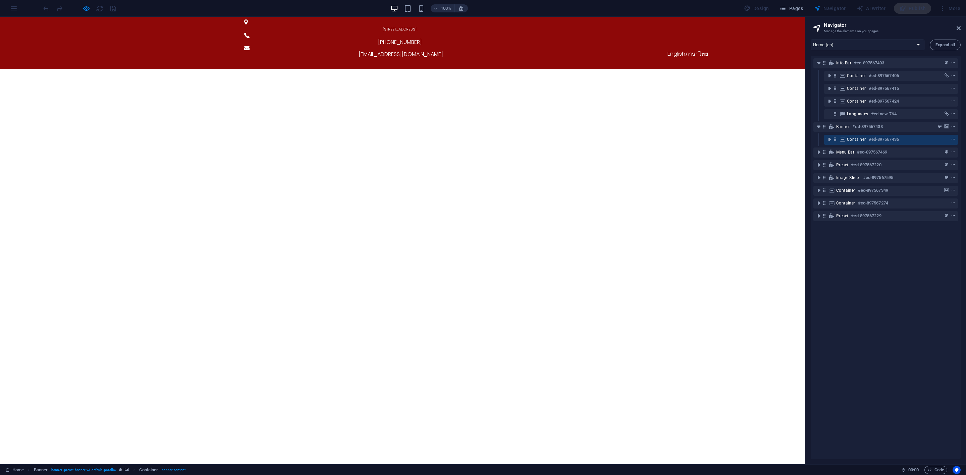
scroll to position [0, 0]
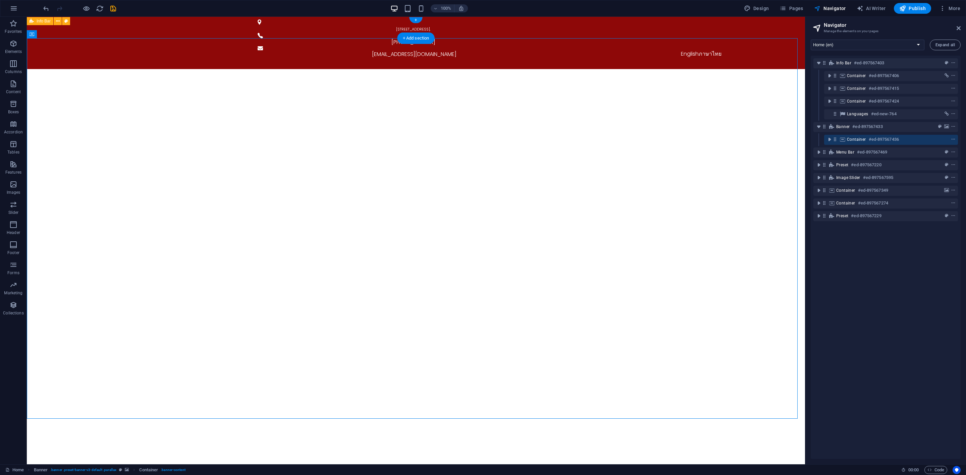
click at [598, 30] on div "[STREET_ADDRESS]. [PHONE_NUMBER] [EMAIL_ADDRESS][DOMAIN_NAME] English ภาษาไทย" at bounding box center [416, 43] width 778 height 52
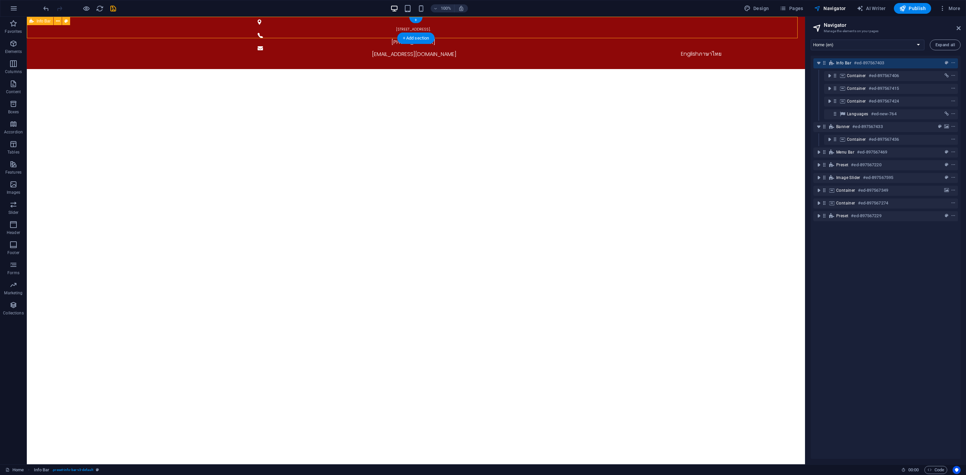
click at [598, 30] on div "[STREET_ADDRESS]. [PHONE_NUMBER] [EMAIL_ADDRESS][DOMAIN_NAME] English ภาษาไทย" at bounding box center [416, 43] width 778 height 52
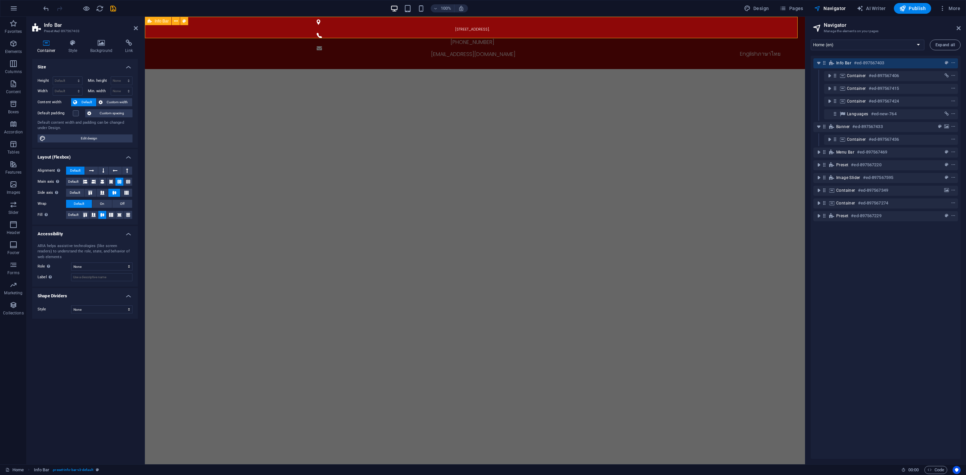
click at [399, 32] on div "[STREET_ADDRESS]. [PHONE_NUMBER] [EMAIL_ADDRESS][DOMAIN_NAME] English ภาษาไทย" at bounding box center [475, 43] width 660 height 52
click at [759, 50] on div "English ภาษาไทย" at bounding box center [760, 54] width 317 height 8
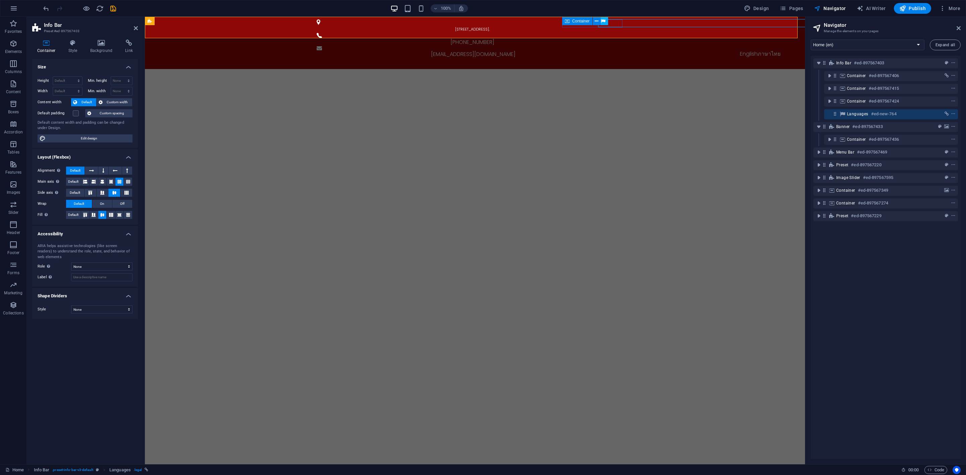
click at [575, 23] on div "Container" at bounding box center [577, 21] width 30 height 8
click at [709, 50] on div "English ภาษาไทย" at bounding box center [760, 54] width 317 height 8
click at [747, 50] on div "English ภาษาไทย" at bounding box center [760, 54] width 317 height 8
click at [821, 126] on icon "toggle-expand" at bounding box center [818, 126] width 7 height 7
click at [858, 114] on icon "context-menu" at bounding box center [953, 114] width 5 height 5
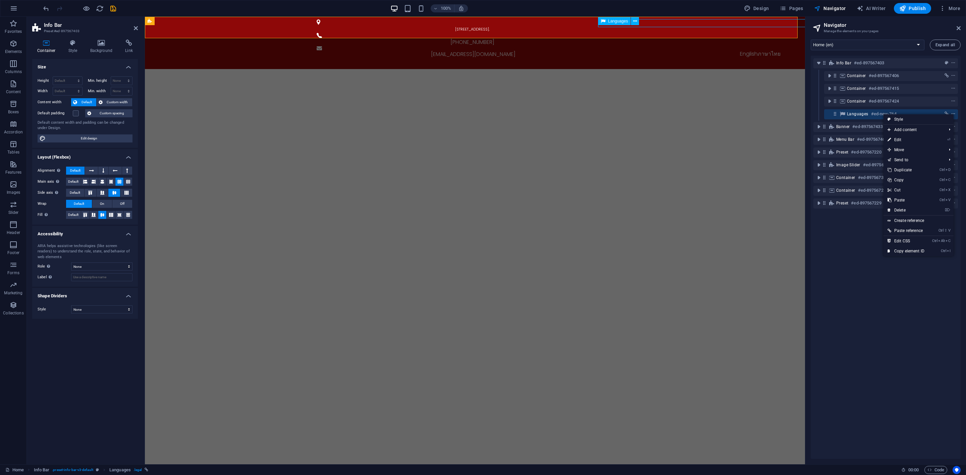
click at [858, 114] on icon "context-menu" at bounding box center [953, 114] width 5 height 5
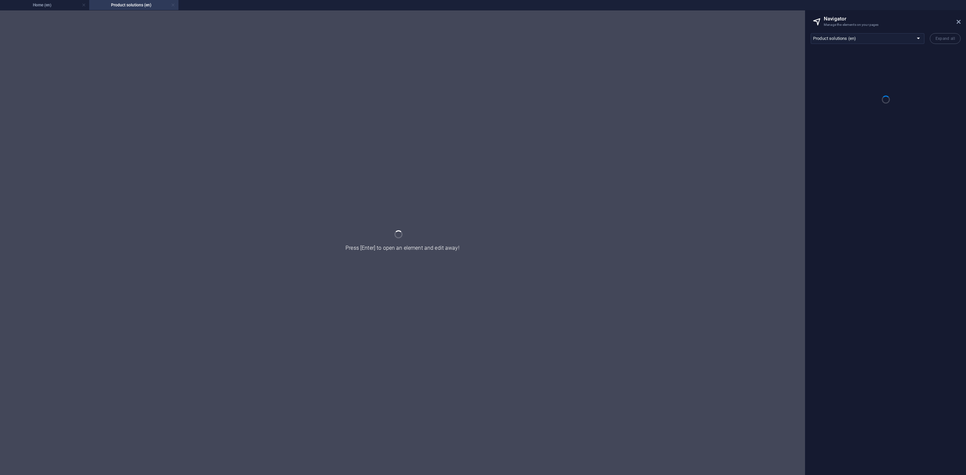
click at [173, 5] on link at bounding box center [173, 5] width 4 height 6
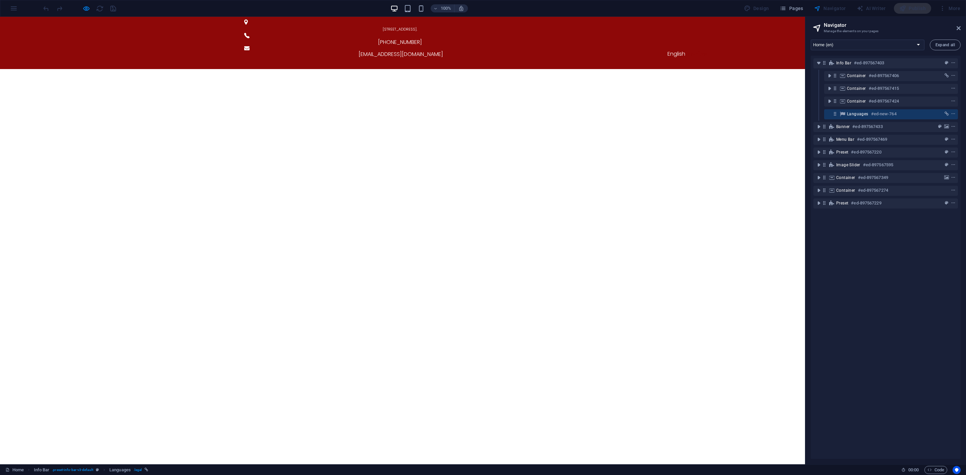
click at [690, 50] on link "ภาษาไทย" at bounding box center [696, 54] width 23 height 8
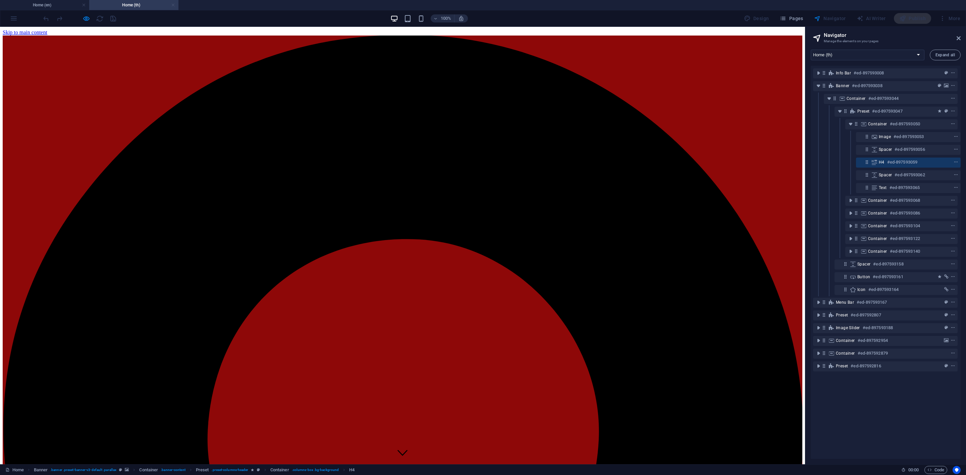
click at [173, 4] on link at bounding box center [173, 5] width 4 height 6
select select "16891399-en"
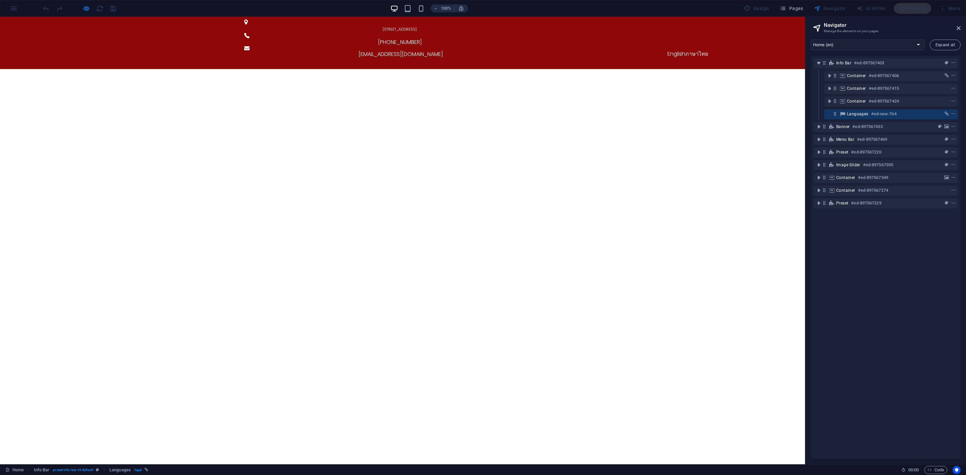
click at [651, 50] on div "English ภาษาไทย" at bounding box center [687, 54] width 317 height 8
click at [618, 27] on div "[STREET_ADDRESS]. [PHONE_NUMBER] [EMAIL_ADDRESS][DOMAIN_NAME] English ภาษาไทย" at bounding box center [402, 43] width 805 height 52
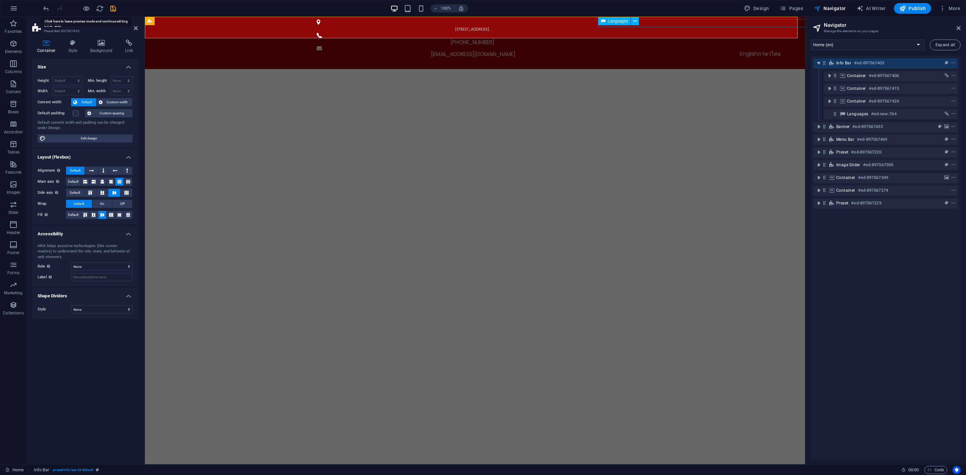
click at [679, 50] on div "English ภาษาไทย" at bounding box center [760, 54] width 317 height 8
select select "%"
select select "px"
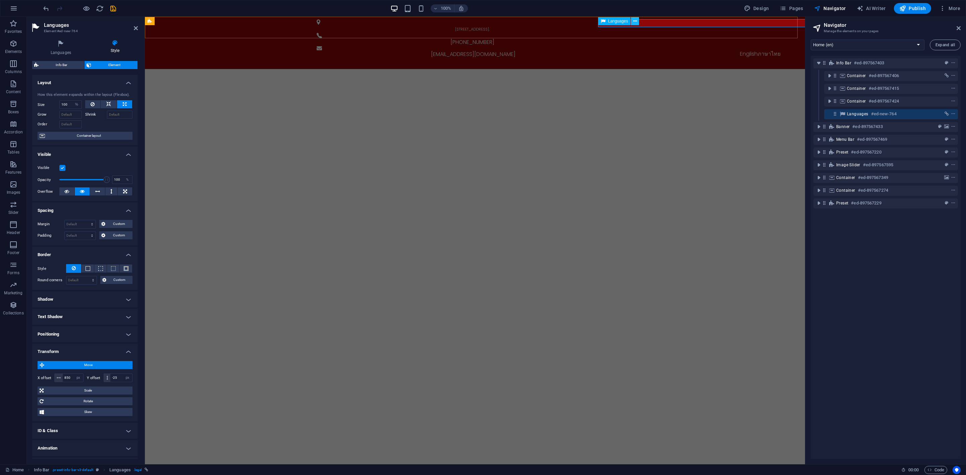
click at [635, 19] on icon at bounding box center [635, 21] width 4 height 7
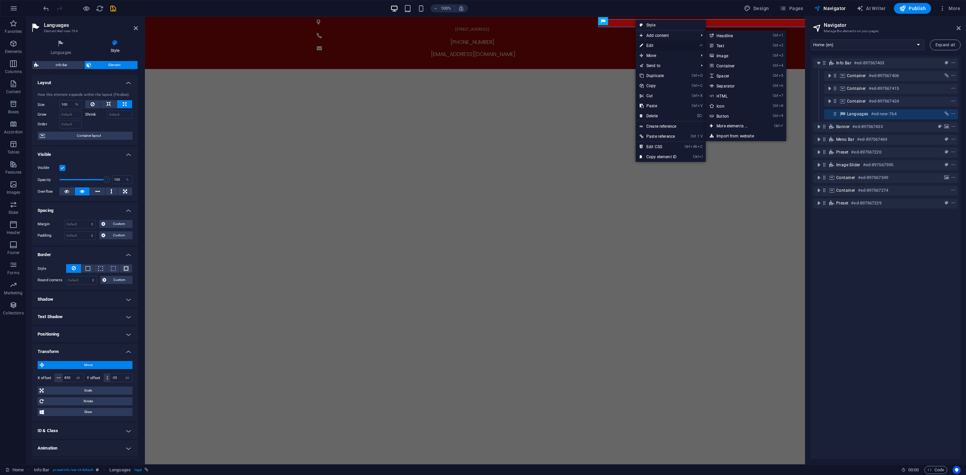
click at [659, 42] on link "⏎ Edit" at bounding box center [658, 46] width 45 height 10
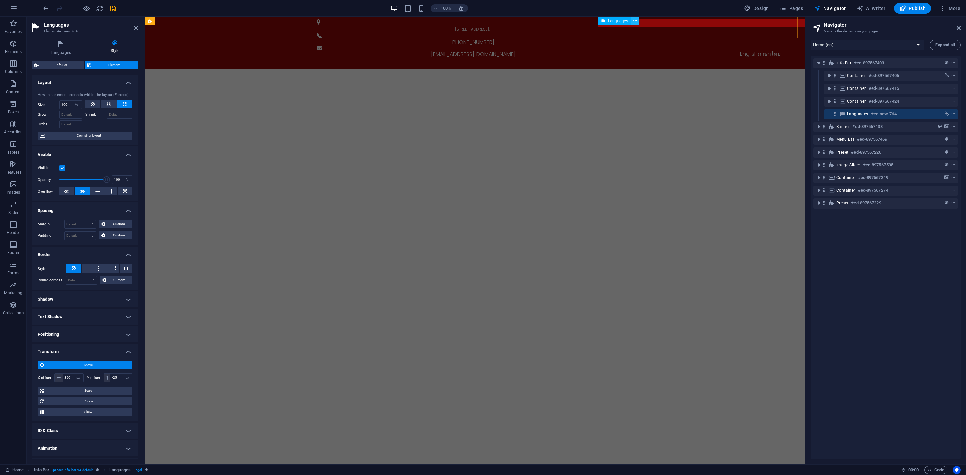
click at [636, 20] on button at bounding box center [635, 21] width 8 height 8
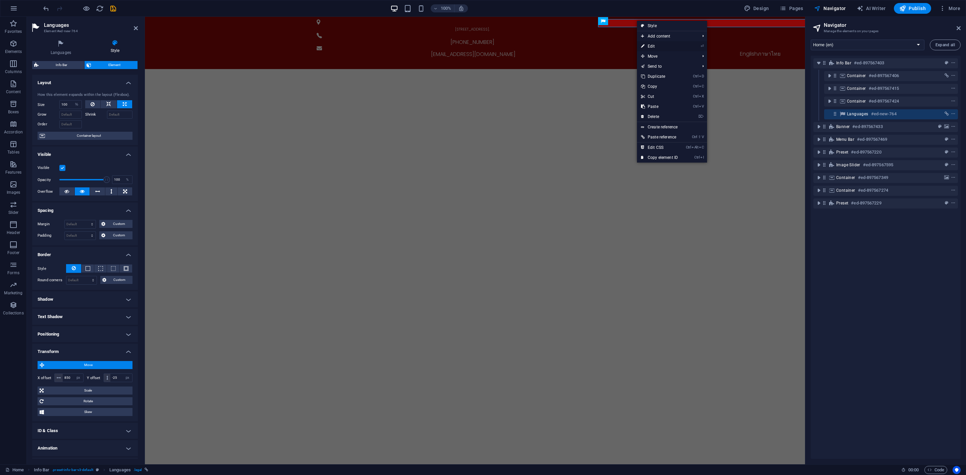
click at [660, 44] on link "⏎ Edit" at bounding box center [659, 46] width 45 height 10
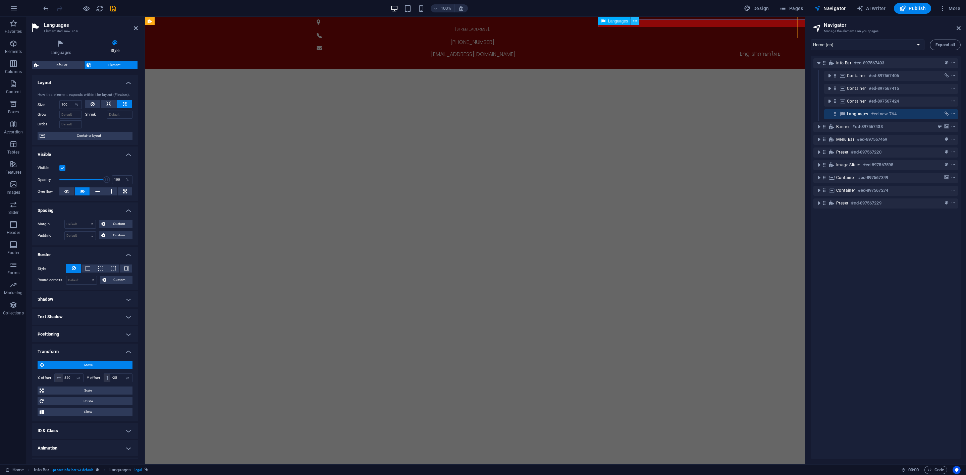
click at [638, 17] on button at bounding box center [635, 21] width 8 height 8
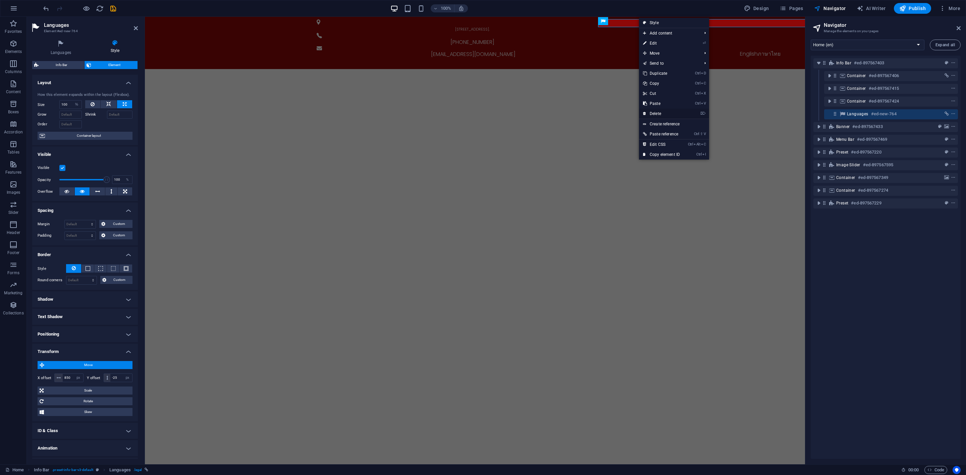
click at [654, 114] on link "⌦ Delete" at bounding box center [661, 114] width 45 height 10
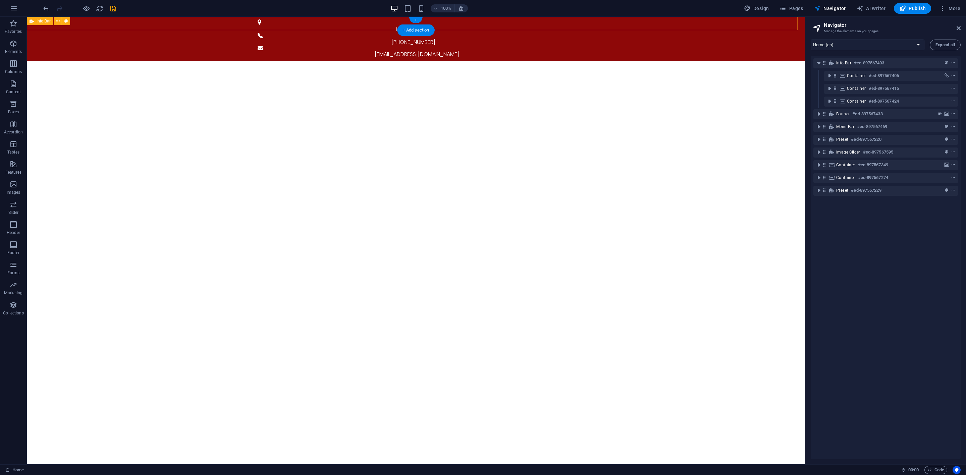
click at [610, 23] on div "[STREET_ADDRESS]. [PHONE_NUMBER] [EMAIL_ADDRESS][DOMAIN_NAME]" at bounding box center [416, 39] width 778 height 44
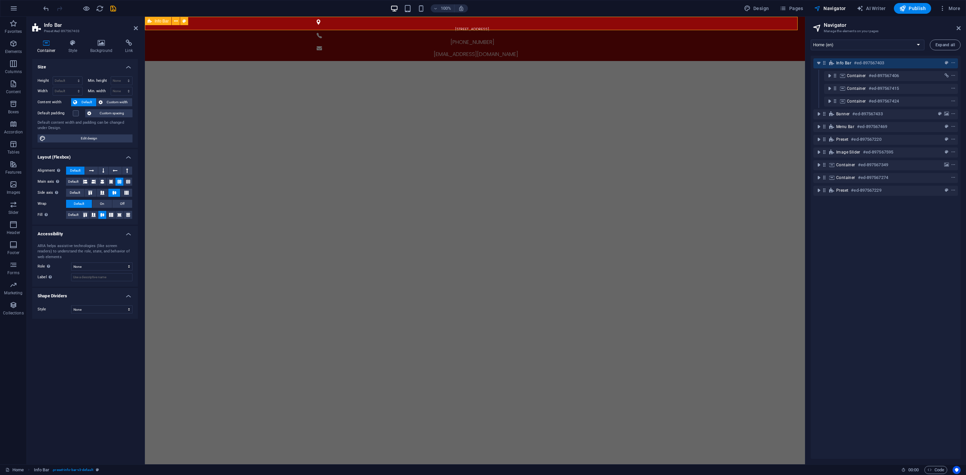
click at [668, 21] on div "[STREET_ADDRESS]. [PHONE_NUMBER] [EMAIL_ADDRESS][DOMAIN_NAME]" at bounding box center [475, 39] width 660 height 44
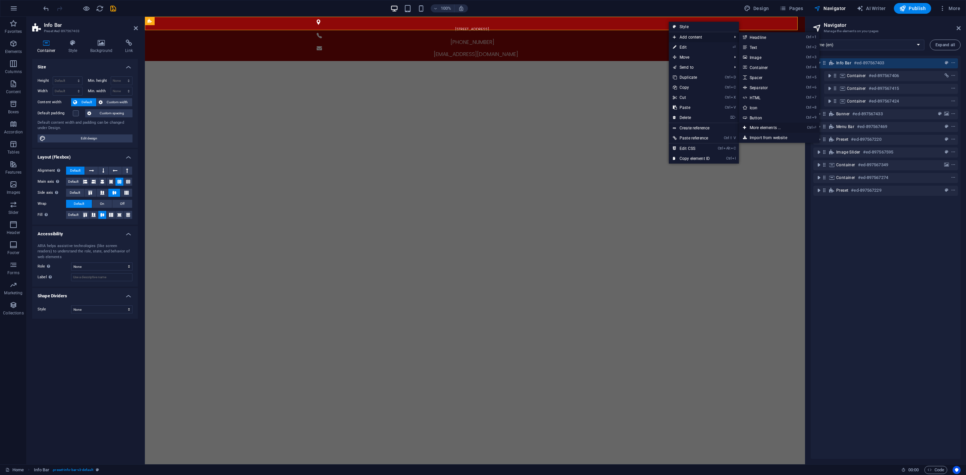
click at [786, 127] on link "Ctrl ⏎ More elements ..." at bounding box center [766, 128] width 55 height 10
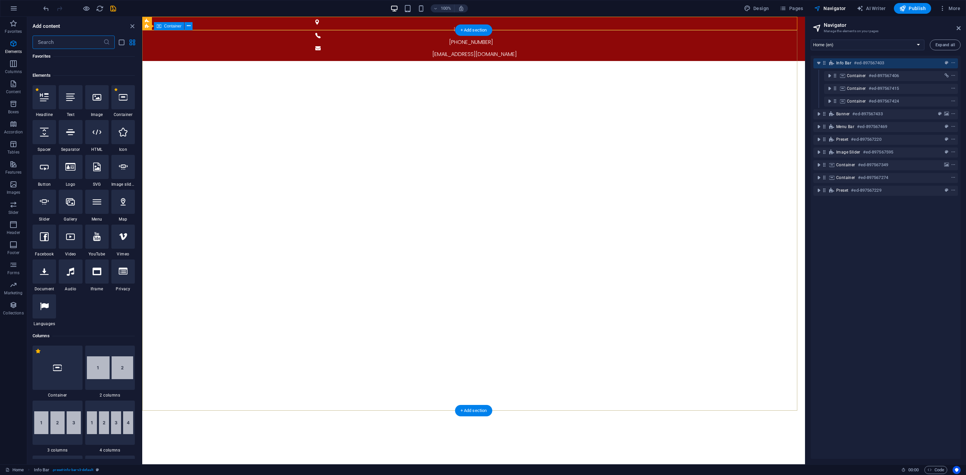
scroll to position [71, 0]
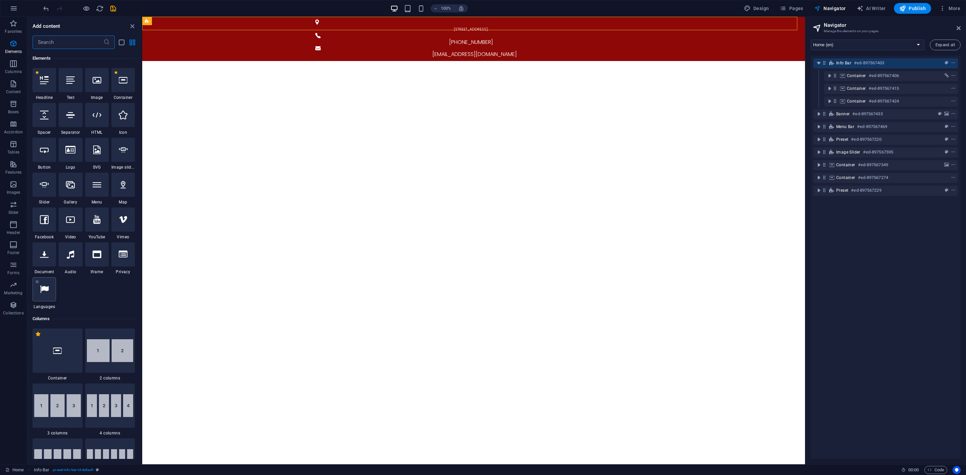
click at [41, 287] on icon at bounding box center [44, 289] width 9 height 9
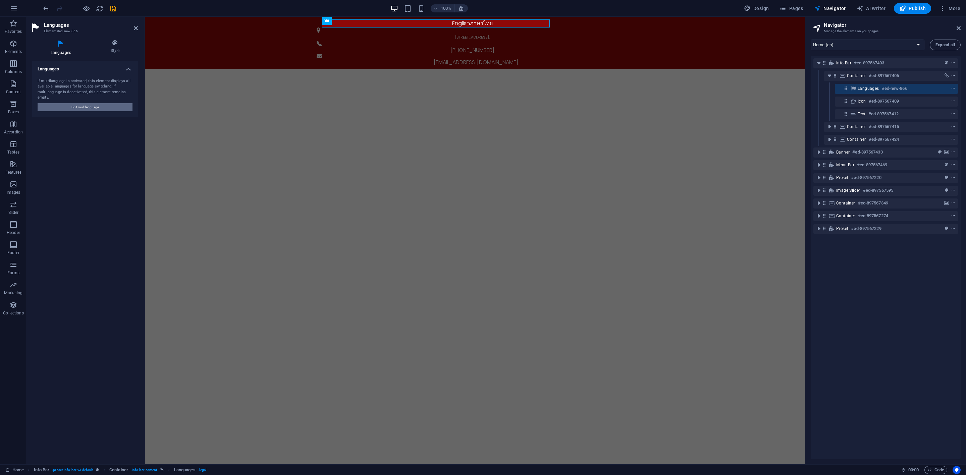
click at [112, 106] on button "Edit multilanguage" at bounding box center [85, 107] width 95 height 8
select select "41"
select select "159"
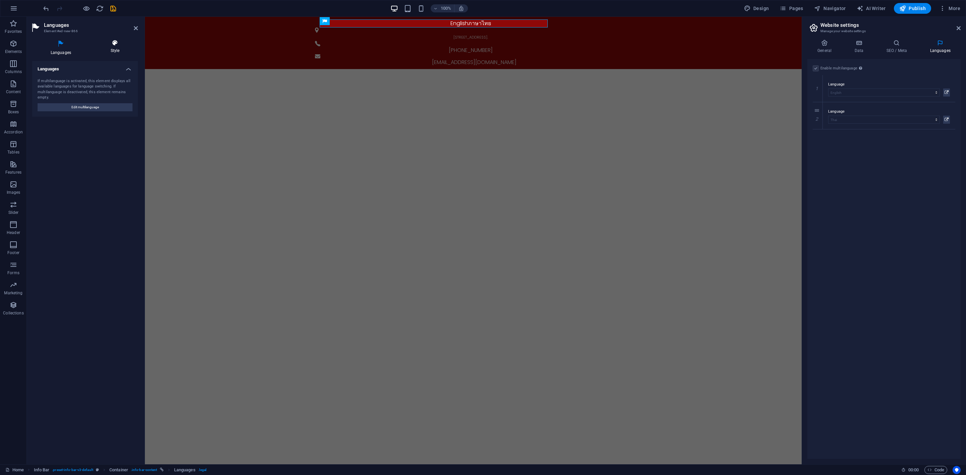
click at [111, 50] on h4 "Style" at bounding box center [115, 47] width 46 height 14
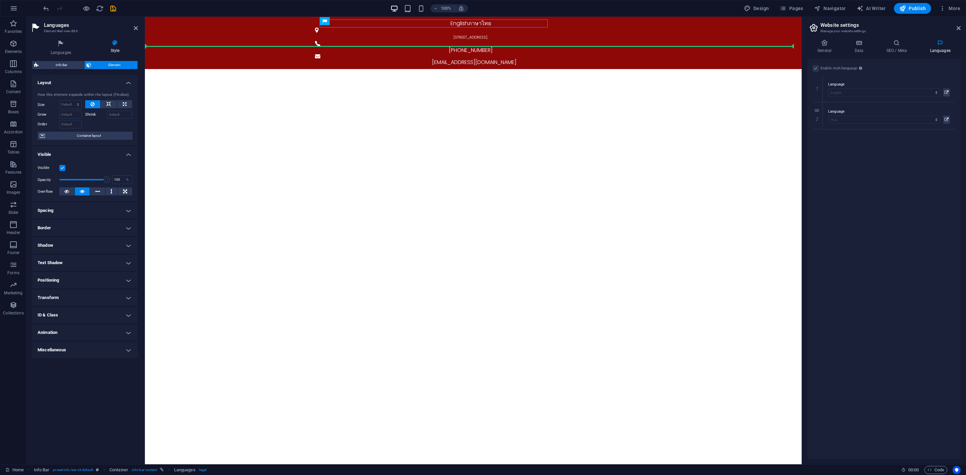
drag, startPoint x: 431, startPoint y: 21, endPoint x: 409, endPoint y: 39, distance: 28.0
click at [795, 6] on span "Pages" at bounding box center [791, 8] width 23 height 7
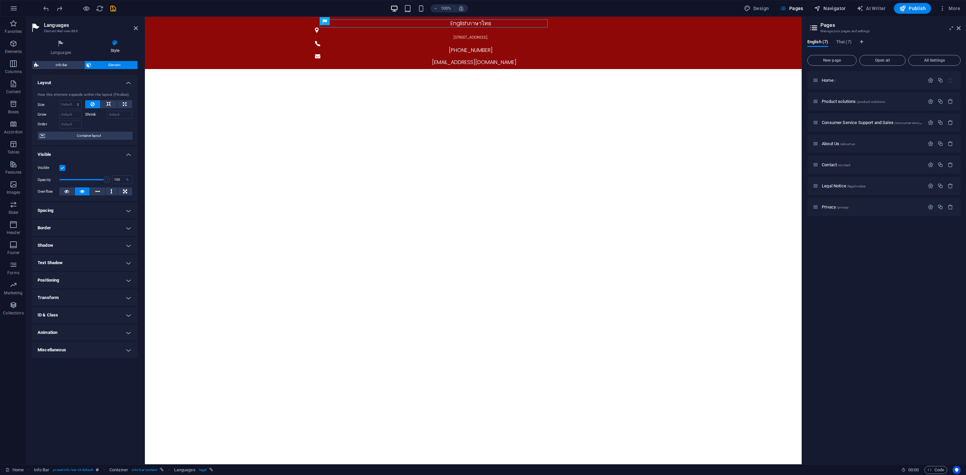
click at [828, 8] on span "Navigator" at bounding box center [830, 8] width 32 height 7
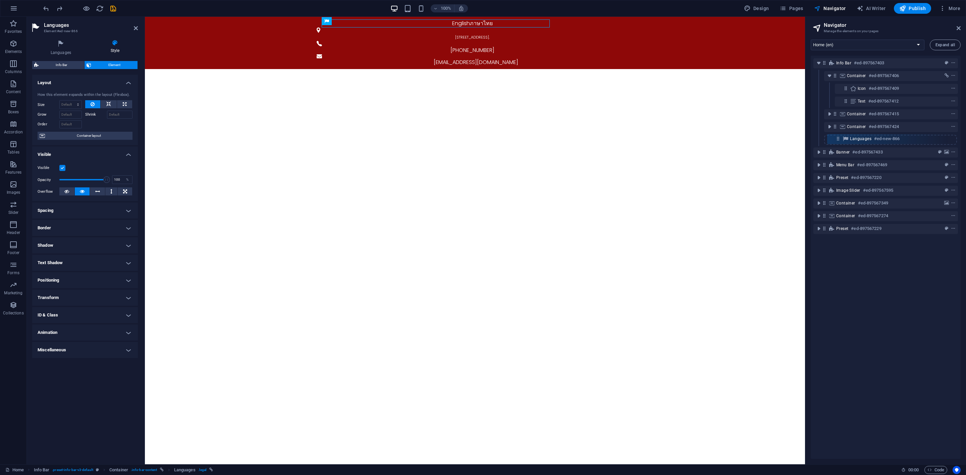
drag, startPoint x: 846, startPoint y: 89, endPoint x: 838, endPoint y: 141, distance: 53.0
click at [838, 141] on div "Info Bar #ed-897567403 Container #ed-897567406 Languages #ed-new-866 Icon #ed-8…" at bounding box center [886, 258] width 150 height 404
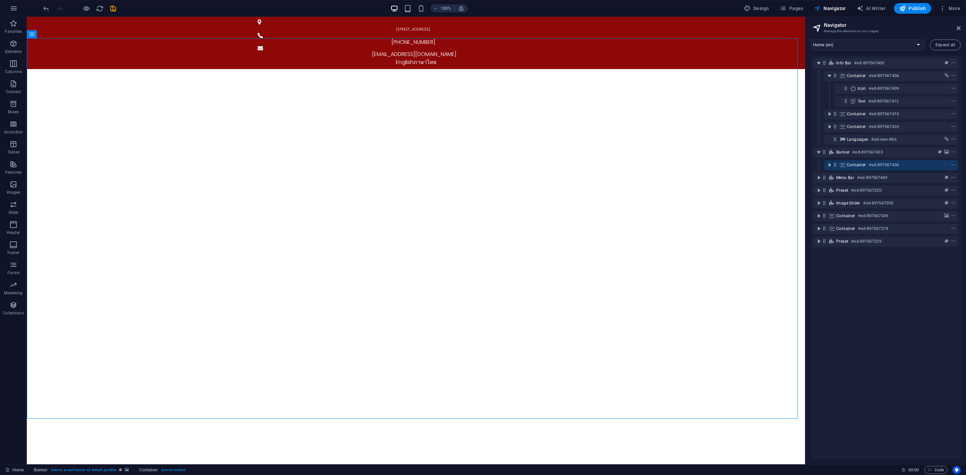
click at [171, 26] on div "[STREET_ADDRESS]. [PHONE_NUMBER] [EMAIL_ADDRESS][DOMAIN_NAME] English ภาษาไทย" at bounding box center [416, 43] width 778 height 52
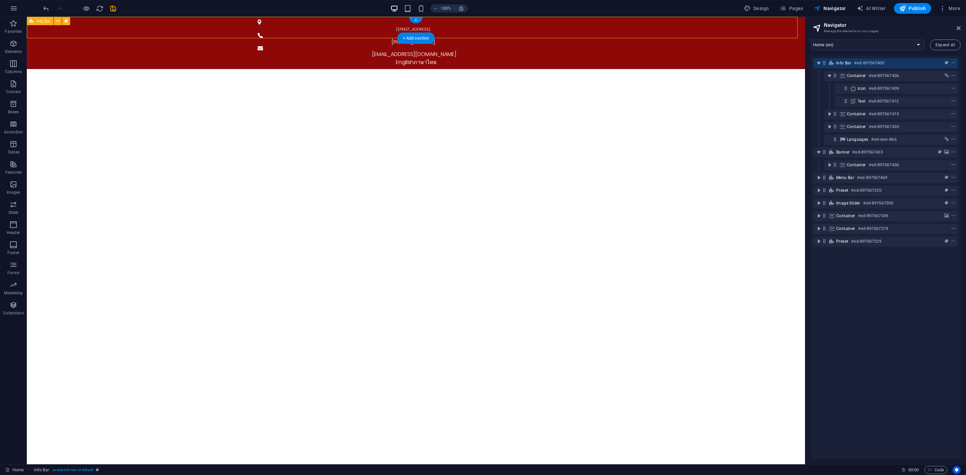
click at [171, 26] on div "[STREET_ADDRESS]. [PHONE_NUMBER] [EMAIL_ADDRESS][DOMAIN_NAME] English ภาษาไทย" at bounding box center [416, 43] width 778 height 52
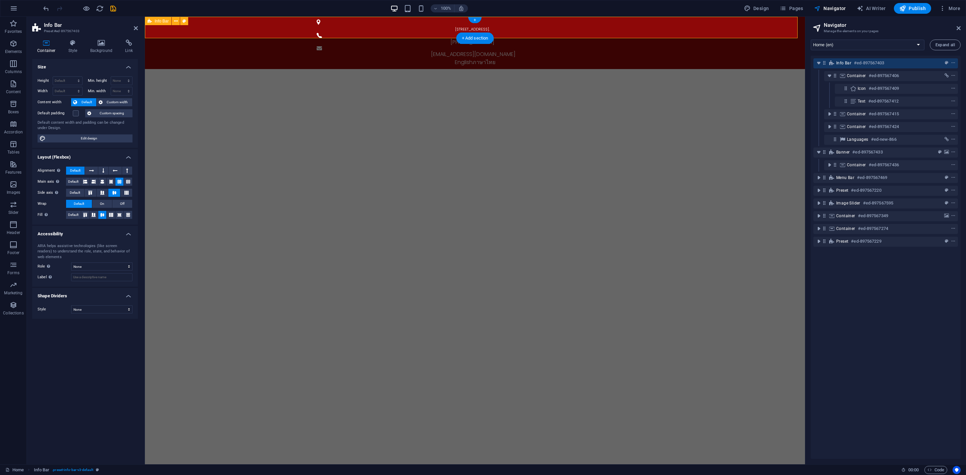
click at [171, 26] on div "[STREET_ADDRESS]. [PHONE_NUMBER] [EMAIL_ADDRESS][DOMAIN_NAME] English ภาษาไทย" at bounding box center [475, 43] width 660 height 52
click at [113, 179] on icon at bounding box center [111, 182] width 4 height 8
click at [119, 178] on icon at bounding box center [119, 182] width 4 height 8
click at [104, 191] on icon at bounding box center [102, 193] width 8 height 4
click at [113, 192] on icon at bounding box center [114, 193] width 8 height 4
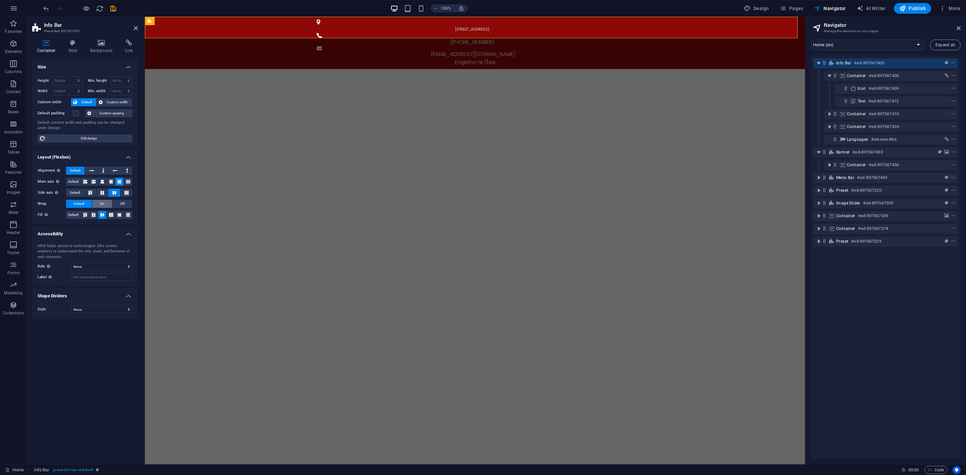
click at [105, 203] on button "On" at bounding box center [102, 204] width 20 height 8
click at [84, 204] on span "Default" at bounding box center [79, 204] width 10 height 8
click at [92, 215] on icon at bounding box center [94, 215] width 8 height 4
click at [103, 214] on icon at bounding box center [102, 215] width 8 height 4
click at [86, 180] on icon at bounding box center [85, 182] width 4 height 8
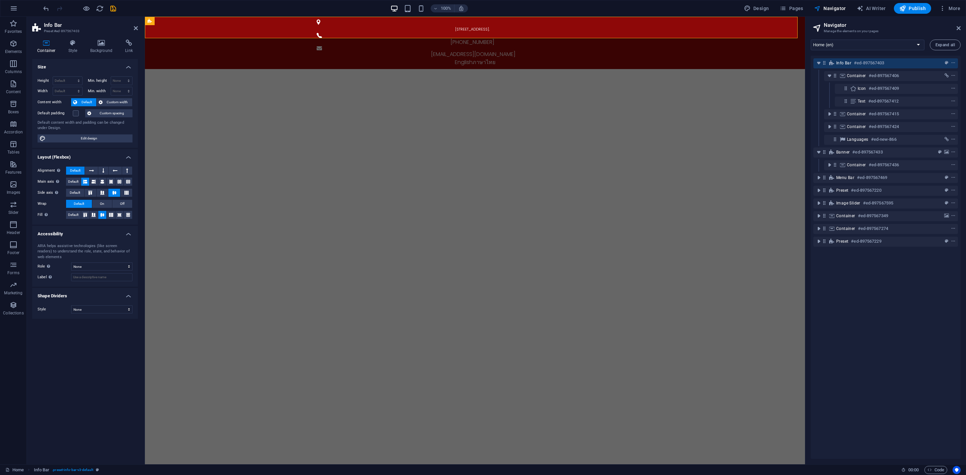
click at [86, 180] on icon at bounding box center [85, 182] width 4 height 8
click at [80, 183] on button "Default" at bounding box center [73, 182] width 15 height 8
click at [99, 172] on button at bounding box center [103, 171] width 10 height 8
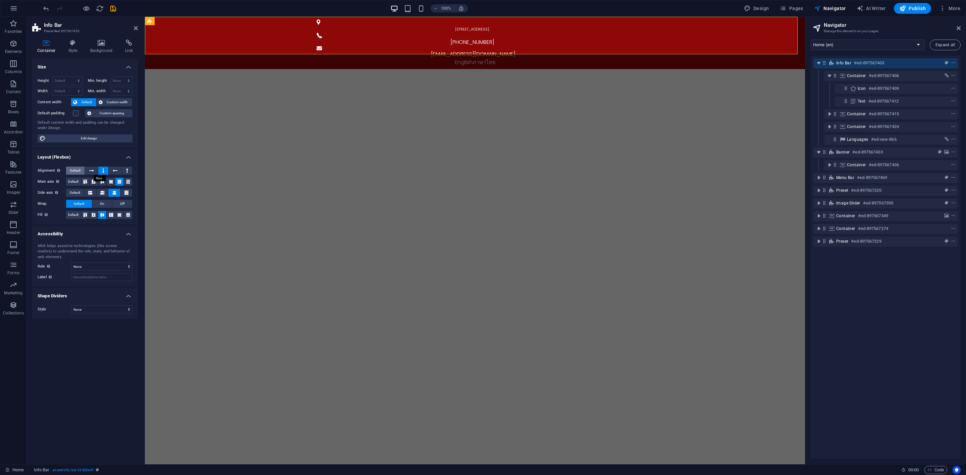
click at [79, 172] on span "Default" at bounding box center [75, 171] width 10 height 8
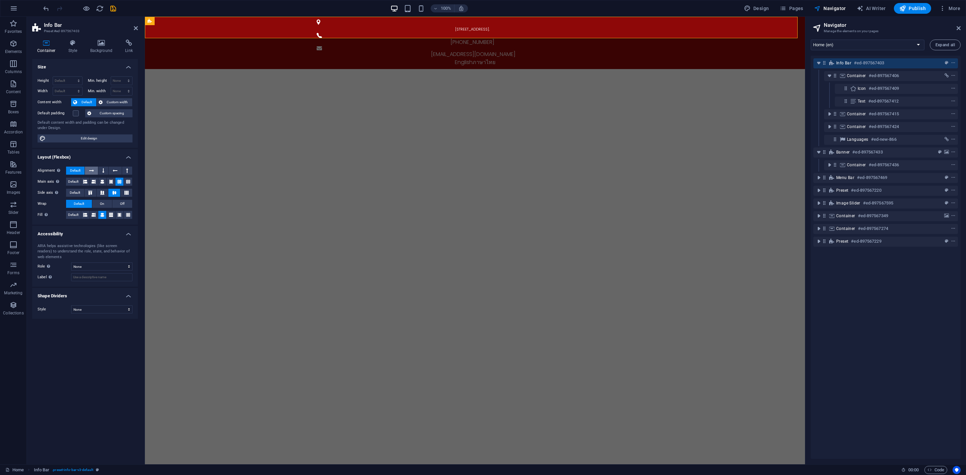
click at [89, 172] on button at bounding box center [91, 171] width 13 height 8
click at [69, 170] on button "Default" at bounding box center [75, 171] width 18 height 8
click at [126, 171] on icon at bounding box center [127, 171] width 2 height 8
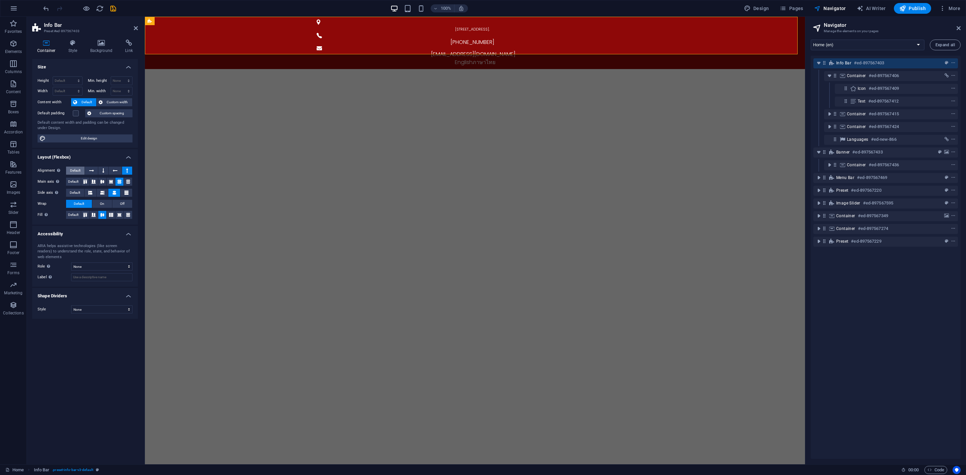
click at [73, 172] on span "Default" at bounding box center [75, 171] width 10 height 8
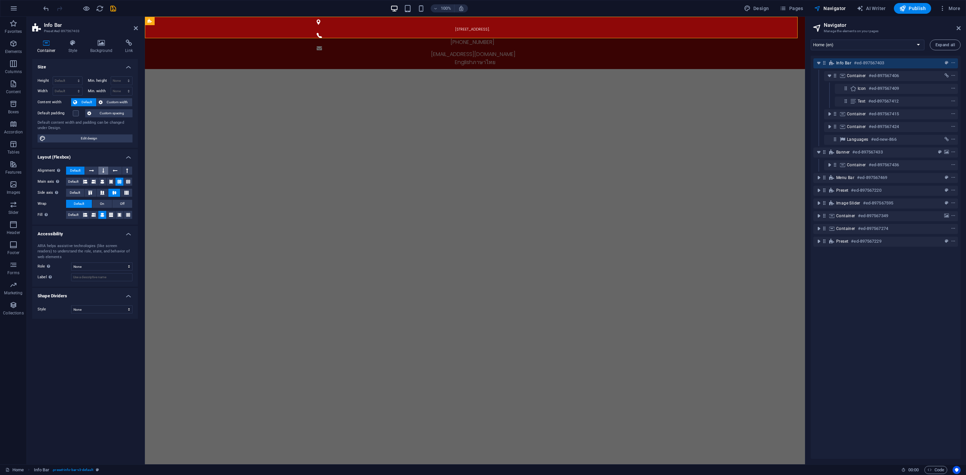
click at [101, 170] on button at bounding box center [103, 171] width 10 height 8
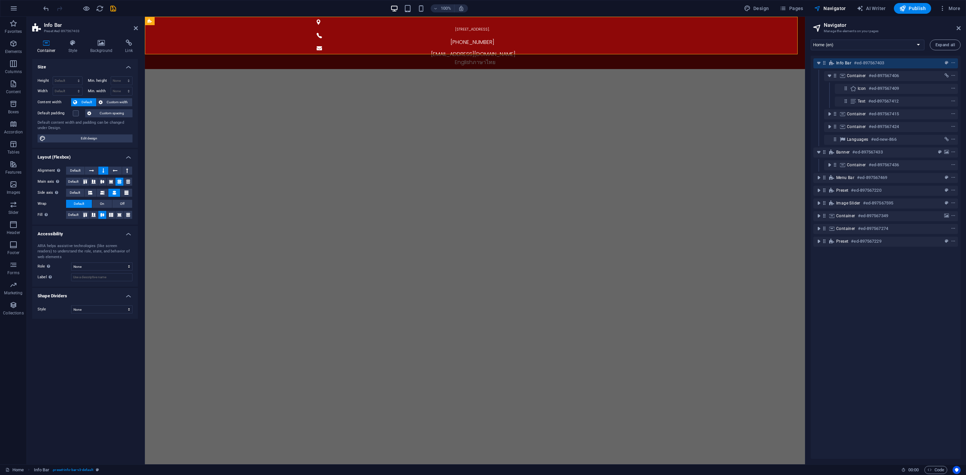
click at [65, 171] on label "Alignment Determines the flex direction." at bounding box center [52, 171] width 29 height 8
click at [72, 172] on span "Default" at bounding box center [75, 171] width 10 height 8
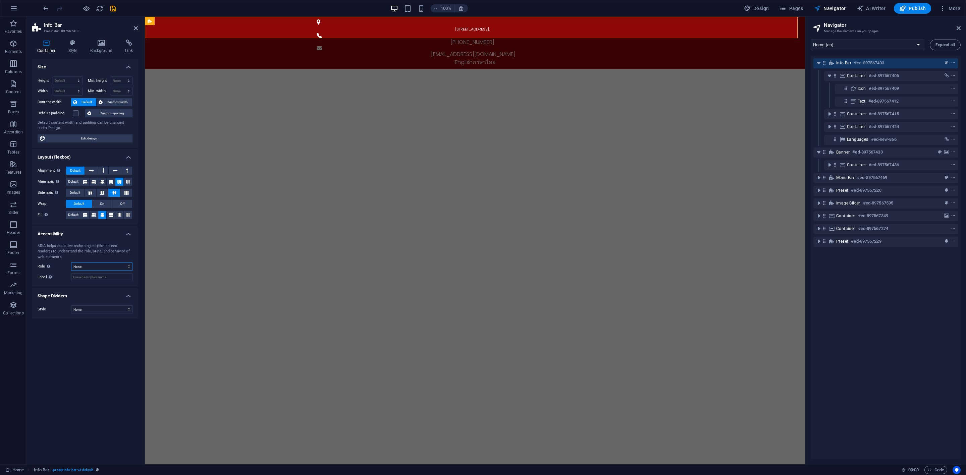
click at [107, 266] on select "None Alert Article Banner Comment Complementary Dialog Footer Header Marquee Pr…" at bounding box center [101, 267] width 61 height 8
click at [100, 139] on span "Edit design" at bounding box center [89, 139] width 83 height 8
select select "rem"
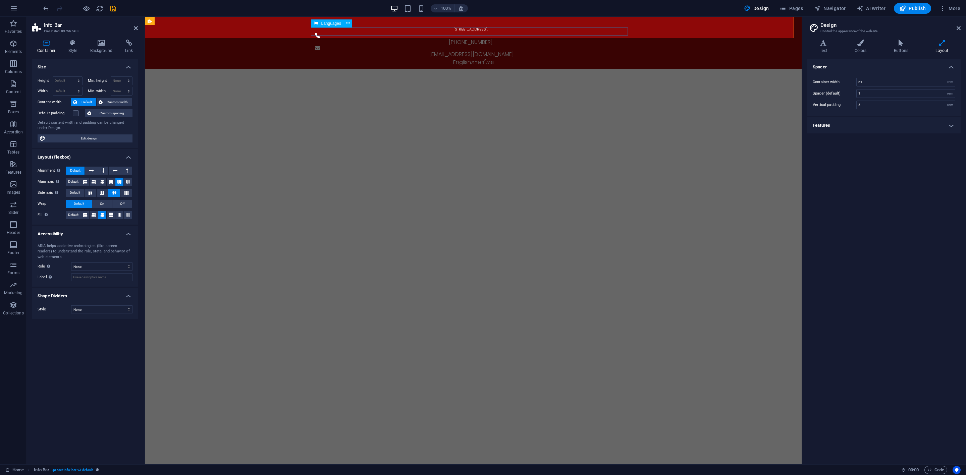
click at [575, 58] on div "English ภาษาไทย" at bounding box center [473, 62] width 317 height 8
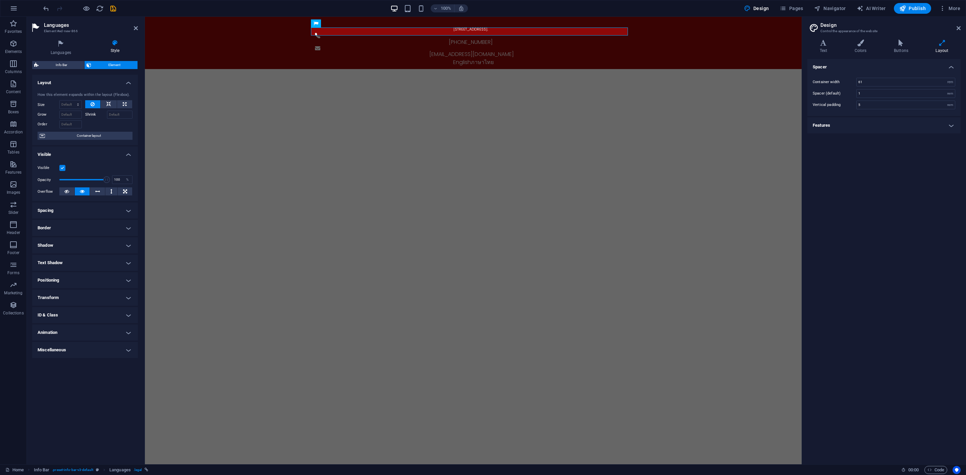
click at [100, 226] on h4 "Border" at bounding box center [85, 228] width 106 height 16
click at [95, 255] on select "Default px rem % vh vw Custom" at bounding box center [81, 254] width 30 height 8
select select "px"
click at [87, 250] on select "Default px rem % vh vw Custom" at bounding box center [81, 254] width 30 height 8
type input "0"
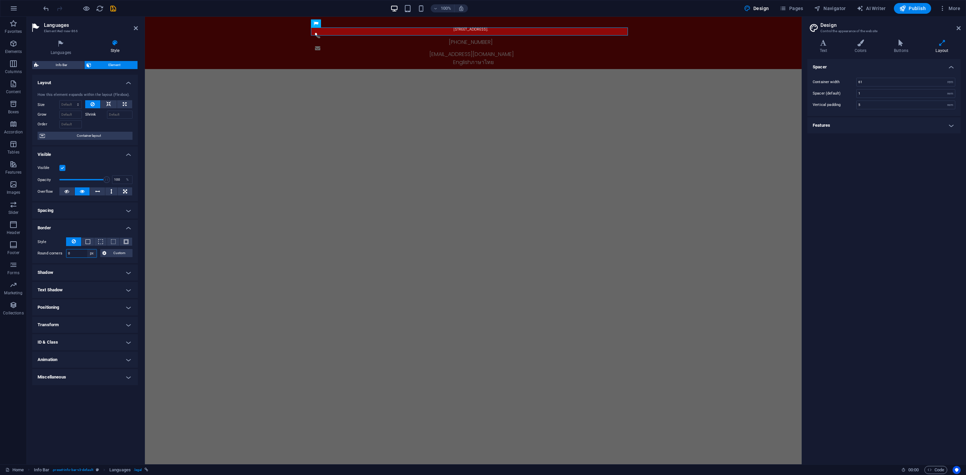
click at [95, 254] on select "Default px rem % vh vw Custom" at bounding box center [91, 254] width 9 height 8
select select "default"
click at [87, 250] on select "Default px rem % vh vw Custom" at bounding box center [91, 254] width 9 height 8
select select "DISABLED_OPTION_VALUE"
click at [106, 207] on h4 "Spacing" at bounding box center [85, 211] width 106 height 16
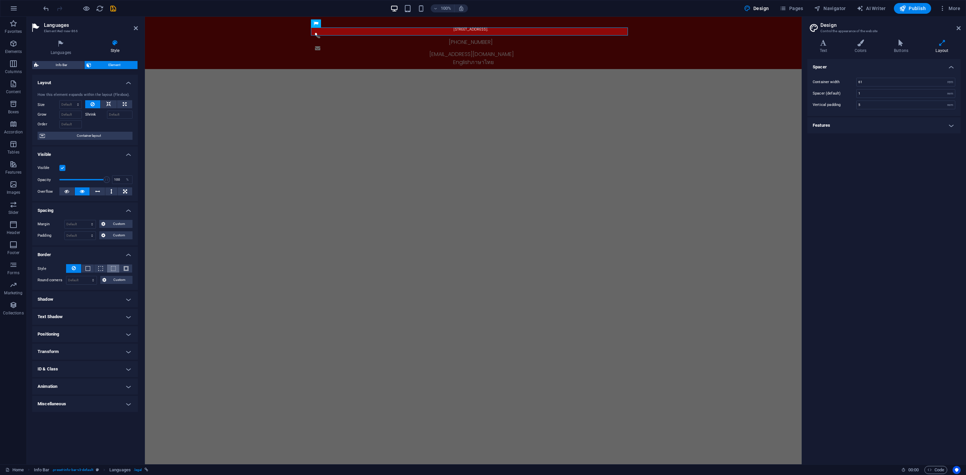
click at [114, 269] on span at bounding box center [113, 268] width 5 height 5
click at [74, 270] on icon at bounding box center [74, 268] width 4 height 8
click at [79, 106] on select "Default auto px % 1/1 1/2 1/3 1/4 1/5 1/6 1/7 1/8 1/9 1/10" at bounding box center [71, 105] width 22 height 8
click at [60, 101] on select "Default auto px % 1/1 1/2 1/3 1/4 1/5 1/6 1/7 1/8 1/9 1/10" at bounding box center [71, 105] width 22 height 8
select select "DISABLED_OPTION_VALUE"
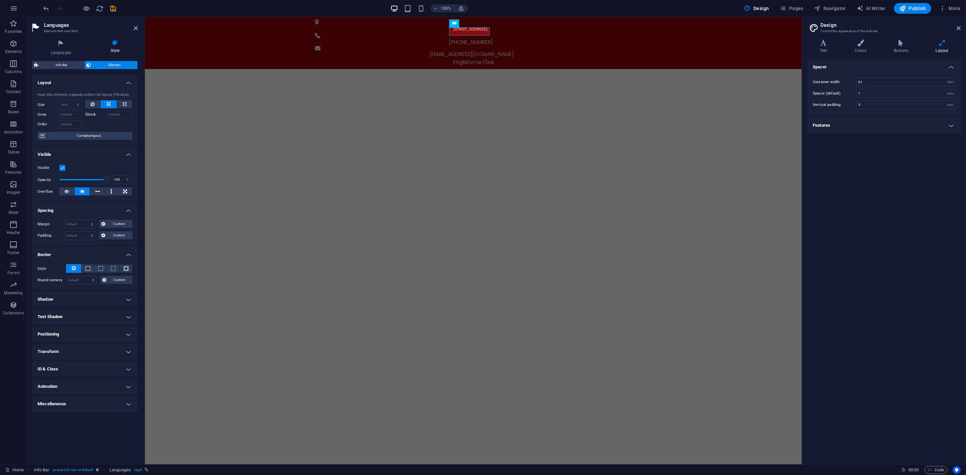
click at [128, 126] on div at bounding box center [109, 124] width 48 height 10
click at [824, 8] on span "Navigator" at bounding box center [830, 8] width 32 height 7
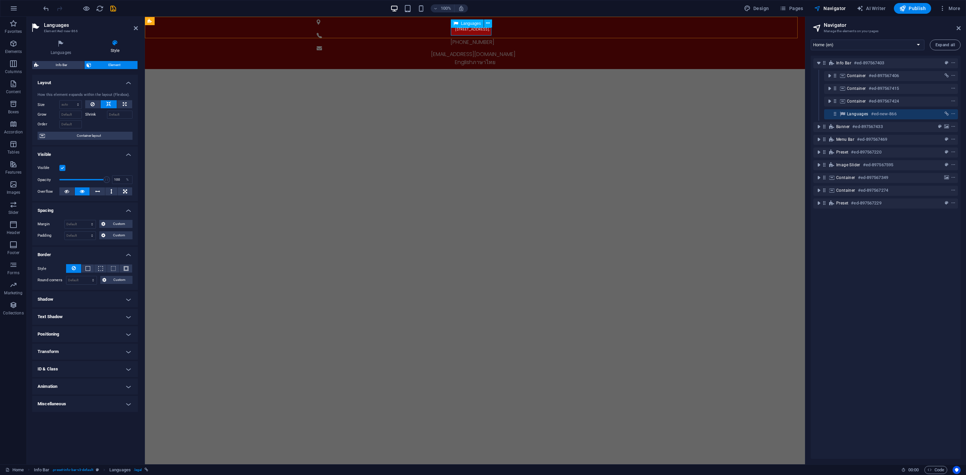
click at [472, 28] on div "Languages" at bounding box center [473, 23] width 45 height 8
click at [106, 134] on span "Container layout" at bounding box center [89, 136] width 84 height 8
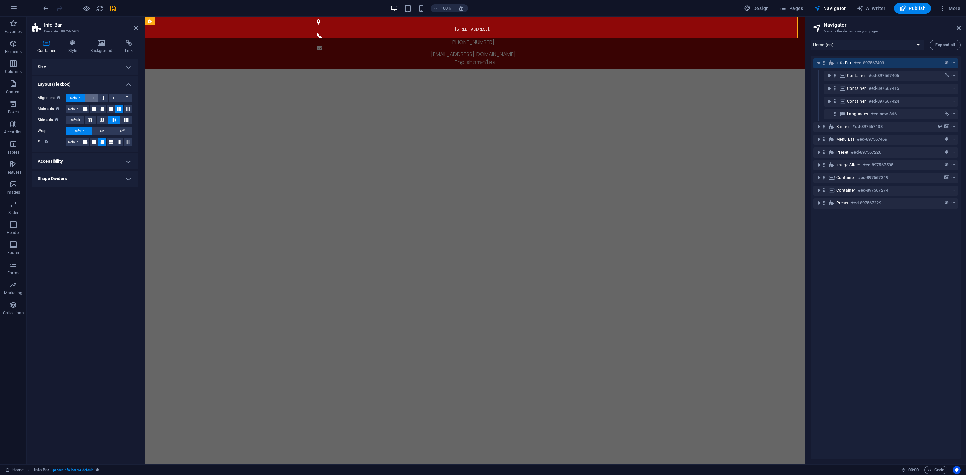
click at [95, 100] on button at bounding box center [91, 98] width 13 height 8
click at [80, 99] on span "Default" at bounding box center [75, 98] width 10 height 8
click at [104, 97] on icon at bounding box center [103, 98] width 2 height 8
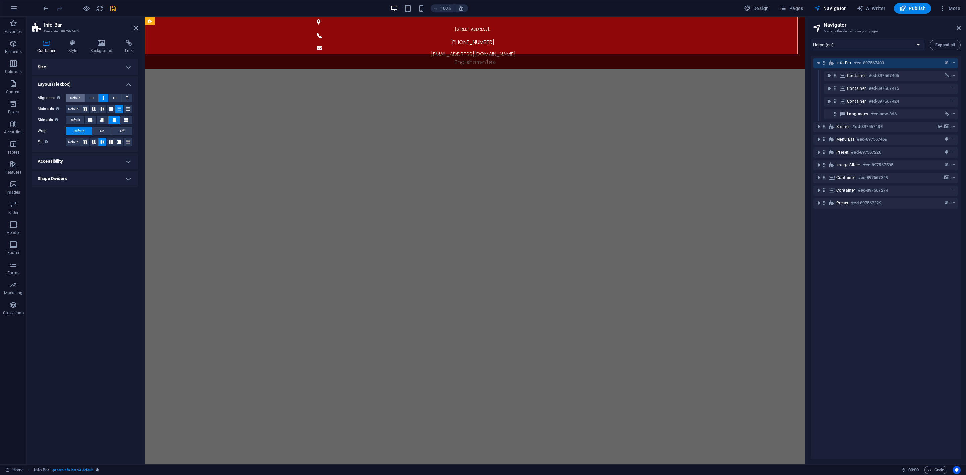
click at [70, 98] on span "Default" at bounding box center [75, 98] width 10 height 8
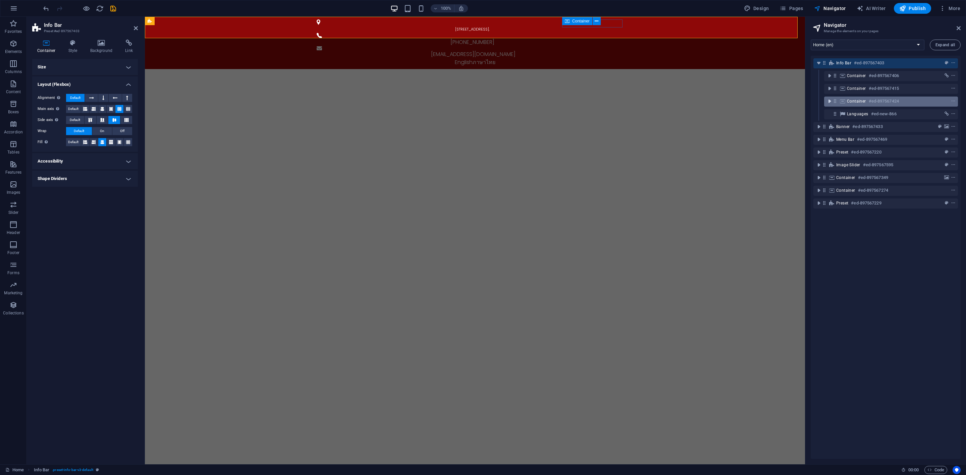
click at [830, 100] on icon "toggle-expand" at bounding box center [829, 101] width 7 height 7
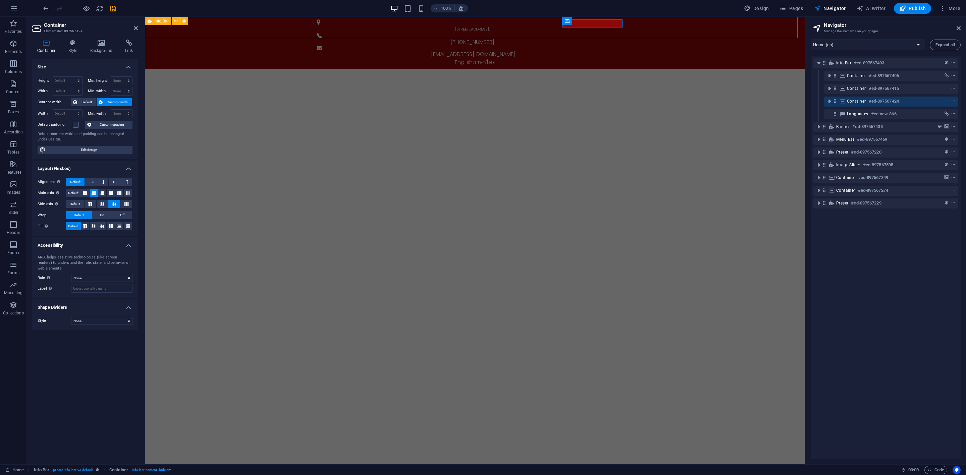
click at [629, 29] on div "[STREET_ADDRESS]. [PHONE_NUMBER] [EMAIL_ADDRESS][DOMAIN_NAME] English ภาษาไทย" at bounding box center [475, 43] width 660 height 52
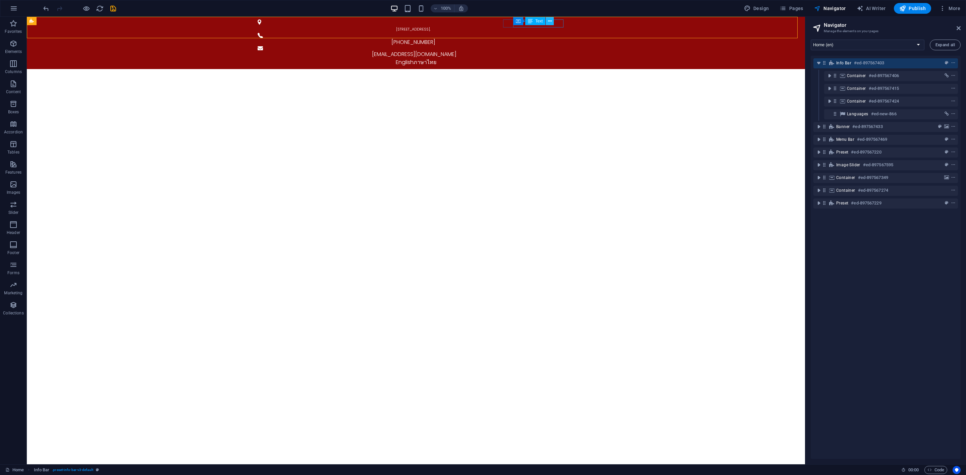
click at [551, 24] on icon at bounding box center [550, 21] width 4 height 7
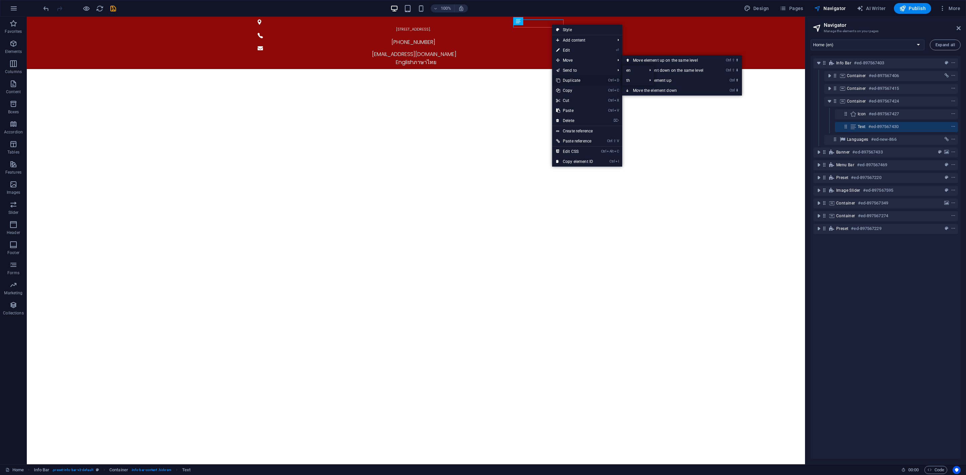
click at [583, 79] on link "Ctrl D Duplicate" at bounding box center [574, 80] width 45 height 10
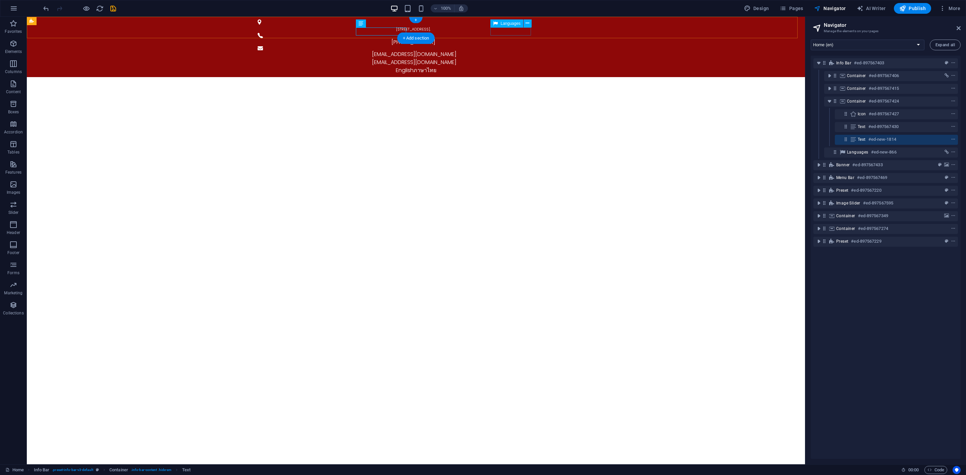
click at [518, 66] on div "English ภาษาไทย" at bounding box center [416, 70] width 317 height 8
click at [858, 137] on span "Text" at bounding box center [862, 139] width 8 height 5
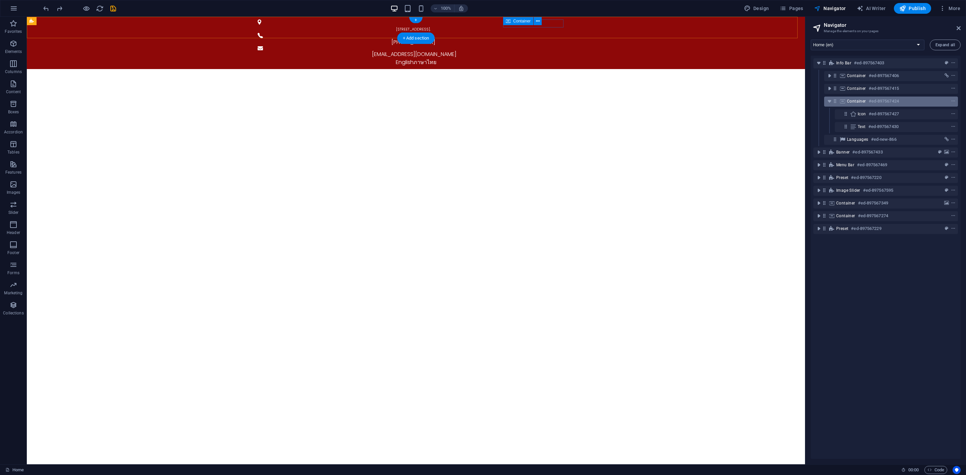
click at [846, 104] on icon at bounding box center [842, 101] width 7 height 5
click at [858, 101] on icon "context-menu" at bounding box center [953, 101] width 5 height 5
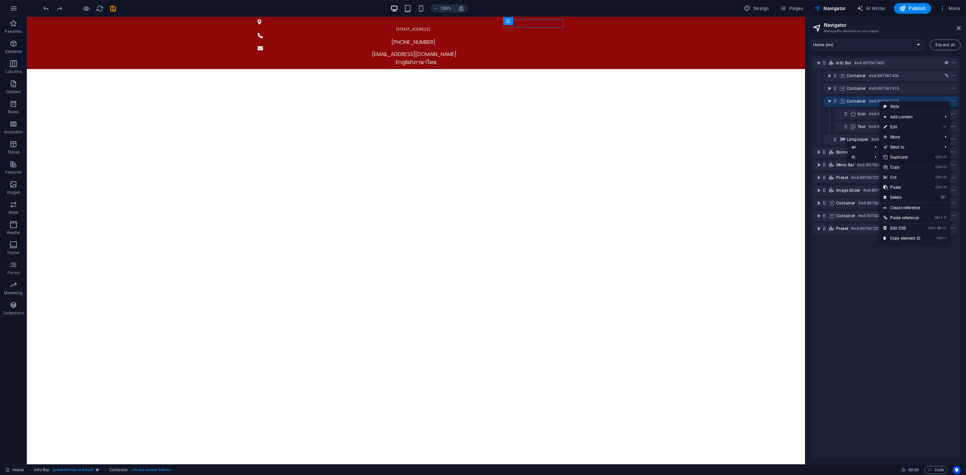
click at [858, 156] on link "Ctrl D Duplicate" at bounding box center [901, 157] width 45 height 10
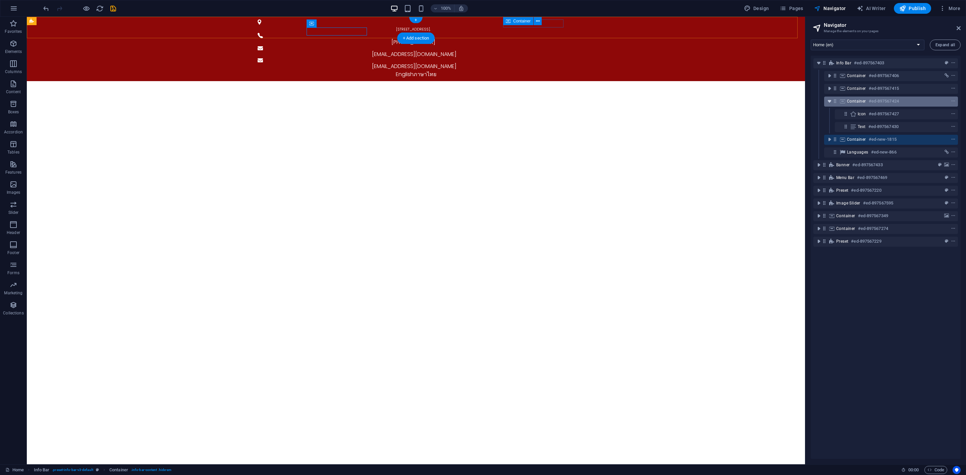
click at [830, 102] on icon "toggle-expand" at bounding box center [829, 101] width 7 height 7
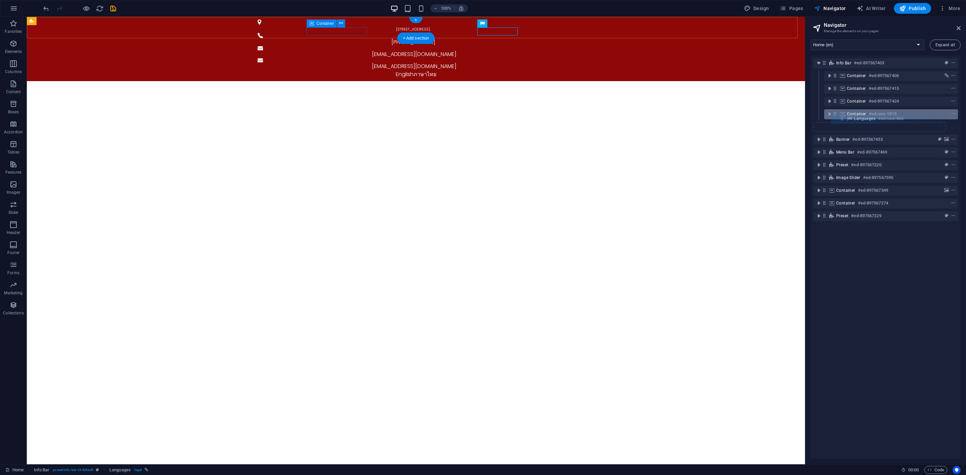
drag, startPoint x: 836, startPoint y: 125, endPoint x: 845, endPoint y: 115, distance: 13.4
click at [845, 115] on div "Info Bar #ed-897567403 Container #ed-897567406 Container #ed-897567415 Containe…" at bounding box center [886, 258] width 150 height 404
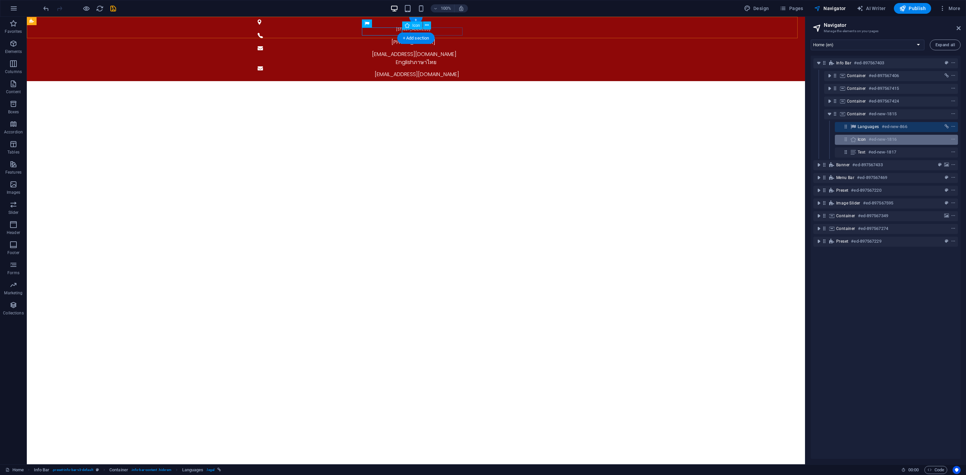
click at [858, 139] on h6 "#ed-new-1816" at bounding box center [883, 140] width 28 height 8
click at [858, 130] on div "Languages #ed-new-866" at bounding box center [891, 127] width 67 height 8
click at [858, 152] on h6 "#ed-new-1817" at bounding box center [882, 152] width 28 height 8
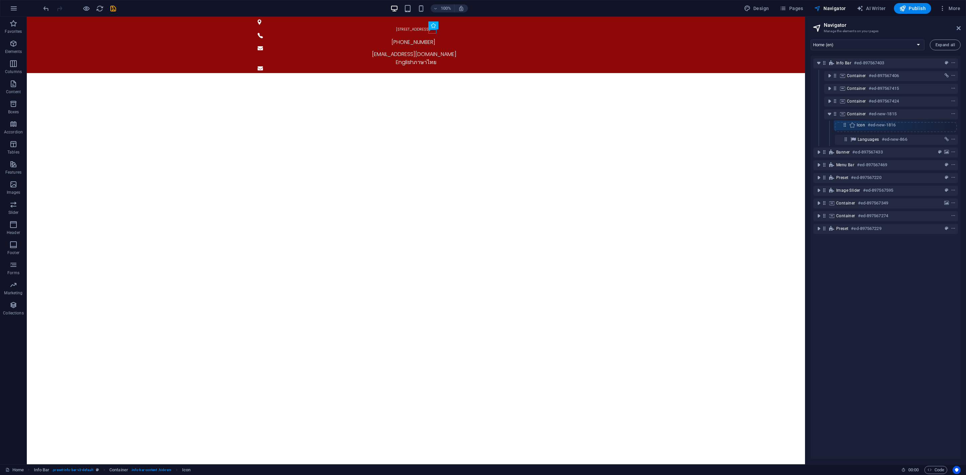
drag, startPoint x: 847, startPoint y: 142, endPoint x: 850, endPoint y: 128, distance: 14.1
click at [850, 128] on div "Info Bar #ed-897567403 Container #ed-897567406 Container #ed-897567415 Containe…" at bounding box center [886, 258] width 150 height 404
click at [484, 35] on div "[STREET_ADDRESS]. [PHONE_NUMBER] [EMAIL_ADDRESS][DOMAIN_NAME] English ภาษาไทย" at bounding box center [416, 45] width 778 height 56
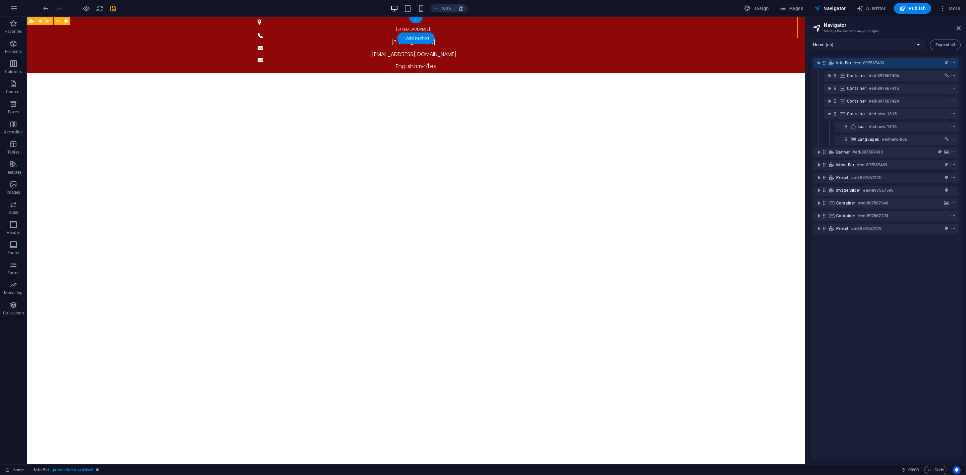
click at [484, 31] on div "[STREET_ADDRESS]. [PHONE_NUMBER] [EMAIL_ADDRESS][DOMAIN_NAME] English ภาษาไทย" at bounding box center [416, 45] width 778 height 56
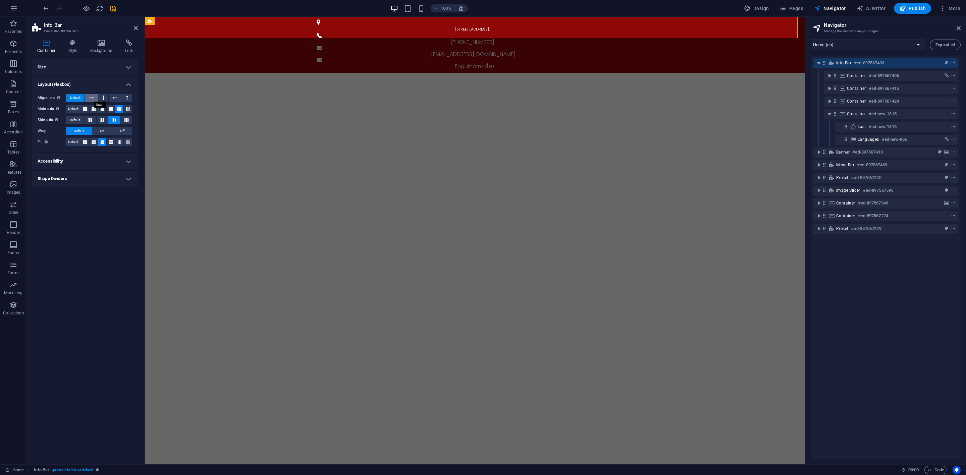
click at [92, 97] on icon at bounding box center [91, 98] width 5 height 8
click at [103, 97] on icon at bounding box center [103, 98] width 2 height 8
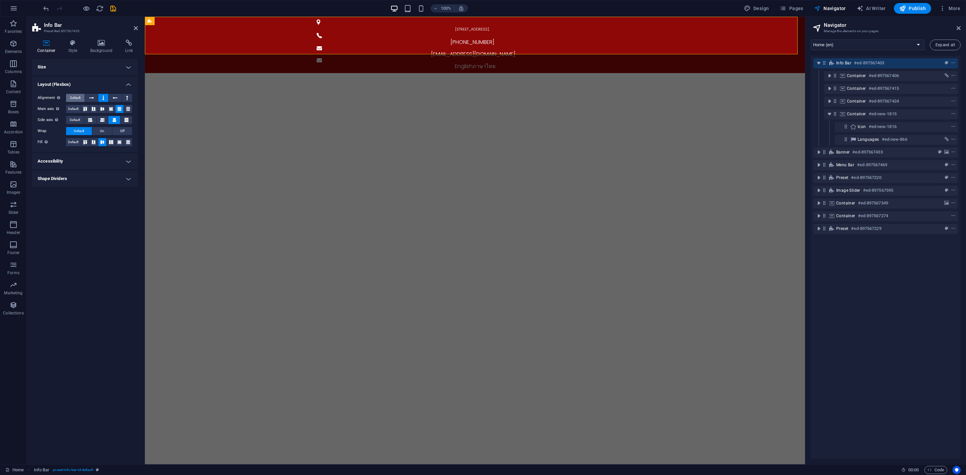
click at [76, 97] on span "Default" at bounding box center [75, 98] width 10 height 8
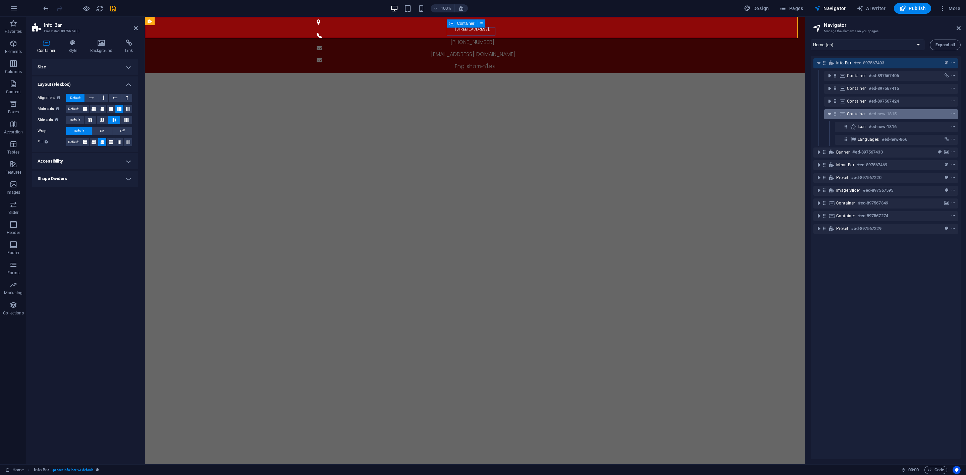
click at [829, 115] on icon "toggle-expand" at bounding box center [829, 114] width 7 height 7
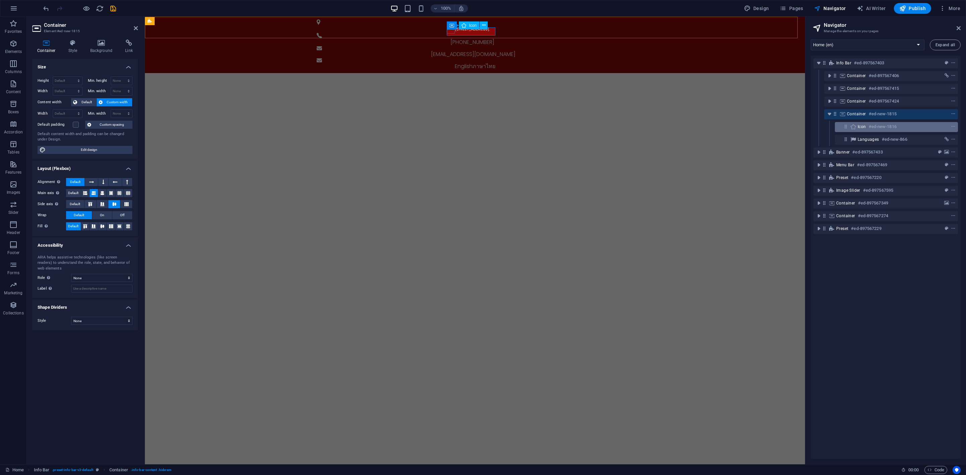
click at [858, 129] on span "Icon" at bounding box center [862, 126] width 8 height 5
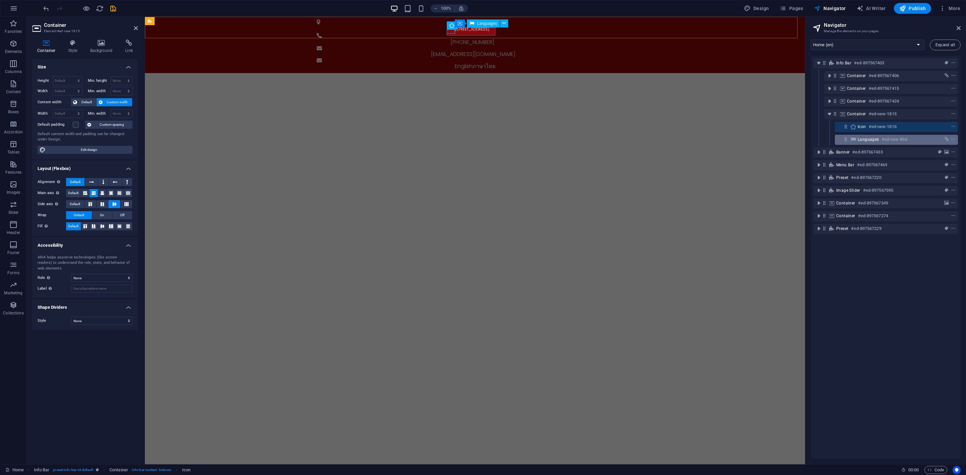
click at [858, 139] on span "Languages" at bounding box center [868, 139] width 21 height 5
click at [858, 125] on div "Icon #ed-new-1816" at bounding box center [891, 127] width 67 height 8
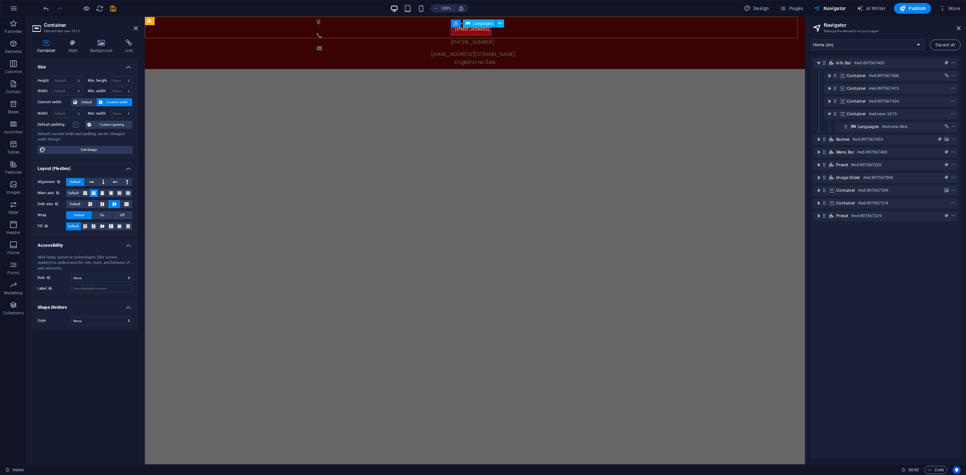
click at [462, 58] on div "English ภาษาไทย" at bounding box center [475, 62] width 317 height 8
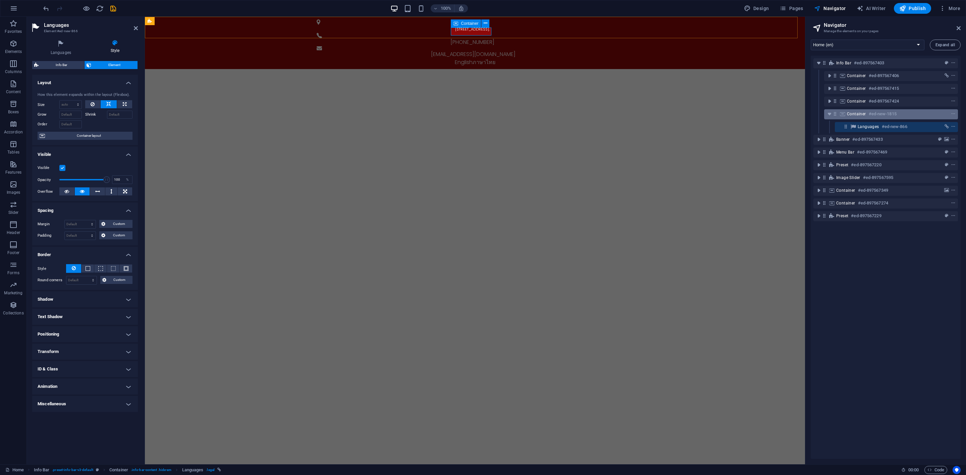
click at [858, 116] on span "Container" at bounding box center [856, 113] width 19 height 5
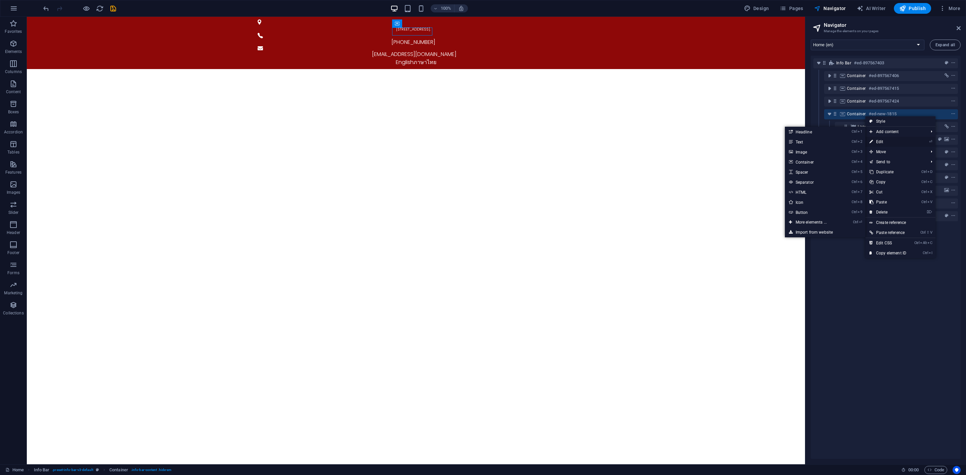
click at [858, 141] on link "⏎ Edit" at bounding box center [887, 142] width 45 height 10
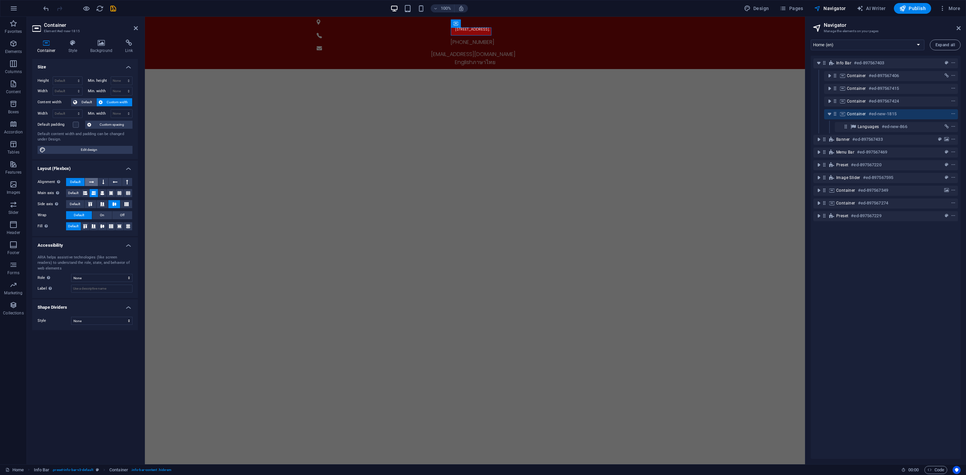
click at [94, 182] on icon at bounding box center [91, 182] width 5 height 8
click at [77, 180] on span "Default" at bounding box center [75, 182] width 10 height 8
click at [100, 182] on button at bounding box center [103, 182] width 10 height 8
click at [76, 182] on span "Default" at bounding box center [75, 182] width 10 height 8
click at [110, 194] on icon at bounding box center [111, 193] width 4 height 8
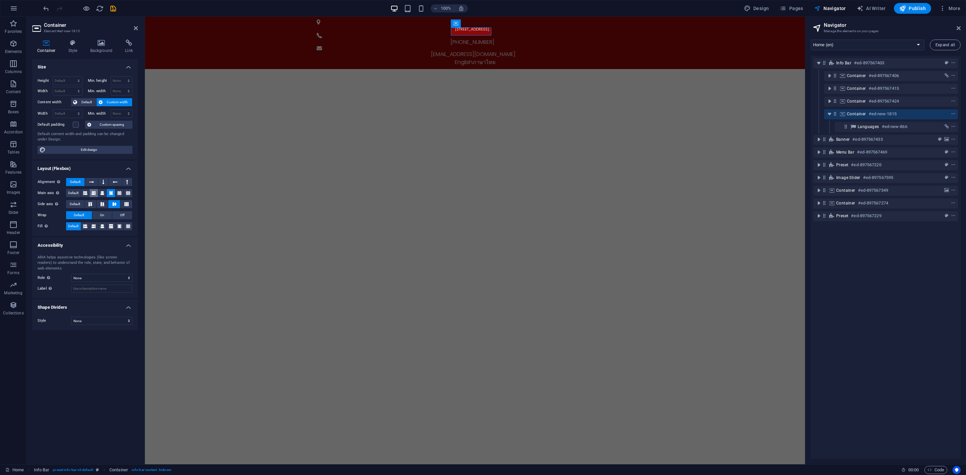
click at [94, 193] on icon at bounding box center [94, 193] width 4 height 8
click at [117, 193] on button at bounding box center [119, 193] width 8 height 8
click at [98, 194] on button at bounding box center [94, 193] width 8 height 8
click at [99, 205] on icon at bounding box center [102, 204] width 8 height 4
click at [76, 204] on span "Default" at bounding box center [75, 204] width 10 height 8
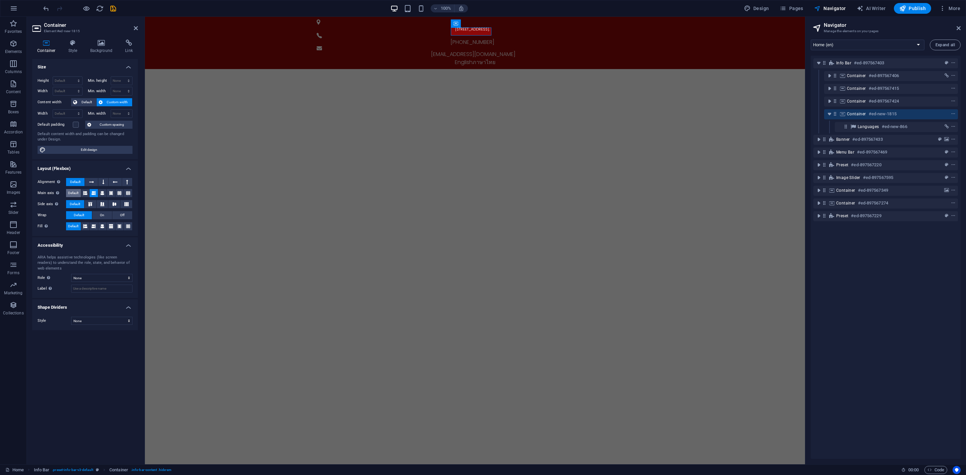
click at [72, 191] on span "Default" at bounding box center [73, 193] width 10 height 8
click at [72, 203] on span "Default" at bounding box center [75, 204] width 10 height 8
click at [98, 216] on button "On" at bounding box center [102, 215] width 20 height 8
click at [84, 215] on span "Default" at bounding box center [79, 215] width 10 height 8
click at [70, 127] on label "Default padding" at bounding box center [55, 125] width 35 height 8
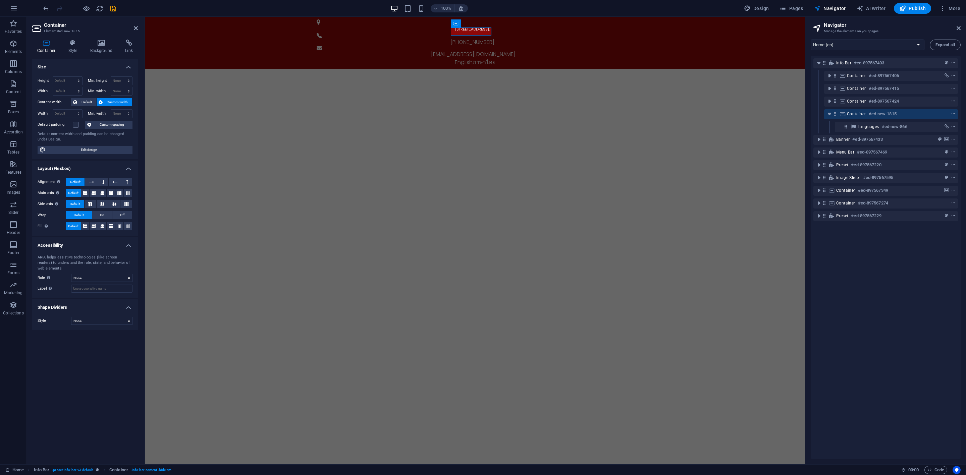
click at [0, 0] on input "Default padding" at bounding box center [0, 0] width 0 height 0
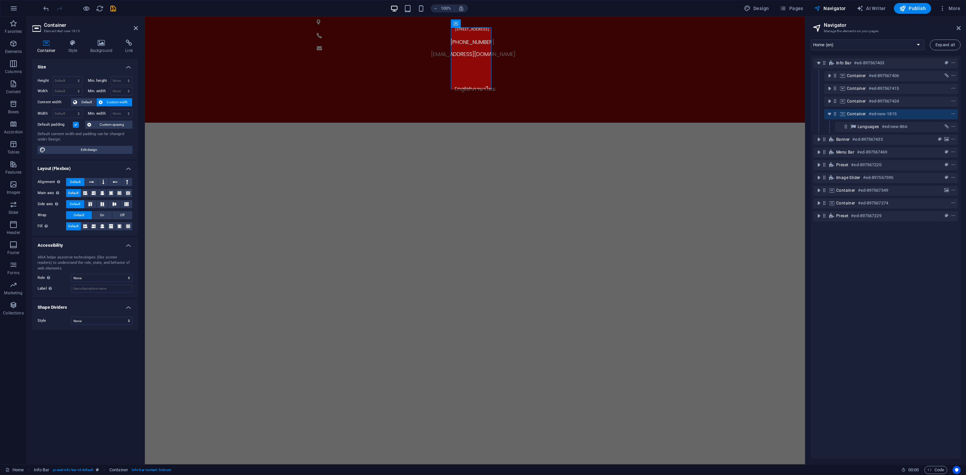
click at [74, 126] on label at bounding box center [76, 125] width 6 height 6
click at [0, 0] on input "Default padding" at bounding box center [0, 0] width 0 height 0
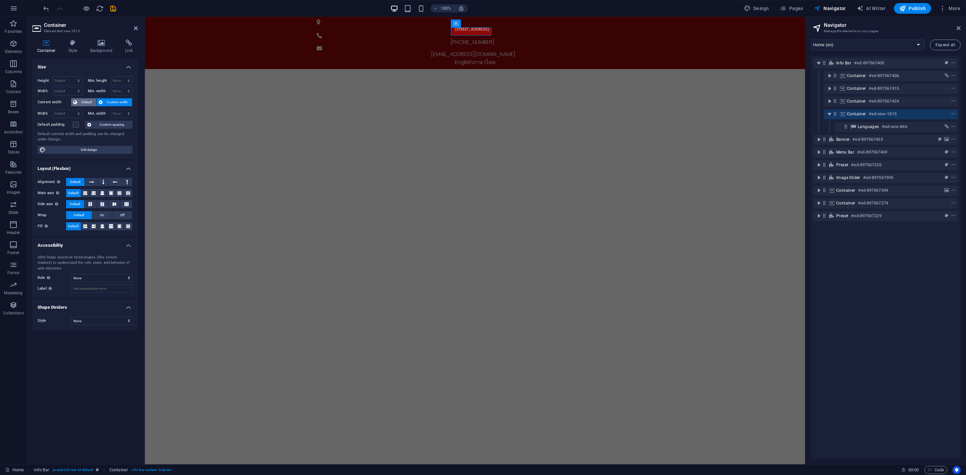
click at [85, 105] on span "Default" at bounding box center [86, 102] width 15 height 8
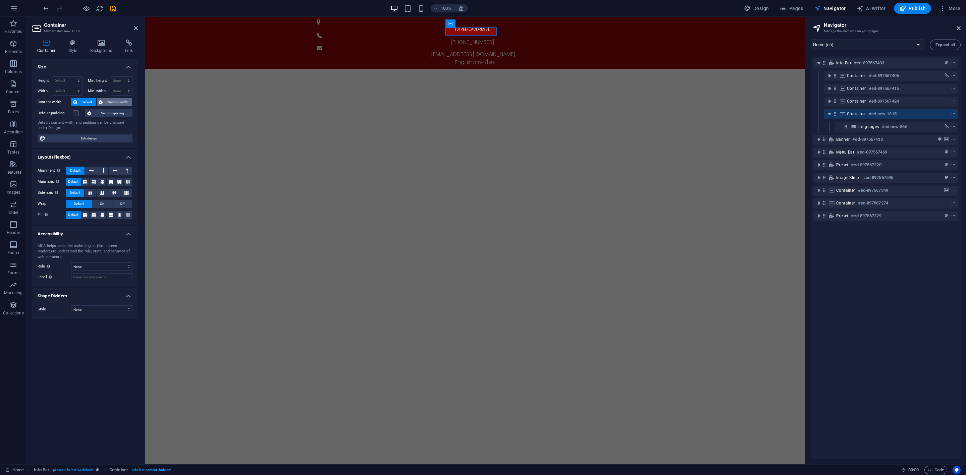
click at [114, 103] on span "Custom width" at bounding box center [118, 102] width 26 height 8
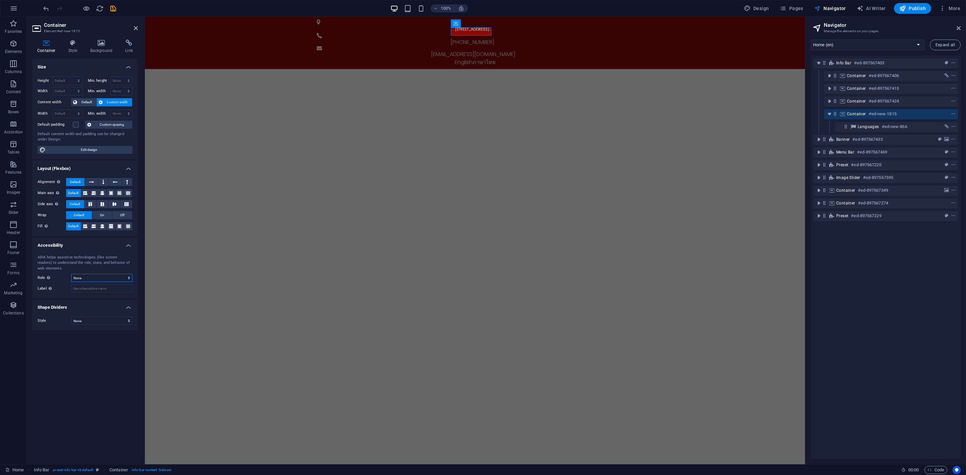
click at [93, 280] on select "None Alert Article Banner Comment Complementary Dialog Footer Header Marquee Pr…" at bounding box center [101, 278] width 61 height 8
click at [98, 323] on select "None Triangle Square Diagonal Polygon 1 Polygon 2 Zigzag Multiple Zigzags Waves…" at bounding box center [101, 321] width 61 height 8
click at [71, 318] on select "None Triangle Square Diagonal Polygon 1 Polygon 2 Zigzag Multiple Zigzags Waves…" at bounding box center [101, 321] width 61 height 8
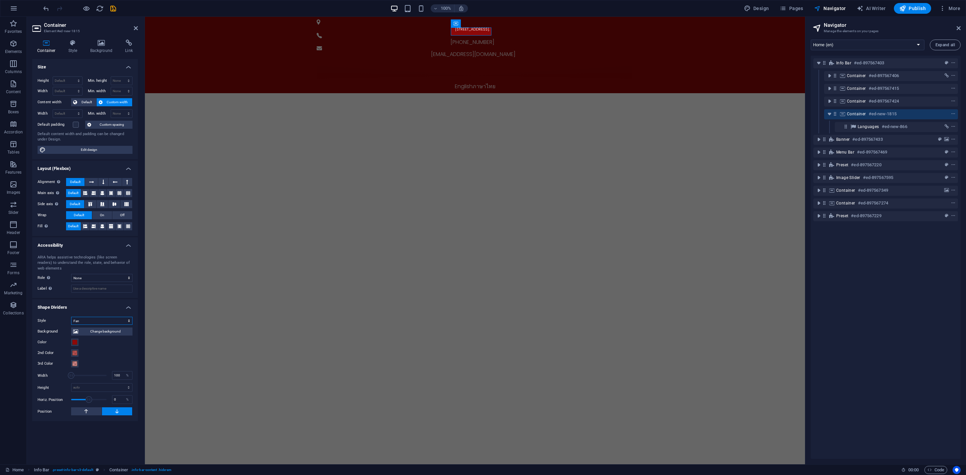
select select "none"
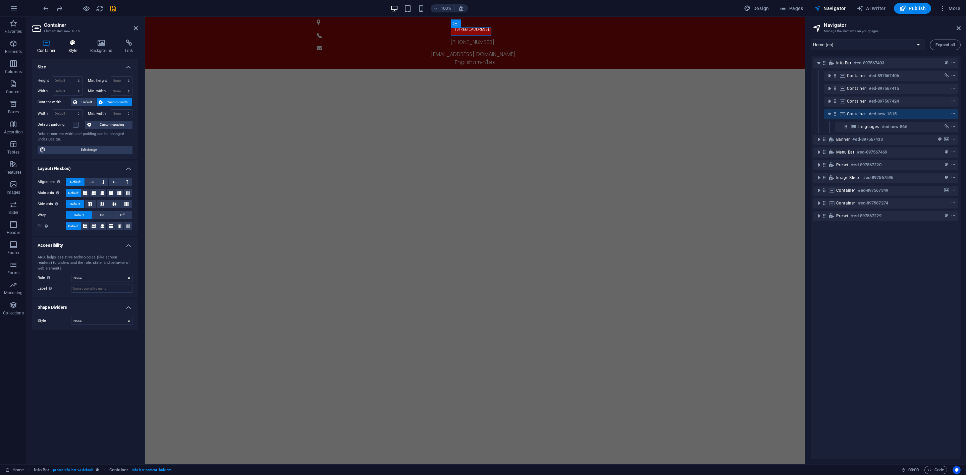
click at [80, 47] on h4 "Style" at bounding box center [74, 47] width 22 height 14
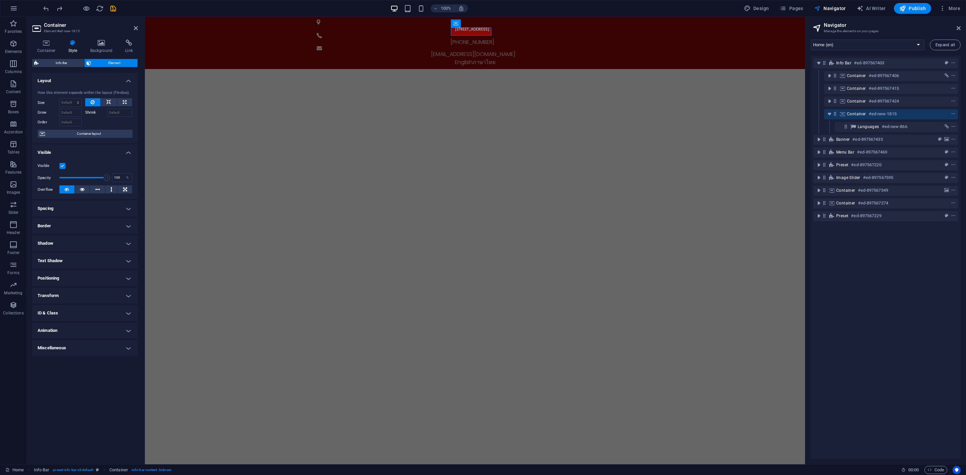
click at [96, 55] on div "Container Style Background Link Size Height Default px rem % vh vw Min. height …" at bounding box center [85, 250] width 106 height 420
click at [106, 50] on h4 "Background" at bounding box center [102, 47] width 35 height 14
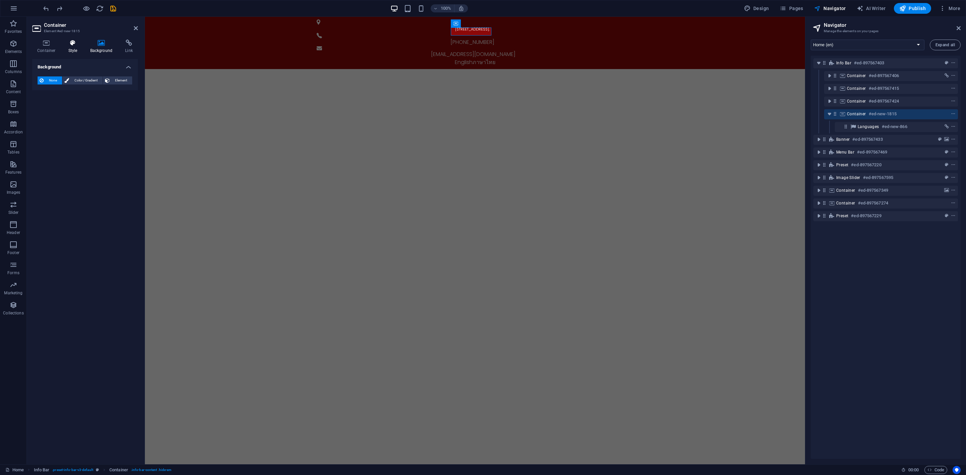
click at [73, 48] on h4 "Style" at bounding box center [74, 47] width 22 height 14
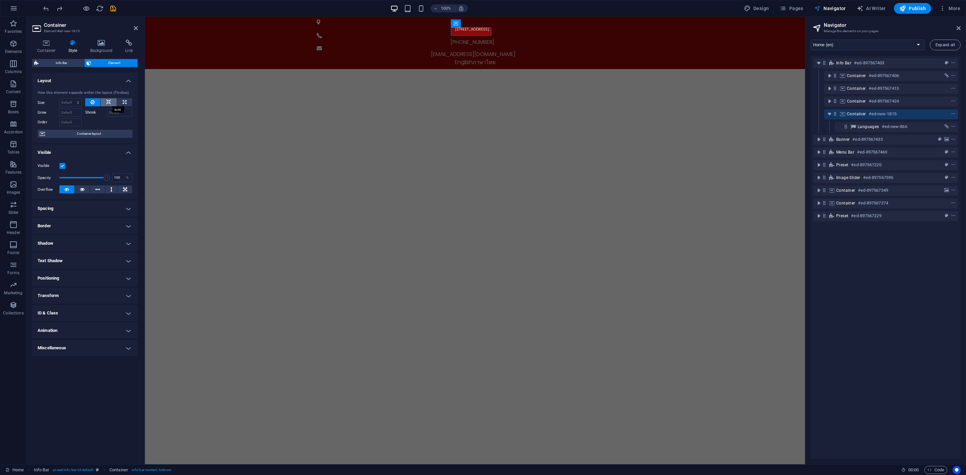
click at [109, 103] on icon at bounding box center [108, 102] width 5 height 8
click at [91, 100] on icon at bounding box center [93, 102] width 4 height 8
click at [120, 100] on button at bounding box center [124, 102] width 15 height 8
type input "100"
select select "%"
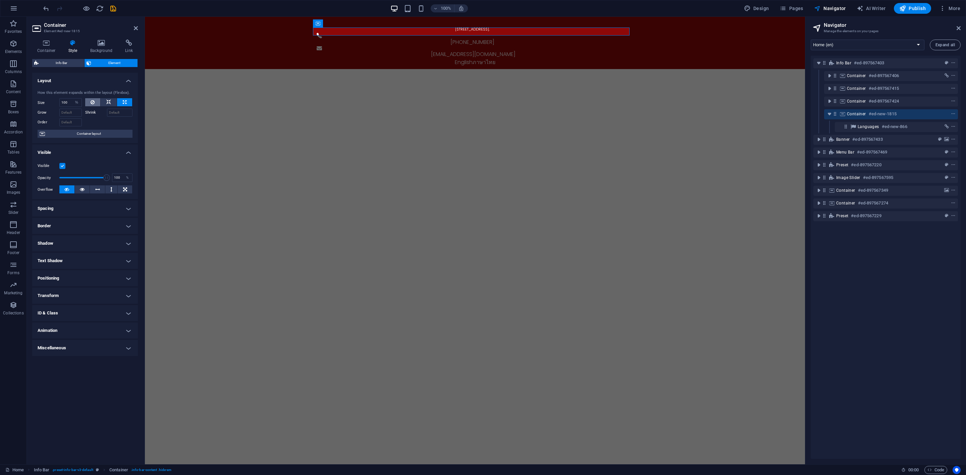
click at [92, 100] on icon at bounding box center [93, 102] width 4 height 8
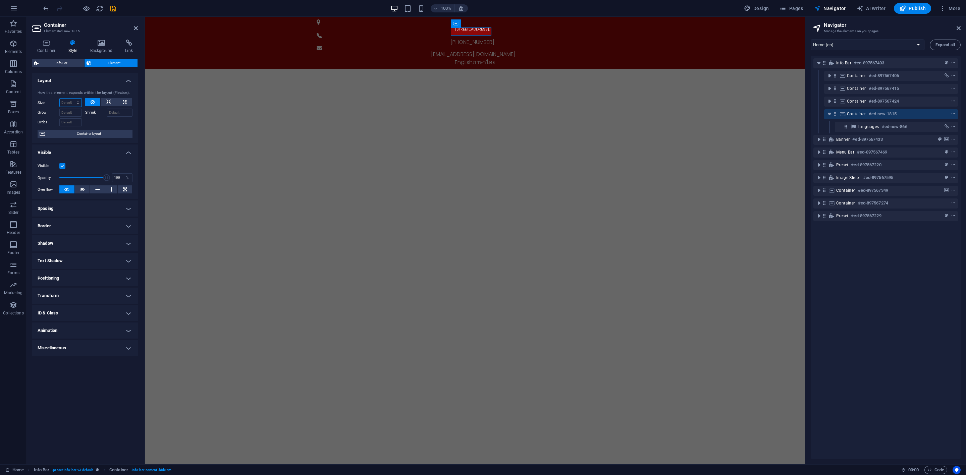
click at [77, 103] on select "Default auto px % 1/1 1/2 1/3 1/4 1/5 1/6 1/7 1/8 1/9 1/10" at bounding box center [71, 103] width 22 height 8
click at [60, 99] on select "Default auto px % 1/1 1/2 1/3 1/4 1/5 1/6 1/7 1/8 1/9 1/10" at bounding box center [71, 103] width 22 height 8
select select "DISABLED_OPTION_VALUE"
click at [97, 189] on icon at bounding box center [97, 189] width 5 height 8
click at [62, 189] on button at bounding box center [66, 189] width 15 height 8
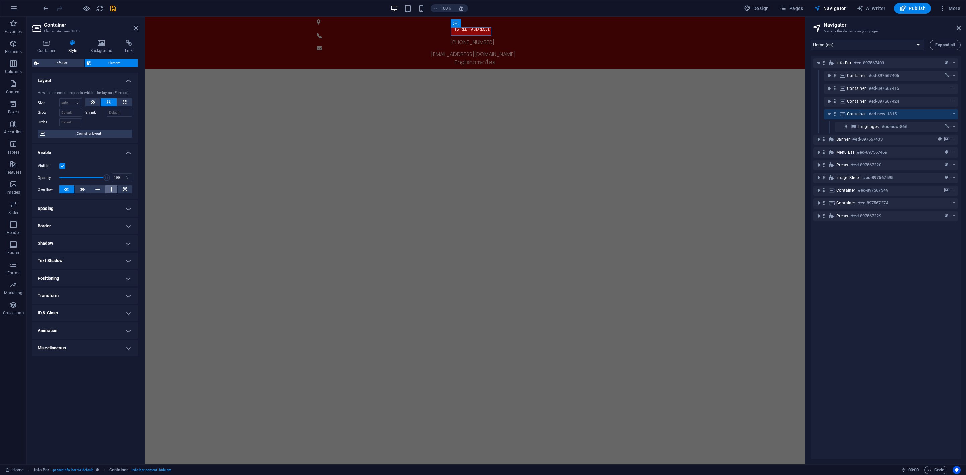
click at [114, 189] on button at bounding box center [111, 189] width 12 height 8
click at [70, 190] on button at bounding box center [66, 189] width 15 height 8
click at [94, 206] on h4 "Spacing" at bounding box center [85, 209] width 106 height 16
click at [95, 219] on select "Default auto px % rem vw vh Custom" at bounding box center [80, 222] width 31 height 8
click at [65, 219] on select "Default auto px % rem vw vh Custom" at bounding box center [80, 222] width 31 height 8
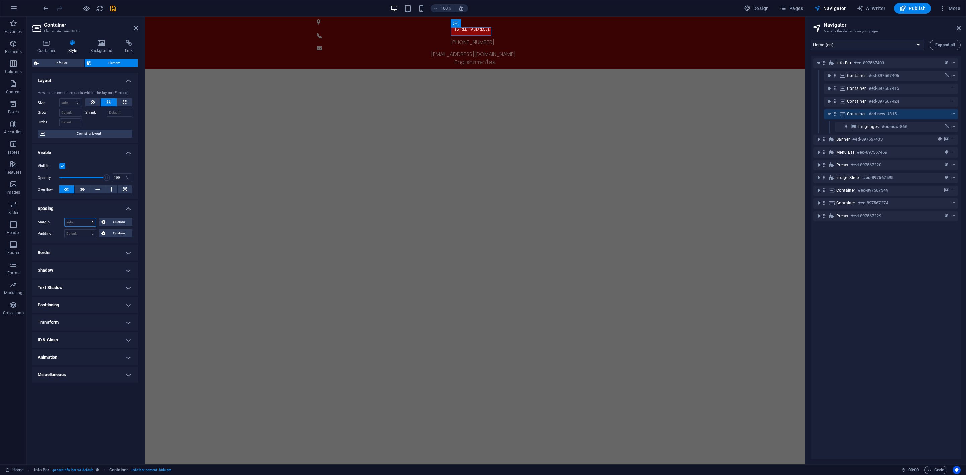
click at [93, 221] on select "Default auto px % rem vw vh Custom" at bounding box center [80, 222] width 31 height 8
click at [65, 219] on select "Default auto px % rem vw vh Custom" at bounding box center [80, 222] width 31 height 8
select select "DISABLED_OPTION_VALUE"
click at [91, 234] on select "Default px rem % vh vw Custom" at bounding box center [80, 234] width 31 height 8
click at [65, 230] on select "Default px rem % vh vw Custom" at bounding box center [80, 234] width 31 height 8
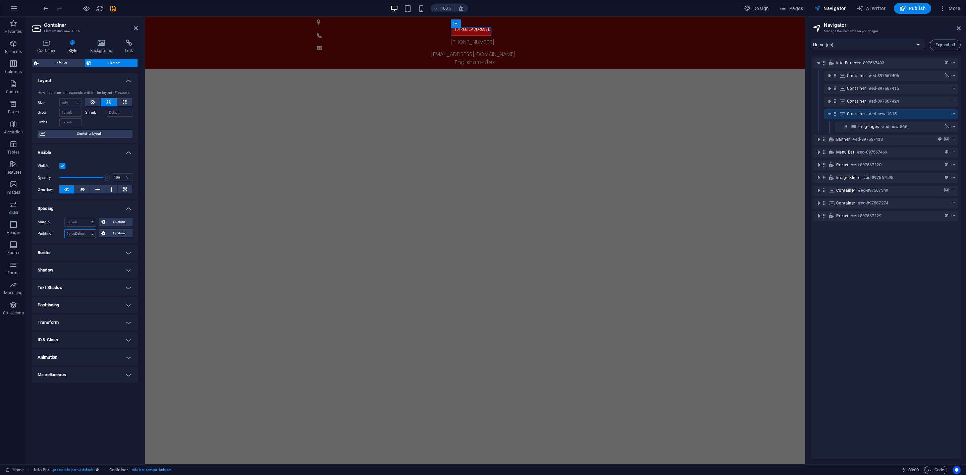
select select "DISABLED_OPTION_VALUE"
click at [95, 282] on h4 "Text Shadow" at bounding box center [85, 288] width 106 height 16
click at [95, 282] on h4 "Text Shadow" at bounding box center [85, 286] width 106 height 12
click at [93, 305] on h4 "Positioning" at bounding box center [85, 305] width 106 height 16
click at [59, 319] on span "Static" at bounding box center [61, 319] width 8 height 8
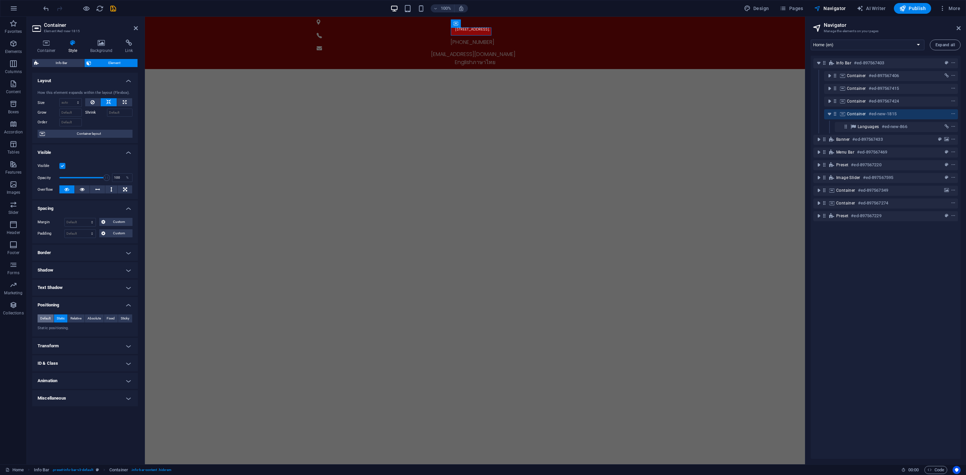
click at [48, 319] on span "Default" at bounding box center [45, 319] width 10 height 8
click at [69, 350] on h4 "Transform" at bounding box center [85, 346] width 106 height 16
click at [91, 362] on span "Move" at bounding box center [88, 360] width 84 height 8
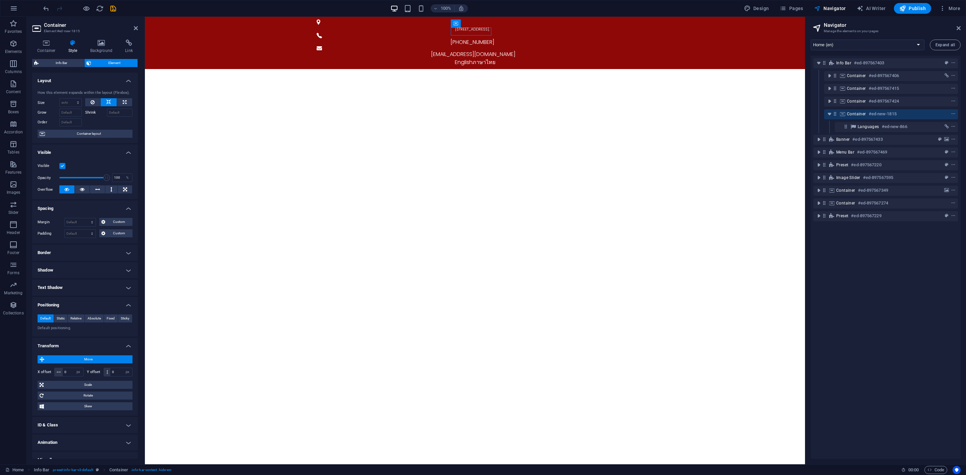
drag, startPoint x: 604, startPoint y: 42, endPoint x: 458, endPoint y: 32, distance: 145.9
click at [471, 24] on span "Container" at bounding box center [469, 23] width 17 height 4
click at [469, 24] on span "Container" at bounding box center [469, 23] width 17 height 4
drag, startPoint x: 610, startPoint y: 39, endPoint x: 648, endPoint y: 23, distance: 41.5
click at [826, 114] on icon "toggle-expand" at bounding box center [829, 114] width 7 height 7
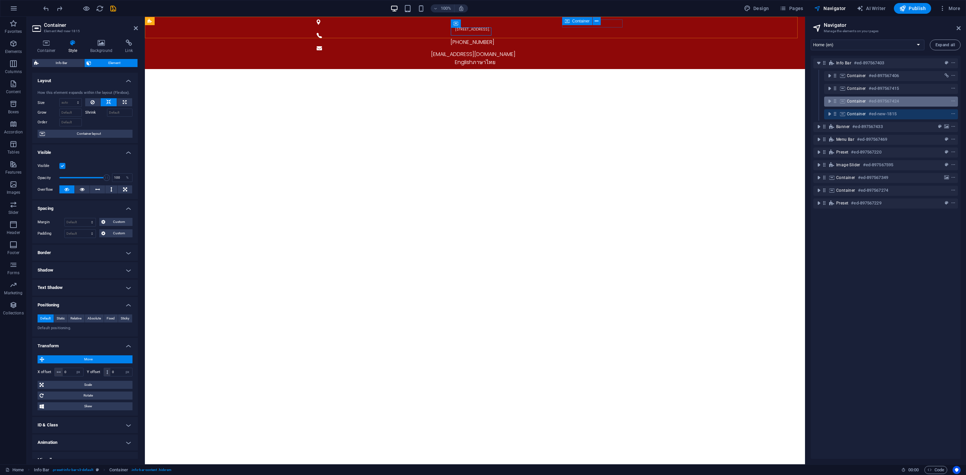
click at [855, 104] on span "Container" at bounding box center [856, 101] width 19 height 5
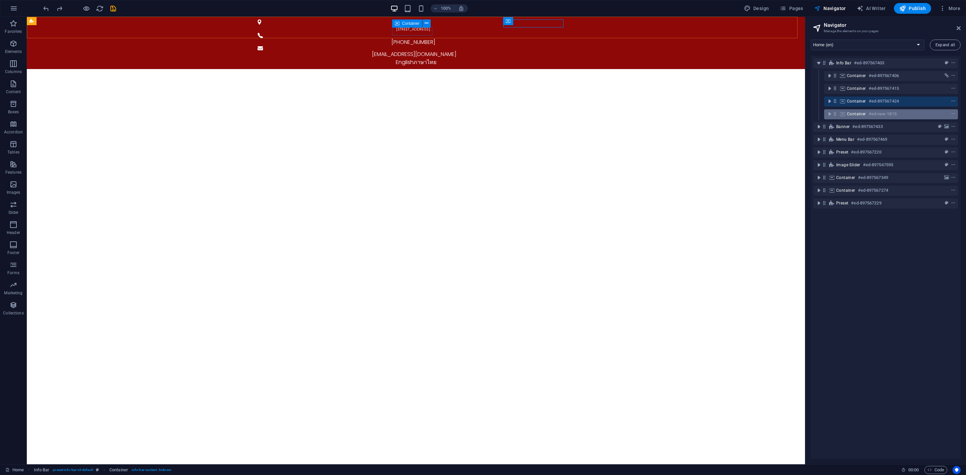
click at [854, 114] on span "Container" at bounding box center [856, 113] width 19 height 5
click at [858, 99] on span "Container" at bounding box center [856, 101] width 19 height 5
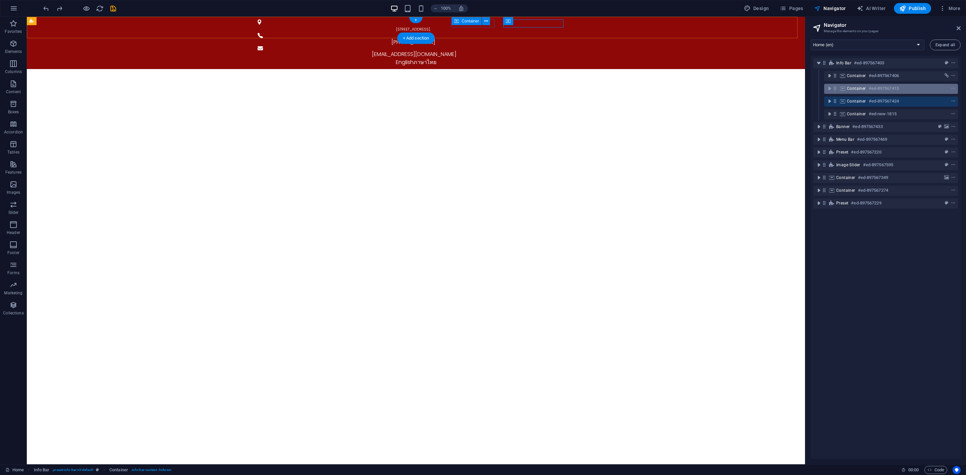
click at [858, 90] on span "Container" at bounding box center [856, 88] width 19 height 5
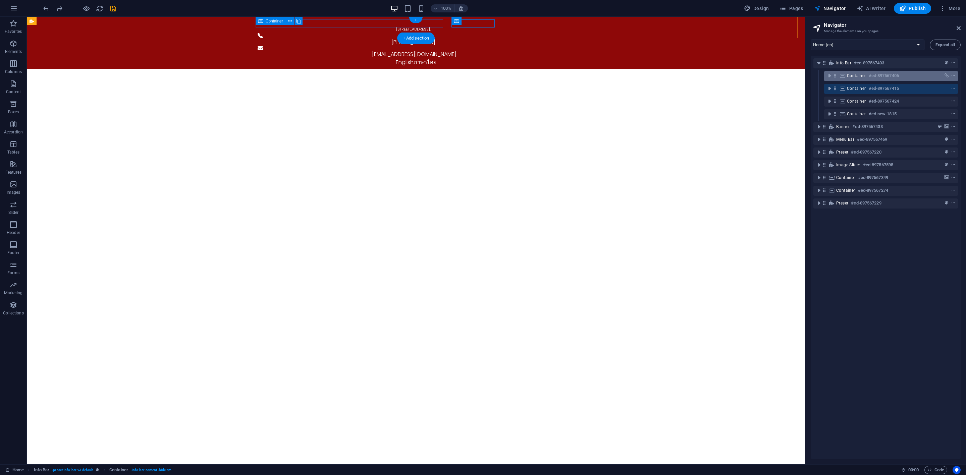
click at [858, 74] on span "Container" at bounding box center [856, 75] width 19 height 5
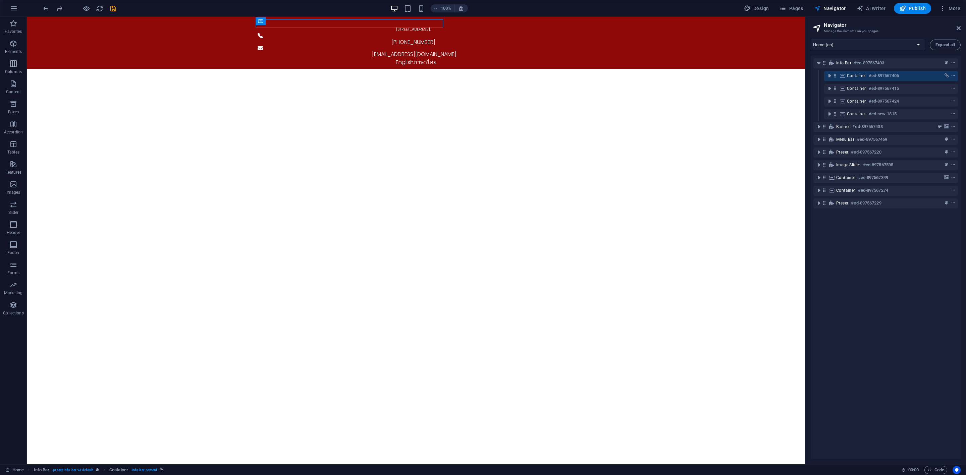
click at [858, 108] on div "Container #ed-new-1815" at bounding box center [885, 114] width 145 height 13
click at [858, 111] on span "Container" at bounding box center [856, 113] width 19 height 5
drag, startPoint x: 410, startPoint y: 38, endPoint x: 268, endPoint y: 24, distance: 142.9
click at [410, 38] on div "+ Add section" at bounding box center [415, 38] width 37 height 11
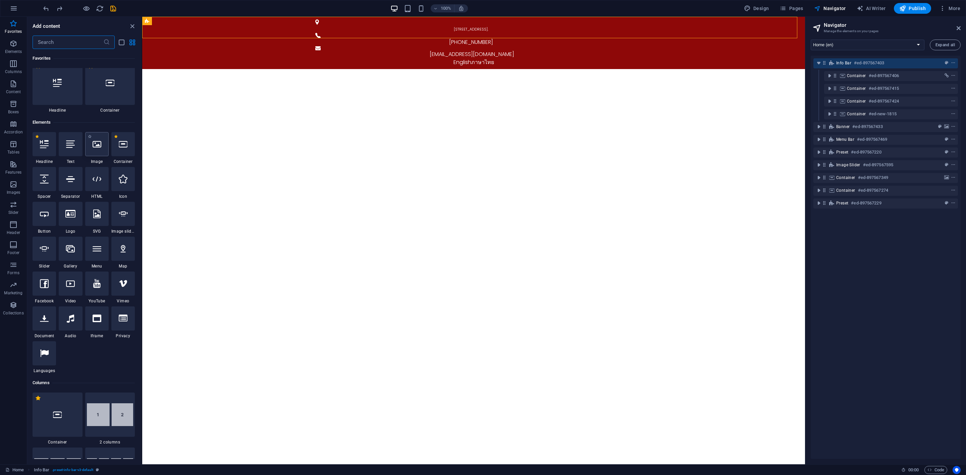
scroll to position [0, 0]
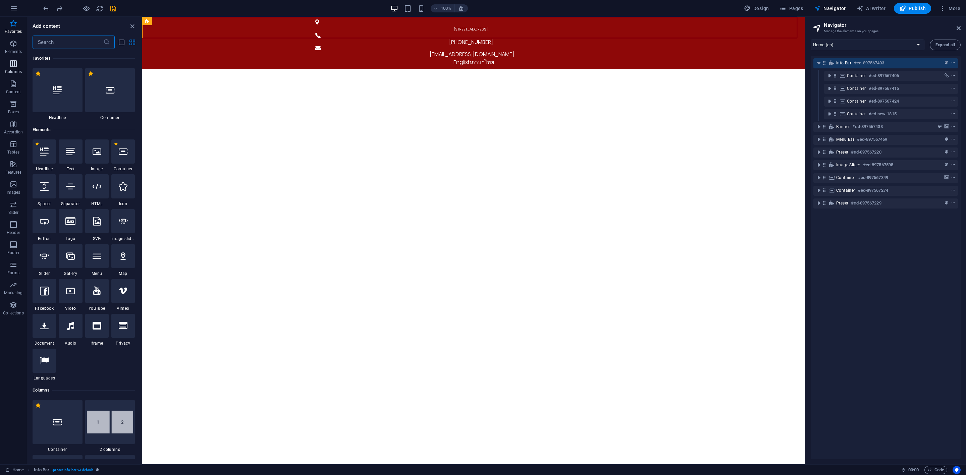
click at [22, 73] on span "Columns" at bounding box center [13, 68] width 27 height 16
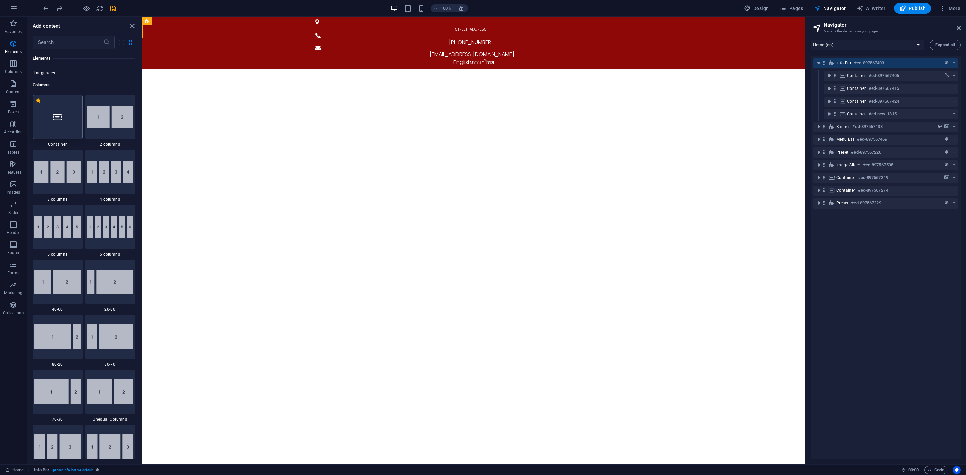
scroll to position [332, 0]
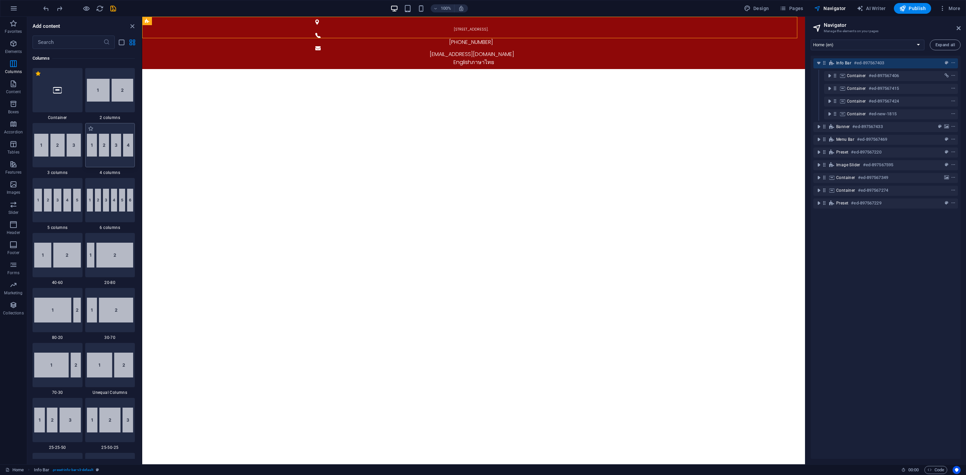
click at [125, 150] on img at bounding box center [110, 145] width 47 height 23
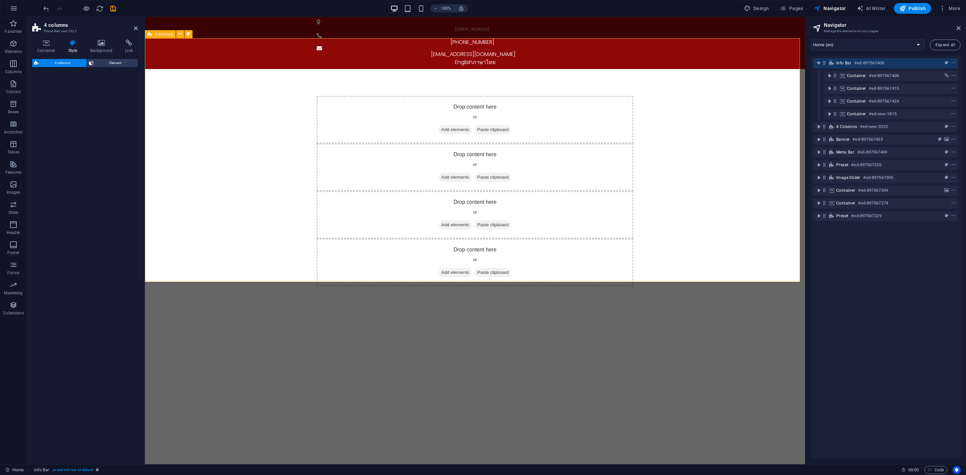
select select "rem"
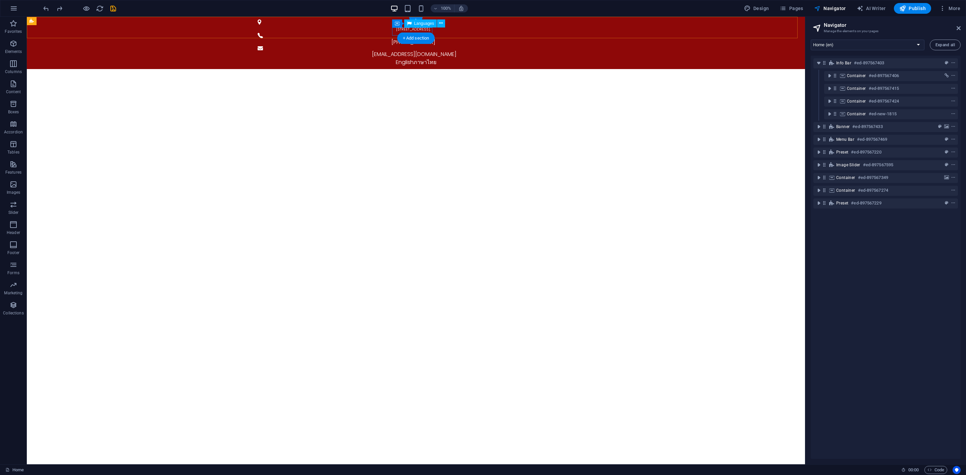
click at [431, 58] on div "English ภาษาไทย" at bounding box center [416, 62] width 317 height 8
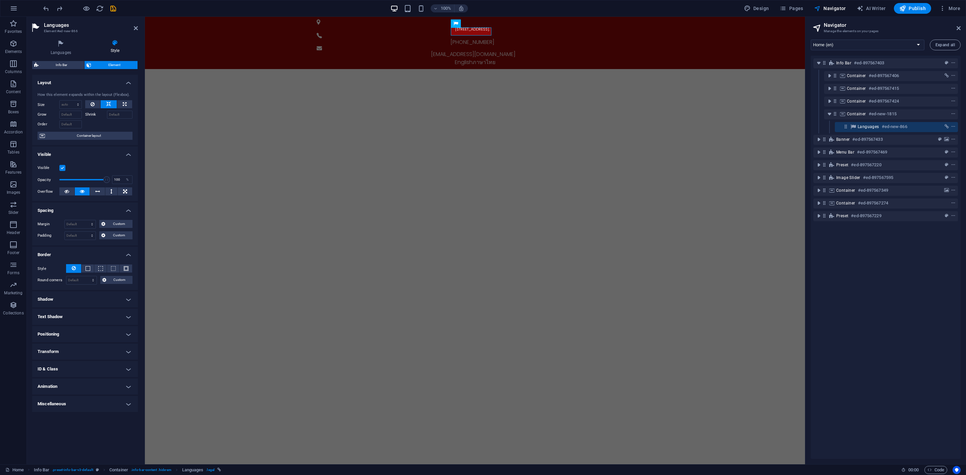
click at [70, 351] on h4 "Transform" at bounding box center [85, 352] width 106 height 16
click at [70, 351] on h4 "Transform" at bounding box center [85, 350] width 106 height 12
click at [67, 367] on h4 "ID & Class" at bounding box center [85, 369] width 106 height 16
click at [67, 367] on h4 "ID & Class" at bounding box center [85, 367] width 106 height 12
click at [66, 348] on h4 "Transform" at bounding box center [85, 352] width 106 height 16
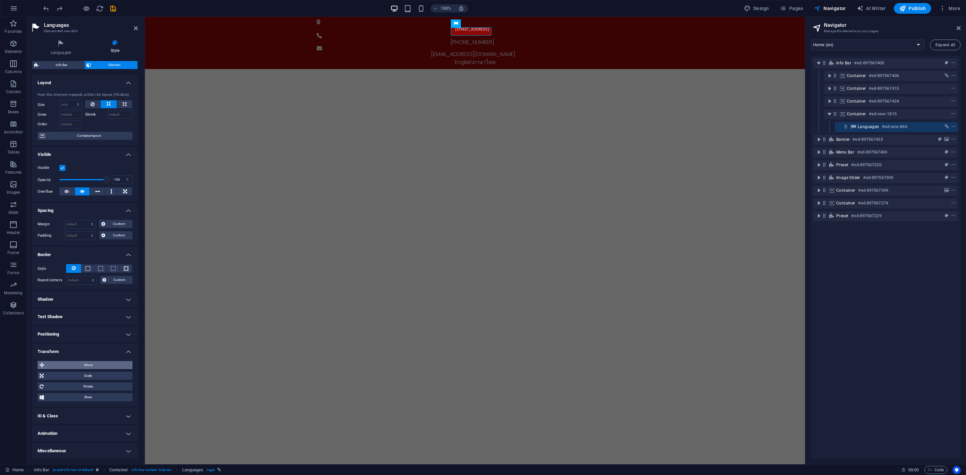
click at [111, 365] on span "Move" at bounding box center [88, 365] width 84 height 8
drag, startPoint x: 107, startPoint y: 379, endPoint x: 111, endPoint y: 390, distance: 12.5
click at [111, 390] on div "Move X offset 0 px rem % em vh vw Y offset 0 px rem % em vh vw Scale Zoom 100 %…" at bounding box center [85, 388] width 95 height 55
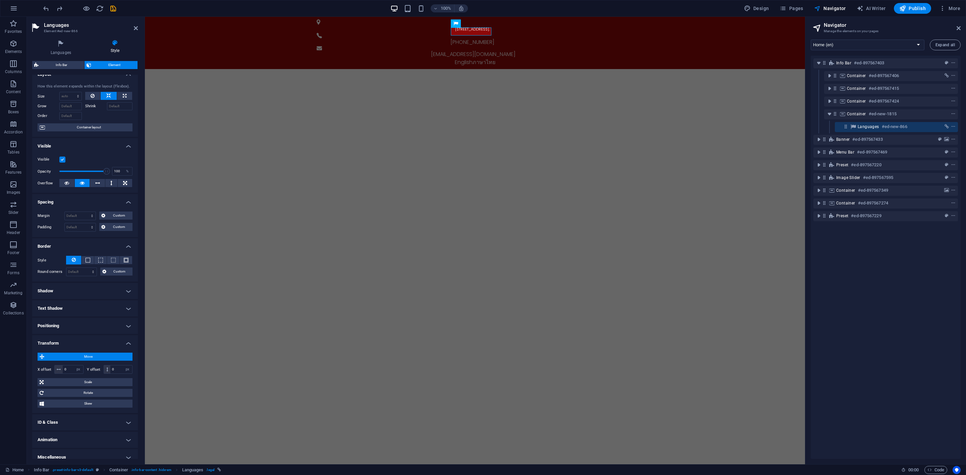
scroll to position [15, 0]
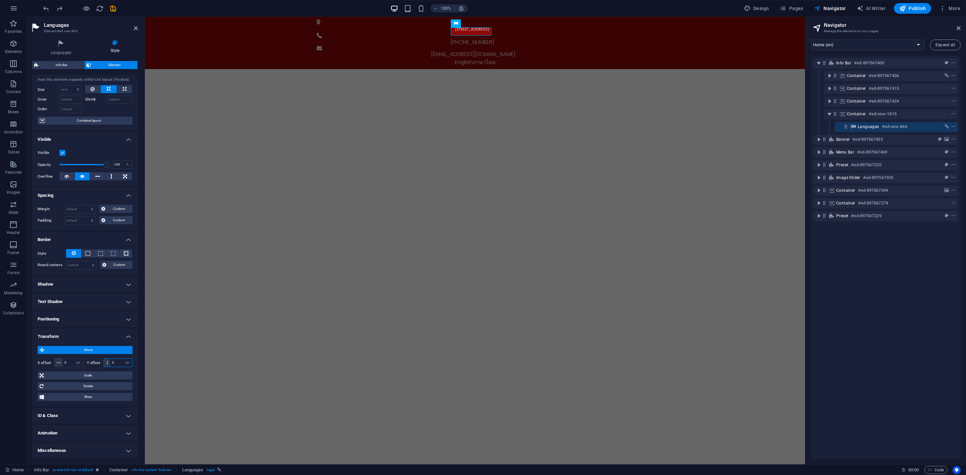
click at [117, 364] on input "0" at bounding box center [121, 363] width 22 height 8
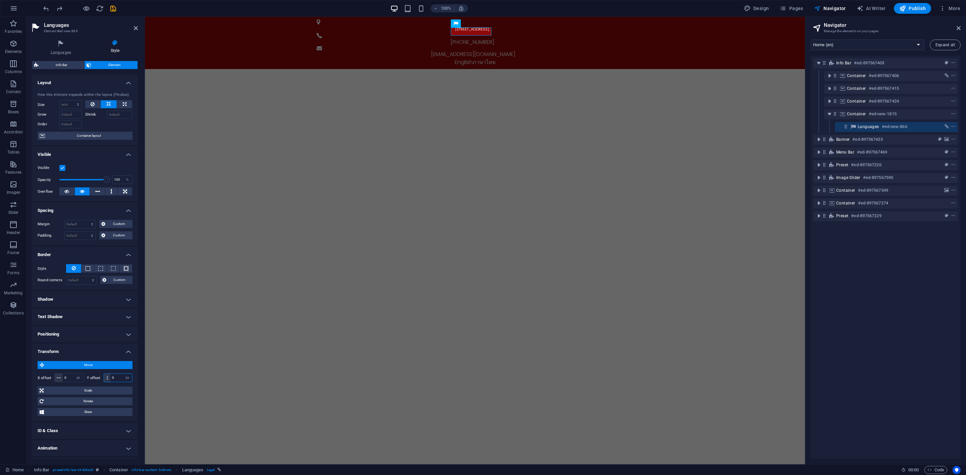
drag, startPoint x: 118, startPoint y: 377, endPoint x: 110, endPoint y: 380, distance: 8.1
click at [110, 380] on input "0" at bounding box center [121, 378] width 22 height 8
type input "-35"
drag, startPoint x: 117, startPoint y: 380, endPoint x: 100, endPoint y: 380, distance: 17.1
click at [100, 380] on div "Y offset -35 px rem % em vh vw" at bounding box center [110, 378] width 46 height 9
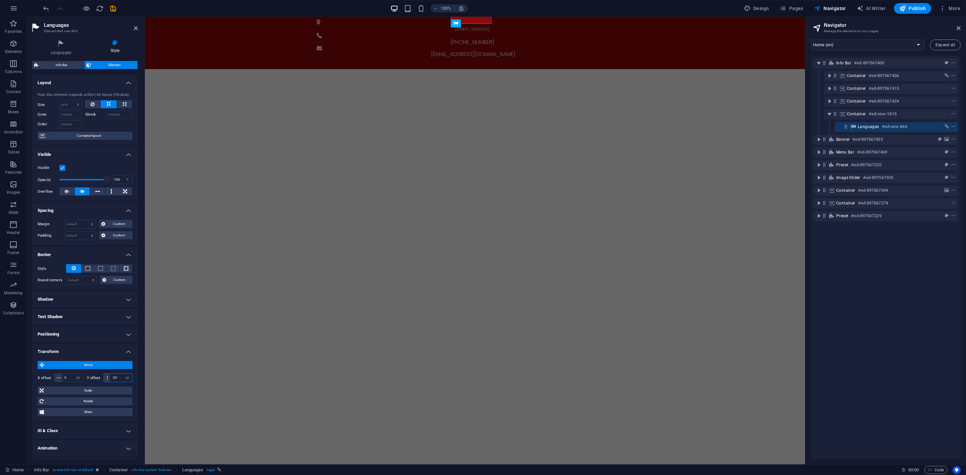
type input "-25"
drag, startPoint x: 70, startPoint y: 379, endPoint x: 55, endPoint y: 383, distance: 15.6
click at [55, 382] on div "0 px rem % em vh vw" at bounding box center [68, 378] width 29 height 9
type input "850"
click at [754, 32] on div "[STREET_ADDRESS]. [PHONE_NUMBER] [EMAIL_ADDRESS][DOMAIN_NAME] English ภาษาไทย" at bounding box center [475, 43] width 660 height 52
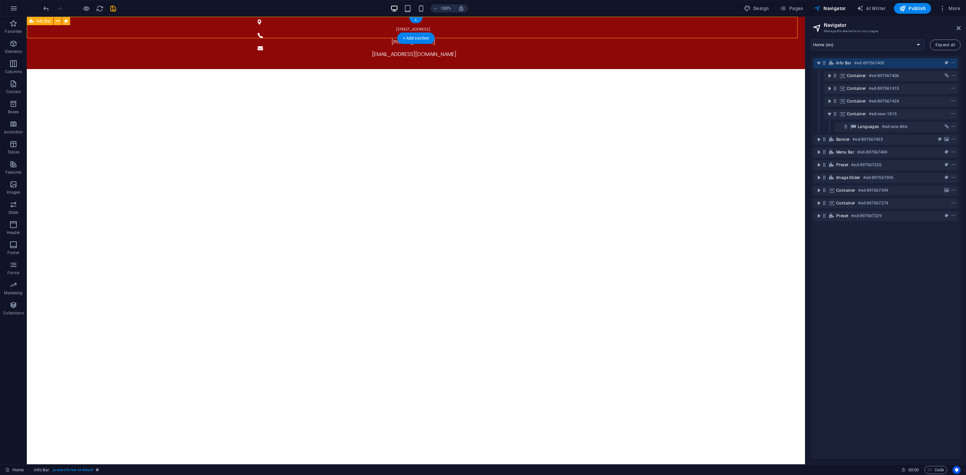
click at [764, 22] on div "[STREET_ADDRESS]. [PHONE_NUMBER] [EMAIL_ADDRESS][DOMAIN_NAME] English ภาษาไทย" at bounding box center [416, 43] width 778 height 52
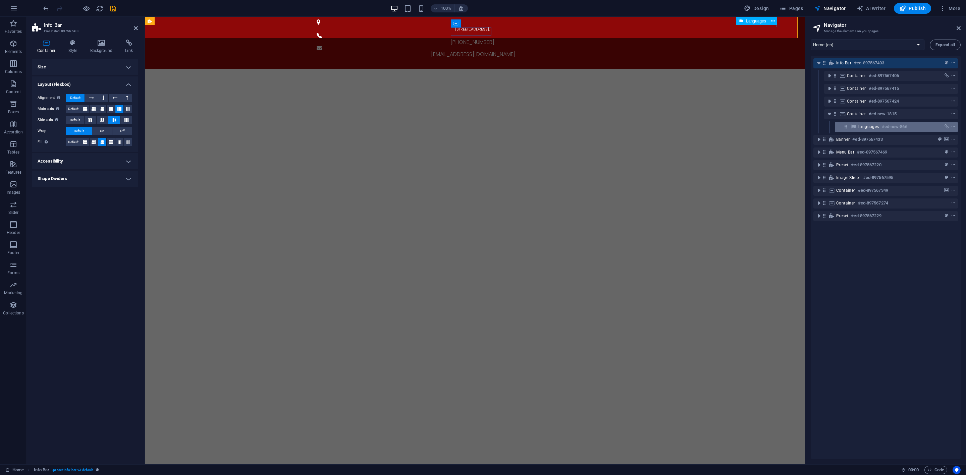
click at [858, 127] on span "Languages" at bounding box center [868, 126] width 21 height 5
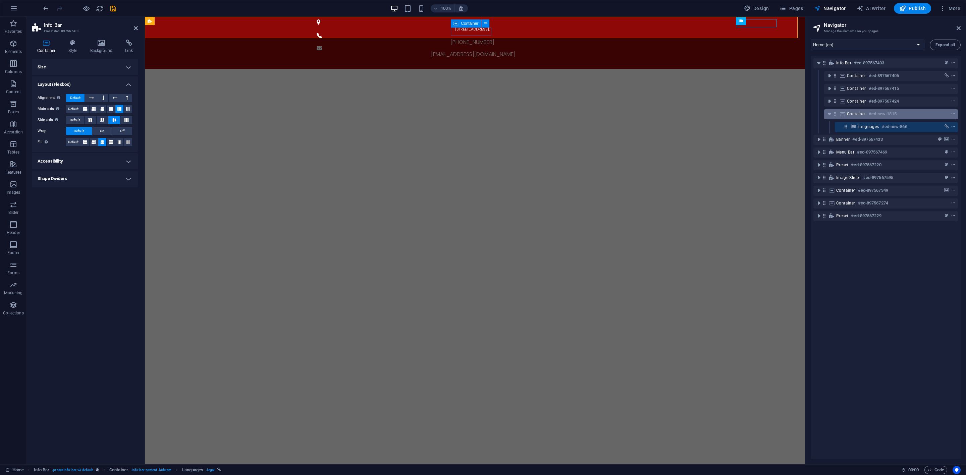
click at [858, 117] on h6 "#ed-new-1815" at bounding box center [883, 114] width 28 height 8
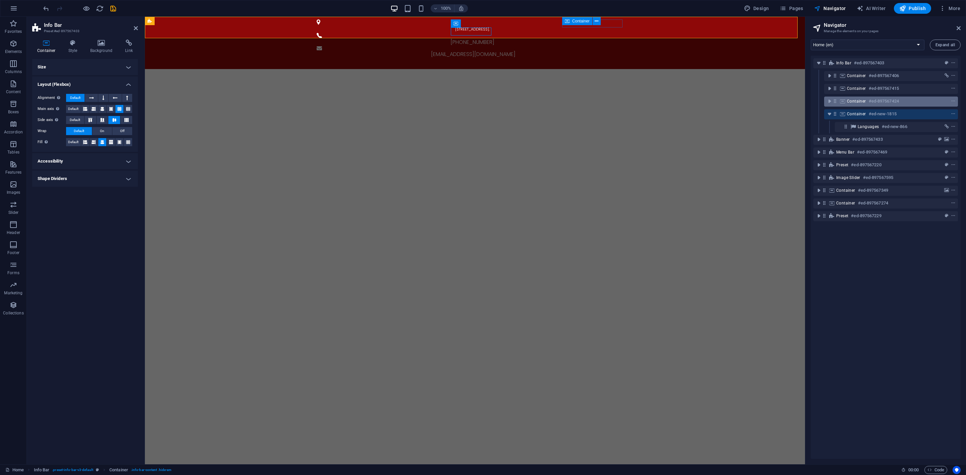
click at [858, 100] on span "Container" at bounding box center [856, 101] width 19 height 5
click at [858, 112] on span "Container" at bounding box center [856, 113] width 19 height 5
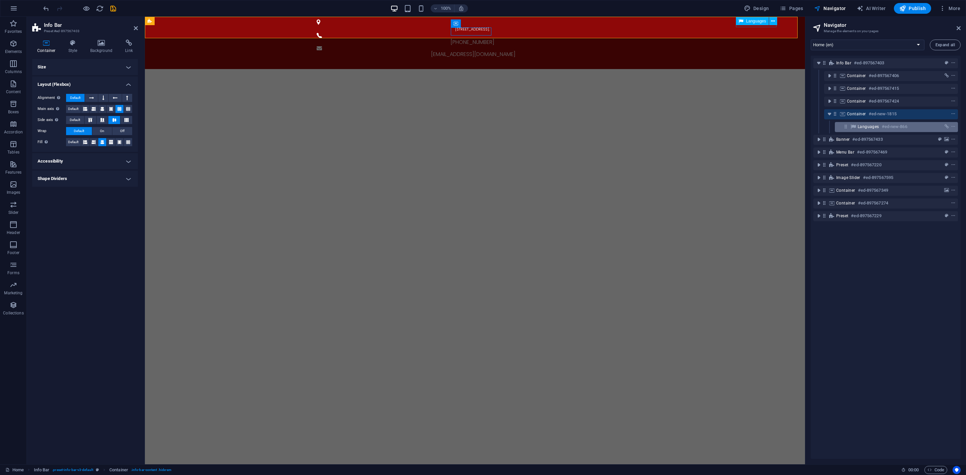
click at [858, 128] on span "Languages" at bounding box center [868, 126] width 21 height 5
select select "px"
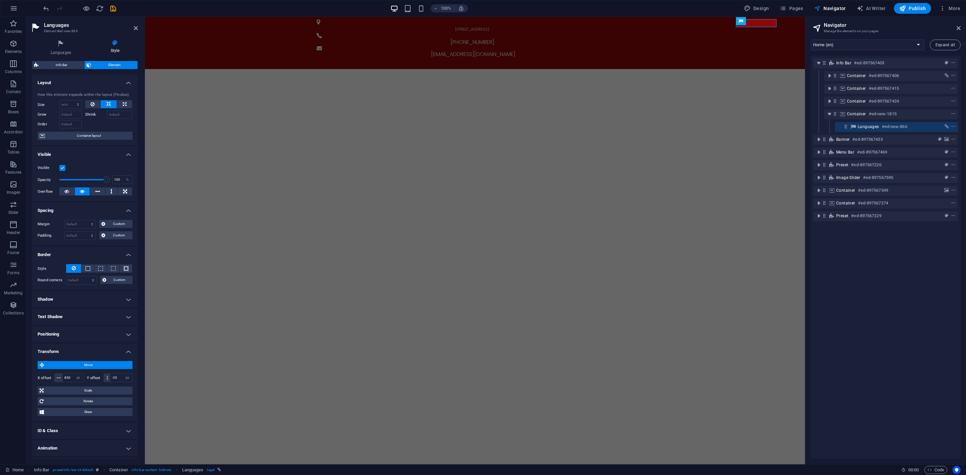
click at [79, 349] on h4 "Transform" at bounding box center [85, 350] width 106 height 12
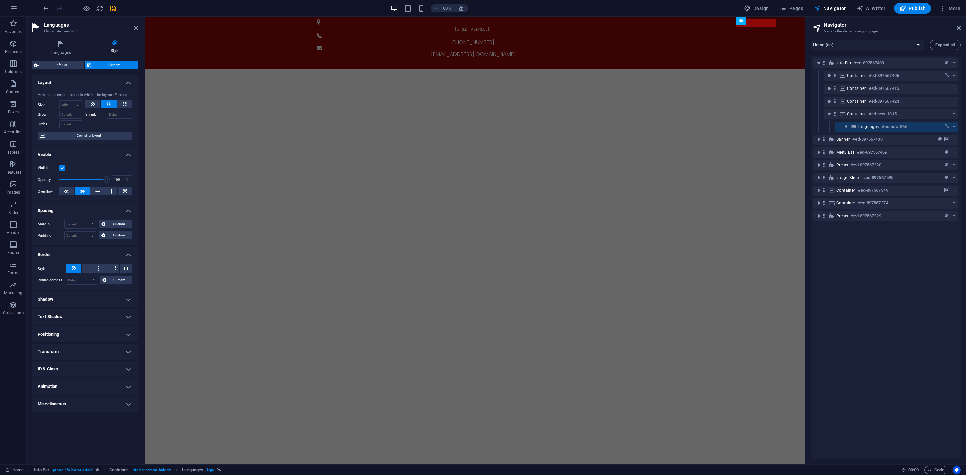
click at [62, 168] on label at bounding box center [62, 168] width 6 height 6
click at [0, 0] on input "Visible" at bounding box center [0, 0] width 0 height 0
click at [62, 168] on label at bounding box center [62, 168] width 6 height 6
click at [0, 0] on input "Visible" at bounding box center [0, 0] width 0 height 0
click at [64, 168] on label at bounding box center [62, 168] width 6 height 6
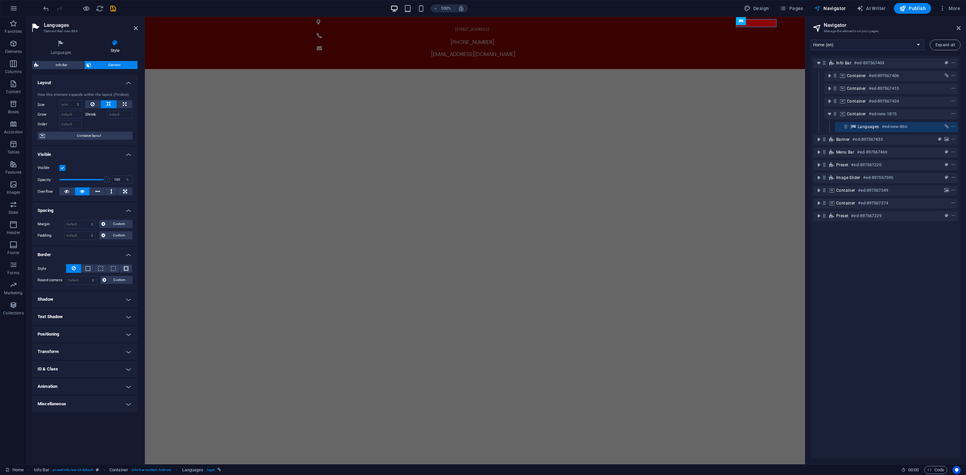
click at [0, 0] on input "Visible" at bounding box center [0, 0] width 0 height 0
click at [64, 168] on label at bounding box center [62, 168] width 6 height 6
click at [0, 0] on input "Visible" at bounding box center [0, 0] width 0 height 0
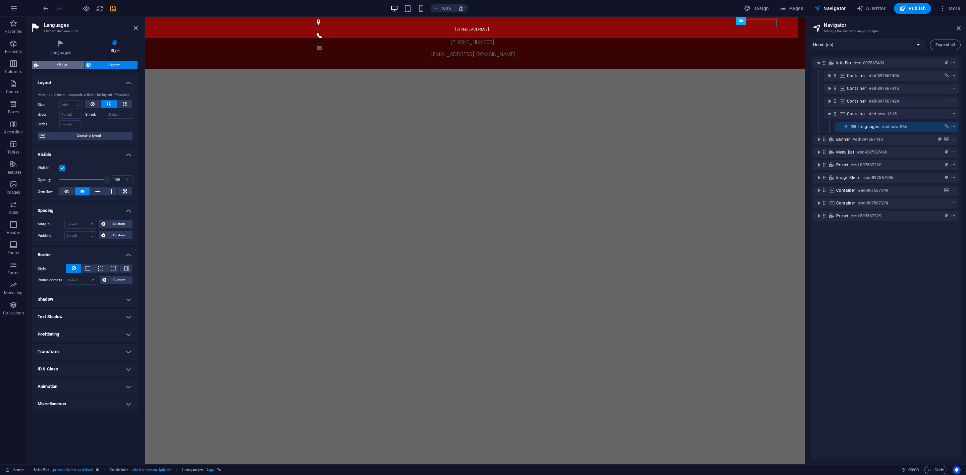
click at [72, 65] on span "Info Bar" at bounding box center [62, 65] width 42 height 8
select select "px"
select select "rem"
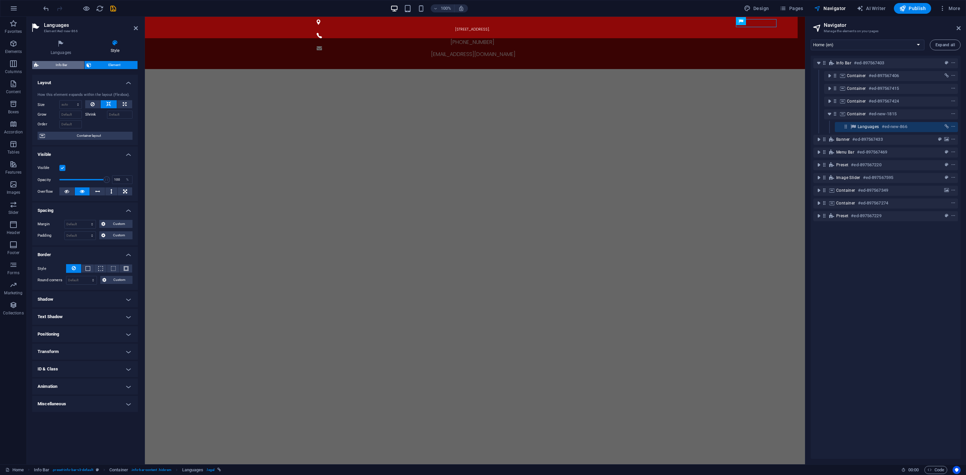
select select "rem"
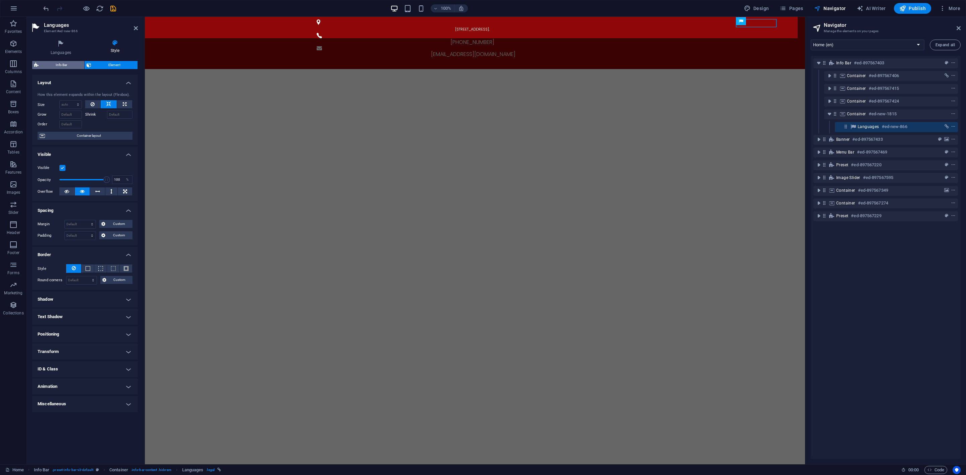
select select "rem"
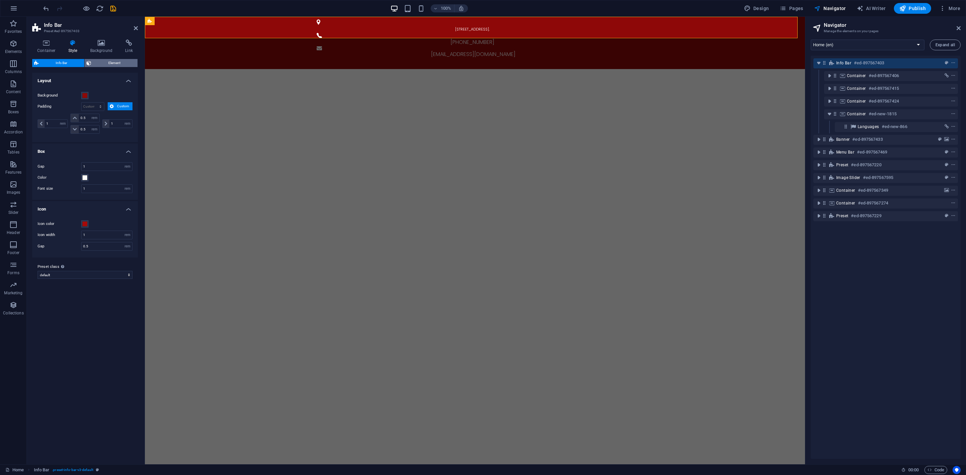
click at [126, 63] on span "Element" at bounding box center [114, 63] width 42 height 8
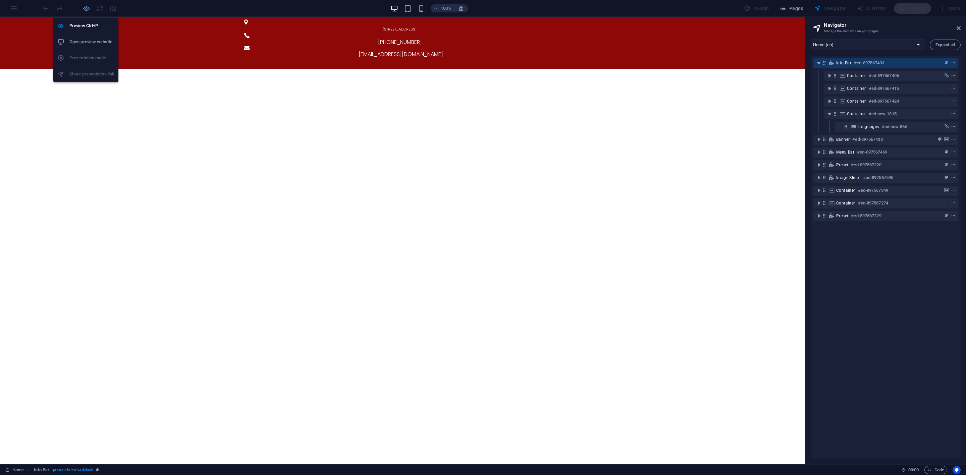
select select "px"
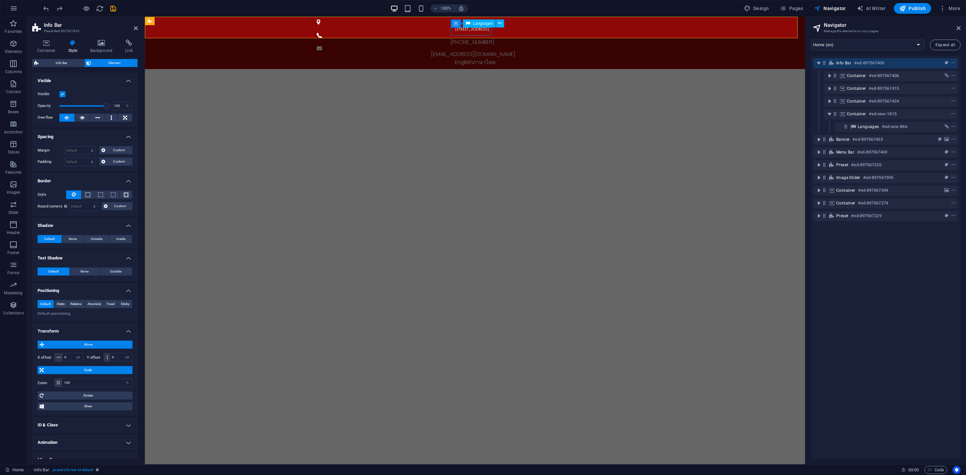
click at [470, 58] on div "English ภาษาไทย" at bounding box center [475, 62] width 317 height 8
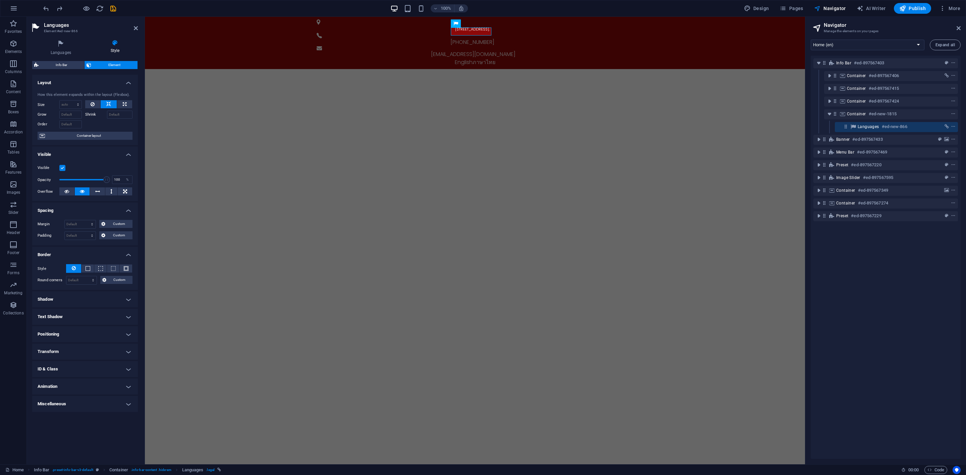
click at [78, 331] on h4 "Positioning" at bounding box center [85, 334] width 106 height 16
click at [72, 373] on h4 "Transform" at bounding box center [85, 375] width 106 height 16
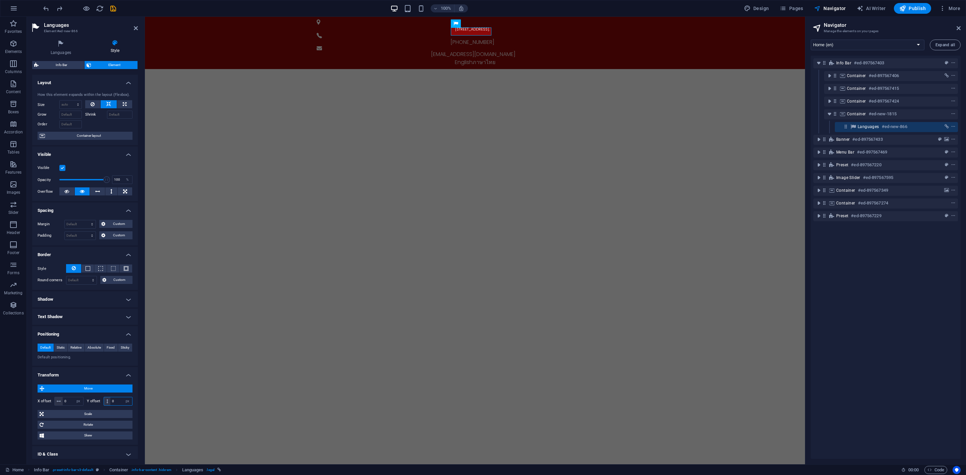
drag, startPoint x: 117, startPoint y: 400, endPoint x: 108, endPoint y: 401, distance: 8.8
click at [108, 401] on div "0 px rem % em vh vw" at bounding box center [118, 401] width 29 height 9
drag, startPoint x: 71, startPoint y: 401, endPoint x: 57, endPoint y: 402, distance: 14.1
click at [57, 402] on div "0 px rem % em vh vw" at bounding box center [68, 401] width 29 height 9
drag, startPoint x: 70, startPoint y: 403, endPoint x: 52, endPoint y: 404, distance: 18.1
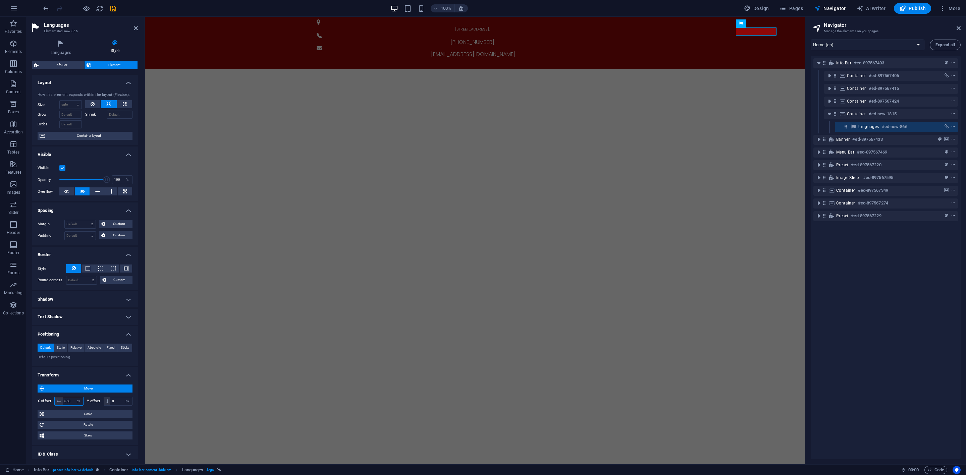
click at [54, 403] on div "850 px rem % em vh vw" at bounding box center [68, 401] width 29 height 9
click at [69, 402] on input "750" at bounding box center [73, 401] width 20 height 8
click at [69, 400] on input "700" at bounding box center [73, 401] width 20 height 8
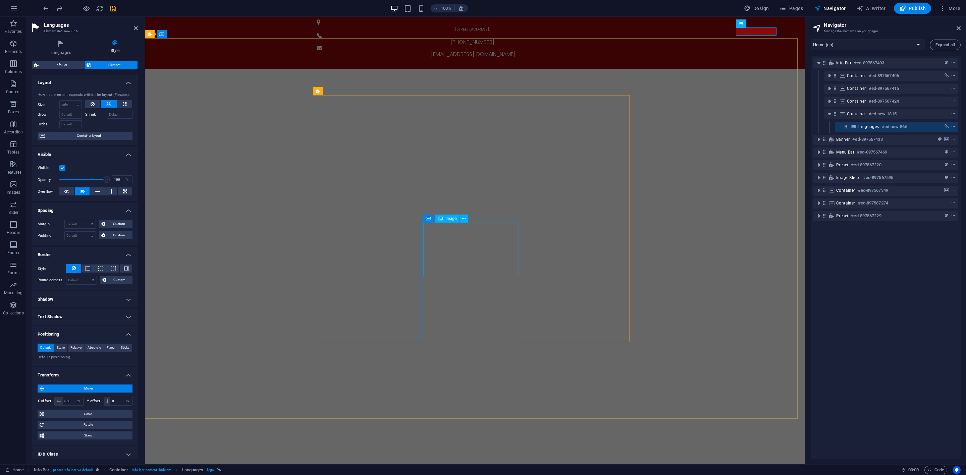
type input "0"
click at [646, 28] on div "[STREET_ADDRESS]. [PHONE_NUMBER] [EMAIL_ADDRESS][DOMAIN_NAME] English ภาษาไทย" at bounding box center [475, 43] width 660 height 52
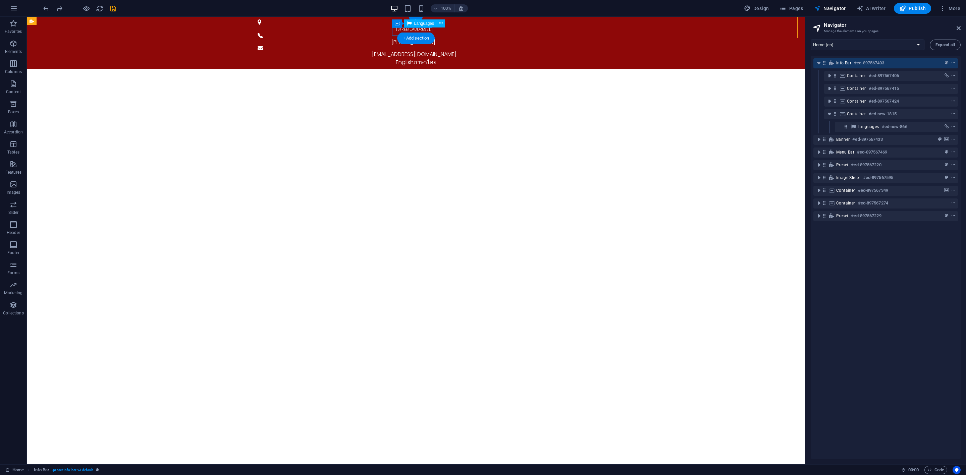
click at [410, 58] on div "English ภาษาไทย" at bounding box center [416, 62] width 317 height 8
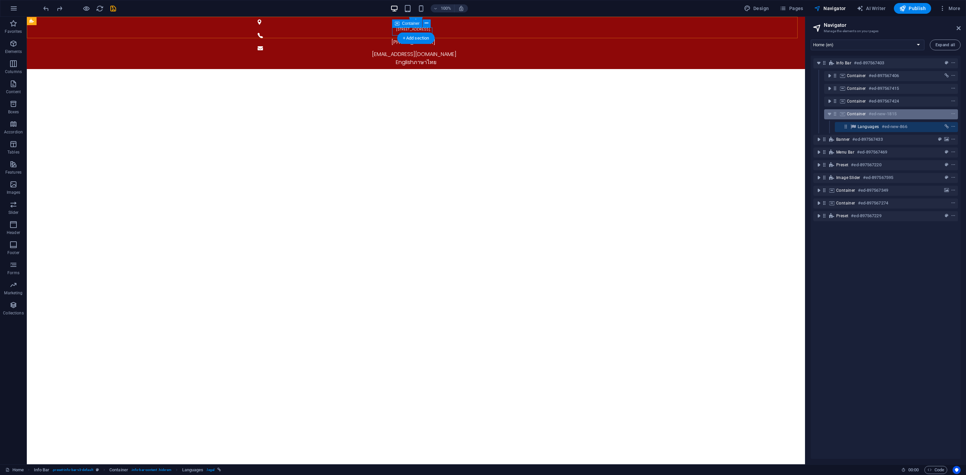
click at [853, 113] on span "Container" at bounding box center [856, 113] width 19 height 5
select select "px"
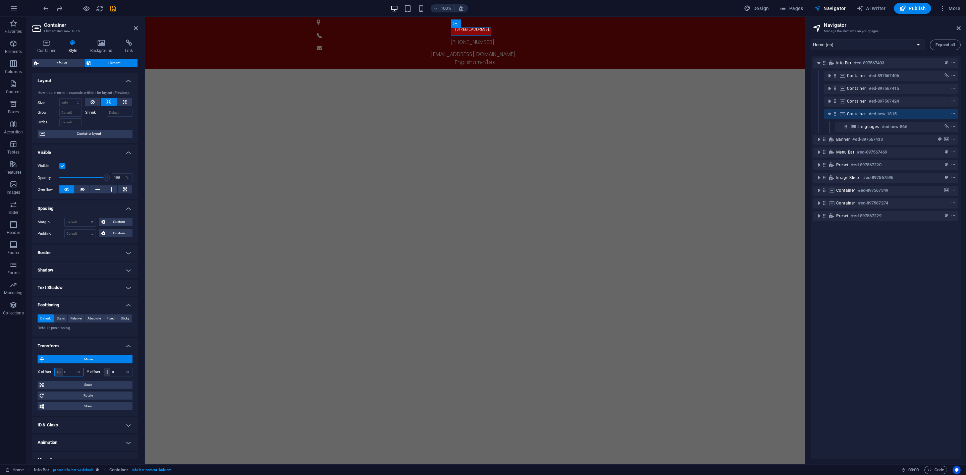
drag, startPoint x: 69, startPoint y: 373, endPoint x: 65, endPoint y: 374, distance: 4.4
click at [65, 374] on input "0" at bounding box center [73, 372] width 20 height 8
click at [66, 376] on input "500" at bounding box center [73, 372] width 20 height 8
click at [67, 376] on input "500" at bounding box center [73, 372] width 20 height 8
type input "750"
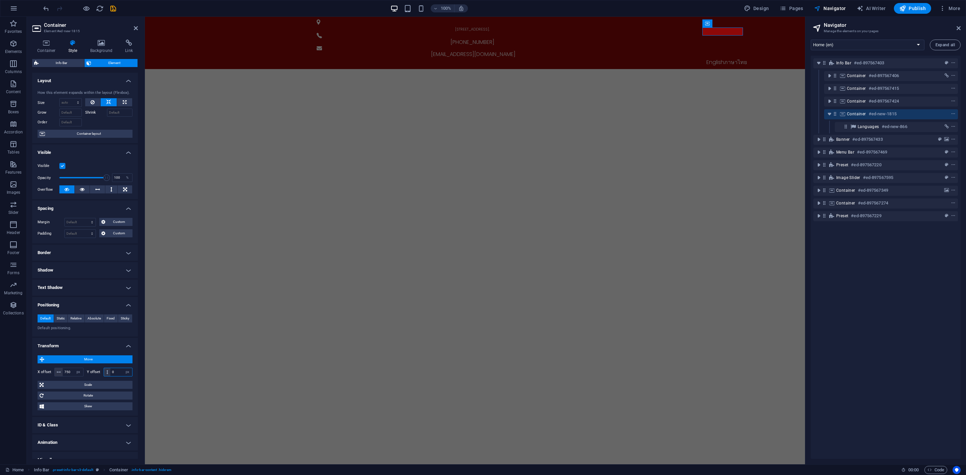
click at [114, 372] on input "0" at bounding box center [121, 372] width 22 height 8
type input "-25"
click at [389, 32] on div "[STREET_ADDRESS]. [PHONE_NUMBER] [EMAIL_ADDRESS][DOMAIN_NAME] English ภาษาไทย" at bounding box center [475, 43] width 660 height 52
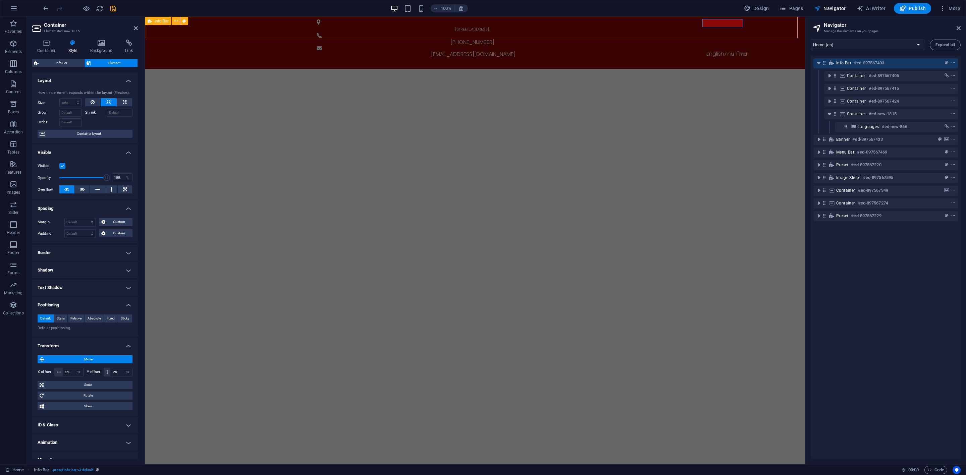
click at [389, 32] on div "[STREET_ADDRESS]. [PHONE_NUMBER] [EMAIL_ADDRESS][DOMAIN_NAME] English ภาษาไทย" at bounding box center [475, 43] width 660 height 52
select select "px"
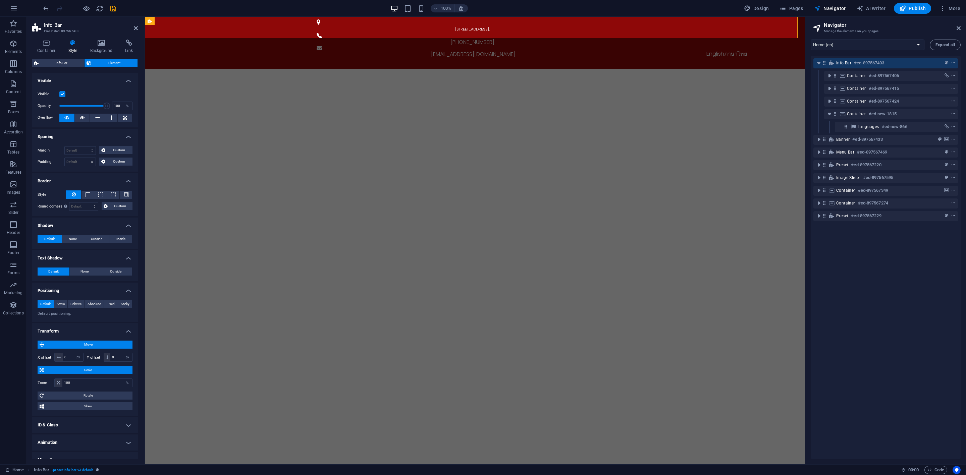
click at [60, 372] on span "Scale" at bounding box center [88, 370] width 85 height 8
click at [72, 61] on span "Info Bar" at bounding box center [62, 63] width 42 height 8
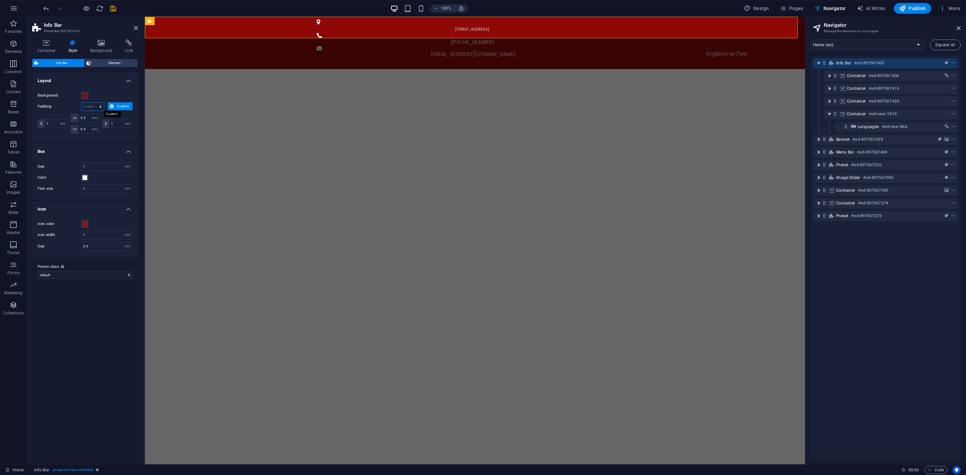
click at [102, 107] on select "px rem % vh vw Custom" at bounding box center [93, 107] width 22 height 8
click at [99, 154] on h4 "Box" at bounding box center [85, 150] width 106 height 12
click at [99, 152] on h4 "Box" at bounding box center [85, 152] width 106 height 16
drag, startPoint x: 103, startPoint y: 167, endPoint x: 51, endPoint y: 162, distance: 52.2
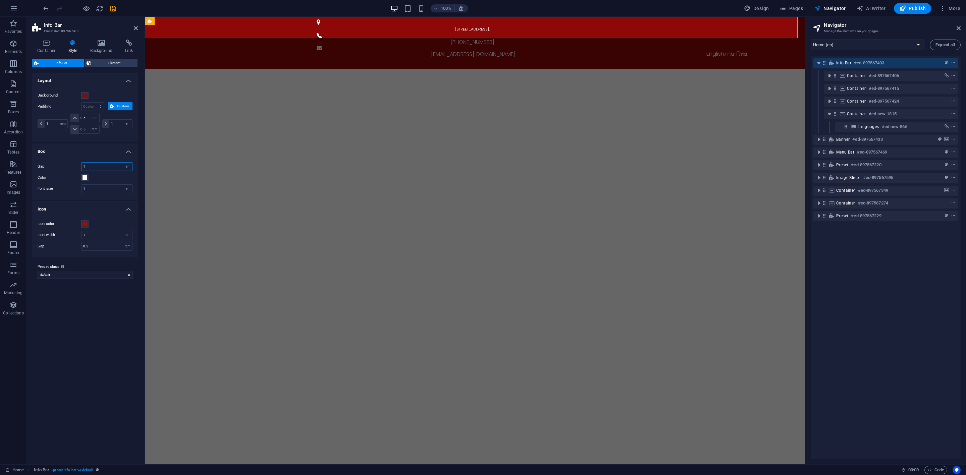
click at [51, 162] on div "Gap 1 px rem % vh vw Color Font size 1 px rem % vh vw" at bounding box center [85, 178] width 108 height 44
drag, startPoint x: 95, startPoint y: 167, endPoint x: 69, endPoint y: 167, distance: 25.8
click at [69, 167] on div "Gap 0 px rem % vh vw" at bounding box center [85, 166] width 95 height 9
type input "1"
drag, startPoint x: 104, startPoint y: 192, endPoint x: 76, endPoint y: 192, distance: 27.2
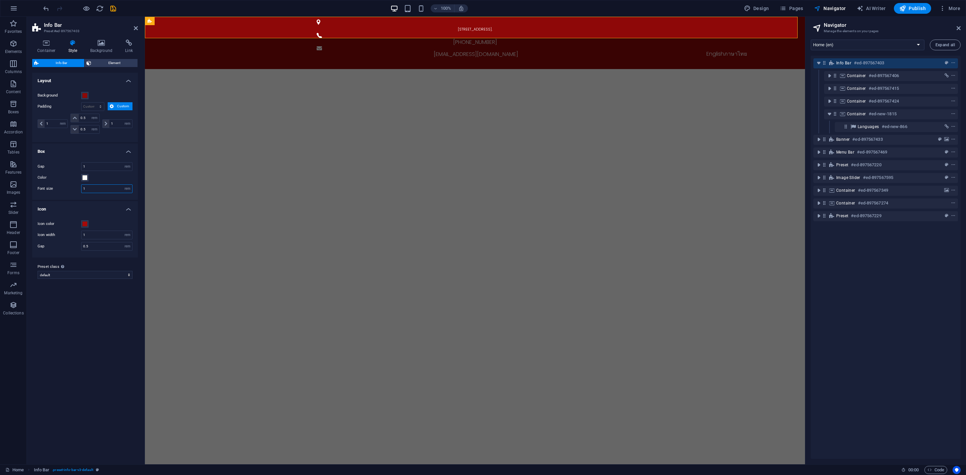
click at [76, 192] on div "Font size 1 px rem % vh vw" at bounding box center [85, 188] width 95 height 9
click at [98, 63] on span "Element" at bounding box center [114, 63] width 42 height 8
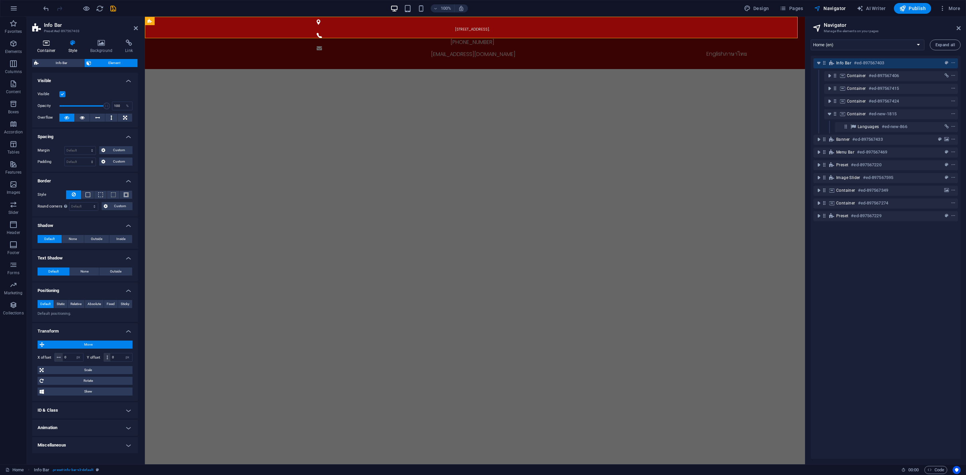
click at [51, 42] on icon at bounding box center [46, 43] width 29 height 7
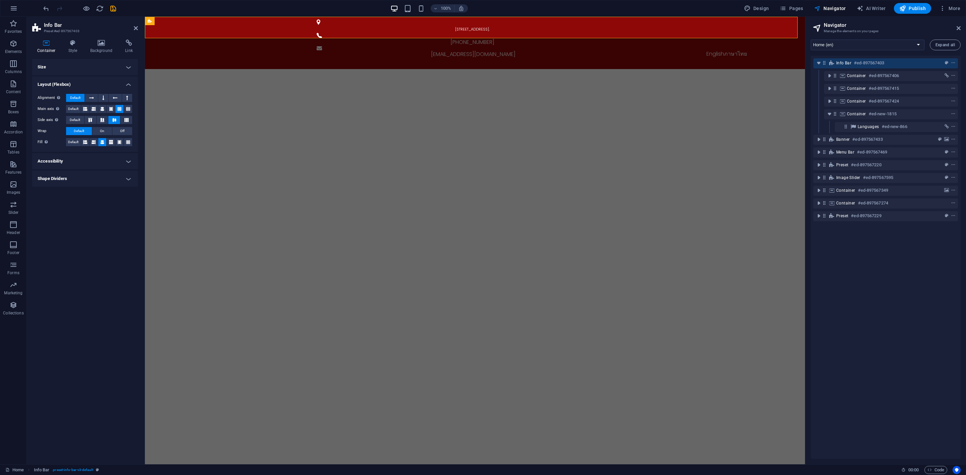
click at [77, 161] on h4 "Accessibility" at bounding box center [85, 161] width 106 height 16
click at [93, 220] on h4 "Shape Dividers" at bounding box center [85, 223] width 106 height 16
click at [72, 42] on icon at bounding box center [72, 43] width 19 height 7
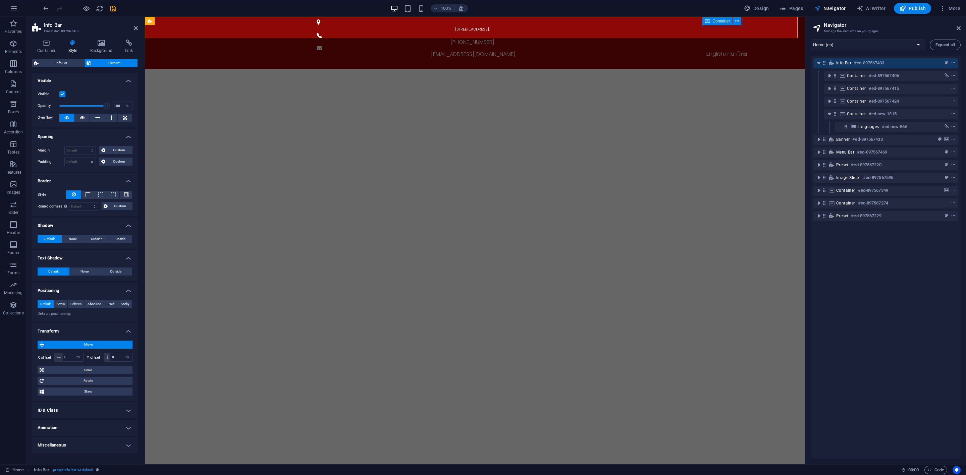
click at [704, 22] on div "Container" at bounding box center [717, 21] width 30 height 8
click at [850, 114] on span "Container" at bounding box center [856, 113] width 19 height 5
select select "px"
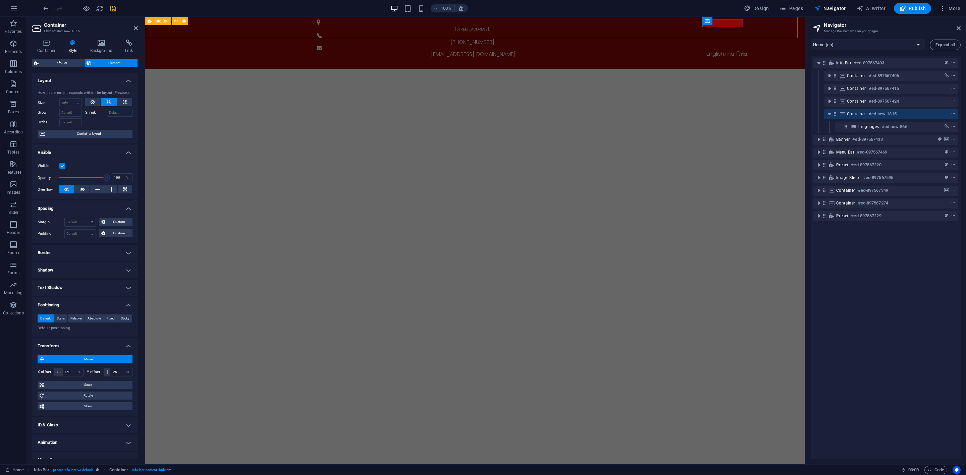
click at [577, 33] on div "[STREET_ADDRESS]. [PHONE_NUMBER] [EMAIL_ADDRESS][DOMAIN_NAME] English ภาษาไทย" at bounding box center [475, 43] width 660 height 52
select select "px"
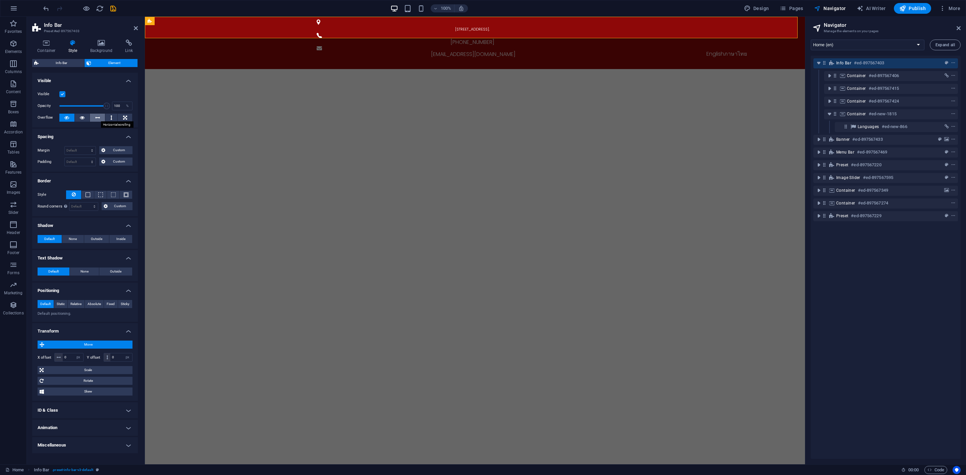
click at [99, 118] on icon at bounding box center [97, 118] width 5 height 8
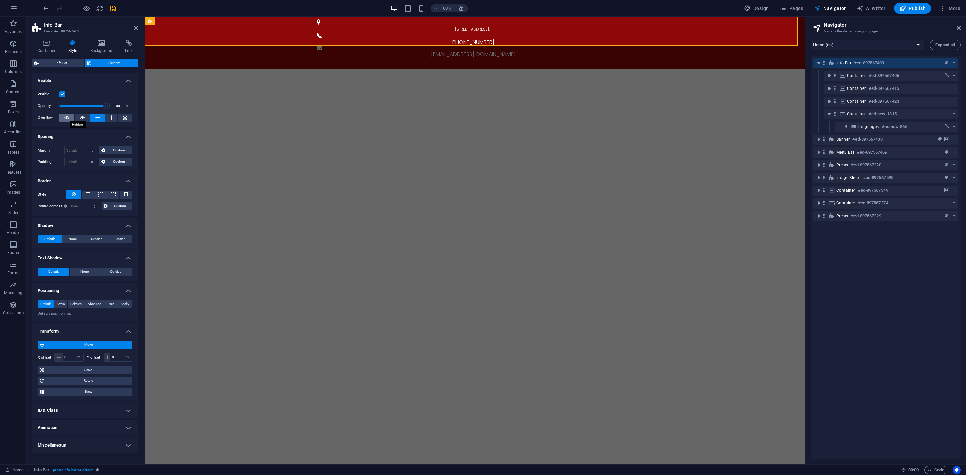
click at [67, 118] on icon at bounding box center [66, 118] width 5 height 8
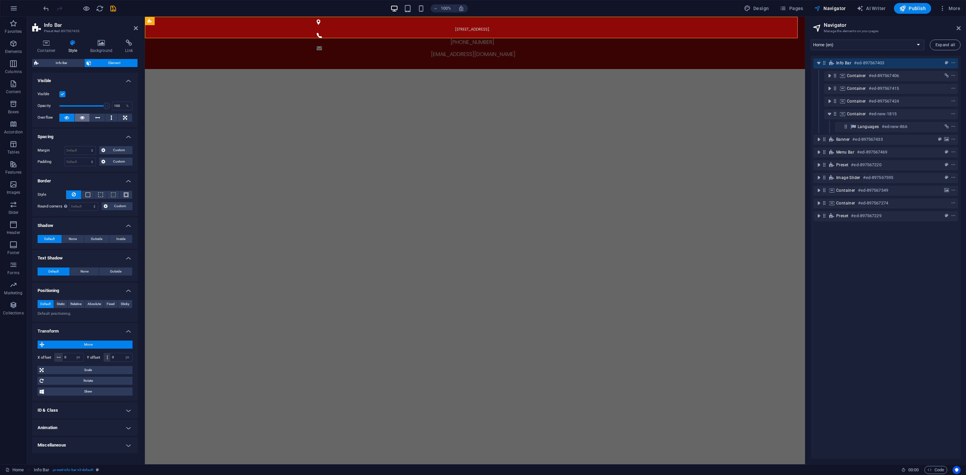
click at [80, 118] on icon at bounding box center [82, 118] width 5 height 8
click at [97, 117] on icon at bounding box center [97, 118] width 5 height 8
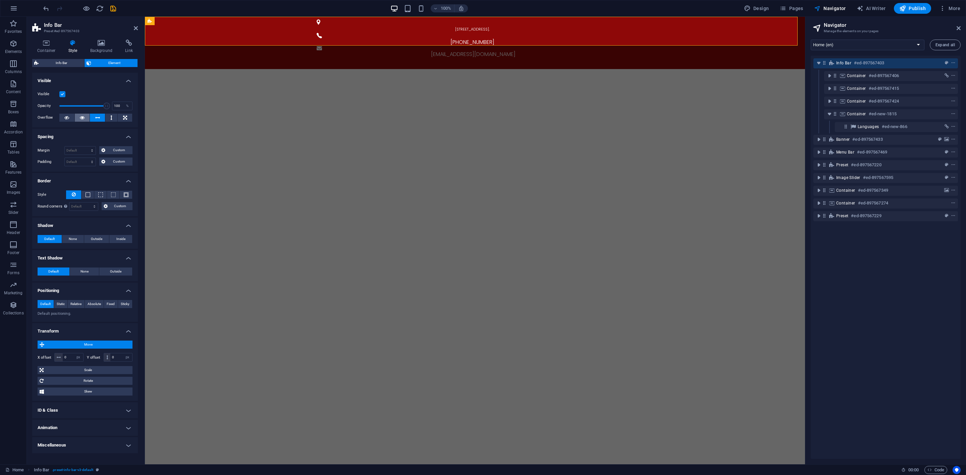
click at [77, 119] on button at bounding box center [82, 118] width 15 height 8
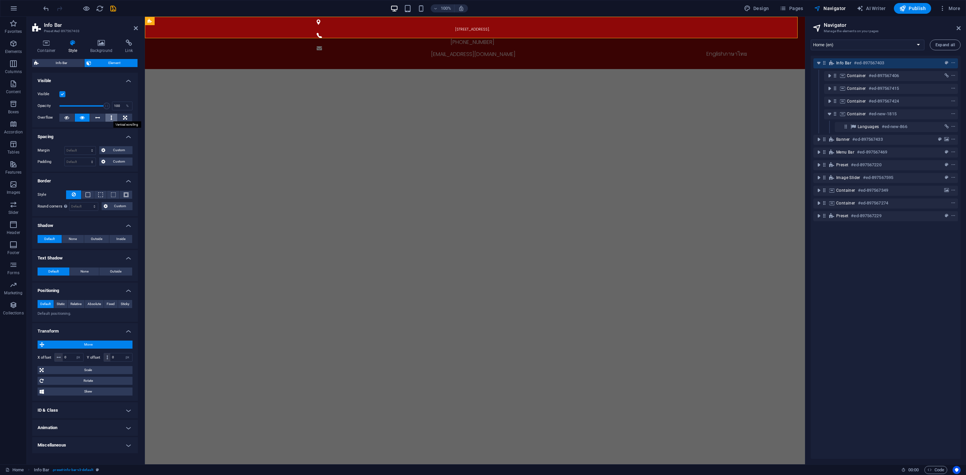
click at [111, 119] on icon at bounding box center [111, 118] width 2 height 8
click at [80, 119] on icon at bounding box center [82, 118] width 5 height 8
click at [125, 119] on icon at bounding box center [125, 118] width 4 height 8
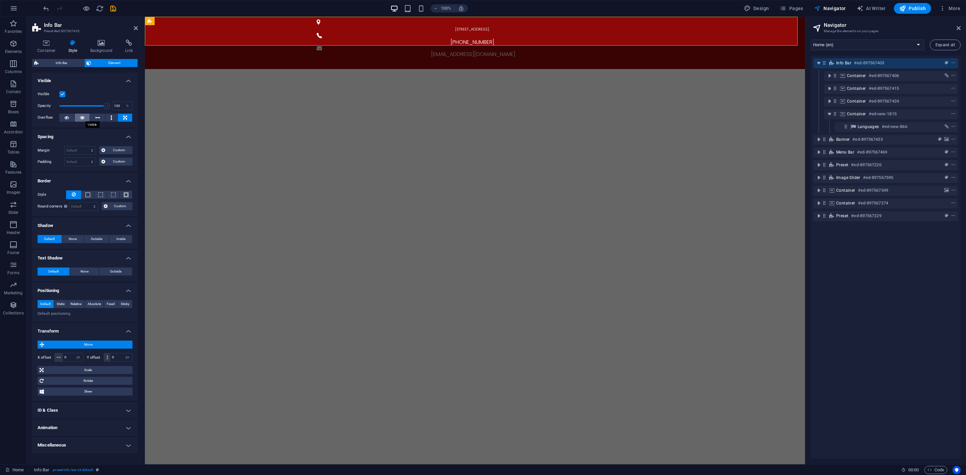
click at [83, 119] on icon at bounding box center [82, 118] width 5 height 8
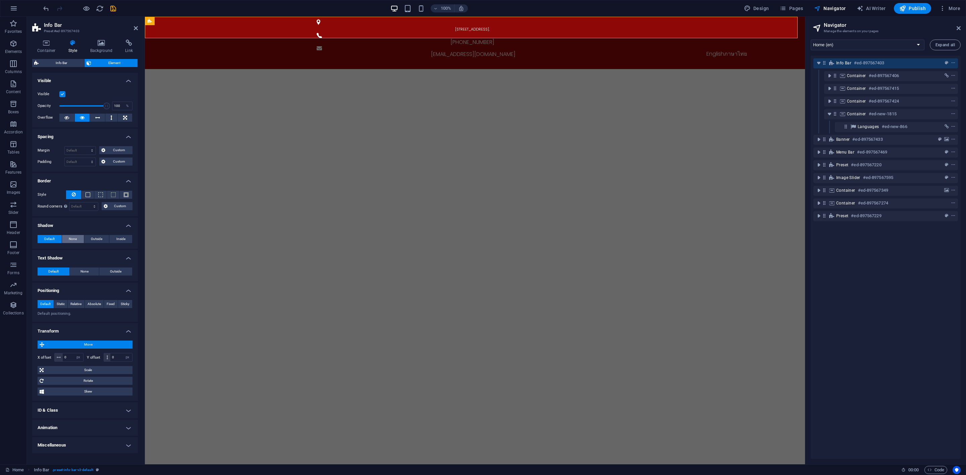
click at [78, 241] on button "None" at bounding box center [73, 239] width 22 height 8
click at [58, 240] on button "Default" at bounding box center [50, 239] width 24 height 8
click at [88, 269] on span "None" at bounding box center [84, 272] width 8 height 8
click at [59, 270] on span "Default" at bounding box center [53, 272] width 10 height 8
click at [62, 304] on span "Static" at bounding box center [61, 304] width 8 height 8
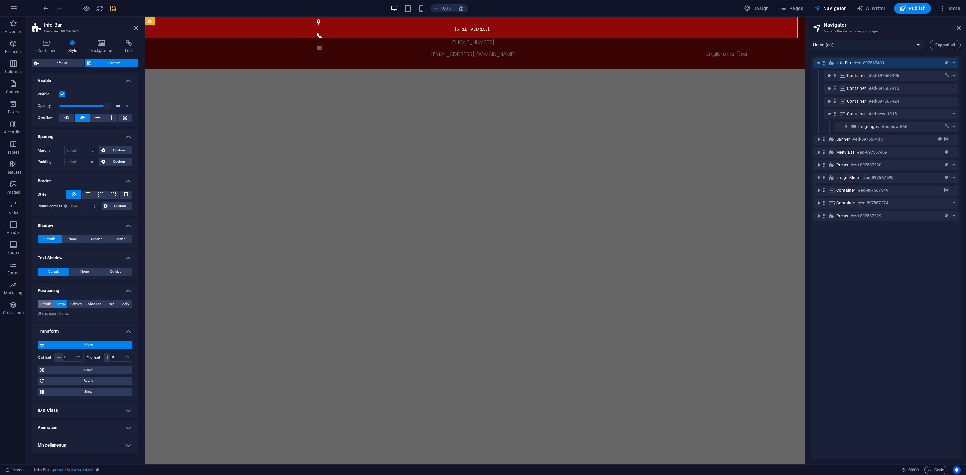
click at [48, 304] on span "Default" at bounding box center [45, 304] width 10 height 8
click at [50, 346] on span "Move" at bounding box center [88, 345] width 84 height 8
click at [87, 393] on h4 "ID & Class" at bounding box center [85, 396] width 106 height 16
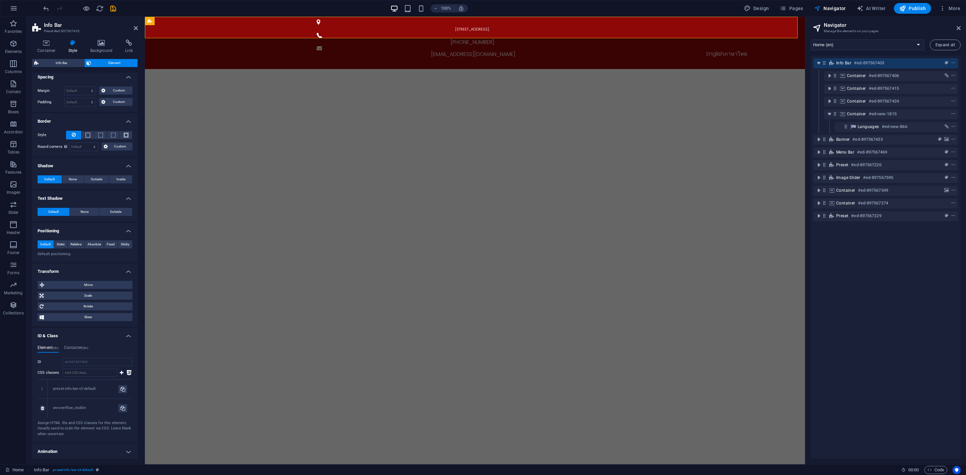
scroll to position [78, 0]
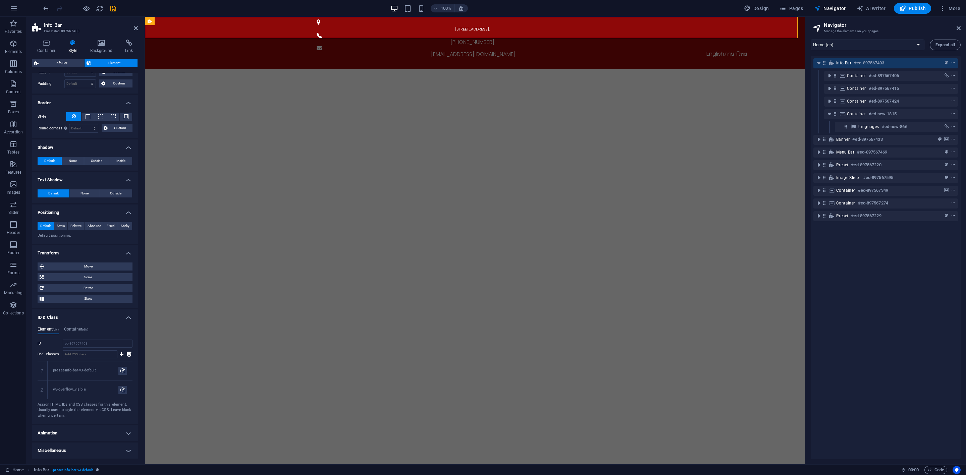
click at [79, 422] on h4 "Animation" at bounding box center [85, 433] width 106 height 16
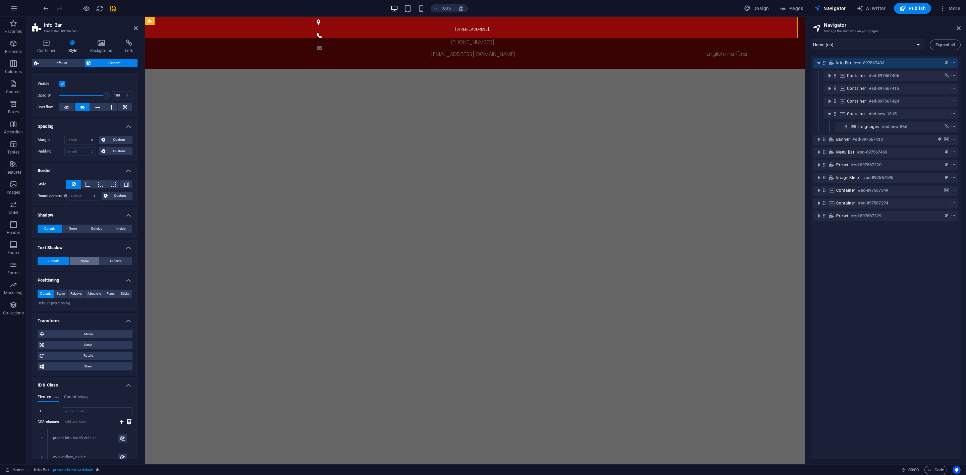
scroll to position [0, 0]
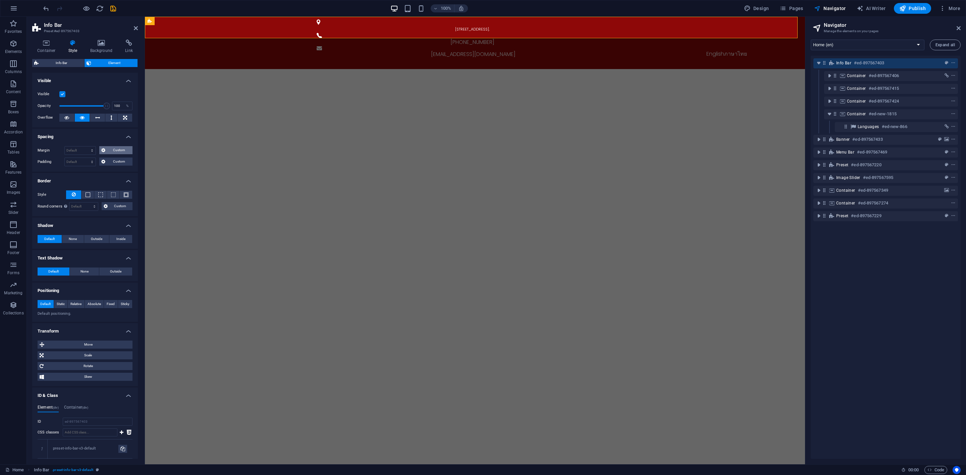
click at [118, 150] on span "Custom" at bounding box center [118, 150] width 23 height 8
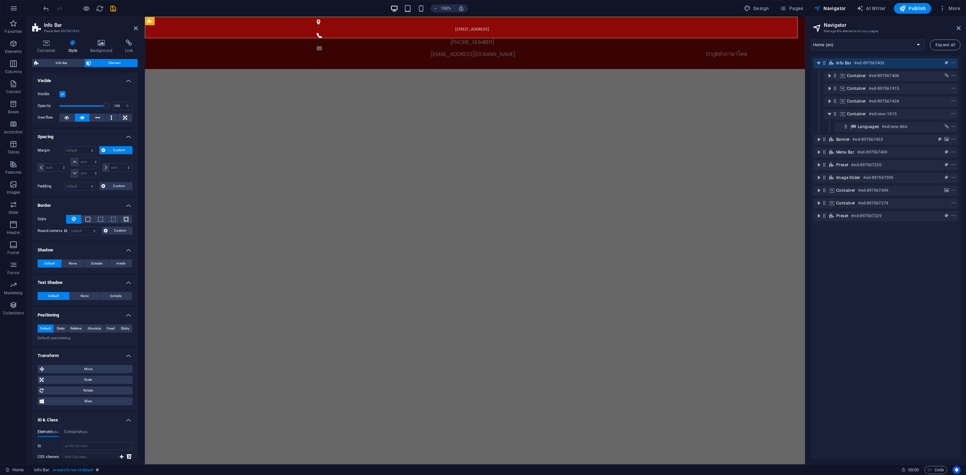
click at [118, 150] on span "Custom" at bounding box center [118, 150] width 23 height 8
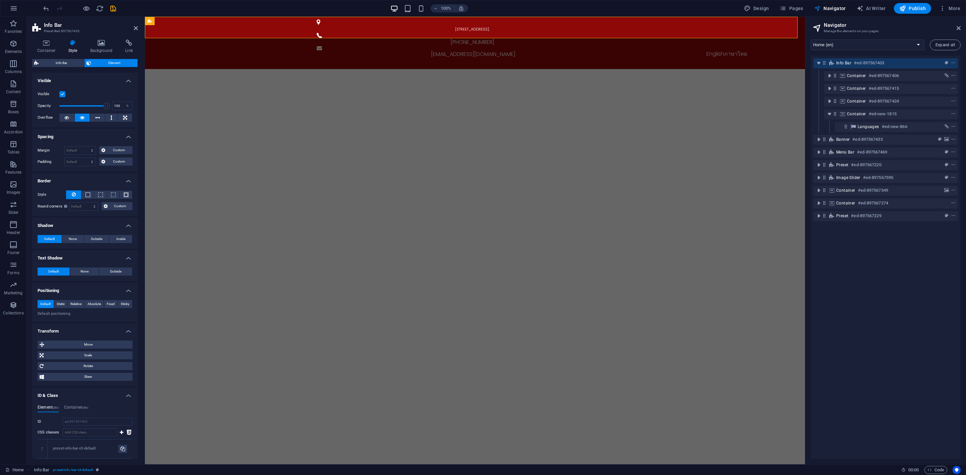
click at [83, 144] on div "Margin Default auto px % rem vw vh Custom Custom auto px % rem vw vh auto px % …" at bounding box center [85, 156] width 106 height 31
click at [82, 150] on select "Default auto px % rem vw vh Custom" at bounding box center [80, 151] width 31 height 8
click at [65, 147] on select "Default auto px % rem vw vh Custom" at bounding box center [80, 151] width 31 height 8
select select "DISABLED_OPTION_VALUE"
click at [88, 159] on select "Default px rem % vh vw Custom" at bounding box center [80, 162] width 31 height 8
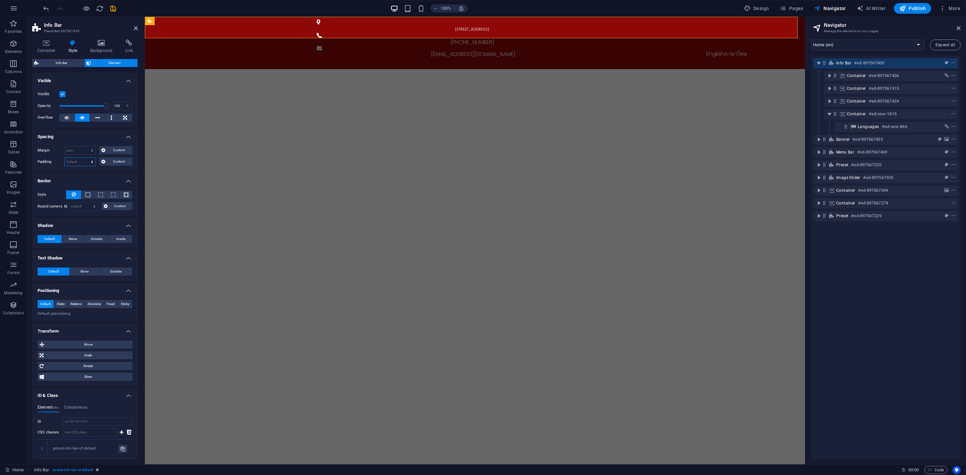
select select "px"
click at [86, 158] on select "Default px rem % vh vw Custom" at bounding box center [80, 162] width 31 height 8
type input "0"
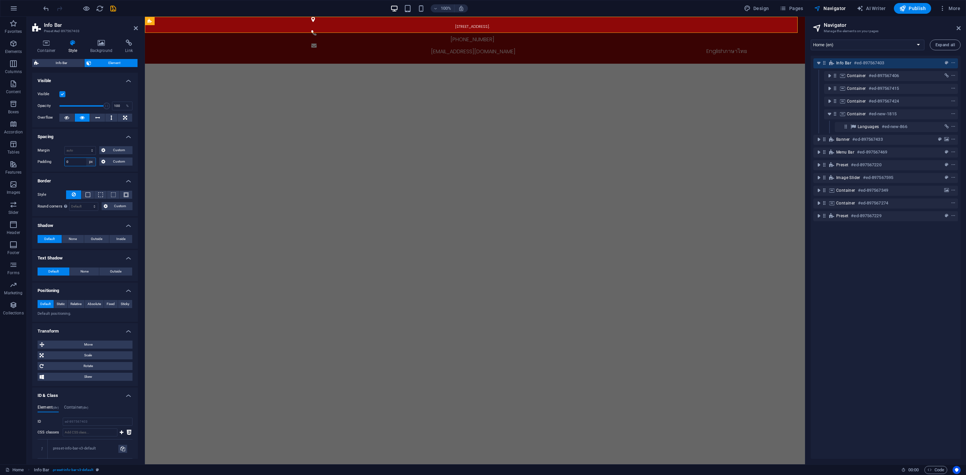
click at [87, 163] on select "Default px rem % vh vw Custom" at bounding box center [90, 162] width 9 height 8
select select "default"
click at [86, 158] on select "Default px rem % vh vw Custom" at bounding box center [90, 162] width 9 height 8
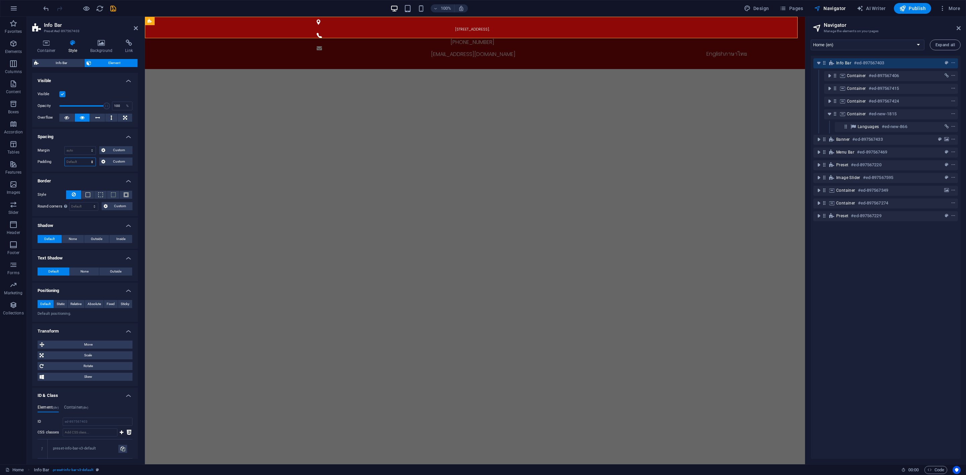
click at [82, 163] on select "Default px rem % vh vw Custom" at bounding box center [80, 162] width 31 height 8
select select "px"
click at [86, 158] on select "Default px rem % vh vw Custom" at bounding box center [80, 162] width 31 height 8
type input "0"
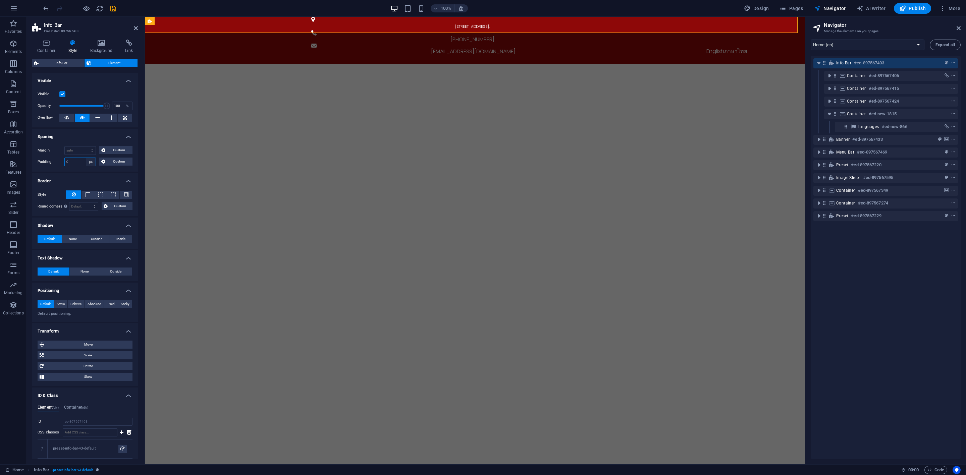
click at [88, 165] on select "Default px rem % vh vw Custom" at bounding box center [90, 162] width 9 height 8
select select "default"
click at [86, 158] on select "Default px rem % vh vw Custom" at bounding box center [90, 162] width 9 height 8
select select "DISABLED_OPTION_VALUE"
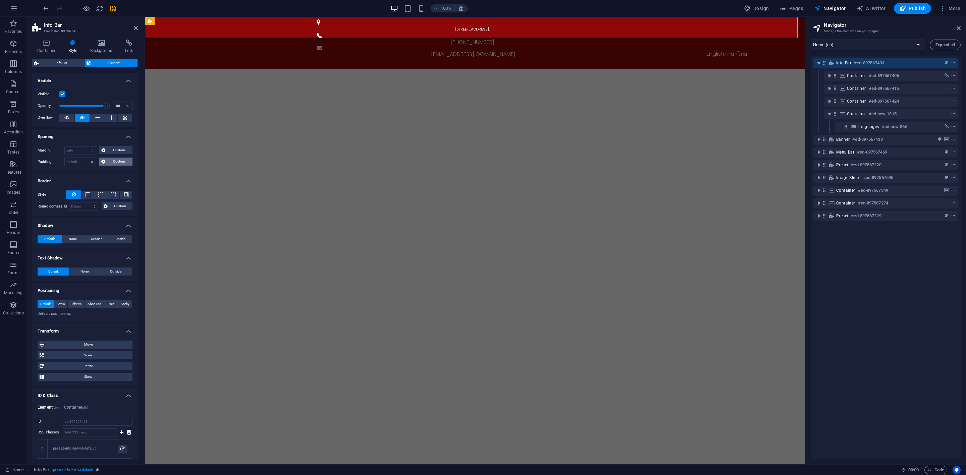
click at [122, 164] on span "Custom" at bounding box center [118, 162] width 23 height 8
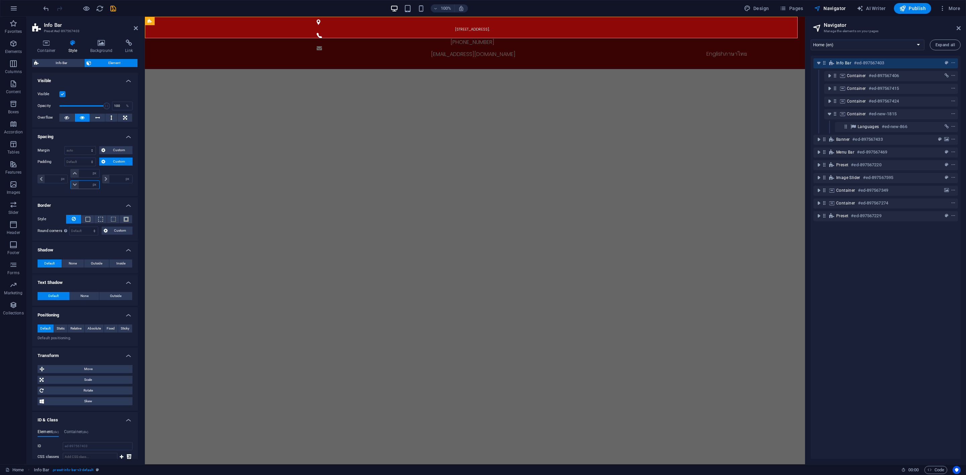
click at [85, 186] on input "number" at bounding box center [89, 185] width 20 height 8
type input "1"
type input "10"
type input "0"
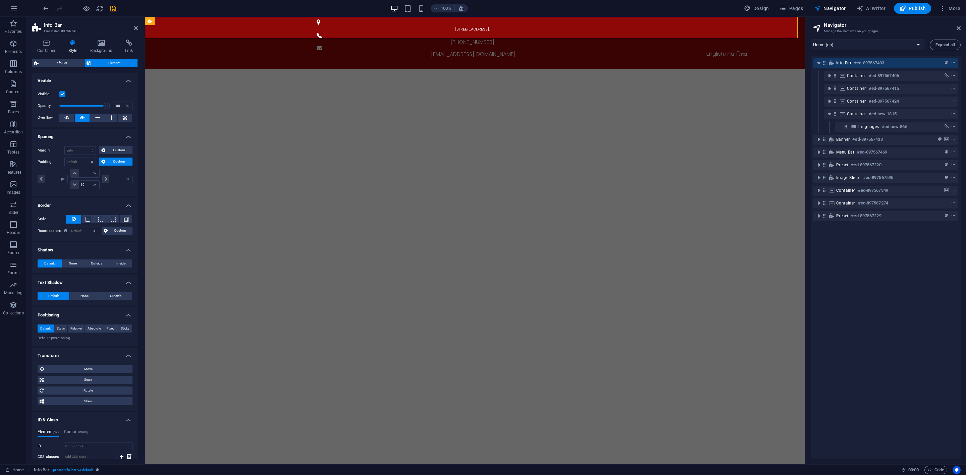
type input "0"
click at [83, 172] on input "number" at bounding box center [89, 173] width 20 height 8
type input "10"
type input "0"
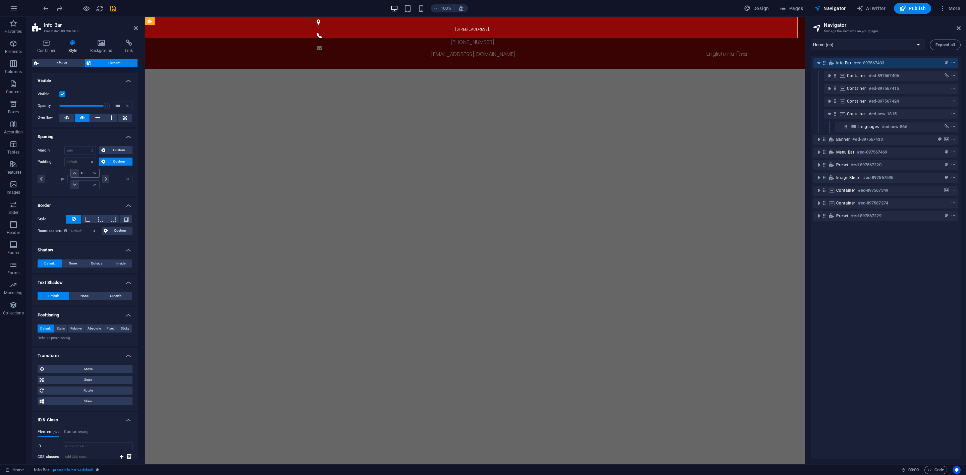
type input "0"
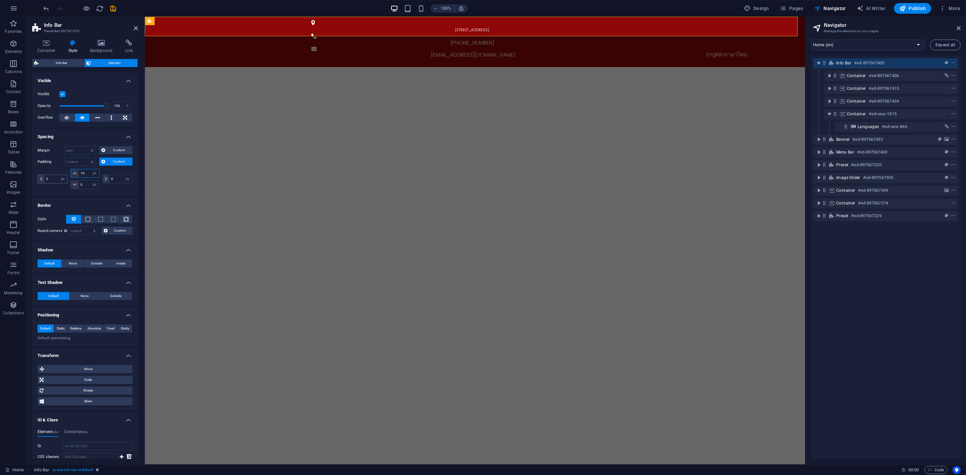
drag, startPoint x: 86, startPoint y: 174, endPoint x: 63, endPoint y: 175, distance: 22.2
click at [63, 175] on div "0 px rem % vh vw 10 px rem % vh vw 0 px rem % vh vw 0 px rem % vh vw" at bounding box center [85, 179] width 95 height 20
type input "20"
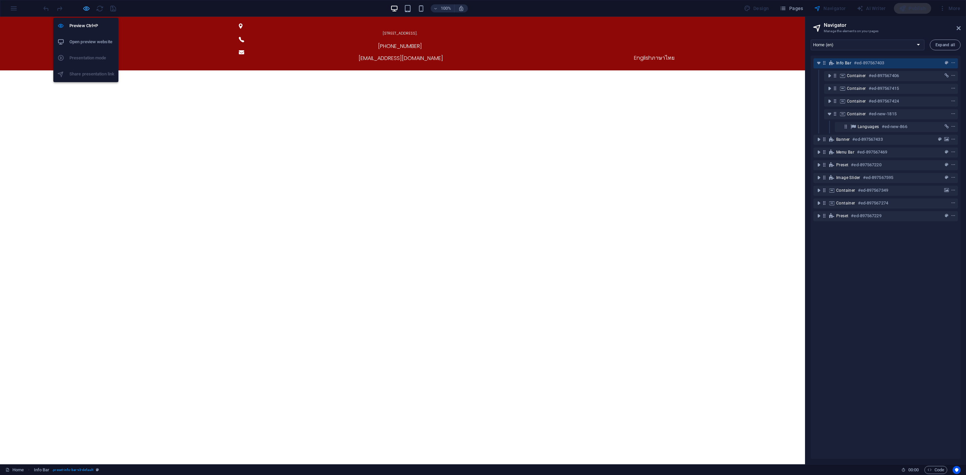
select select "px"
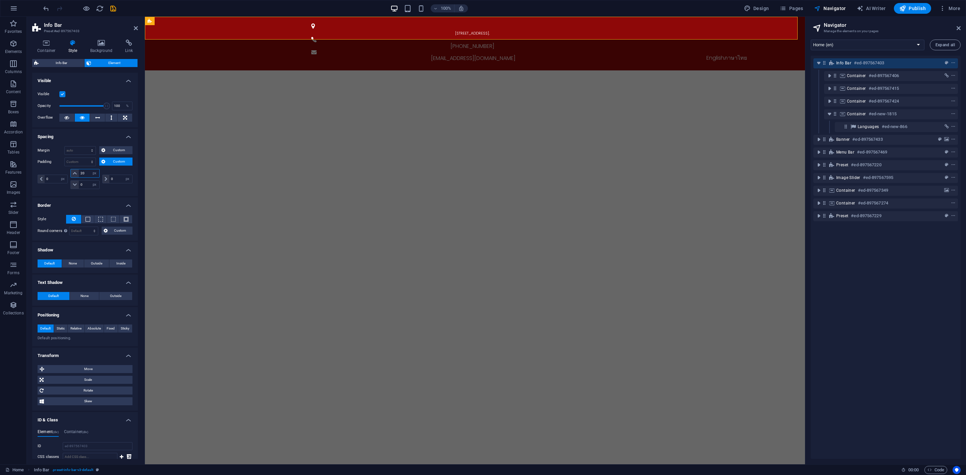
drag, startPoint x: 85, startPoint y: 173, endPoint x: 75, endPoint y: 174, distance: 9.4
click at [75, 174] on div "20 px rem % vh vw" at bounding box center [84, 173] width 29 height 9
type input "25"
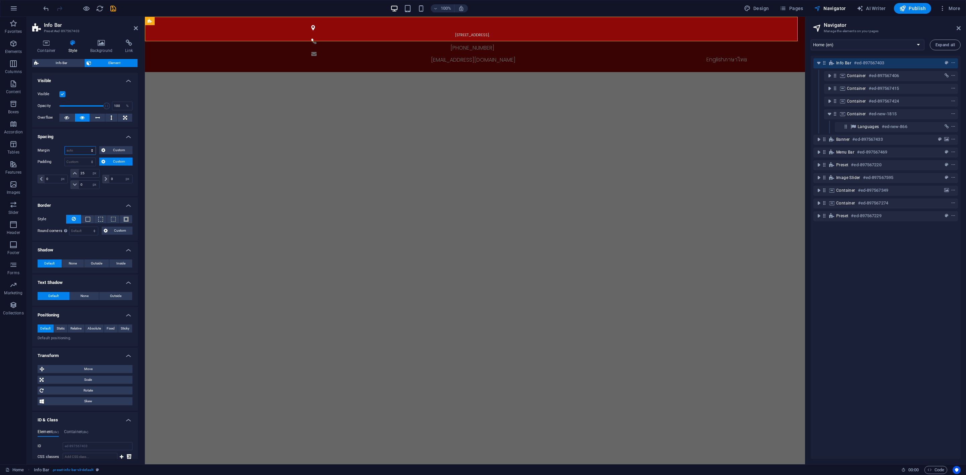
click at [93, 151] on select "Default auto px % rem vw vh Custom" at bounding box center [80, 151] width 31 height 8
click at [65, 147] on select "Default auto px % rem vw vh Custom" at bounding box center [80, 151] width 31 height 8
click at [94, 151] on select "Default auto px % rem vw vh Custom" at bounding box center [80, 151] width 31 height 8
click at [65, 147] on select "Default auto px % rem vw vh Custom" at bounding box center [80, 151] width 31 height 8
select select "DISABLED_OPTION_VALUE"
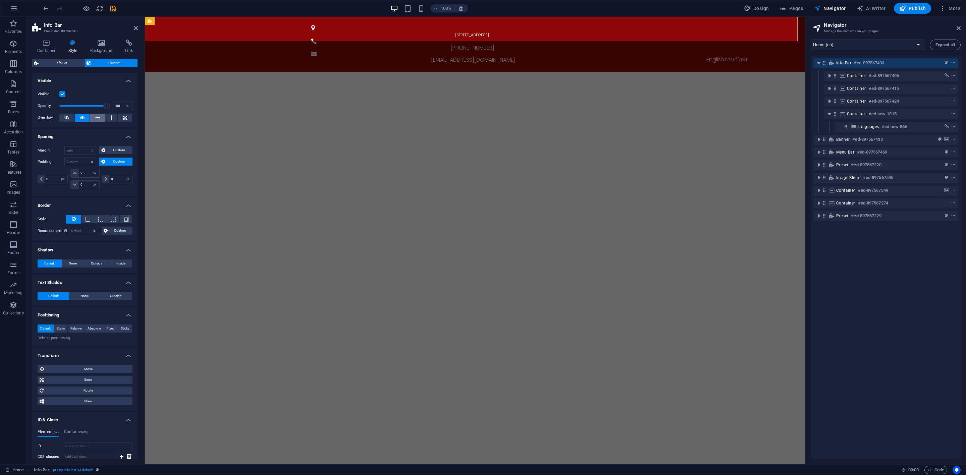
click at [101, 119] on button at bounding box center [97, 118] width 15 height 8
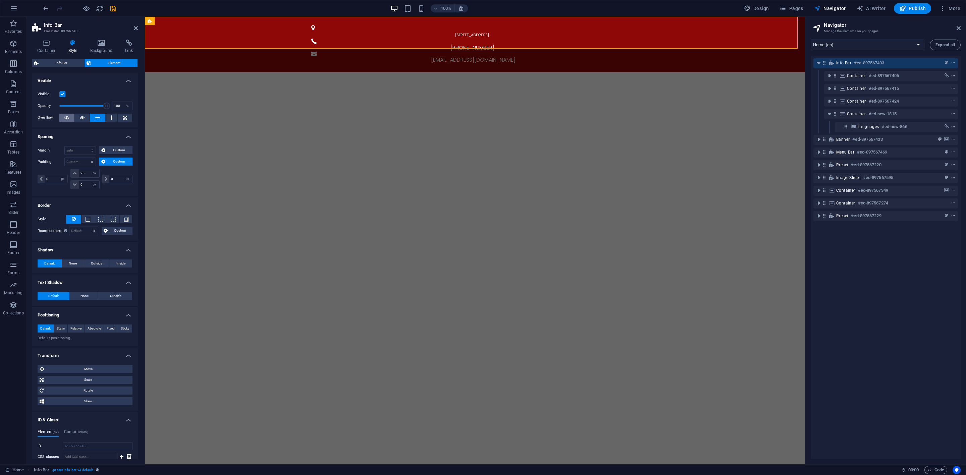
click at [67, 117] on icon at bounding box center [66, 118] width 5 height 8
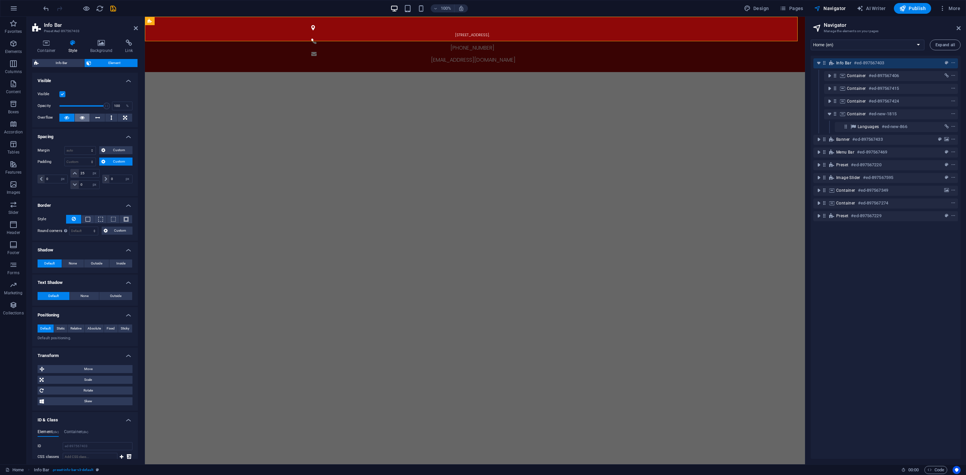
click at [87, 117] on button at bounding box center [82, 118] width 15 height 8
drag, startPoint x: 103, startPoint y: 106, endPoint x: 61, endPoint y: 106, distance: 41.3
click at [61, 106] on span at bounding box center [61, 106] width 7 height 7
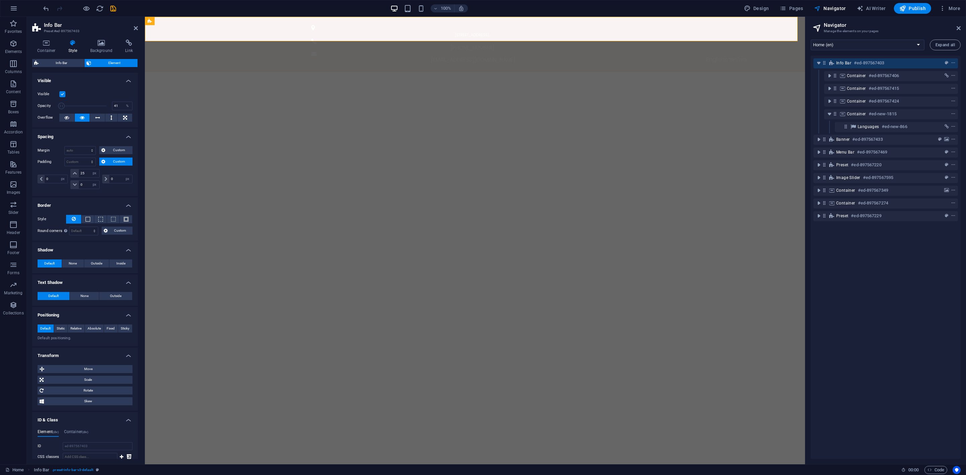
click at [78, 105] on span at bounding box center [82, 106] width 47 height 10
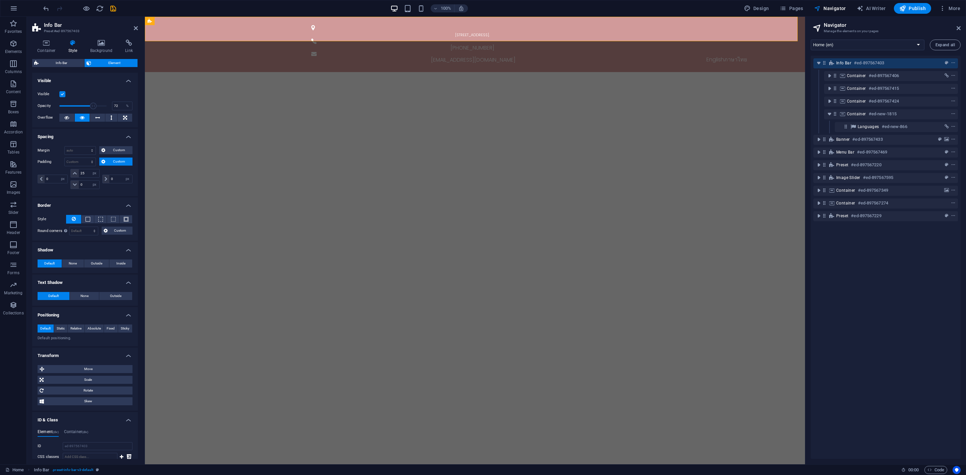
click at [93, 105] on span at bounding box center [82, 106] width 47 height 10
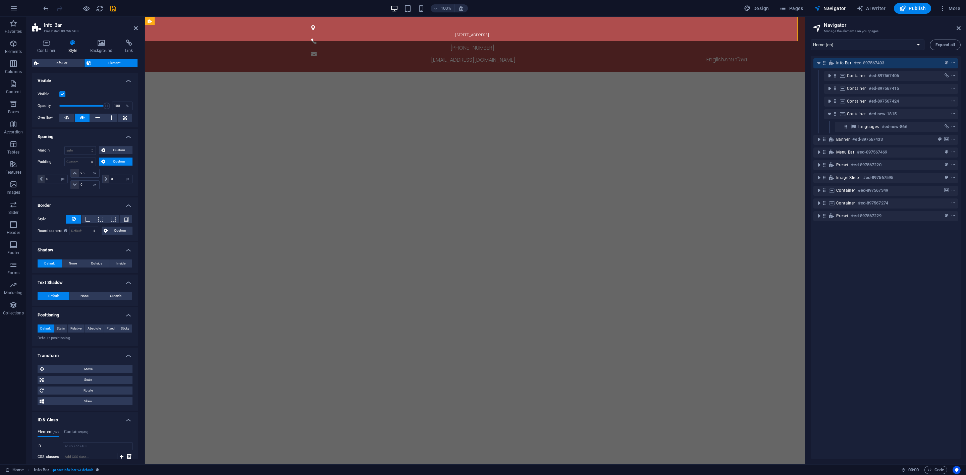
drag, startPoint x: 242, startPoint y: 122, endPoint x: 183, endPoint y: 112, distance: 59.2
click at [106, 106] on span at bounding box center [106, 106] width 7 height 7
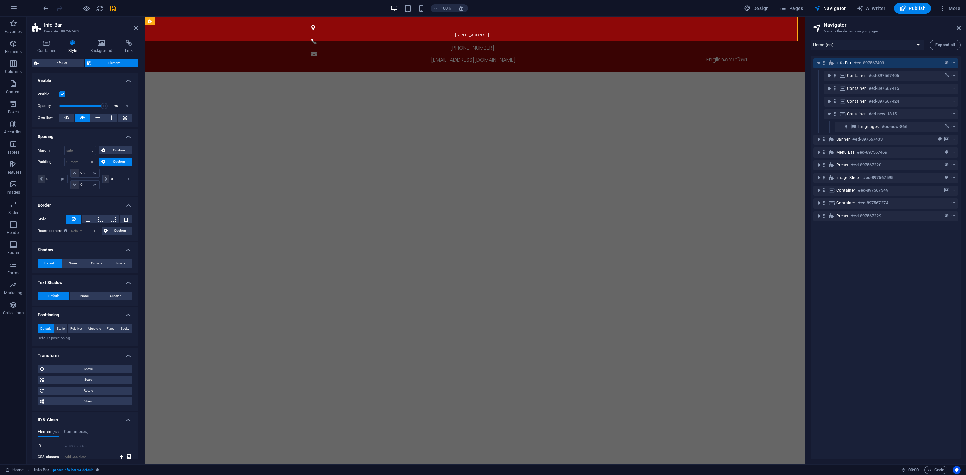
click at [103, 105] on span at bounding box center [104, 106] width 7 height 7
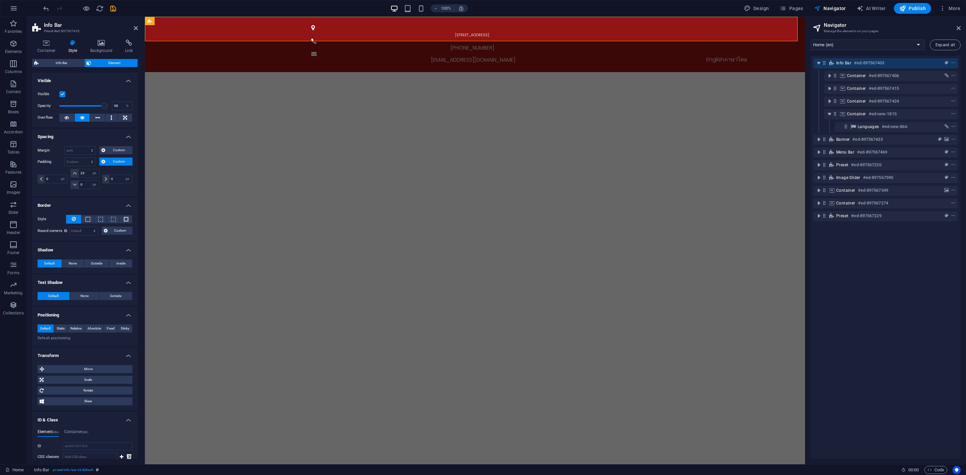
type input "100"
drag, startPoint x: 103, startPoint y: 105, endPoint x: 118, endPoint y: 108, distance: 15.1
click at [118, 108] on div "Opacity 100 %" at bounding box center [85, 106] width 95 height 10
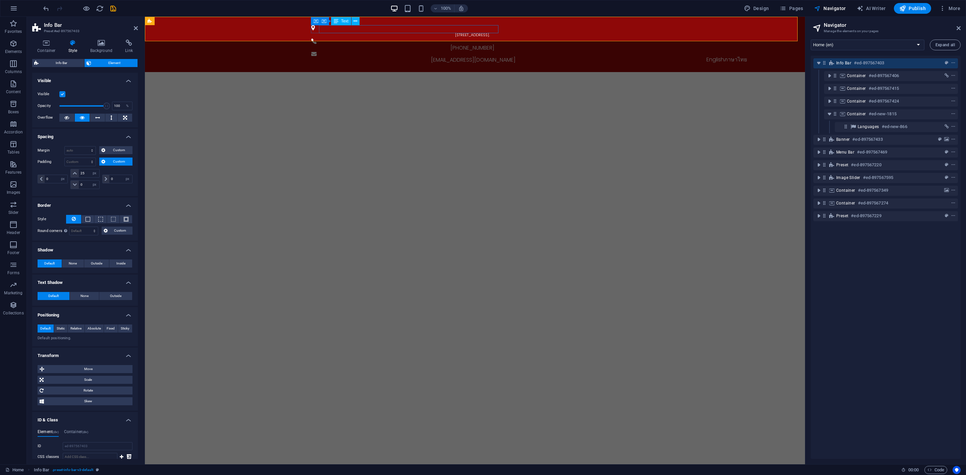
click at [455, 32] on span "[STREET_ADDRESS]." at bounding box center [472, 34] width 35 height 5
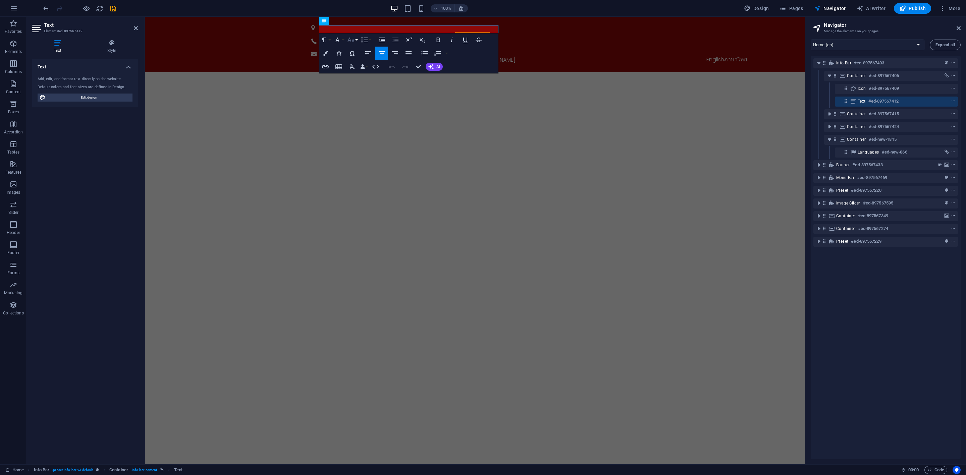
click at [353, 38] on icon "button" at bounding box center [351, 40] width 8 height 8
click at [358, 54] on link "8" at bounding box center [358, 53] width 24 height 10
click at [357, 43] on button "Font Size" at bounding box center [352, 39] width 13 height 13
click at [361, 56] on link "9" at bounding box center [358, 56] width 24 height 10
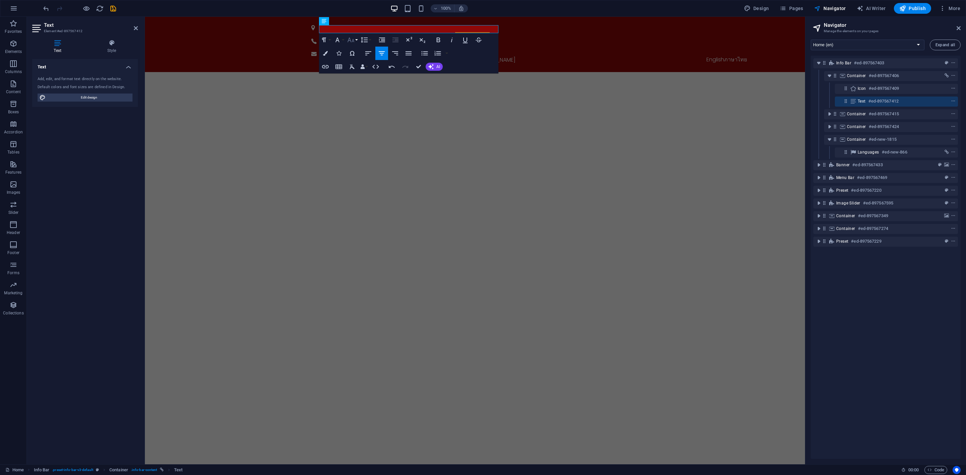
click at [355, 41] on icon "button" at bounding box center [351, 40] width 8 height 8
click at [360, 58] on link "10" at bounding box center [358, 56] width 24 height 10
click at [357, 40] on button "Font Size" at bounding box center [352, 39] width 13 height 13
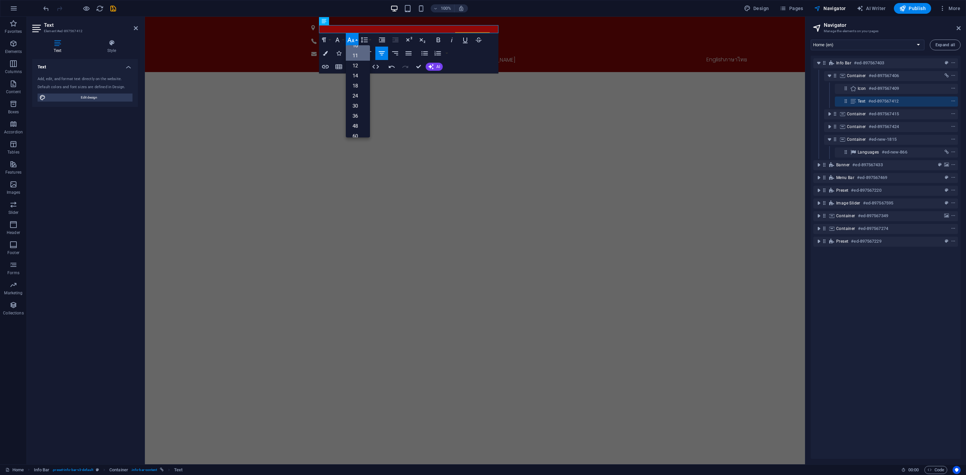
click at [360, 57] on link "11" at bounding box center [358, 56] width 24 height 10
click at [355, 43] on icon "button" at bounding box center [351, 40] width 8 height 8
click at [357, 54] on link "12" at bounding box center [358, 56] width 24 height 10
click at [346, 40] on icon "button" at bounding box center [348, 40] width 8 height 8
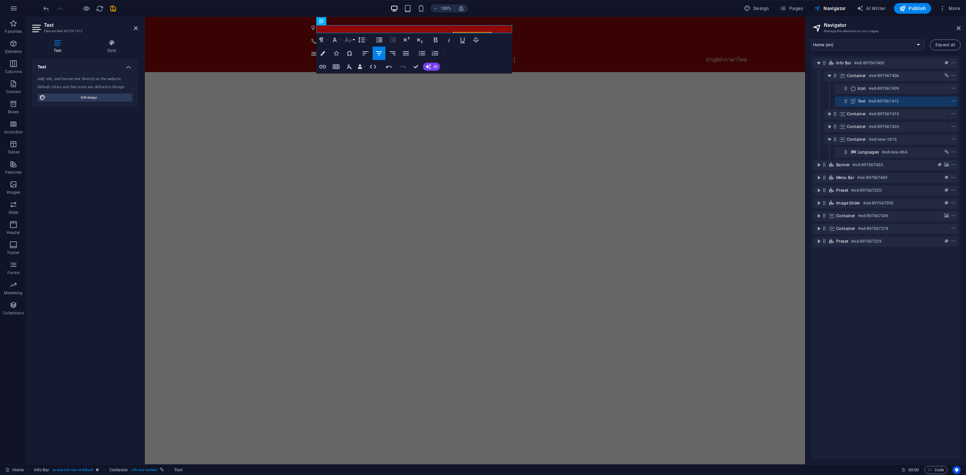
scroll to position [48, 0]
click at [355, 57] on link "14" at bounding box center [355, 56] width 24 height 10
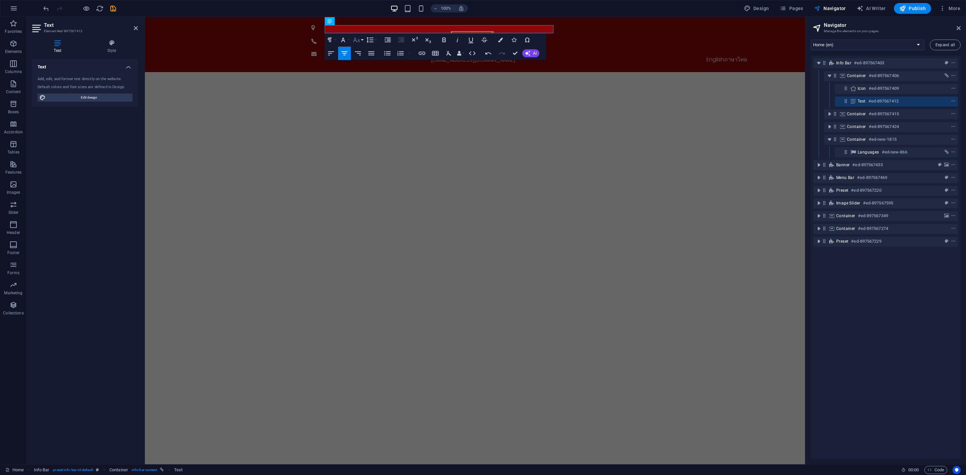
click at [356, 42] on icon "button" at bounding box center [357, 40] width 8 height 8
click at [362, 89] on link "12" at bounding box center [364, 89] width 24 height 10
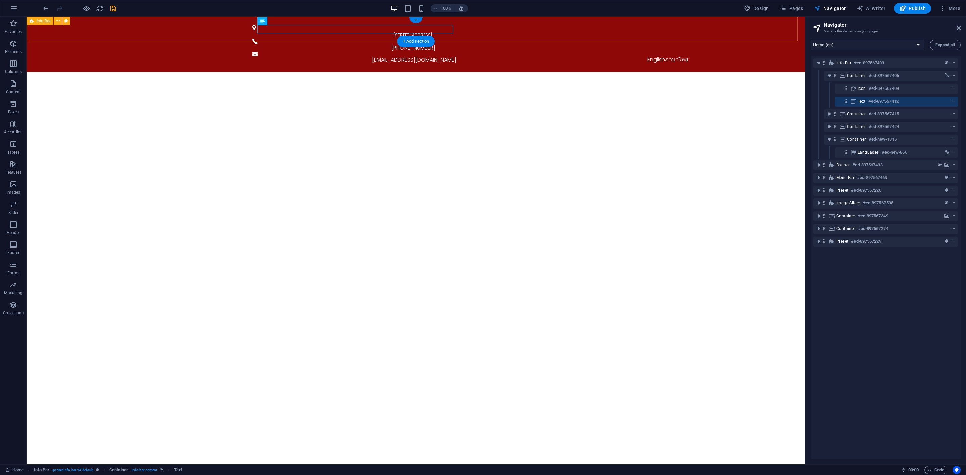
click at [507, 35] on div "[STREET_ADDRESS]. [PHONE_NUMBER] [EMAIL_ADDRESS][DOMAIN_NAME] English ภาษาไทย" at bounding box center [416, 44] width 778 height 55
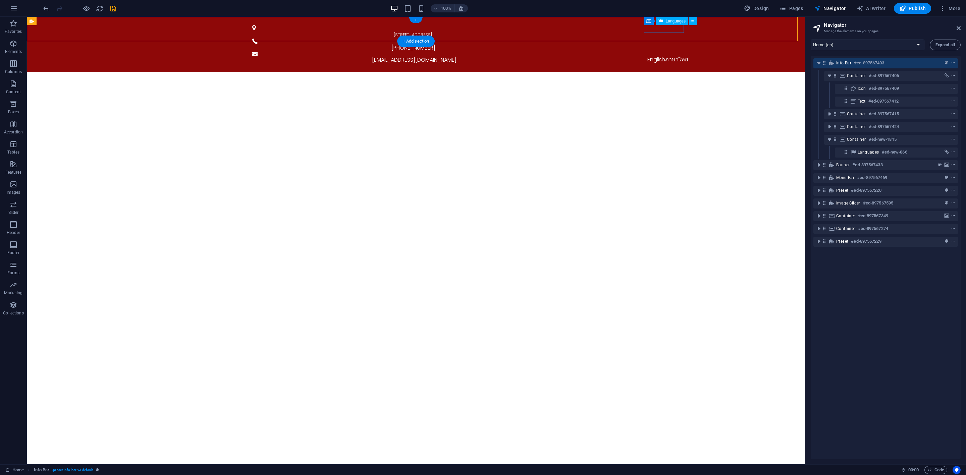
click at [665, 56] on div "English ภาษาไทย" at bounding box center [667, 60] width 327 height 8
select select "px"
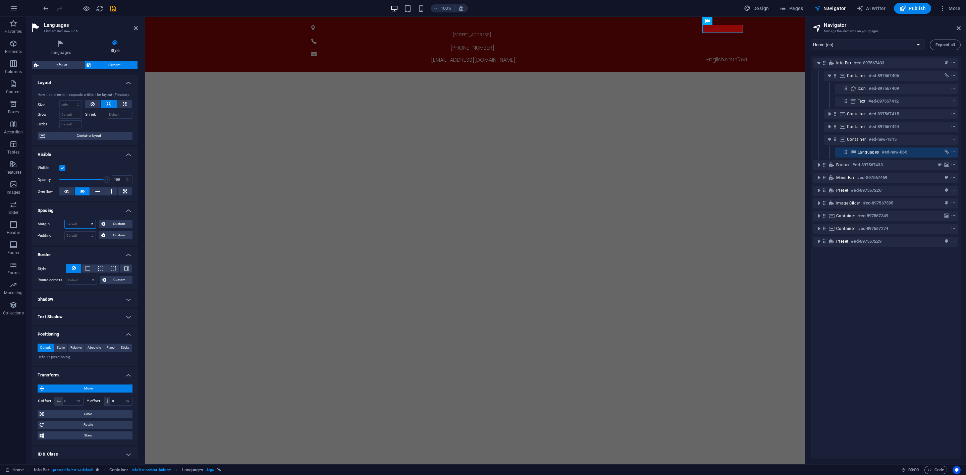
click at [92, 225] on select "Default auto px % rem vw vh Custom" at bounding box center [80, 224] width 31 height 8
click at [65, 221] on select "Default auto px % rem vw vh Custom" at bounding box center [80, 224] width 31 height 8
select select "DISABLED_OPTION_VALUE"
click at [87, 235] on select "Default px rem % vh vw Custom" at bounding box center [80, 236] width 31 height 8
click at [65, 232] on select "Default px rem % vh vw Custom" at bounding box center [80, 236] width 31 height 8
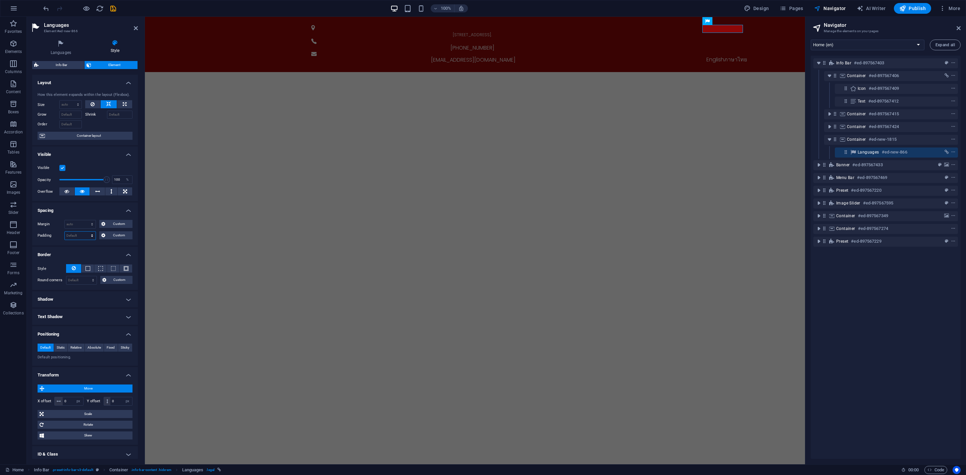
click at [87, 234] on select "Default px rem % vh vw Custom" at bounding box center [80, 236] width 31 height 8
select select "px"
click at [86, 232] on select "Default px rem % vh vw Custom" at bounding box center [80, 236] width 31 height 8
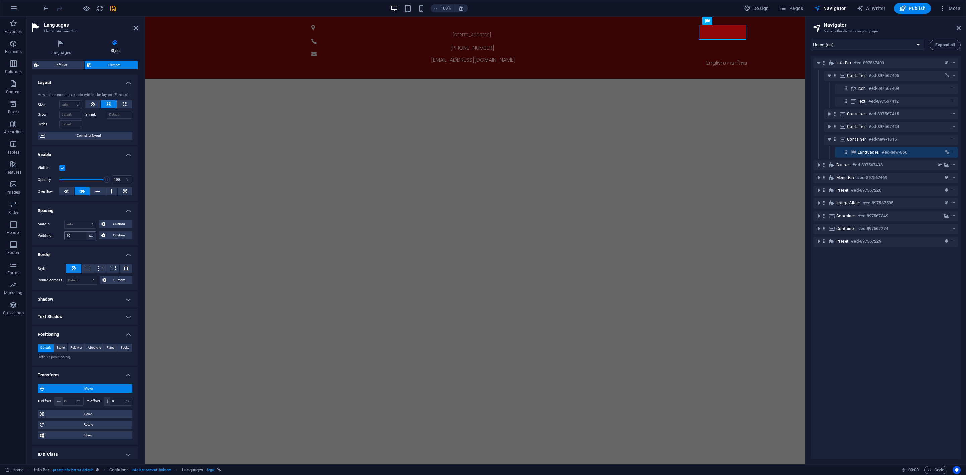
type input "0"
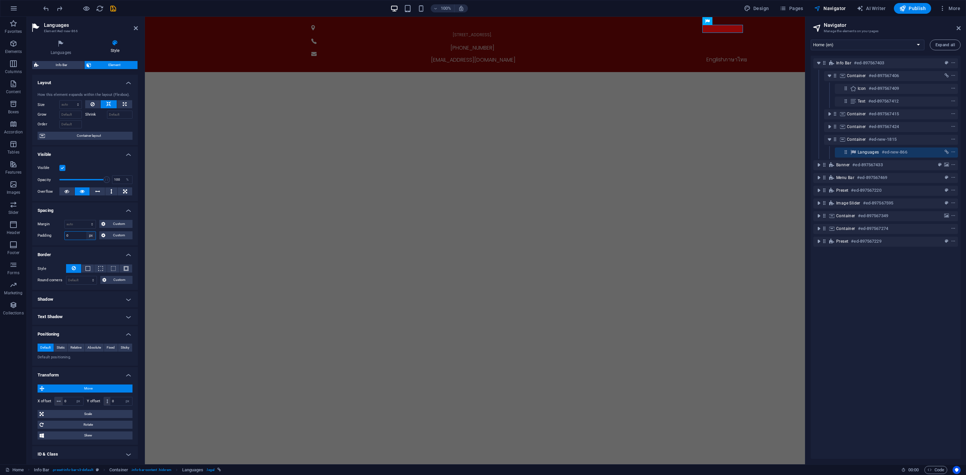
click at [94, 238] on select "Default px rem % vh vw Custom" at bounding box center [90, 236] width 9 height 8
select select "default"
click at [86, 232] on select "Default px rem % vh vw Custom" at bounding box center [90, 236] width 9 height 8
select select "DISABLED_OPTION_VALUE"
click at [721, 56] on div "English ภาษาไทย" at bounding box center [726, 60] width 327 height 8
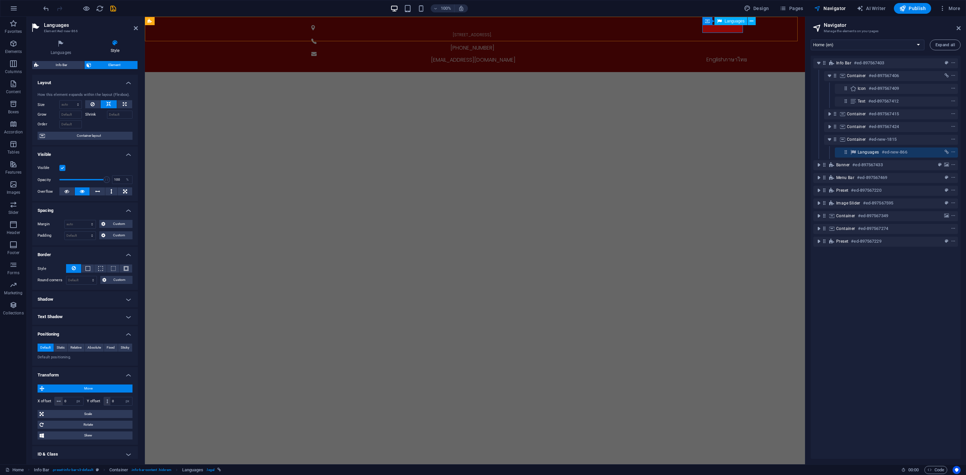
click at [721, 56] on div "English ภาษาไทย" at bounding box center [726, 60] width 327 height 8
click at [765, 9] on span "Design" at bounding box center [756, 8] width 25 height 7
select select "rem"
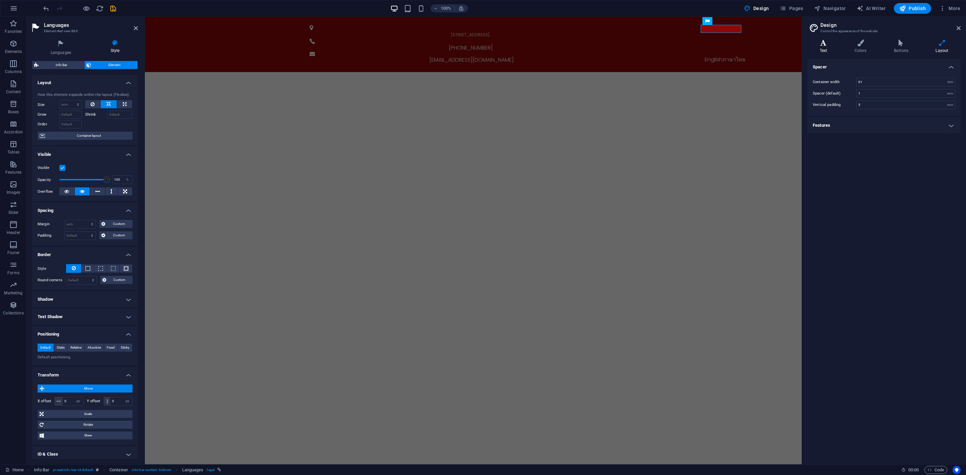
click at [822, 45] on icon at bounding box center [823, 43] width 32 height 7
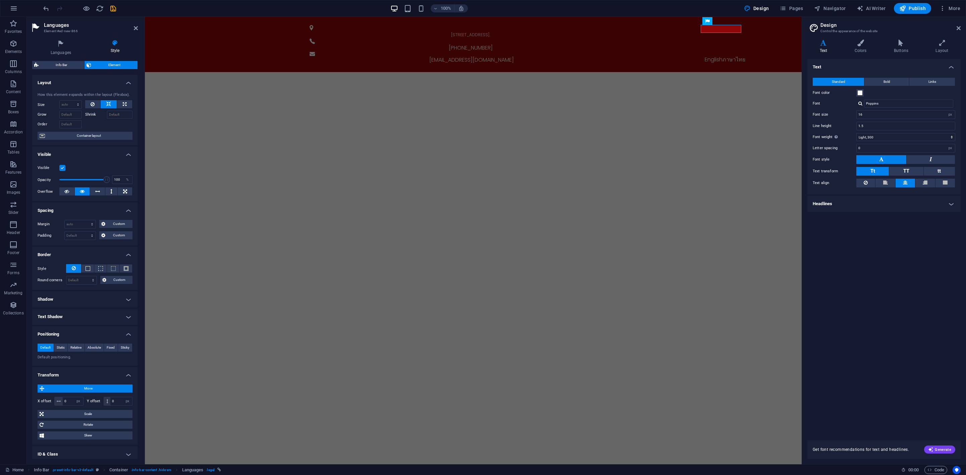
click at [856, 201] on h4 "Headlines" at bounding box center [883, 204] width 153 height 16
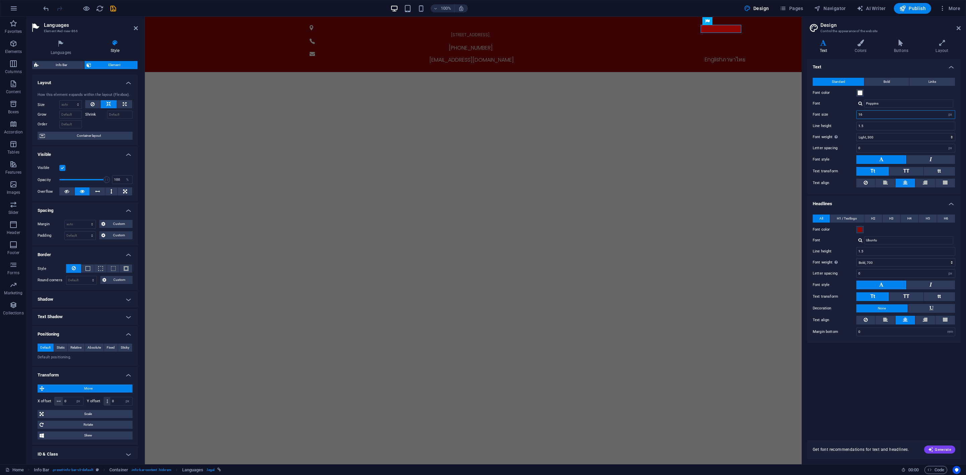
drag, startPoint x: 926, startPoint y: 115, endPoint x: 829, endPoint y: 115, distance: 96.3
click at [829, 115] on div "Font size 16 rem px" at bounding box center [884, 114] width 143 height 9
type input "16"
click at [83, 135] on span "Container layout" at bounding box center [89, 136] width 84 height 8
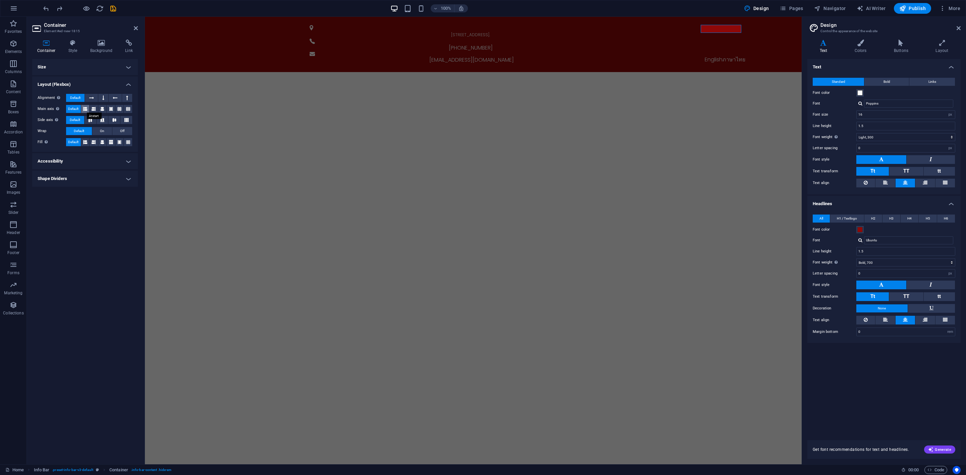
click at [87, 105] on icon at bounding box center [85, 109] width 4 height 8
click at [72, 107] on span "Default" at bounding box center [73, 109] width 10 height 8
click at [91, 162] on h4 "Accessibility" at bounding box center [85, 161] width 106 height 16
click at [91, 222] on h4 "Shape Dividers" at bounding box center [85, 223] width 106 height 16
click at [76, 39] on div "Container Style Background Link Size Height Default px rem % vh vw Min. height …" at bounding box center [85, 249] width 116 height 430
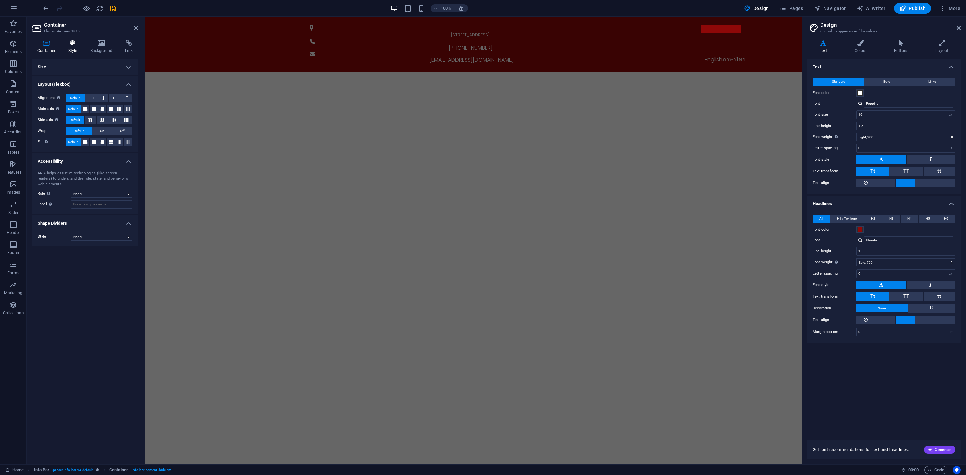
click at [72, 45] on icon at bounding box center [72, 43] width 19 height 7
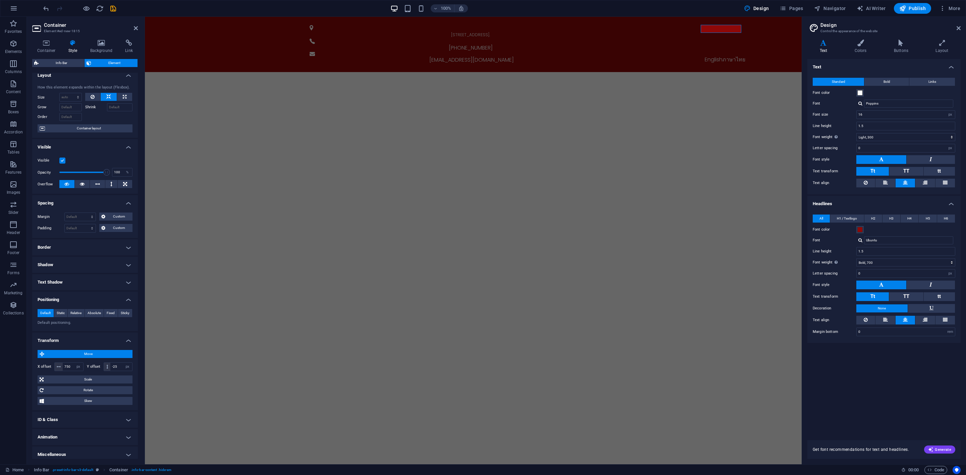
scroll to position [9, 0]
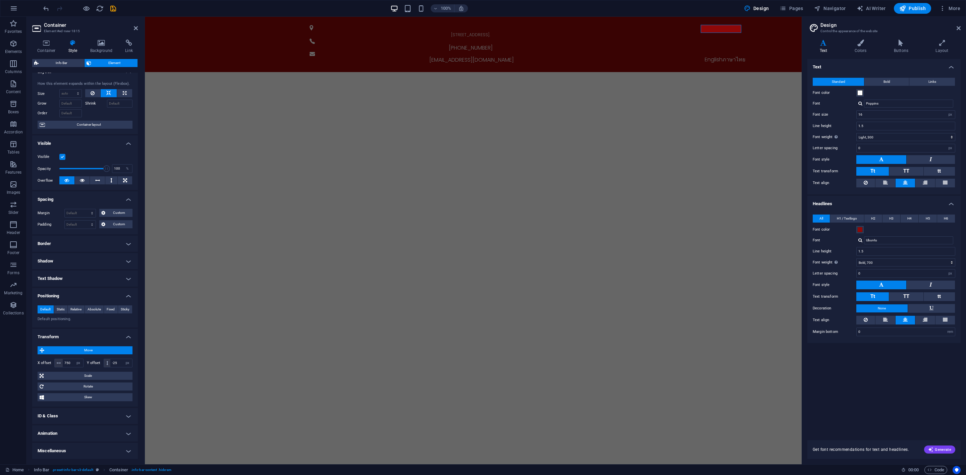
click at [82, 422] on h4 "Miscellaneous" at bounding box center [85, 451] width 106 height 16
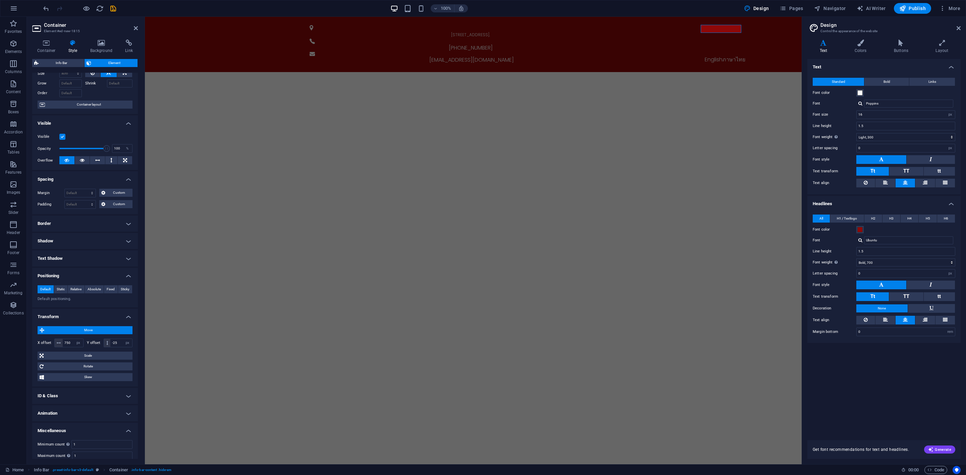
scroll to position [52, 0]
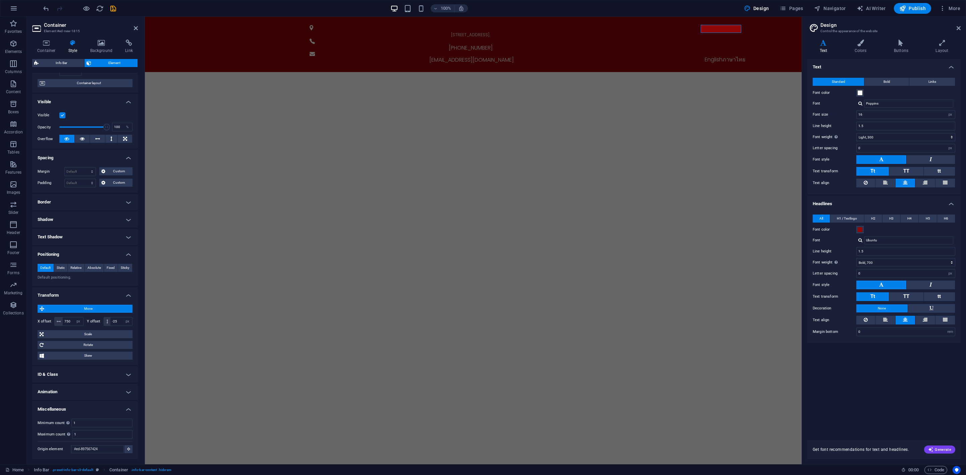
click at [84, 392] on h4 "Animation" at bounding box center [85, 392] width 106 height 16
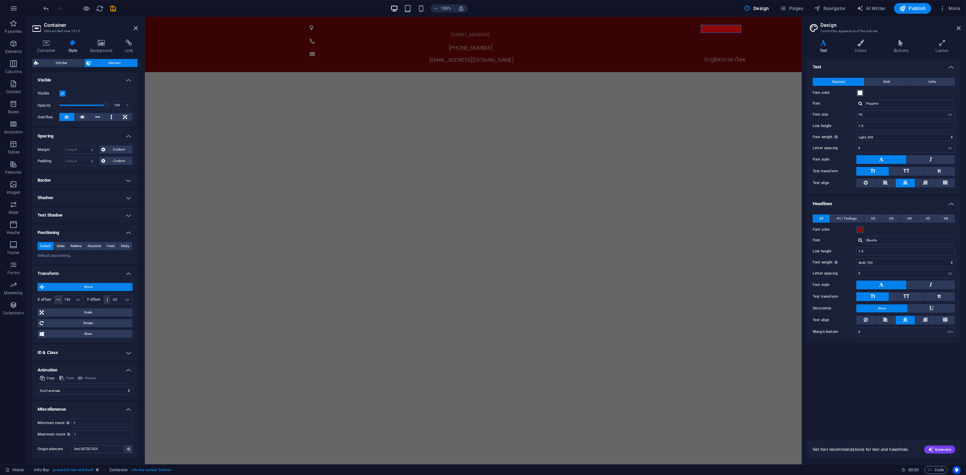
scroll to position [74, 0]
click at [108, 370] on h4 "Animation" at bounding box center [85, 368] width 106 height 12
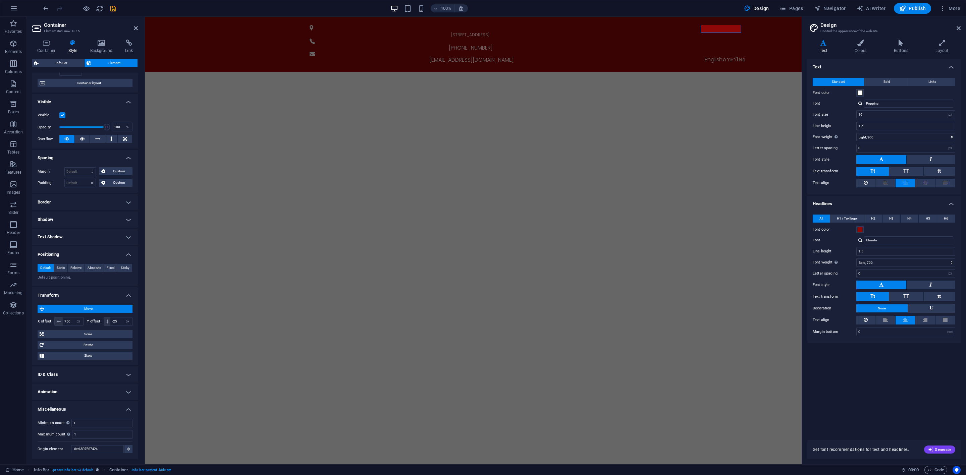
click at [103, 406] on h4 "Miscellaneous" at bounding box center [85, 407] width 106 height 12
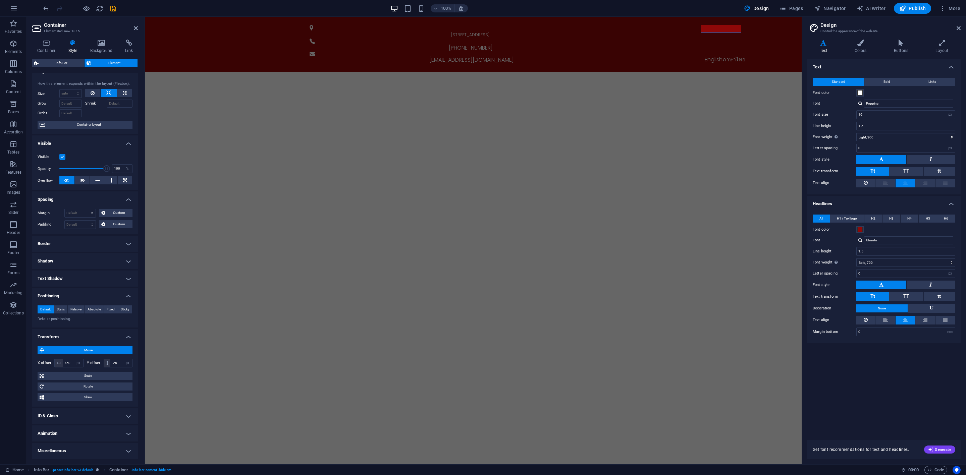
click at [92, 281] on h4 "Text Shadow" at bounding box center [85, 279] width 106 height 16
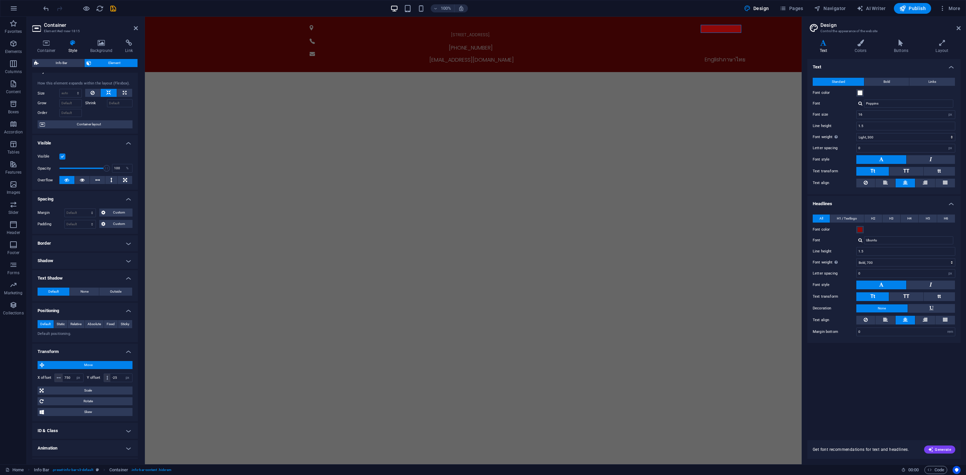
scroll to position [24, 0]
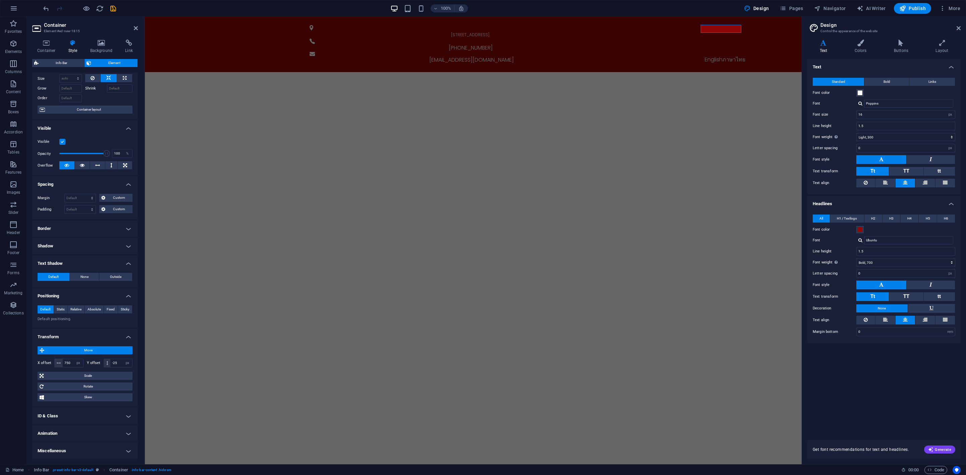
click at [83, 245] on h4 "Shadow" at bounding box center [85, 246] width 106 height 16
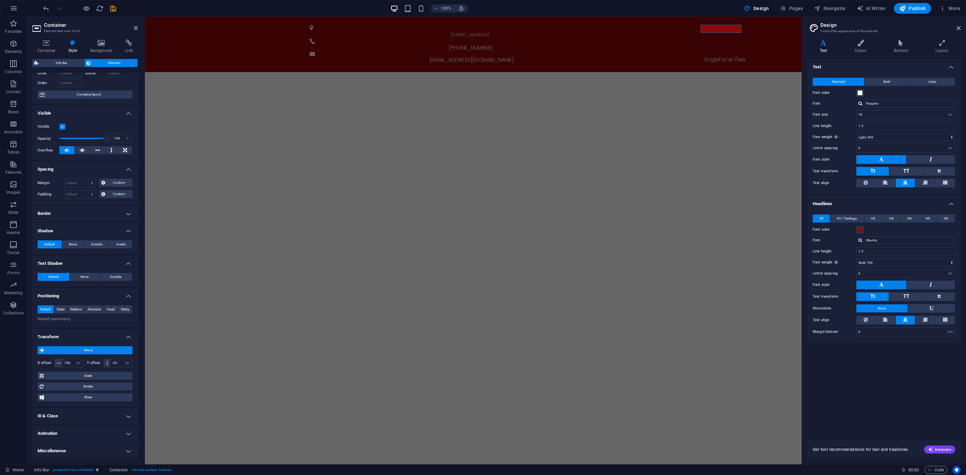
click at [103, 218] on h4 "Border" at bounding box center [85, 214] width 106 height 16
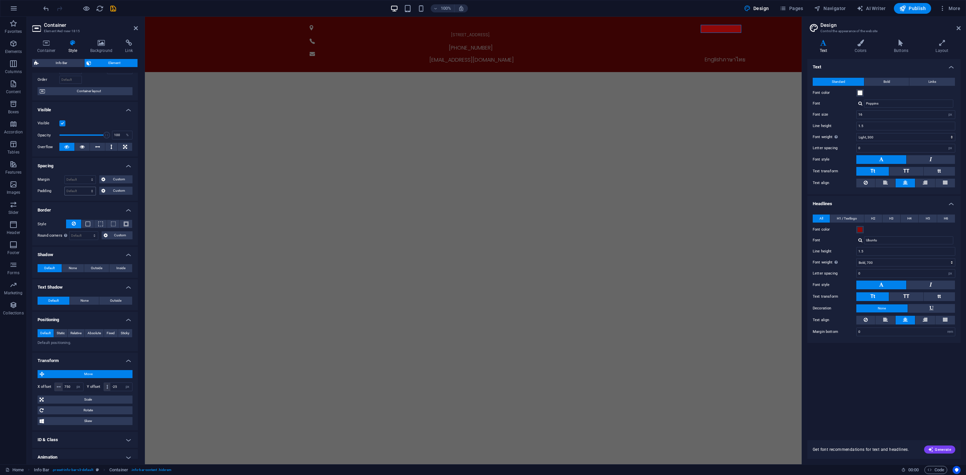
scroll to position [0, 0]
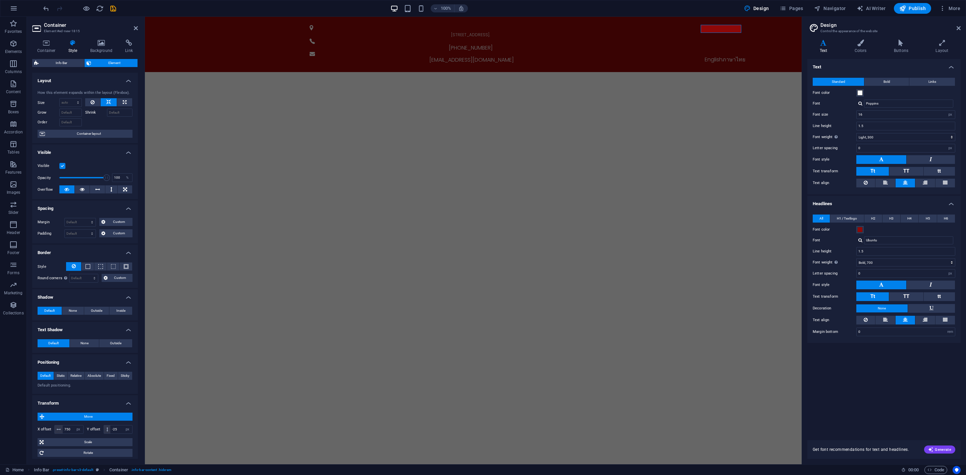
click at [103, 299] on h4 "Shadow" at bounding box center [85, 295] width 106 height 12
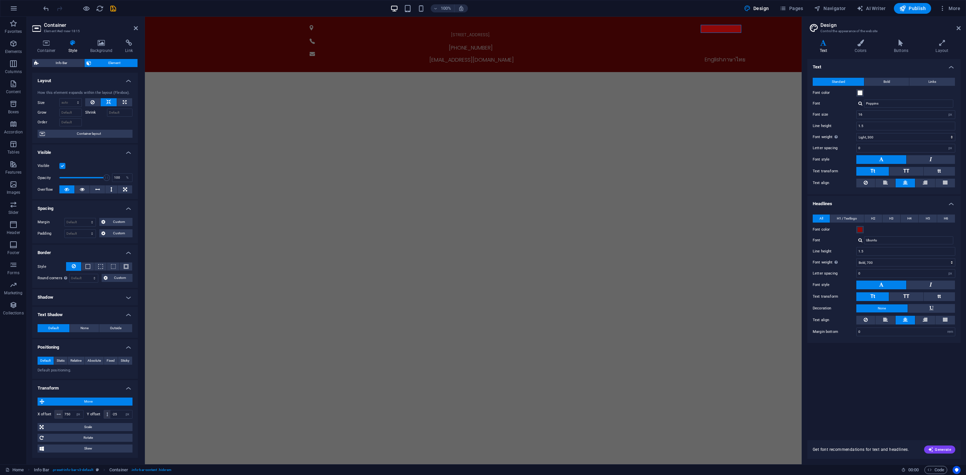
click at [100, 318] on h4 "Text Shadow" at bounding box center [85, 313] width 106 height 12
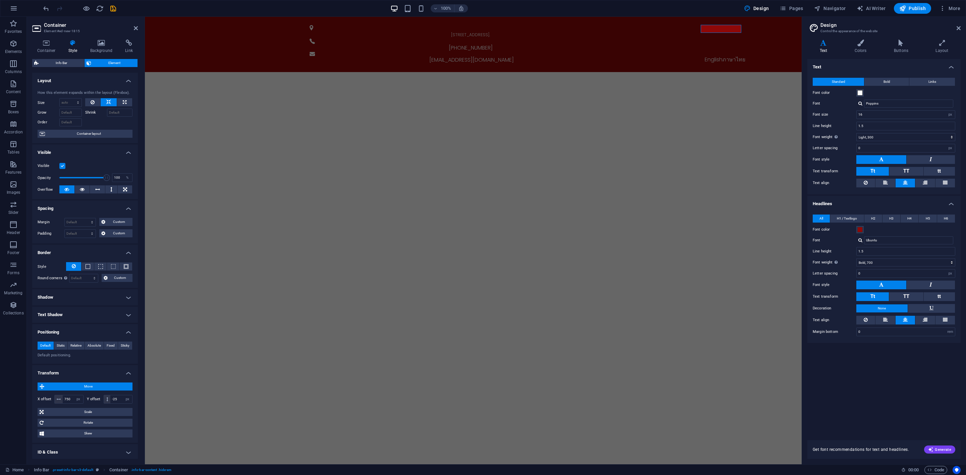
click at [90, 333] on h4 "Positioning" at bounding box center [85, 330] width 106 height 12
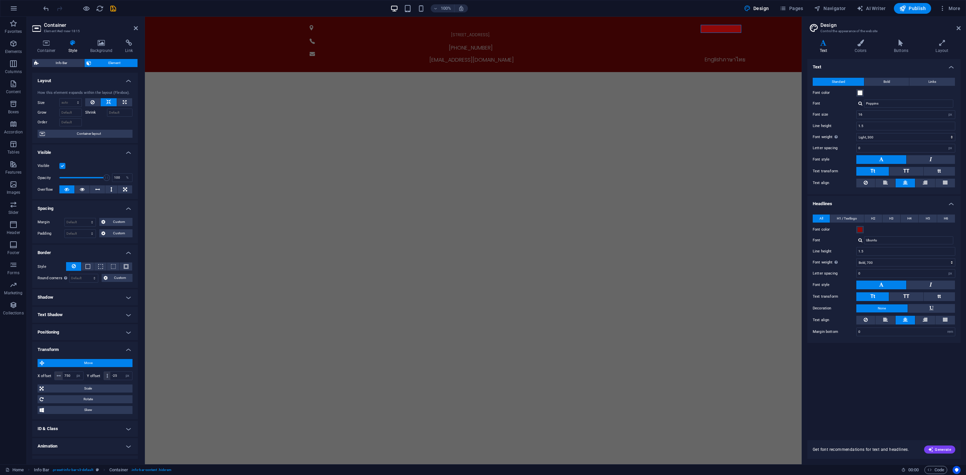
click at [91, 348] on h4 "Transform" at bounding box center [85, 348] width 106 height 12
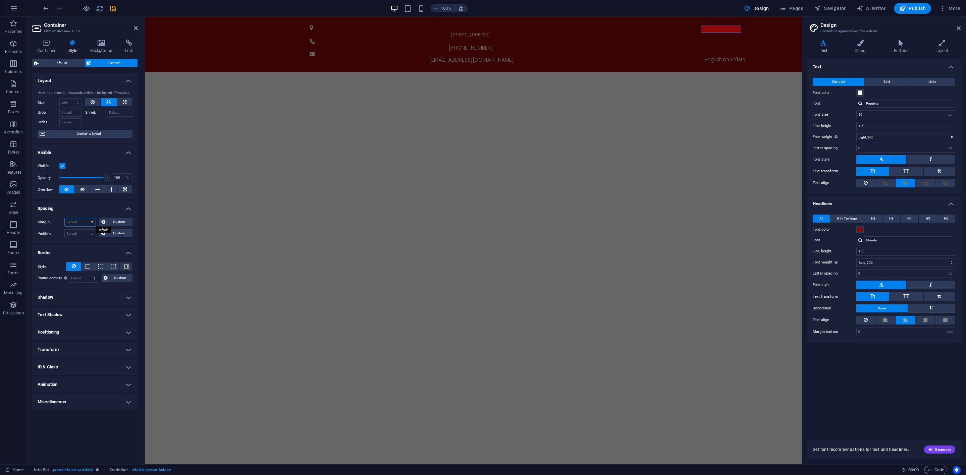
click at [77, 225] on select "Default auto px % rem vw vh Custom" at bounding box center [80, 222] width 31 height 8
click at [65, 219] on select "Default auto px % rem vw vh Custom" at bounding box center [80, 222] width 31 height 8
select select "DISABLED_OPTION_VALUE"
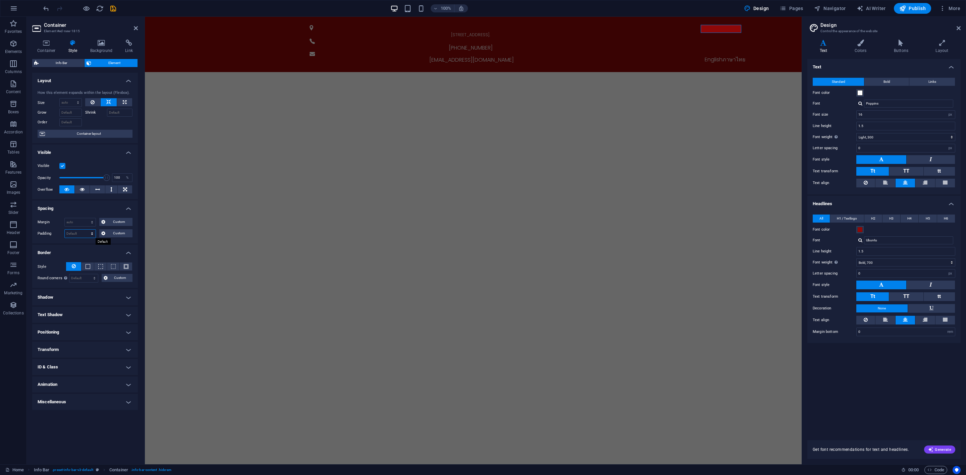
click at [74, 234] on select "Default px rem % vh vw Custom" at bounding box center [80, 234] width 31 height 8
select select "px"
click at [86, 230] on select "Default px rem % vh vw Custom" at bounding box center [80, 234] width 31 height 8
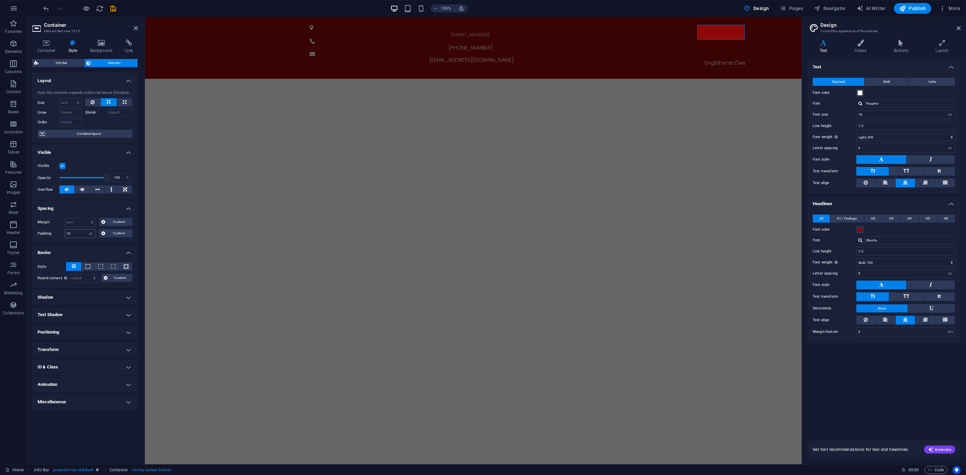
type input "0"
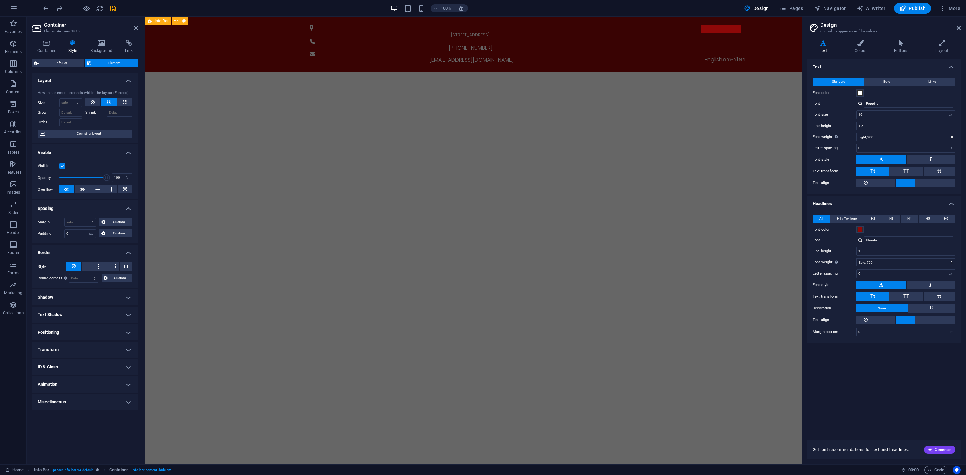
click at [680, 29] on div "[STREET_ADDRESS]. [PHONE_NUMBER] [EMAIL_ADDRESS][DOMAIN_NAME] English ภาษาไทย" at bounding box center [473, 44] width 657 height 55
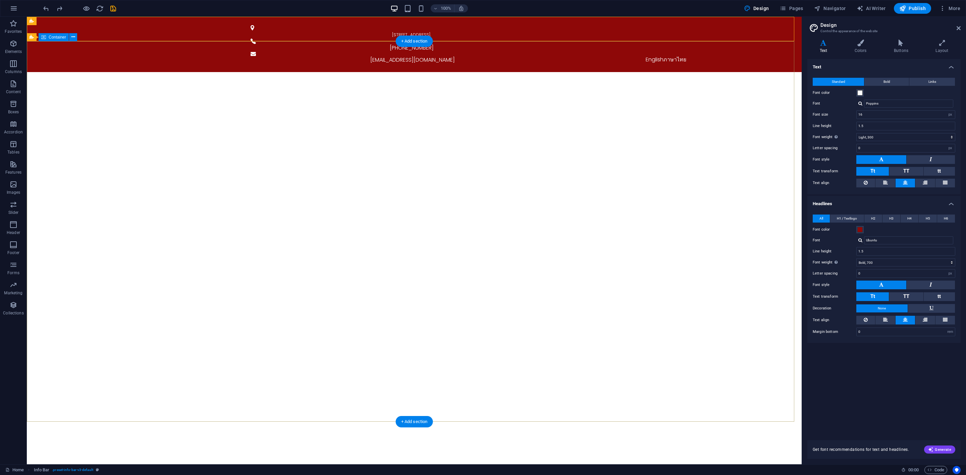
click at [667, 56] on div "English ภาษาไทย" at bounding box center [665, 60] width 327 height 8
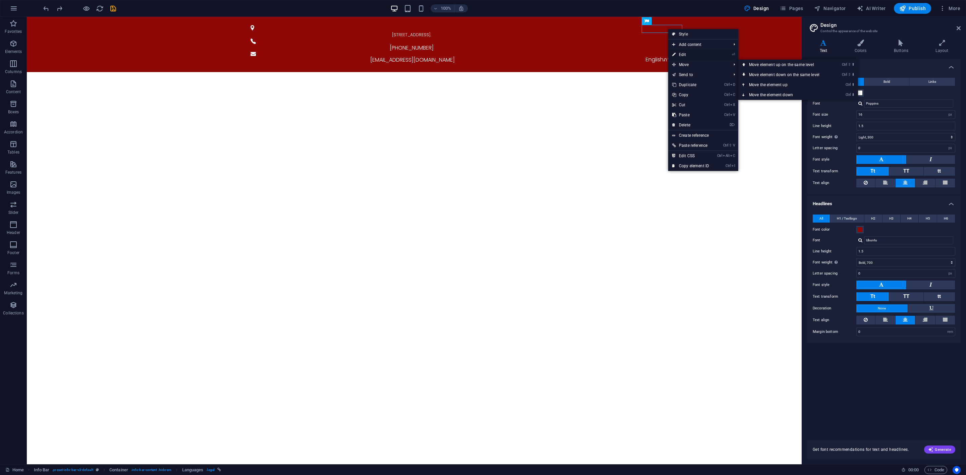
click at [691, 56] on link "⏎ Edit" at bounding box center [690, 55] width 45 height 10
select select "px"
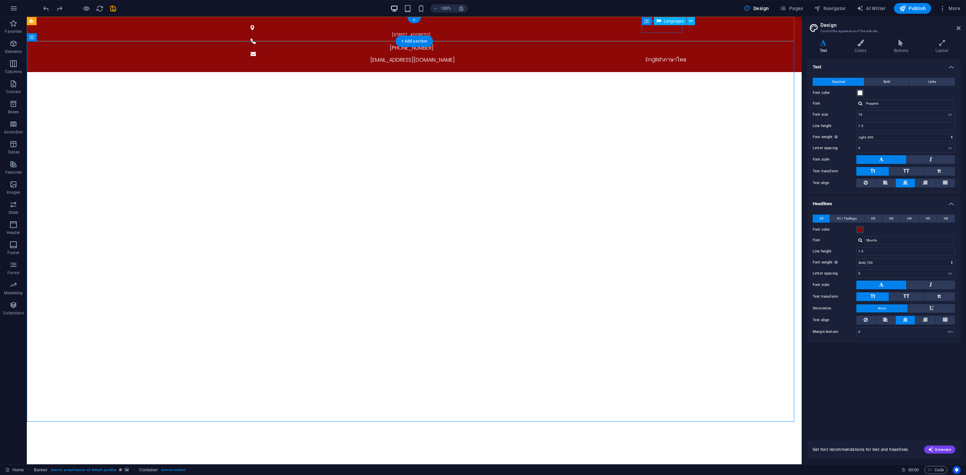
click at [663, 56] on div "English ภาษาไทย" at bounding box center [665, 60] width 327 height 8
click at [647, 20] on icon at bounding box center [646, 21] width 5 height 8
select select "px"
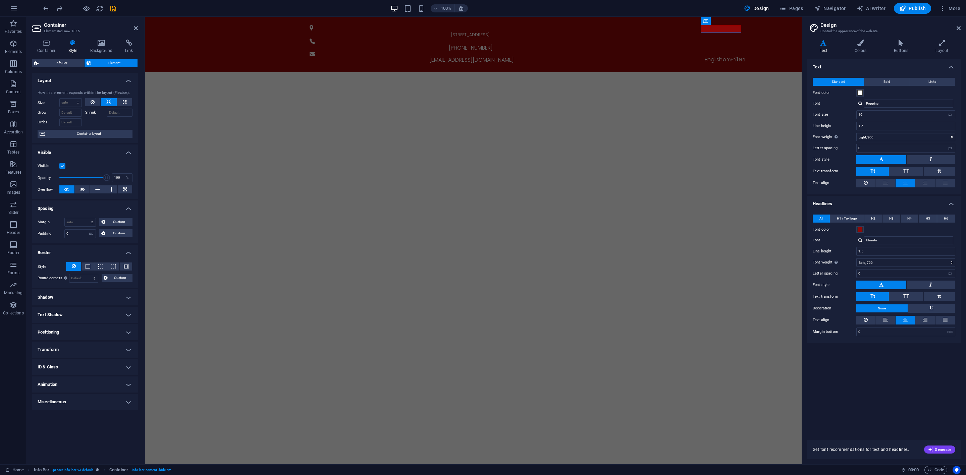
click at [76, 317] on h4 "Text Shadow" at bounding box center [85, 315] width 106 height 16
click at [76, 317] on h4 "Text Shadow" at bounding box center [85, 313] width 106 height 12
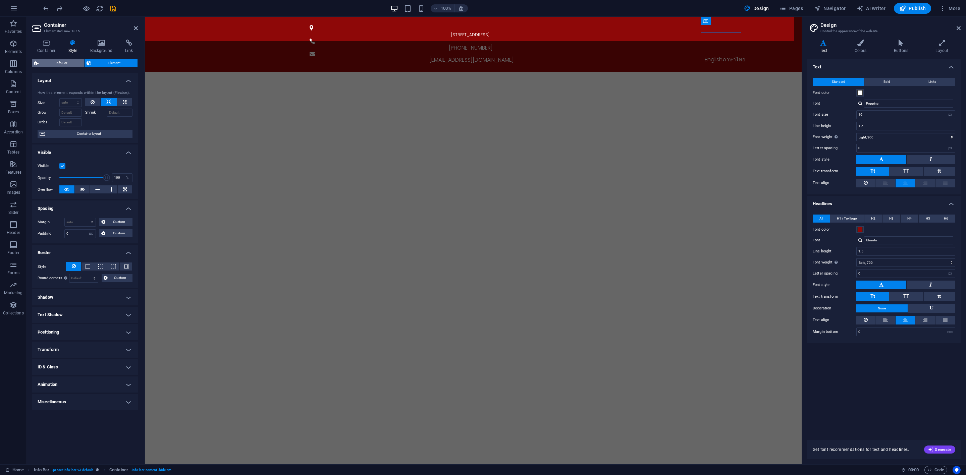
click at [61, 65] on span "Info Bar" at bounding box center [62, 63] width 42 height 8
select select "px"
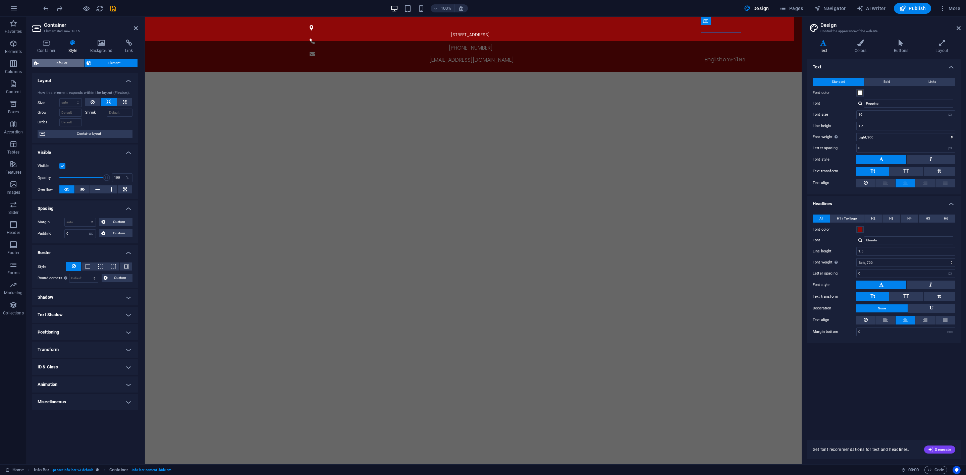
select select "rem"
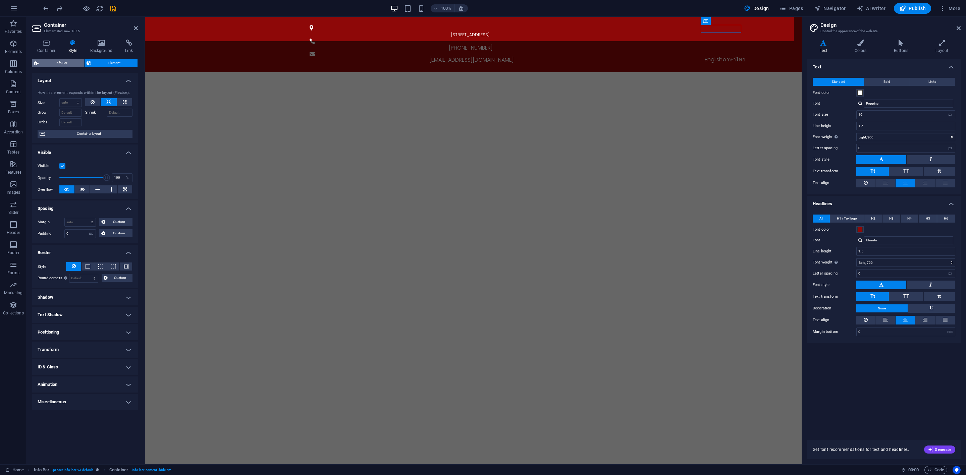
select select "rem"
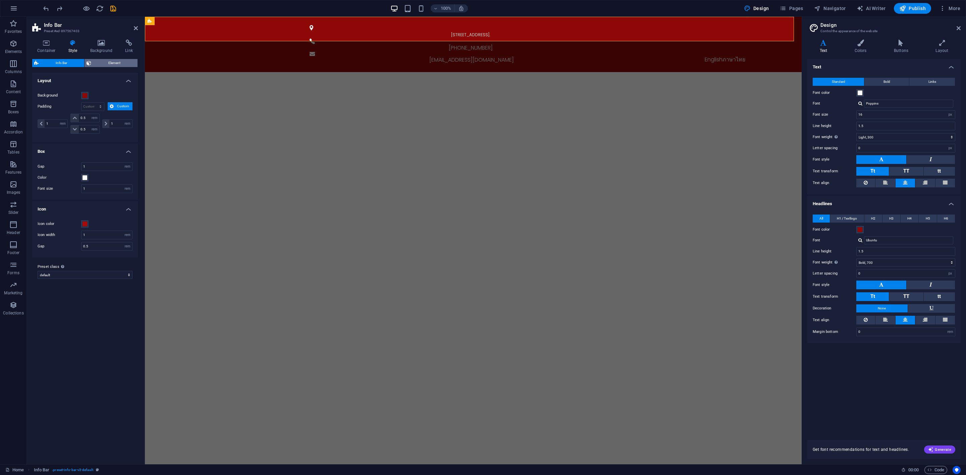
click at [101, 63] on span "Element" at bounding box center [114, 63] width 42 height 8
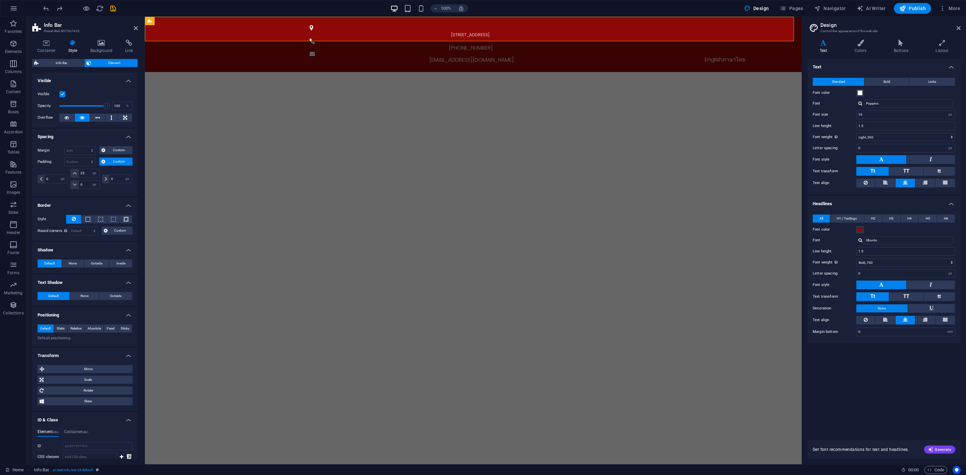
click at [72, 245] on h4 "Shadow" at bounding box center [85, 248] width 106 height 12
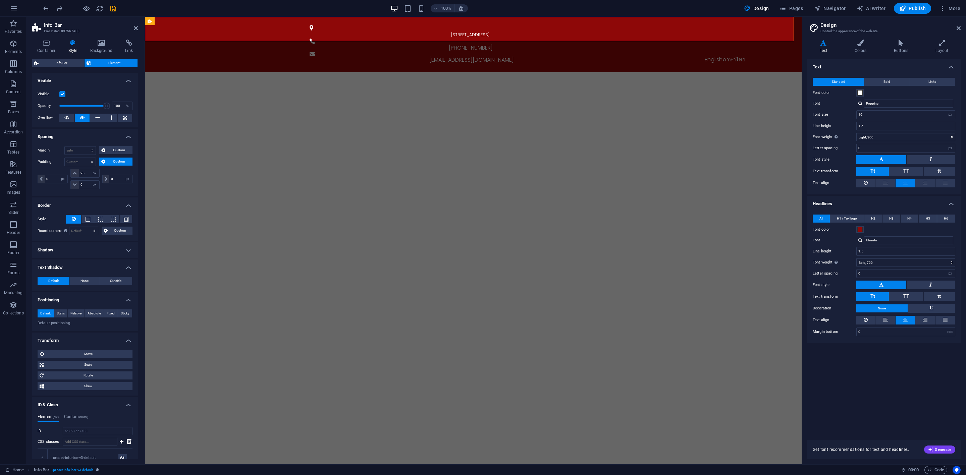
click at [73, 202] on h4 "Border" at bounding box center [85, 204] width 106 height 12
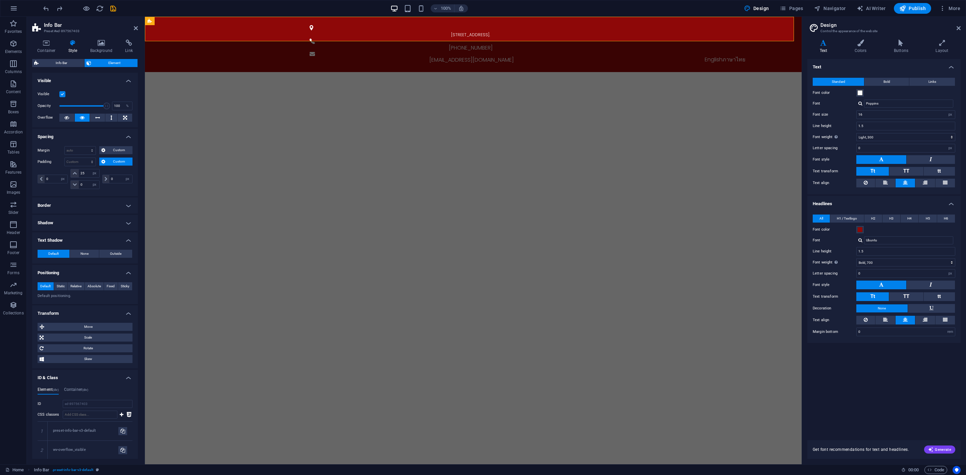
click at [77, 266] on h4 "Positioning" at bounding box center [85, 271] width 106 height 12
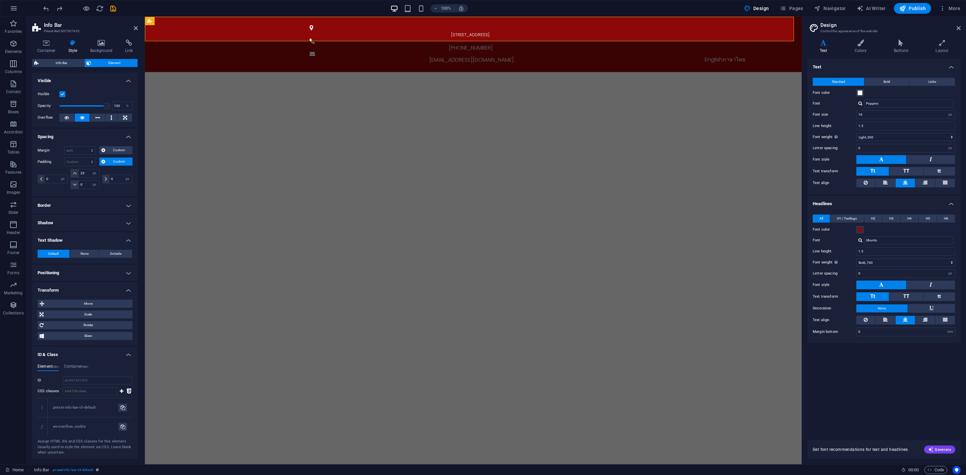
click at [83, 285] on h4 "Transform" at bounding box center [85, 288] width 106 height 12
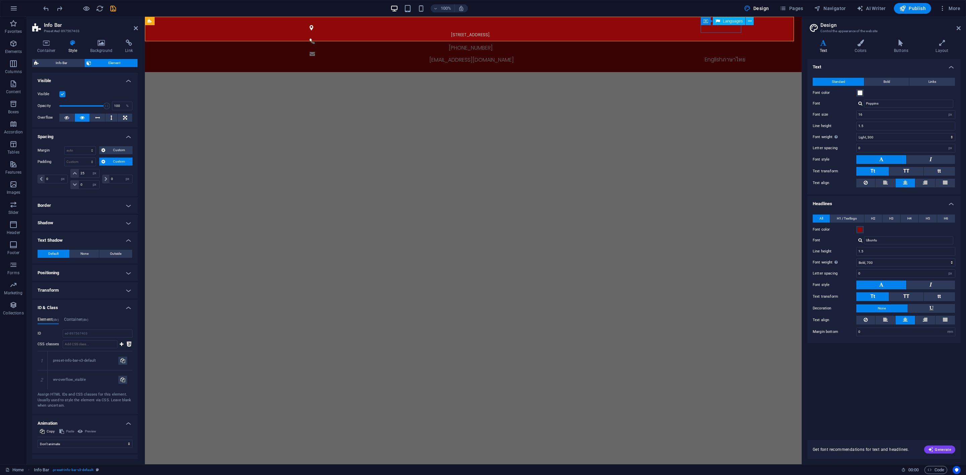
click at [718, 56] on div "English ภาษาไทย" at bounding box center [724, 60] width 327 height 8
select select "px"
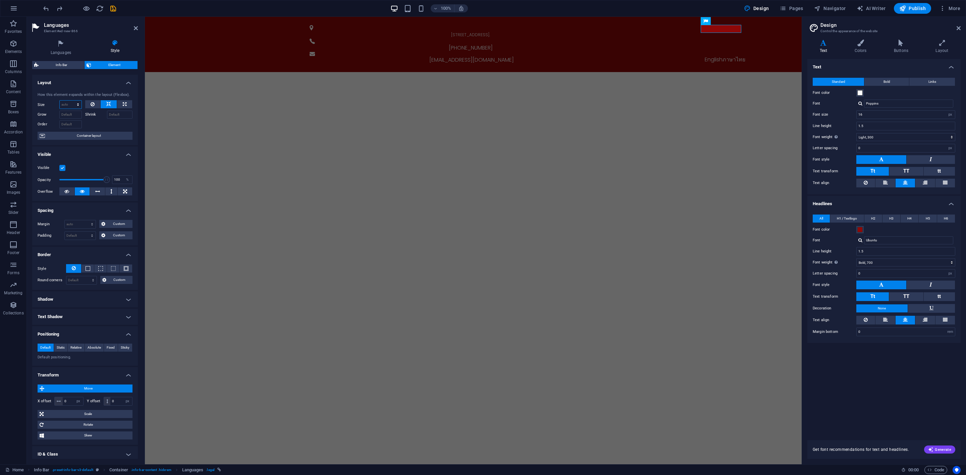
click at [72, 107] on select "Default auto px % 1/1 1/2 1/3 1/4 1/5 1/6 1/7 1/8 1/9 1/10" at bounding box center [71, 105] width 22 height 8
click at [60, 101] on select "Default auto px % 1/1 1/2 1/3 1/4 1/5 1/6 1/7 1/8 1/9 1/10" at bounding box center [71, 105] width 22 height 8
drag, startPoint x: 68, startPoint y: 105, endPoint x: 75, endPoint y: 106, distance: 6.5
click at [68, 105] on select "Default auto px % 1/1 1/2 1/3 1/4 1/5 1/6 1/7 1/8 1/9 1/10" at bounding box center [71, 105] width 22 height 8
click at [60, 101] on select "Default auto px % 1/1 1/2 1/3 1/4 1/5 1/6 1/7 1/8 1/9 1/10" at bounding box center [71, 105] width 22 height 8
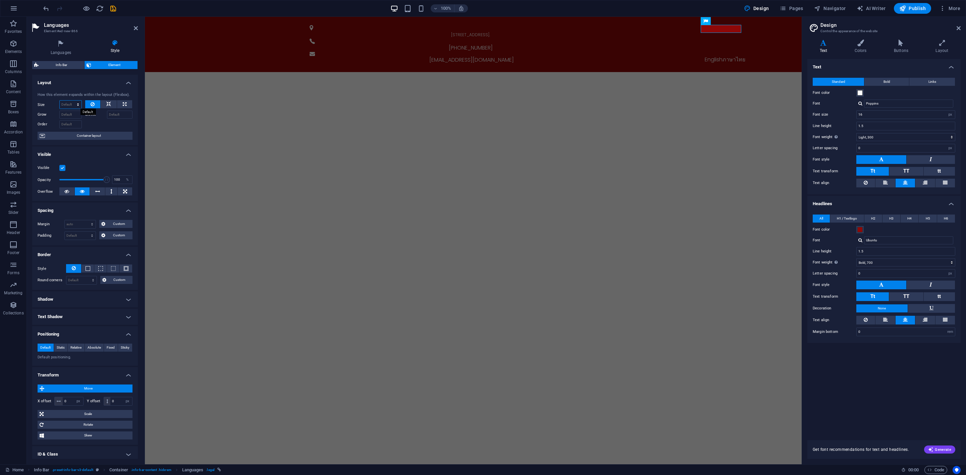
click at [71, 103] on select "Default auto px % 1/1 1/2 1/3 1/4 1/5 1/6 1/7 1/8 1/9 1/10" at bounding box center [71, 105] width 22 height 8
click at [60, 101] on select "Default auto px % 1/1 1/2 1/3 1/4 1/5 1/6 1/7 1/8 1/9 1/10" at bounding box center [71, 105] width 22 height 8
select select "DISABLED_OPTION_VALUE"
click at [73, 114] on input "Grow" at bounding box center [70, 115] width 22 height 8
type input "10"
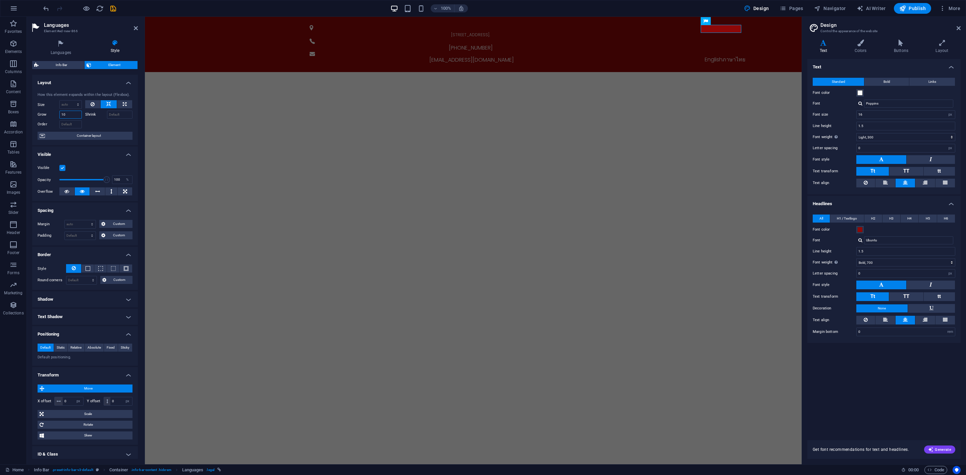
click at [73, 114] on input "10" at bounding box center [70, 115] width 22 height 8
click at [101, 124] on div at bounding box center [109, 124] width 48 height 10
click at [93, 191] on button at bounding box center [97, 191] width 15 height 8
drag, startPoint x: 78, startPoint y: 192, endPoint x: 82, endPoint y: 191, distance: 4.1
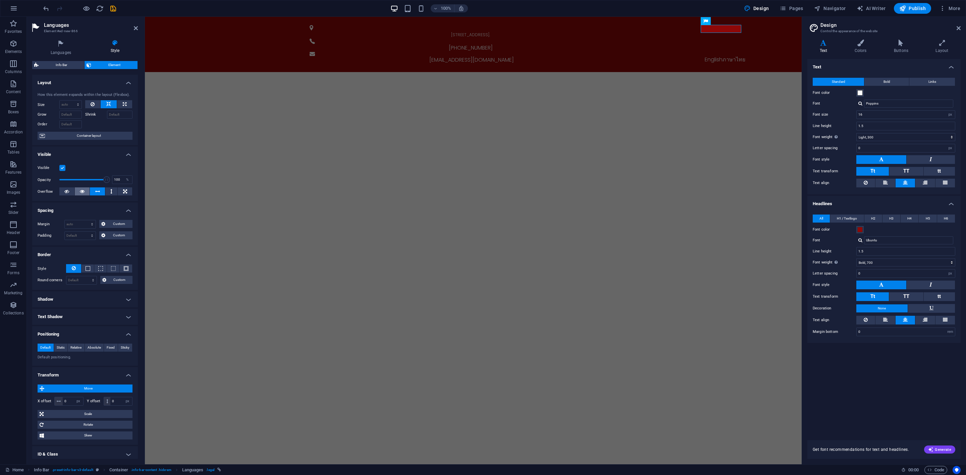
click at [78, 191] on button at bounding box center [82, 191] width 15 height 8
click at [105, 205] on h4 "Spacing" at bounding box center [85, 209] width 106 height 12
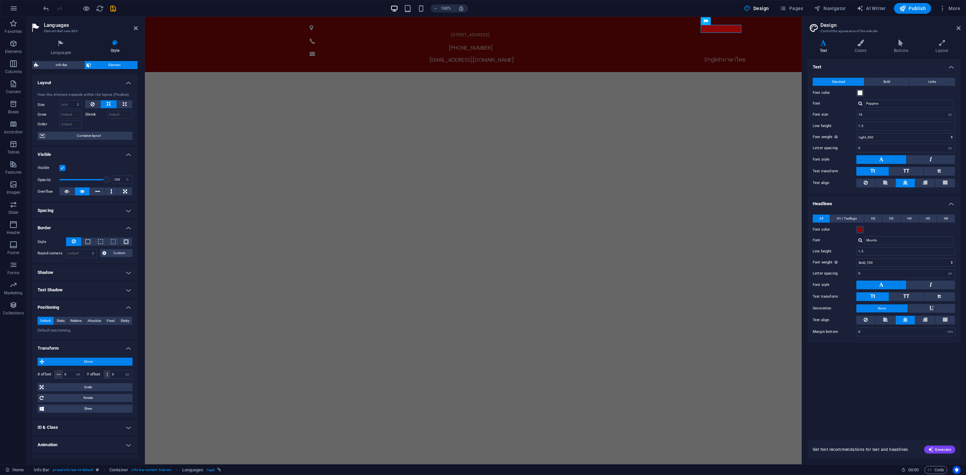
click at [98, 225] on h4 "Border" at bounding box center [85, 226] width 106 height 12
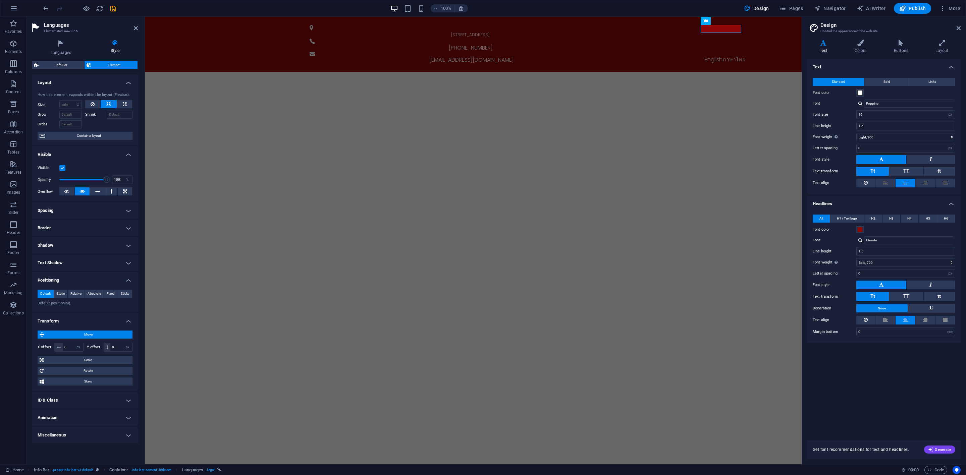
click at [91, 262] on h4 "Text Shadow" at bounding box center [85, 263] width 106 height 16
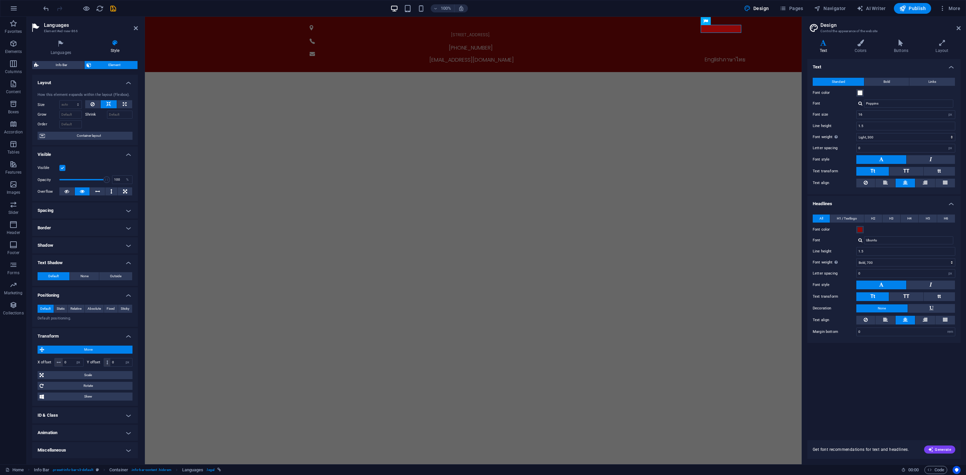
click at [91, 262] on h4 "Text Shadow" at bounding box center [85, 261] width 106 height 12
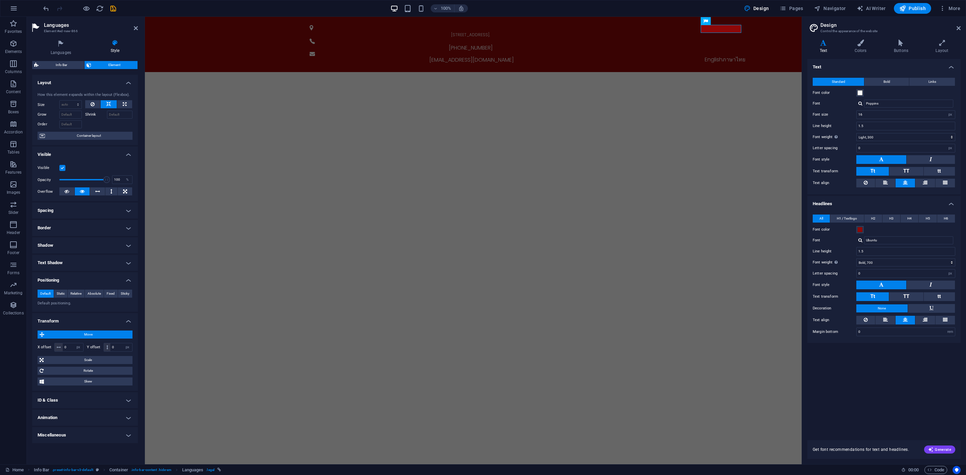
click at [102, 318] on h4 "Transform" at bounding box center [85, 319] width 106 height 12
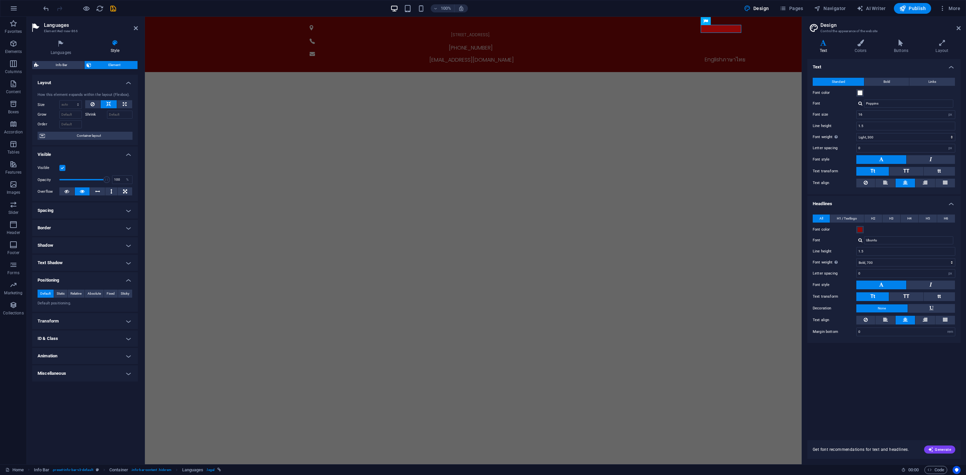
click at [72, 326] on h4 "Transform" at bounding box center [85, 321] width 106 height 16
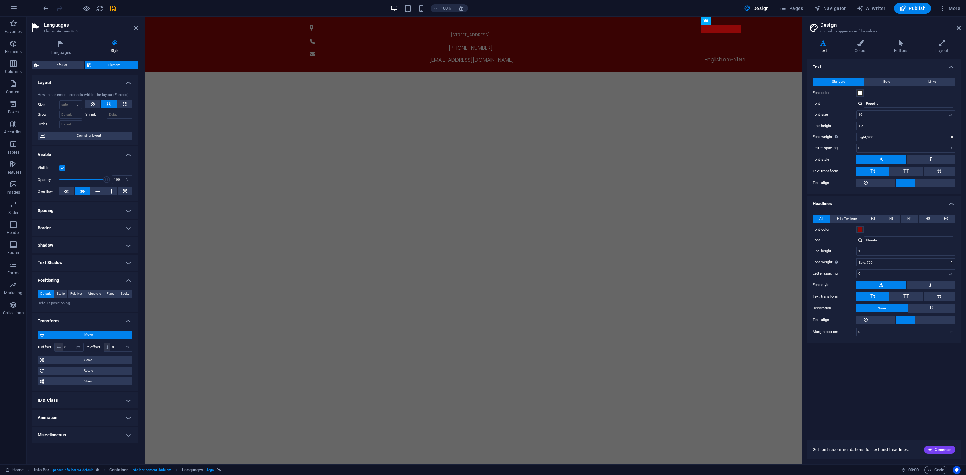
click at [73, 322] on h4 "Transform" at bounding box center [85, 319] width 106 height 12
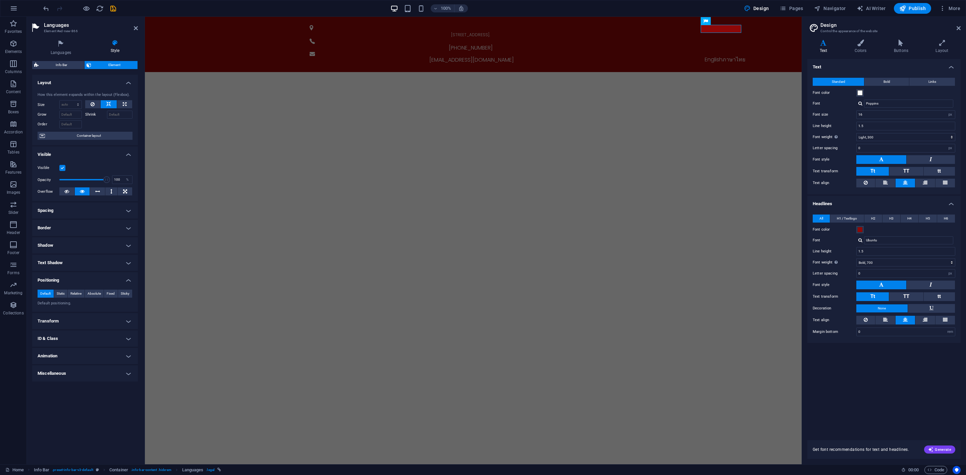
click at [73, 322] on h4 "Transform" at bounding box center [85, 321] width 106 height 16
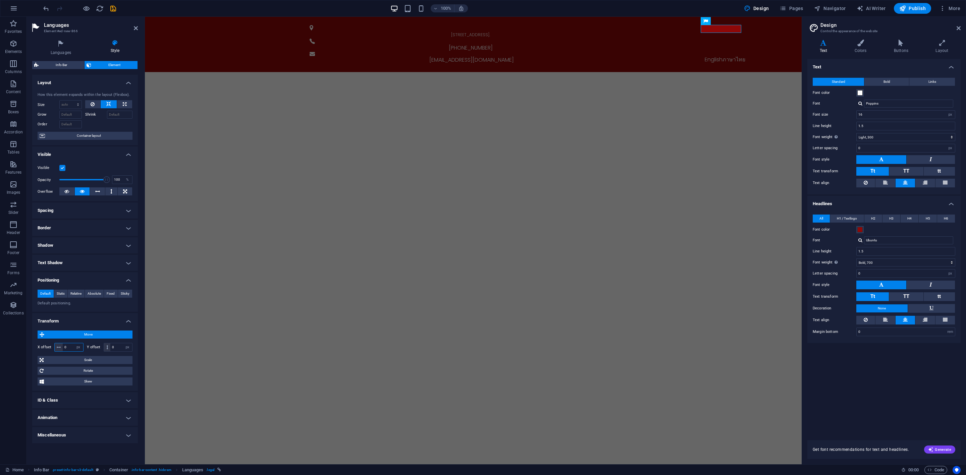
click at [70, 348] on input "0" at bounding box center [73, 347] width 20 height 8
click at [78, 316] on h4 "Transform" at bounding box center [85, 319] width 106 height 12
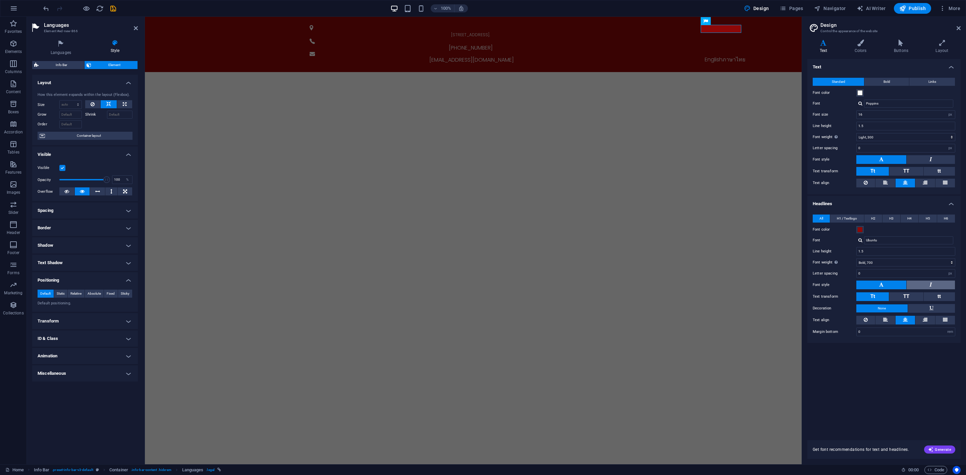
click at [858, 287] on button at bounding box center [931, 285] width 48 height 9
click at [858, 287] on button at bounding box center [881, 285] width 50 height 9
click at [718, 56] on div "English ภาษาไทย" at bounding box center [724, 60] width 327 height 8
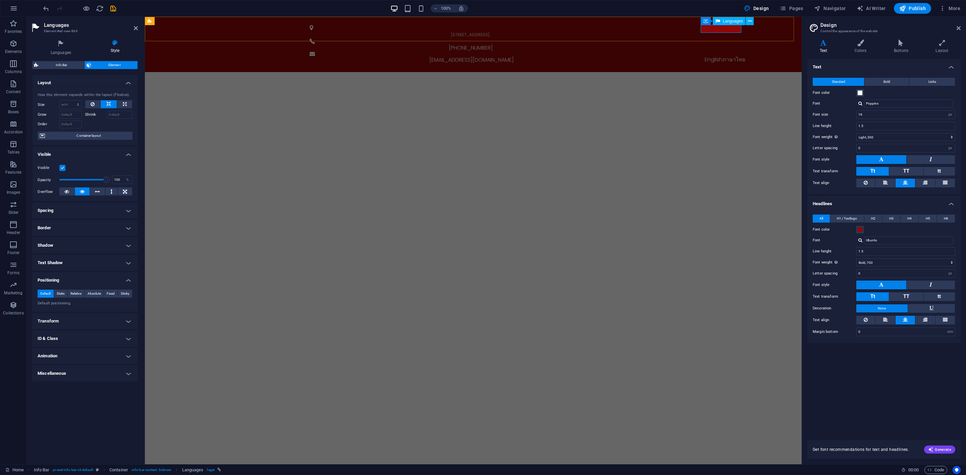
click at [718, 56] on div "English ภาษาไทย" at bounding box center [724, 60] width 327 height 8
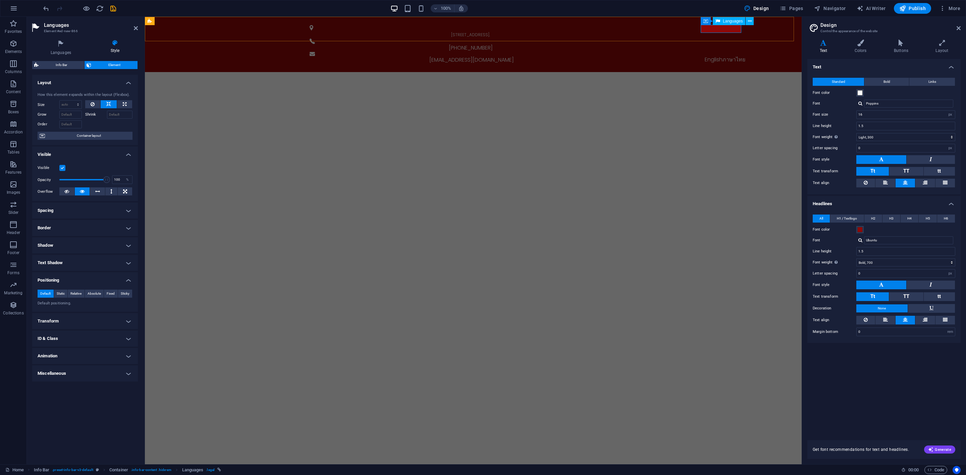
click at [718, 56] on div "English ภาษาไทย" at bounding box center [724, 60] width 327 height 8
click at [752, 20] on button at bounding box center [750, 21] width 8 height 8
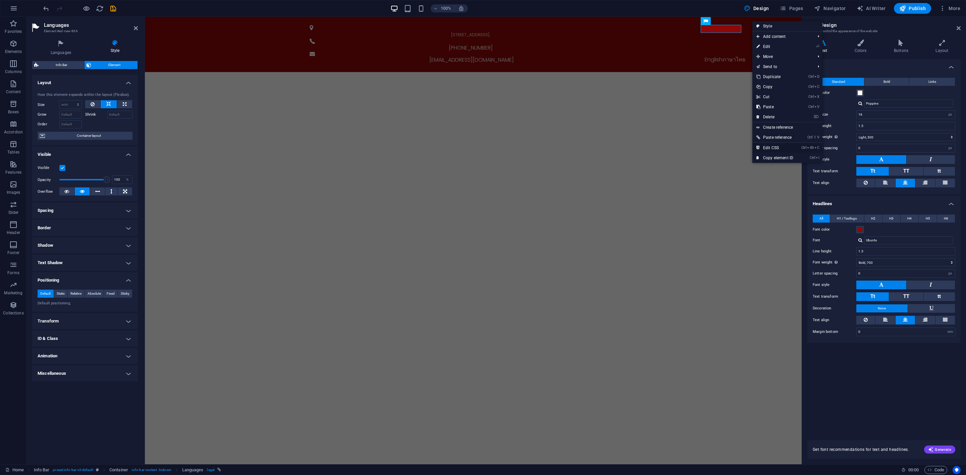
click at [776, 147] on link "Ctrl Alt C Edit CSS" at bounding box center [774, 148] width 45 height 10
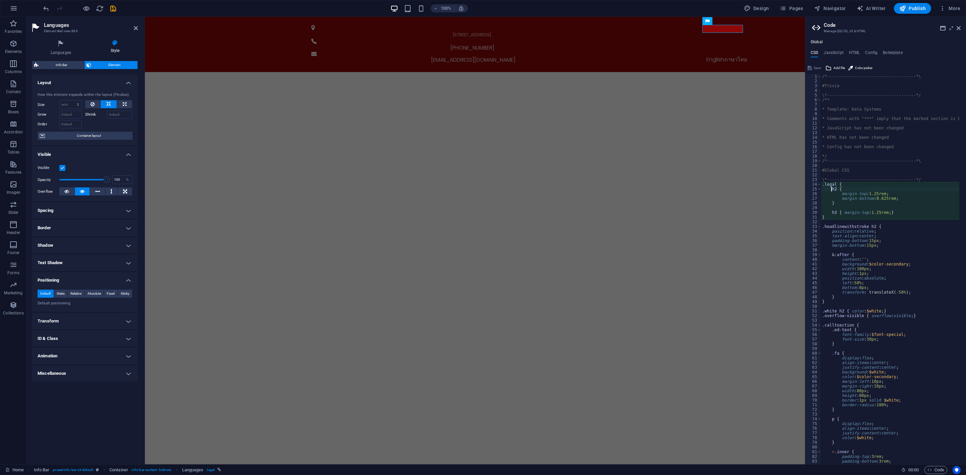
click at [858, 239] on div "/*------------------------------------*\ #Trivia \*----------------------------…" at bounding box center [922, 270] width 202 height 393
click at [858, 244] on div "/*------------------------------------*\ #Trivia \*----------------------------…" at bounding box center [922, 270] width 202 height 393
type textarea "margin-bottom: 15px;"
click at [706, 23] on icon at bounding box center [707, 21] width 5 height 8
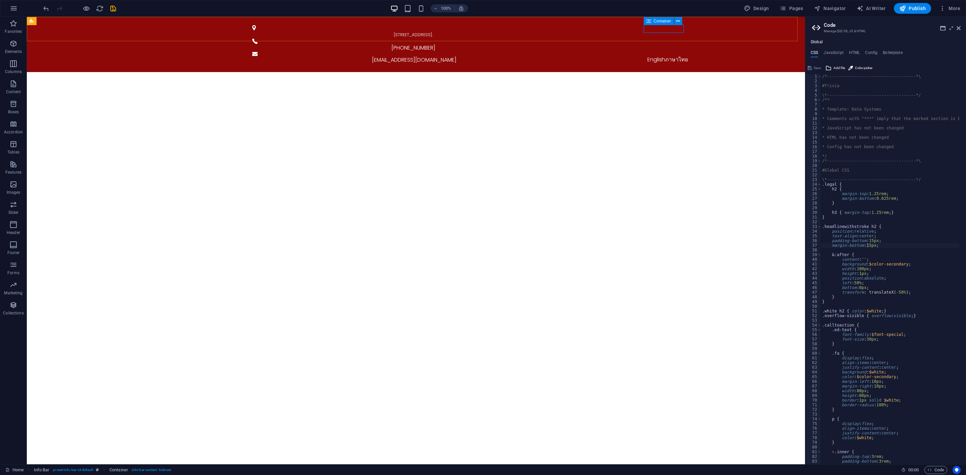
click at [648, 19] on icon at bounding box center [648, 21] width 5 height 8
select select "px"
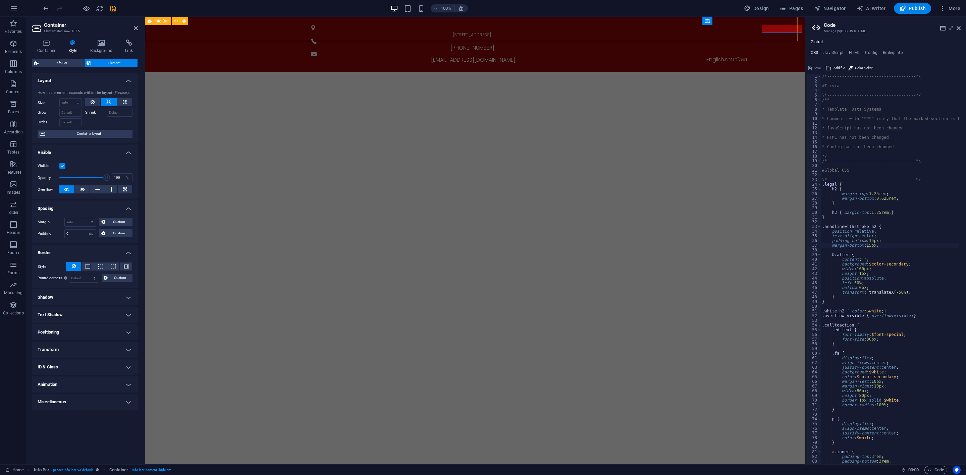
click at [648, 19] on div "[STREET_ADDRESS]. [PHONE_NUMBER] [EMAIL_ADDRESS][DOMAIN_NAME] English ภาษาไทย" at bounding box center [475, 44] width 660 height 55
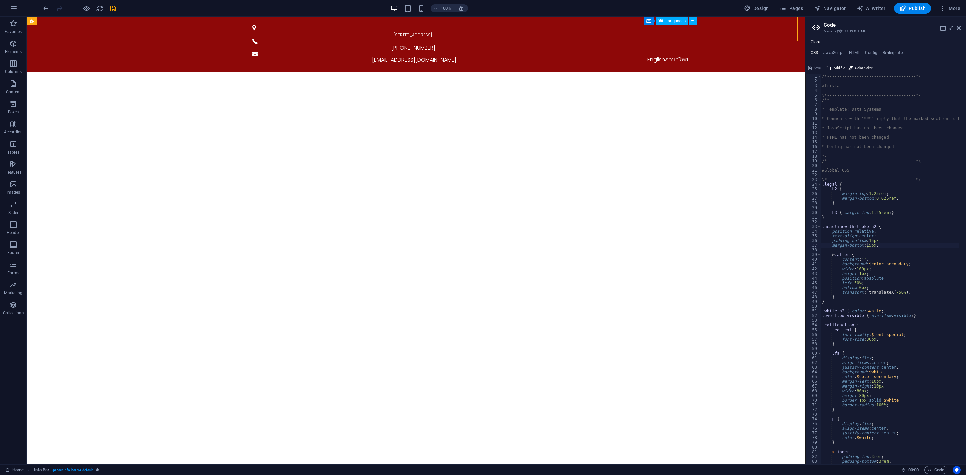
click at [671, 23] on div "Languages" at bounding box center [672, 21] width 33 height 8
click at [693, 21] on icon at bounding box center [693, 21] width 4 height 7
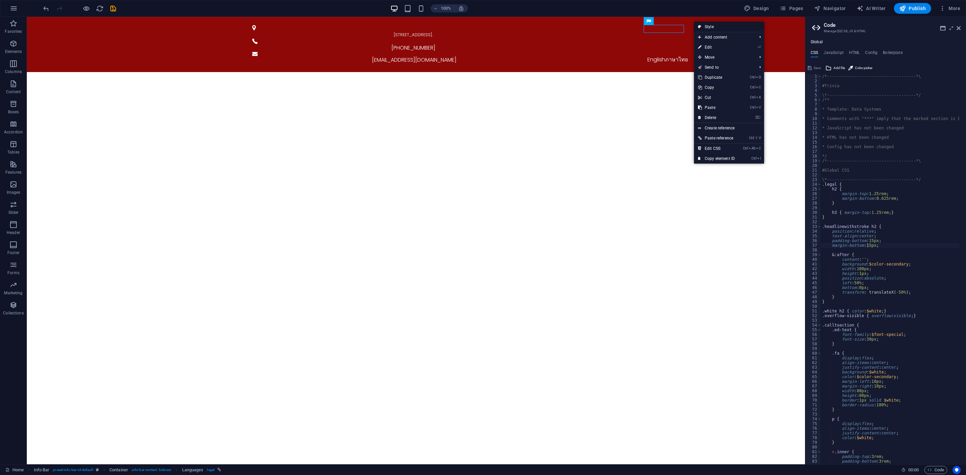
click at [710, 27] on link "Style" at bounding box center [729, 27] width 70 height 10
select select "rem"
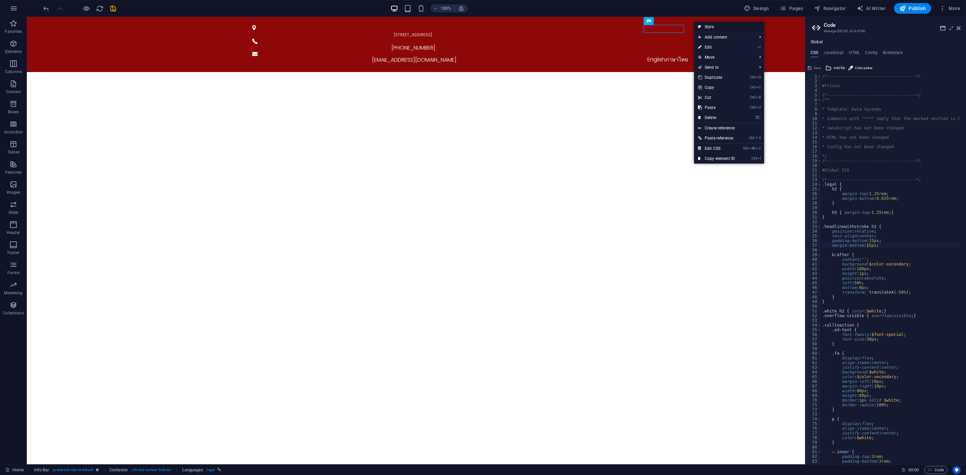
select select "rem"
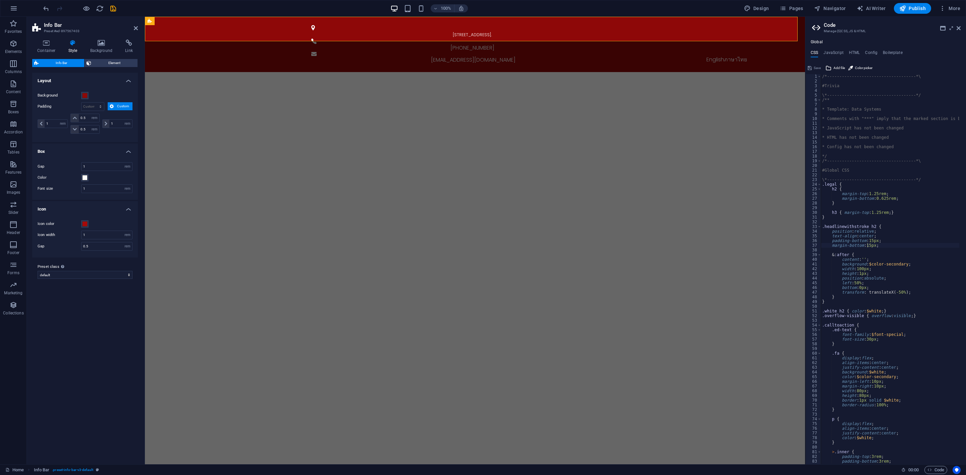
click at [102, 73] on h4 "Layout" at bounding box center [85, 79] width 106 height 12
click at [102, 93] on h4 "Box" at bounding box center [85, 96] width 106 height 12
click at [102, 110] on h4 "Icon" at bounding box center [85, 114] width 106 height 12
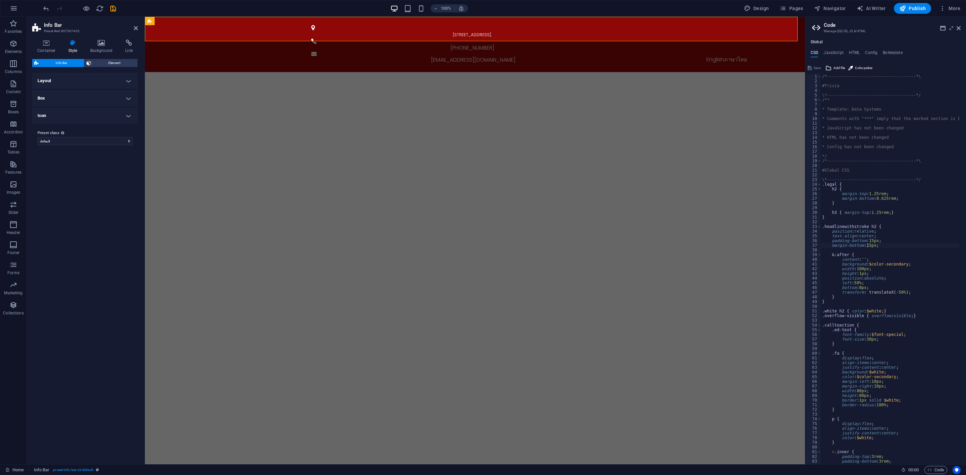
click at [103, 110] on h4 "Icon" at bounding box center [85, 116] width 106 height 16
click at [102, 115] on h4 "Icon" at bounding box center [85, 114] width 106 height 12
click at [102, 81] on h4 "Layout" at bounding box center [85, 81] width 106 height 16
click at [108, 65] on span "Element" at bounding box center [114, 63] width 42 height 8
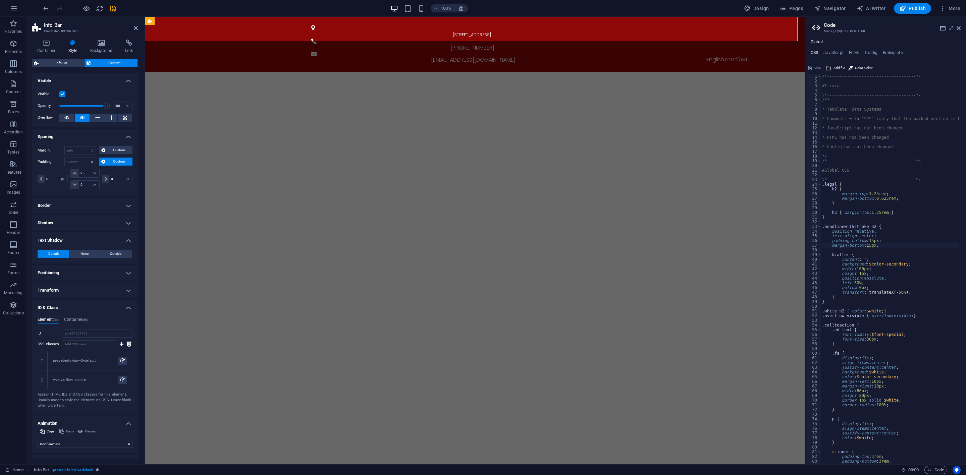
click at [62, 94] on label at bounding box center [62, 94] width 6 height 6
click at [0, 0] on input "Visible" at bounding box center [0, 0] width 0 height 0
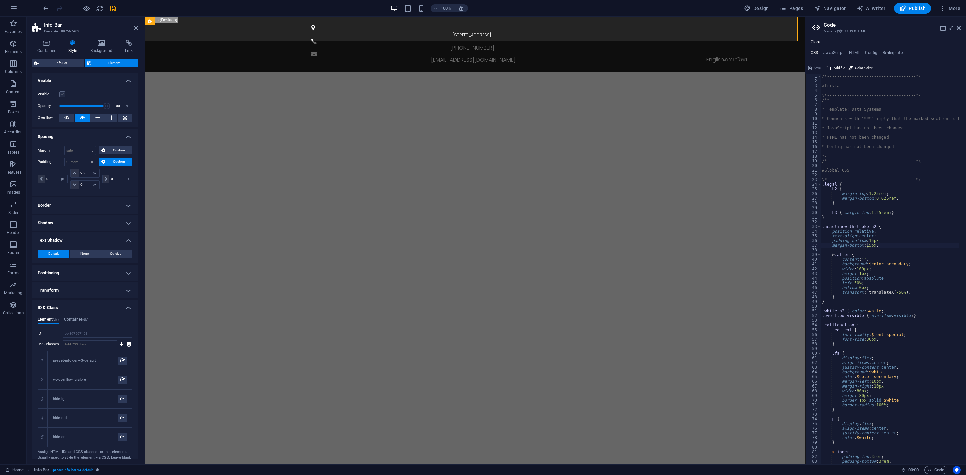
click at [62, 94] on label at bounding box center [62, 94] width 6 height 6
click at [0, 0] on input "Visible" at bounding box center [0, 0] width 0 height 0
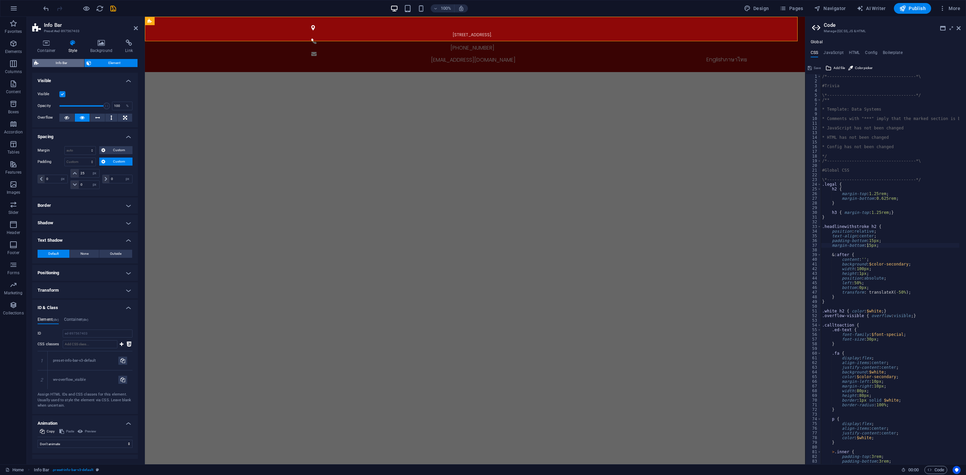
click at [71, 65] on span "Info Bar" at bounding box center [62, 63] width 42 height 8
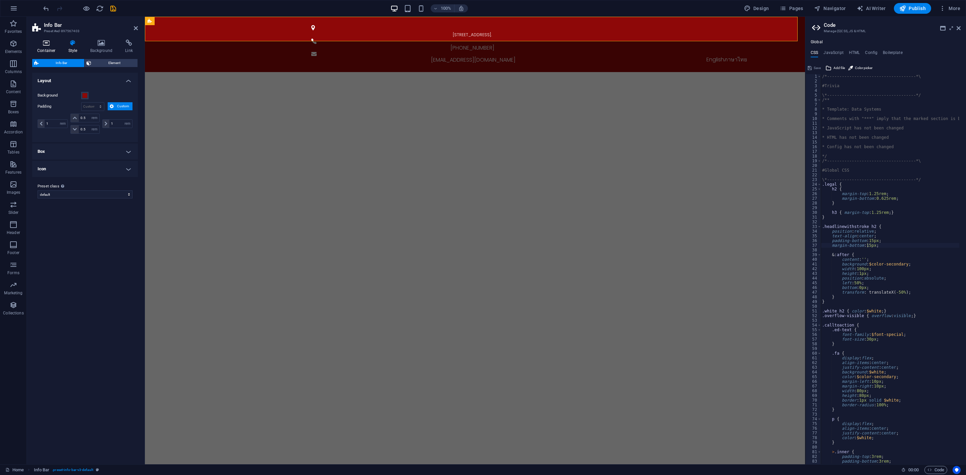
click at [60, 47] on h4 "Container" at bounding box center [47, 47] width 31 height 14
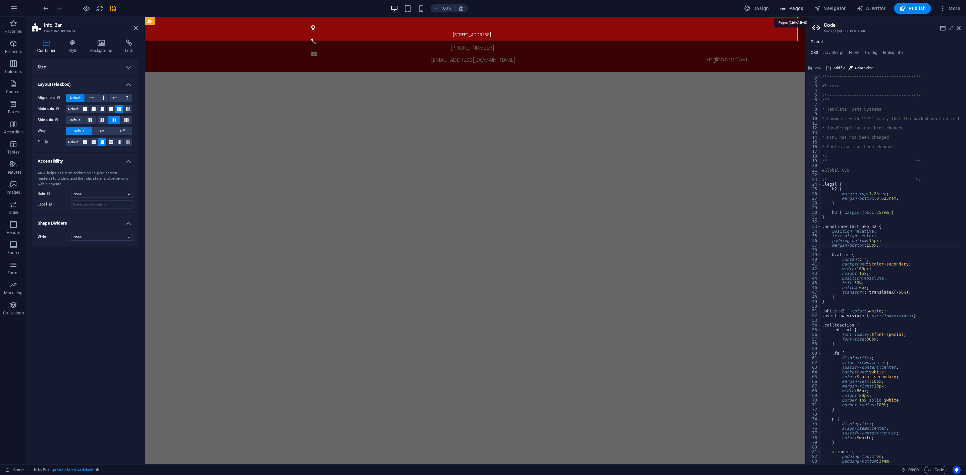
click at [794, 7] on span "Pages" at bounding box center [791, 8] width 23 height 7
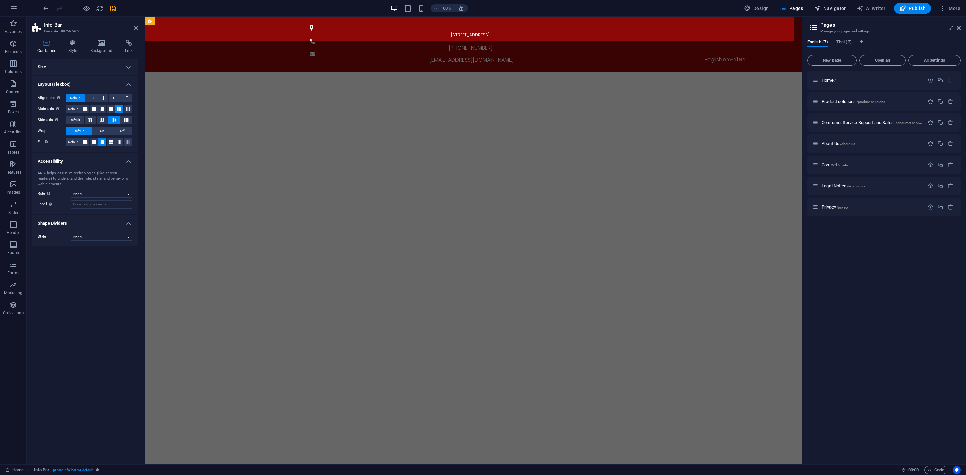
click at [827, 8] on span "Navigator" at bounding box center [830, 8] width 32 height 7
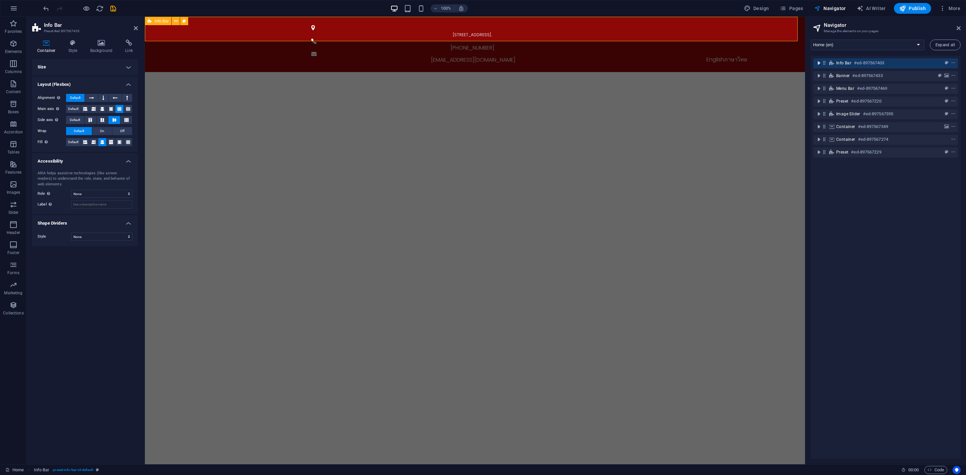
click at [816, 65] on icon "toggle-expand" at bounding box center [818, 63] width 7 height 7
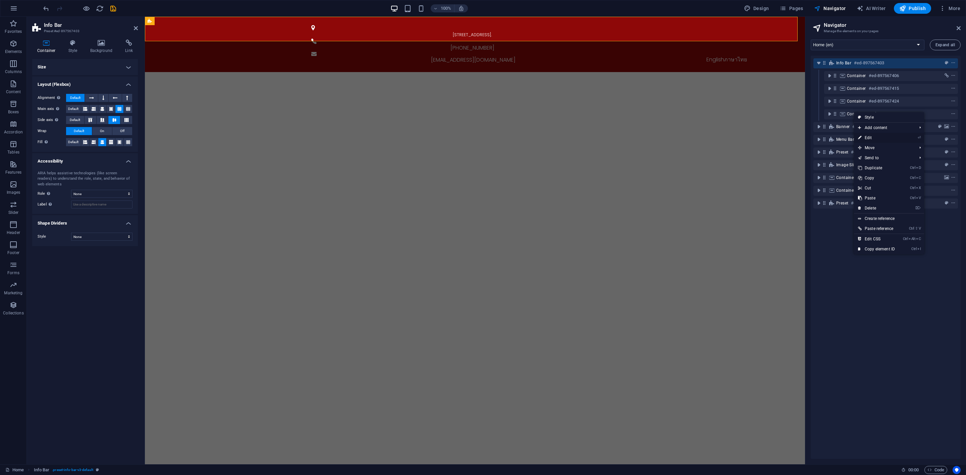
click at [858, 137] on link "⏎ Edit" at bounding box center [876, 138] width 45 height 10
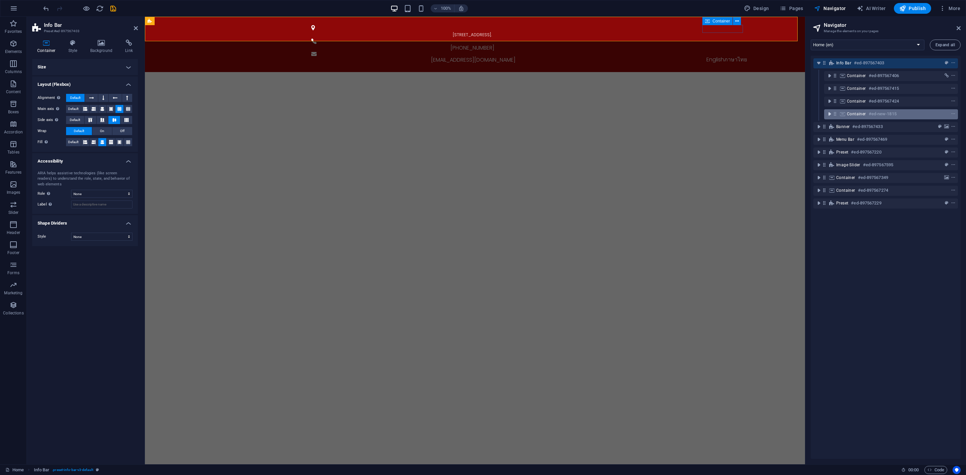
click at [831, 114] on icon "toggle-expand" at bounding box center [829, 114] width 7 height 7
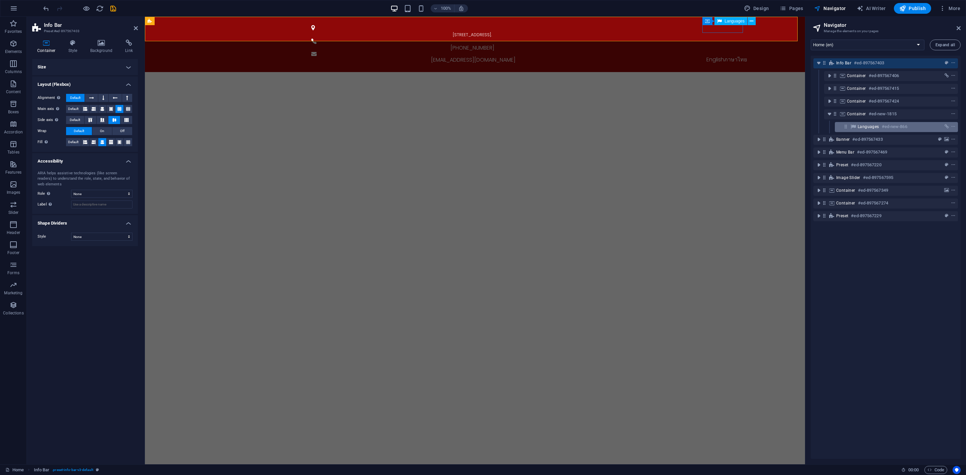
click at [858, 129] on span "Languages" at bounding box center [868, 126] width 21 height 5
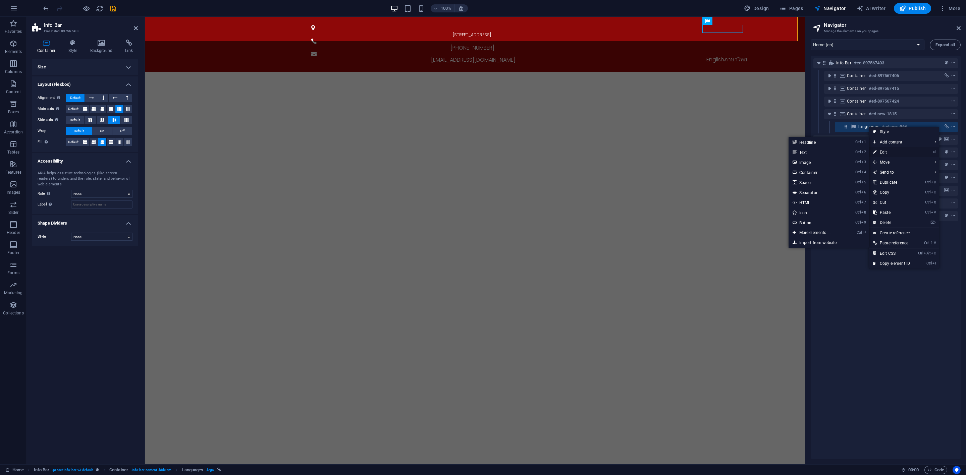
click at [858, 150] on link "⏎ Edit" at bounding box center [891, 152] width 45 height 10
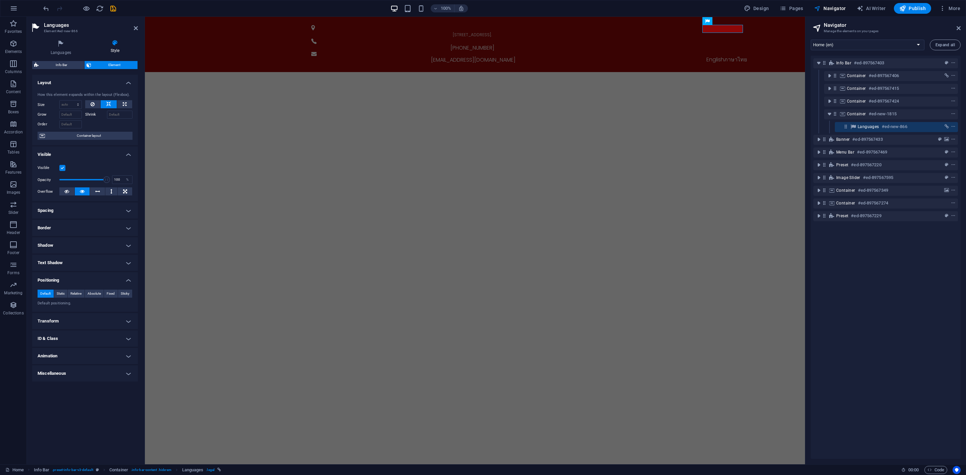
click at [109, 212] on h4 "Spacing" at bounding box center [85, 211] width 106 height 16
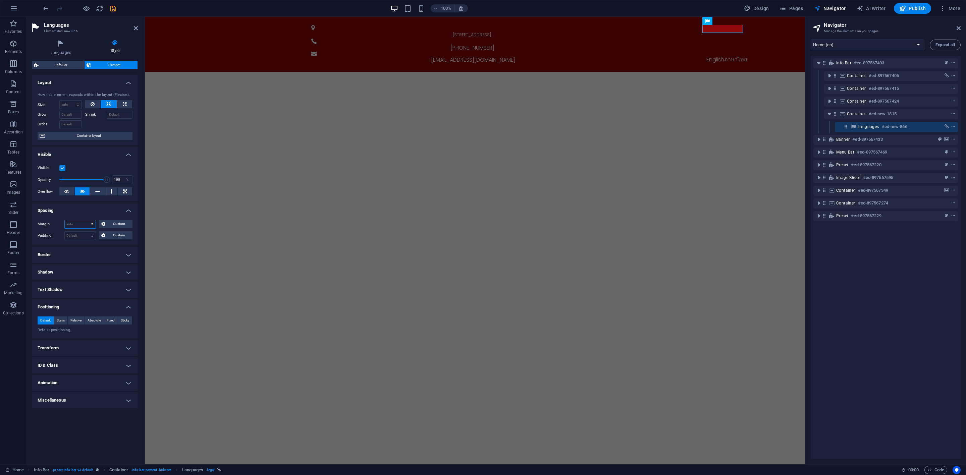
click at [87, 224] on select "Default auto px % rem vw vh Custom" at bounding box center [80, 224] width 31 height 8
select select "px"
click at [86, 221] on select "Default auto px % rem vw vh Custom" at bounding box center [80, 224] width 31 height 8
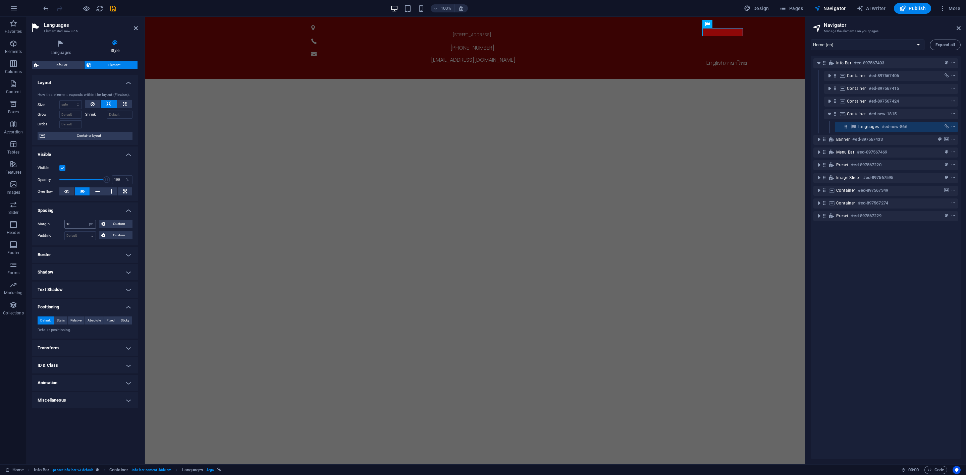
type input "0"
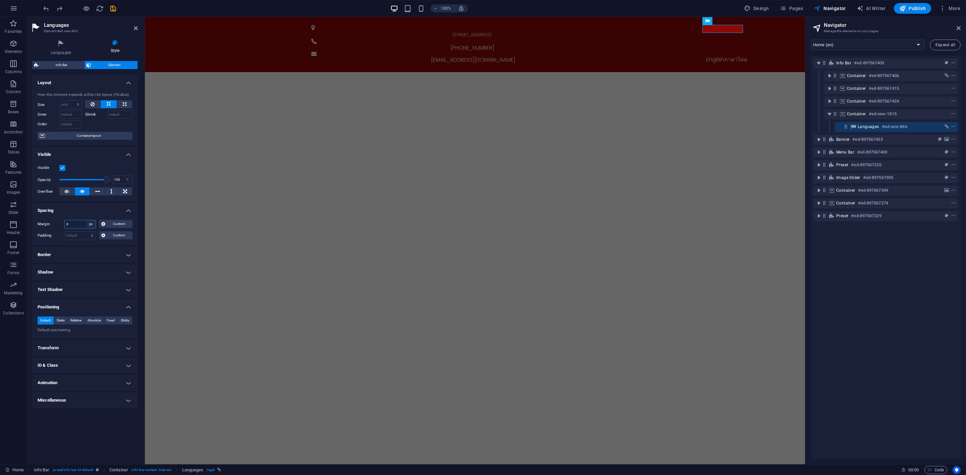
click at [91, 227] on select "Default auto px % rem vw vh Custom" at bounding box center [90, 224] width 9 height 8
select select "default"
click at [86, 221] on select "Default auto px % rem vw vh Custom" at bounding box center [90, 224] width 9 height 8
select select "DISABLED_OPTION_VALUE"
click at [92, 235] on select "Default px rem % vh vw Custom" at bounding box center [80, 236] width 31 height 8
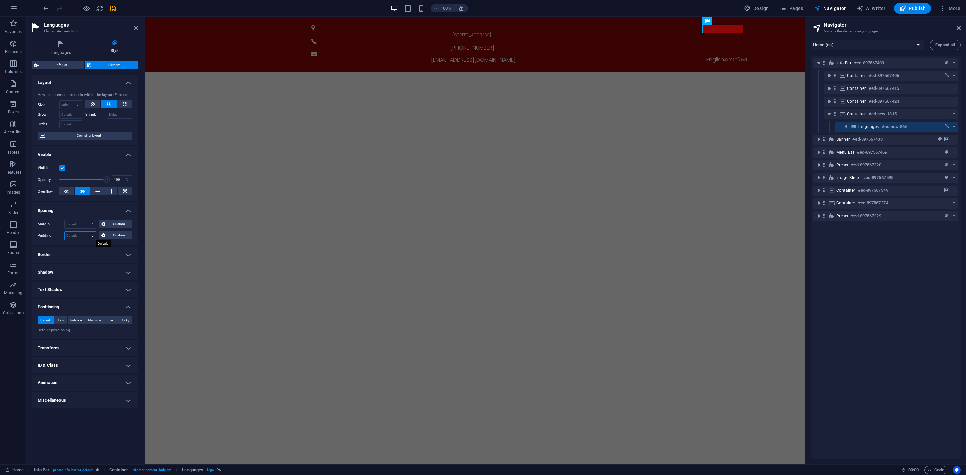
select select "px"
click at [86, 232] on select "Default px rem % vh vw Custom" at bounding box center [80, 236] width 31 height 8
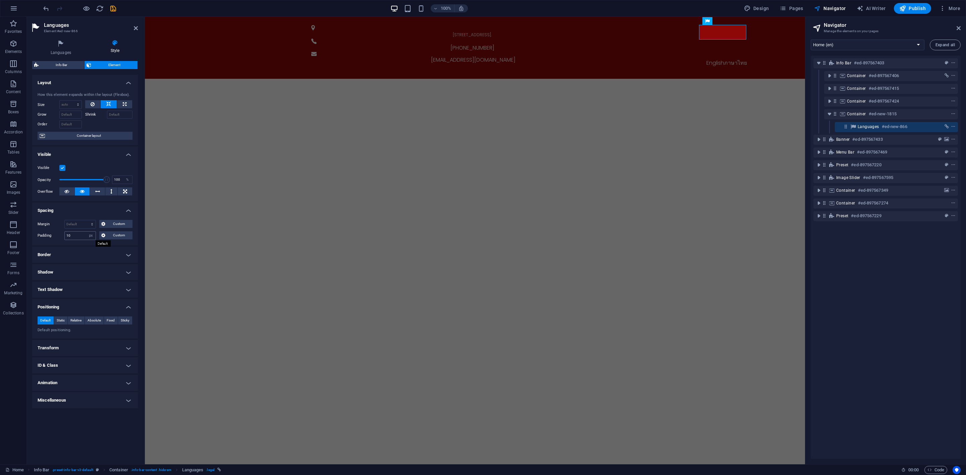
type input "0"
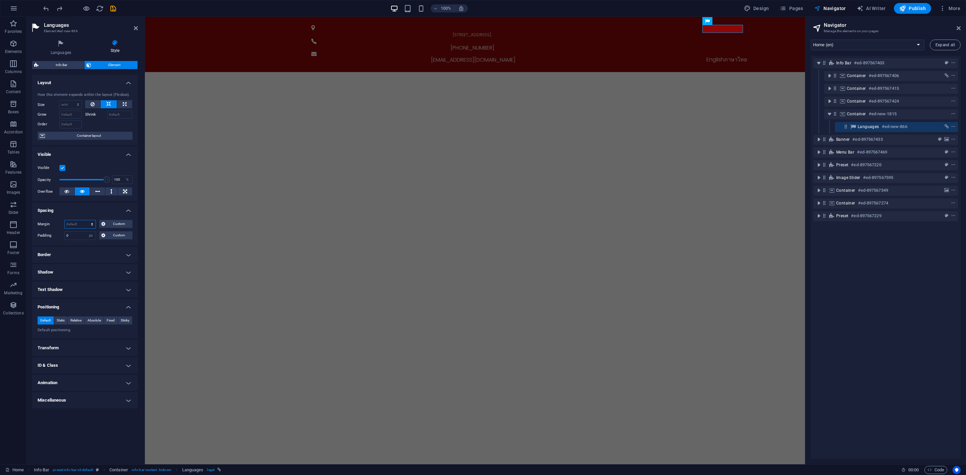
click at [89, 227] on select "Default auto px % rem vw vh Custom" at bounding box center [80, 224] width 31 height 8
click at [65, 221] on select "Default auto px % rem vw vh Custom" at bounding box center [80, 224] width 31 height 8
select select "DISABLED_OPTION_VALUE"
click at [90, 234] on select "Default px rem % vh vw Custom" at bounding box center [90, 236] width 9 height 8
select select "default"
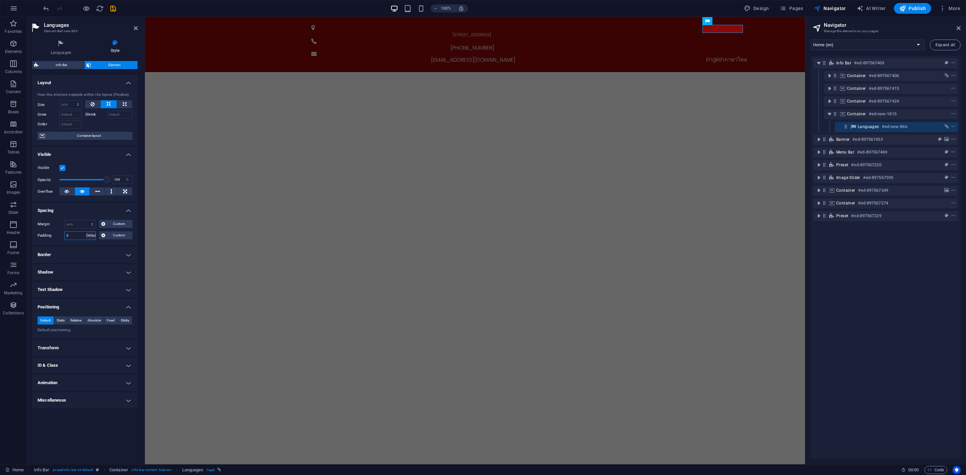
click at [86, 232] on select "Default px rem % vh vw Custom" at bounding box center [90, 236] width 9 height 8
select select "DISABLED_OPTION_VALUE"
click at [89, 261] on h4 "Border" at bounding box center [85, 255] width 106 height 16
click at [91, 270] on button at bounding box center [88, 269] width 12 height 8
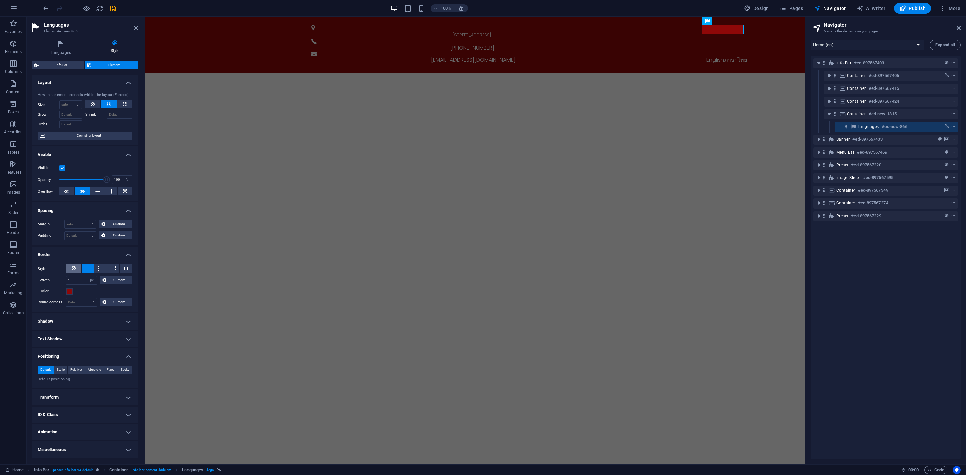
click at [77, 270] on button at bounding box center [73, 268] width 15 height 9
click at [93, 298] on h4 "Shadow" at bounding box center [85, 299] width 106 height 16
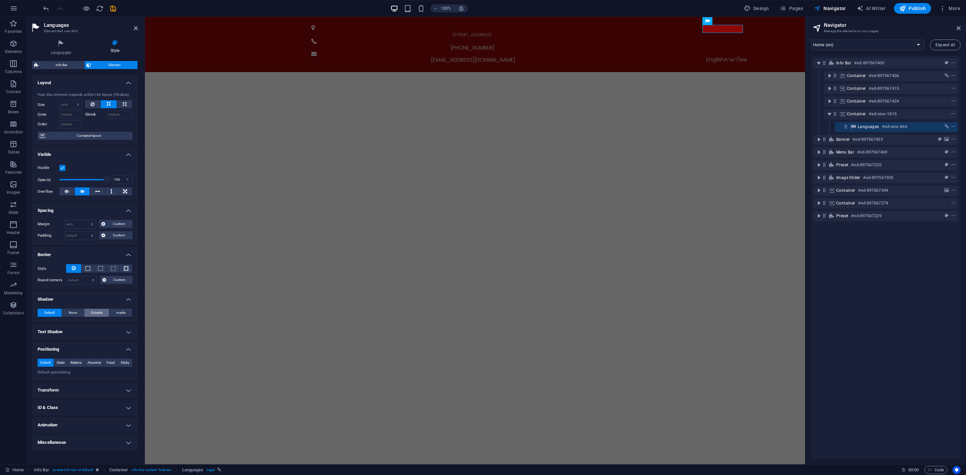
click at [88, 314] on button "Outside" at bounding box center [96, 313] width 25 height 8
type input "2"
type input "4"
click at [53, 313] on span "Default" at bounding box center [49, 313] width 10 height 8
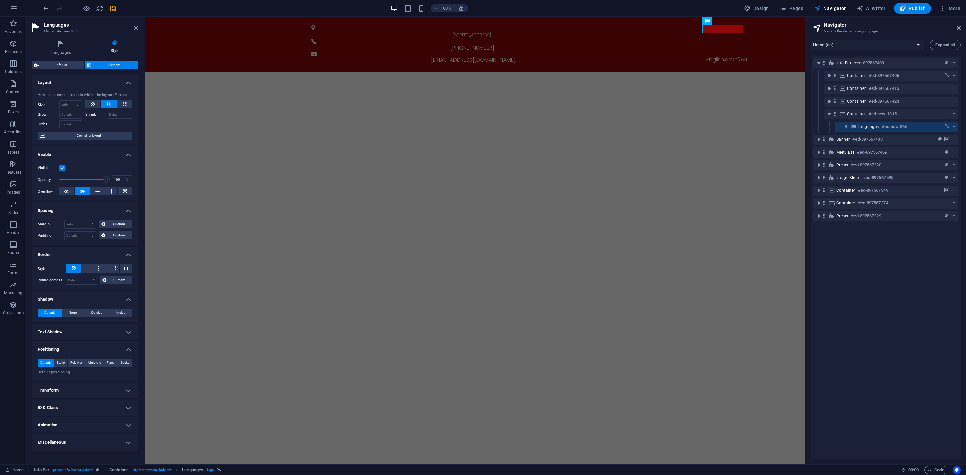
click at [83, 331] on h4 "Text Shadow" at bounding box center [85, 332] width 106 height 16
click at [83, 331] on h4 "Text Shadow" at bounding box center [85, 330] width 106 height 12
click at [89, 332] on h4 "Text Shadow" at bounding box center [85, 332] width 106 height 16
drag, startPoint x: 91, startPoint y: 330, endPoint x: 71, endPoint y: 332, distance: 19.9
click at [71, 332] on h4 "Text Shadow" at bounding box center [85, 330] width 106 height 12
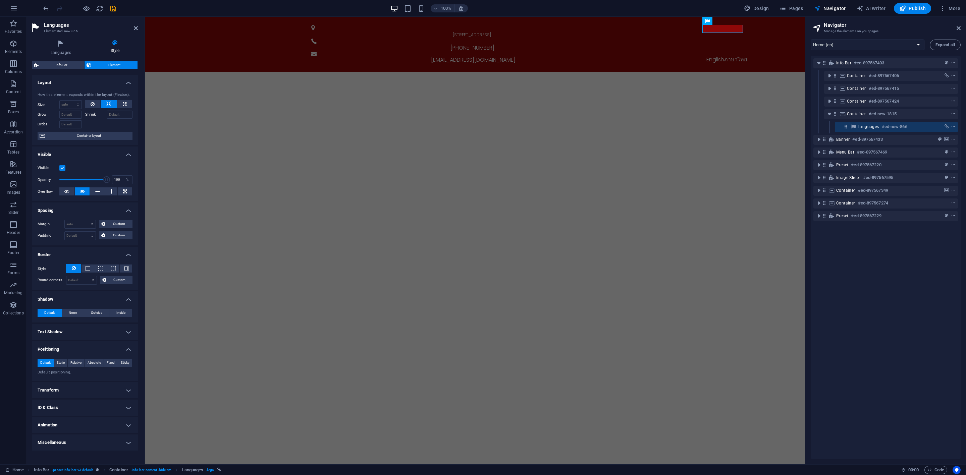
click at [76, 332] on h4 "Text Shadow" at bounding box center [85, 332] width 106 height 16
click at [117, 343] on span "Outside" at bounding box center [115, 345] width 11 height 8
type input "2"
type input "4"
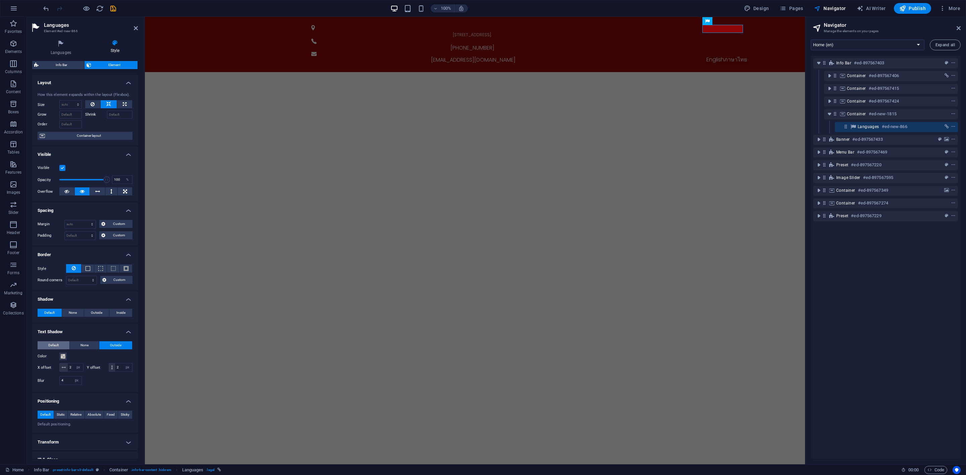
click at [66, 345] on button "Default" at bounding box center [54, 345] width 32 height 8
click at [101, 83] on h4 "Layout" at bounding box center [85, 81] width 106 height 12
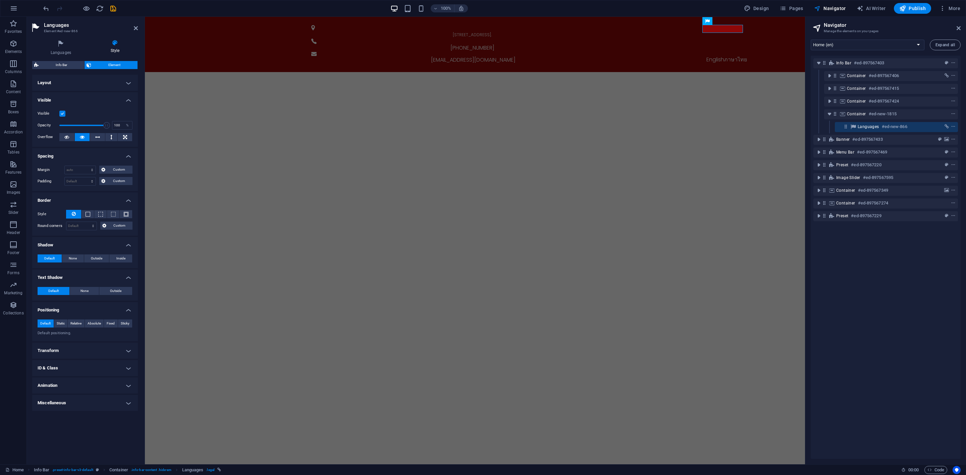
click at [101, 83] on h4 "Layout" at bounding box center [85, 83] width 106 height 16
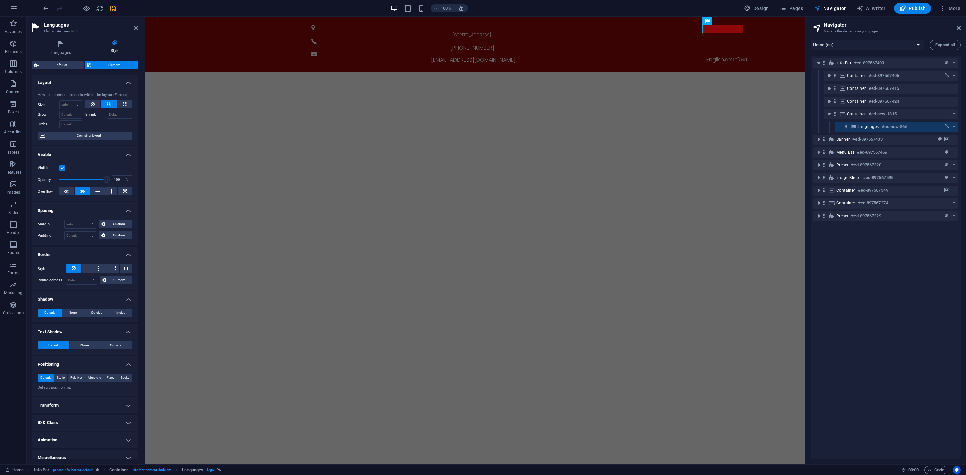
click at [101, 83] on h4 "Layout" at bounding box center [85, 81] width 106 height 12
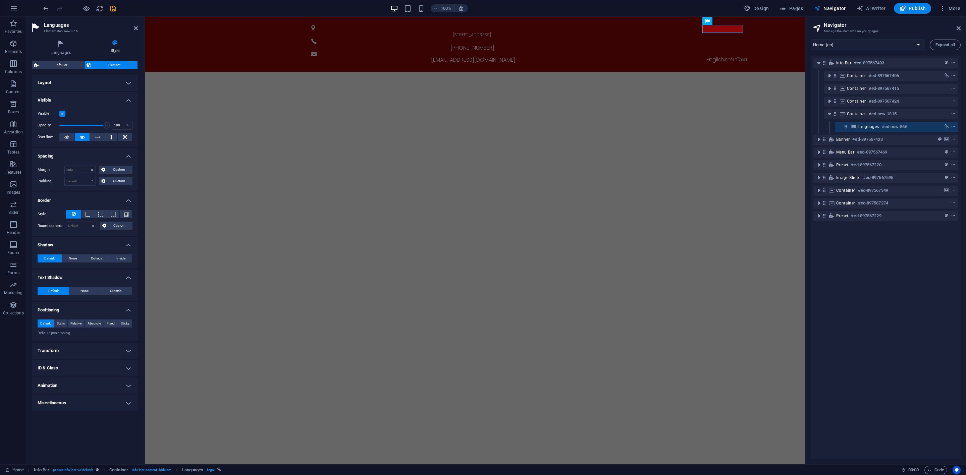
click at [103, 96] on h4 "Visible" at bounding box center [85, 98] width 106 height 12
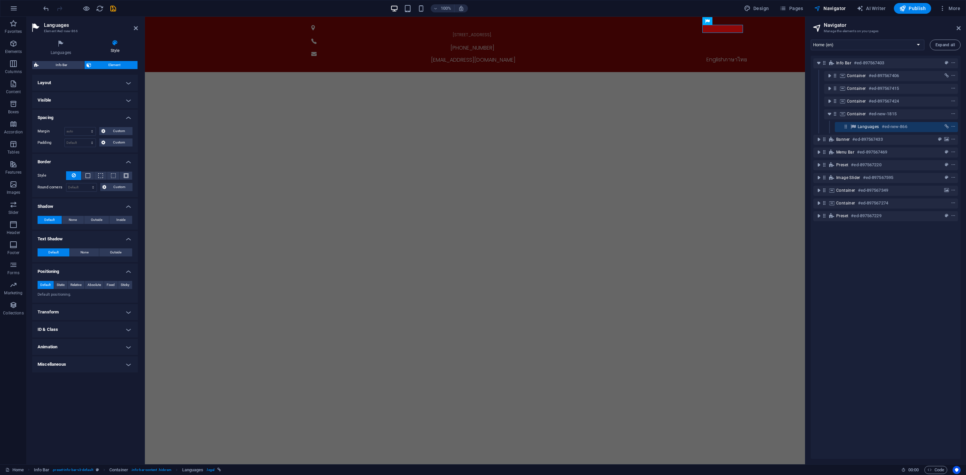
click at [103, 120] on h4 "Spacing" at bounding box center [85, 116] width 106 height 12
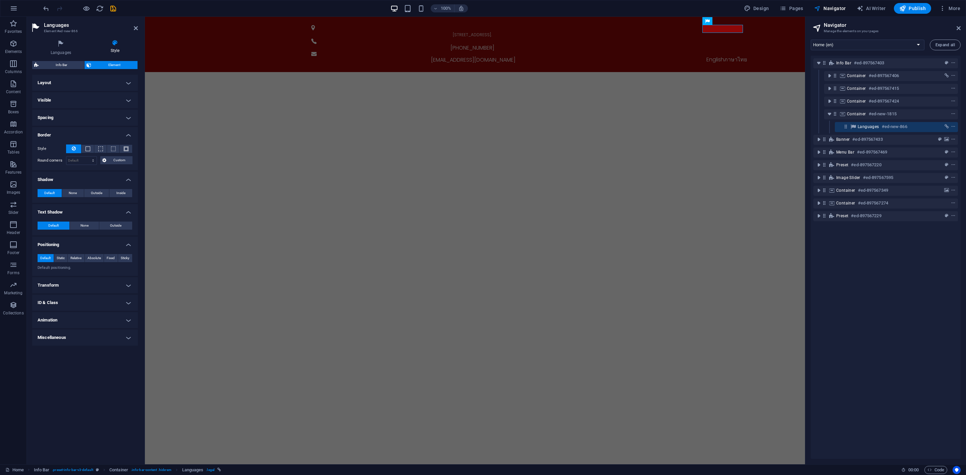
click at [102, 135] on h4 "Border" at bounding box center [85, 133] width 106 height 12
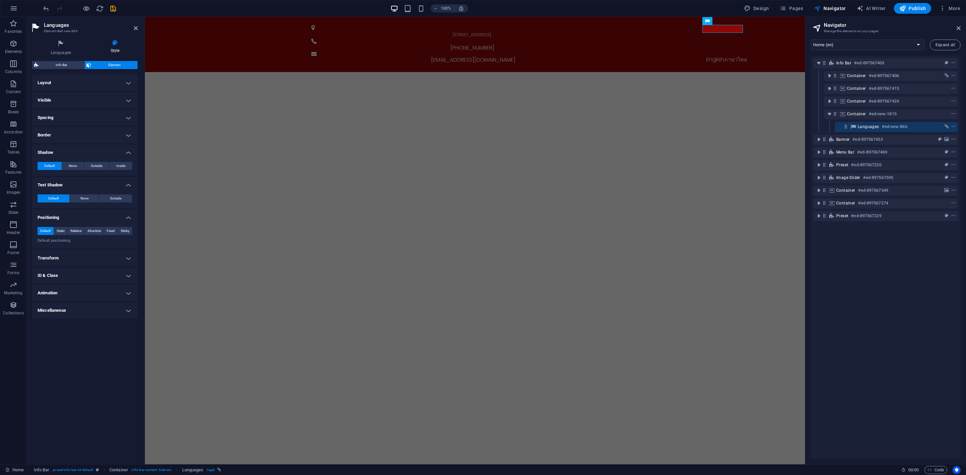
click at [103, 152] on h4 "Shadow" at bounding box center [85, 151] width 106 height 12
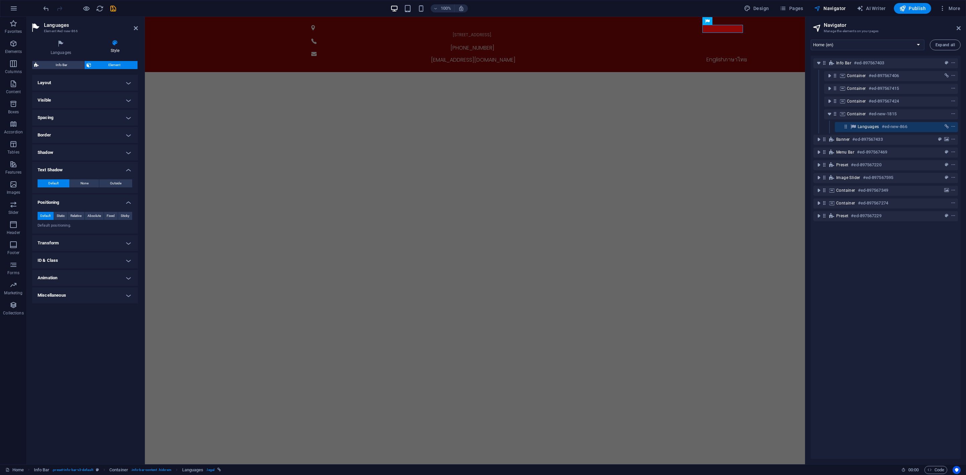
click at [102, 170] on h4 "Text Shadow" at bounding box center [85, 168] width 106 height 12
click at [96, 186] on h4 "Positioning" at bounding box center [85, 185] width 106 height 12
click at [90, 219] on h4 "ID & Class" at bounding box center [85, 222] width 106 height 16
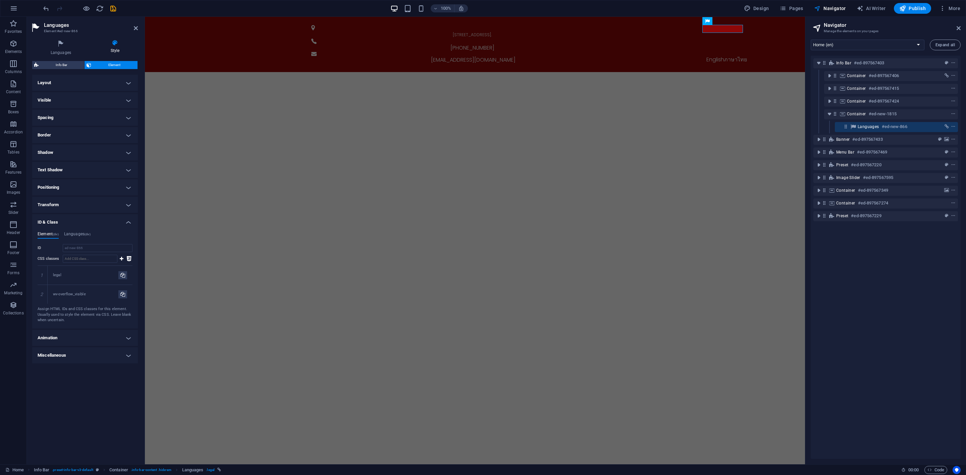
click at [90, 219] on h4 "ID & Class" at bounding box center [85, 220] width 106 height 12
click at [93, 237] on h4 "Animation" at bounding box center [85, 240] width 106 height 16
click at [104, 238] on h4 "Animation" at bounding box center [85, 238] width 106 height 12
click at [102, 255] on h4 "Miscellaneous" at bounding box center [85, 257] width 106 height 16
click at [102, 255] on h4 "Miscellaneous" at bounding box center [85, 255] width 106 height 12
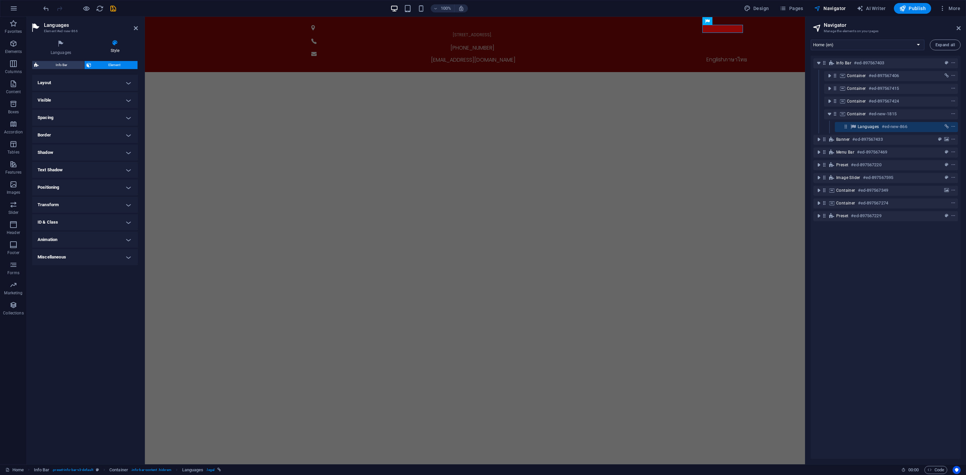
click at [102, 255] on h4 "Miscellaneous" at bounding box center [85, 257] width 106 height 16
drag, startPoint x: 95, startPoint y: 271, endPoint x: 58, endPoint y: 271, distance: 36.9
click at [58, 271] on div "Minimum count Define whether this element should be duplicable. 1" at bounding box center [85, 271] width 95 height 9
type input "1"
click at [100, 87] on h4 "Layout" at bounding box center [85, 83] width 106 height 16
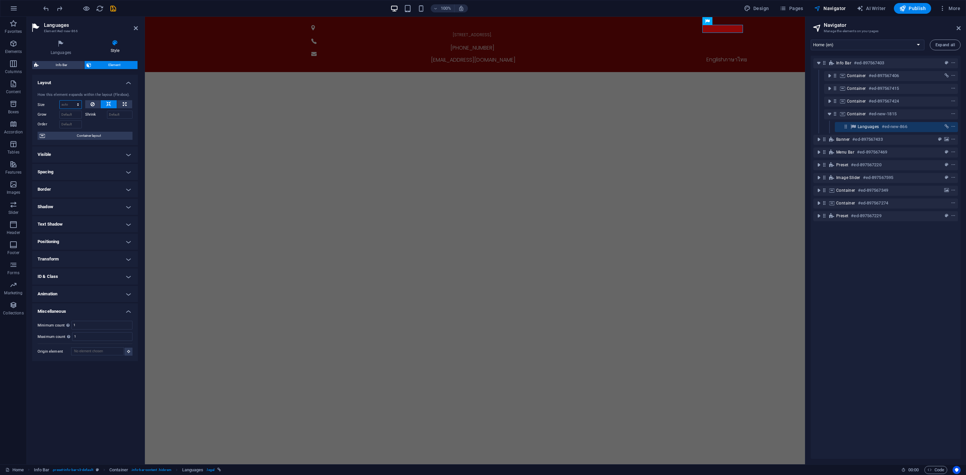
click at [78, 103] on select "Default auto px % 1/1 1/2 1/3 1/4 1/5 1/6 1/7 1/8 1/9 1/10" at bounding box center [71, 105] width 22 height 8
click at [60, 101] on select "Default auto px % 1/1 1/2 1/3 1/4 1/5 1/6 1/7 1/8 1/9 1/10" at bounding box center [71, 105] width 22 height 8
click at [74, 104] on select "Default auto px % 1/1 1/2 1/3 1/4 1/5 1/6 1/7 1/8 1/9 1/10" at bounding box center [71, 105] width 22 height 8
click at [60, 101] on select "Default auto px % 1/1 1/2 1/3 1/4 1/5 1/6 1/7 1/8 1/9 1/10" at bounding box center [71, 105] width 22 height 8
select select "DISABLED_OPTION_VALUE"
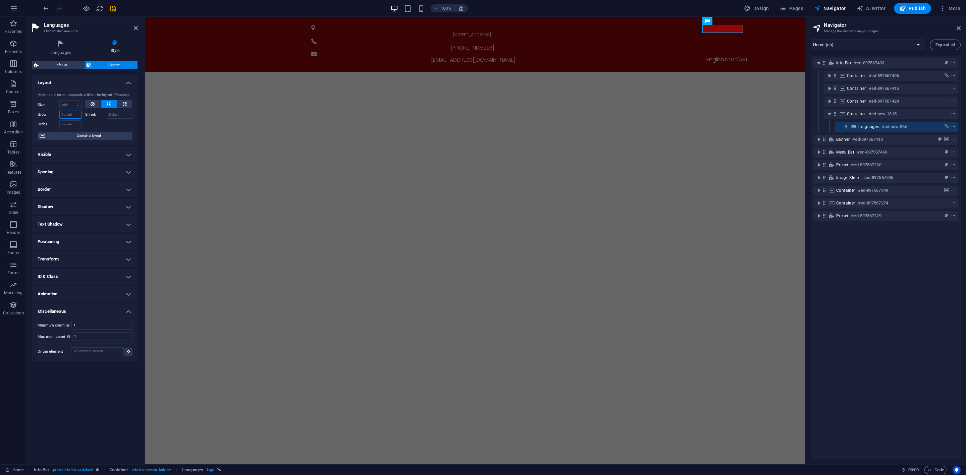
click at [74, 116] on input "Grow" at bounding box center [70, 115] width 22 height 8
type input "10"
click at [60, 43] on icon at bounding box center [60, 44] width 57 height 9
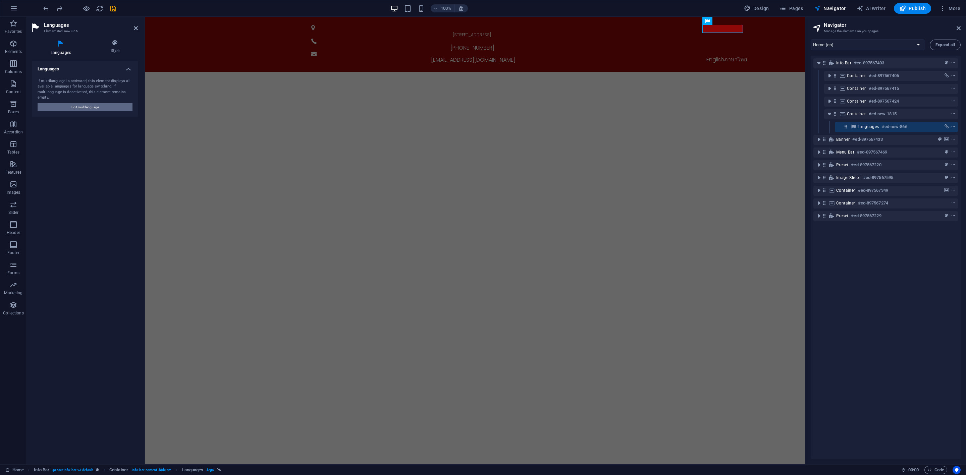
click at [103, 104] on button "Edit multilanguage" at bounding box center [85, 107] width 95 height 8
select select "41"
select select "159"
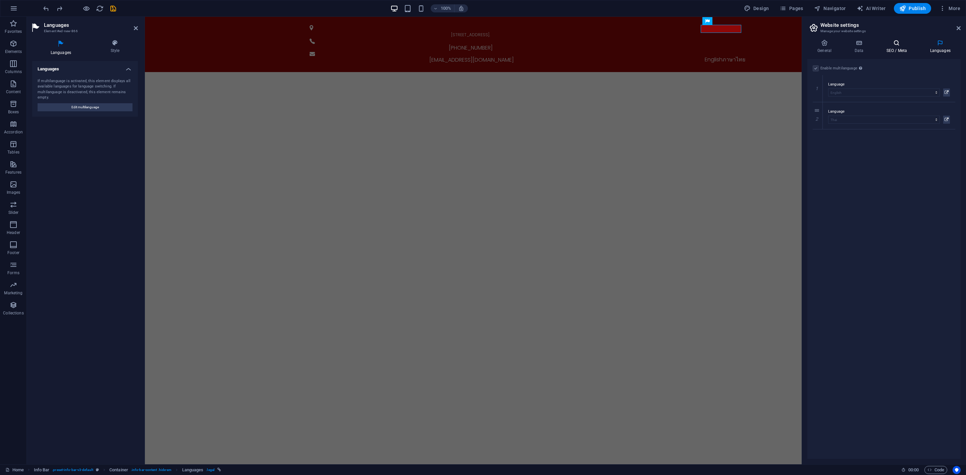
click at [858, 45] on icon at bounding box center [896, 43] width 41 height 7
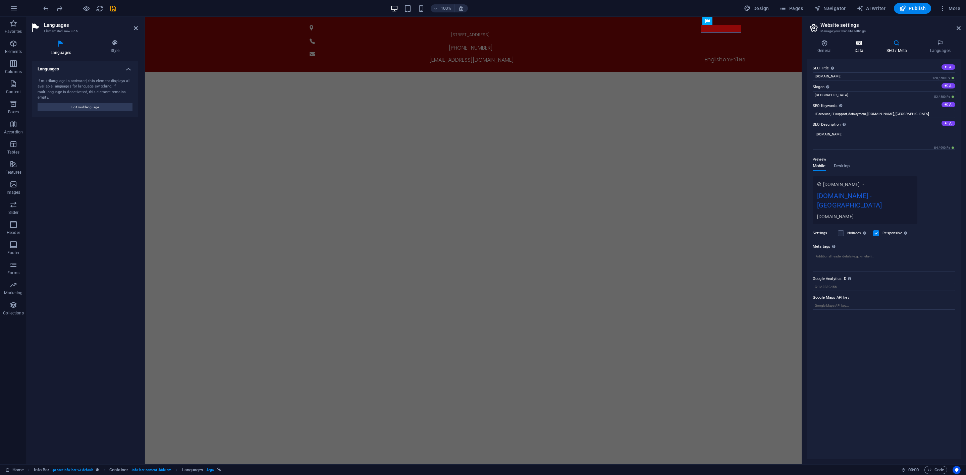
click at [854, 50] on h4 "Data" at bounding box center [860, 47] width 32 height 14
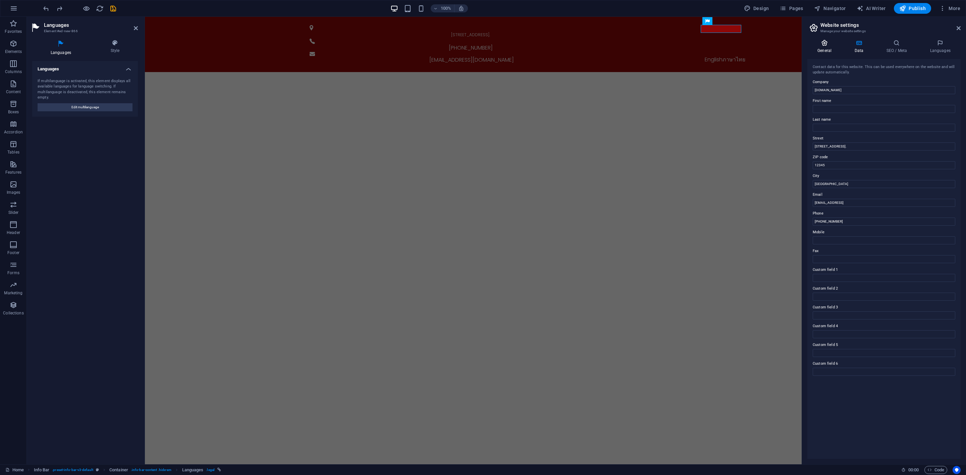
click at [826, 48] on h4 "General" at bounding box center [825, 47] width 37 height 14
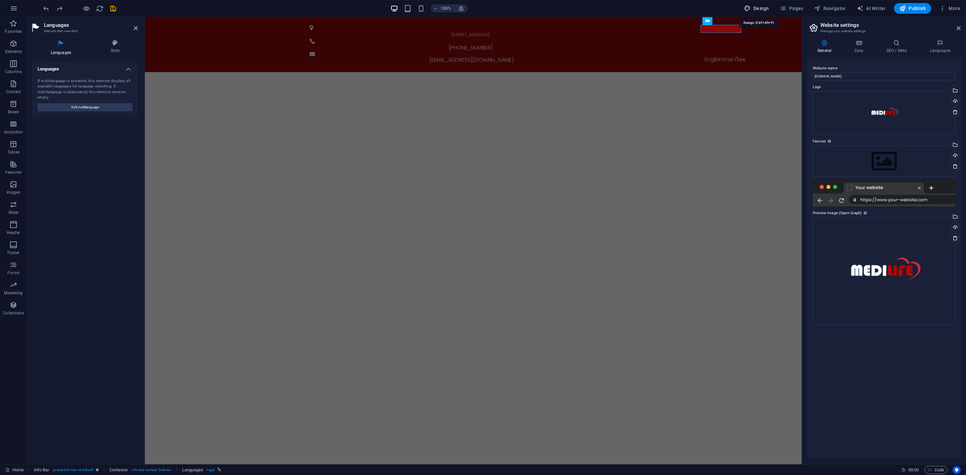
click at [759, 9] on span "Design" at bounding box center [756, 8] width 25 height 7
select select "px"
select select "300"
select select "px"
select select "700"
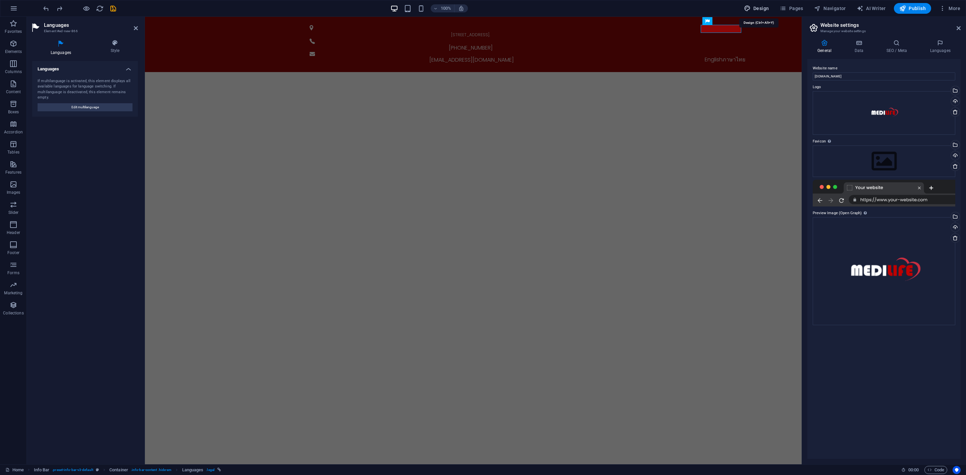
select select "px"
select select "rem"
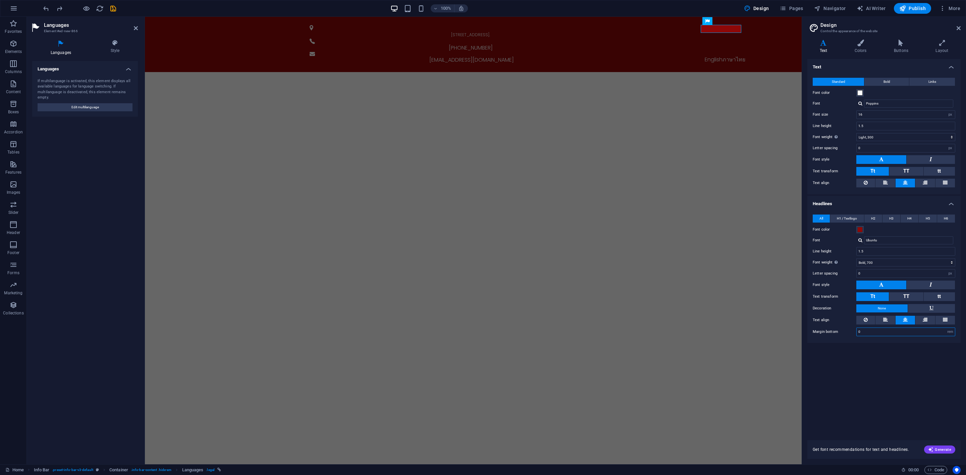
drag, startPoint x: 873, startPoint y: 331, endPoint x: 848, endPoint y: 332, distance: 25.2
click at [848, 332] on div "Margin bottom 0 rem px vh" at bounding box center [884, 332] width 143 height 9
click at [858, 365] on div "Text Standard Bold Links Font color Font Poppins Font size 16 rem px Line heigh…" at bounding box center [883, 245] width 153 height 373
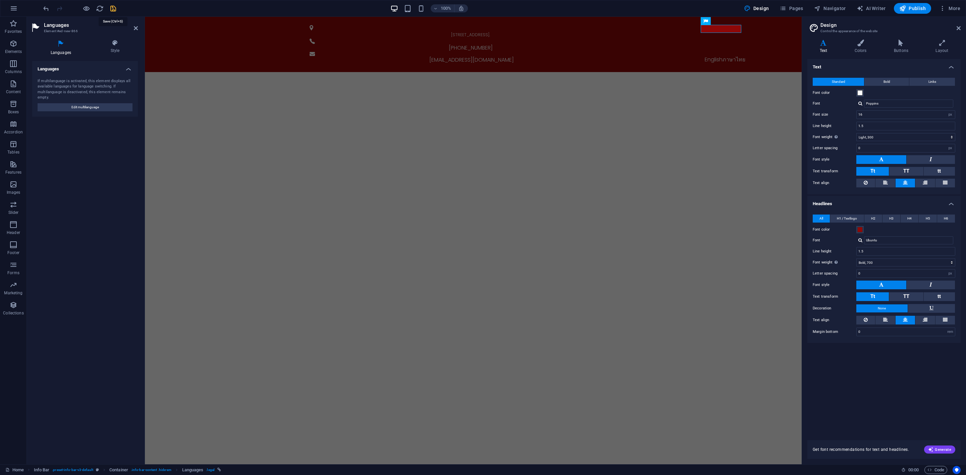
click at [115, 5] on icon "save" at bounding box center [113, 9] width 8 height 8
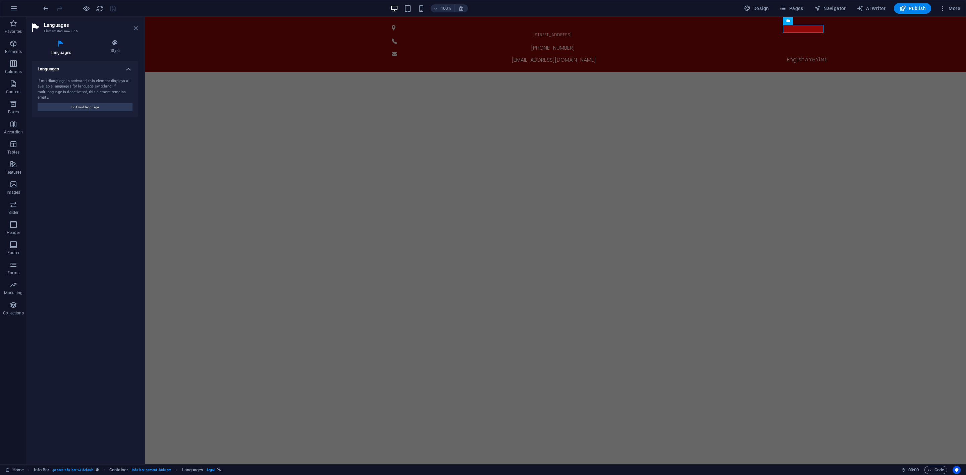
click at [136, 30] on icon at bounding box center [136, 27] width 4 height 5
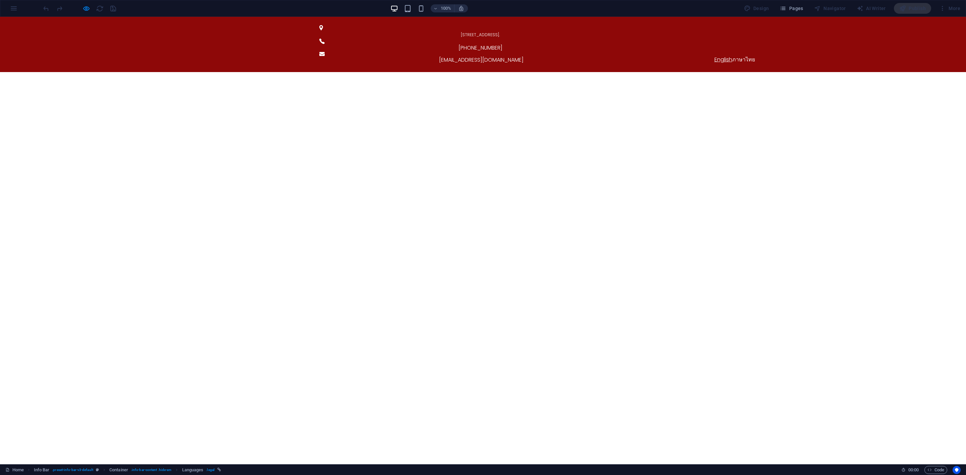
click at [719, 56] on link "English" at bounding box center [723, 60] width 18 height 8
click at [717, 56] on link "English" at bounding box center [723, 60] width 18 height 8
click at [738, 56] on link "ภาษาไทย" at bounding box center [743, 60] width 23 height 8
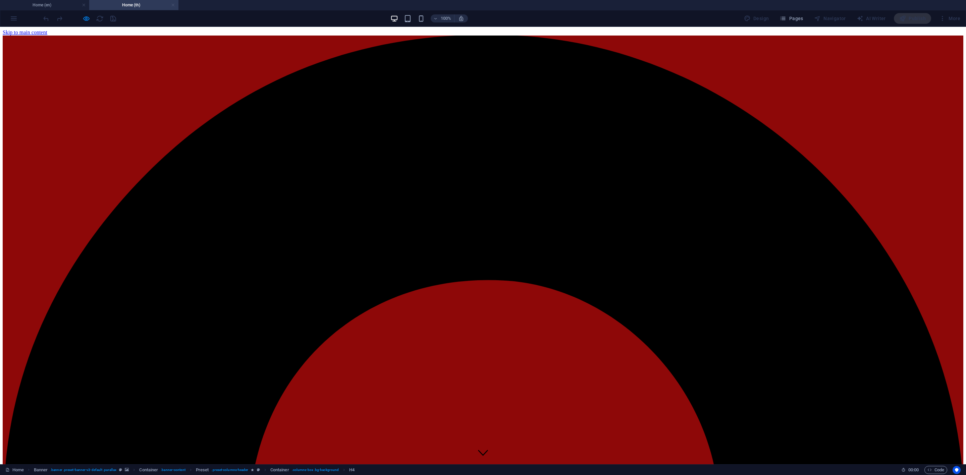
click at [172, 7] on link at bounding box center [173, 5] width 4 height 6
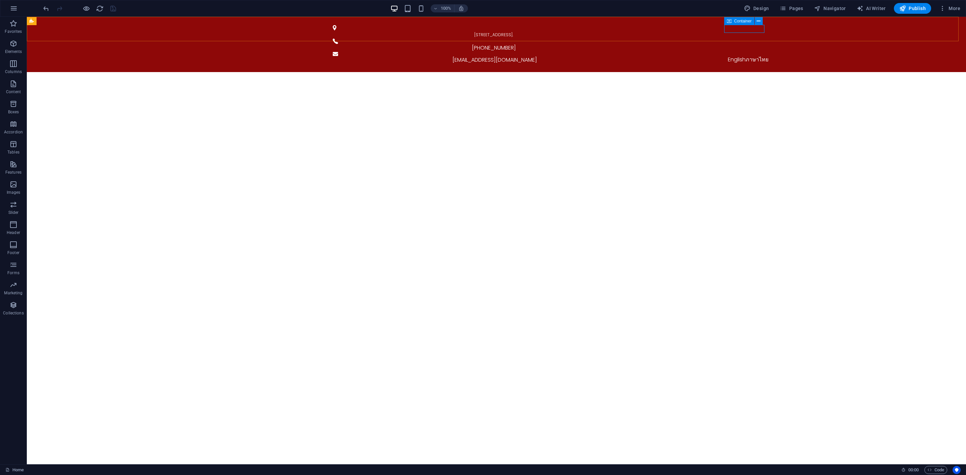
click at [728, 21] on icon at bounding box center [729, 21] width 5 height 8
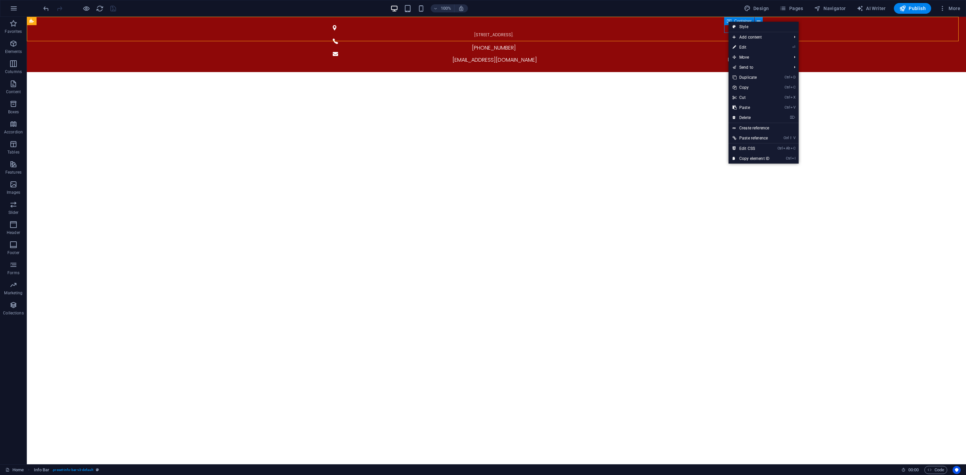
click at [727, 19] on icon at bounding box center [729, 21] width 5 height 8
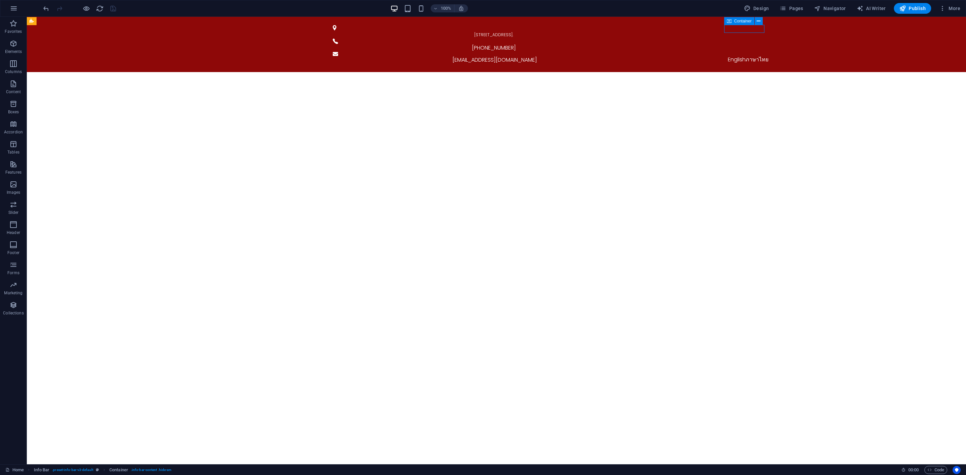
click at [727, 19] on icon at bounding box center [729, 21] width 5 height 8
